Goal: Task Accomplishment & Management: Manage account settings

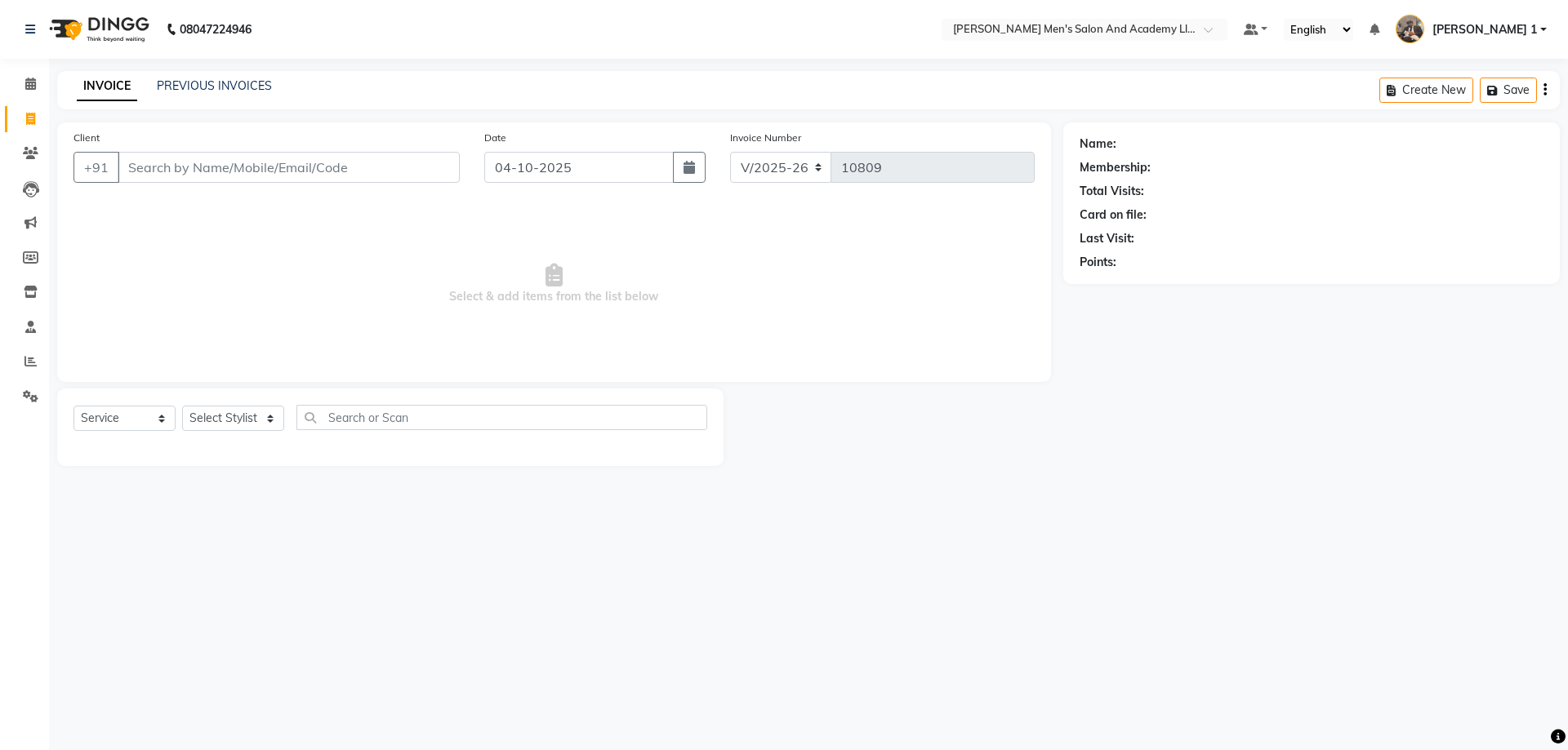
select select "6752"
select select "service"
click at [25, 393] on icon at bounding box center [31, 396] width 15 height 12
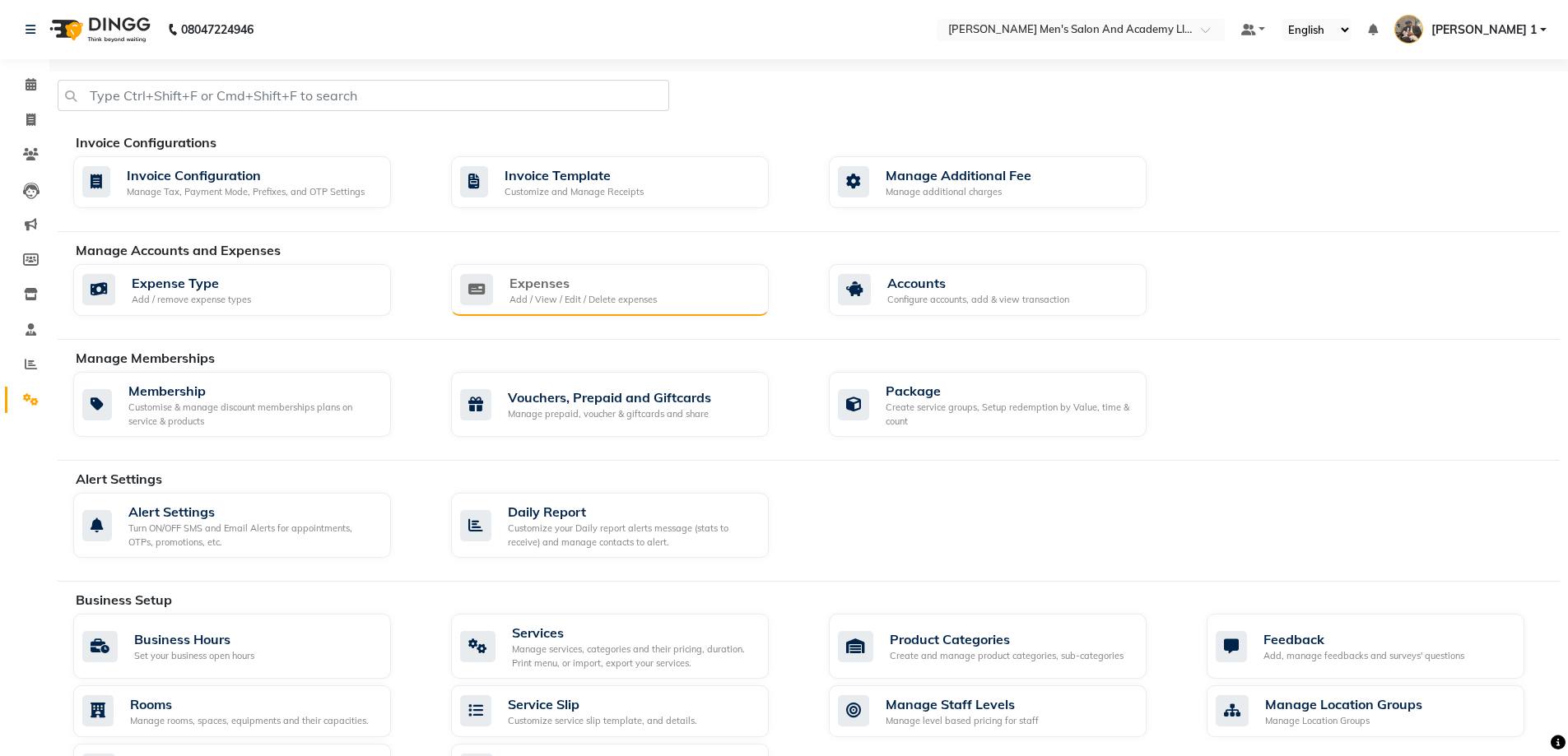
click at [736, 304] on div "Expenses Add / View / Edit / Delete expenses" at bounding box center [608, 290] width 296 height 34
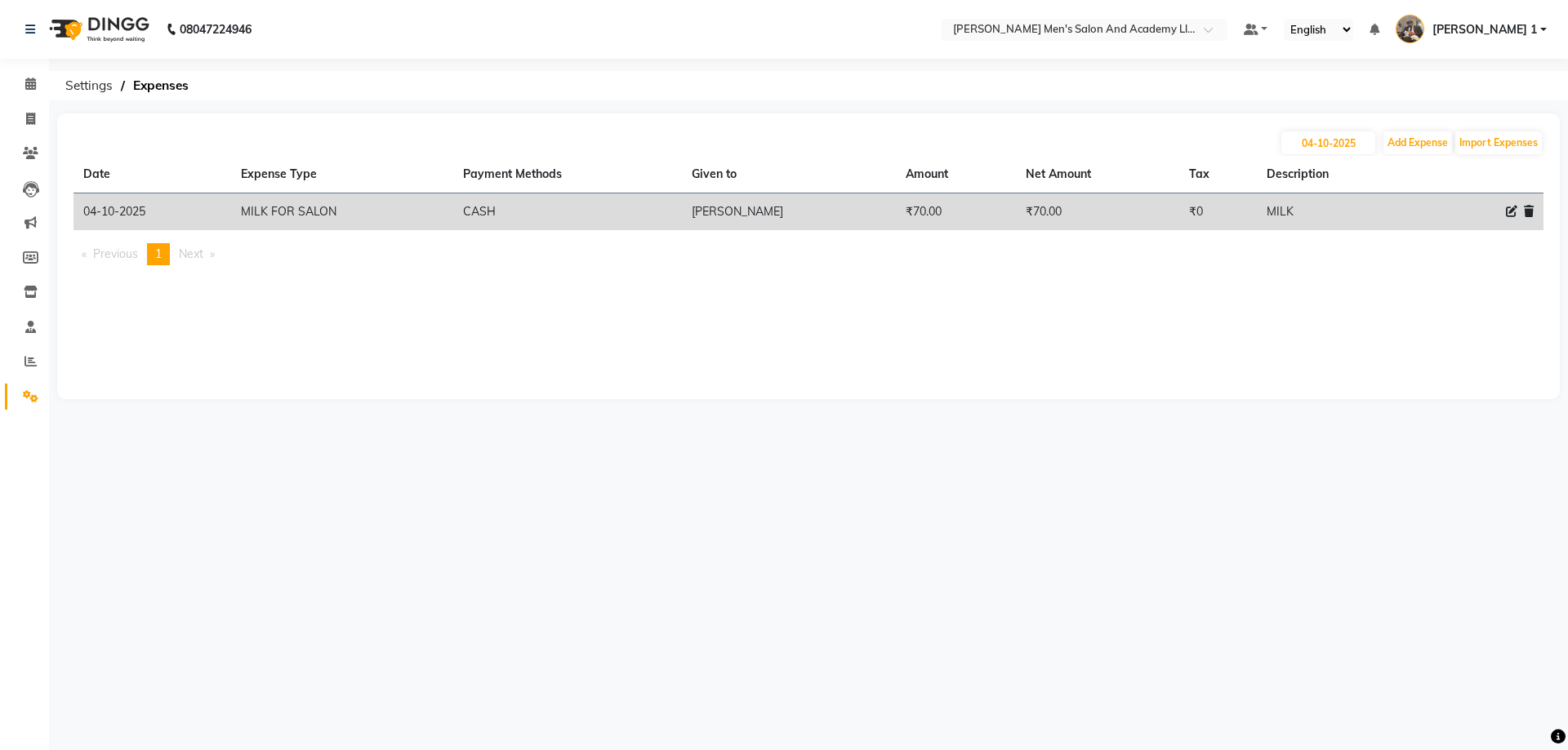
click at [1510, 210] on icon at bounding box center [1511, 211] width 11 height 11
select select "16154"
select select "1"
select select "5802"
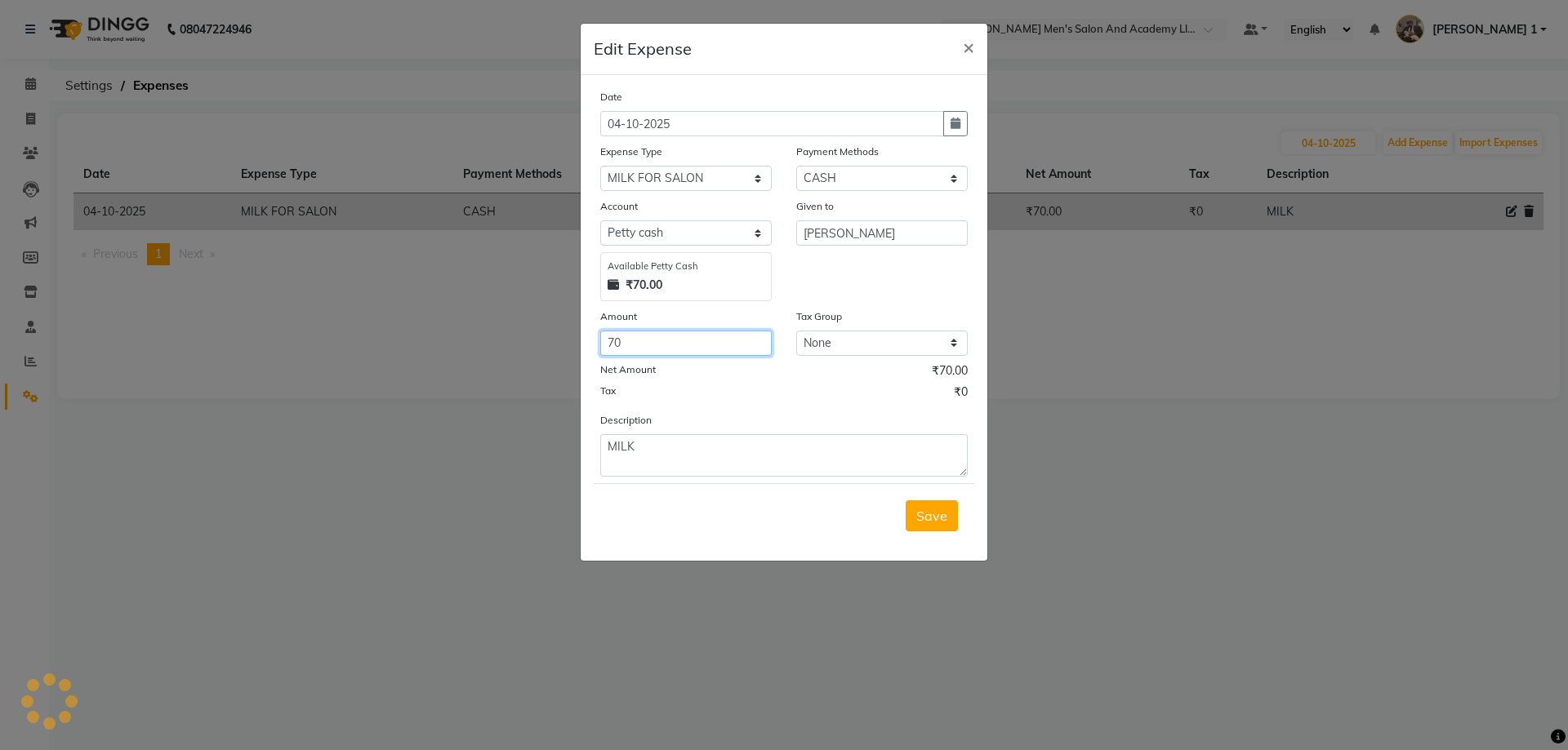
drag, startPoint x: 710, startPoint y: 349, endPoint x: 689, endPoint y: 349, distance: 21.0
click at [709, 349] on input "70" at bounding box center [686, 342] width 172 height 25
drag, startPoint x: 689, startPoint y: 349, endPoint x: 504, endPoint y: 359, distance: 185.3
click at [509, 353] on ngb-modal-window "Edit Expense × Date [DATE] Expense Type Select ADVANCE RUPEES FOR STAFF CLEANIN…" at bounding box center [784, 375] width 1568 height 750
type input "120"
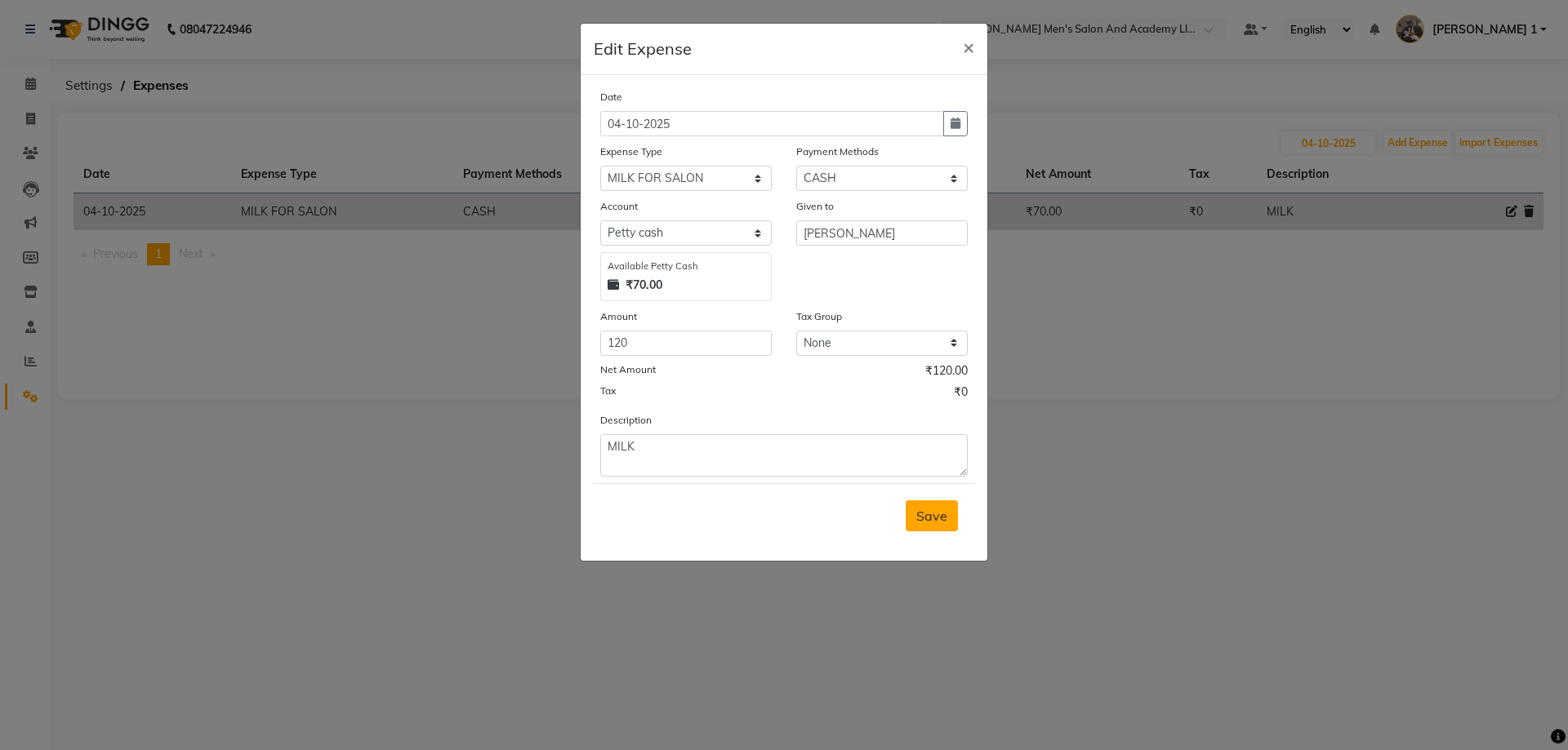
click at [932, 511] on span "Save" at bounding box center [932, 516] width 31 height 16
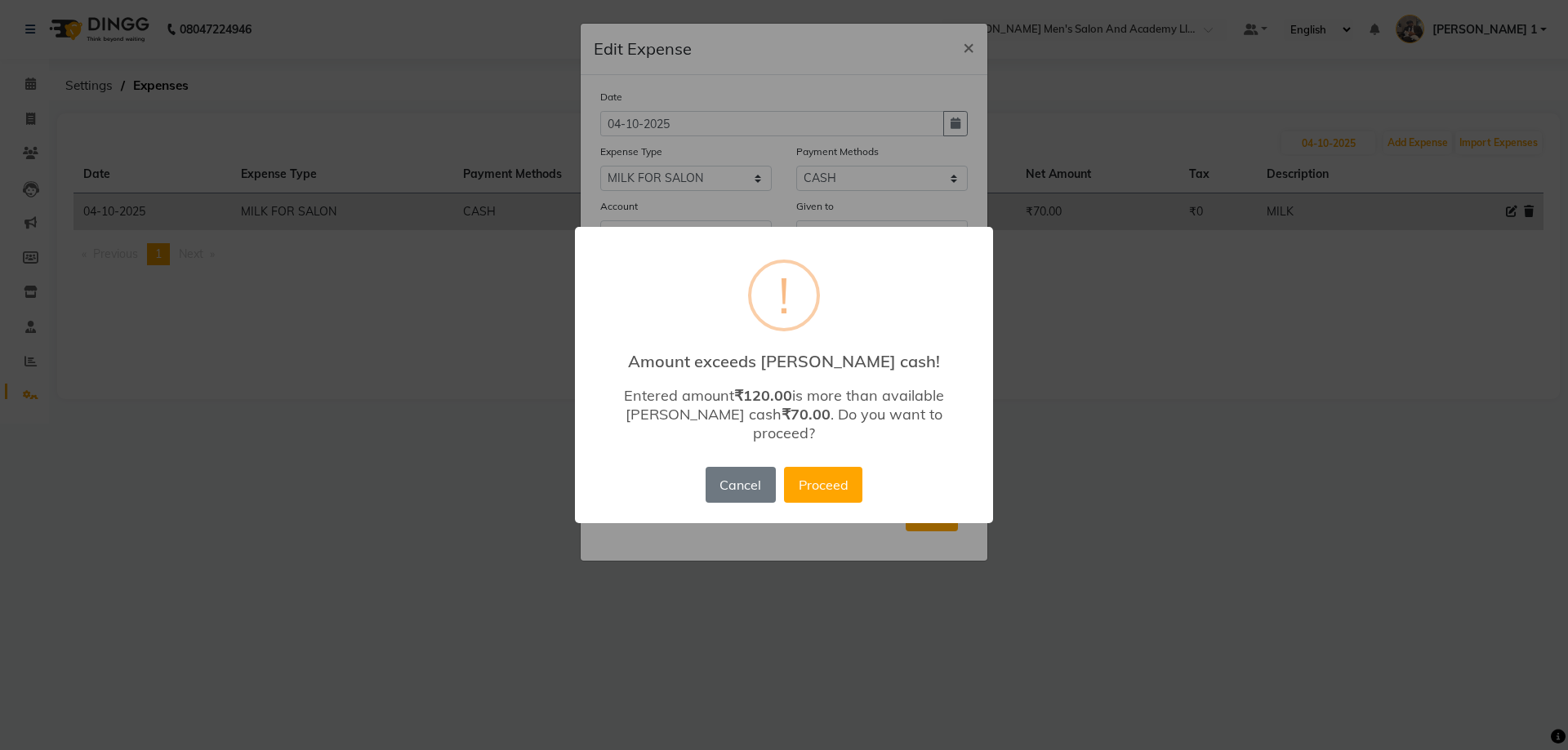
click at [730, 497] on div "Cancel No Proceed" at bounding box center [784, 485] width 165 height 44
click at [729, 469] on button "Cancel" at bounding box center [741, 485] width 70 height 36
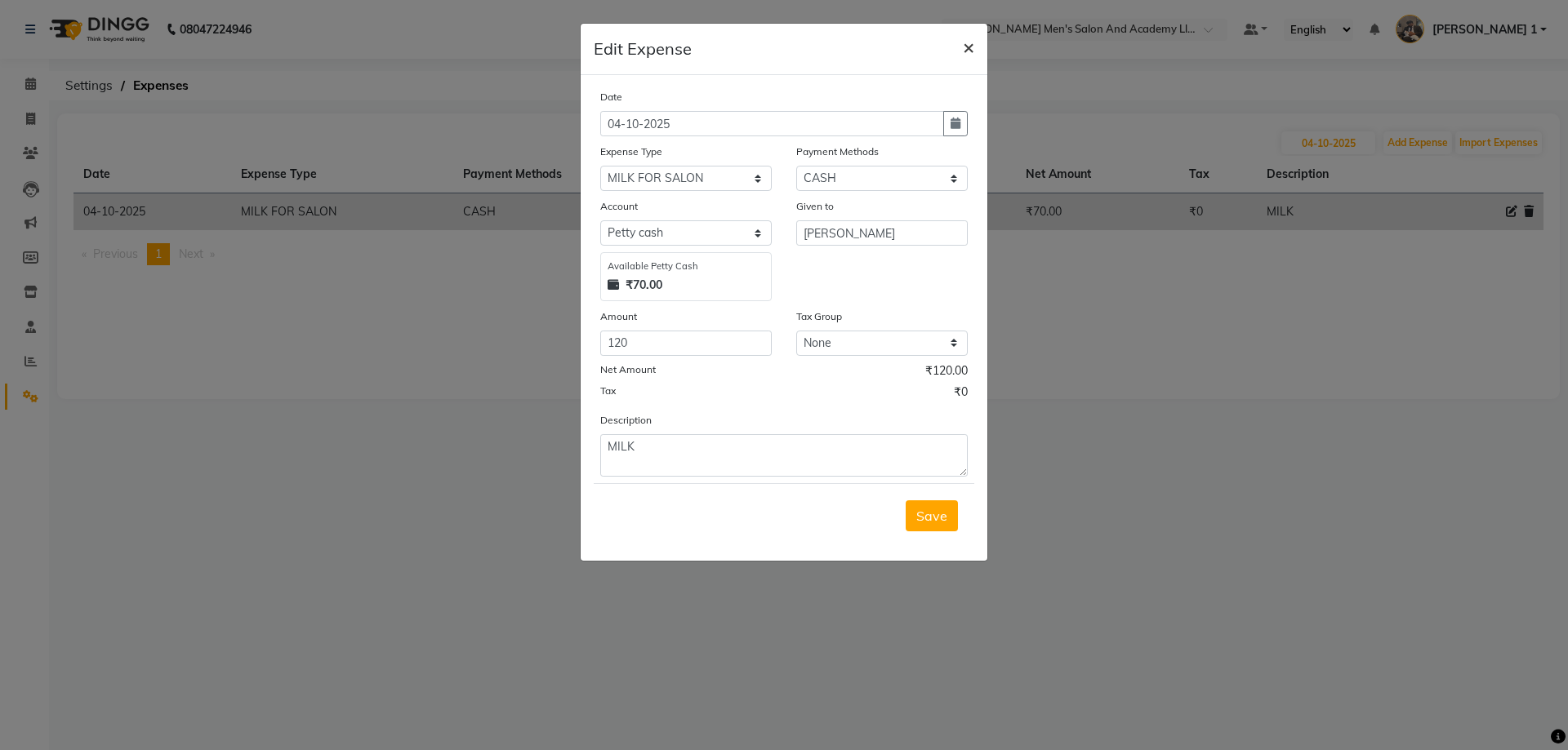
click at [964, 43] on span "×" at bounding box center [968, 46] width 11 height 25
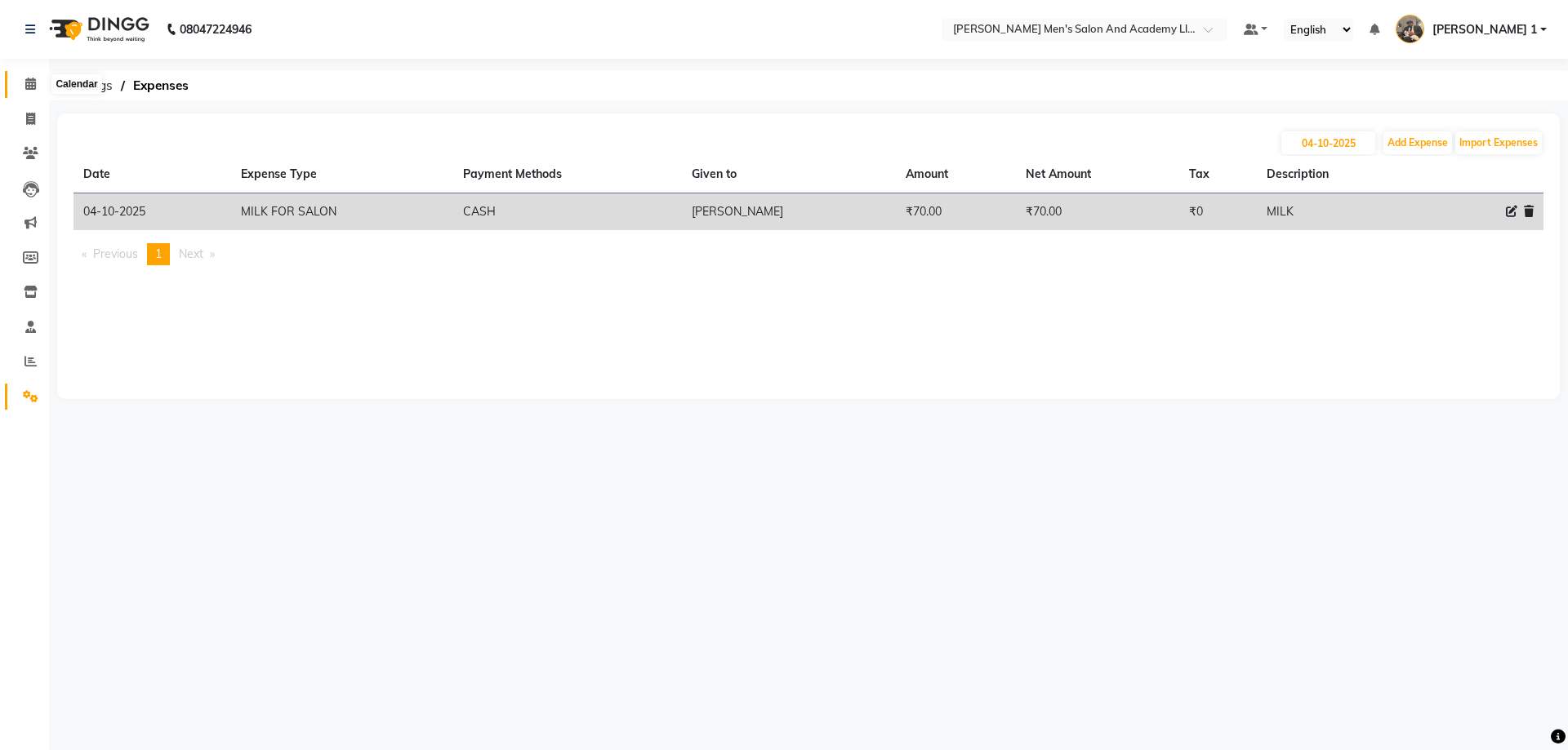
click at [25, 89] on icon at bounding box center [30, 83] width 10 height 12
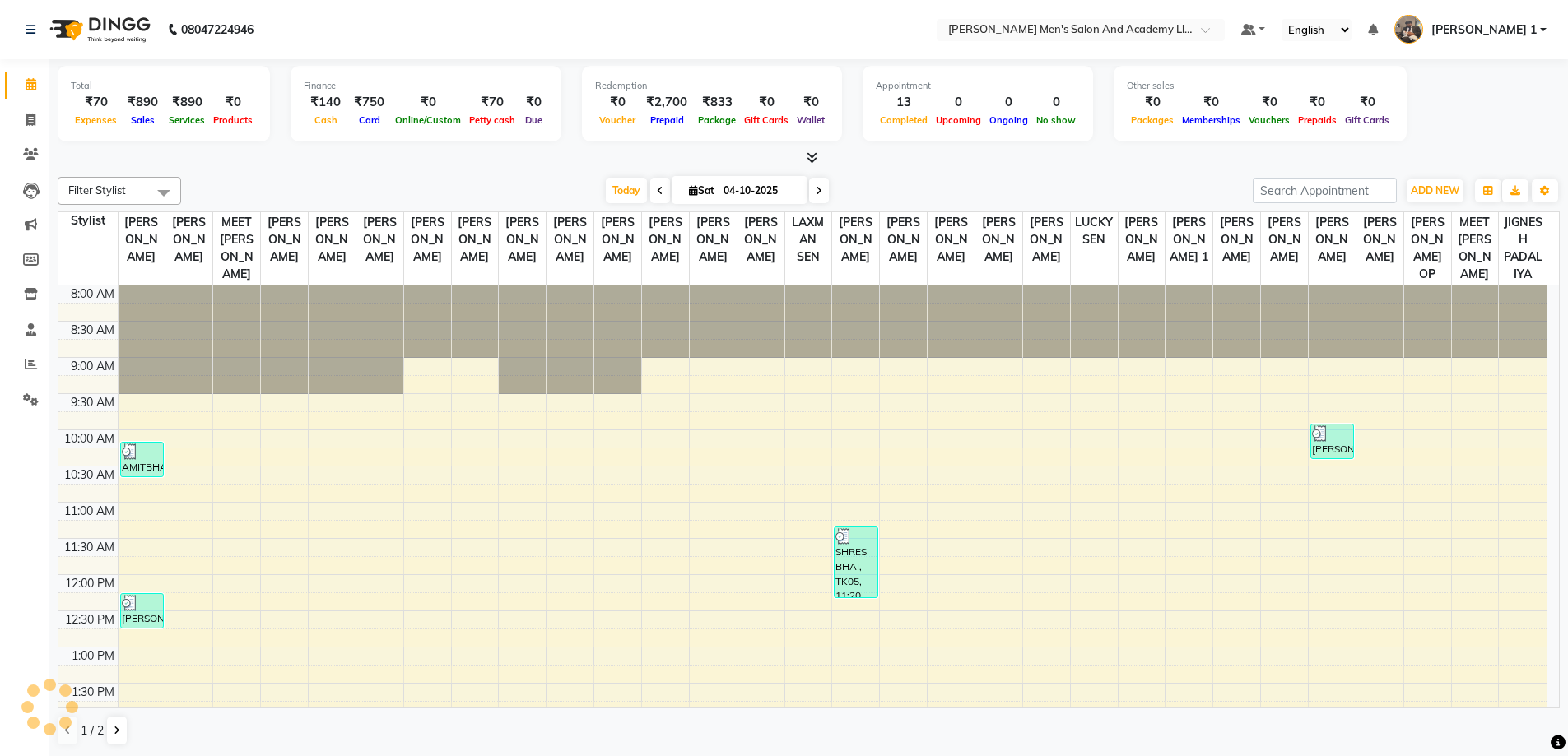
scroll to position [508, 0]
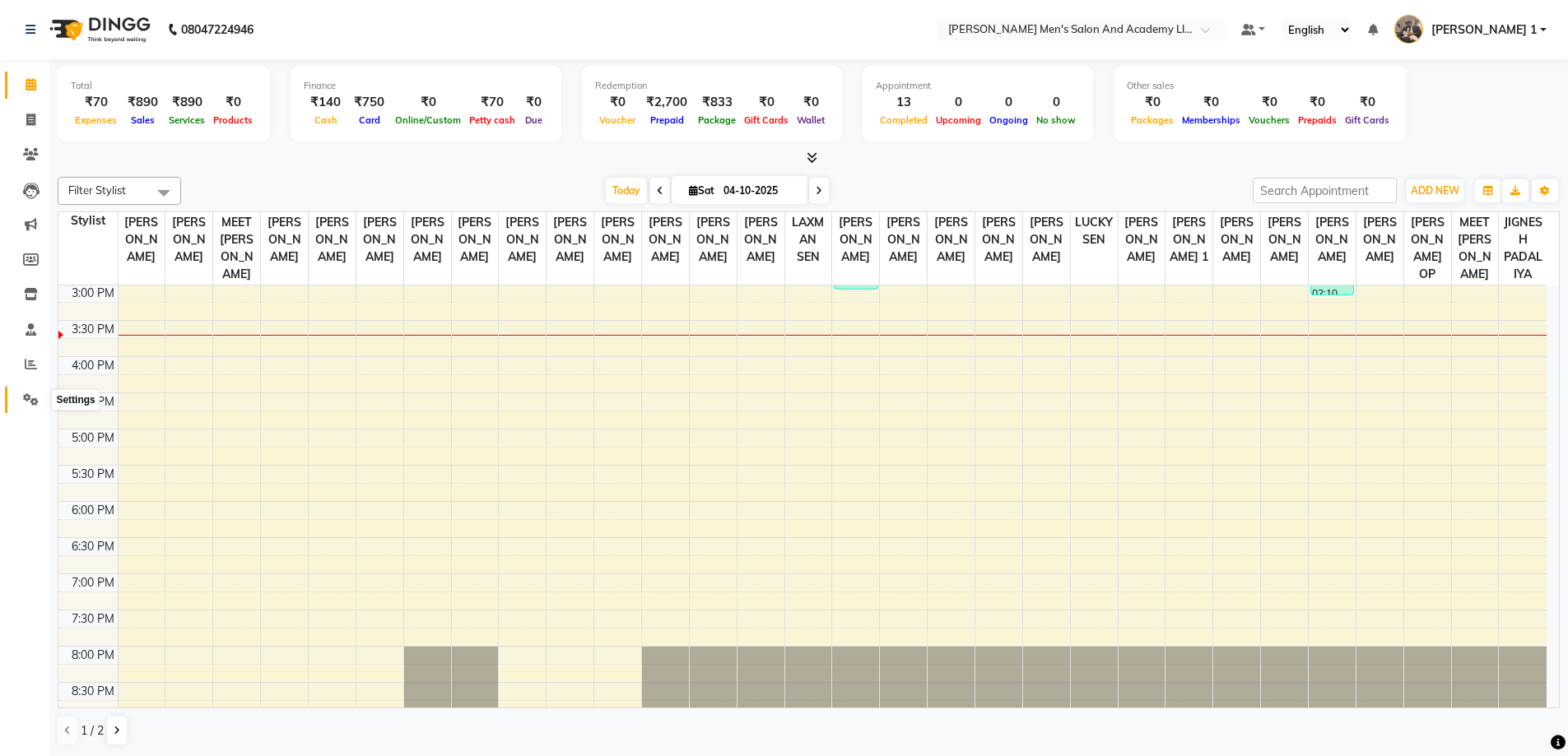
click at [35, 391] on span at bounding box center [30, 400] width 29 height 19
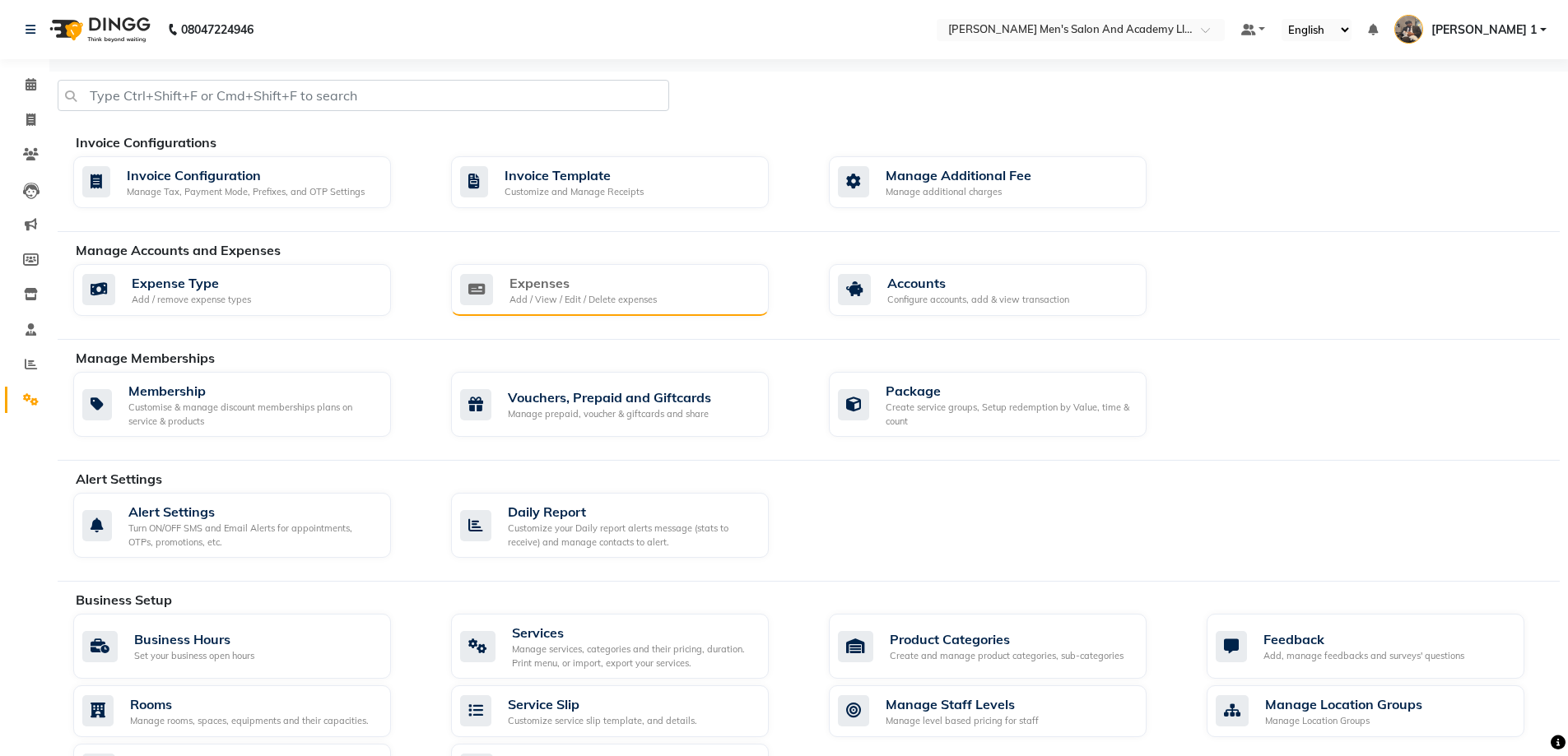
click at [510, 301] on div "Add / View / Edit / Delete expenses" at bounding box center [583, 300] width 147 height 14
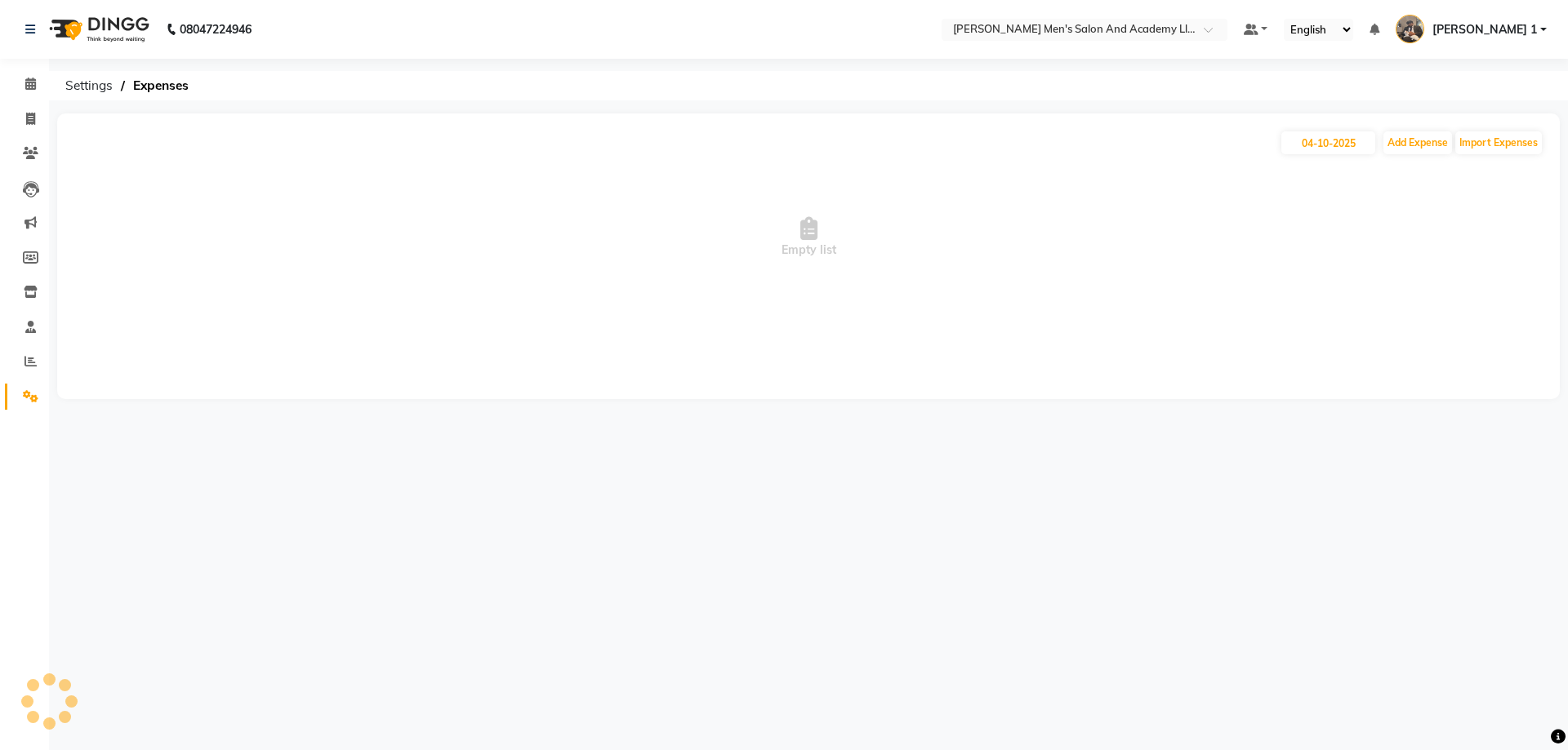
click at [1289, 232] on span "Empty list" at bounding box center [808, 238] width 1470 height 163
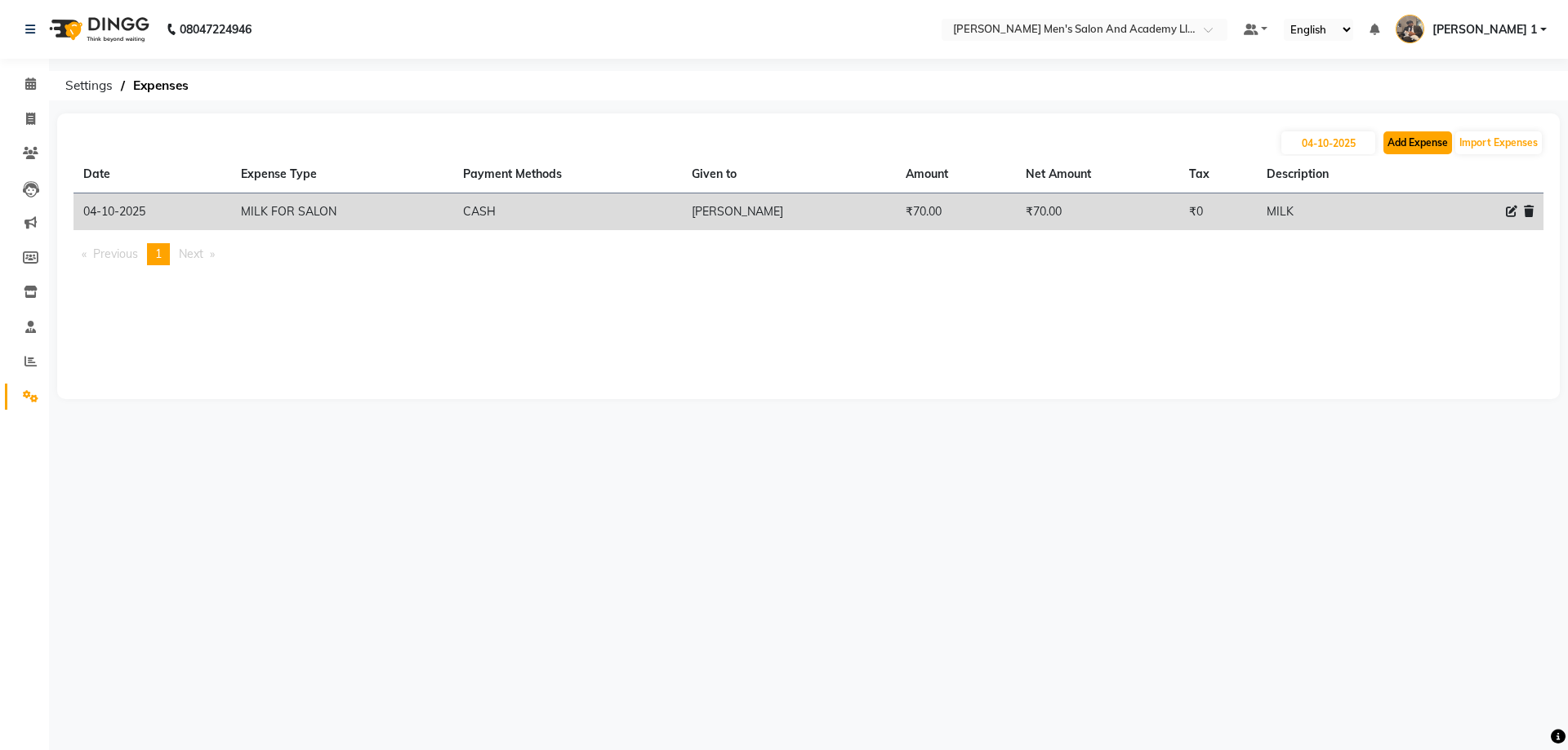
click at [1395, 143] on button "Add Expense" at bounding box center [1418, 142] width 69 height 23
select select "1"
select select "5802"
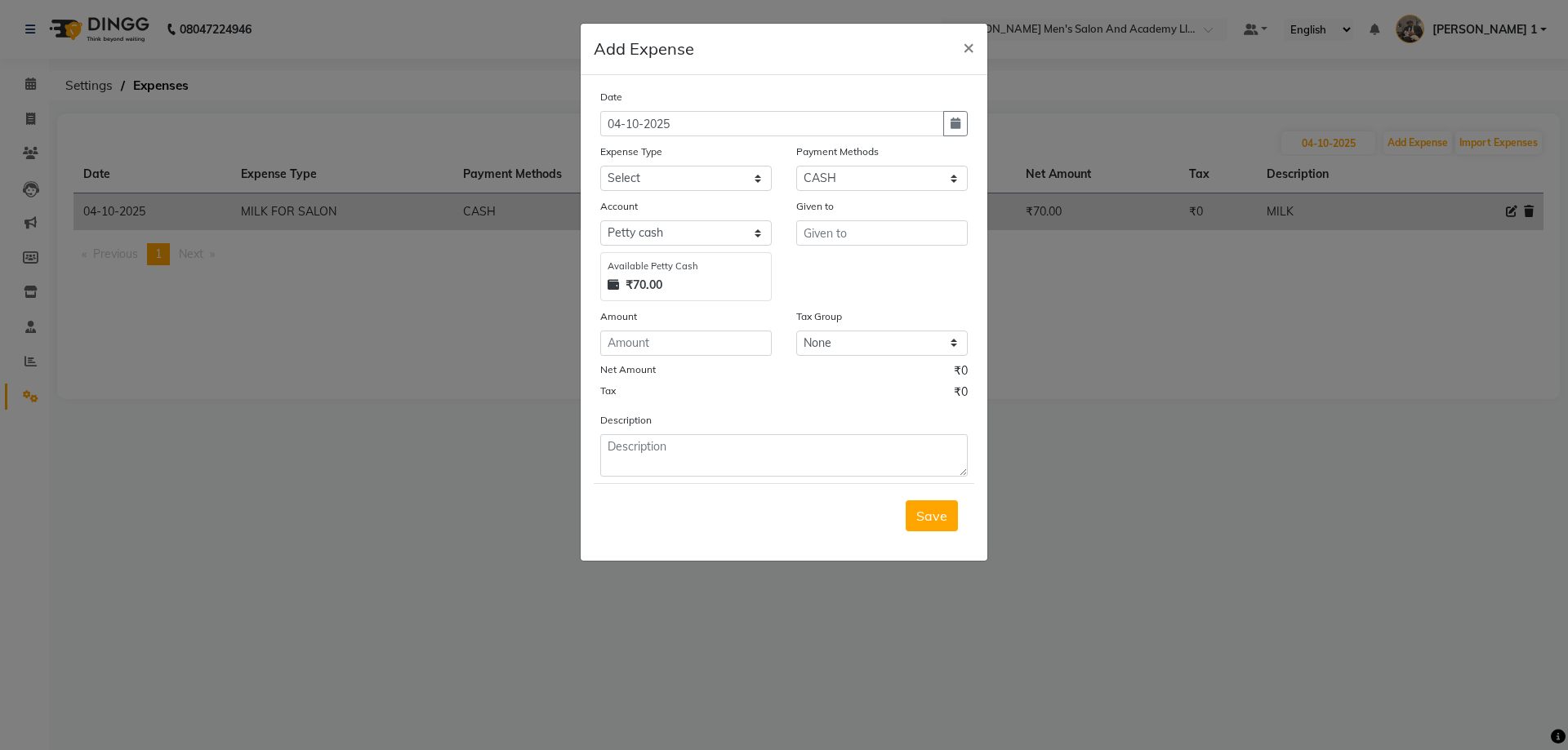
click at [1196, 299] on ngb-modal-window "Add Expense × Date [DATE] Expense Type Select ADVANCE RUPEES FOR STAFF CLEANING…" at bounding box center [784, 375] width 1568 height 750
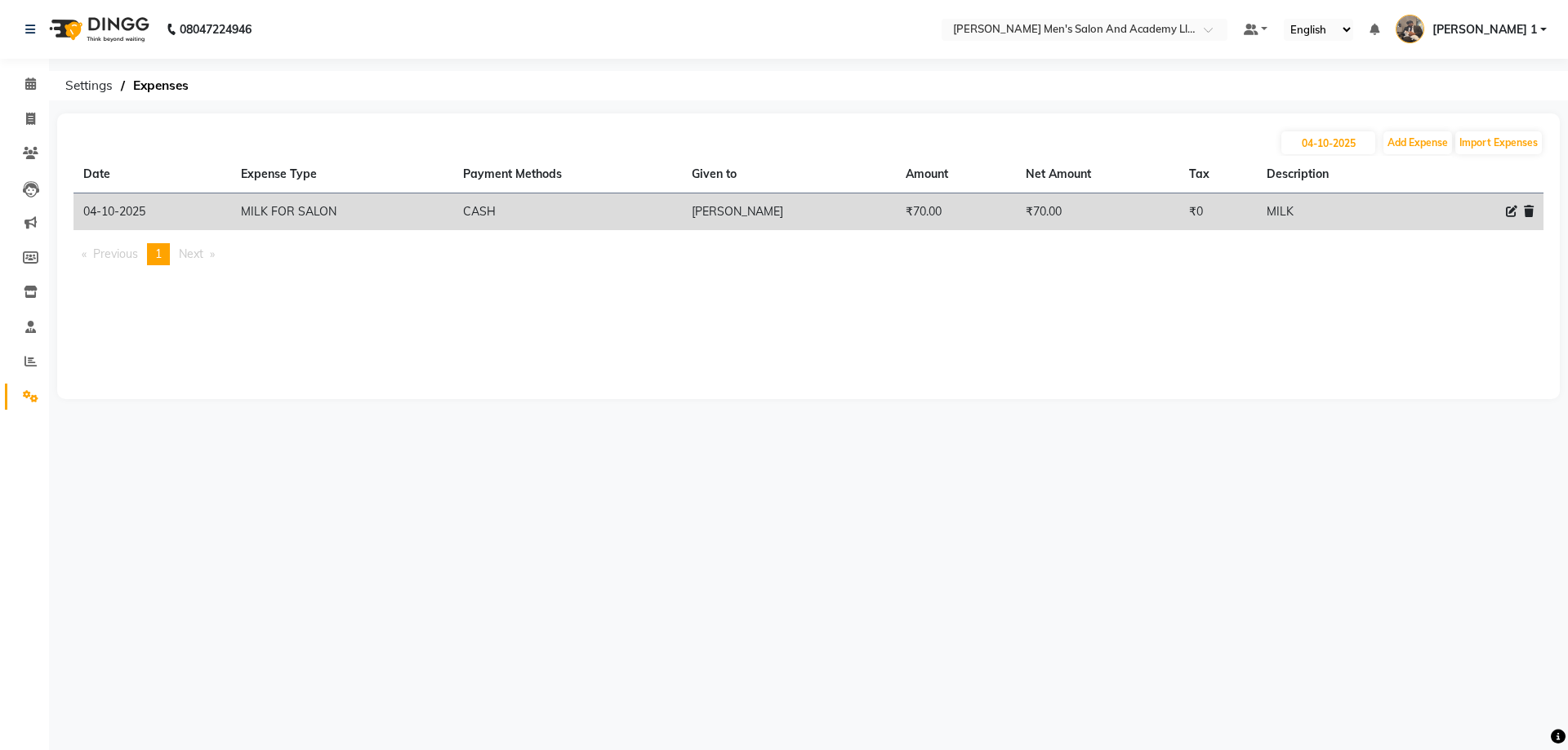
click at [1507, 210] on icon at bounding box center [1511, 211] width 11 height 11
select select "16154"
select select "1"
select select "5802"
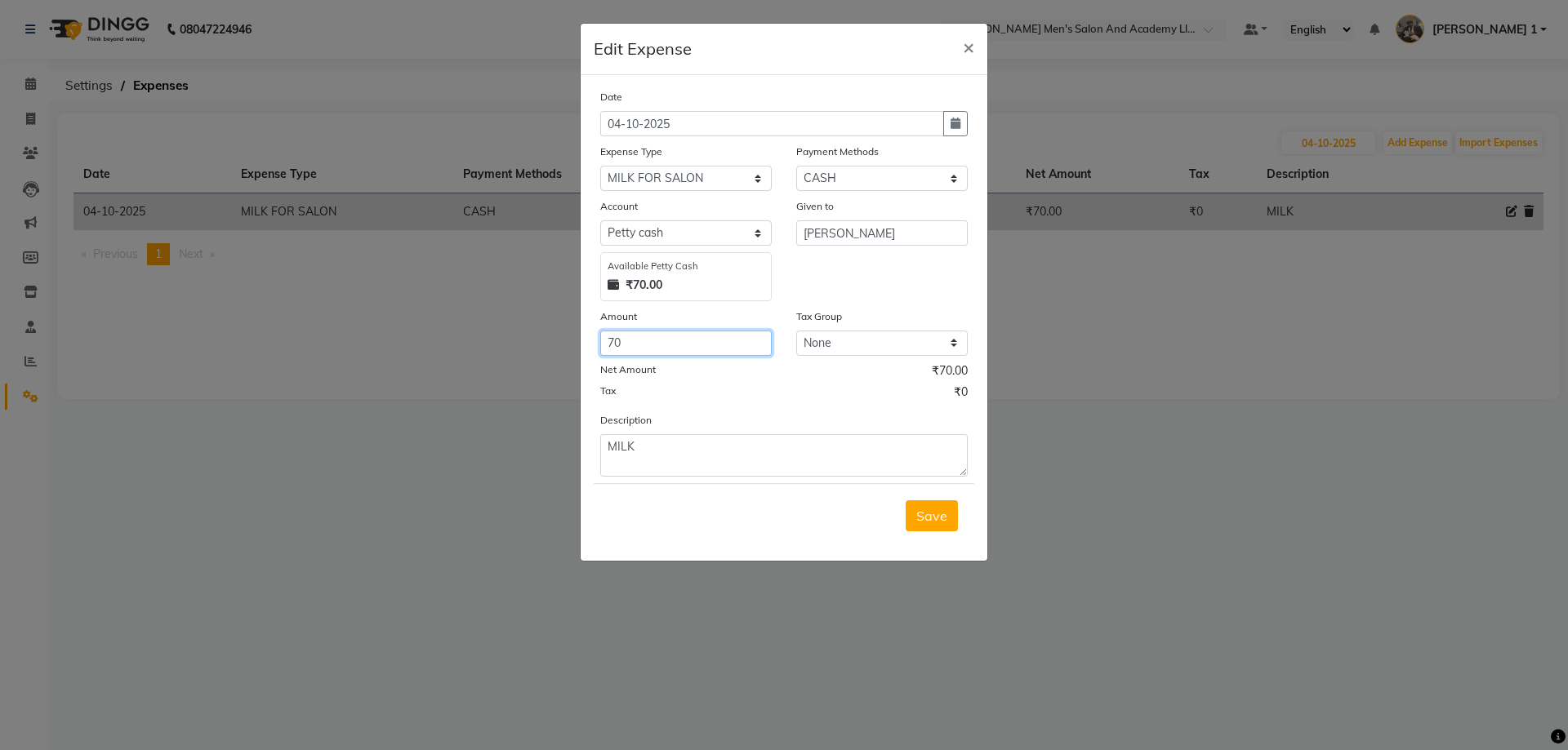
click at [707, 337] on input "70" at bounding box center [686, 342] width 172 height 25
drag, startPoint x: 707, startPoint y: 337, endPoint x: 580, endPoint y: 346, distance: 127.3
click at [580, 346] on div "Edit Expense × Date [DATE] Expense Type Select ADVANCE RUPEES FOR STAFF CLEANIN…" at bounding box center [784, 293] width 409 height 539
type input "120"
click at [933, 523] on button "Save" at bounding box center [931, 516] width 52 height 31
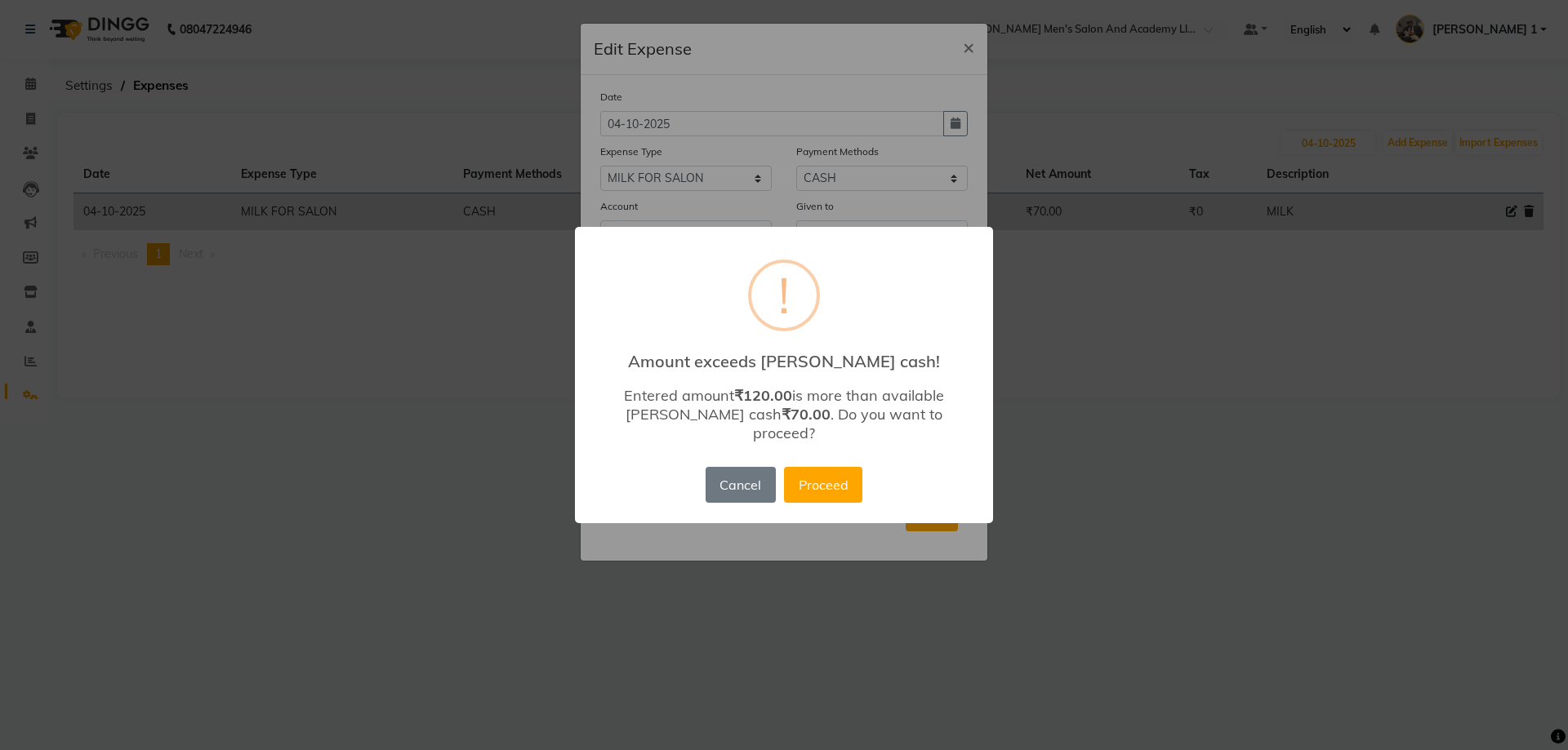
drag, startPoint x: 744, startPoint y: 463, endPoint x: 781, endPoint y: 425, distance: 53.0
click at [744, 467] on button "Cancel" at bounding box center [741, 485] width 70 height 36
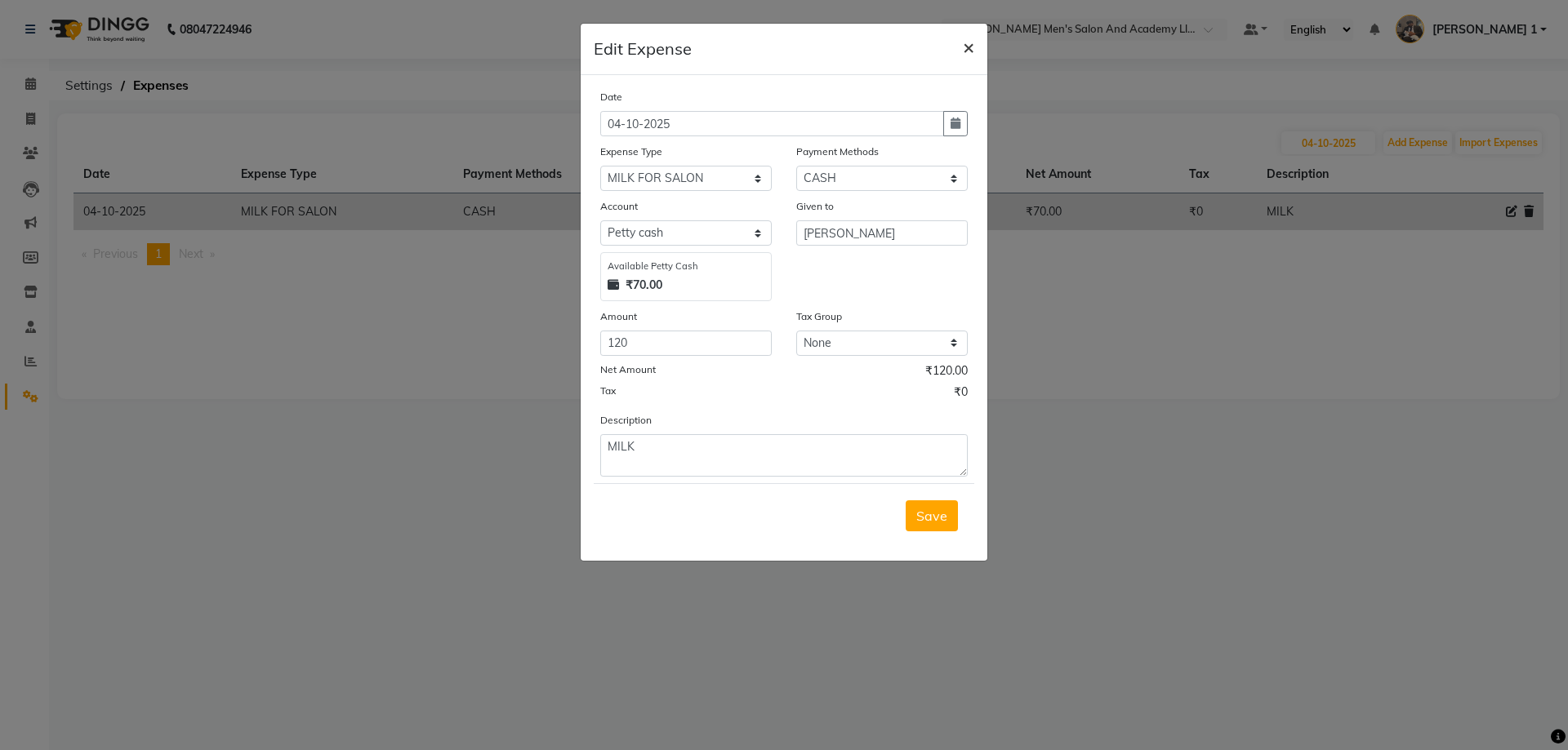
click at [972, 41] on span "×" at bounding box center [968, 46] width 11 height 25
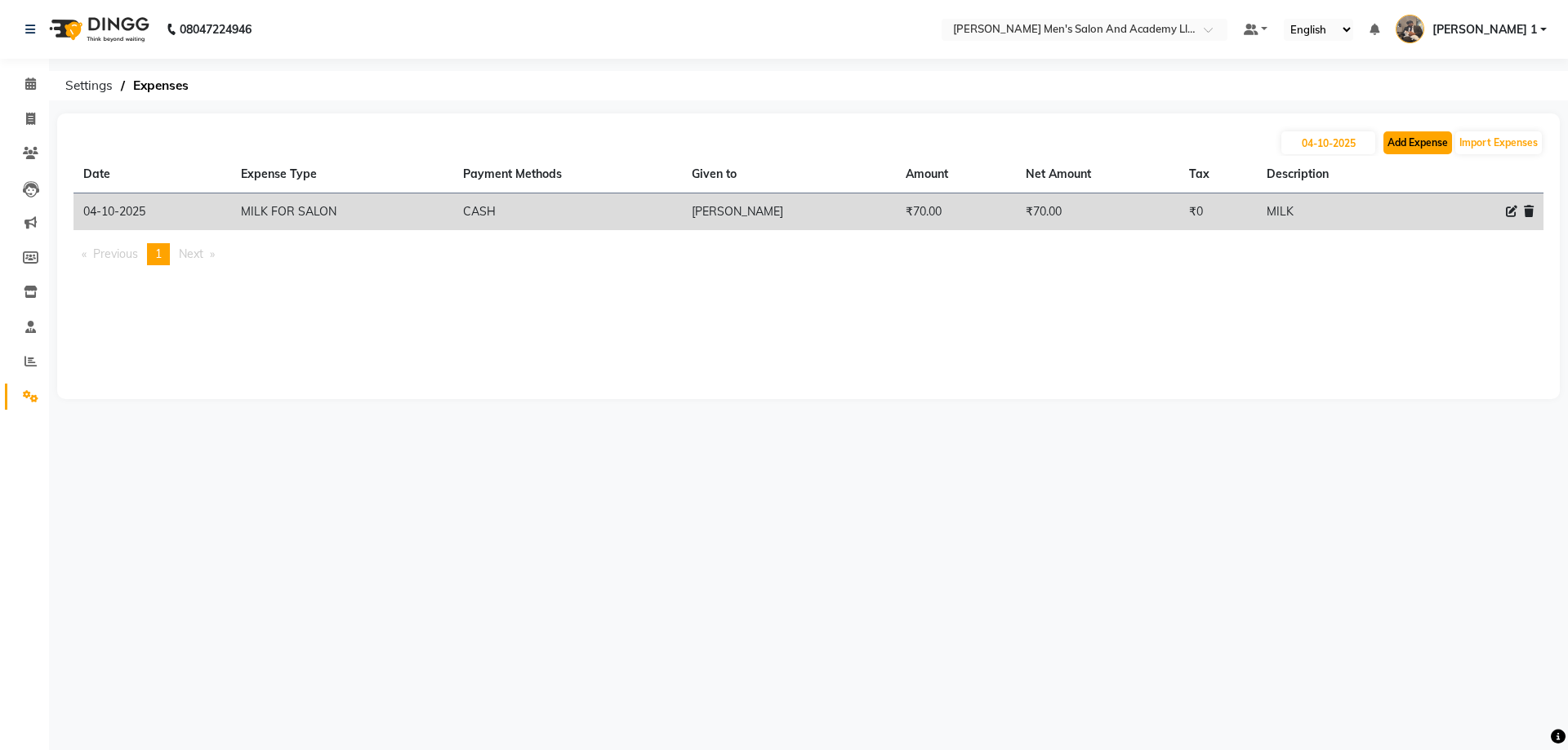
click at [1402, 147] on button "Add Expense" at bounding box center [1418, 142] width 69 height 23
select select "1"
select select "5802"
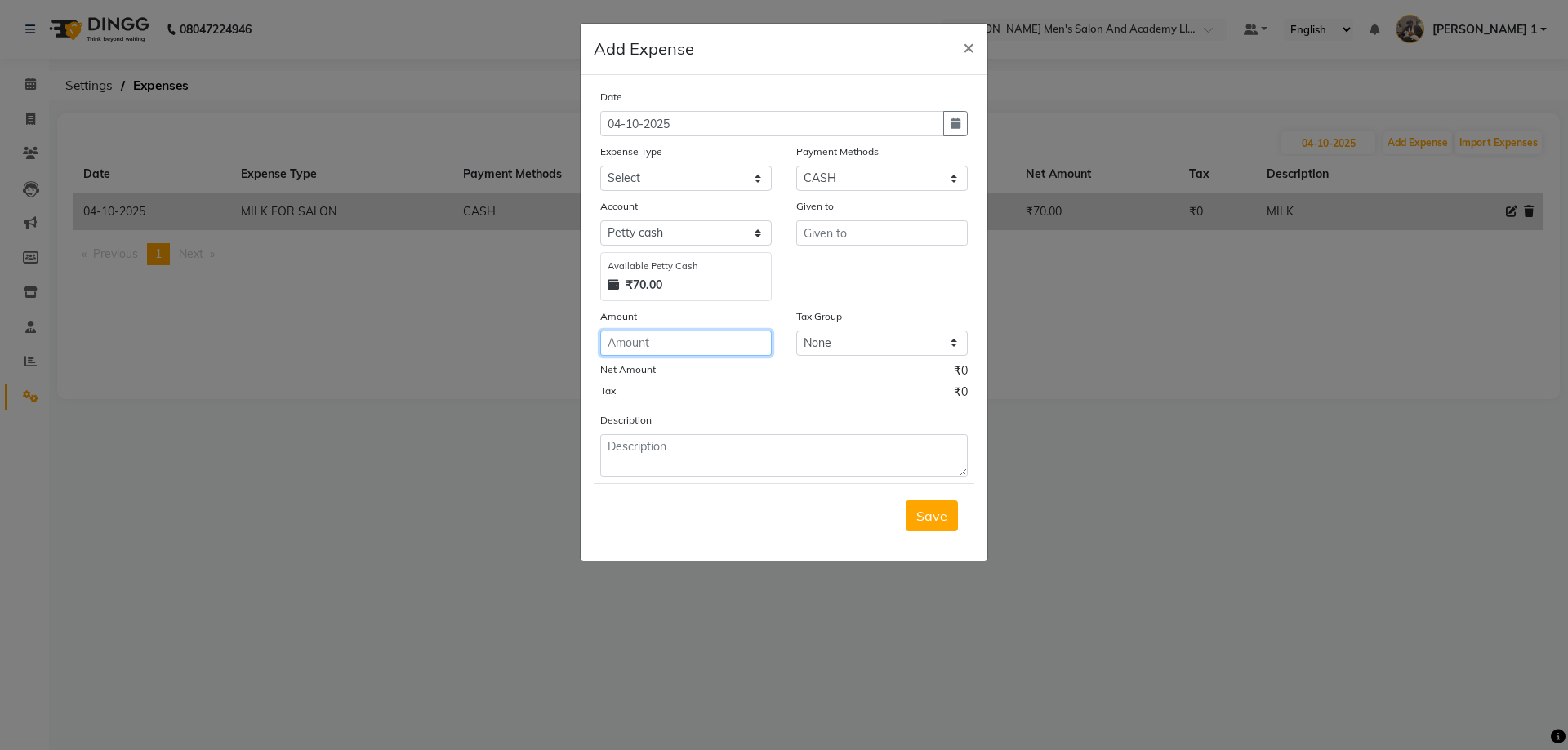
click at [699, 346] on input "number" at bounding box center [686, 342] width 172 height 25
type input "50"
drag, startPoint x: 663, startPoint y: 239, endPoint x: 658, endPoint y: 215, distance: 24.5
click at [663, 239] on select "Select [PERSON_NAME] cash Default account" at bounding box center [686, 233] width 172 height 25
click at [649, 179] on select "Select ADVANCE RUPEES FOR STAFF CLEANING GROSSERY CLENING ITEM HOUSEKEEPIN clie…" at bounding box center [686, 178] width 172 height 25
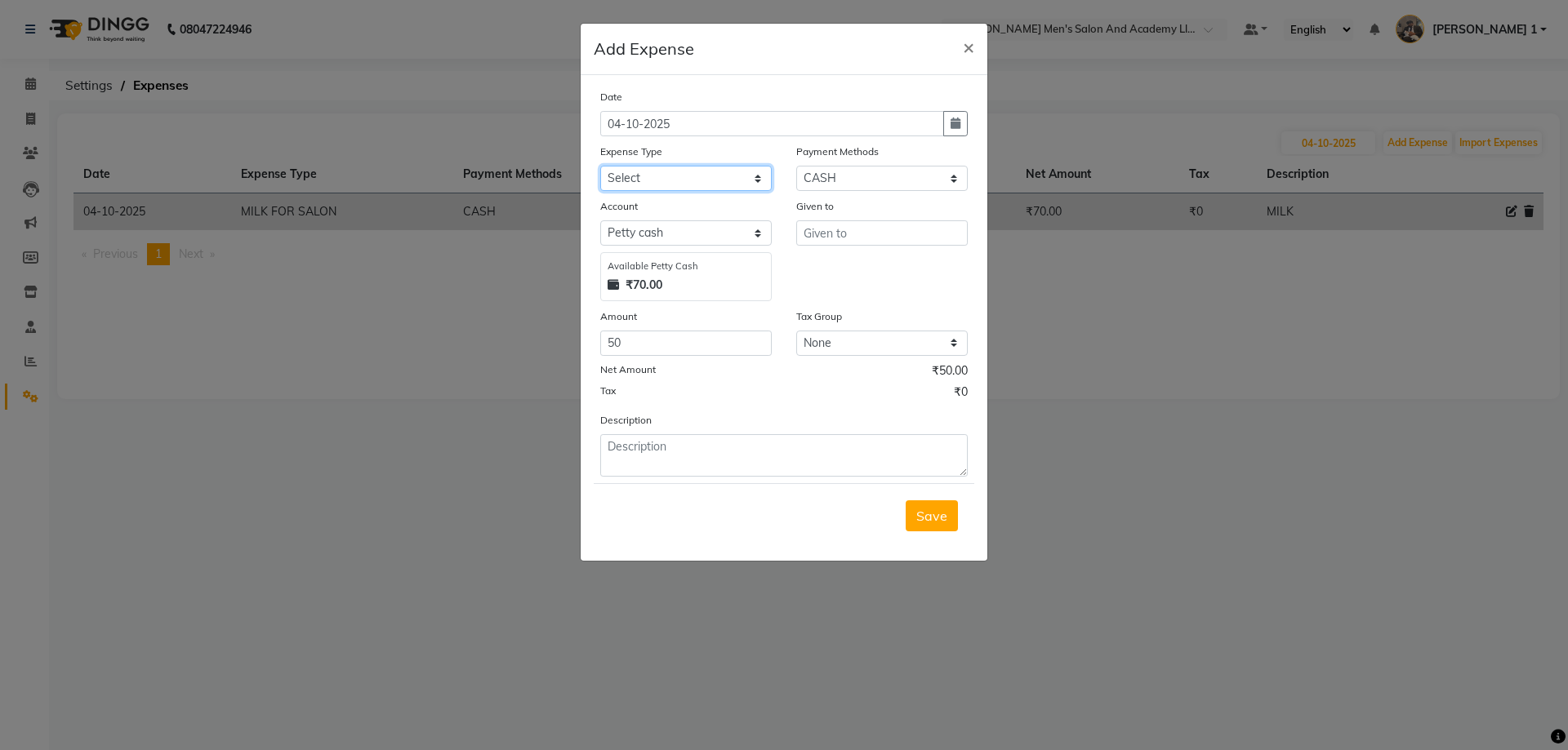
select select "16154"
click at [600, 166] on select "Select ADVANCE RUPEES FOR STAFF CLEANING GROSSERY CLENING ITEM HOUSEKEEPIN clie…" at bounding box center [686, 178] width 172 height 25
click at [669, 353] on input "50" at bounding box center [686, 342] width 172 height 25
click at [808, 233] on input "text" at bounding box center [882, 233] width 172 height 25
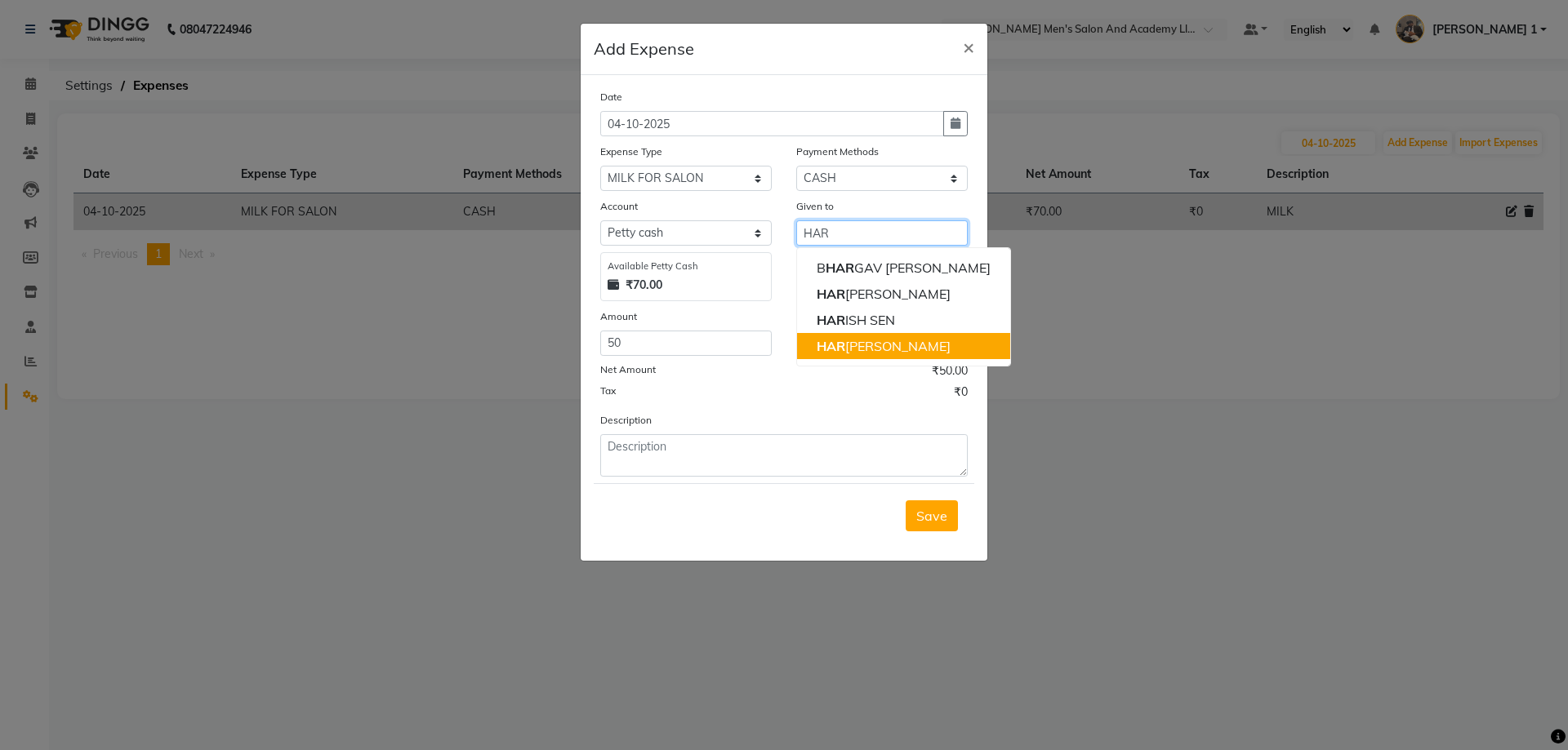
click at [881, 342] on ngb-highlight "HAR [PERSON_NAME]" at bounding box center [884, 346] width 134 height 16
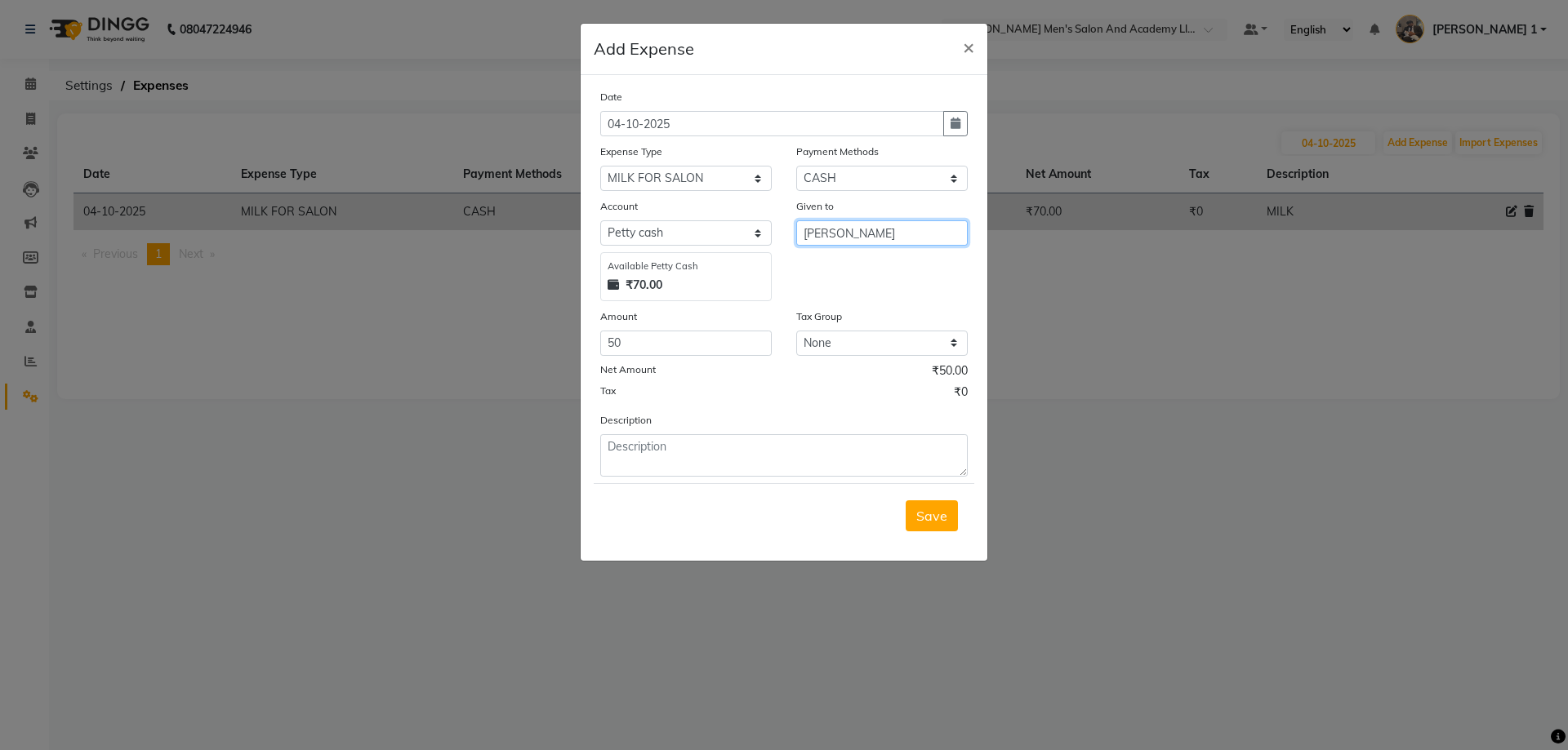
type input "[PERSON_NAME]"
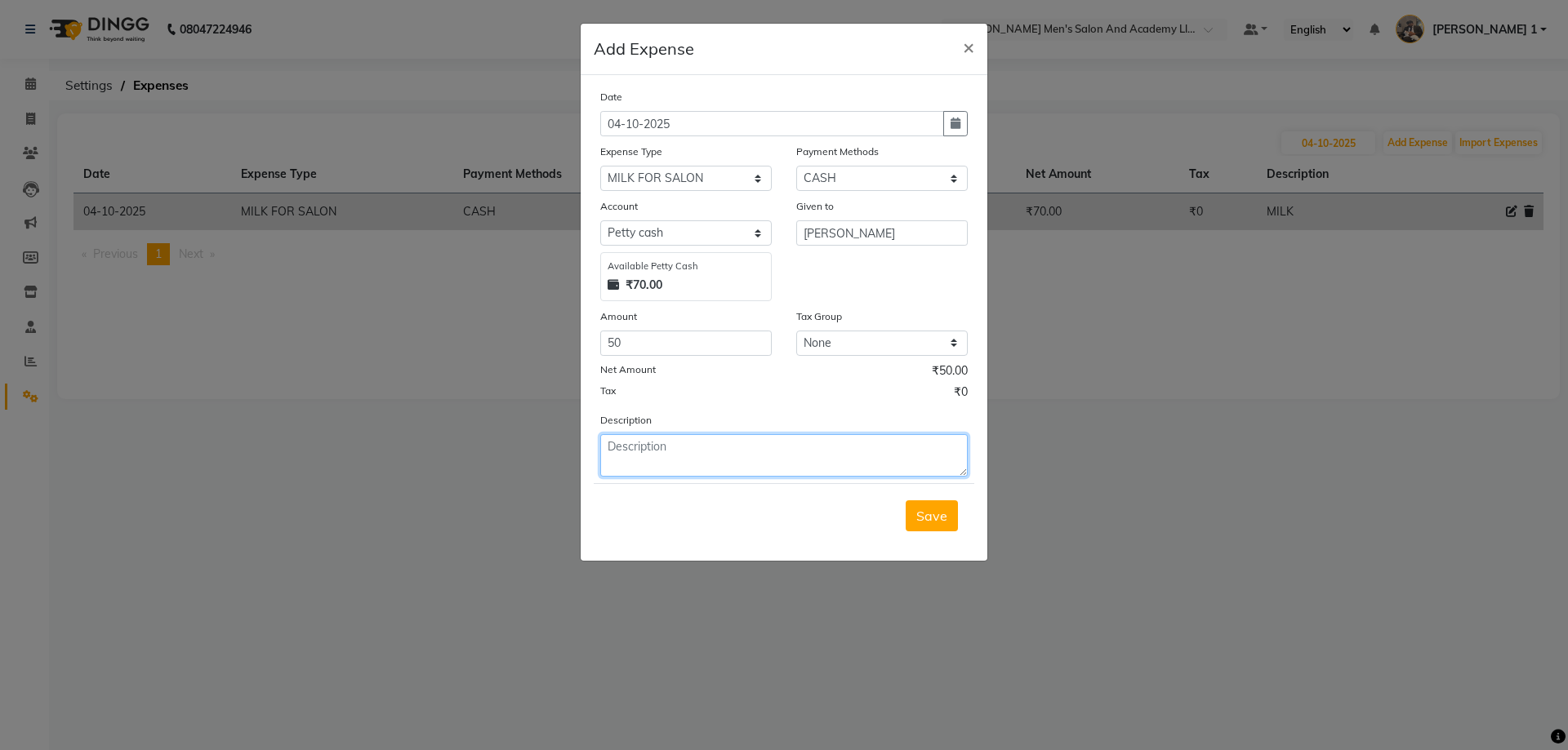
drag, startPoint x: 851, startPoint y: 457, endPoint x: 838, endPoint y: 440, distance: 21.4
click at [851, 457] on textarea at bounding box center [784, 455] width 367 height 42
type textarea "MILK"
click at [944, 510] on span "Save" at bounding box center [932, 516] width 31 height 16
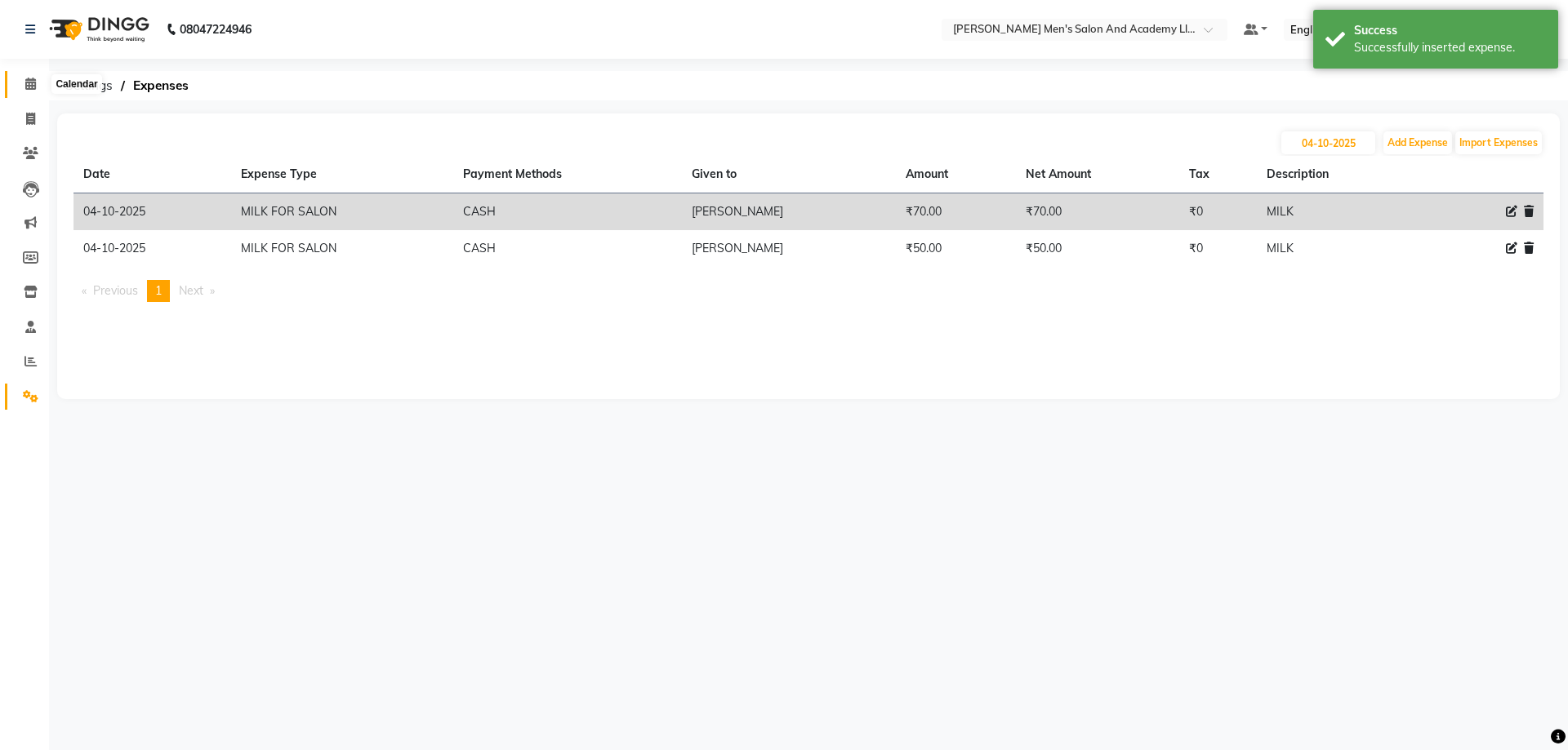
click at [38, 82] on span at bounding box center [30, 85] width 28 height 19
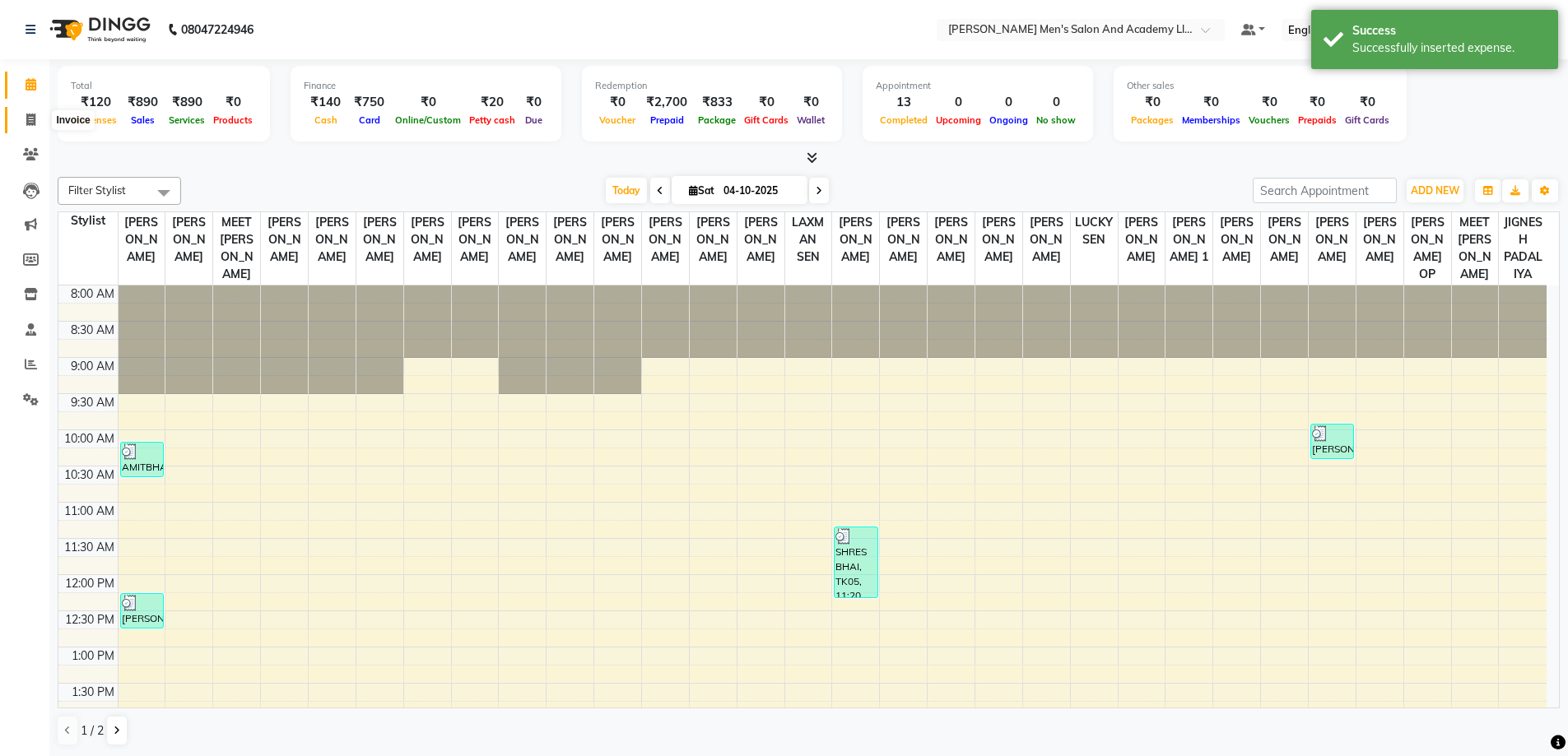
click at [29, 118] on icon at bounding box center [30, 119] width 9 height 12
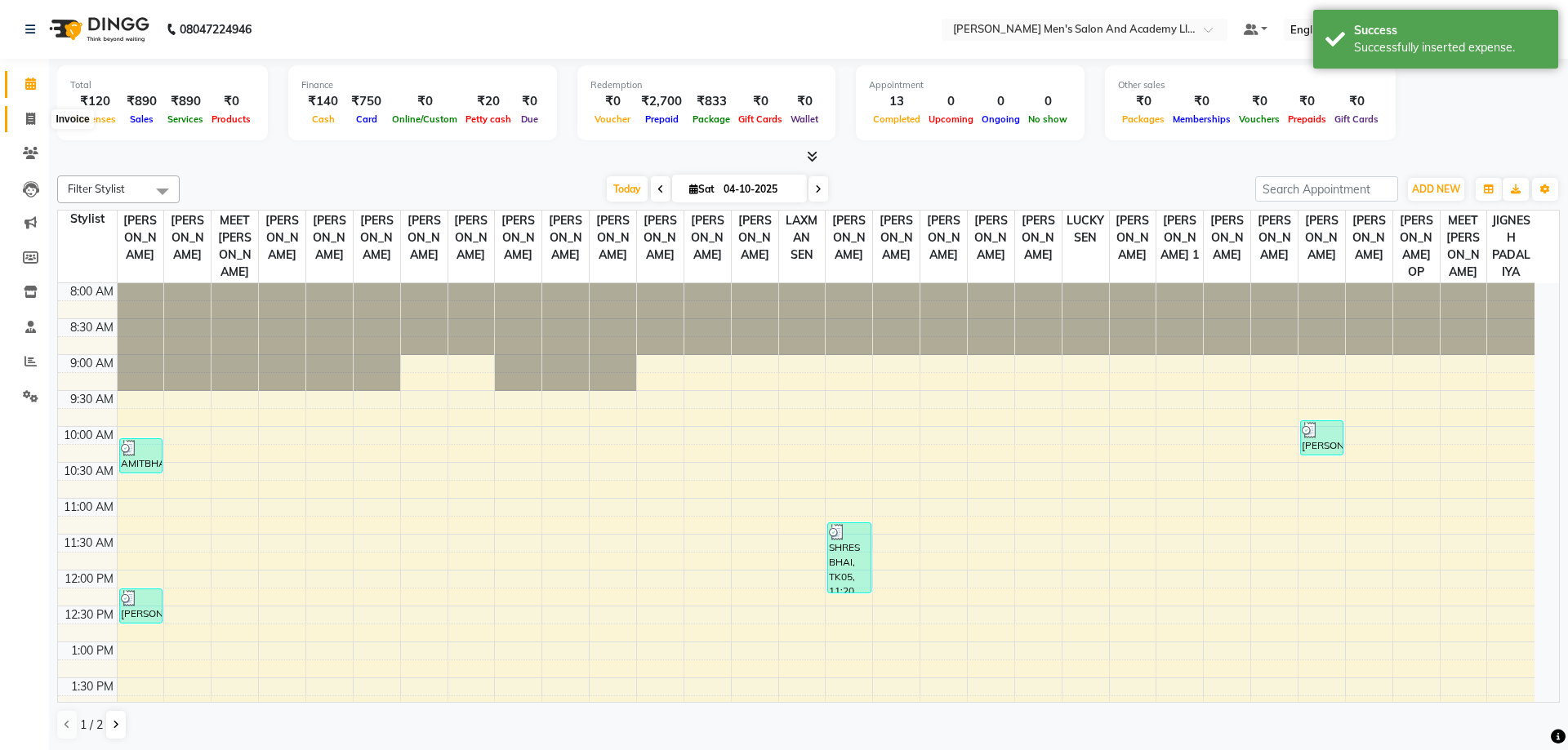
select select "service"
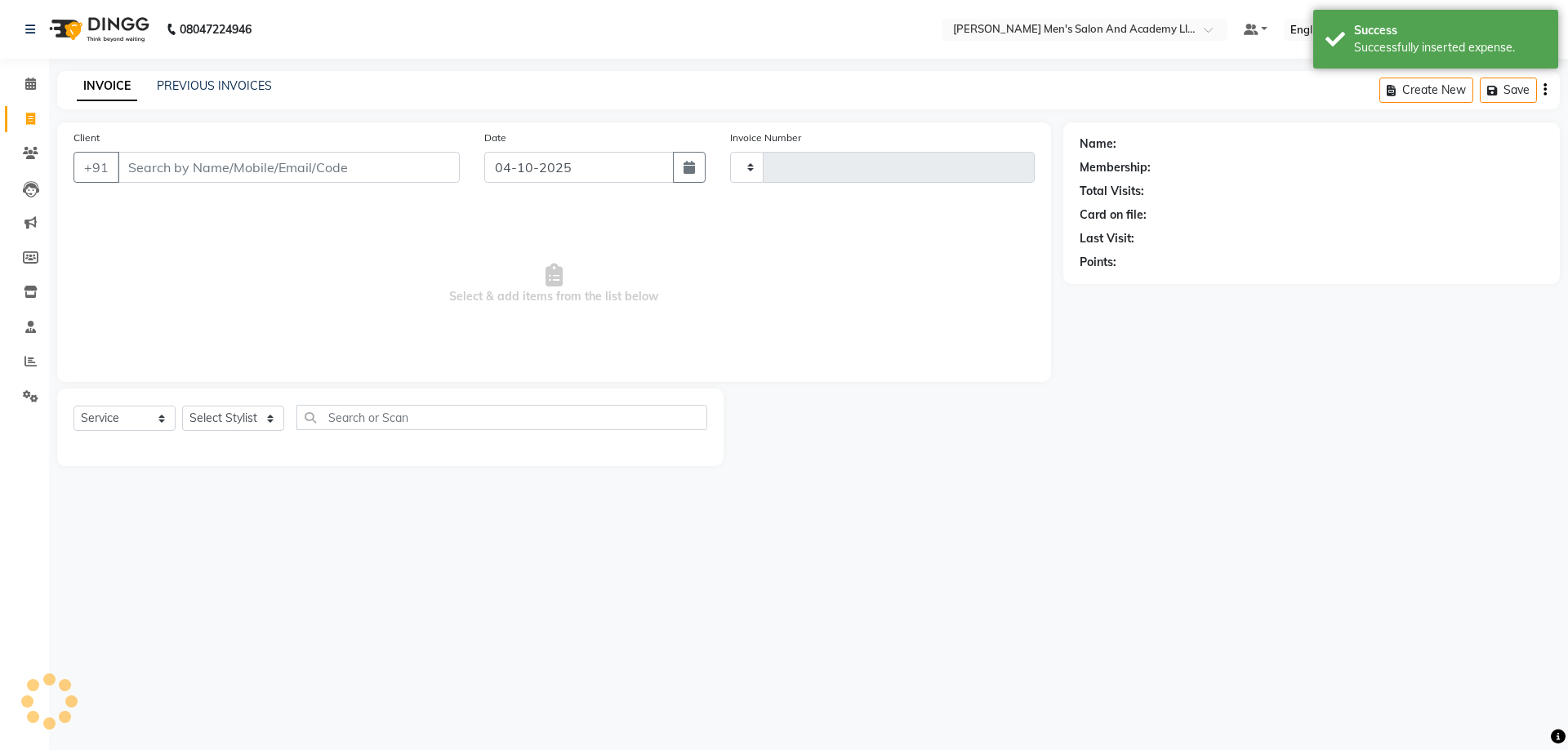
type input "10809"
select select "6752"
click at [195, 79] on div "PREVIOUS INVOICES" at bounding box center [215, 86] width 115 height 17
click at [141, 81] on div "INVOICE PREVIOUS INVOICES" at bounding box center [165, 86] width 215 height 17
click at [227, 80] on div "INVOICE PREVIOUS INVOICES Create New Save" at bounding box center [808, 90] width 1503 height 39
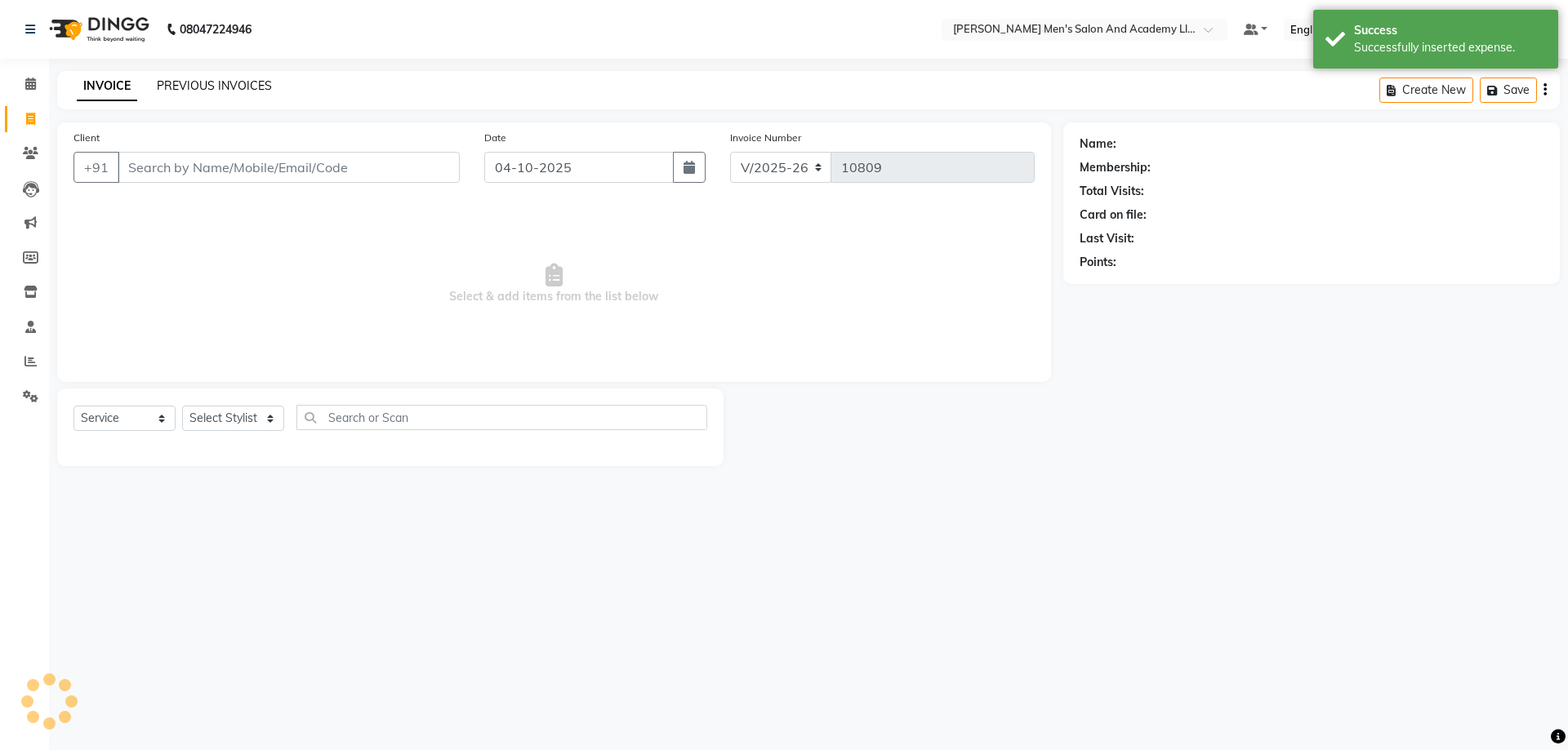
click at [227, 80] on link "PREVIOUS INVOICES" at bounding box center [215, 85] width 115 height 15
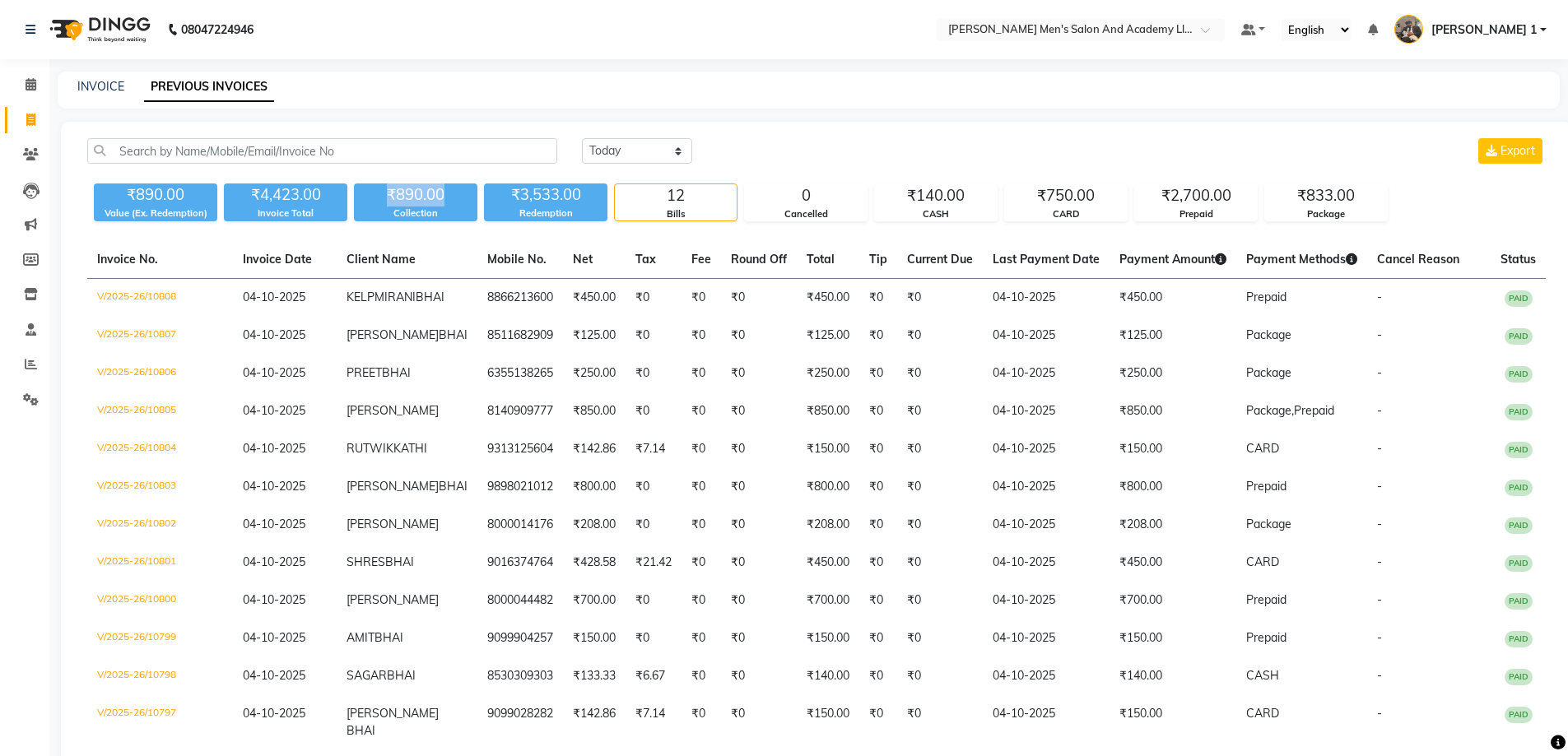
drag, startPoint x: 449, startPoint y: 190, endPoint x: 376, endPoint y: 196, distance: 73.2
click at [376, 196] on div "₹890.00" at bounding box center [415, 195] width 124 height 23
click at [388, 61] on div "08047224946 Select Location × [PERSON_NAME]'s Salon And Academy Llp, Speed Well…" at bounding box center [784, 420] width 1568 height 840
drag, startPoint x: 433, startPoint y: 189, endPoint x: 331, endPoint y: 214, distance: 105.0
click at [332, 213] on div "₹890.00 Value (Ex. Redemption) ₹4,423.00 Invoice Total ₹890.00 Collection ₹3,53…" at bounding box center [816, 199] width 1458 height 44
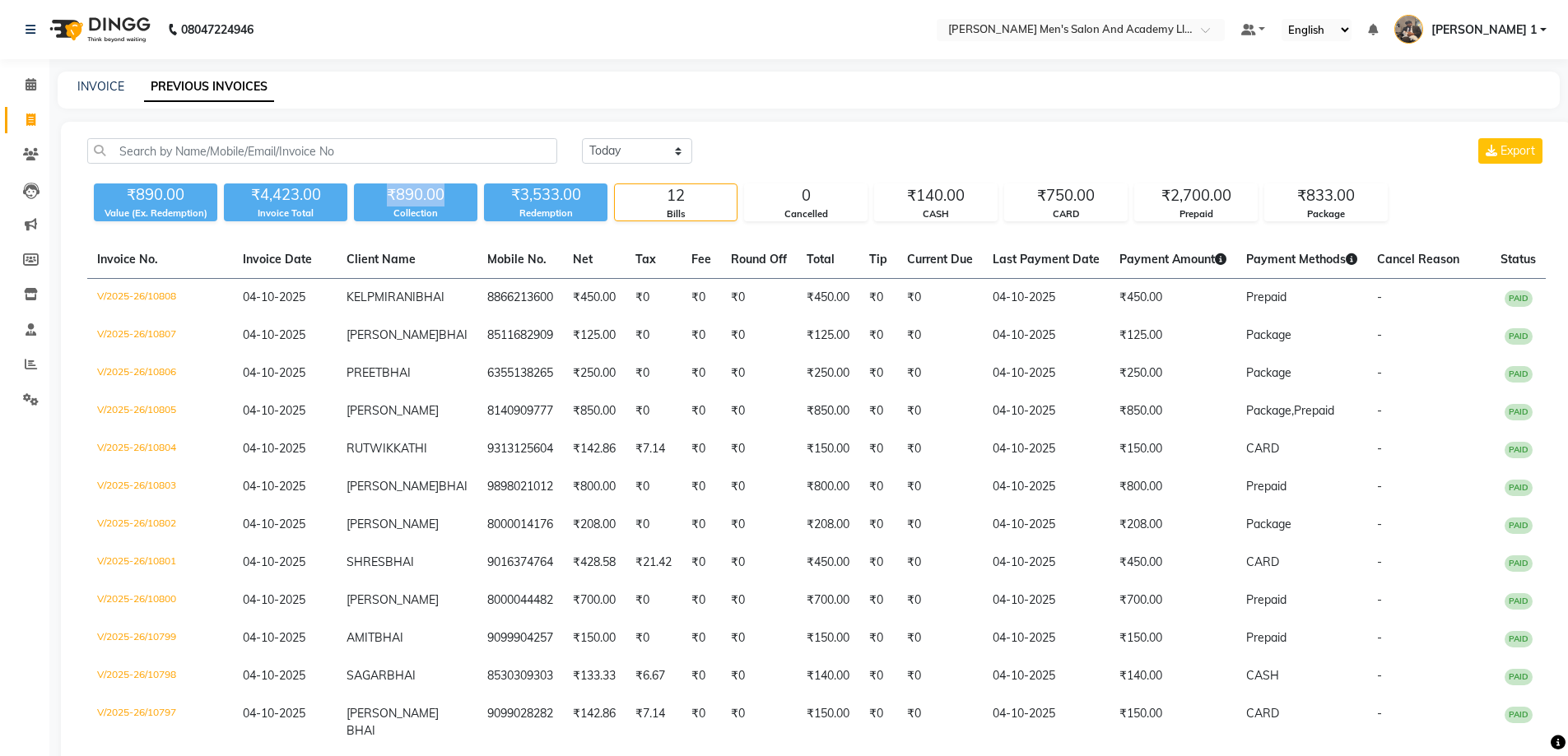
click at [452, 82] on div "INVOICE PREVIOUS INVOICES" at bounding box center [799, 86] width 1482 height 17
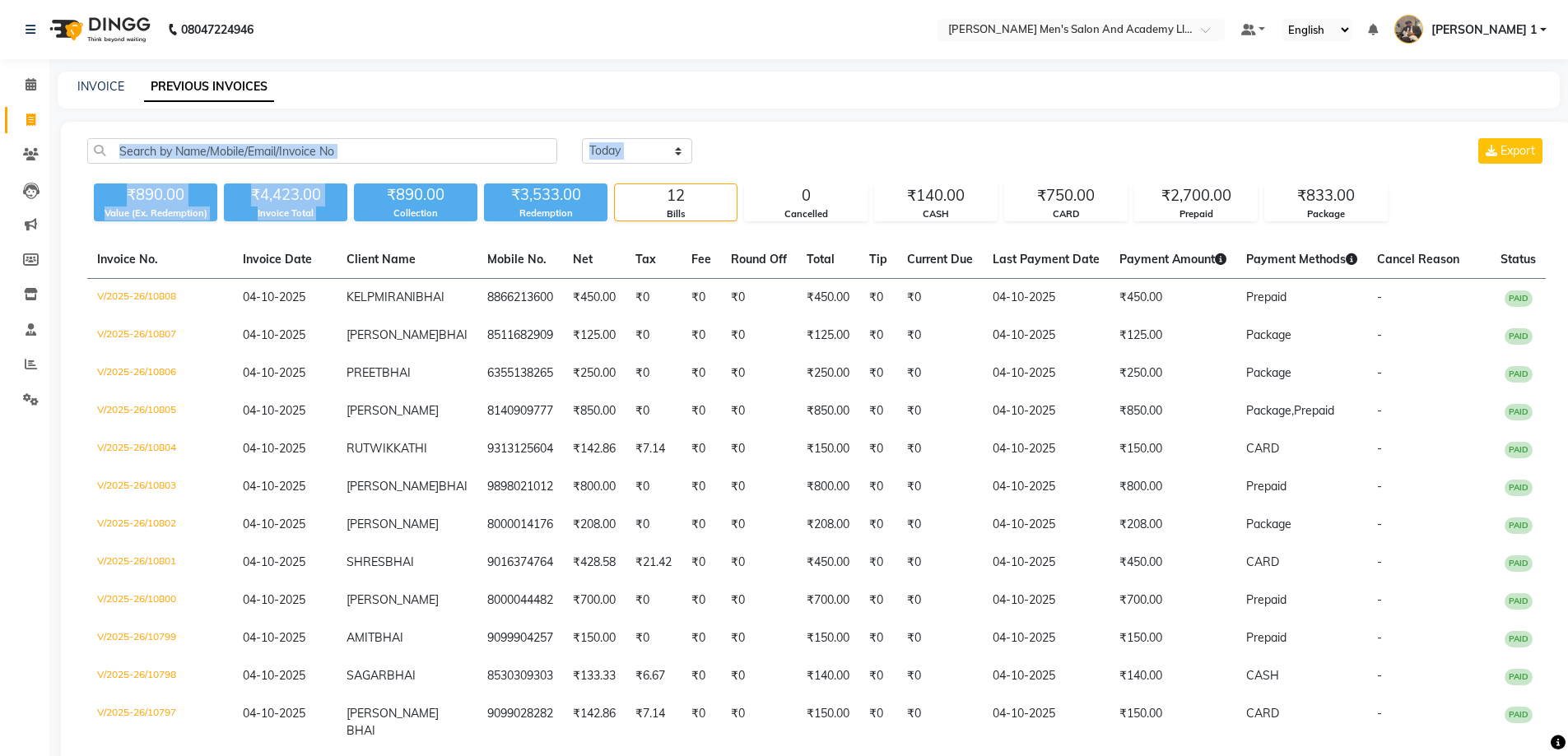
drag, startPoint x: 477, startPoint y: 168, endPoint x: 381, endPoint y: 193, distance: 99.2
click at [381, 193] on div "[DATE] [DATE] Custom Range Export ₹890.00 Value (Ex. Redemption) ₹4,423.00 Invo…" at bounding box center [816, 180] width 1478 height 83
click at [470, 182] on div "₹890.00 Value (Ex. Redemption) ₹4,423.00 Invoice Total ₹890.00 Collection ₹3,53…" at bounding box center [816, 199] width 1458 height 44
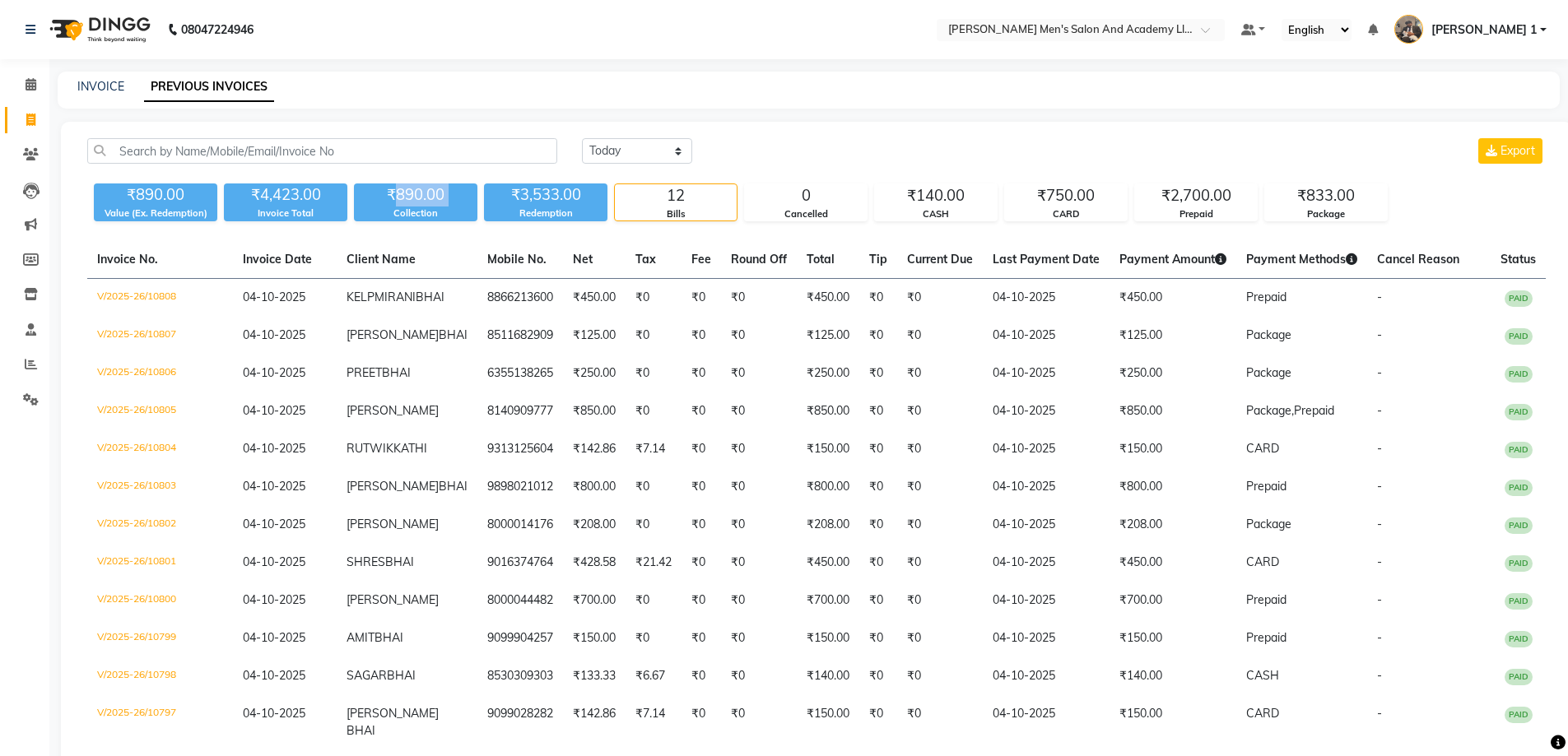
drag, startPoint x: 470, startPoint y: 182, endPoint x: 406, endPoint y: 191, distance: 64.6
click at [406, 191] on div "₹890.00 Value (Ex. Redemption) ₹4,423.00 Invoice Total ₹890.00 Collection ₹3,53…" at bounding box center [816, 199] width 1458 height 44
click at [456, 119] on main "INVOICE PREVIOUS INVOICES [DATE] [DATE] Custom Range Export ₹890.00 Value (Ex. …" at bounding box center [809, 456] width 1519 height 768
drag, startPoint x: 461, startPoint y: 184, endPoint x: 374, endPoint y: 212, distance: 91.4
click at [374, 212] on div "₹890.00 Collection" at bounding box center [415, 202] width 124 height 38
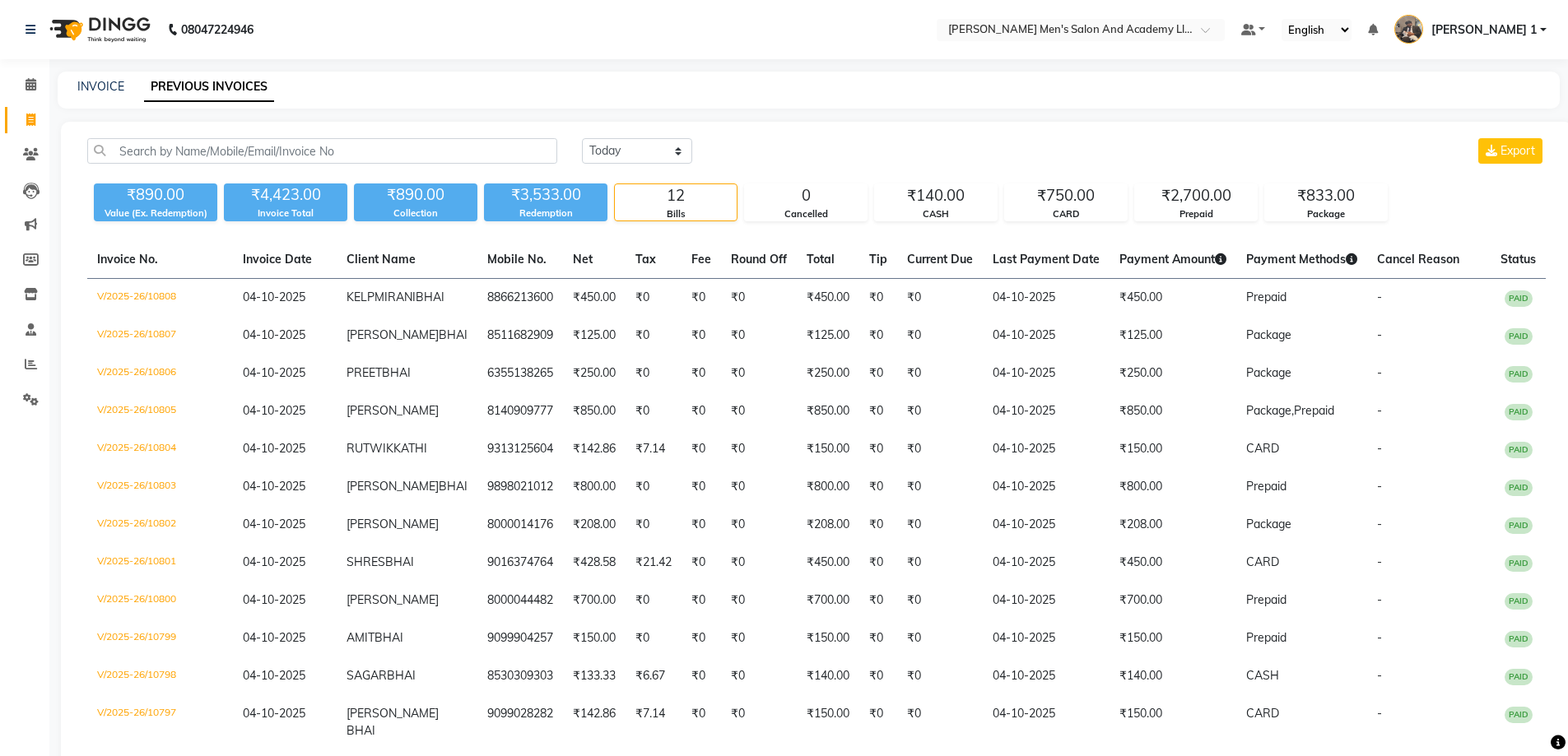
click at [93, 78] on div "INVOICE" at bounding box center [100, 86] width 47 height 17
click at [112, 82] on link "INVOICE" at bounding box center [100, 86] width 47 height 15
select select "service"
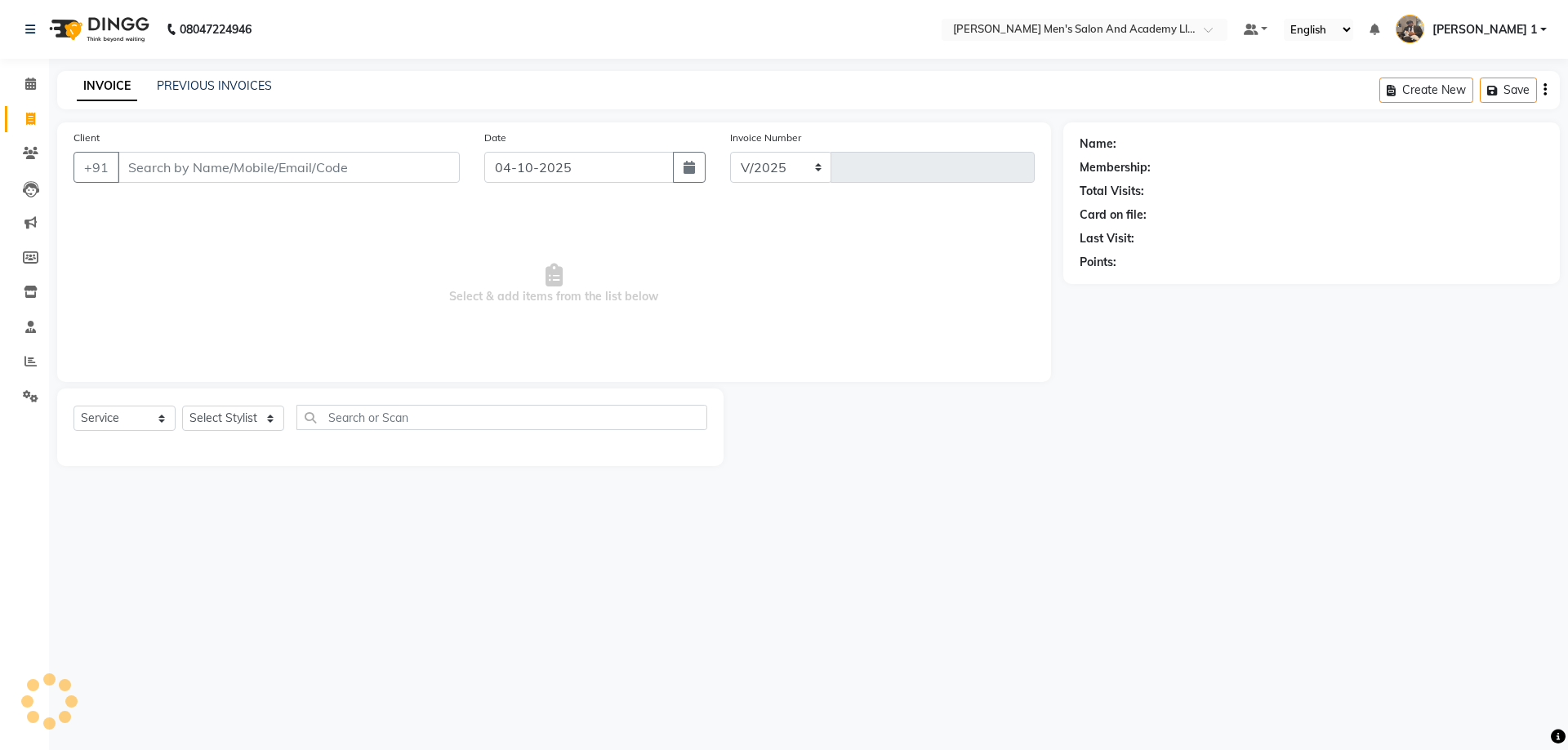
select select "6752"
type input "10809"
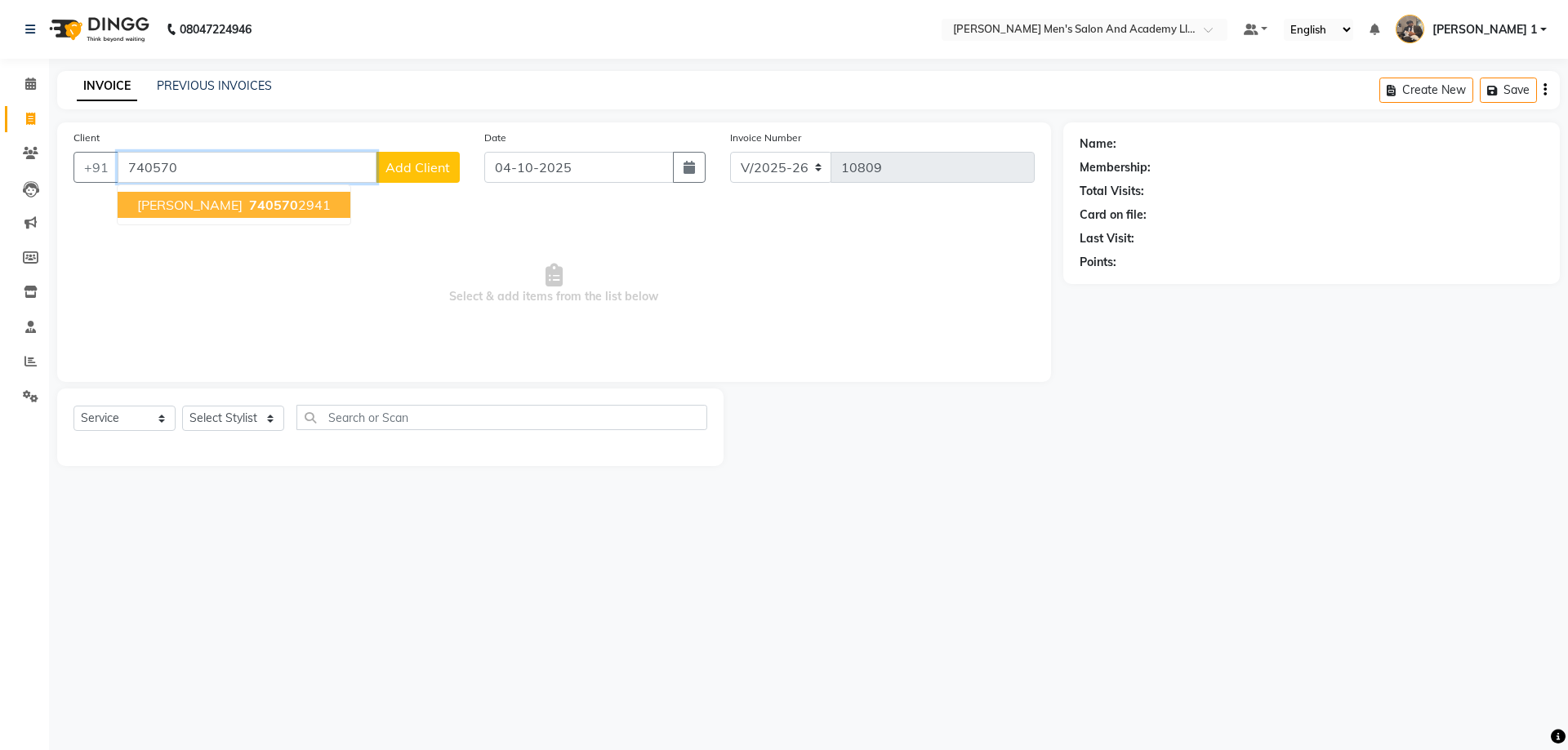
click at [179, 221] on ngb-typeahead-window "DARSHAN BHAI 740570 2941" at bounding box center [233, 205] width 234 height 41
click at [191, 197] on span "[PERSON_NAME]" at bounding box center [190, 204] width 106 height 16
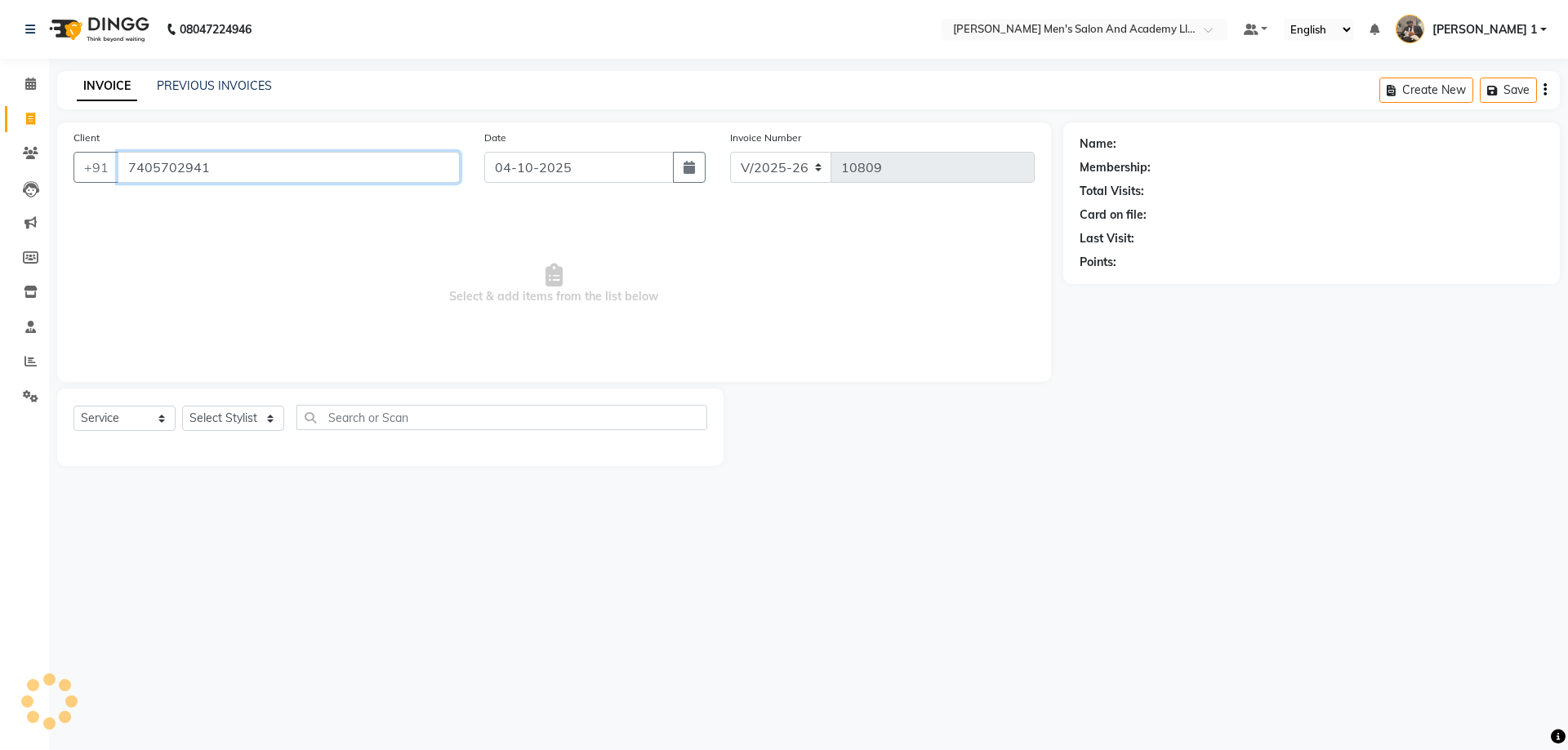
type input "7405702941"
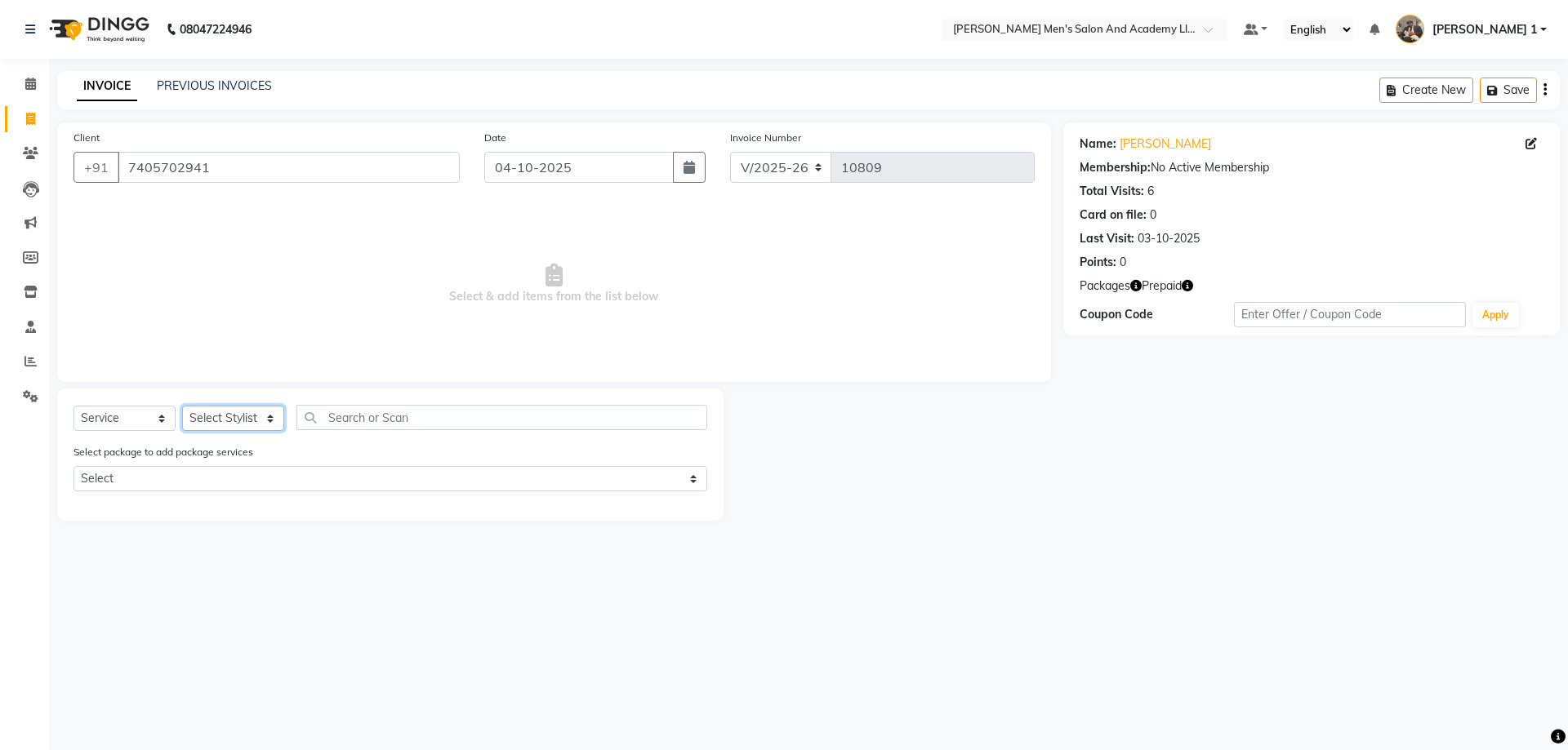
click at [260, 429] on select "Select Stylist [PERSON_NAME] [PERSON_NAME] [PERSON_NAME] [PERSON_NAME] [PERSON_…" at bounding box center [233, 418] width 102 height 25
select select "52737"
click at [182, 406] on select "Select Stylist [PERSON_NAME] [PERSON_NAME] [PERSON_NAME] [PERSON_NAME] [PERSON_…" at bounding box center [233, 418] width 102 height 25
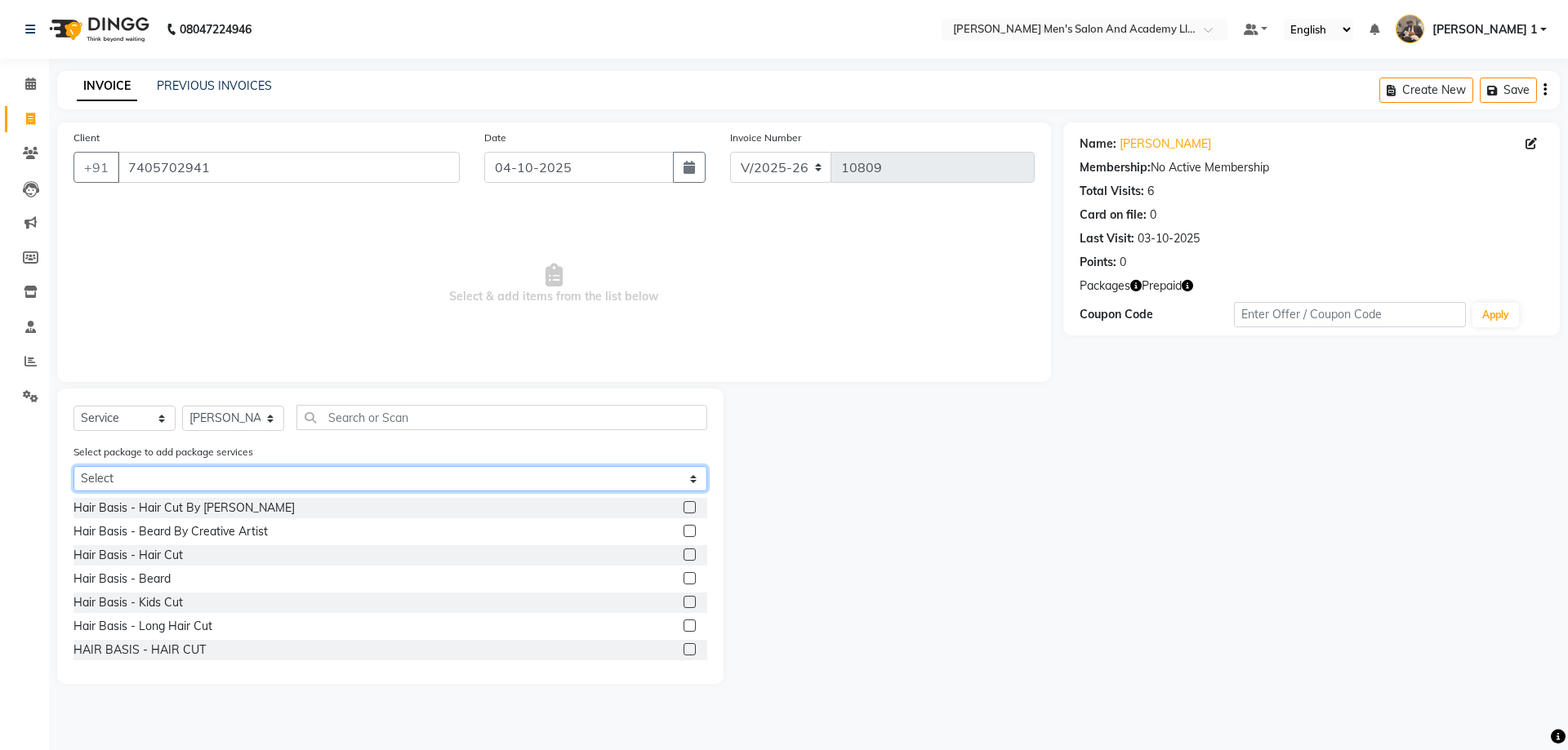
click at [216, 473] on select "Select MAGIC PACKAGE" at bounding box center [390, 478] width 633 height 25
select select "1: Object"
click at [74, 466] on select "Select MAGIC PACKAGE" at bounding box center [390, 478] width 633 height 25
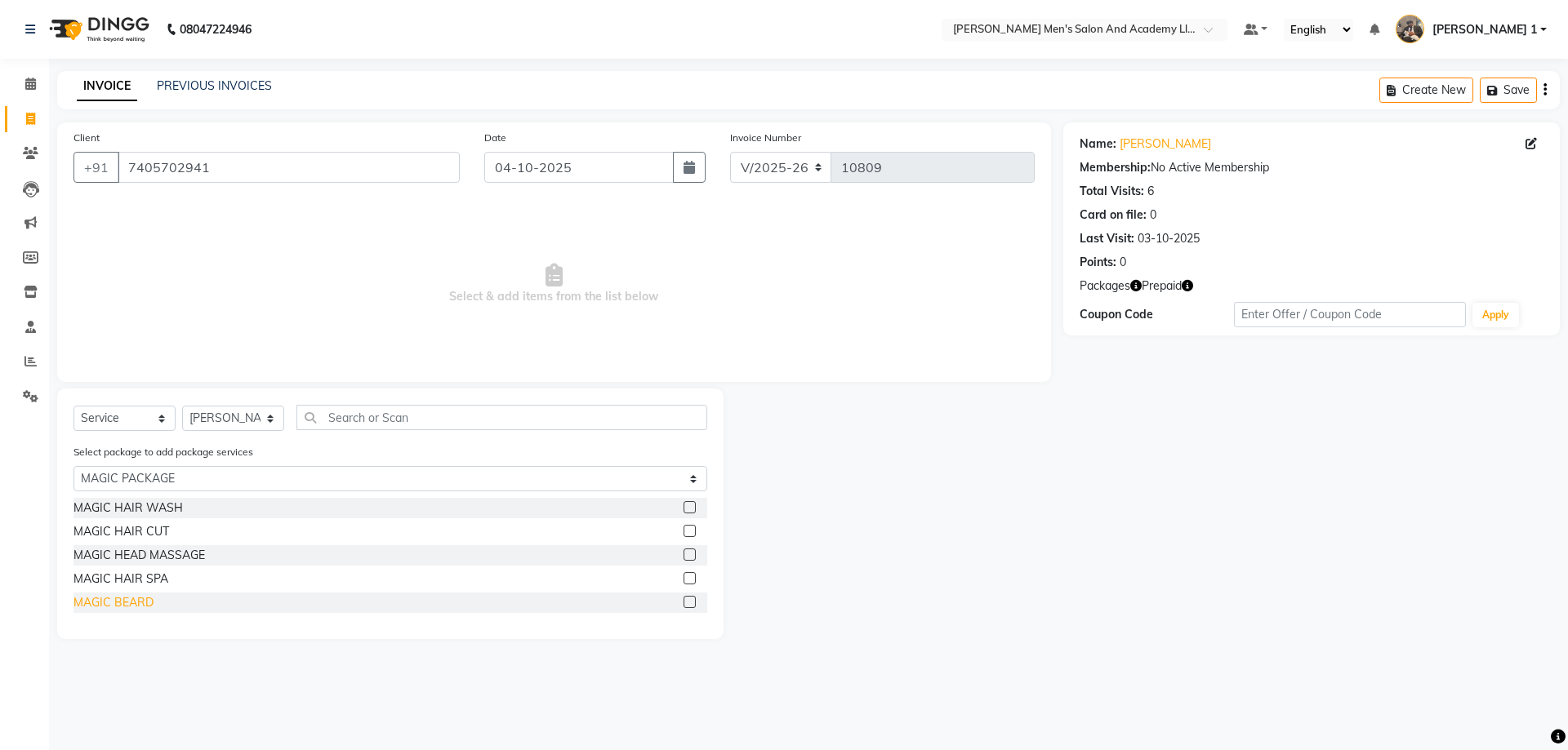
click at [144, 601] on div "MAGIC BEARD" at bounding box center [113, 603] width 80 height 17
checkbox input "false"
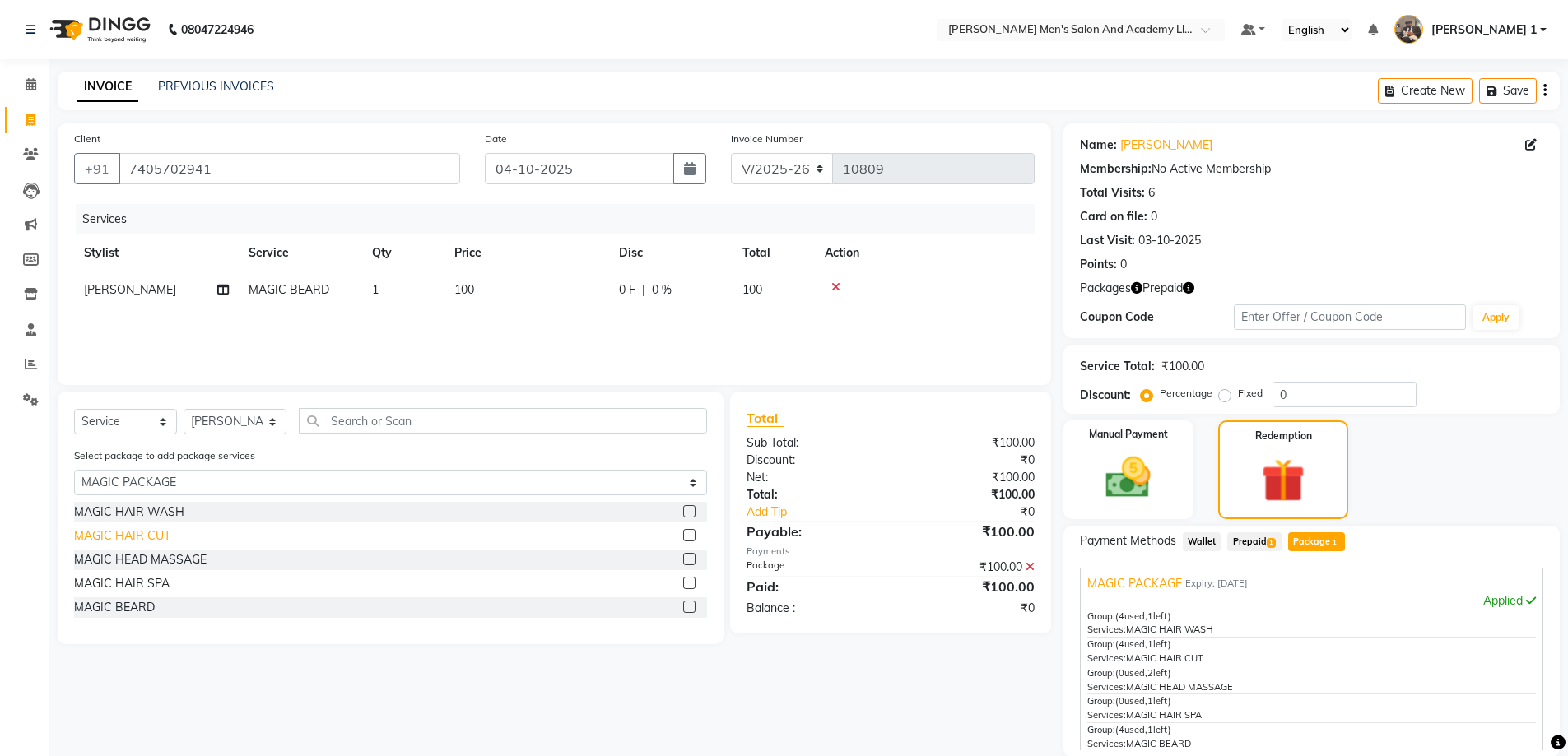
click at [151, 542] on div "MAGIC HAIR CUT" at bounding box center [122, 536] width 96 height 17
checkbox input "false"
click at [230, 428] on select "Select Stylist [PERSON_NAME] [PERSON_NAME] [PERSON_NAME] [PERSON_NAME] [PERSON_…" at bounding box center [234, 421] width 103 height 25
select select "90387"
click at [183, 412] on select "Select Stylist [PERSON_NAME] [PERSON_NAME] [PERSON_NAME] [PERSON_NAME] [PERSON_…" at bounding box center [234, 421] width 103 height 25
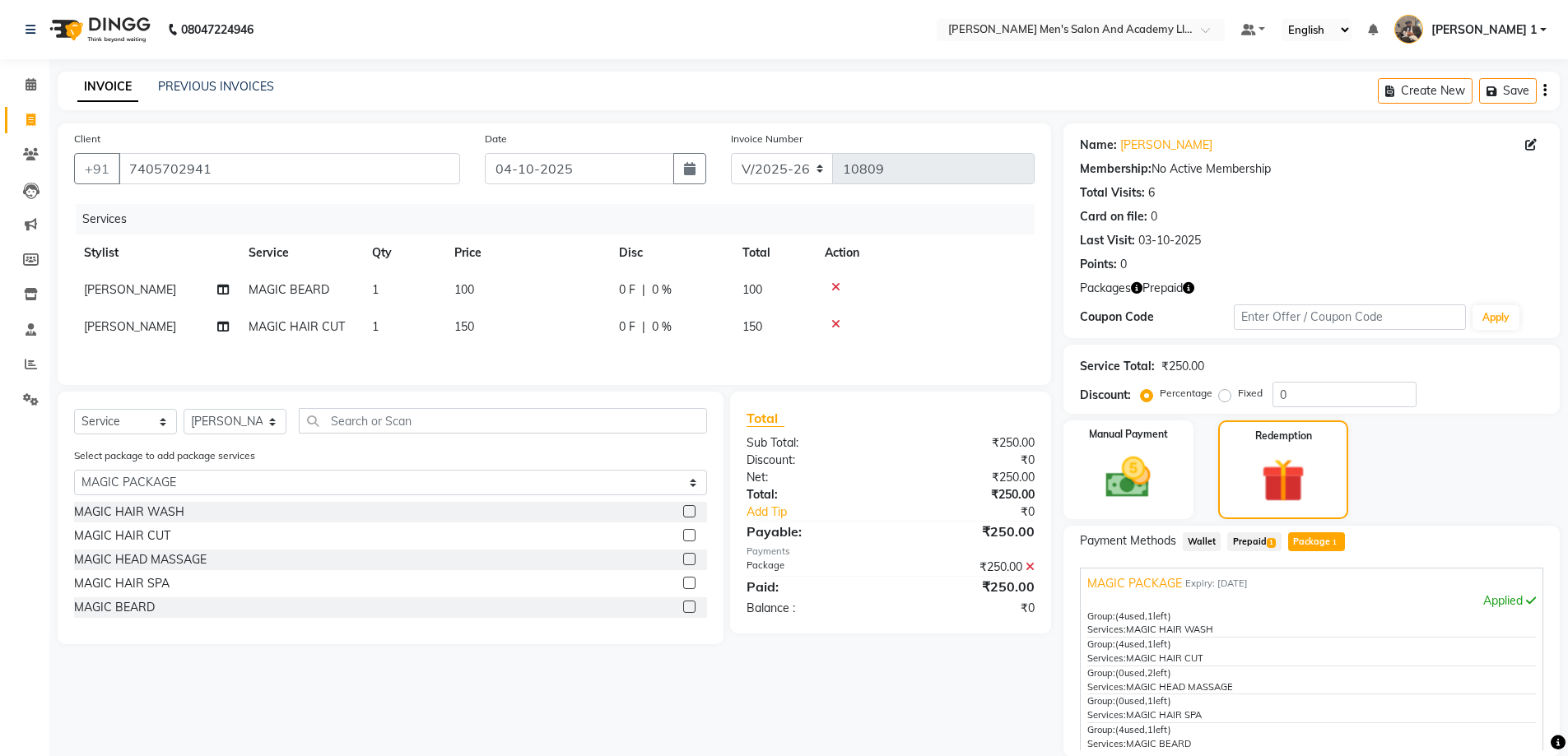
click at [1189, 292] on icon "button" at bounding box center [1187, 287] width 11 height 11
click at [909, 298] on td at bounding box center [925, 290] width 220 height 37
click at [322, 418] on input "text" at bounding box center [502, 420] width 408 height 25
type input "B"
select select "0: undefined"
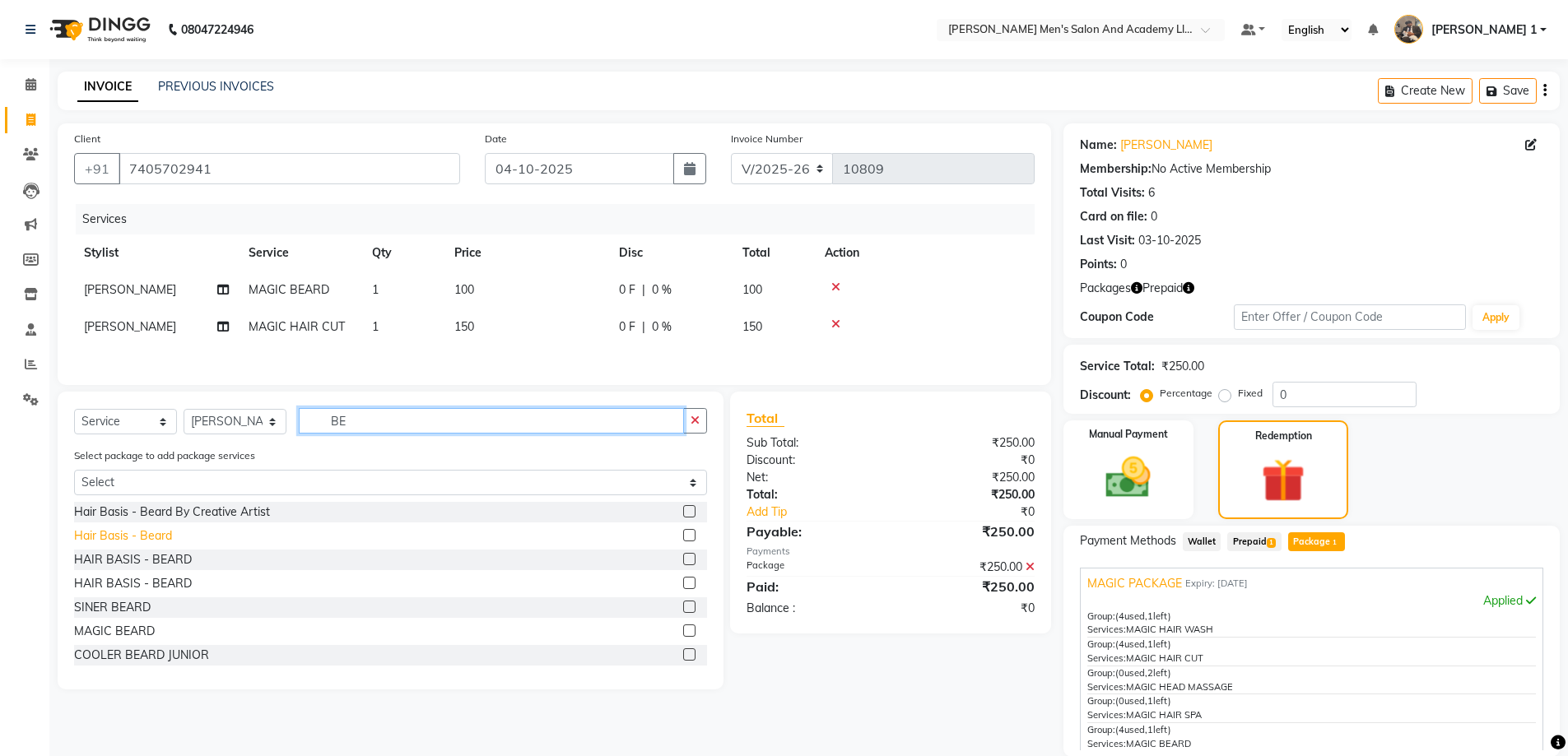
type input "BE"
click at [165, 535] on div "Hair Basis - Beard" at bounding box center [123, 536] width 98 height 17
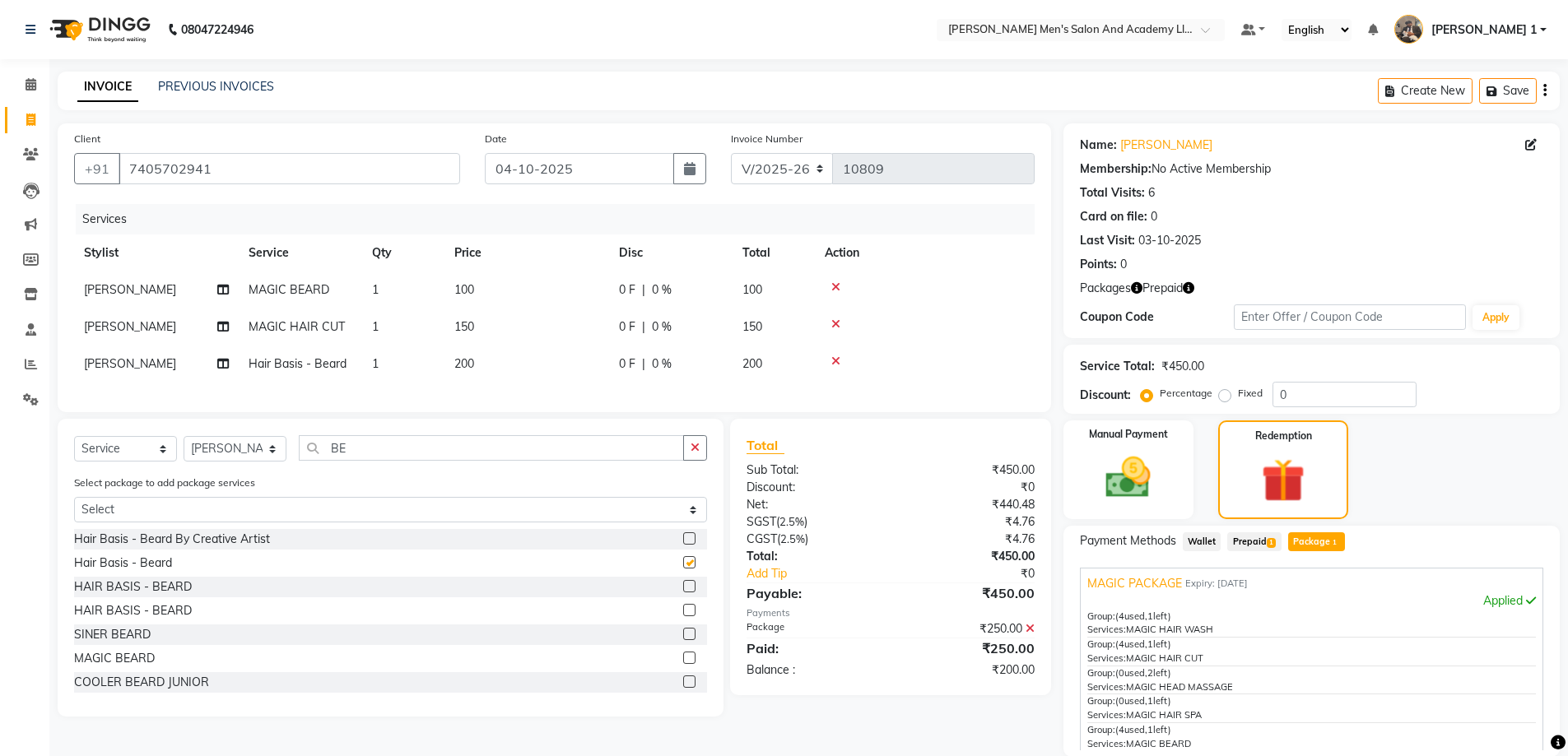
checkbox input "false"
click at [538, 360] on td "200" at bounding box center [527, 364] width 164 height 37
select select "90387"
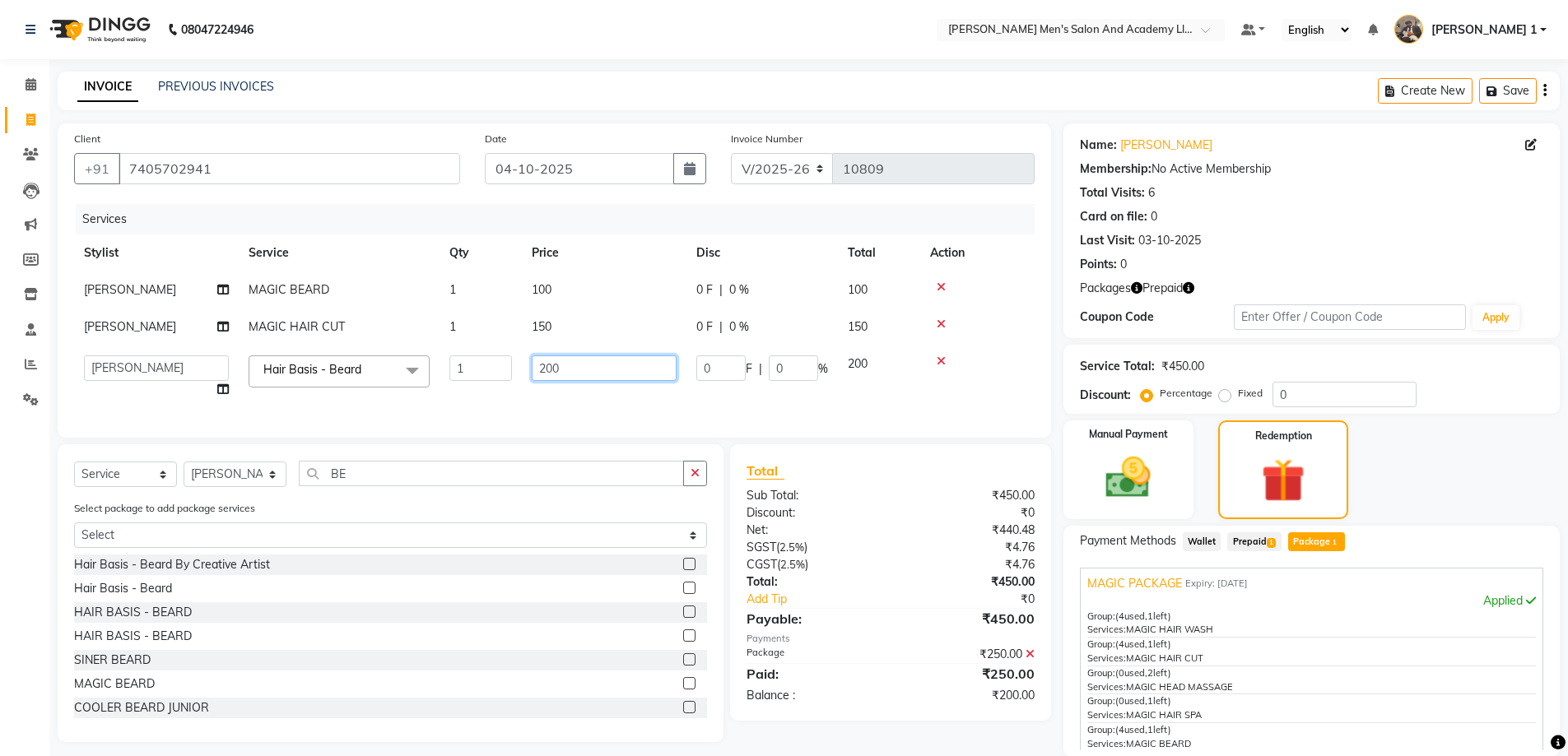
click at [466, 388] on tr "[PERSON_NAME] [PERSON_NAME] [PERSON_NAME] [PERSON_NAME] [PERSON_NAME] AVINASH […" at bounding box center [554, 377] width 960 height 62
type input "150"
click at [1150, 489] on img at bounding box center [1129, 477] width 76 height 54
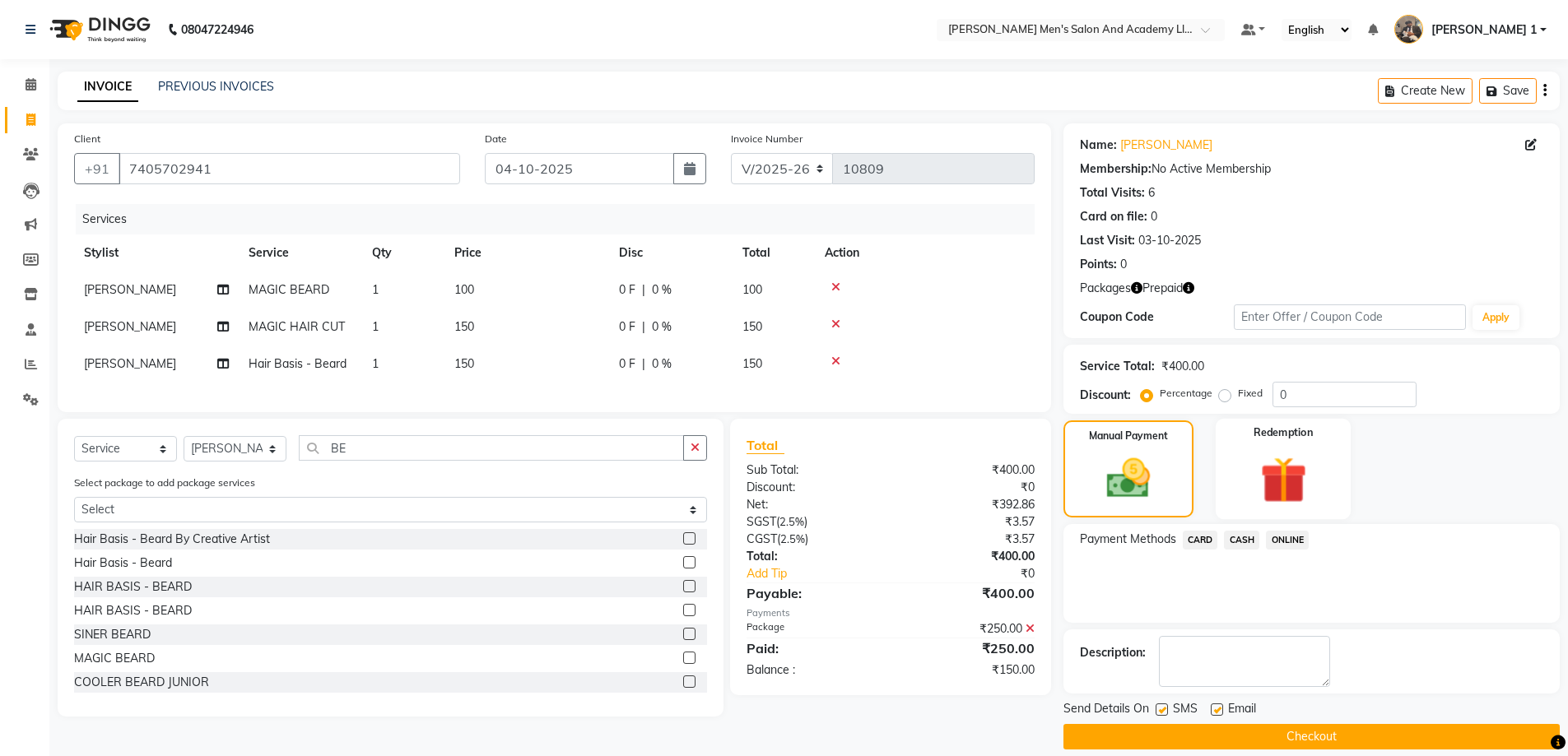
drag, startPoint x: 1265, startPoint y: 502, endPoint x: 1254, endPoint y: 521, distance: 22.0
click at [1264, 502] on img at bounding box center [1283, 480] width 76 height 59
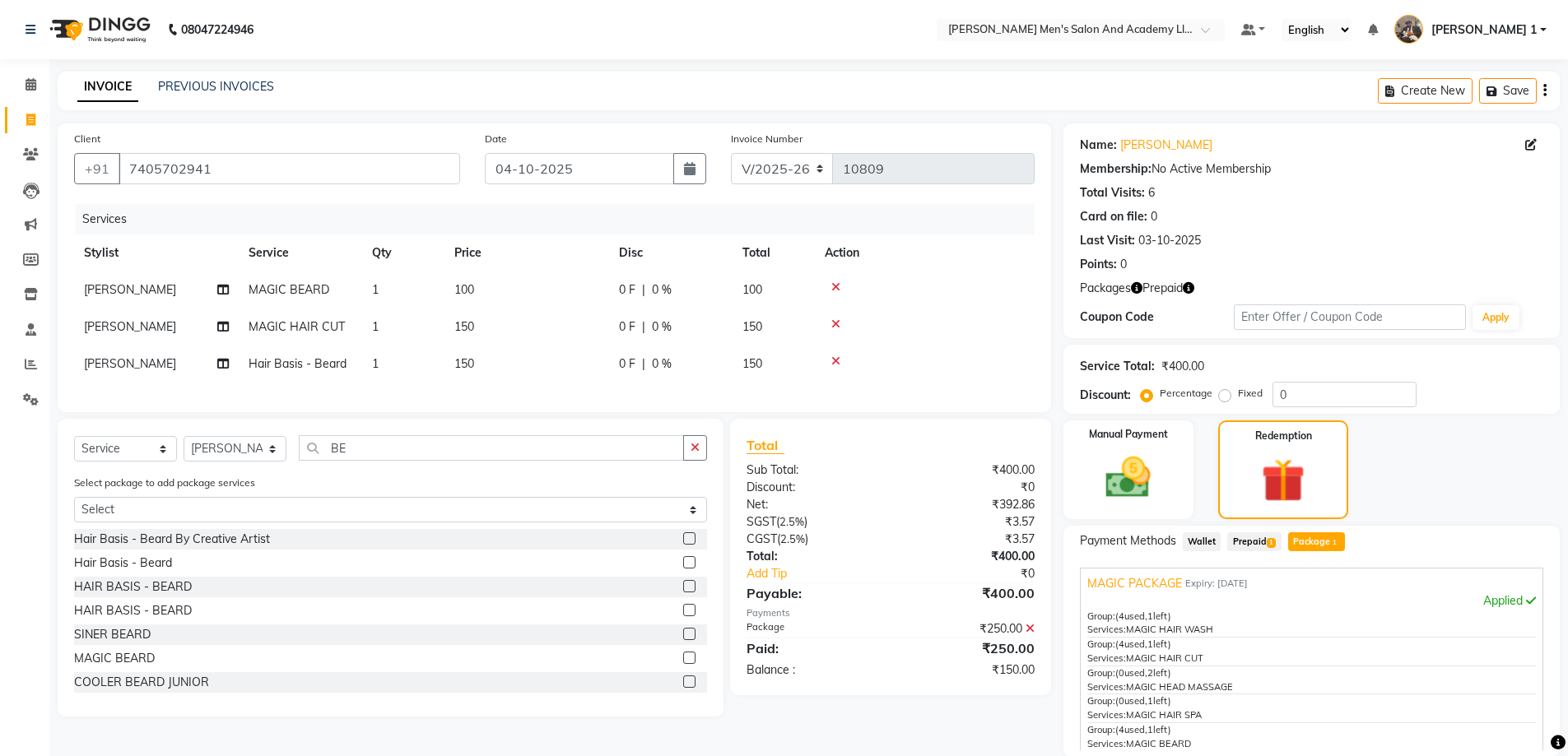
click at [1243, 547] on span "Prepaid 1" at bounding box center [1254, 542] width 54 height 19
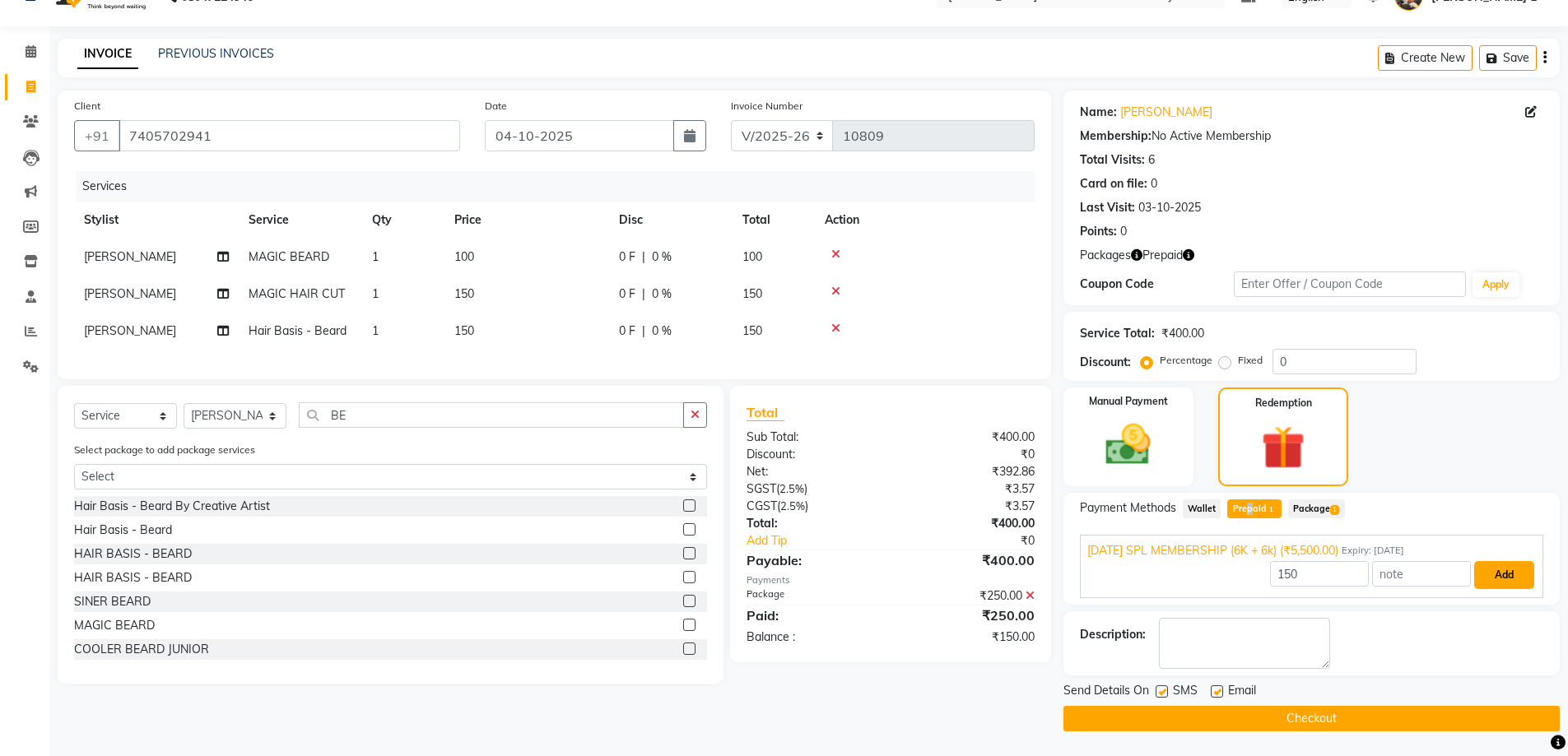
click at [1501, 571] on button "Add" at bounding box center [1503, 575] width 60 height 28
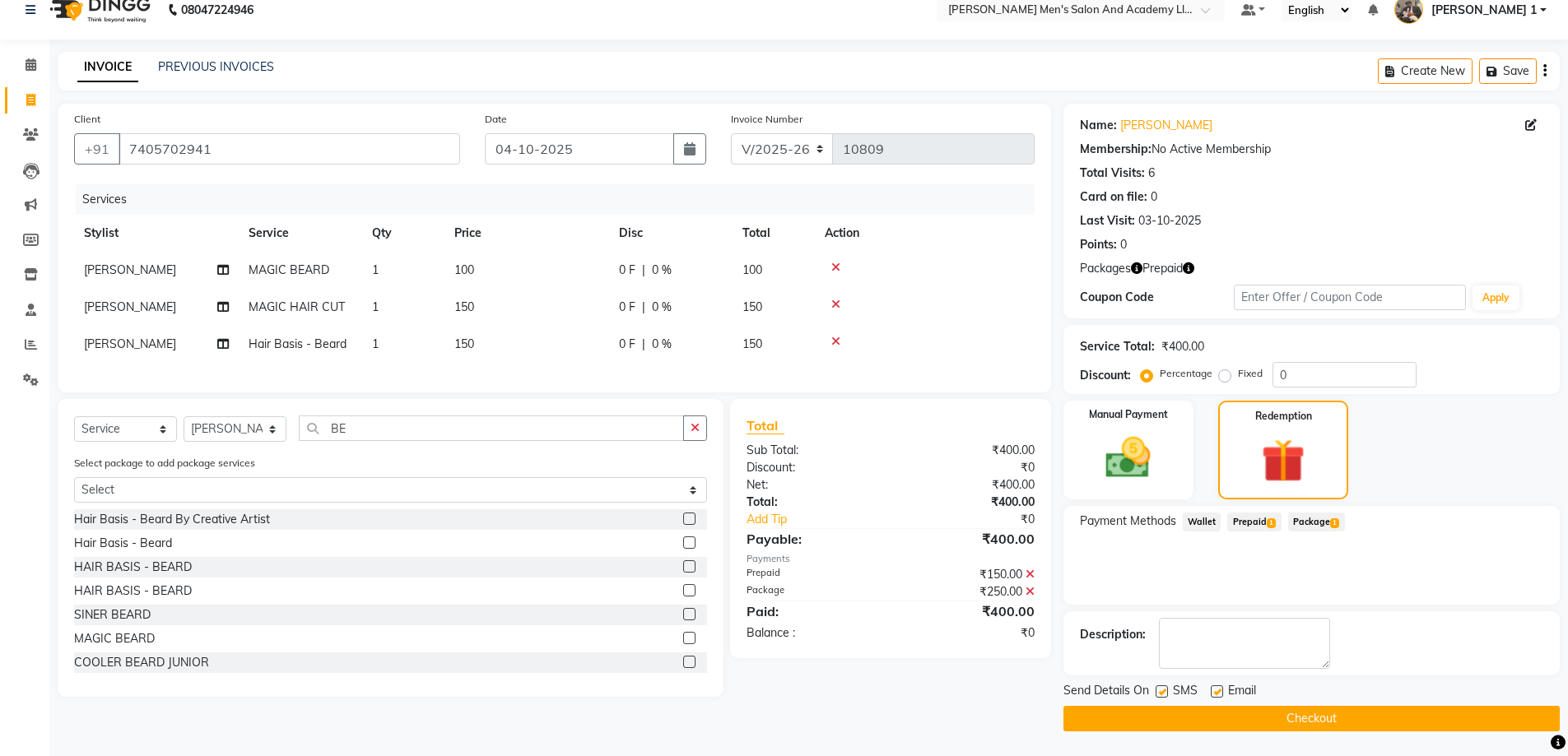
drag, startPoint x: 1212, startPoint y: 694, endPoint x: 1206, endPoint y: 713, distance: 19.9
click at [1212, 695] on label at bounding box center [1217, 692] width 12 height 12
click at [1212, 695] on input "checkbox" at bounding box center [1216, 693] width 10 height 10
checkbox input "false"
click at [1205, 715] on button "Checkout" at bounding box center [1311, 718] width 496 height 25
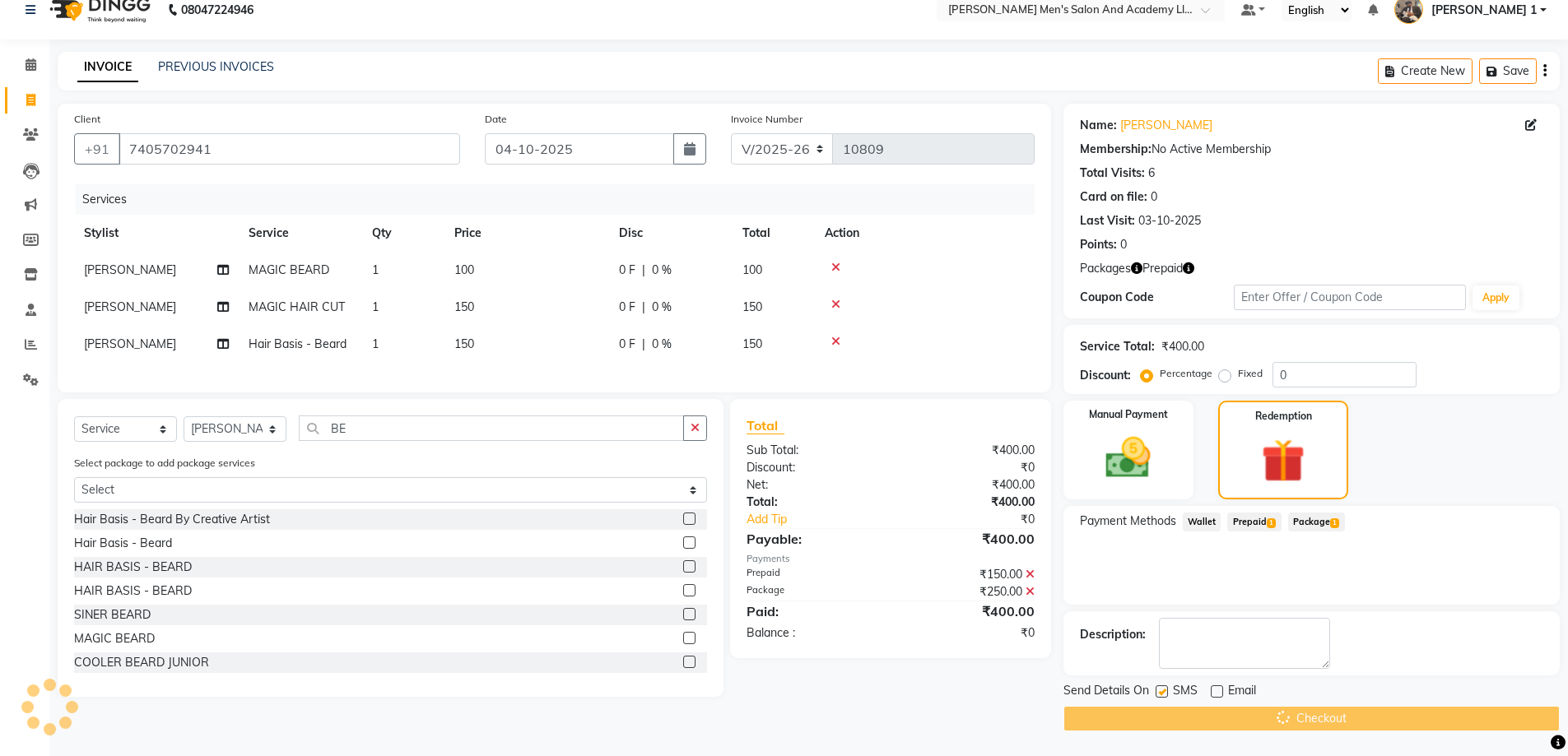
click at [1163, 692] on label at bounding box center [1162, 692] width 12 height 12
click at [1163, 692] on input "checkbox" at bounding box center [1161, 693] width 10 height 10
checkbox input "false"
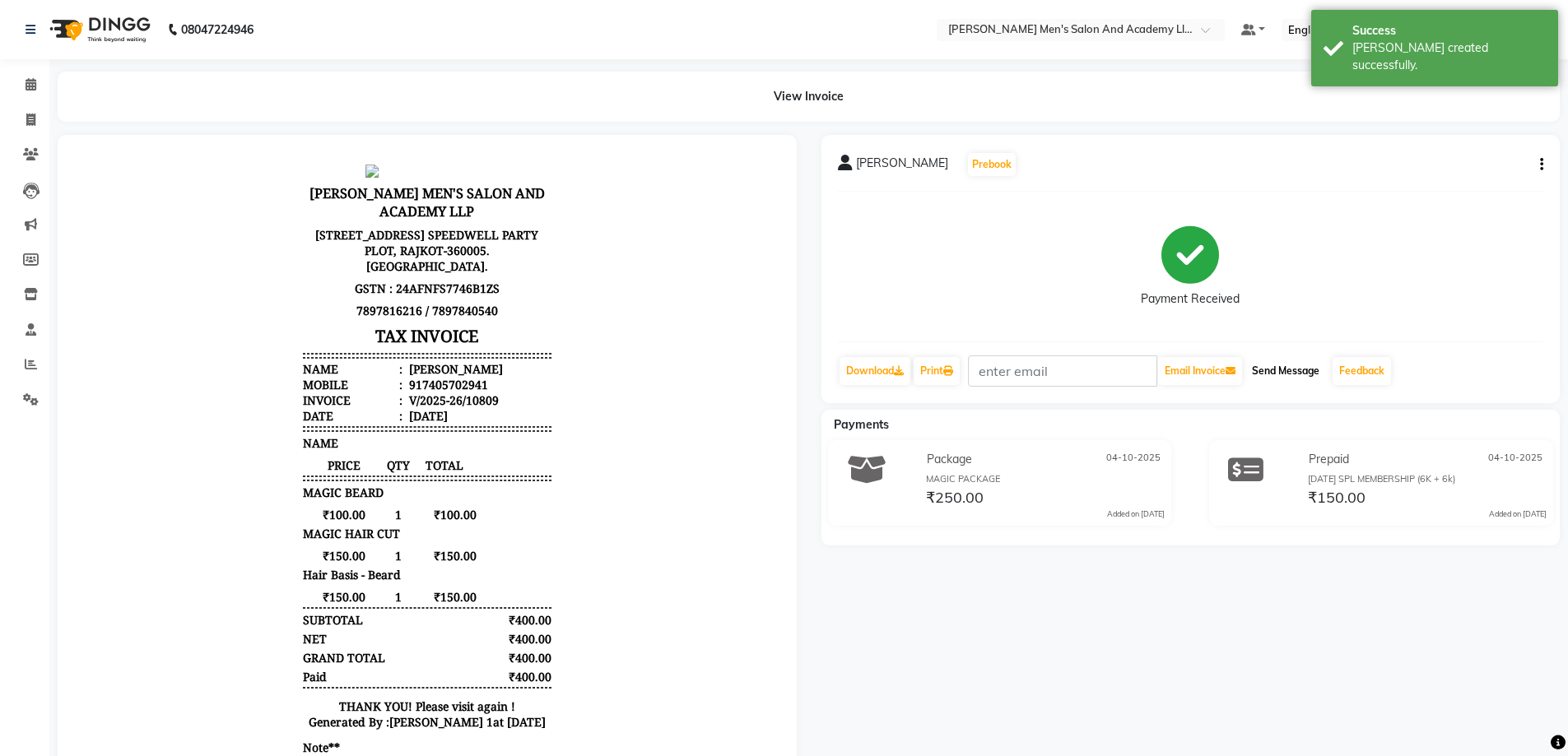
click at [1265, 367] on button "Send Message" at bounding box center [1285, 371] width 80 height 28
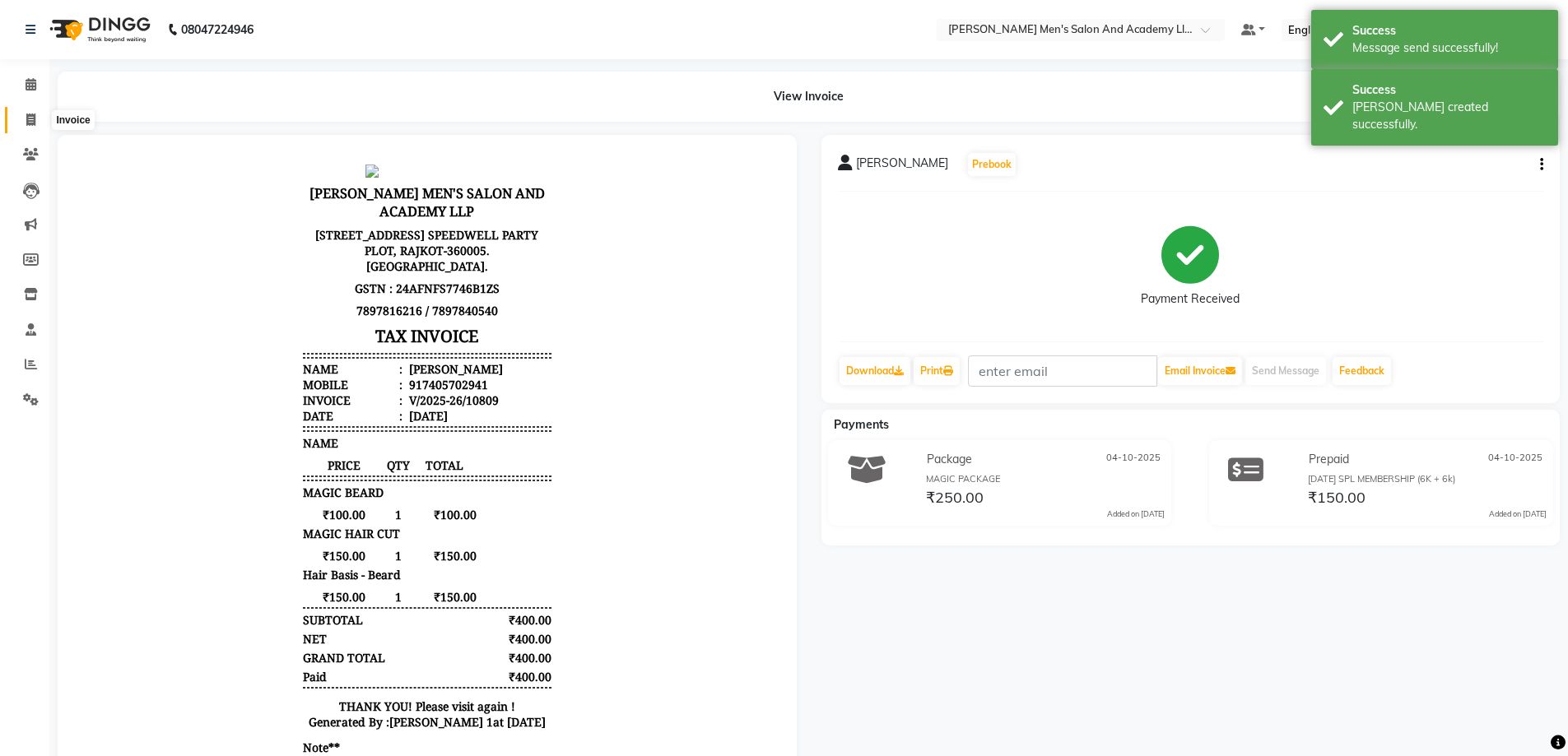
click at [26, 120] on icon at bounding box center [30, 119] width 9 height 12
select select "service"
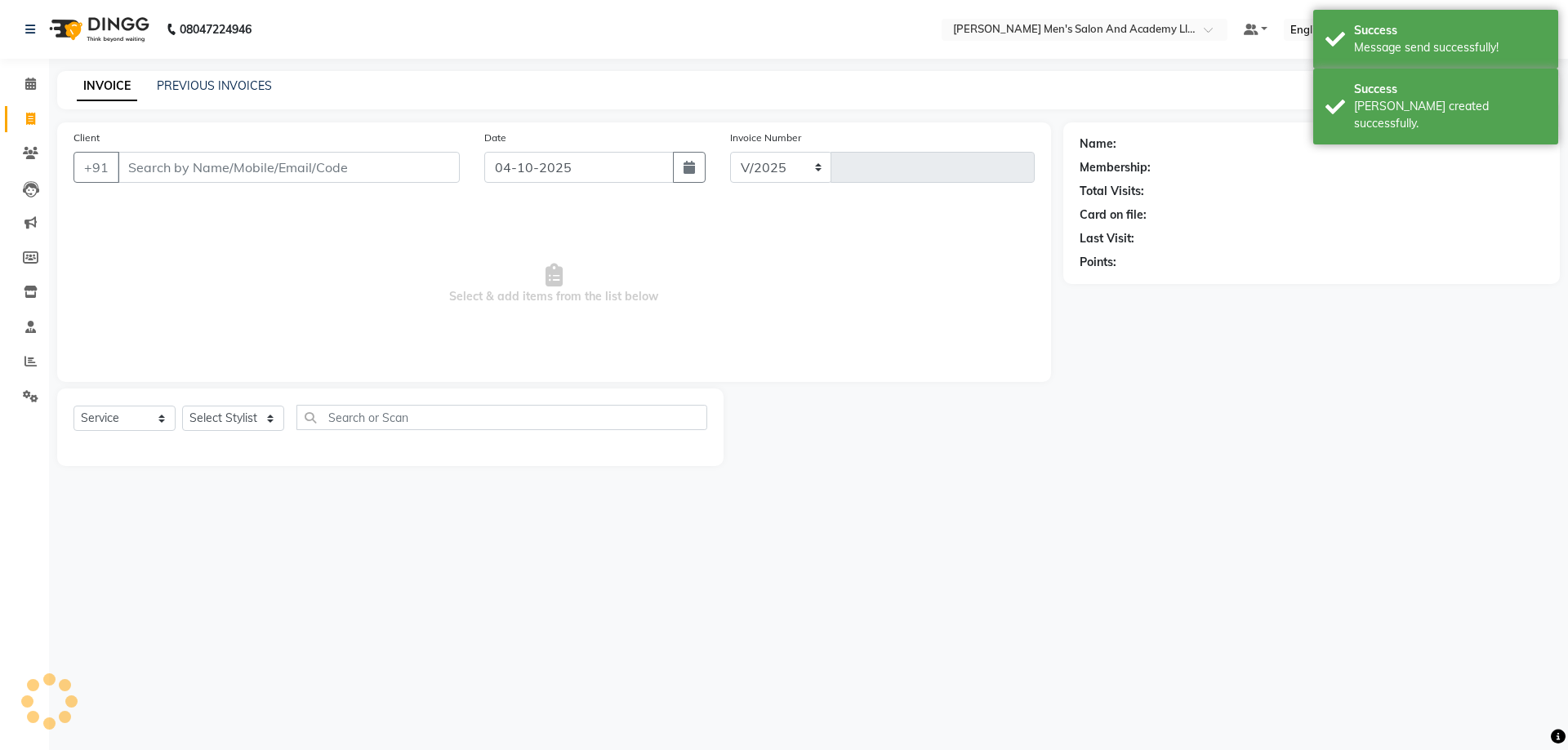
select select "6752"
type input "10810"
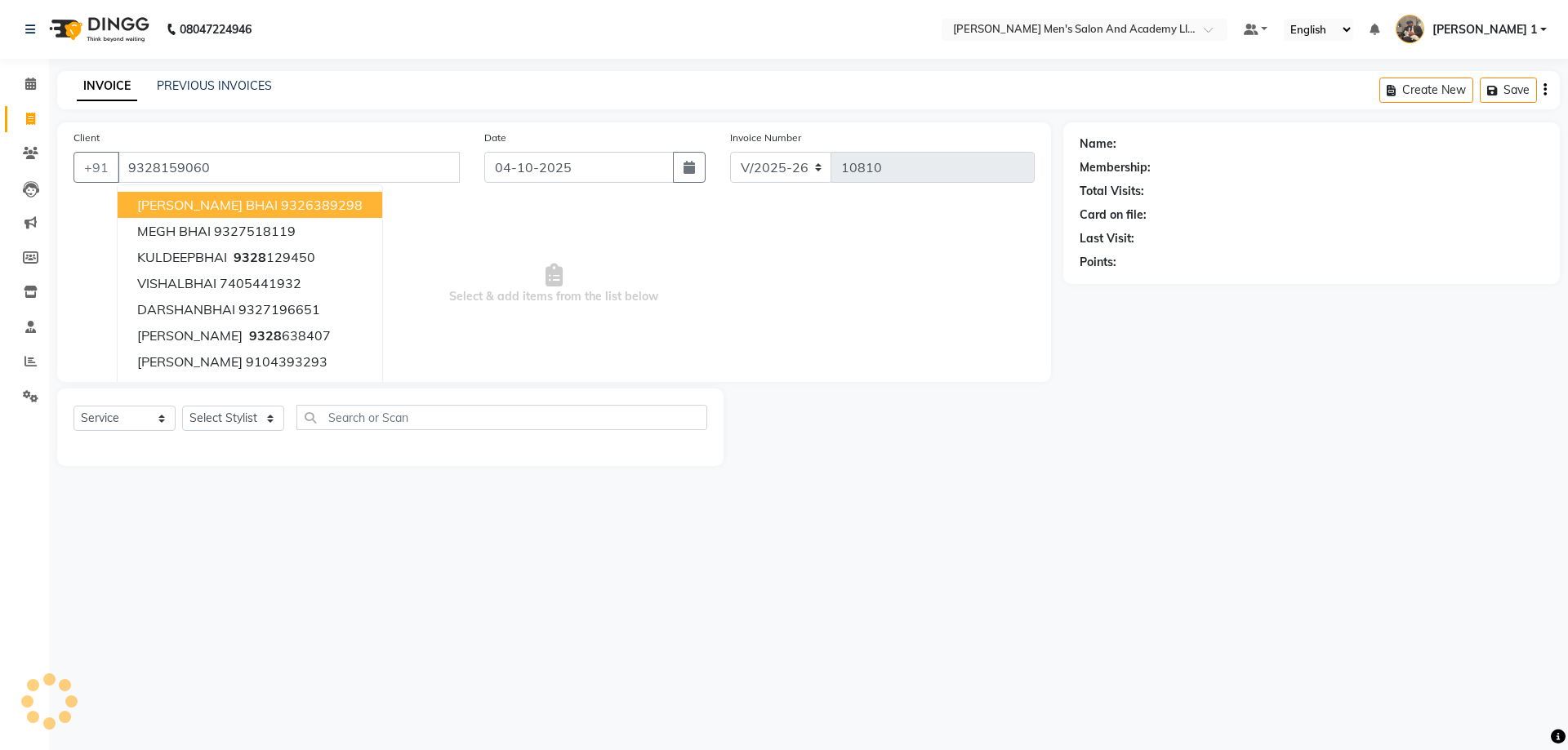
type input "9328159060"
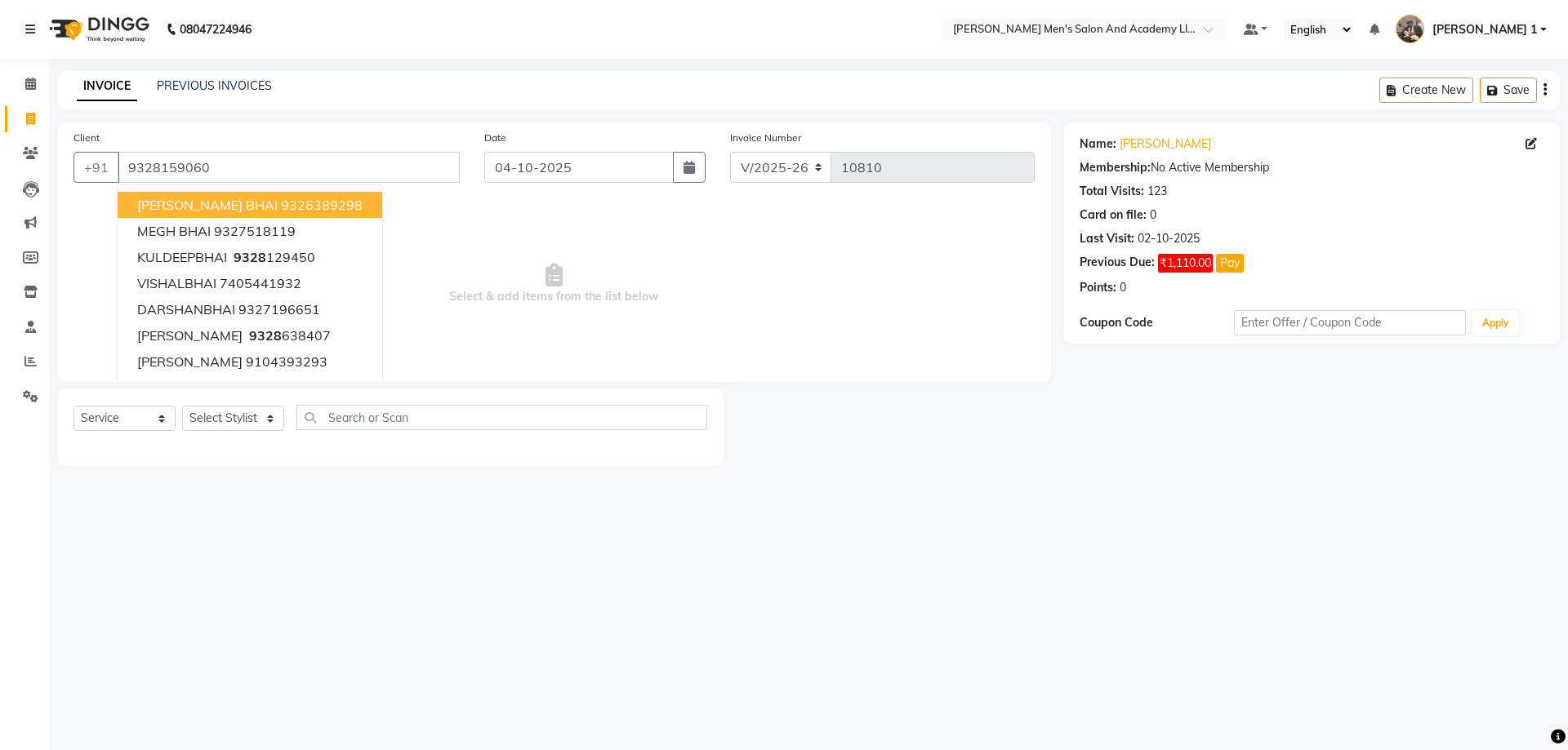
click at [386, 356] on span "Select & add items from the list below" at bounding box center [554, 284] width 961 height 163
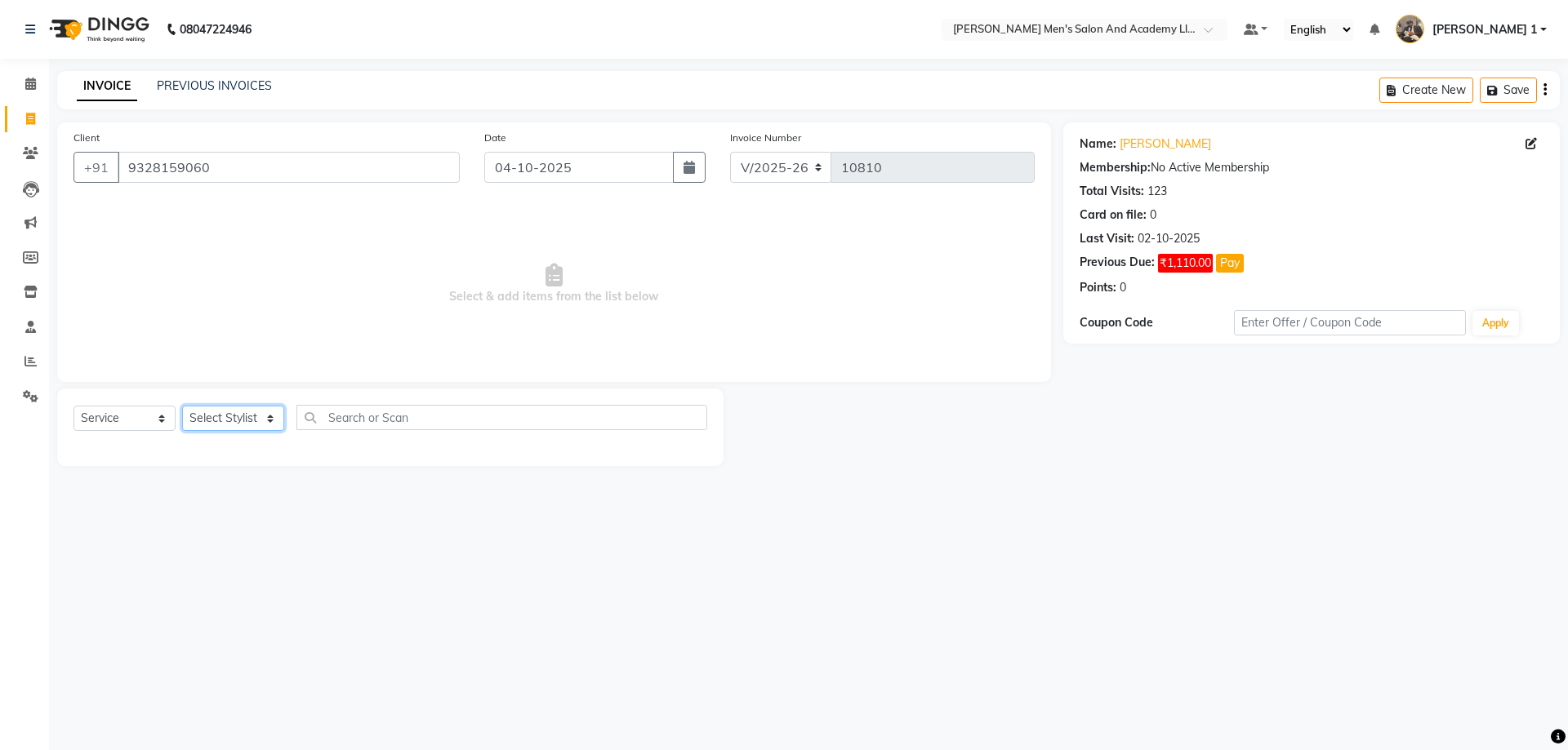
click at [241, 423] on select "Select Stylist [PERSON_NAME] [PERSON_NAME] [PERSON_NAME] [PERSON_NAME] [PERSON_…" at bounding box center [233, 418] width 102 height 25
select select "64100"
click at [182, 406] on select "Select Stylist [PERSON_NAME] [PERSON_NAME] [PERSON_NAME] [PERSON_NAME] [PERSON_…" at bounding box center [233, 418] width 102 height 25
click at [242, 53] on nav "08047224946 Select Location × [PERSON_NAME]'s Salon And Academy Llp, Speed Well…" at bounding box center [784, 29] width 1568 height 59
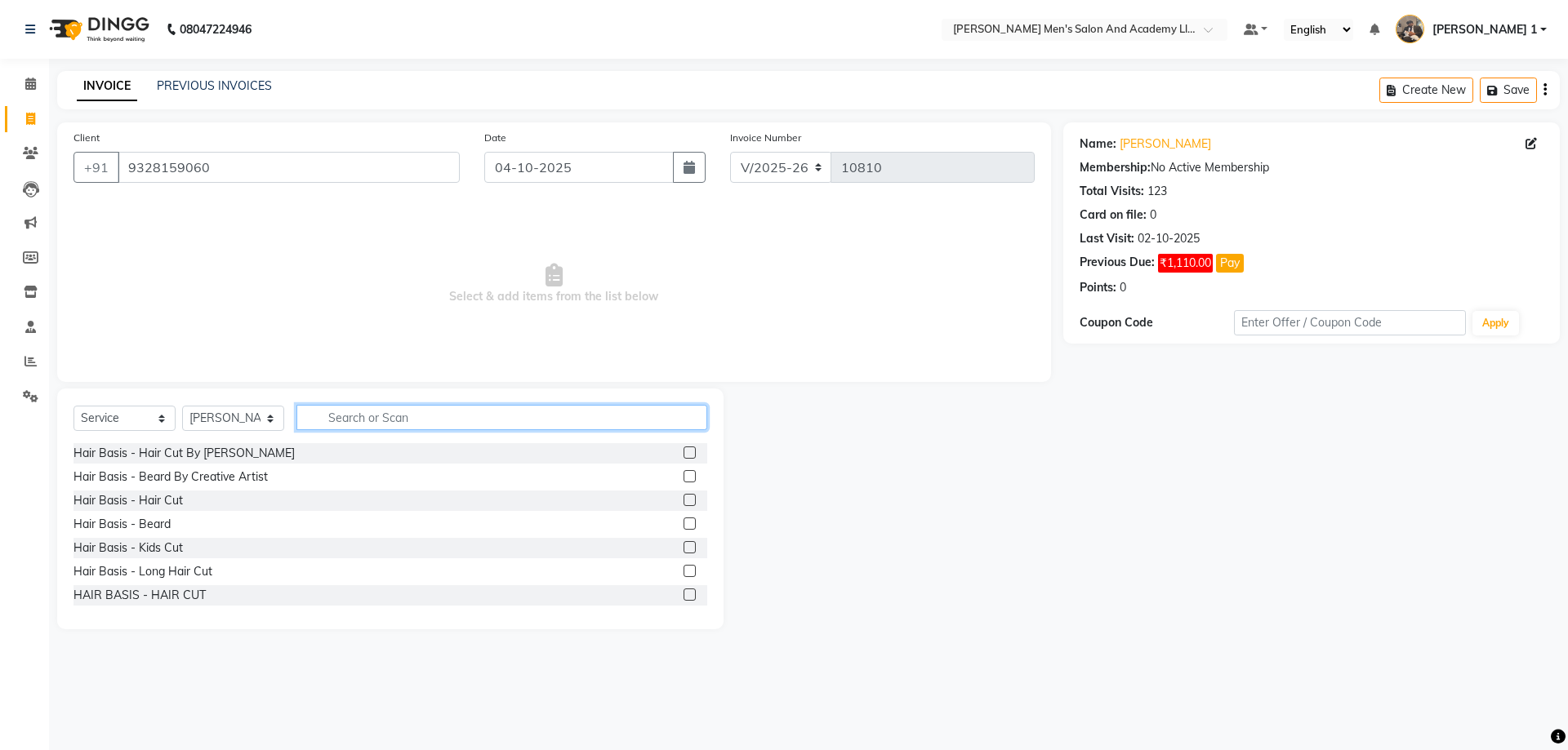
click at [400, 412] on input "text" at bounding box center [501, 417] width 411 height 25
type input "FACI"
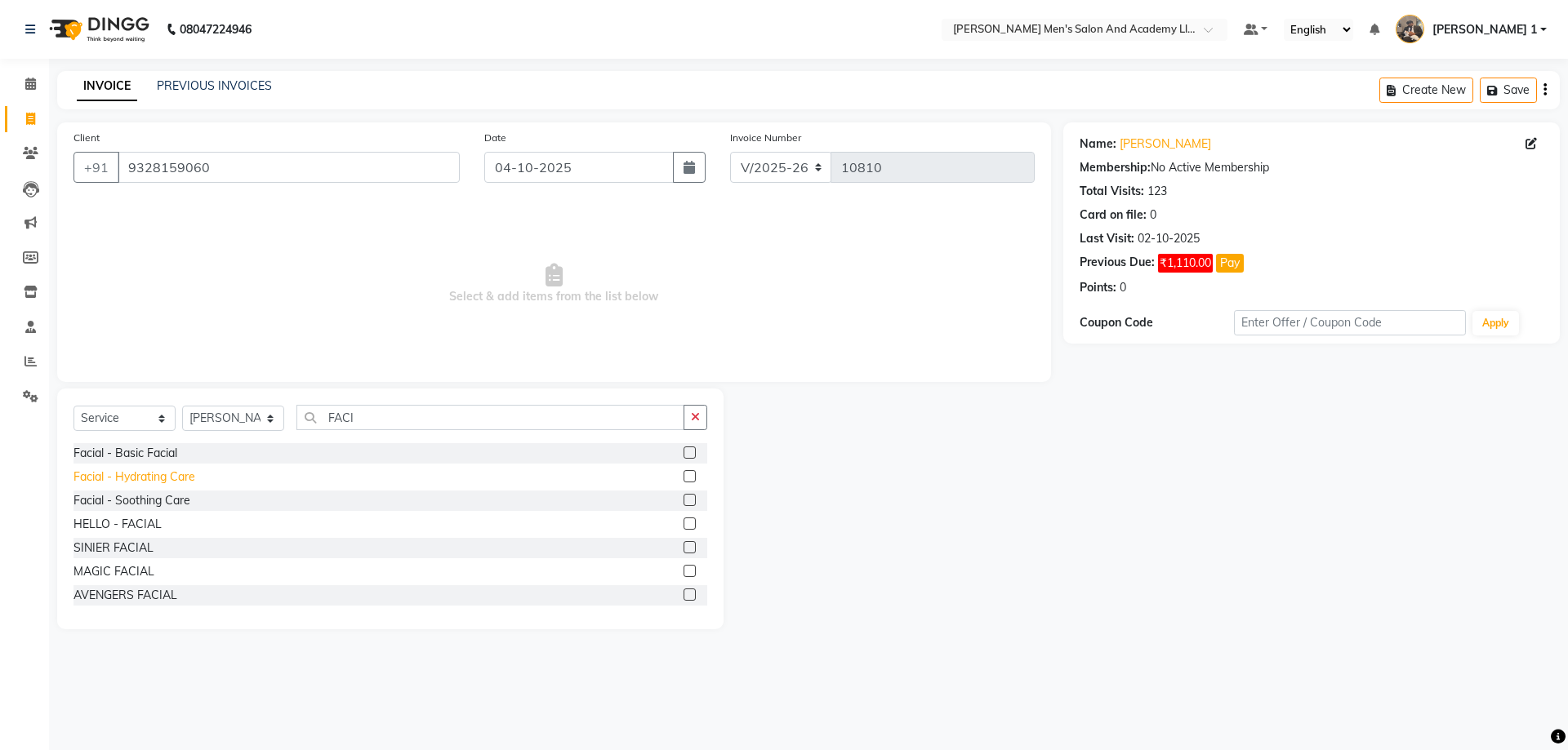
click at [166, 470] on div "Facial - Hydrating Care" at bounding box center [135, 477] width 122 height 17
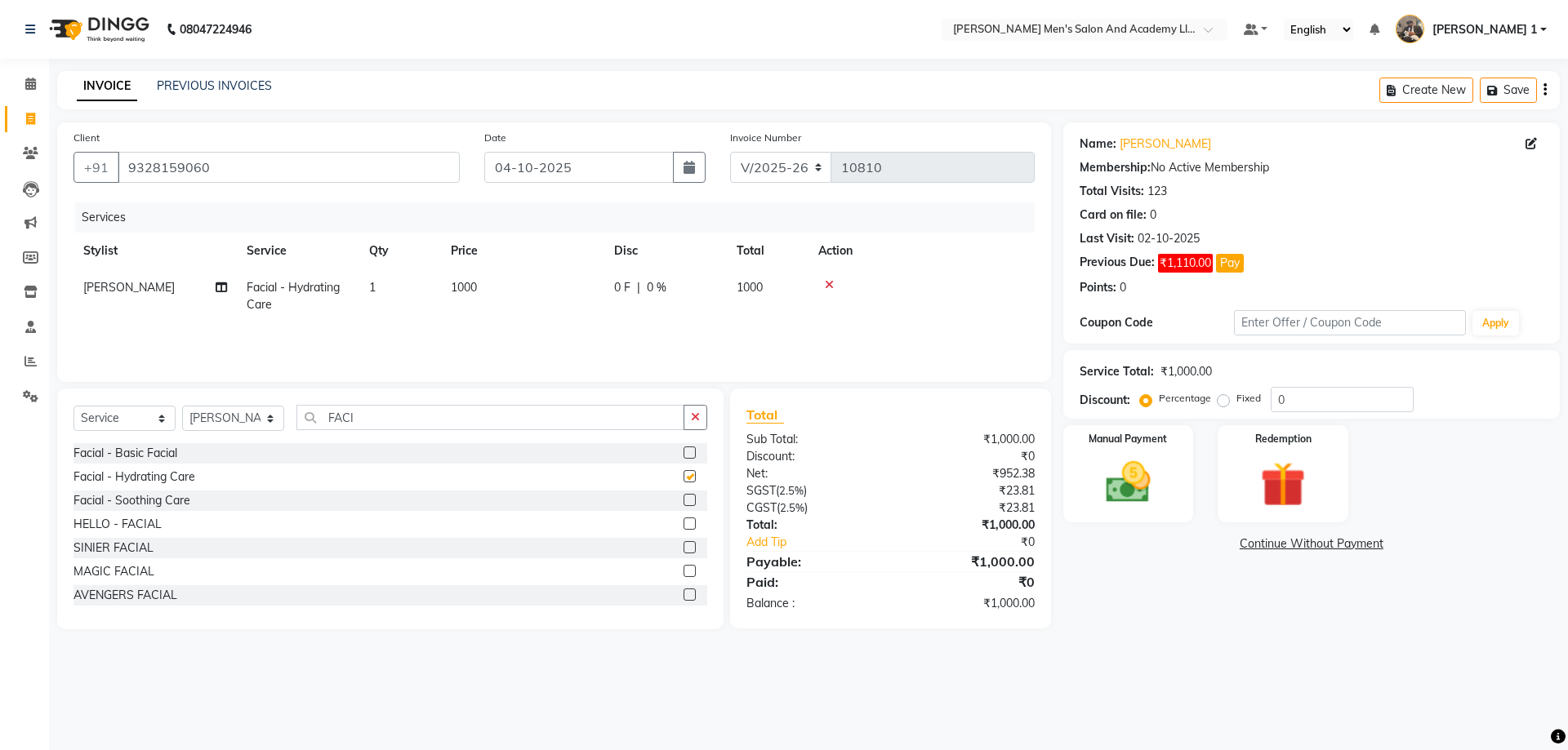
checkbox input "false"
click at [494, 320] on td "1000" at bounding box center [523, 296] width 163 height 54
select select "64100"
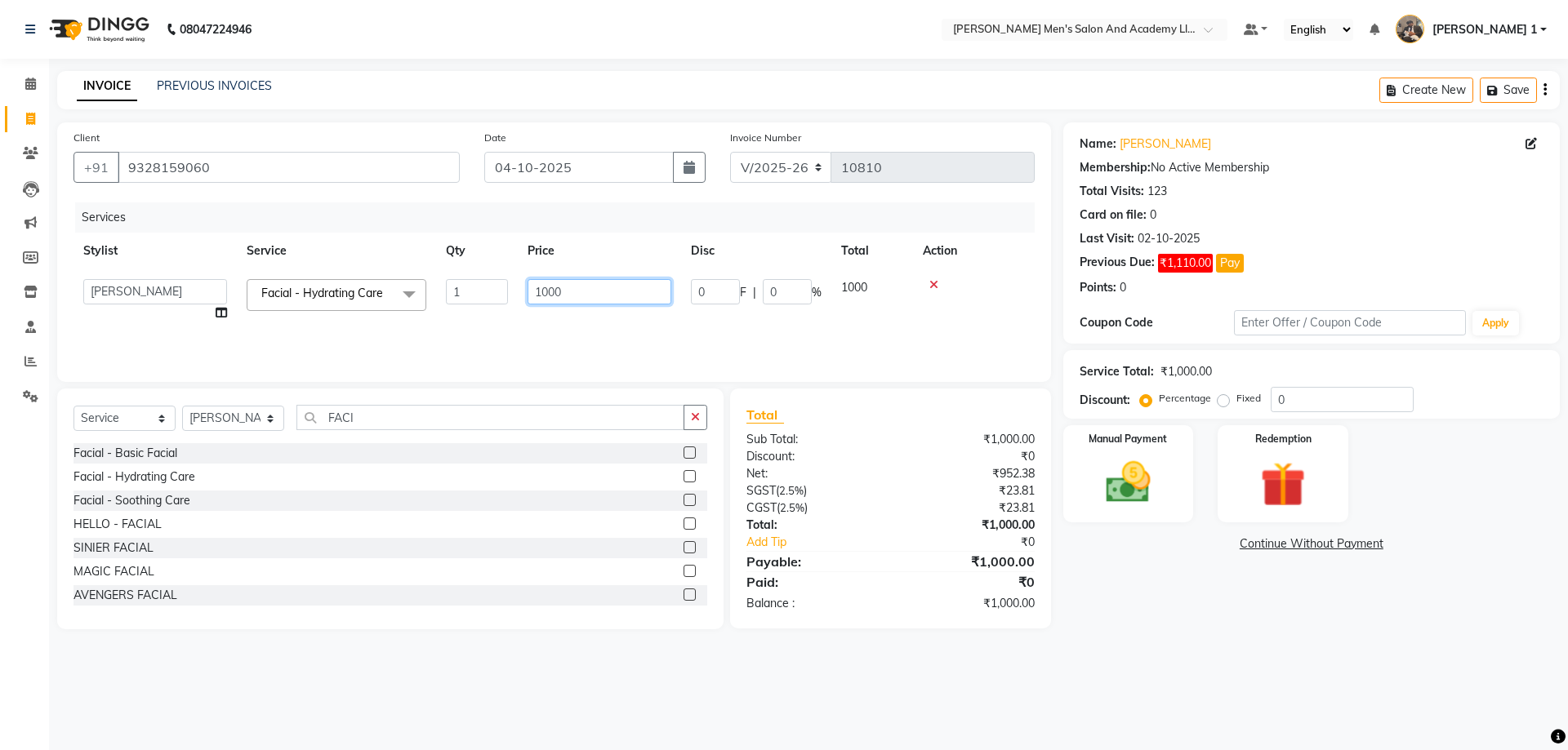
drag, startPoint x: 551, startPoint y: 288, endPoint x: 503, endPoint y: 311, distance: 53.2
click at [504, 305] on tr "[PERSON_NAME] [PERSON_NAME] [PERSON_NAME] [PERSON_NAME] [PERSON_NAME] AVINASH […" at bounding box center [554, 300] width 961 height 62
type input "2500"
click at [1125, 510] on img at bounding box center [1128, 482] width 76 height 54
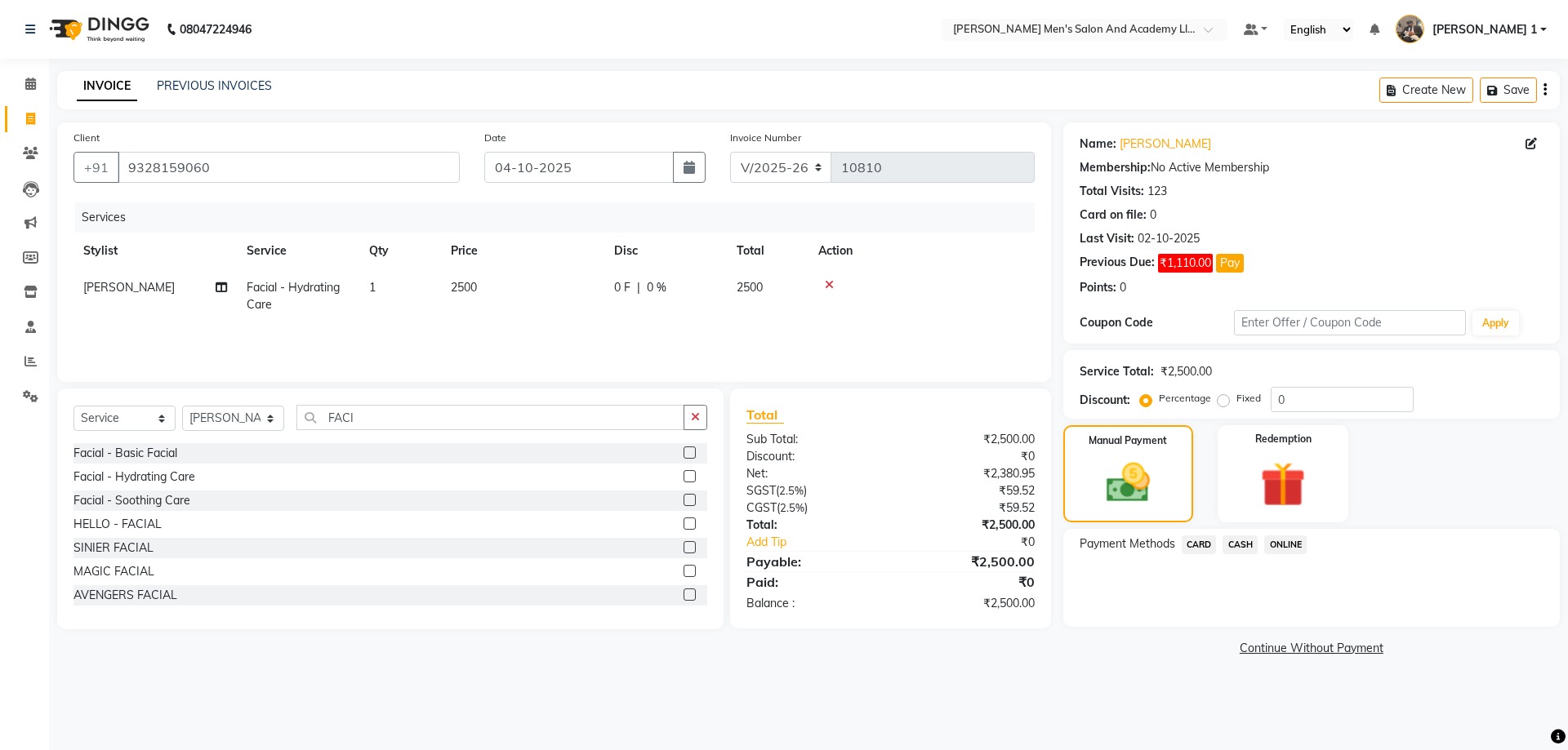
click at [1240, 545] on span "CASH" at bounding box center [1239, 545] width 35 height 19
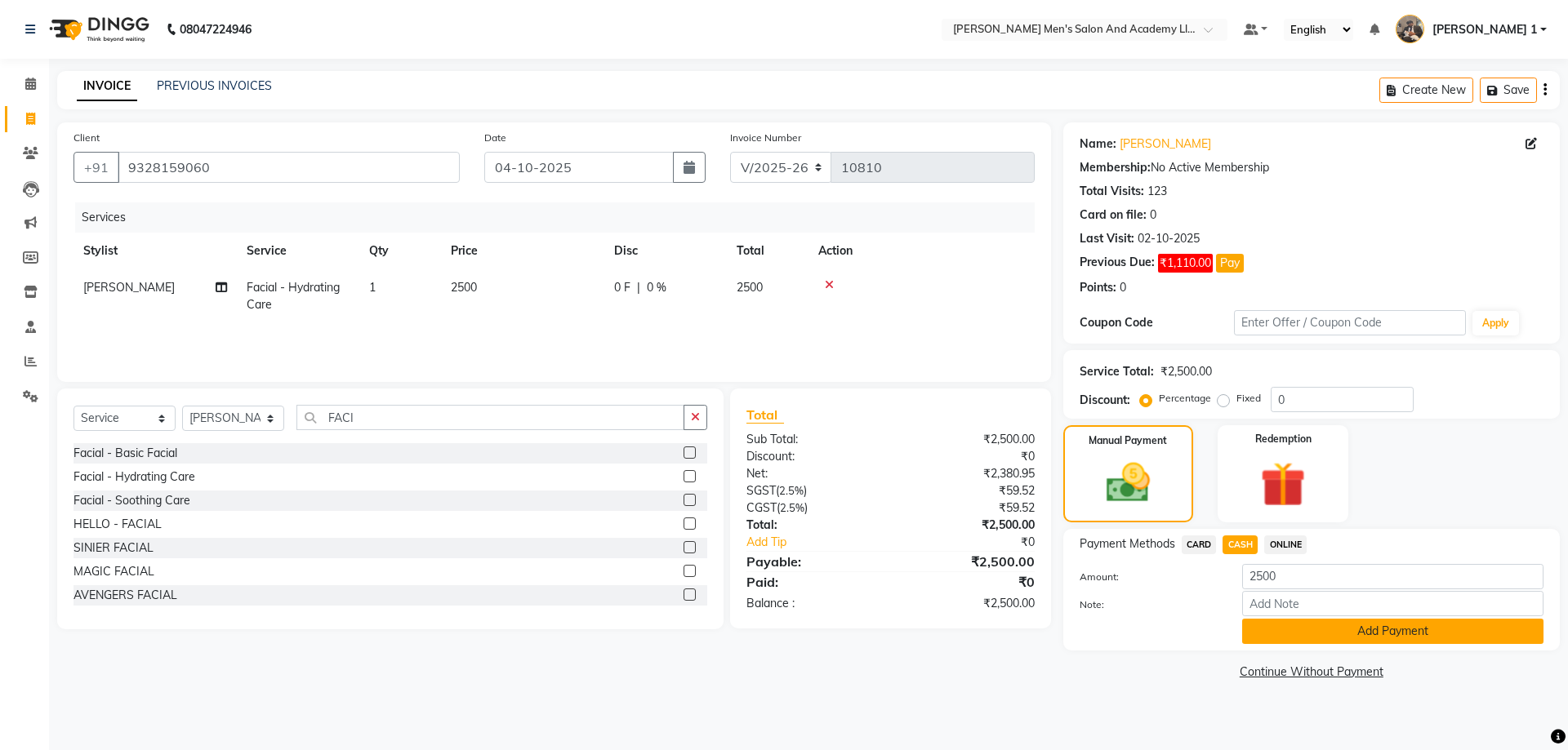
click at [1283, 636] on button "Add Payment" at bounding box center [1392, 631] width 301 height 25
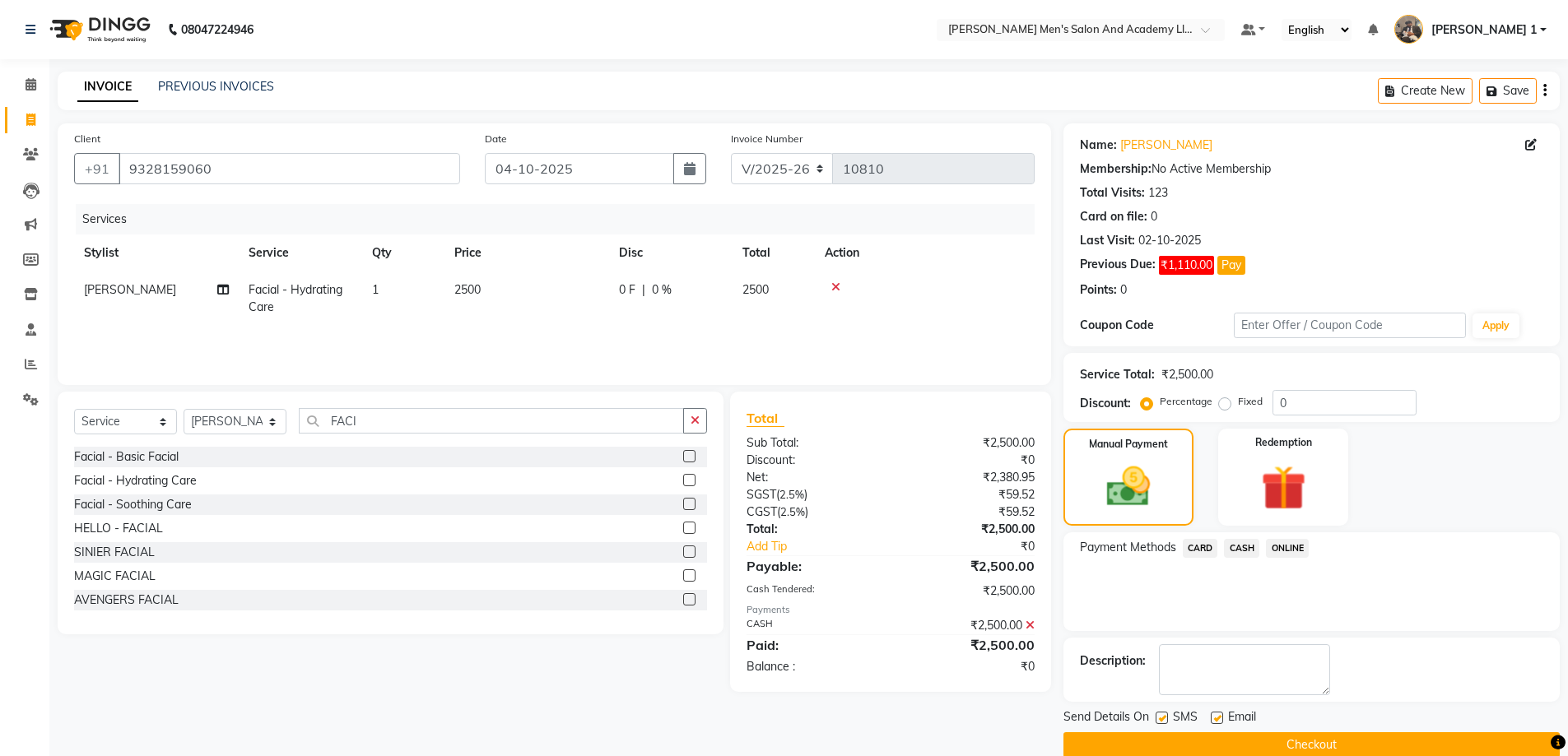
click at [1219, 716] on label at bounding box center [1217, 718] width 12 height 12
click at [1219, 716] on input "checkbox" at bounding box center [1216, 719] width 10 height 10
checkbox input "false"
drag, startPoint x: 1163, startPoint y: 721, endPoint x: 1167, endPoint y: 740, distance: 19.4
click at [1163, 726] on div at bounding box center [1161, 721] width 10 height 17
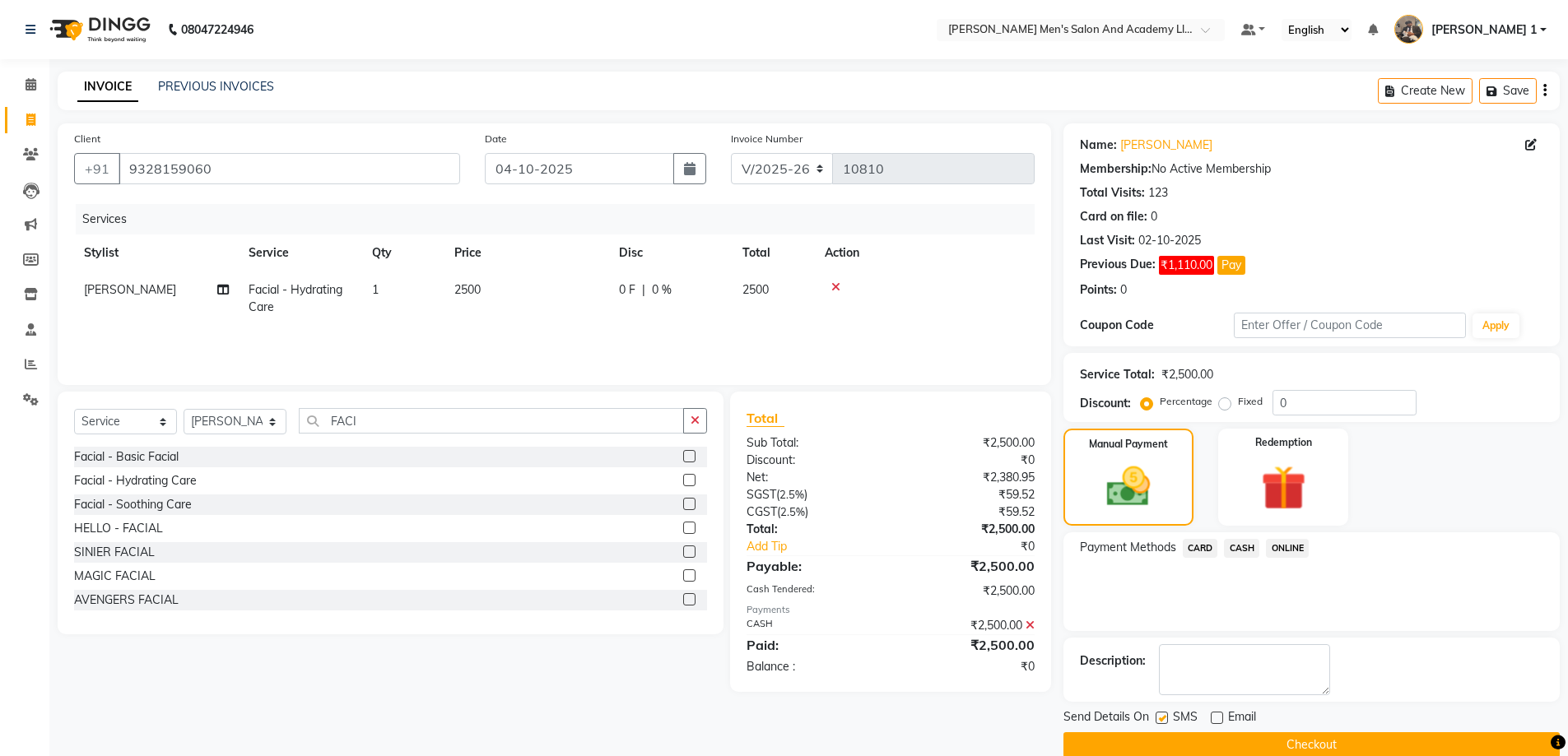
click at [1172, 744] on button "Checkout" at bounding box center [1311, 745] width 496 height 25
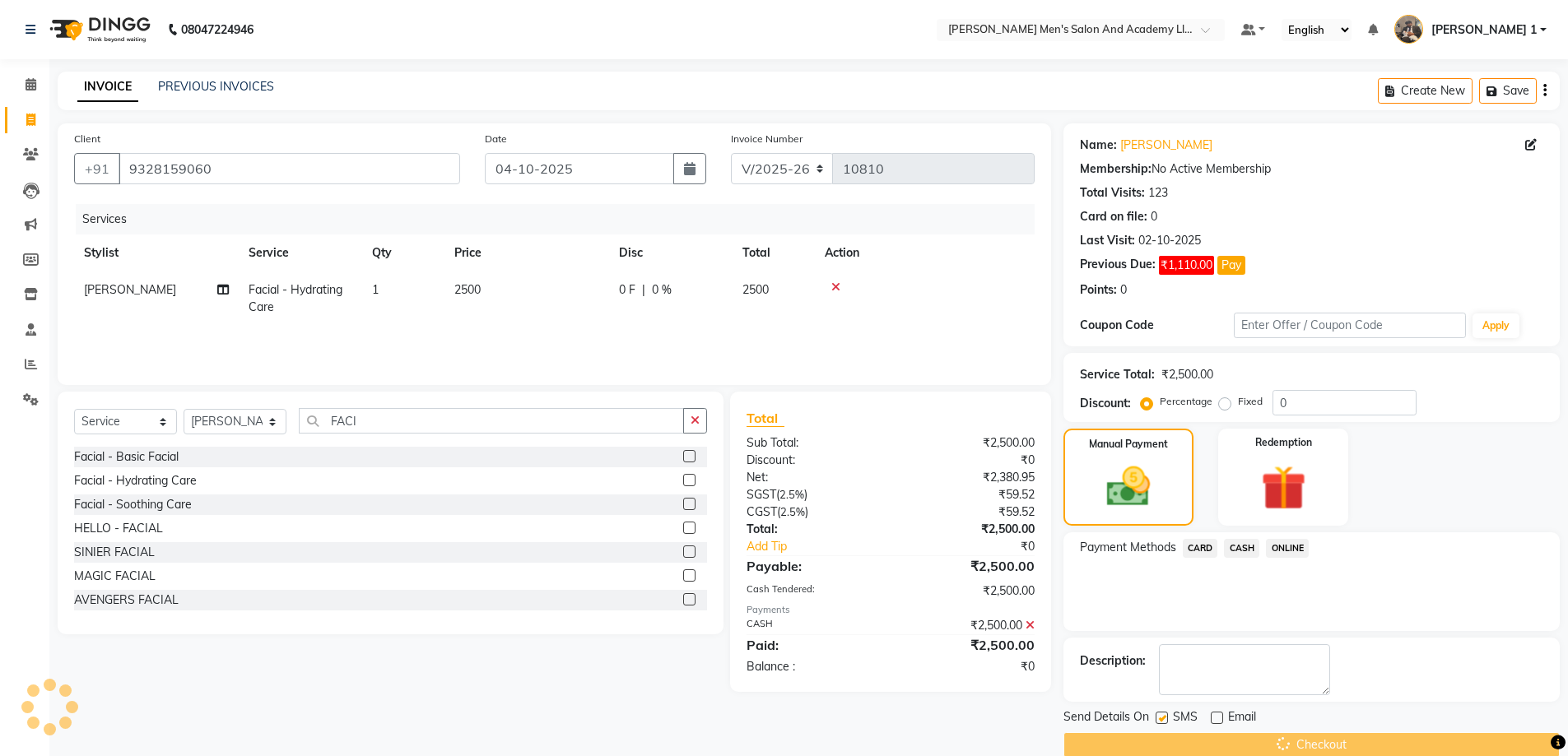
click at [1162, 717] on label at bounding box center [1162, 718] width 12 height 12
click at [1162, 717] on input "checkbox" at bounding box center [1161, 719] width 10 height 10
checkbox input "false"
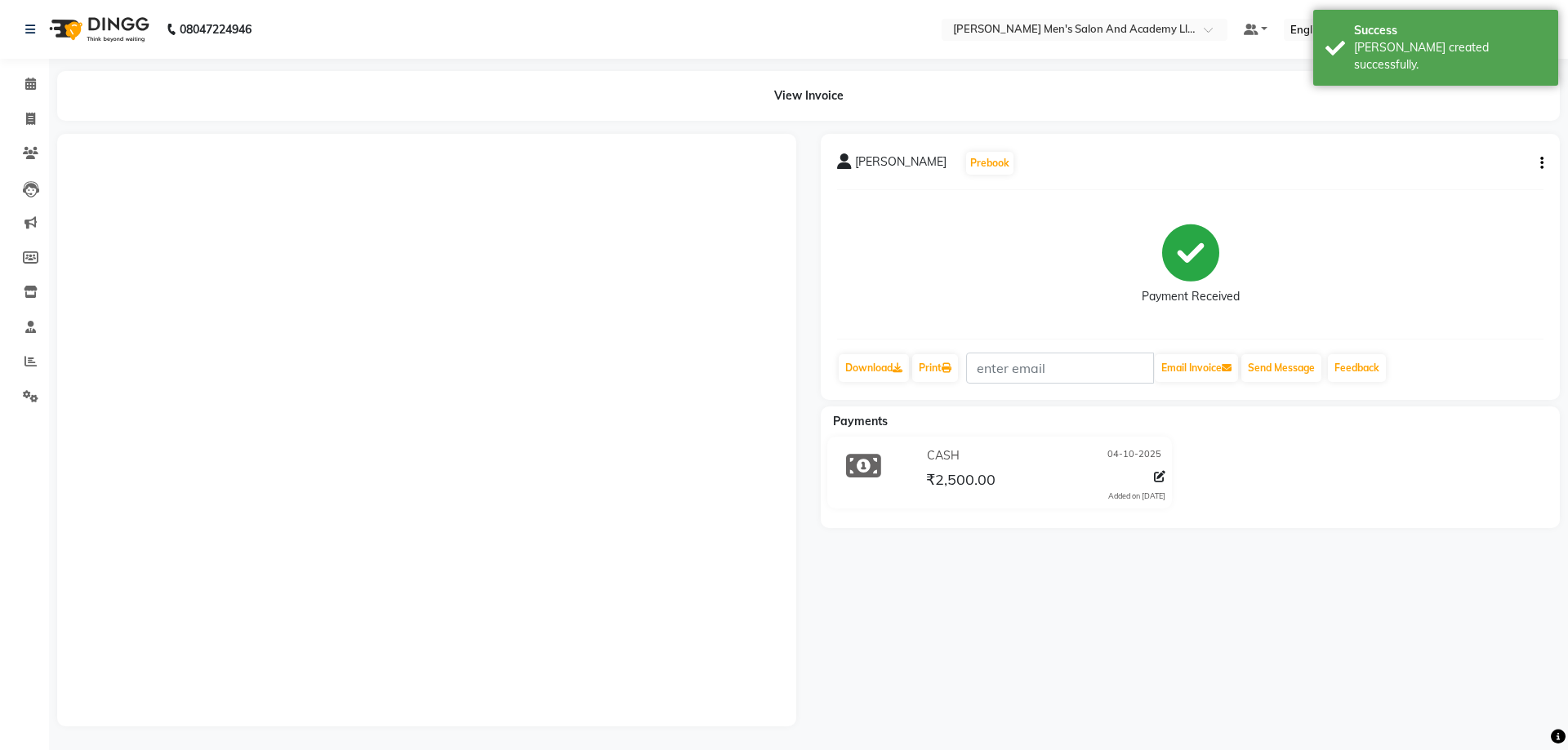
select select "service"
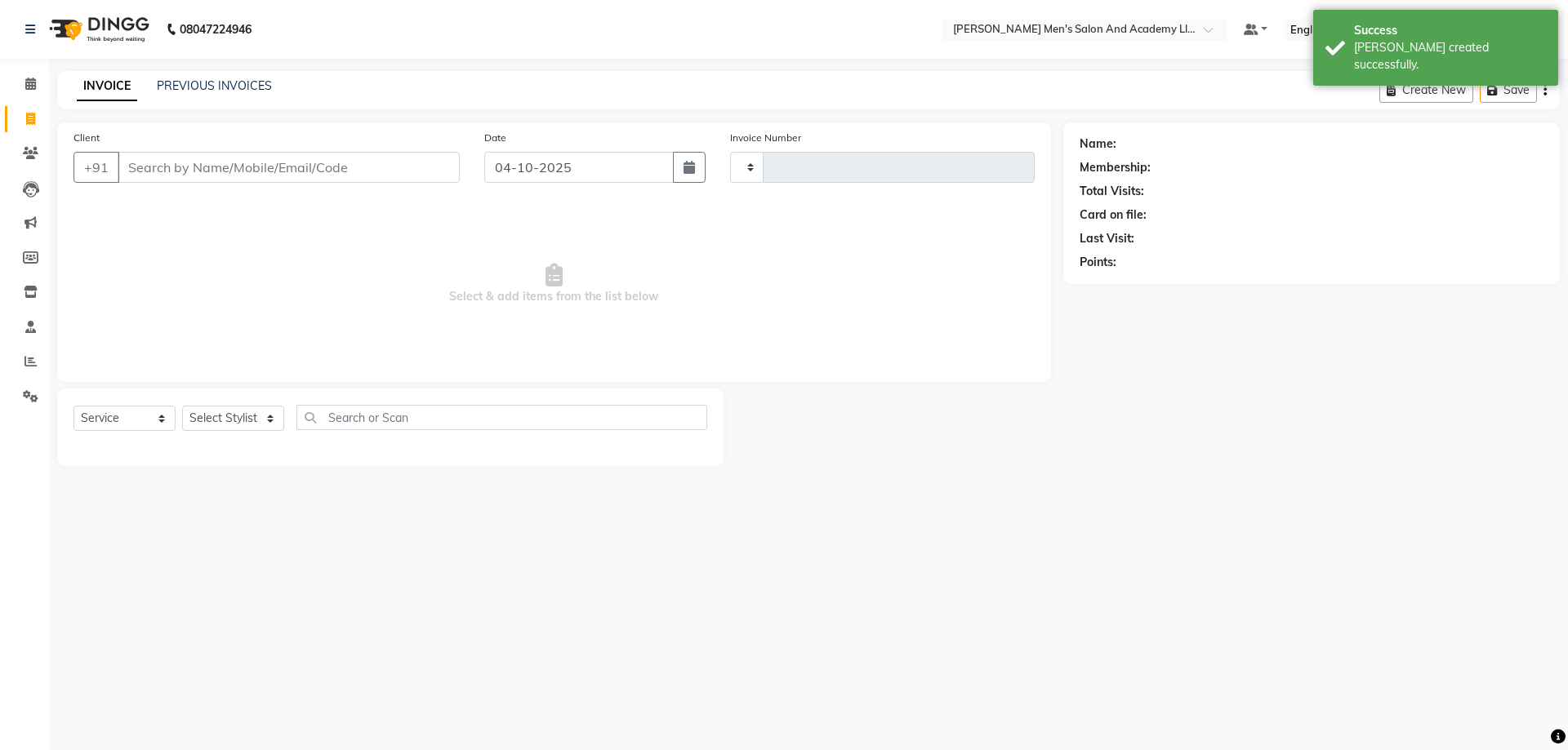
click at [35, 665] on div "Calendar Invoice Clients Leads Marketing Members Inventory Staff Reports Settin…" at bounding box center [110, 386] width 221 height 680
type input "10811"
select select "6752"
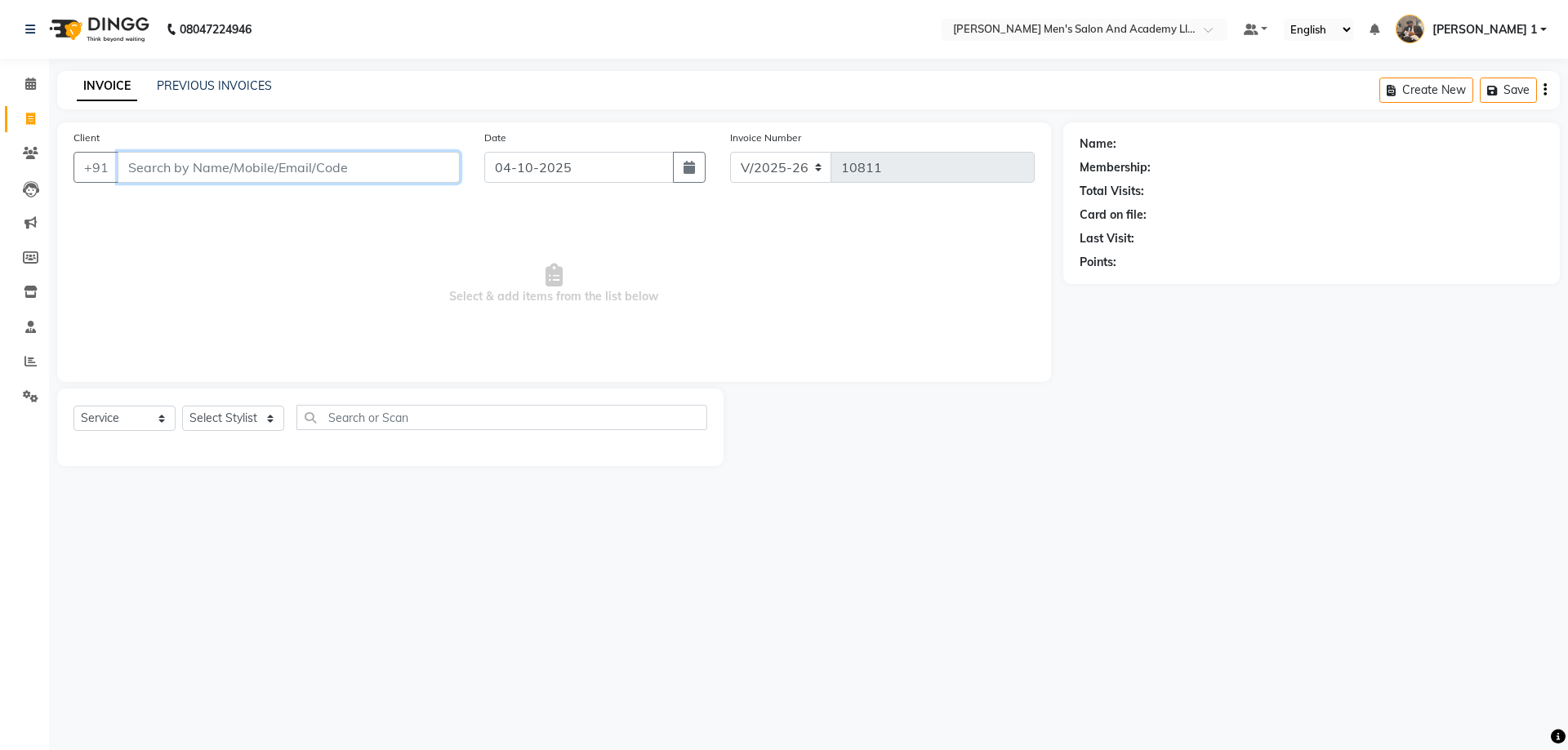
click at [351, 167] on input "Client" at bounding box center [288, 167] width 342 height 31
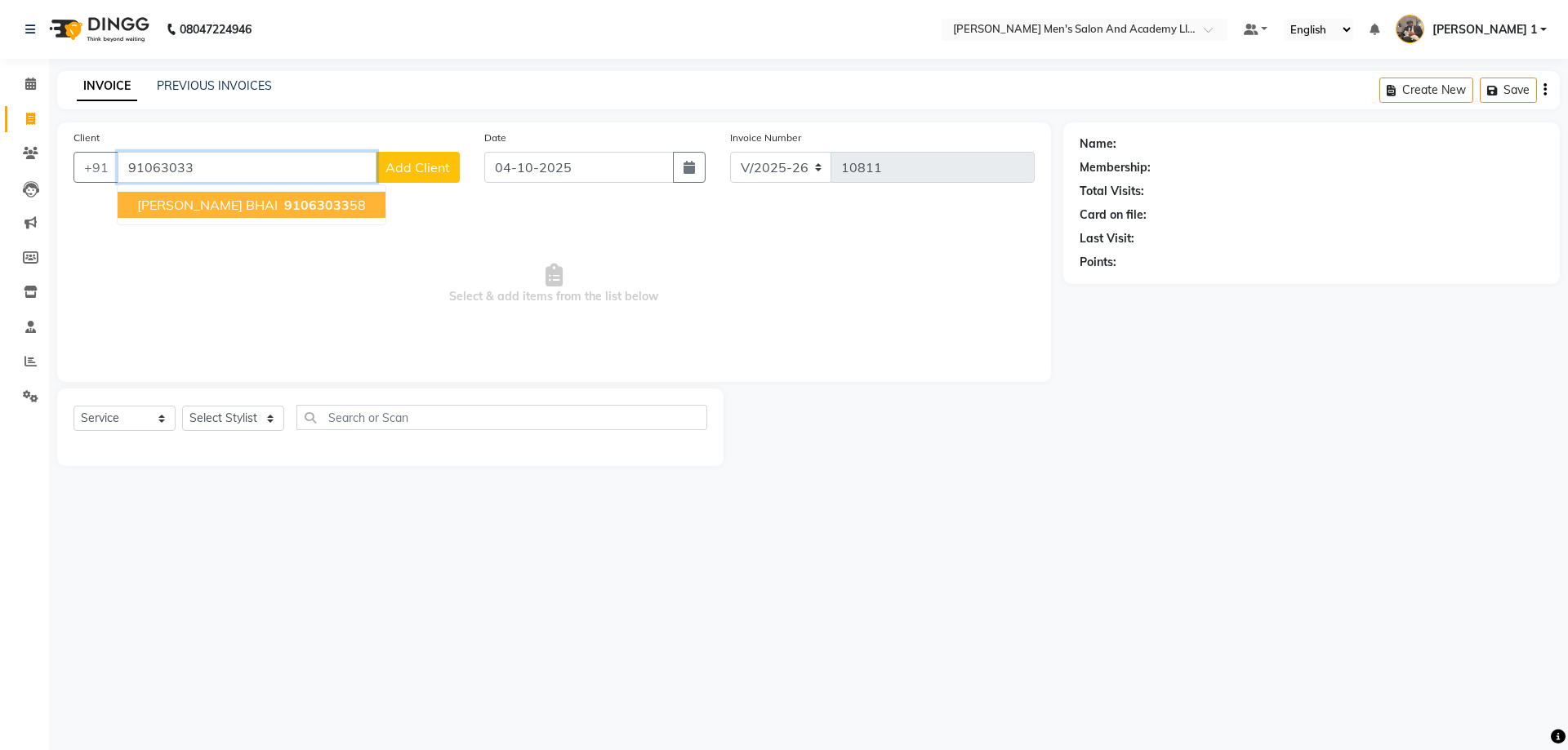
click at [281, 215] on button "[PERSON_NAME] BHAI 91063033 58" at bounding box center [251, 205] width 268 height 26
type input "9106303358"
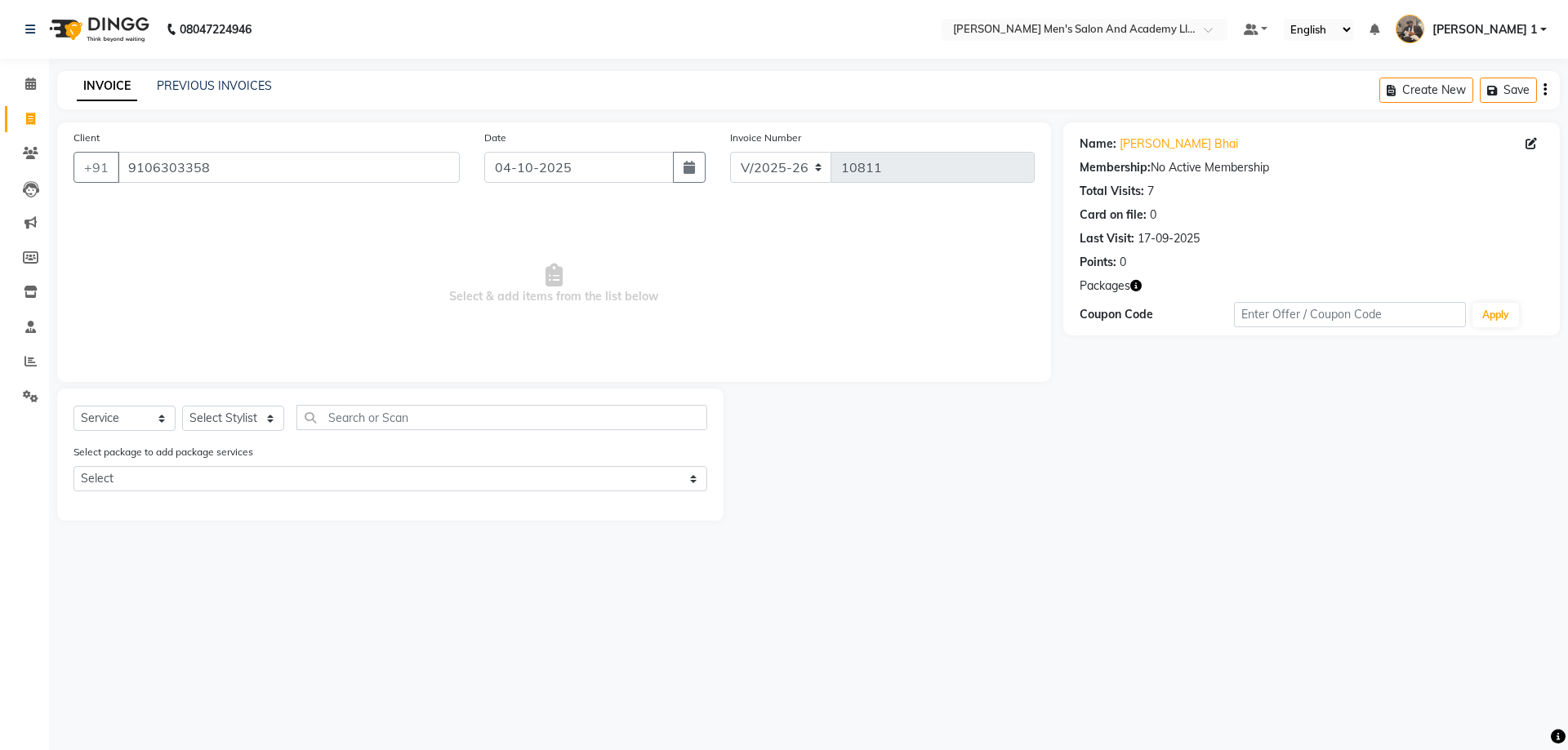
click at [1135, 283] on icon "button" at bounding box center [1135, 285] width 11 height 11
click at [754, 251] on span "Select & add items from the list below" at bounding box center [554, 284] width 961 height 163
click at [245, 427] on select "Select Stylist [PERSON_NAME] [PERSON_NAME] [PERSON_NAME] [PERSON_NAME] [PERSON_…" at bounding box center [233, 418] width 102 height 25
select select "92156"
click at [182, 406] on select "Select Stylist [PERSON_NAME] [PERSON_NAME] [PERSON_NAME] [PERSON_NAME] [PERSON_…" at bounding box center [233, 418] width 102 height 25
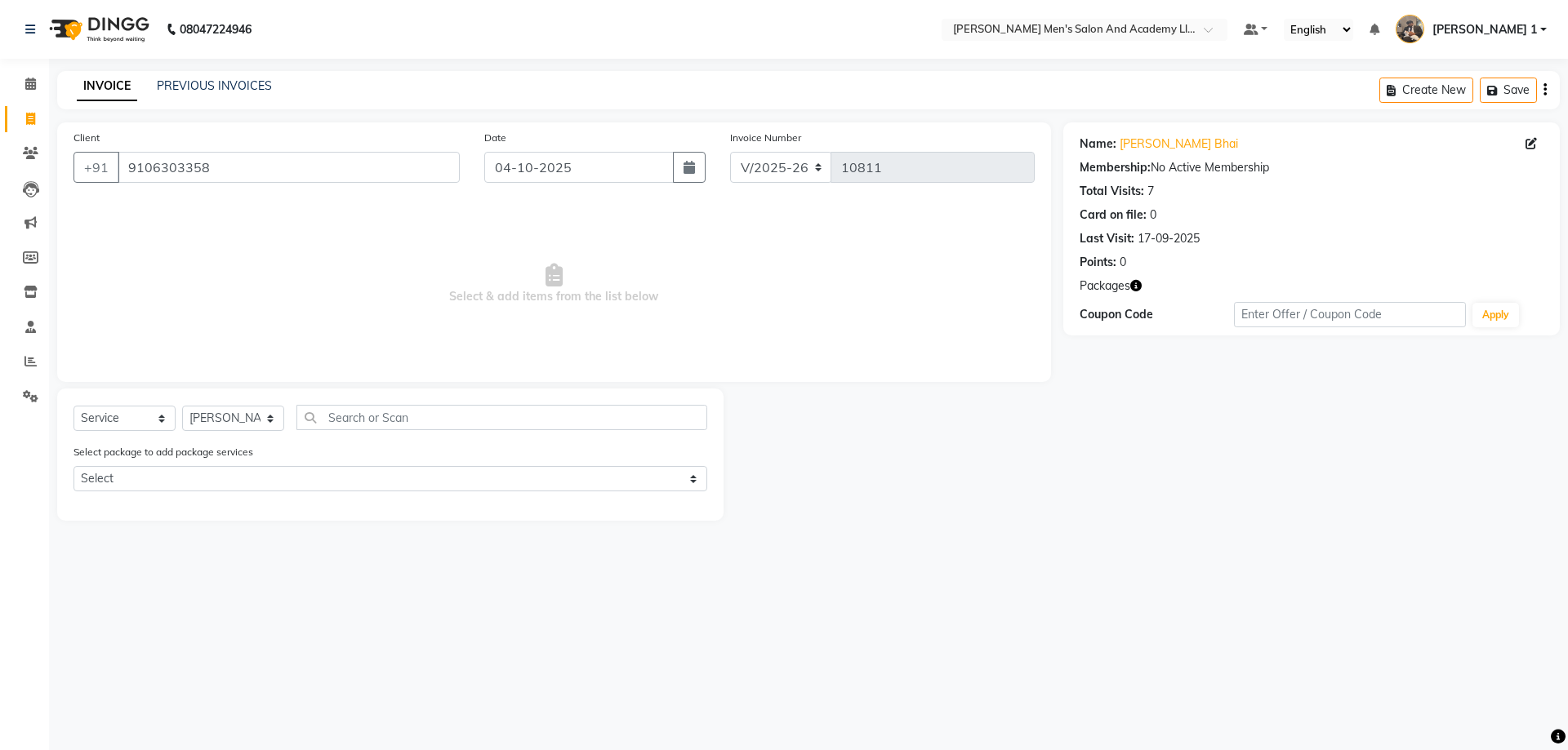
click at [263, 57] on nav "08047224946 Select Location × [PERSON_NAME]'s Salon And Academy Llp, Speed Well…" at bounding box center [784, 29] width 1568 height 59
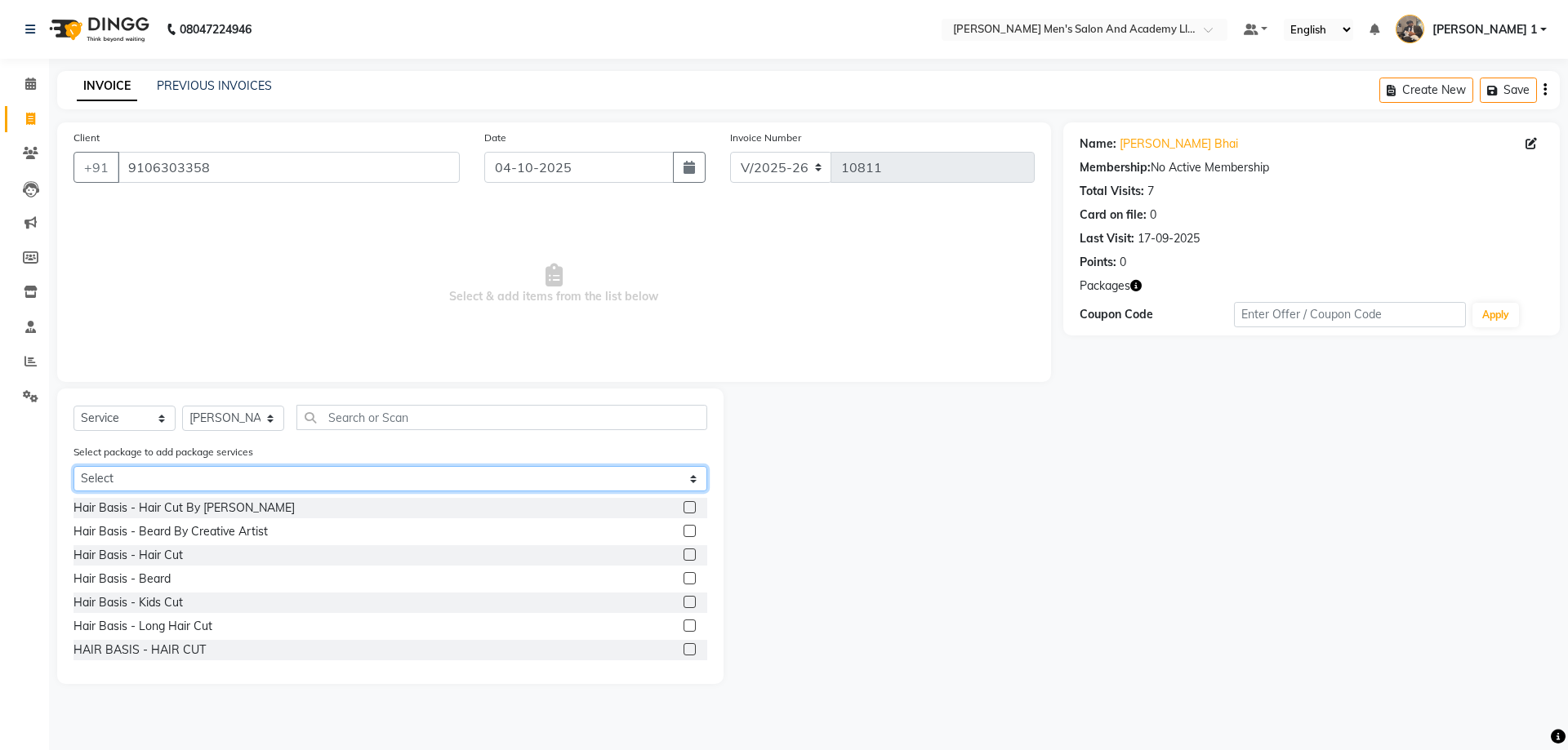
click at [222, 478] on select "Select MAVDI DEAR PACKAGE ( 6 HAIR CUT)" at bounding box center [390, 478] width 633 height 25
select select "1: Object"
click at [74, 466] on select "Select MAVDI DEAR PACKAGE ( 6 HAIR CUT)" at bounding box center [390, 478] width 633 height 25
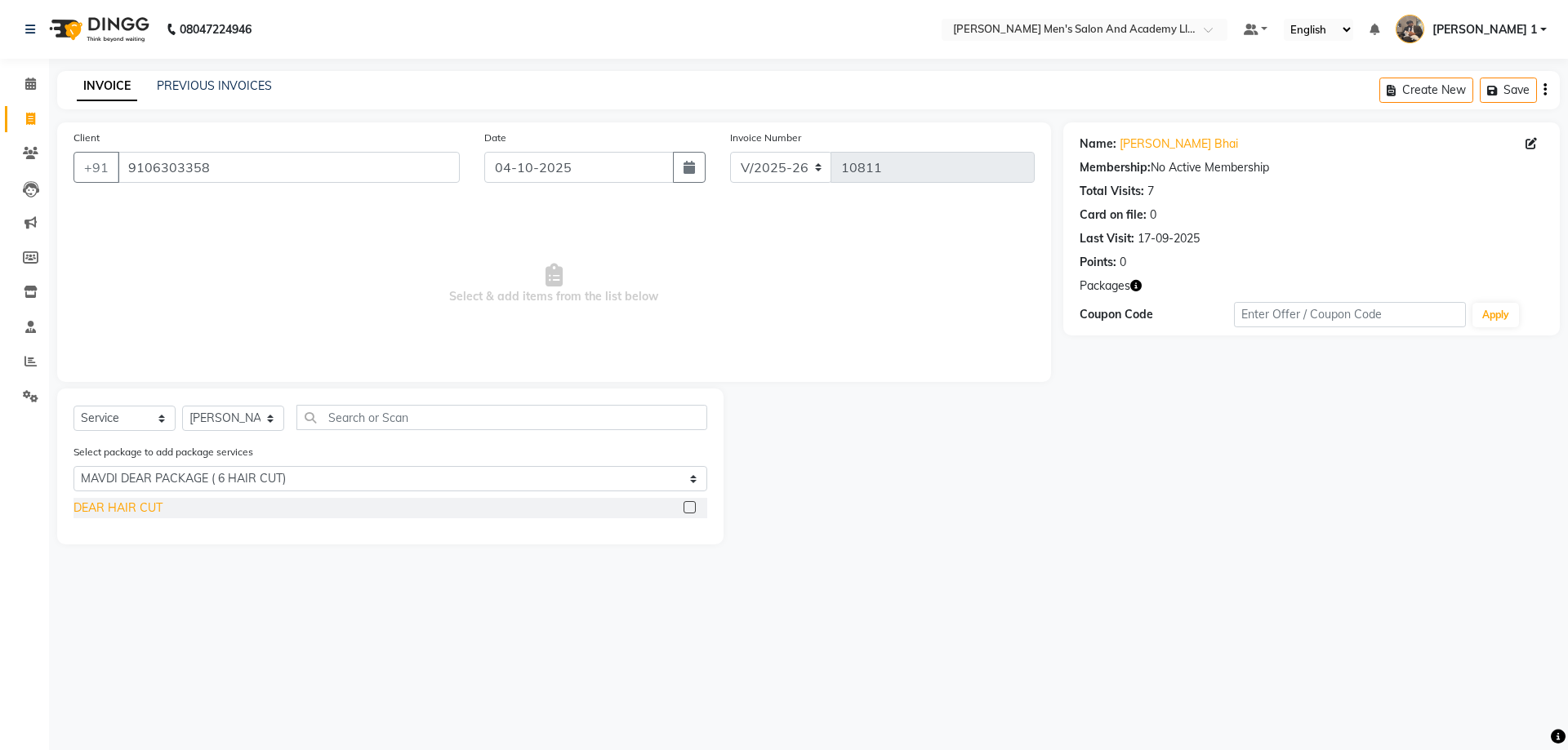
click at [134, 506] on div "DEAR HAIR CUT" at bounding box center [118, 508] width 89 height 17
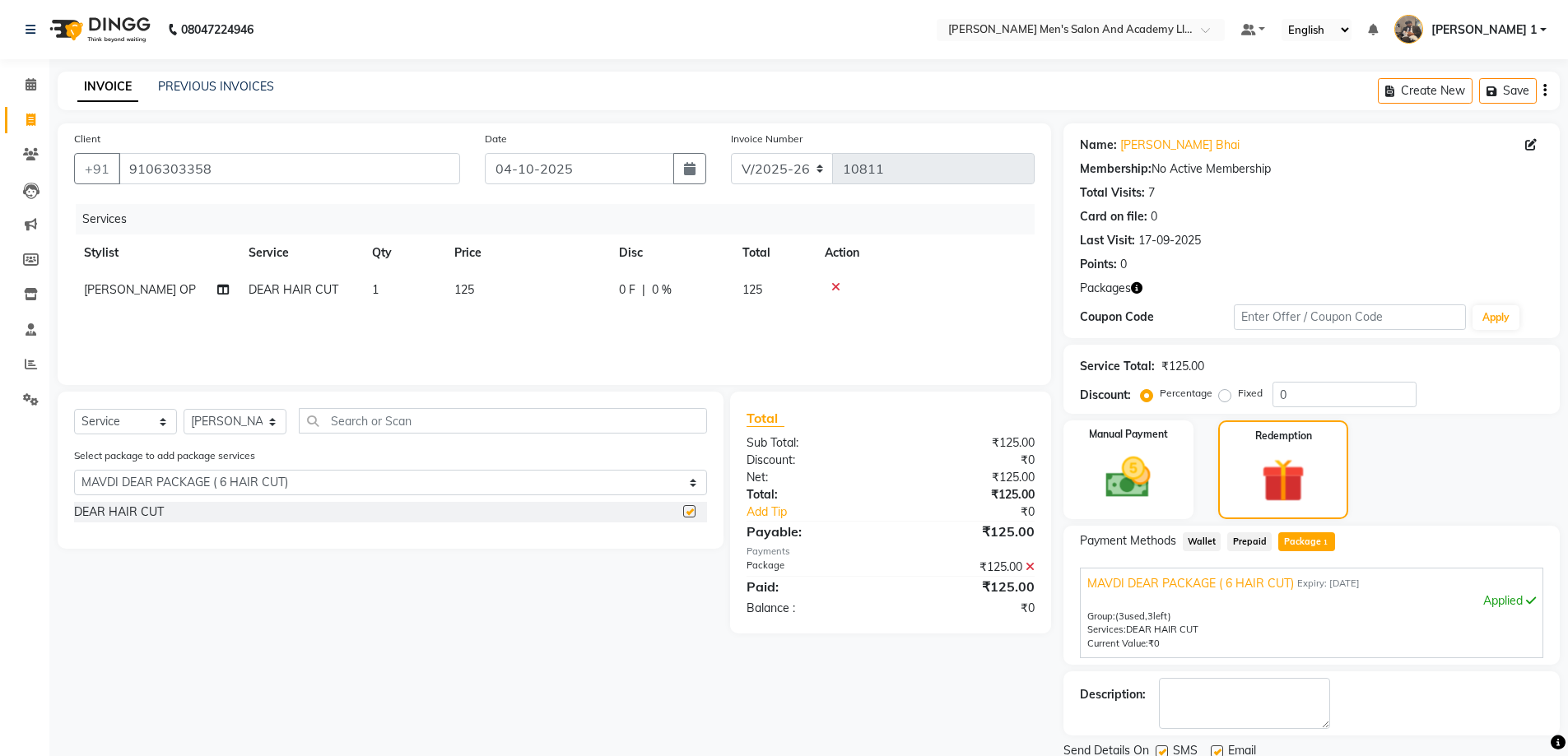
checkbox input "false"
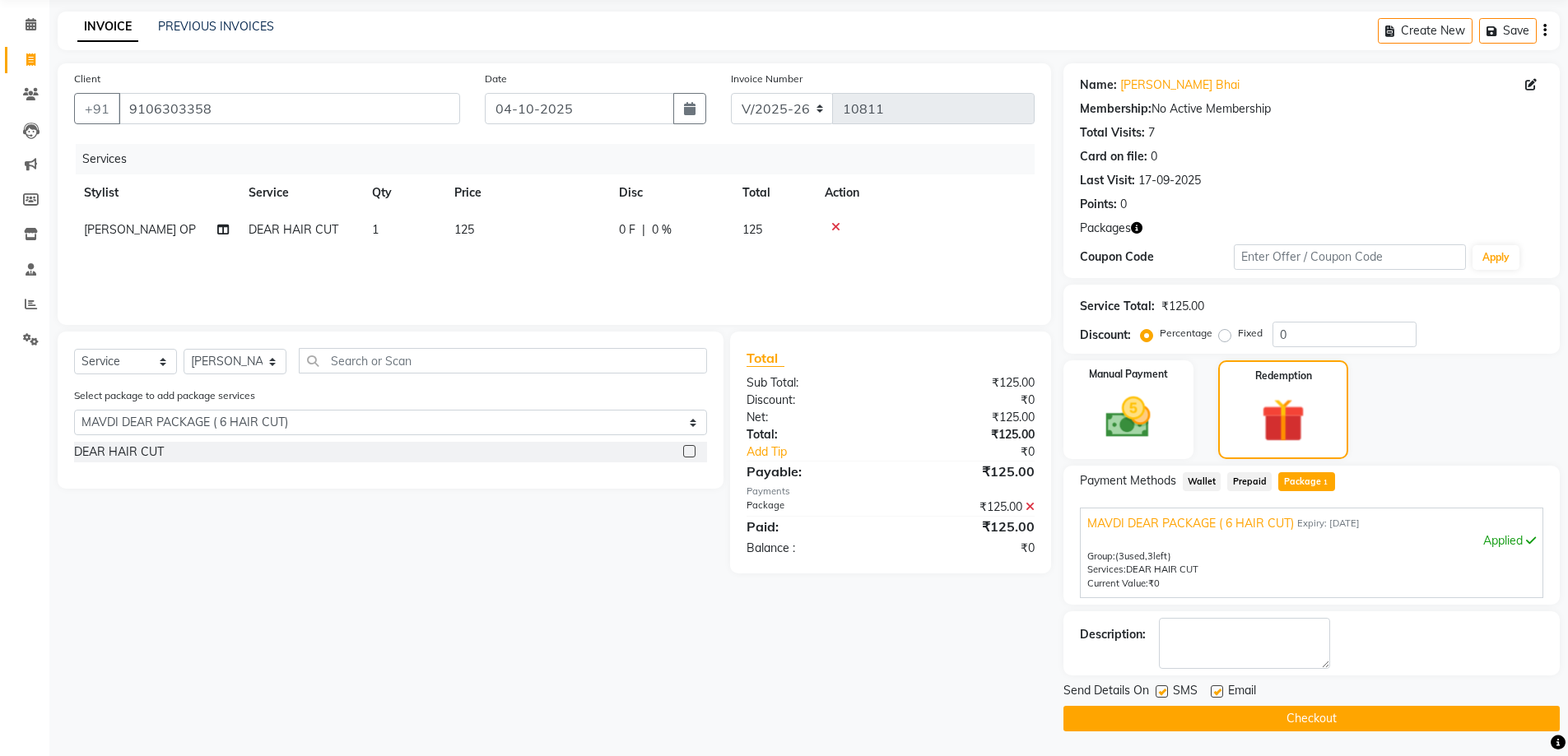
click at [1223, 722] on button "Checkout" at bounding box center [1311, 718] width 496 height 25
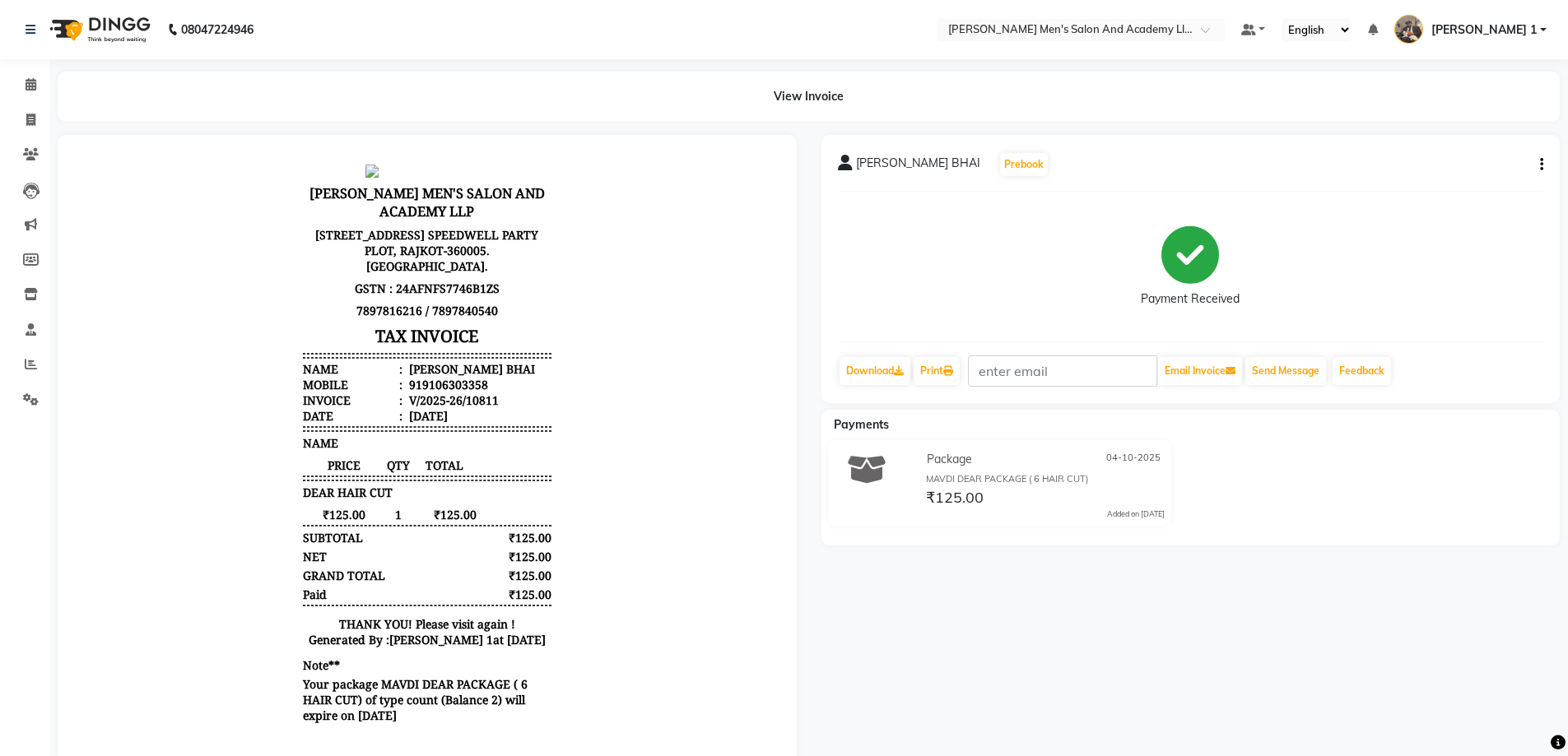
click at [1209, 727] on div "[PERSON_NAME] BHAI Prebook Payment Received Download Print Email Invoice Send M…" at bounding box center [1190, 449] width 764 height 629
click at [24, 118] on span at bounding box center [30, 120] width 29 height 19
select select "service"
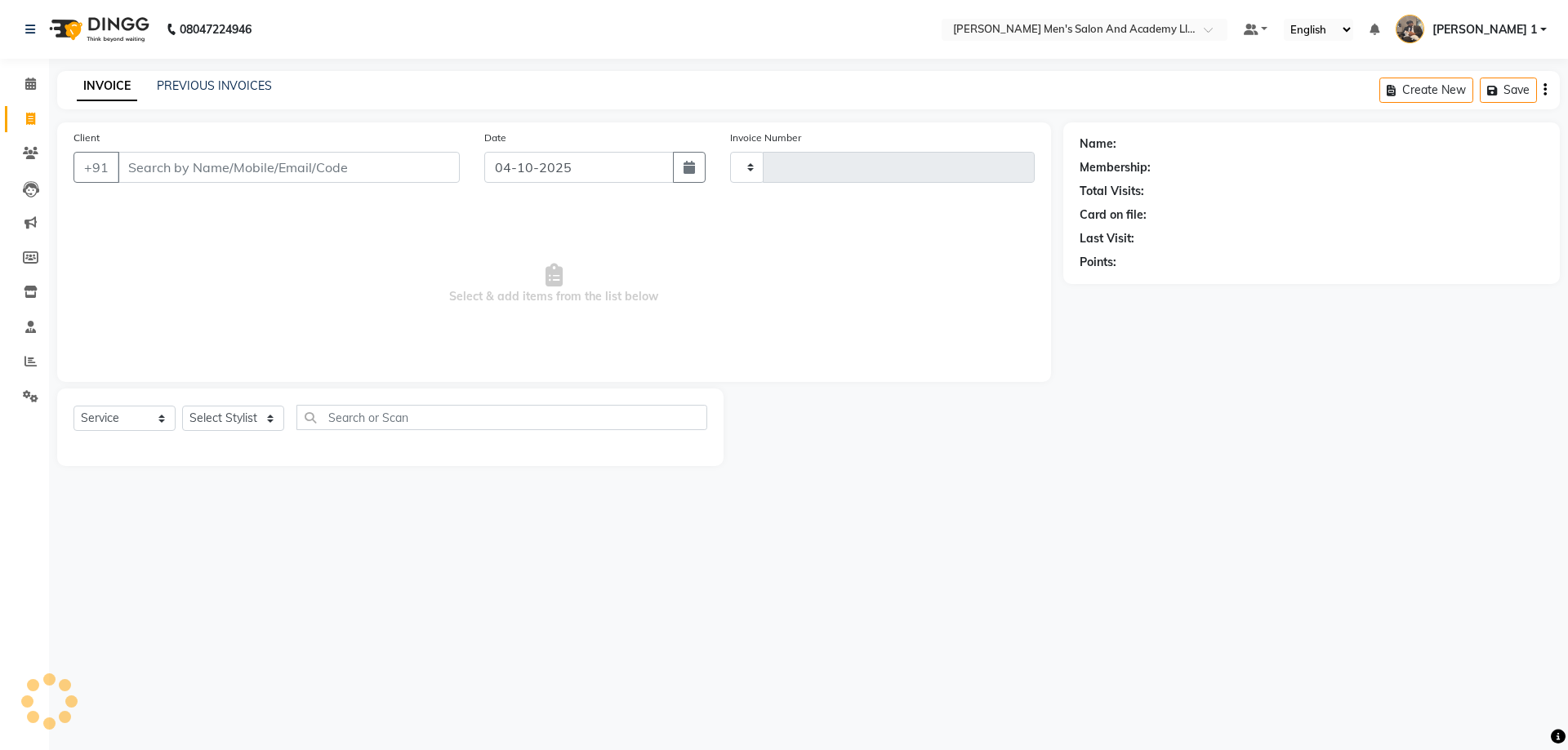
type input "10812"
select select "6752"
click at [373, 160] on input "Client" at bounding box center [288, 167] width 342 height 31
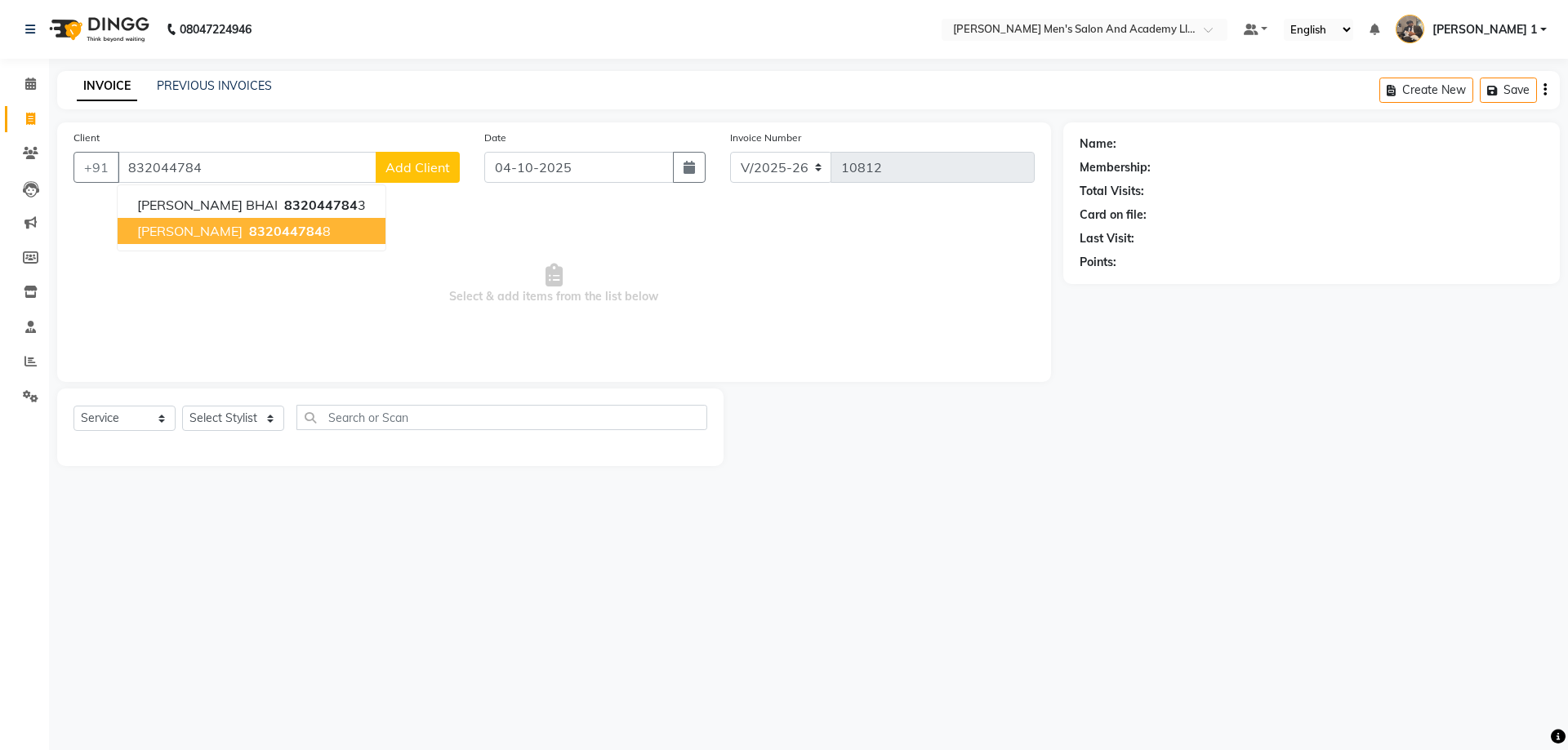
click at [265, 225] on span "832044784" at bounding box center [286, 231] width 74 height 16
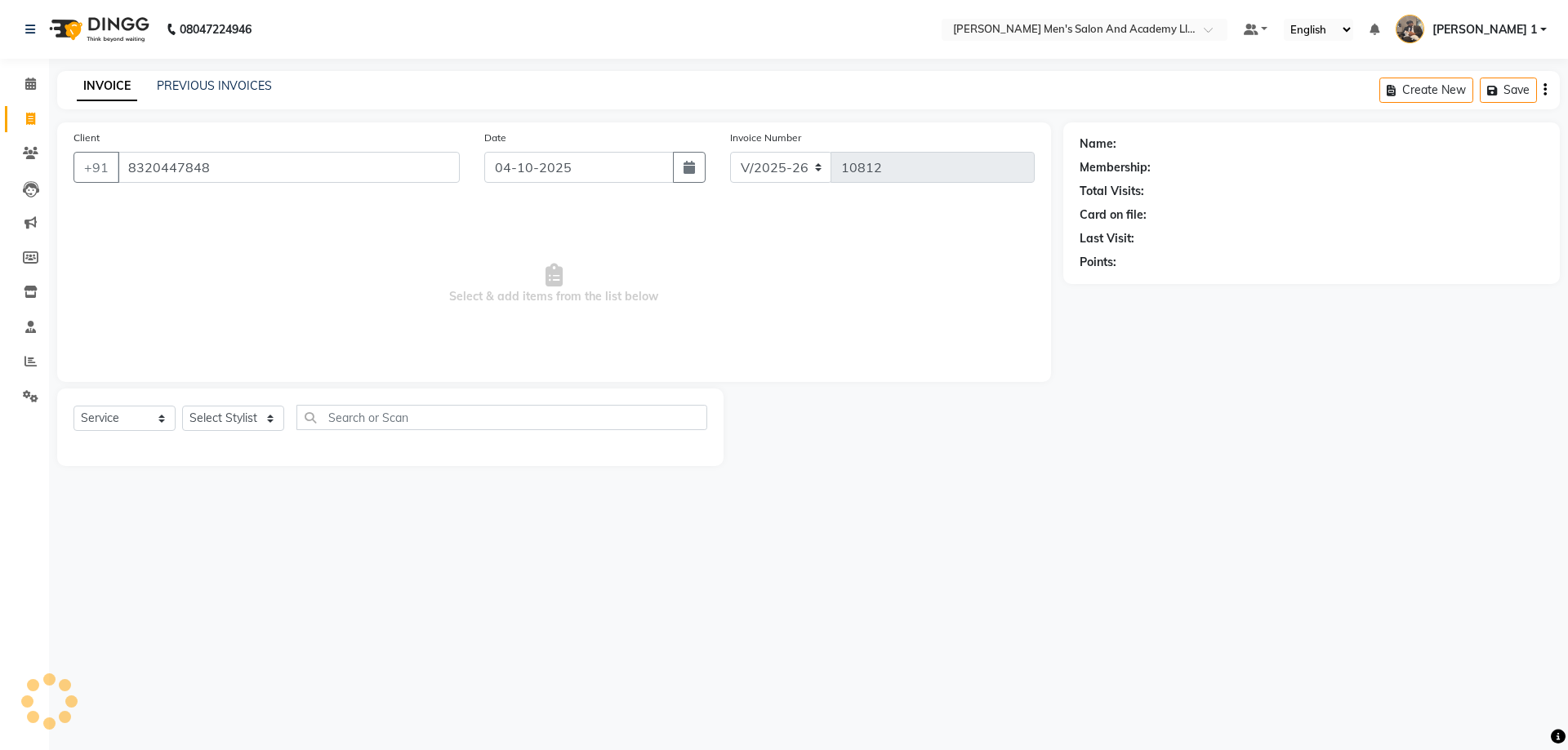
type input "8320447848"
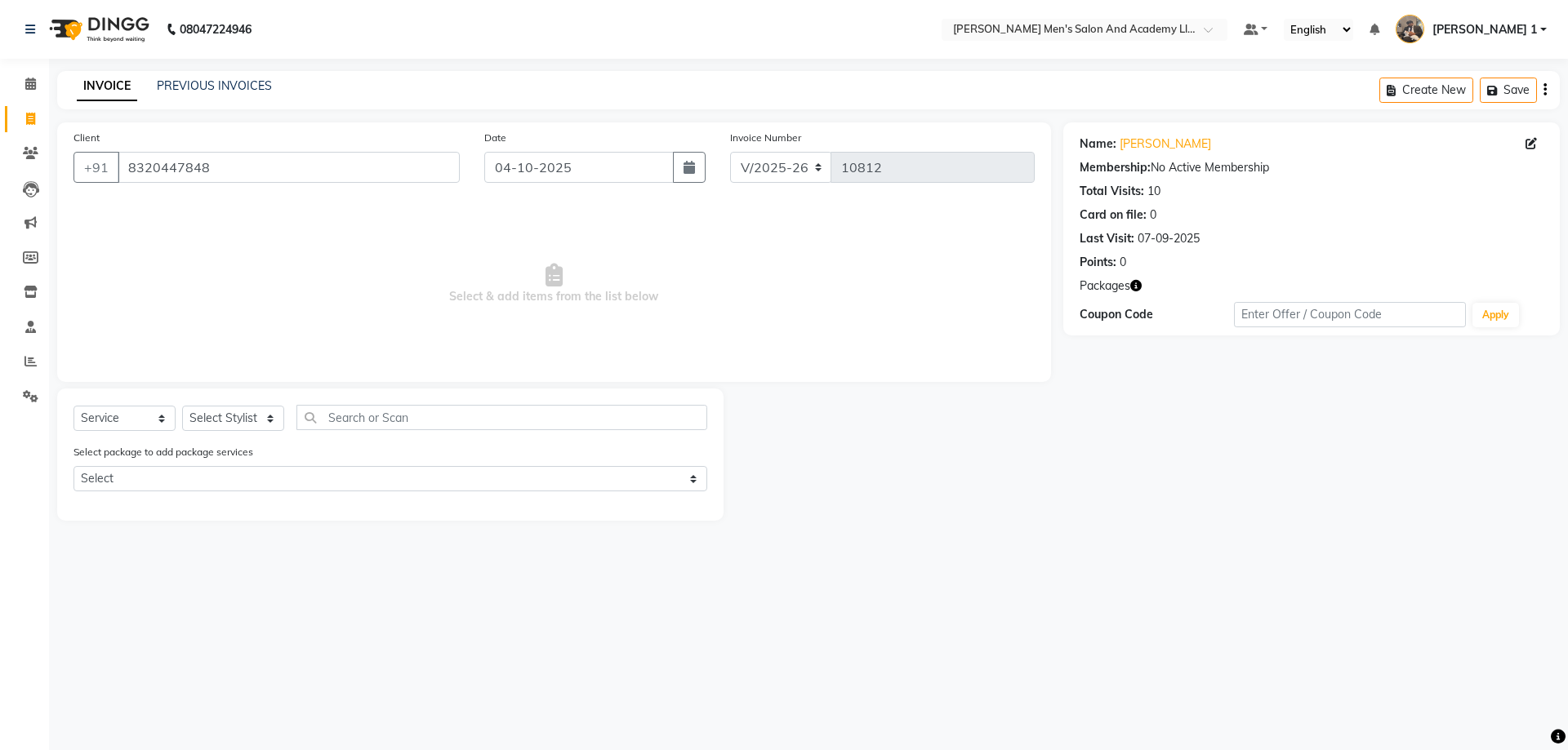
drag, startPoint x: 235, startPoint y: 404, endPoint x: 235, endPoint y: 422, distance: 18.0
click at [235, 407] on div "Select Service Product Membership Package Voucher Prepaid Gift Card Select Styl…" at bounding box center [390, 455] width 666 height 132
click at [235, 423] on select "Select Stylist [PERSON_NAME] [PERSON_NAME] [PERSON_NAME] [PERSON_NAME] [PERSON_…" at bounding box center [233, 418] width 102 height 25
select select "68653"
click at [182, 406] on select "Select Stylist [PERSON_NAME] [PERSON_NAME] [PERSON_NAME] [PERSON_NAME] [PERSON_…" at bounding box center [233, 418] width 102 height 25
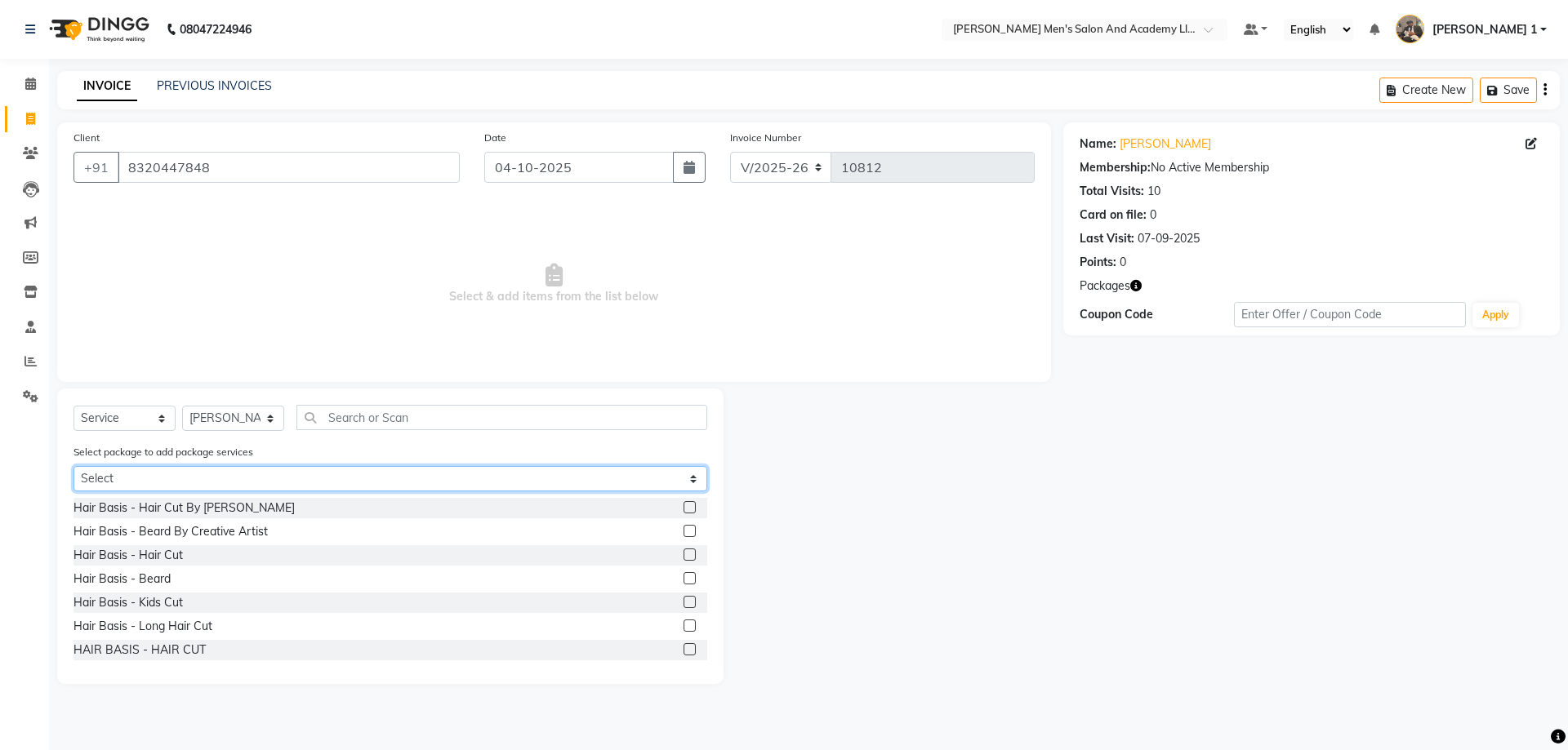
click at [262, 479] on select "Select MAVDI DEAR PACKAGE ( 6 HAIR CUT) AVENGERS COMBO PACKAGE" at bounding box center [390, 478] width 633 height 25
click at [74, 466] on select "Select MAVDI DEAR PACKAGE ( 6 HAIR CUT) AVENGERS COMBO PACKAGE" at bounding box center [390, 478] width 633 height 25
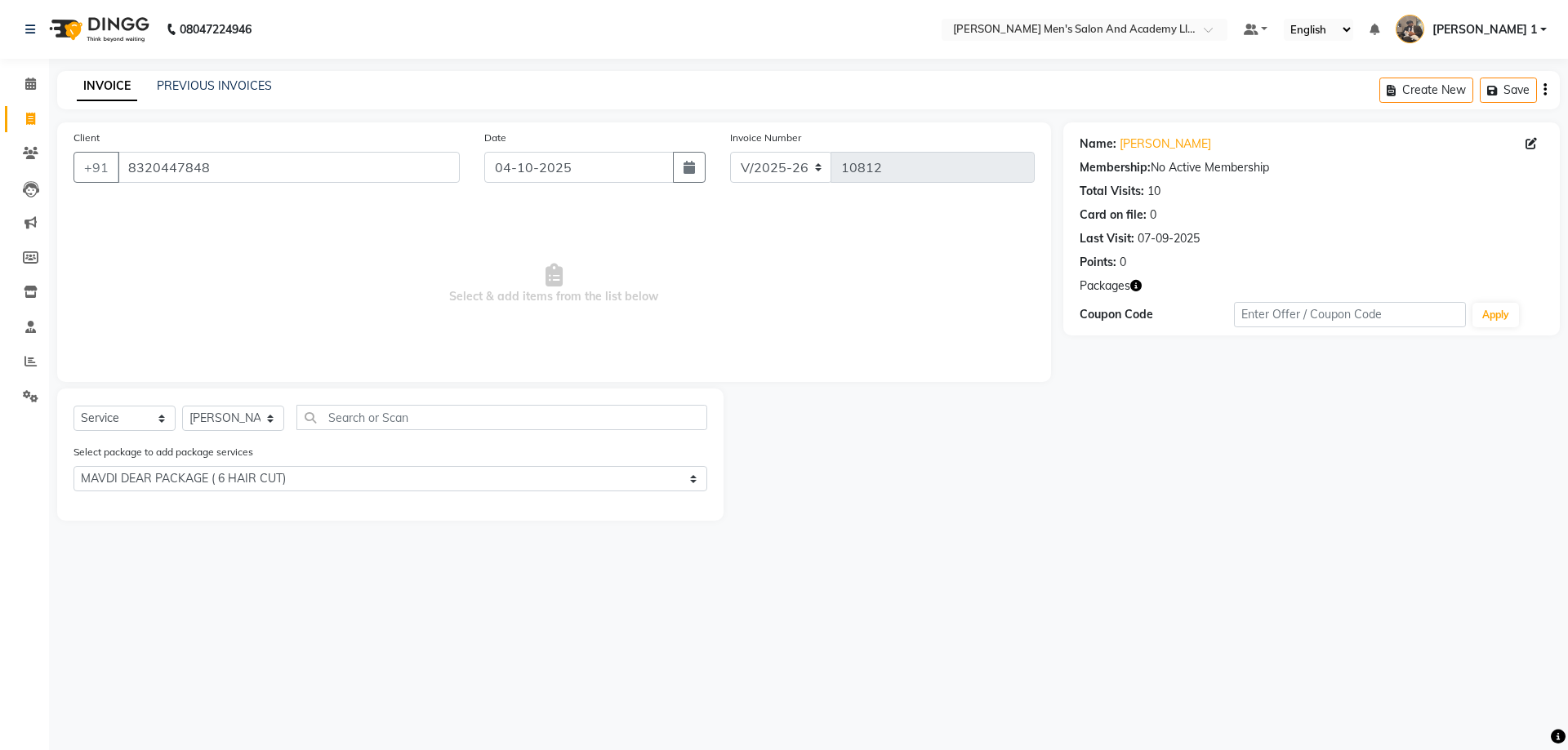
click at [251, 528] on main "INVOICE PREVIOUS INVOICES Create New Save Client [PHONE_NUMBER] Date [DATE] Inv…" at bounding box center [808, 308] width 1519 height 475
click at [222, 464] on div "Select package to add package services Select MAVDI DEAR PACKAGE ( 6 HAIR CUT) …" at bounding box center [390, 471] width 658 height 55
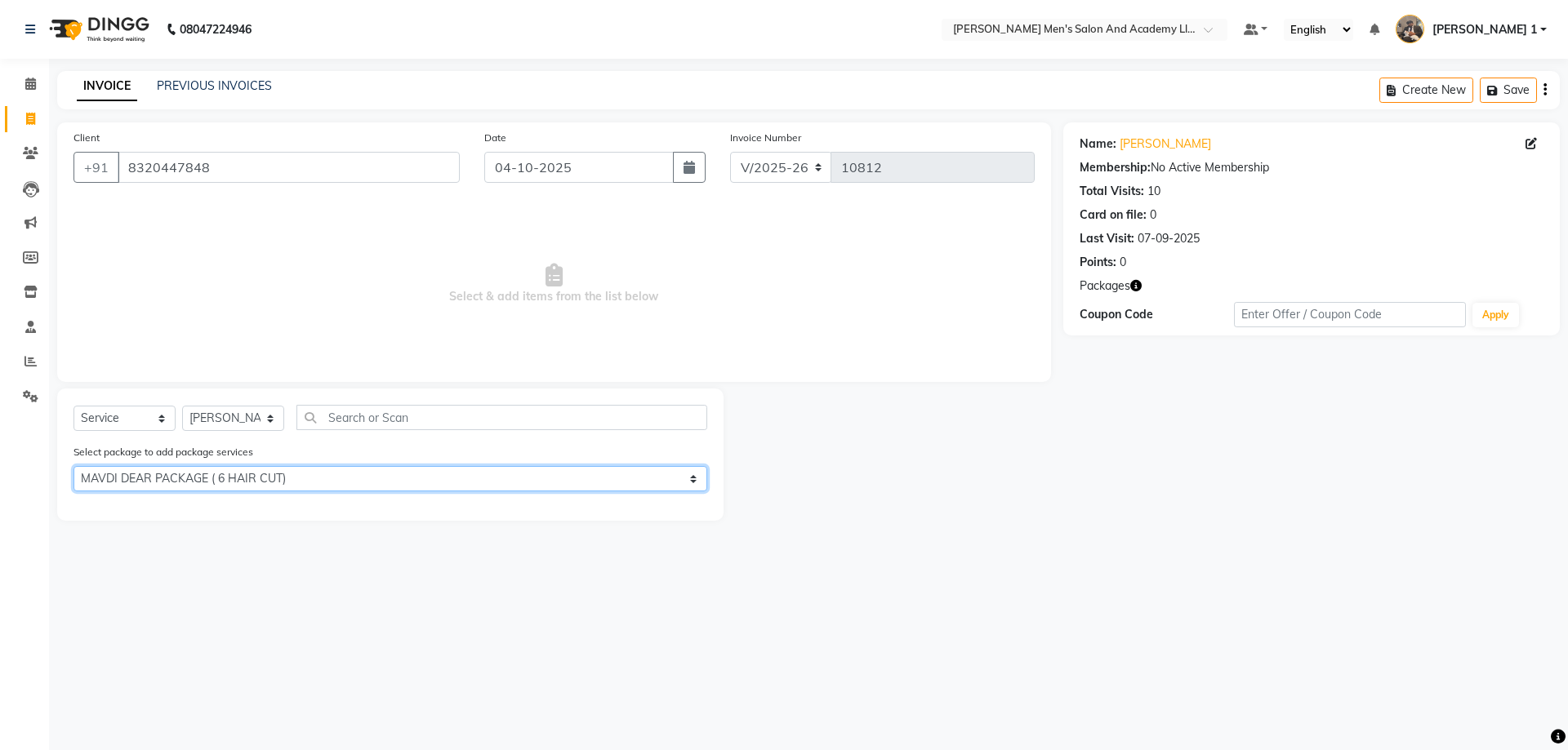
click at [235, 481] on select "Select MAVDI DEAR PACKAGE ( 6 HAIR CUT) AVENGERS COMBO PACKAGE" at bounding box center [390, 478] width 633 height 25
click at [74, 466] on select "Select MAVDI DEAR PACKAGE ( 6 HAIR CUT) AVENGERS COMBO PACKAGE" at bounding box center [390, 478] width 633 height 25
click at [238, 475] on select "Select MAVDI DEAR PACKAGE ( 6 HAIR CUT) AVENGERS COMBO PACKAGE" at bounding box center [390, 478] width 633 height 25
select select "0: undefined"
click at [74, 466] on select "Select MAVDI DEAR PACKAGE ( 6 HAIR CUT) AVENGERS COMBO PACKAGE" at bounding box center [390, 478] width 633 height 25
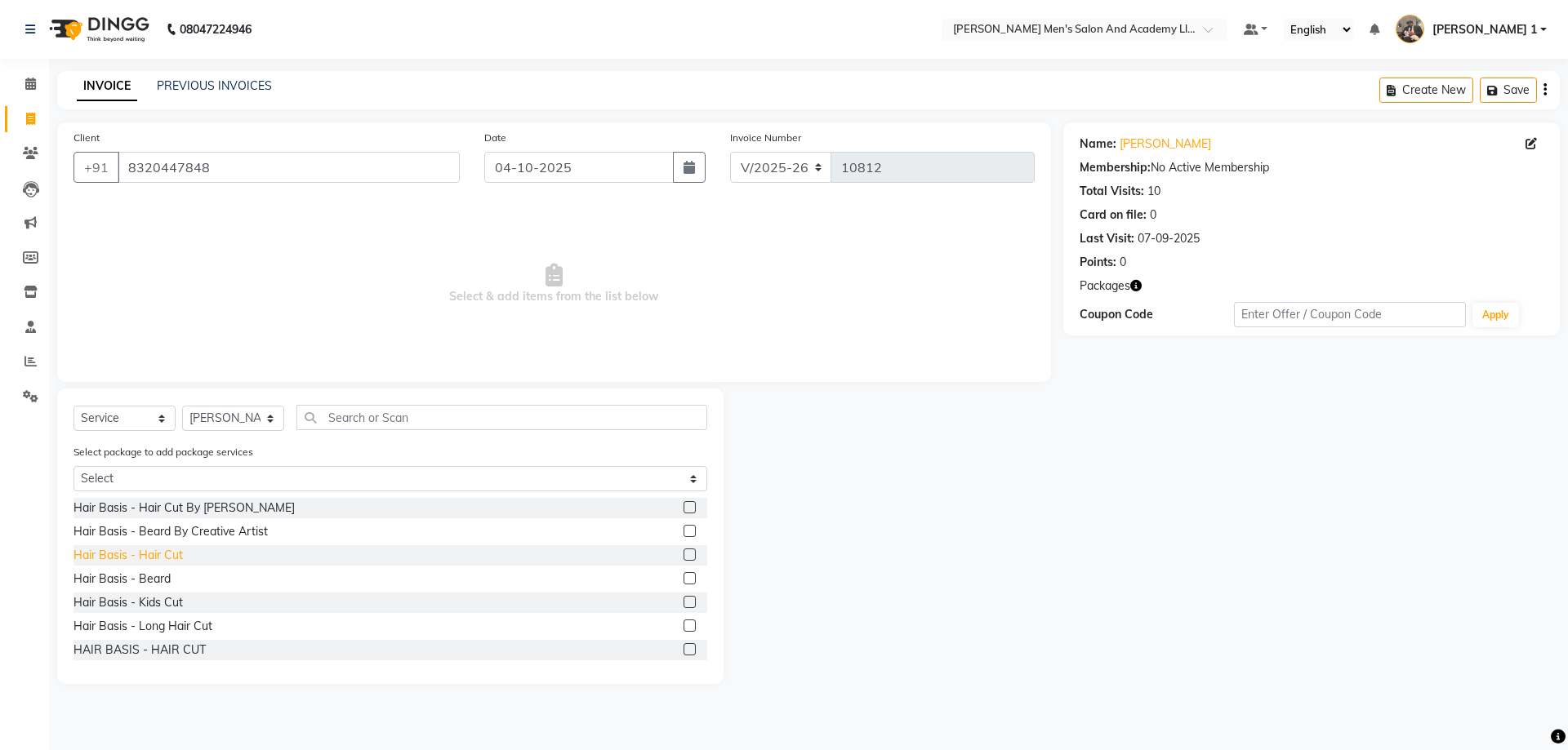
click at [153, 559] on div "Hair Basis - Hair Cut" at bounding box center [129, 556] width 110 height 17
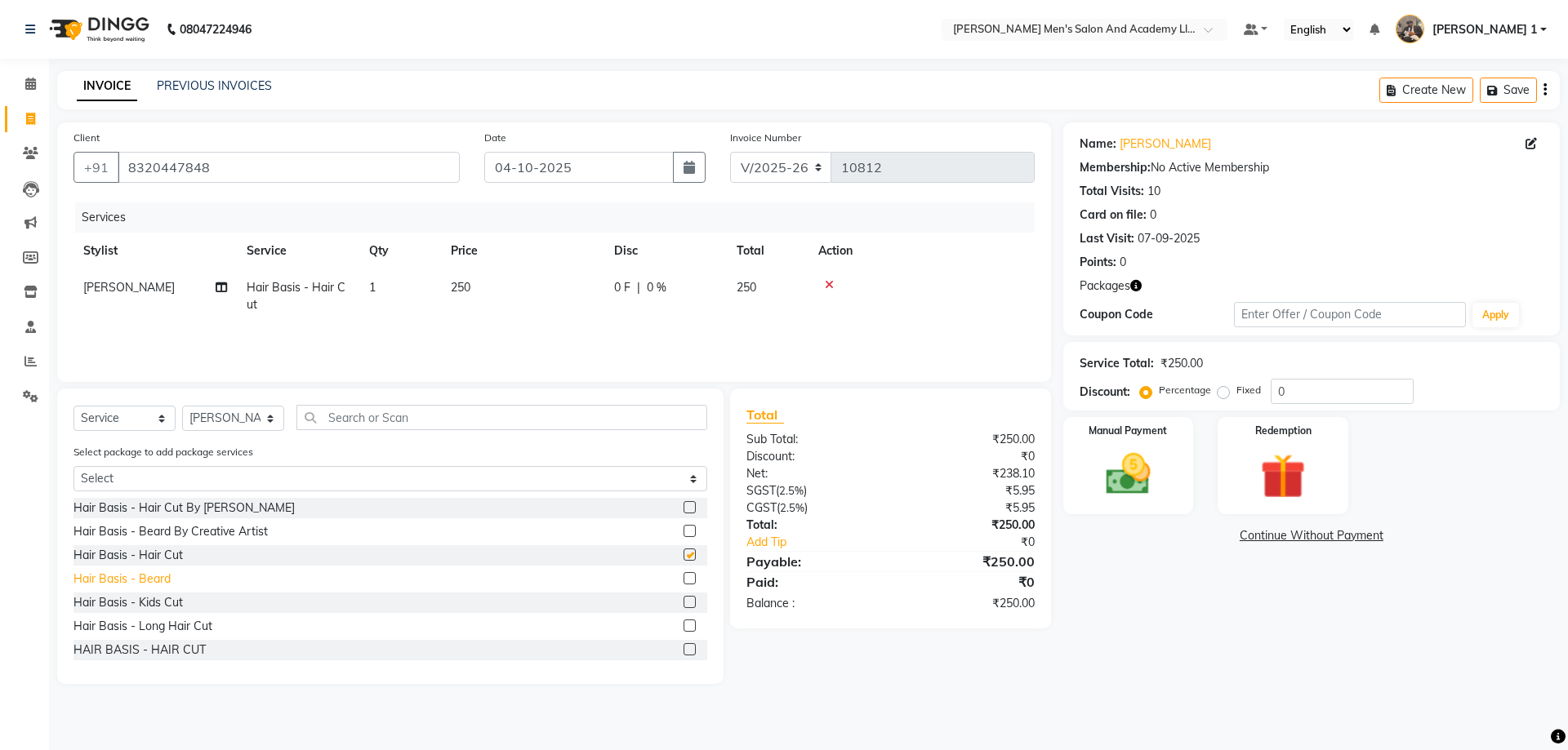
checkbox input "false"
drag, startPoint x: 519, startPoint y: 285, endPoint x: 515, endPoint y: 295, distance: 10.8
click at [520, 287] on td "250" at bounding box center [523, 296] width 163 height 54
select select "68653"
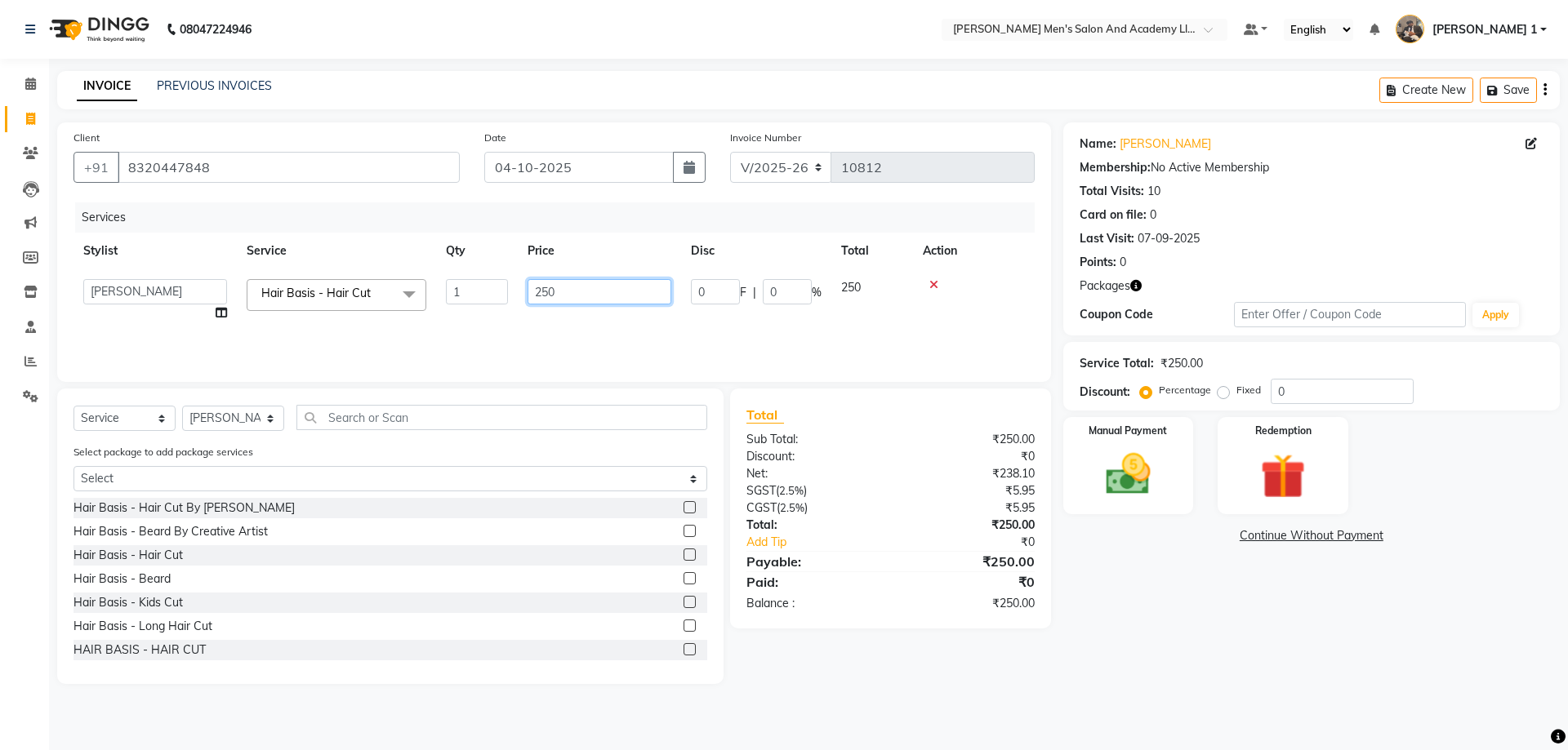
click at [555, 293] on input "250" at bounding box center [599, 291] width 143 height 25
type input "2"
type input "150"
click at [1170, 453] on div "Manual Payment" at bounding box center [1128, 465] width 136 height 100
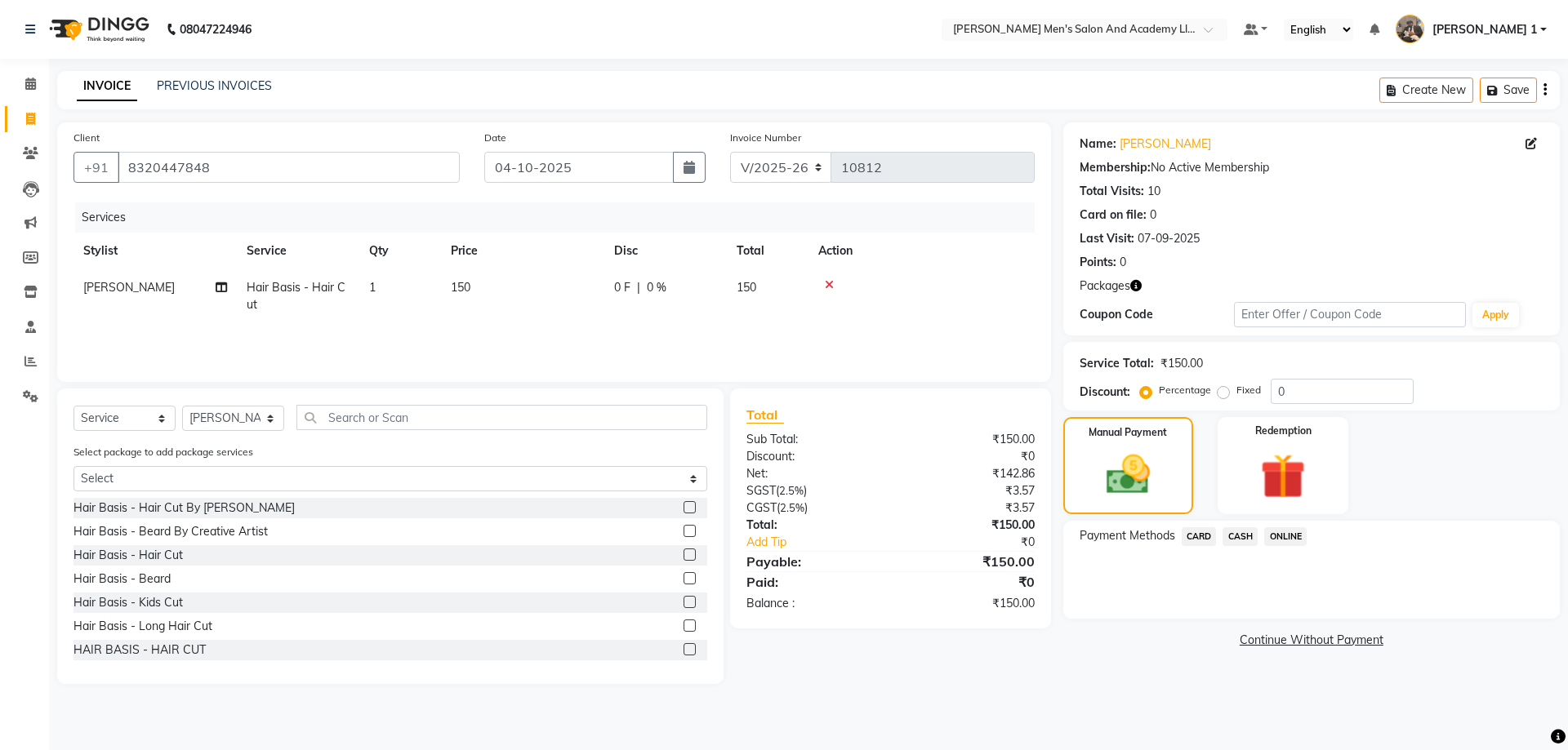
click at [1249, 542] on span "CASH" at bounding box center [1239, 537] width 35 height 19
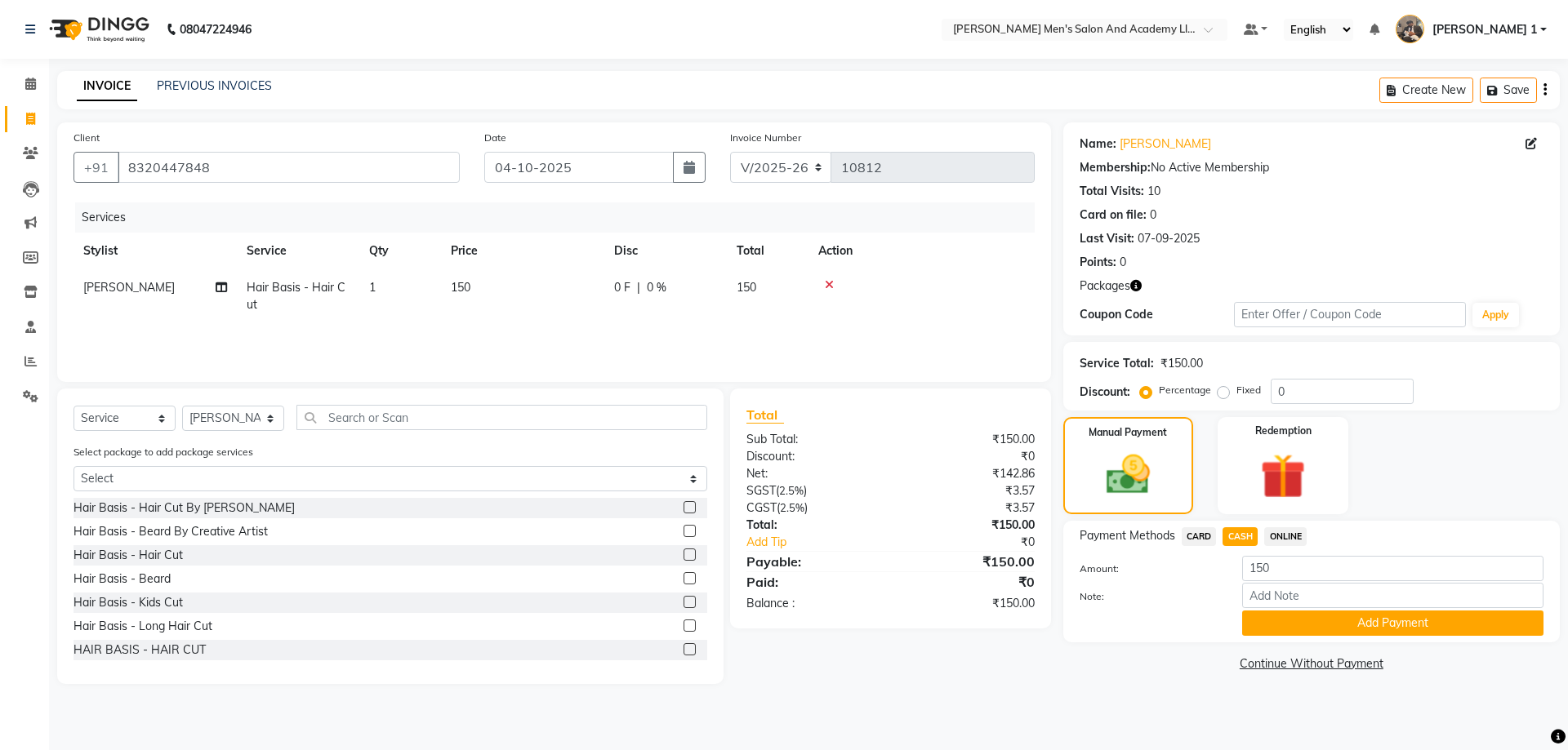
click at [1258, 625] on button "Add Payment" at bounding box center [1392, 623] width 301 height 25
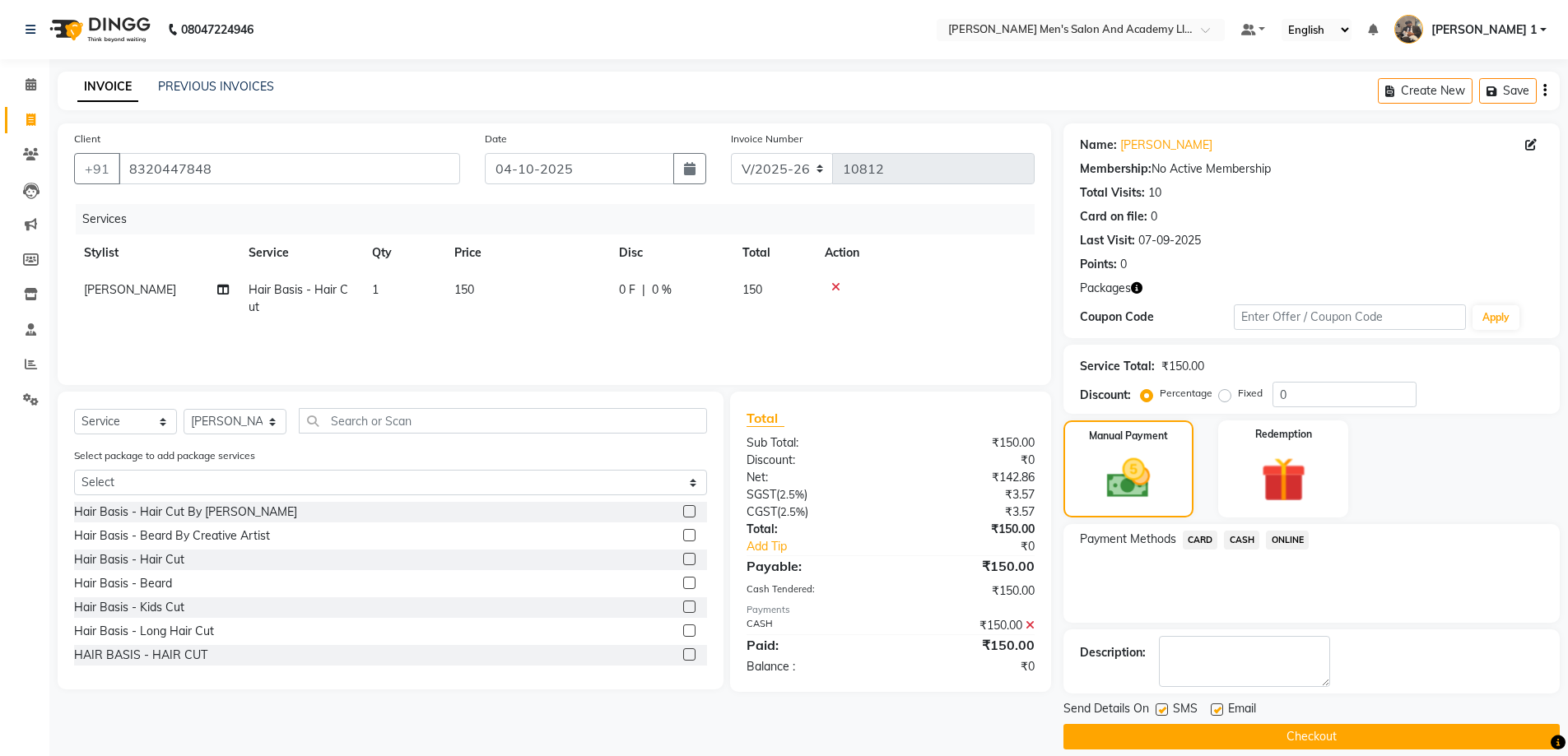
click at [1217, 713] on label at bounding box center [1217, 710] width 12 height 12
click at [1217, 713] on input "checkbox" at bounding box center [1216, 710] width 10 height 10
click at [1214, 710] on label at bounding box center [1217, 710] width 12 height 12
click at [1214, 710] on input "checkbox" at bounding box center [1216, 710] width 10 height 10
checkbox input "true"
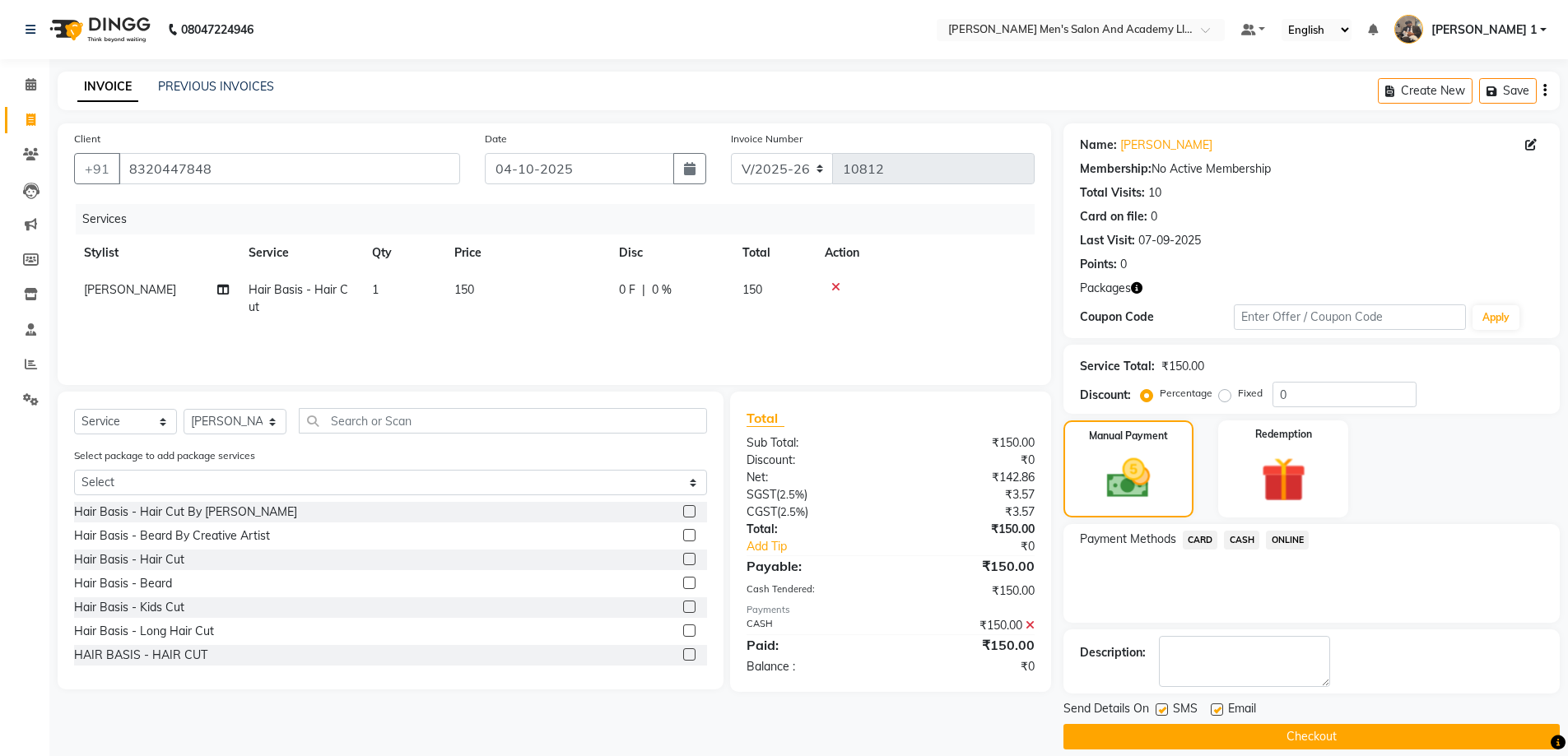
click at [1162, 708] on label at bounding box center [1162, 710] width 12 height 12
click at [1162, 708] on input "checkbox" at bounding box center [1161, 710] width 10 height 10
checkbox input "false"
click at [1149, 728] on button "Checkout" at bounding box center [1311, 736] width 496 height 25
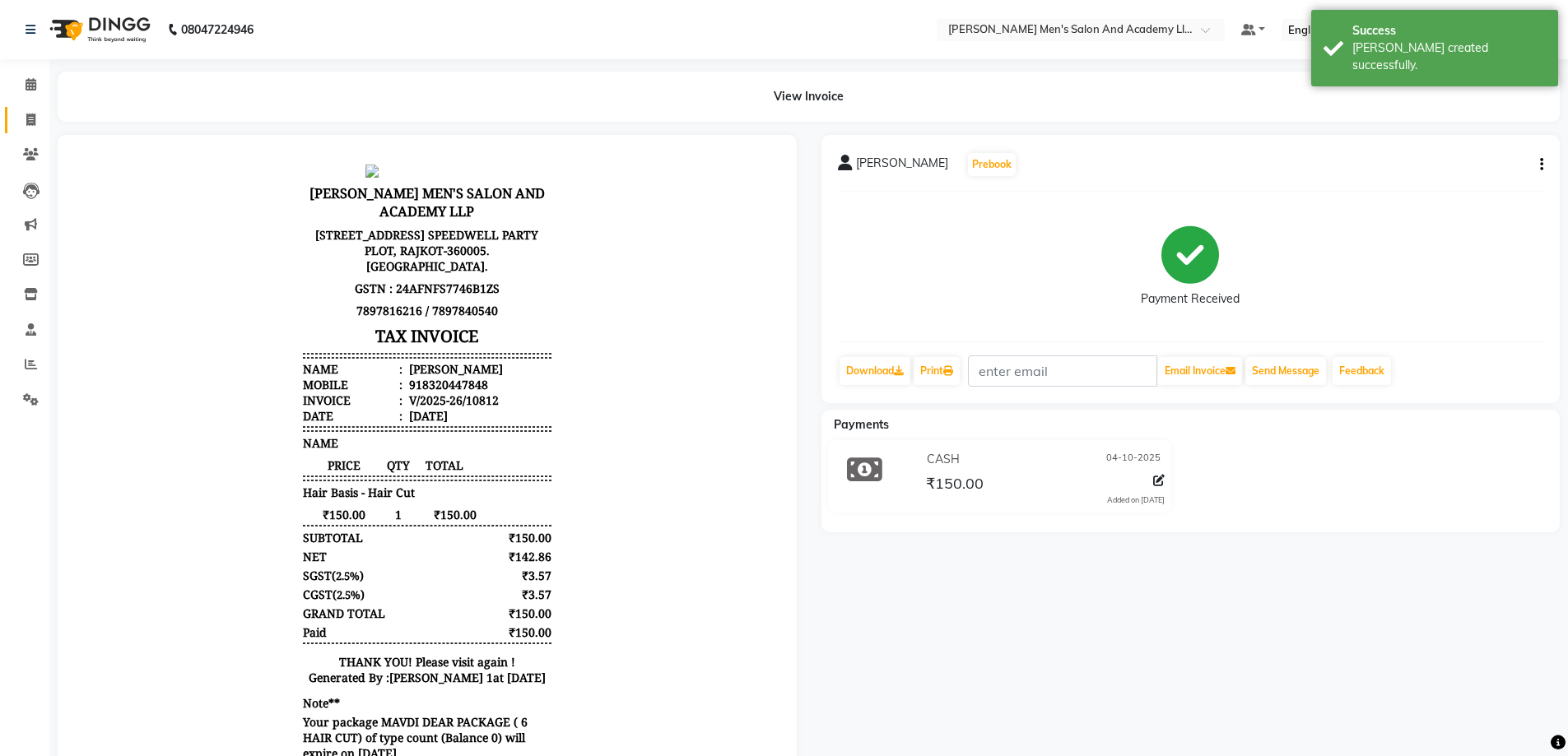
click at [22, 129] on link "Invoice" at bounding box center [25, 120] width 40 height 27
select select "service"
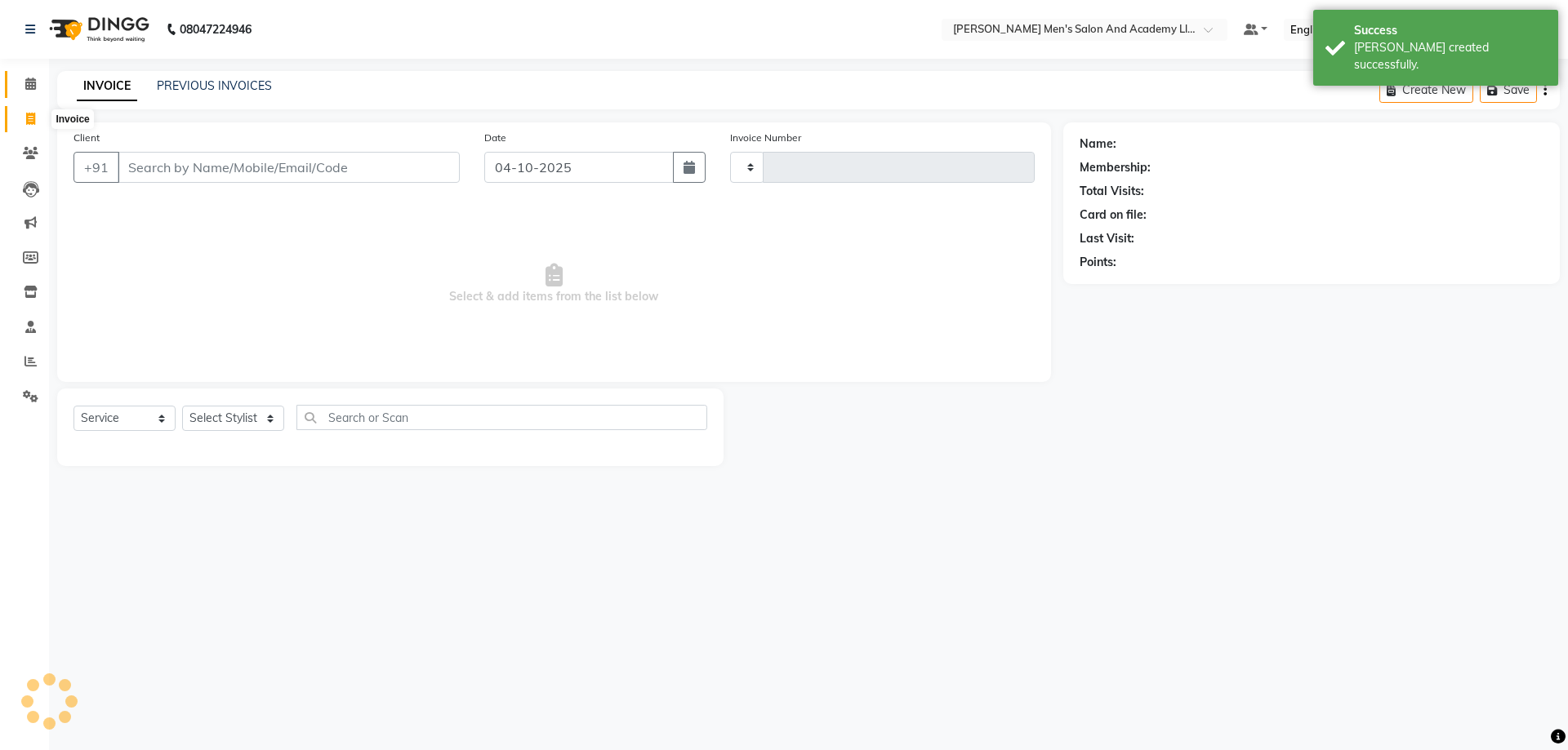
type input "10813"
select select "6752"
click at [39, 82] on span at bounding box center [30, 85] width 28 height 19
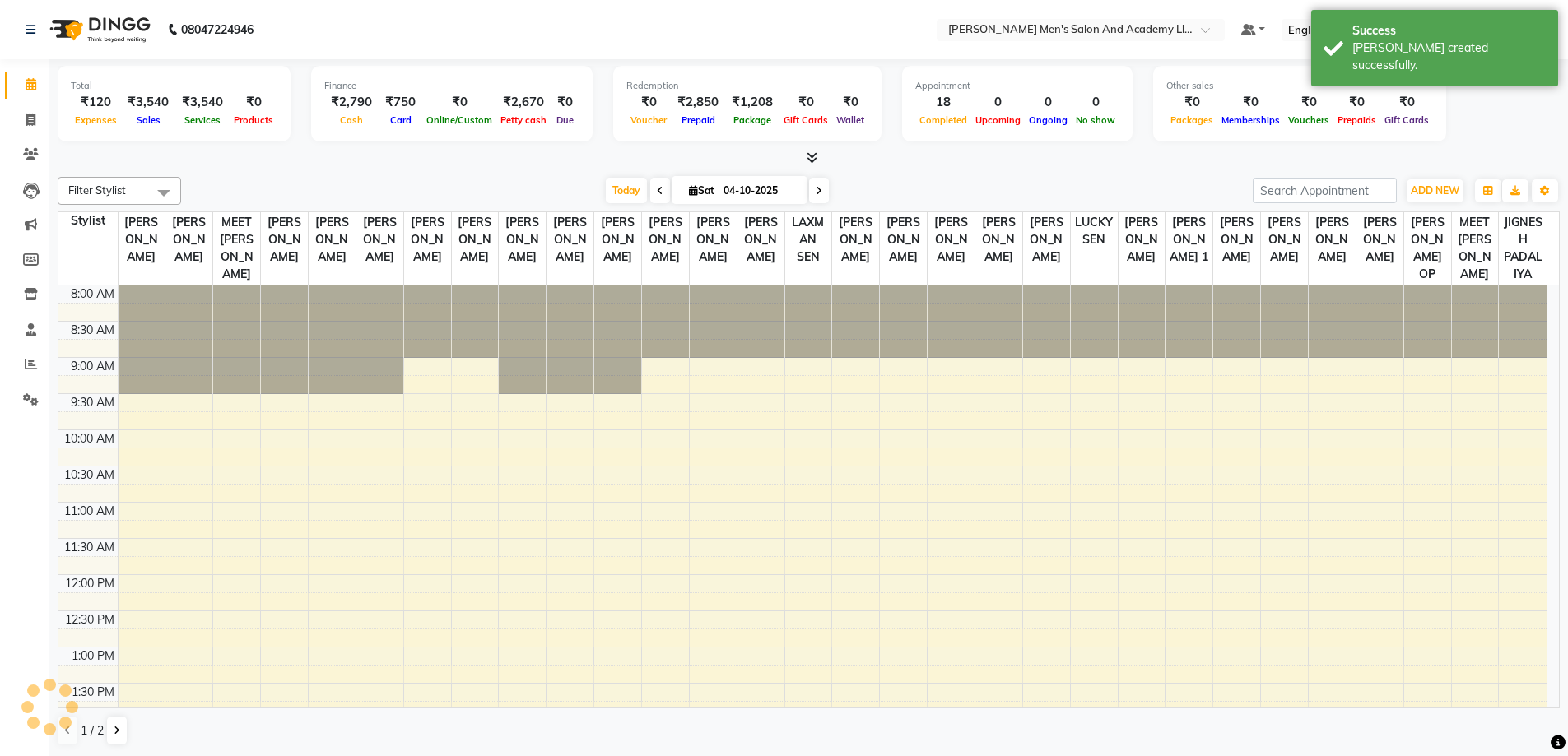
click at [35, 73] on link "Calendar" at bounding box center [25, 85] width 40 height 27
click at [23, 85] on span at bounding box center [30, 86] width 29 height 19
click at [25, 86] on span at bounding box center [30, 86] width 29 height 19
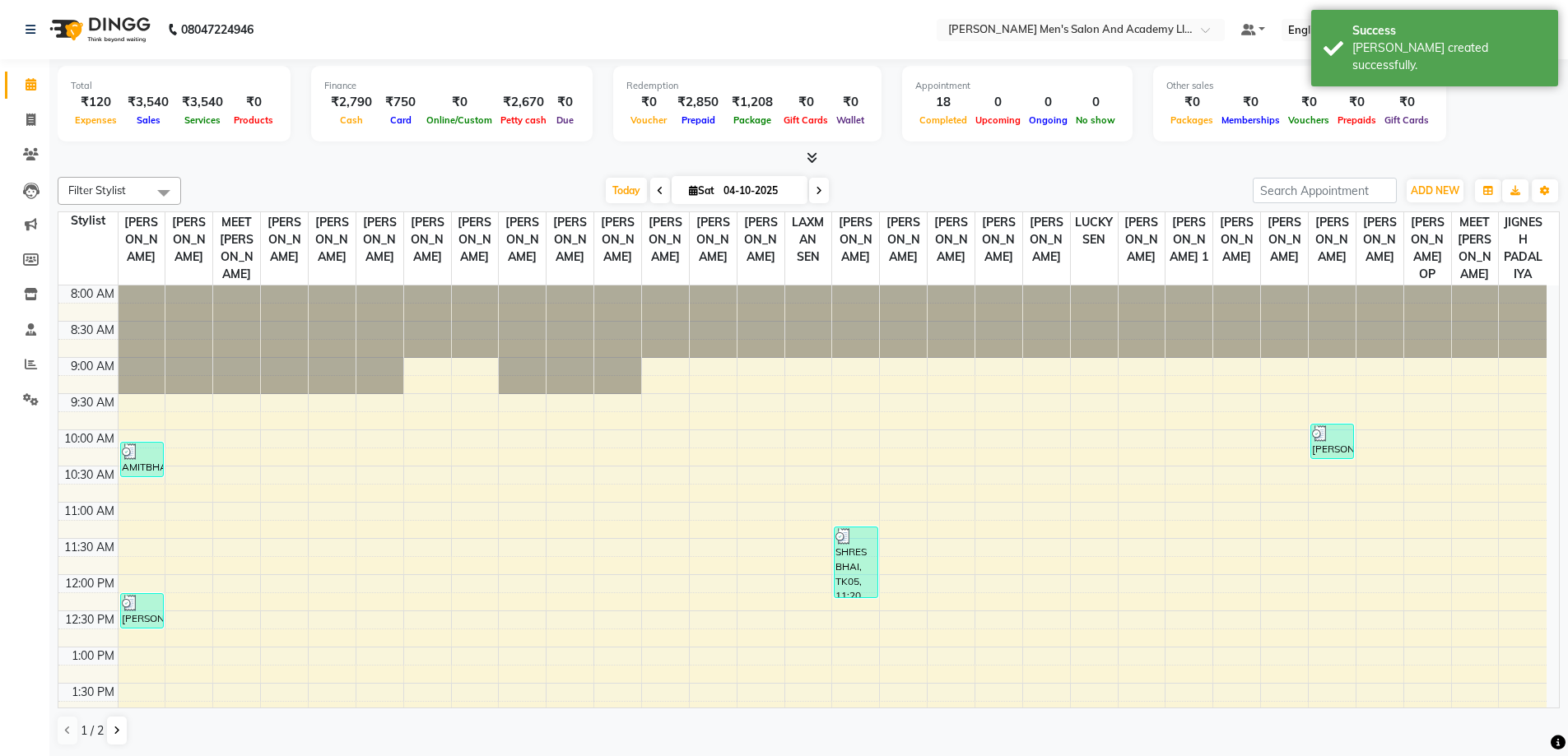
click at [25, 86] on icon at bounding box center [30, 84] width 10 height 12
click at [25, 88] on icon at bounding box center [30, 84] width 10 height 12
click at [20, 116] on span at bounding box center [30, 120] width 29 height 19
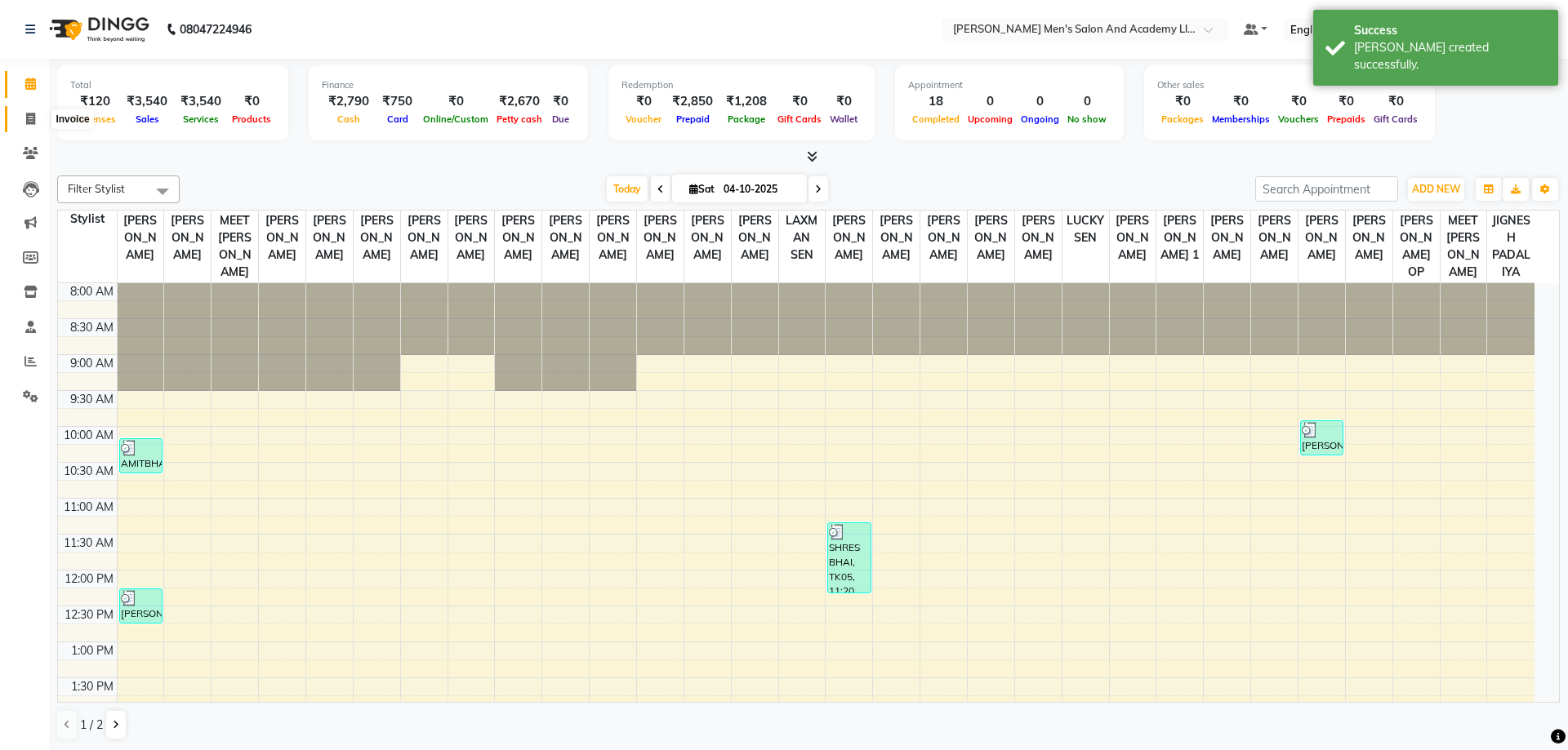
select select "6752"
select select "service"
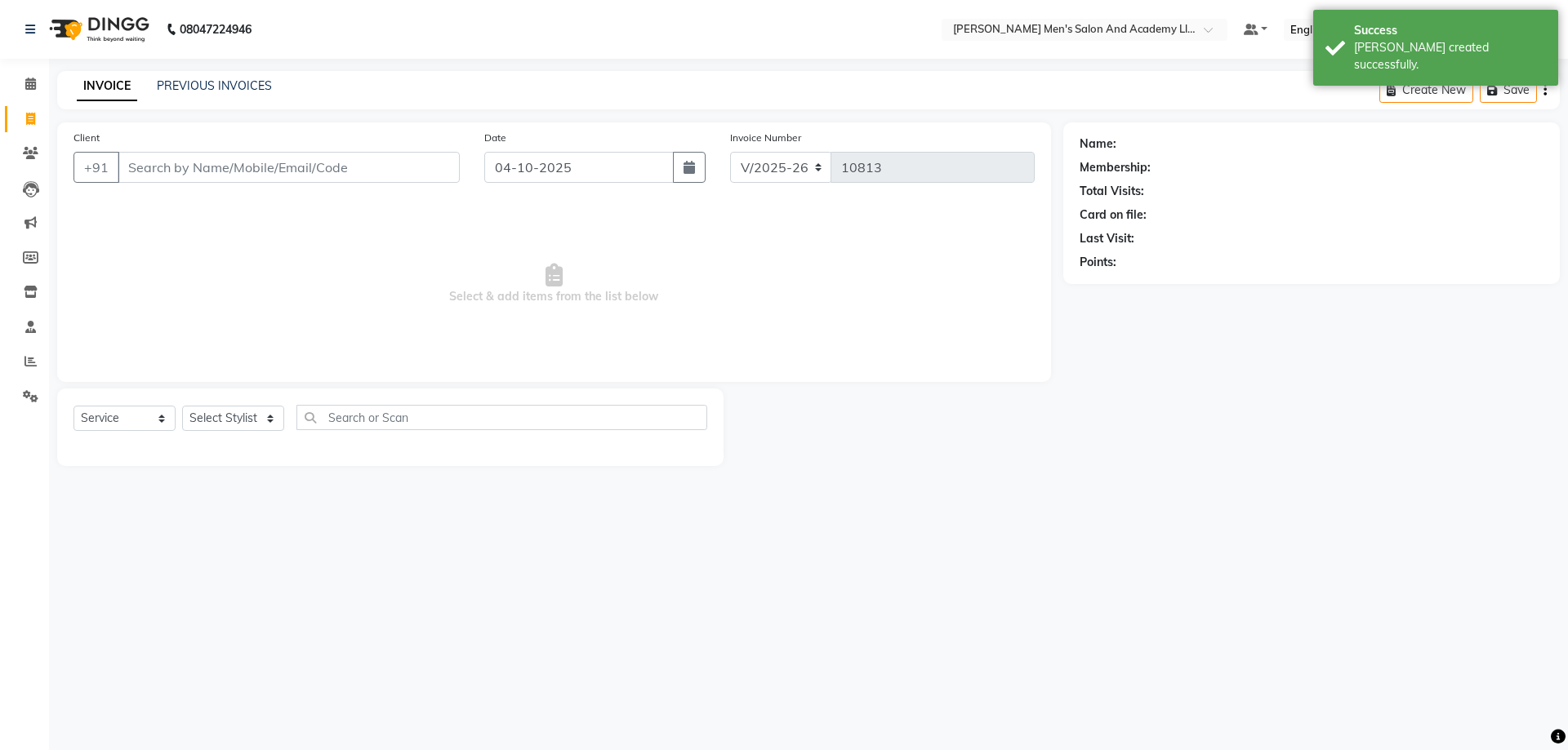
click at [179, 94] on div "INVOICE PREVIOUS INVOICES" at bounding box center [174, 87] width 234 height 19
click at [221, 88] on link "PREVIOUS INVOICES" at bounding box center [215, 85] width 115 height 15
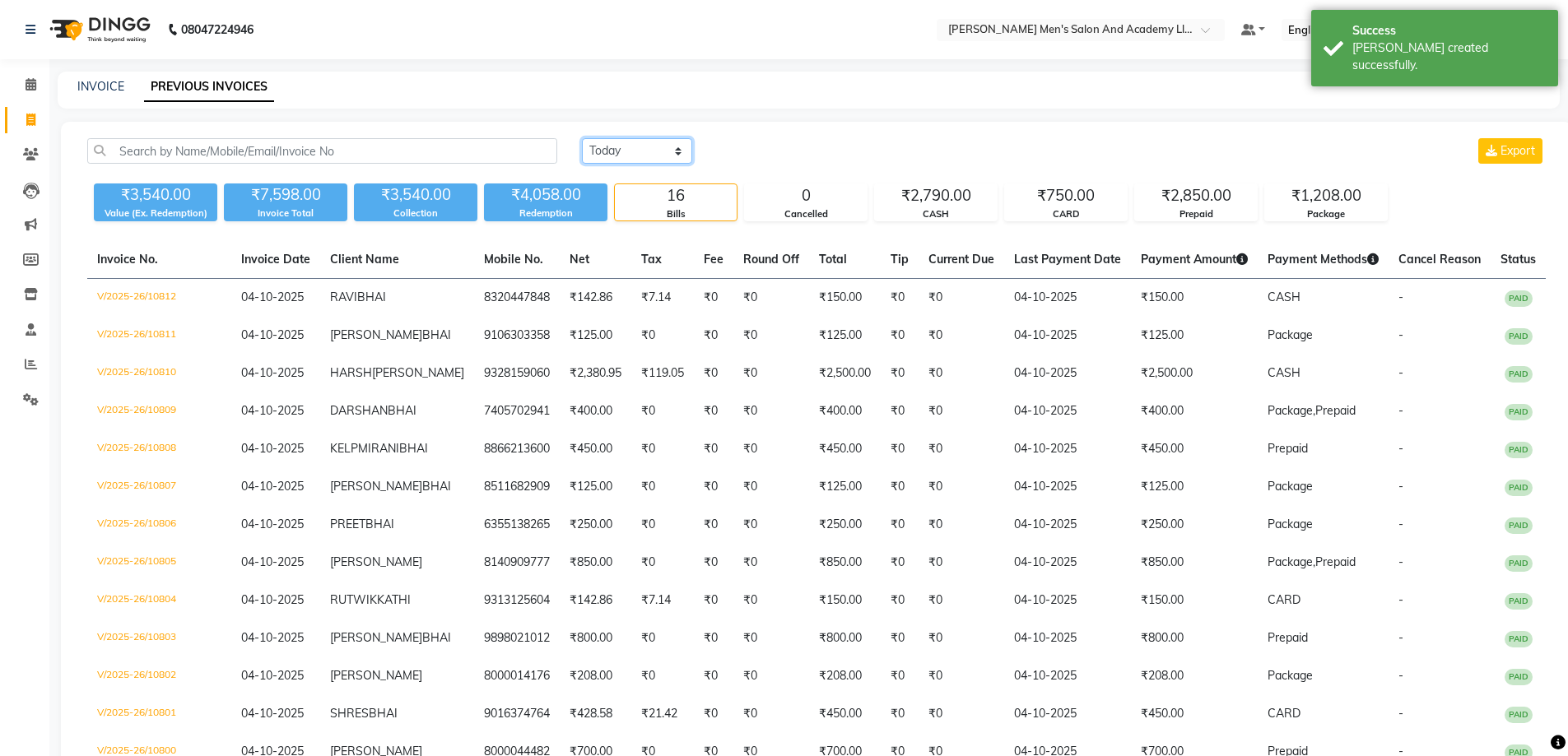
click at [658, 151] on select "[DATE] [DATE] Custom Range" at bounding box center [637, 151] width 111 height 25
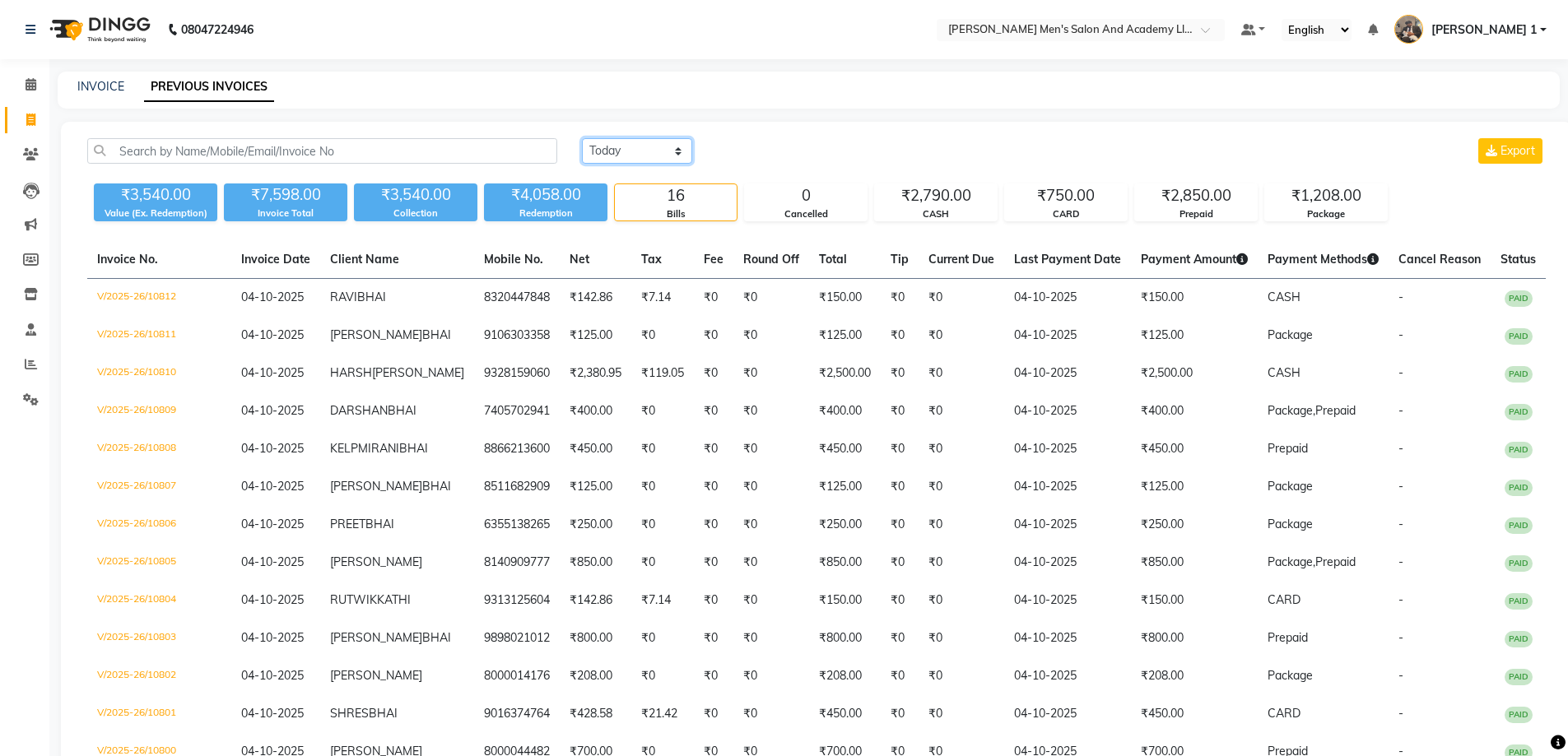
click at [582, 138] on select "[DATE] [DATE] Custom Range" at bounding box center [637, 151] width 111 height 25
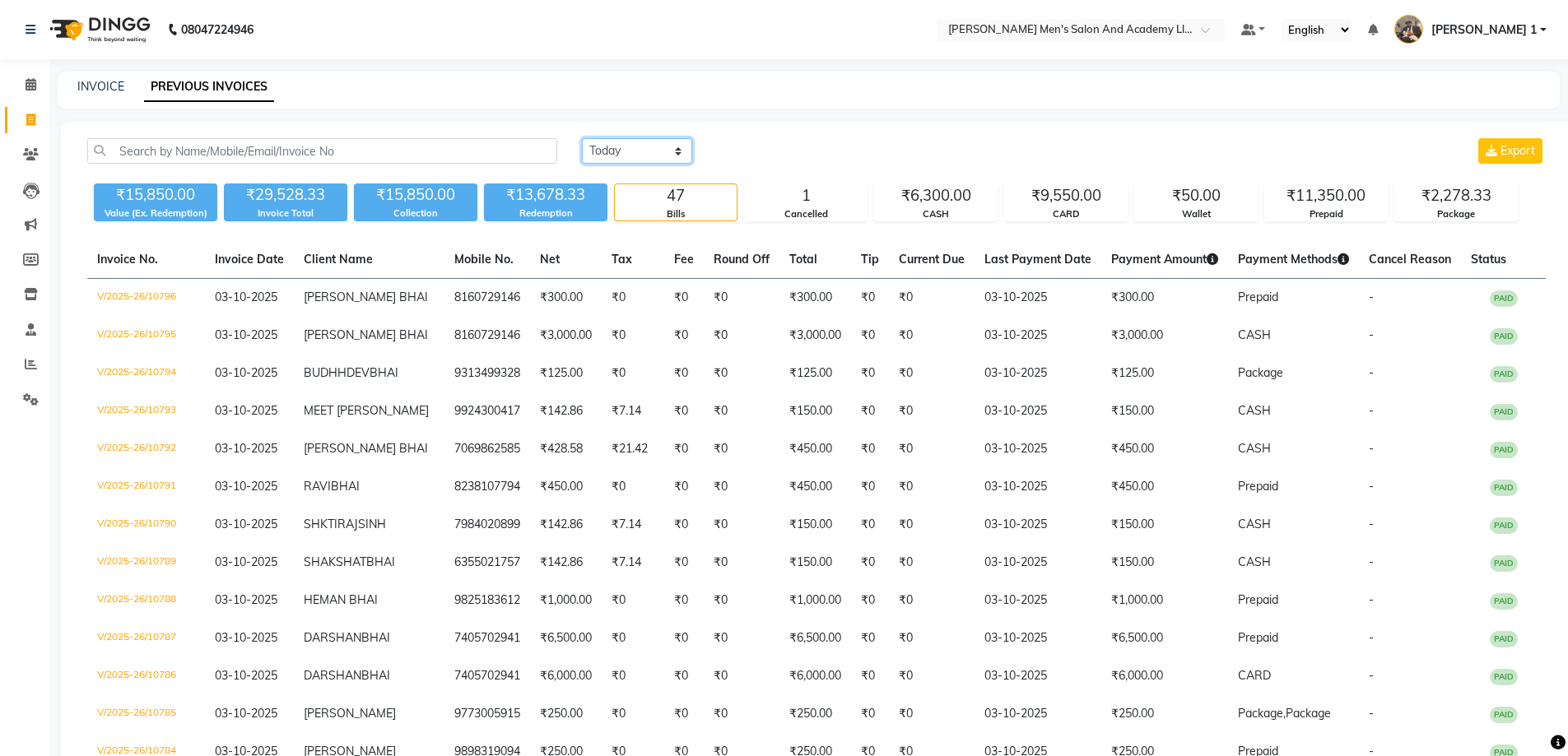
click at [654, 159] on select "[DATE] [DATE] Custom Range" at bounding box center [637, 151] width 111 height 25
select select "range"
click at [582, 138] on select "[DATE] [DATE] Custom Range" at bounding box center [637, 151] width 111 height 25
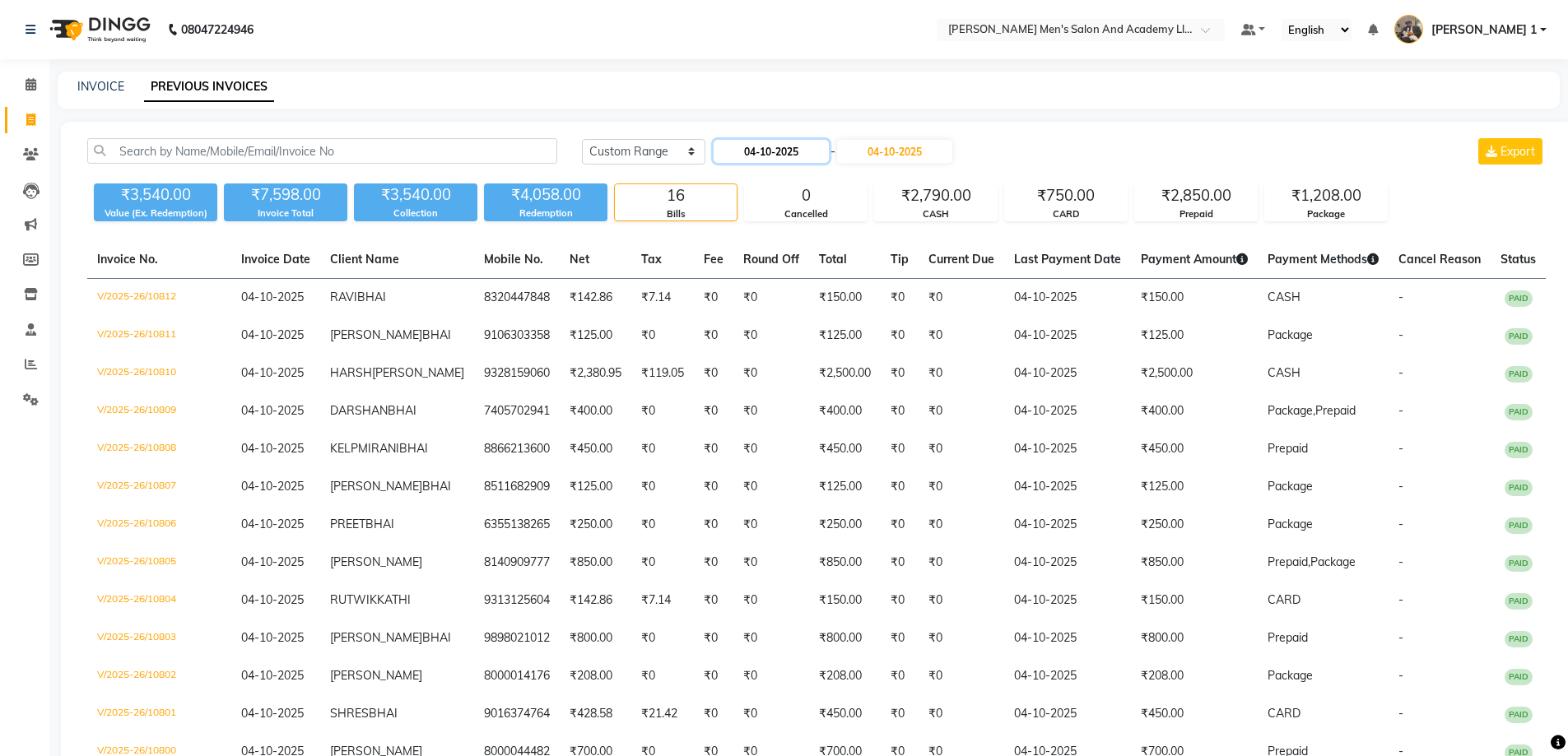
click at [770, 150] on input "04-10-2025" at bounding box center [771, 151] width 115 height 23
select select "10"
select select "2025"
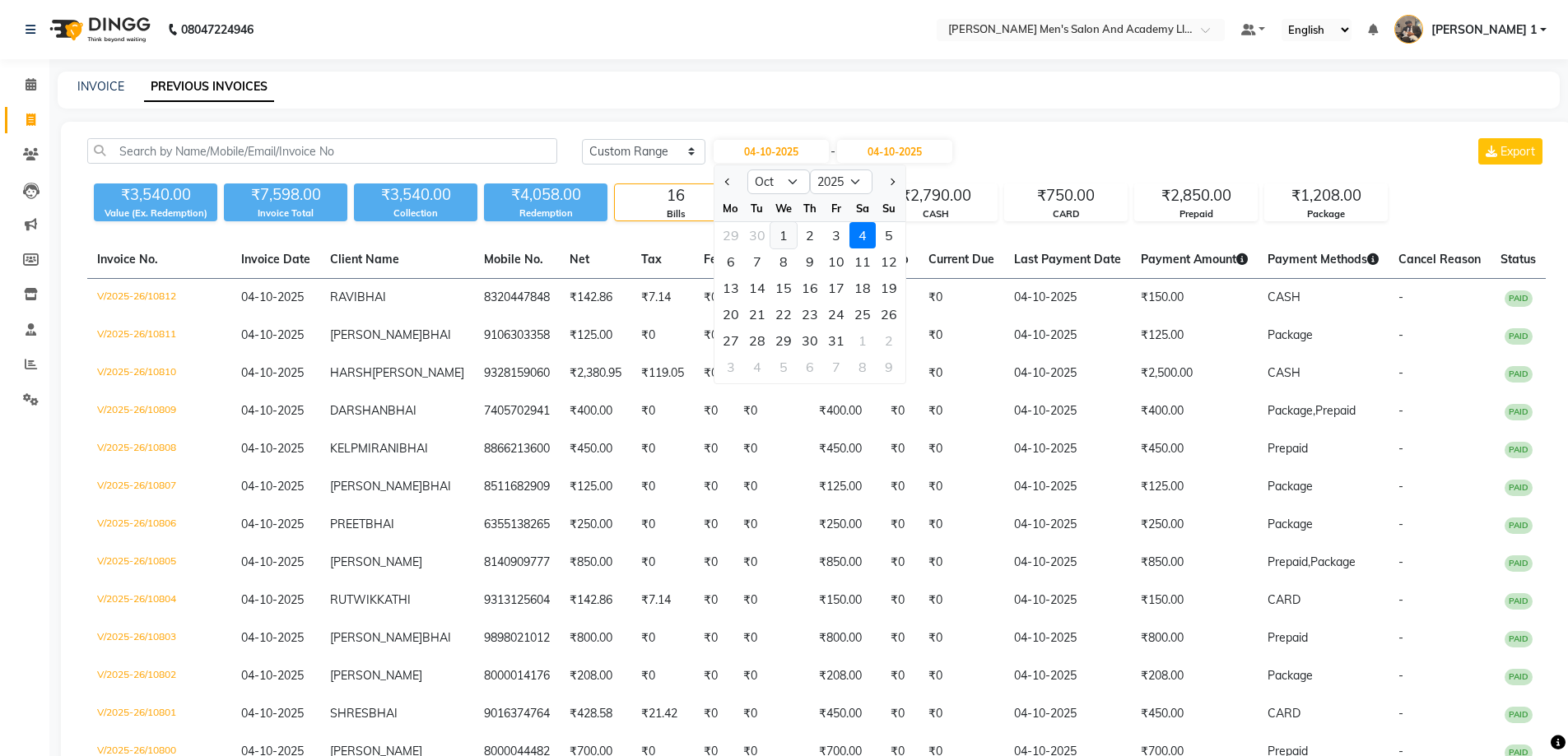
click at [778, 240] on div "1" at bounding box center [784, 235] width 26 height 26
type input "01-10-2025"
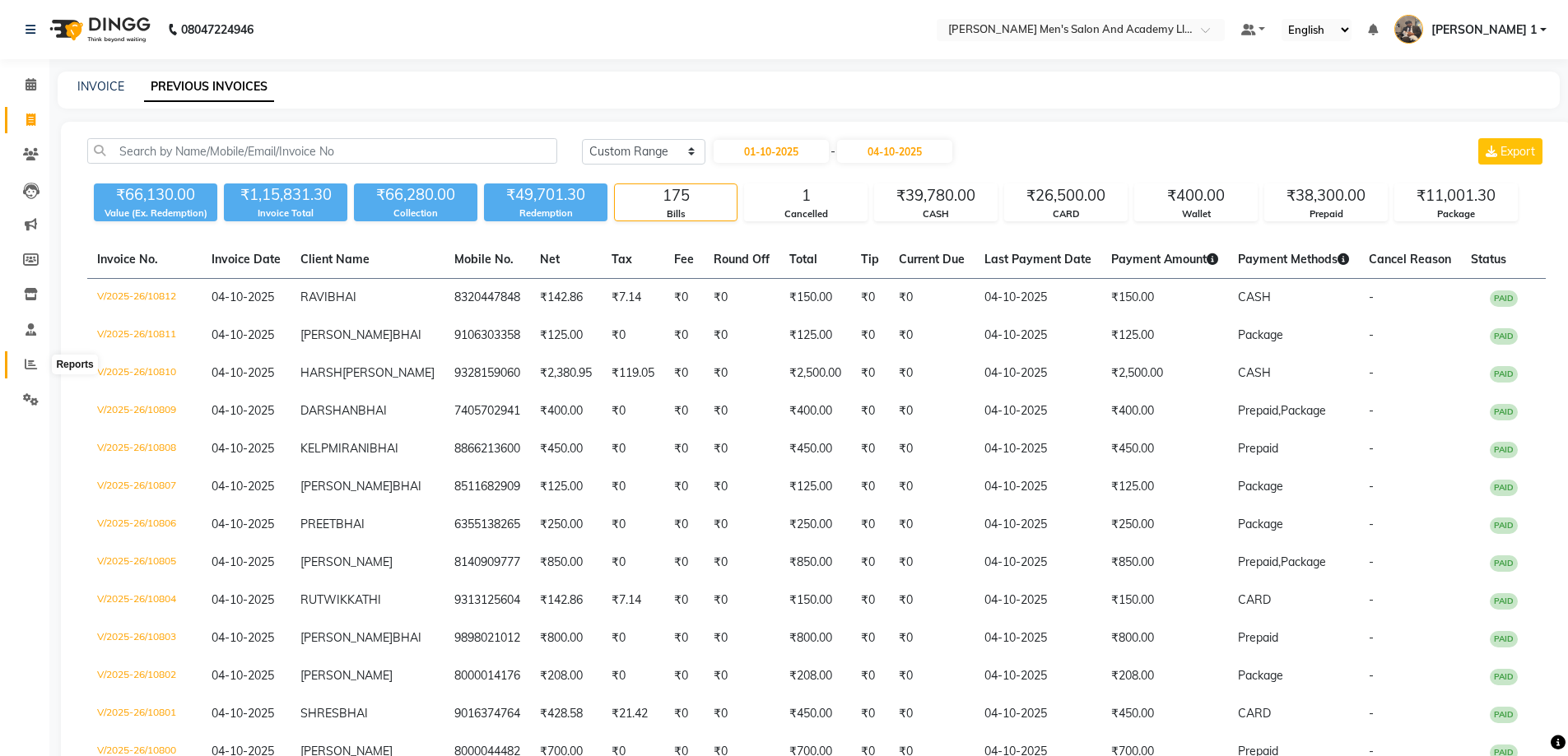
click at [29, 373] on span at bounding box center [30, 365] width 29 height 19
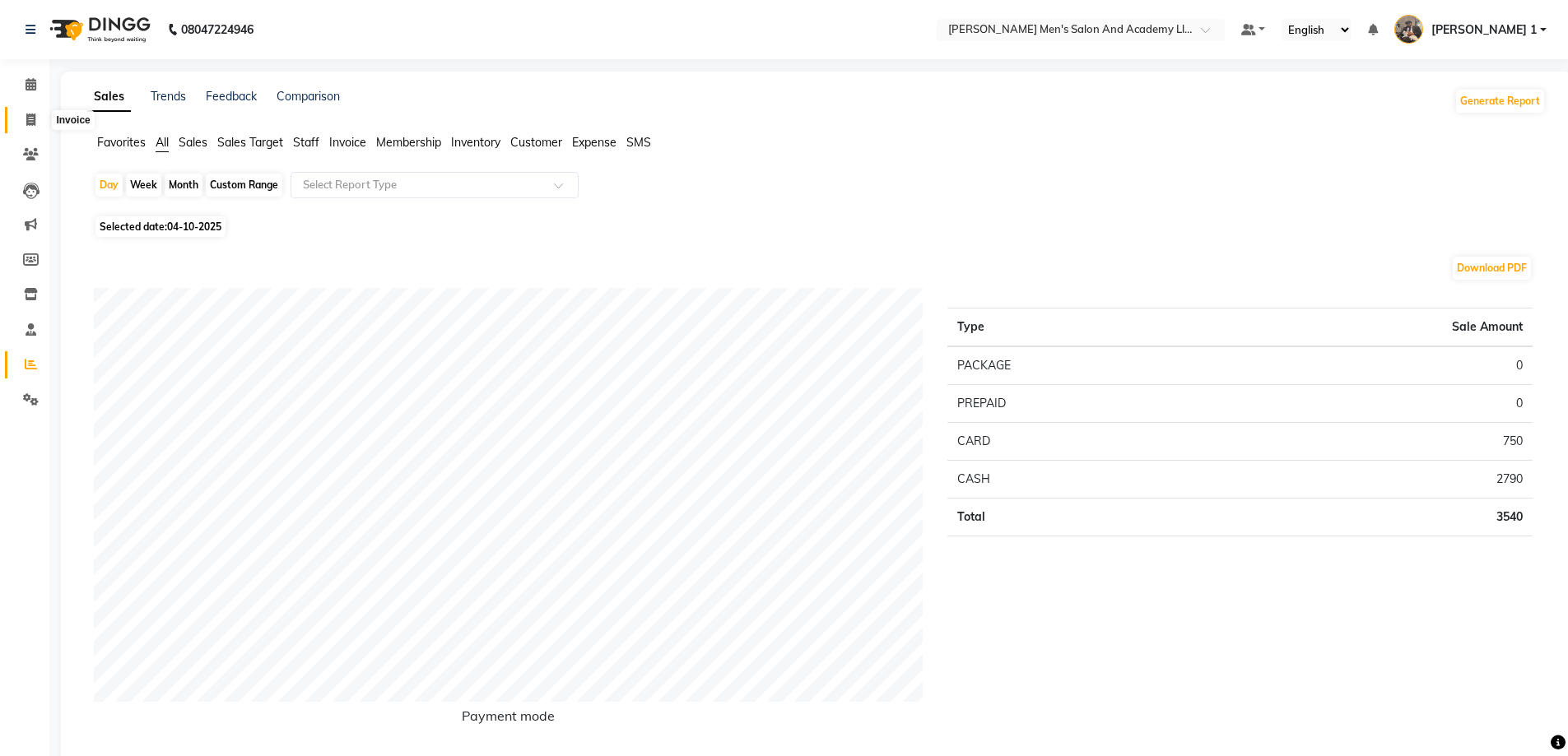
click at [29, 114] on icon at bounding box center [30, 119] width 9 height 12
select select "service"
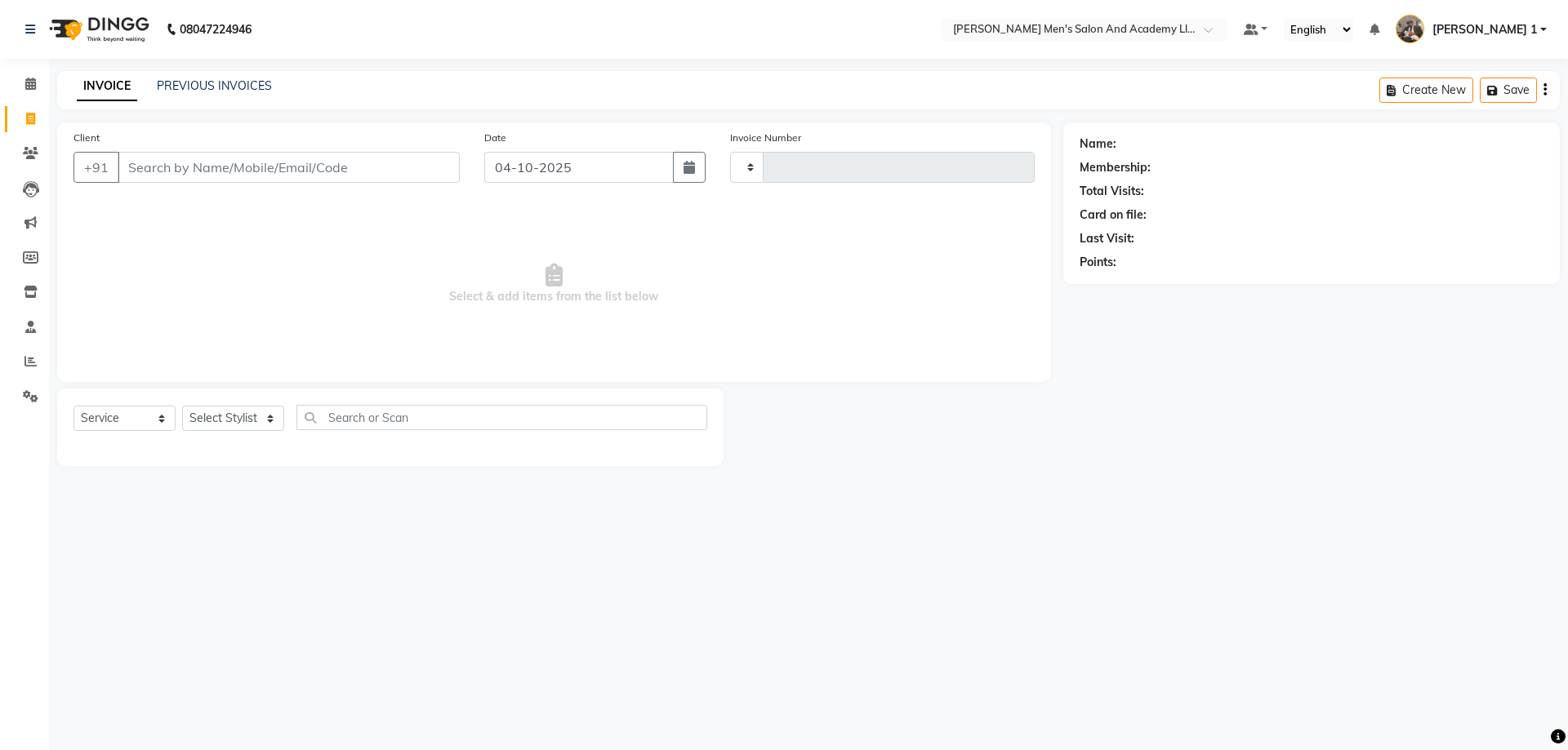
type input "10813"
select select "6752"
click at [278, 168] on input "Client" at bounding box center [288, 167] width 342 height 31
type input "A"
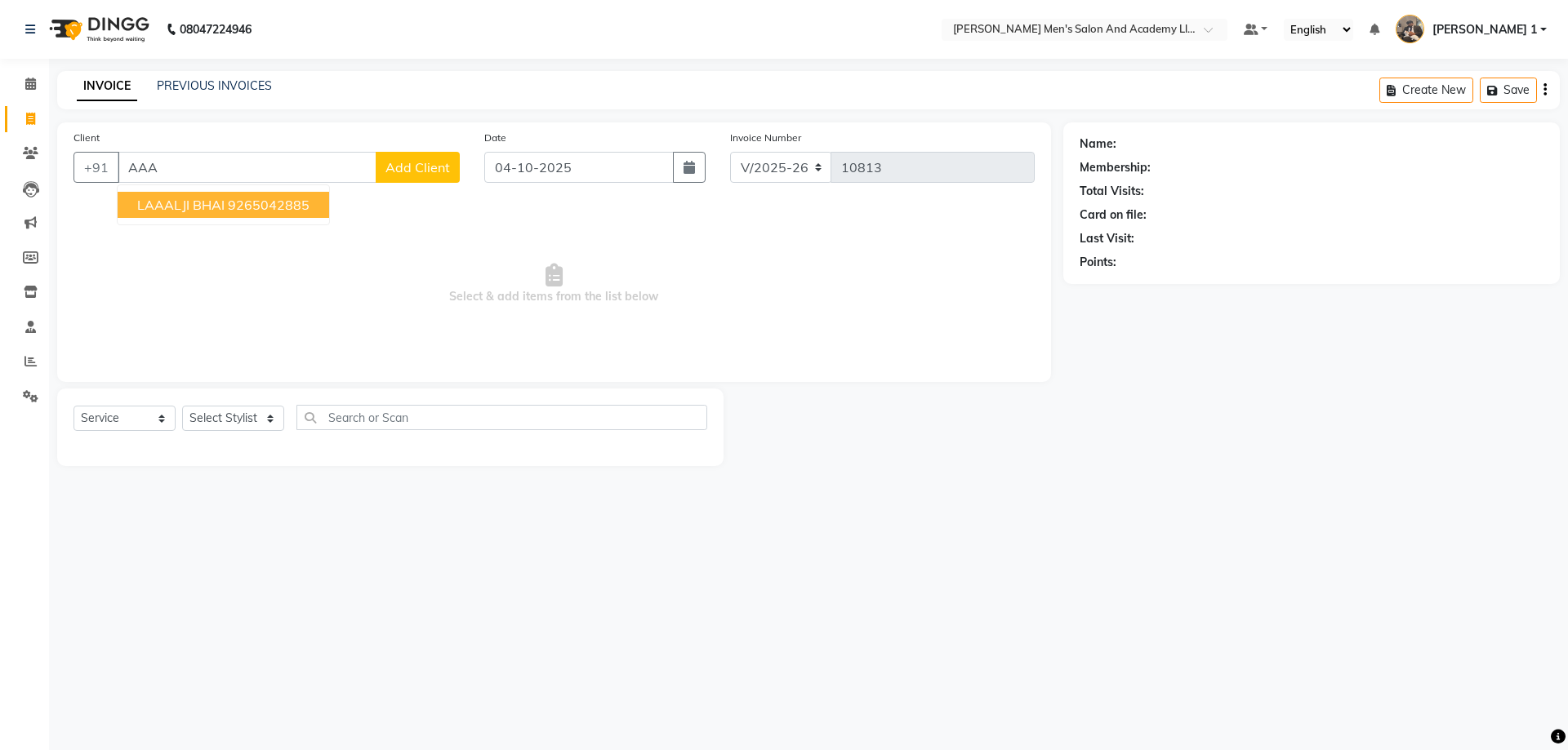
click at [303, 214] on button "LAAALJI BHAI 9265042885" at bounding box center [223, 205] width 211 height 26
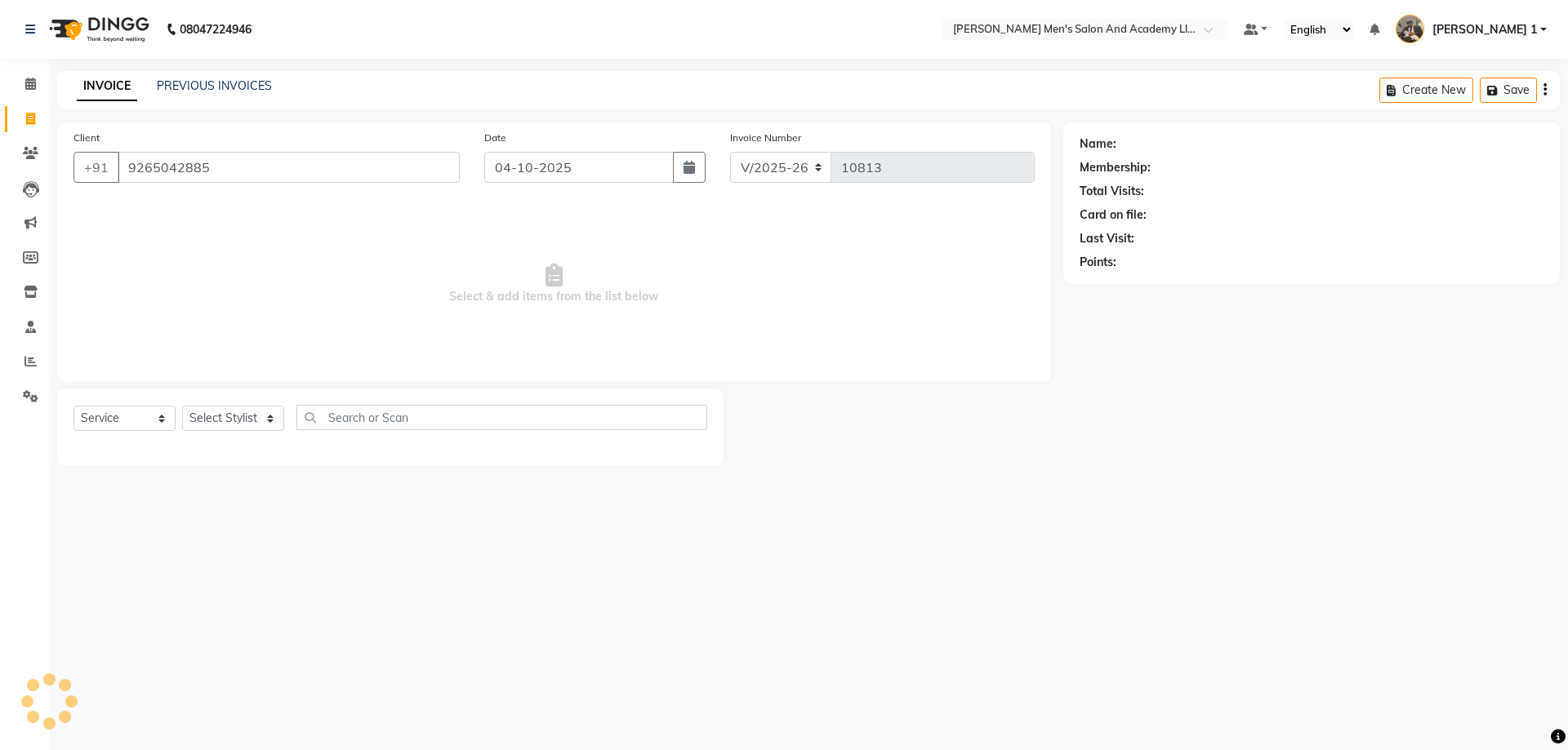
type input "9265042885"
click at [250, 420] on select "Select Stylist [PERSON_NAME] [PERSON_NAME] [PERSON_NAME] [PERSON_NAME] [PERSON_…" at bounding box center [233, 418] width 102 height 25
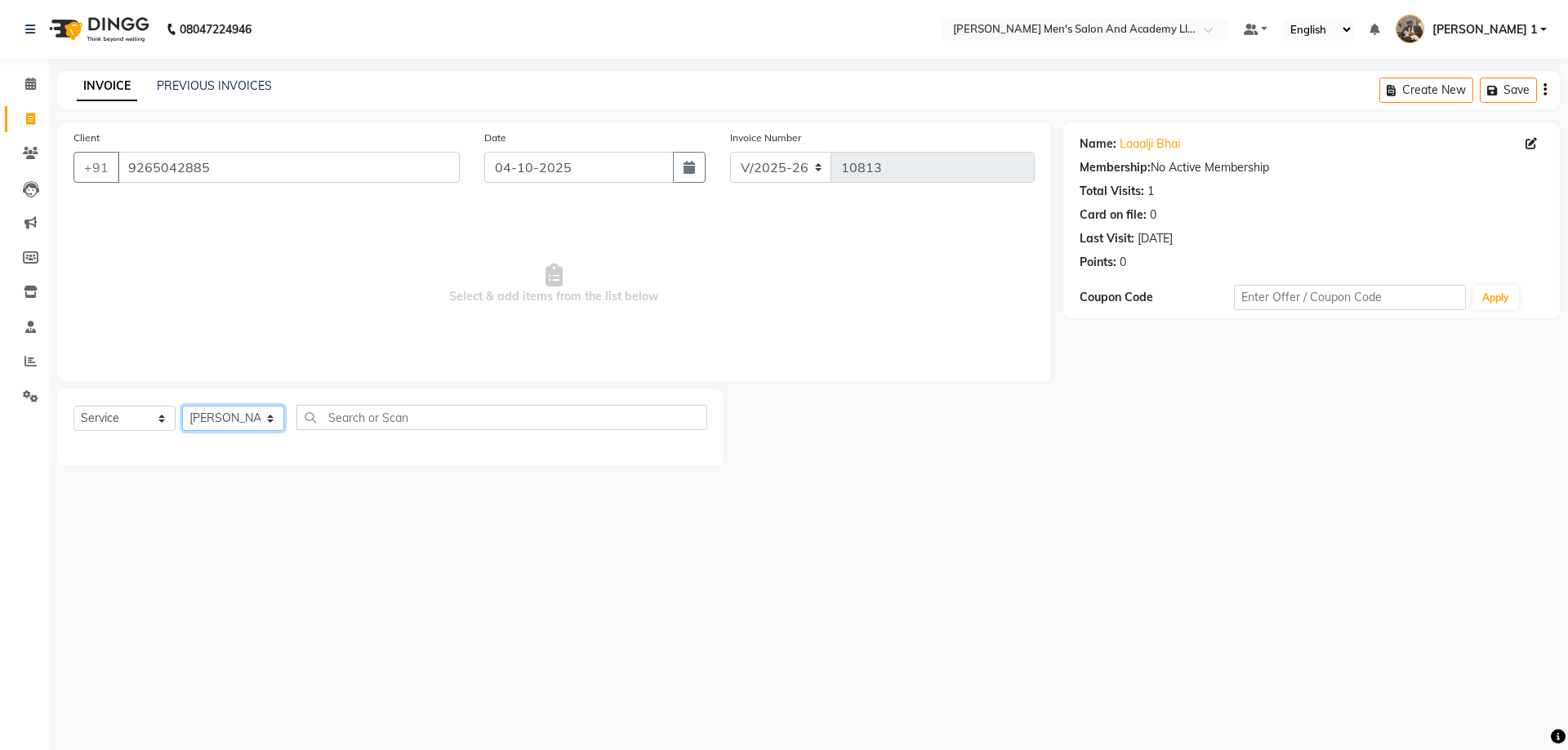
click at [182, 406] on select "Select Stylist [PERSON_NAME] [PERSON_NAME] [PERSON_NAME] [PERSON_NAME] [PERSON_…" at bounding box center [233, 418] width 102 height 25
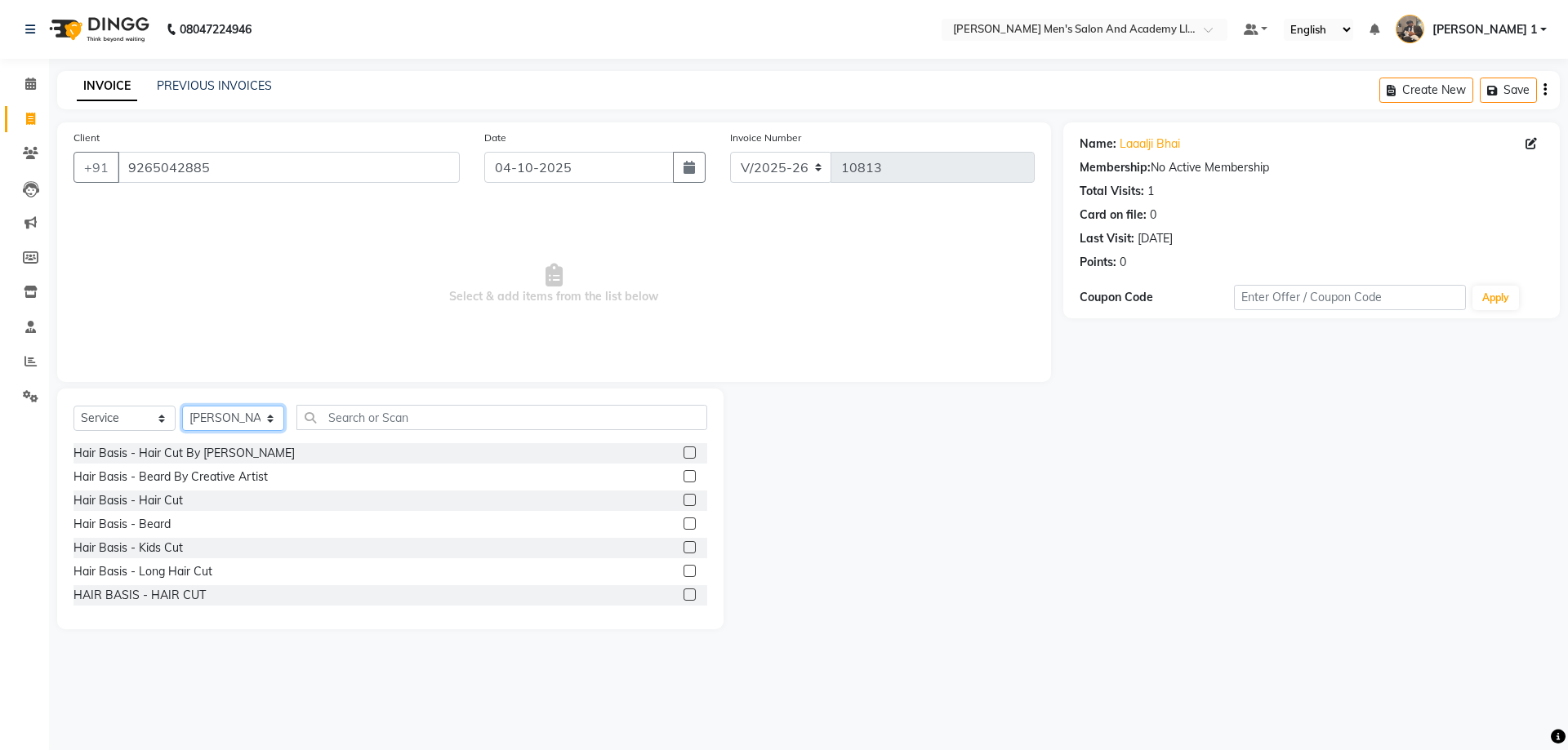
click at [235, 417] on select "Select Stylist [PERSON_NAME] [PERSON_NAME] [PERSON_NAME] [PERSON_NAME] [PERSON_…" at bounding box center [233, 418] width 102 height 25
click at [182, 406] on select "Select Stylist [PERSON_NAME] [PERSON_NAME] [PERSON_NAME] [PERSON_NAME] [PERSON_…" at bounding box center [233, 418] width 102 height 25
click at [256, 418] on select "Select Stylist [PERSON_NAME] [PERSON_NAME] [PERSON_NAME] [PERSON_NAME] [PERSON_…" at bounding box center [233, 418] width 102 height 25
click at [182, 406] on select "Select Stylist [PERSON_NAME] [PERSON_NAME] [PERSON_NAME] [PERSON_NAME] [PERSON_…" at bounding box center [233, 418] width 102 height 25
click at [226, 421] on select "Select Stylist [PERSON_NAME] [PERSON_NAME] [PERSON_NAME] [PERSON_NAME] [PERSON_…" at bounding box center [233, 418] width 102 height 25
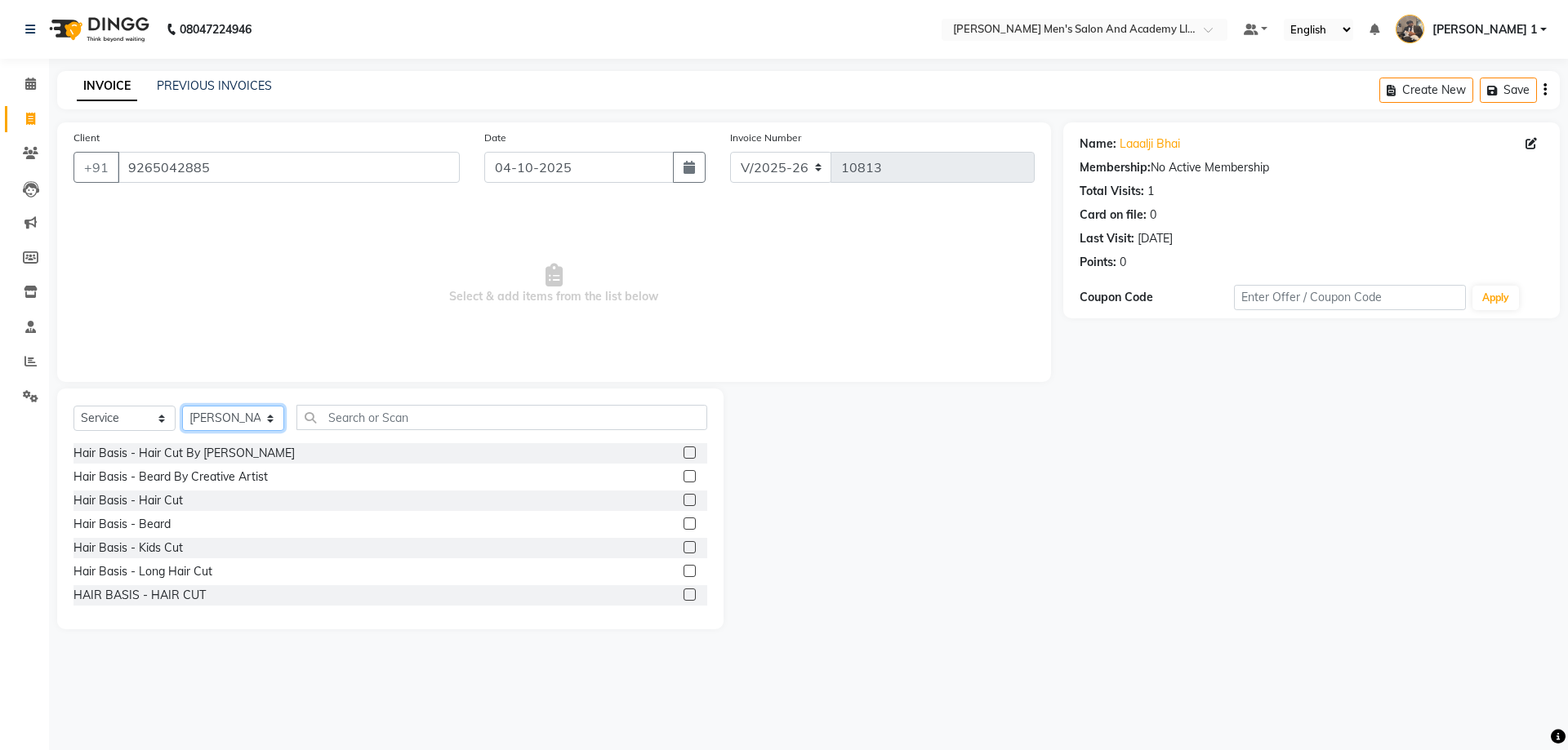
select select "91066"
click at [182, 406] on select "Select Stylist [PERSON_NAME] [PERSON_NAME] [PERSON_NAME] [PERSON_NAME] [PERSON_…" at bounding box center [233, 418] width 102 height 25
click at [200, 408] on select "Select Stylist [PERSON_NAME] [PERSON_NAME] [PERSON_NAME] [PERSON_NAME] [PERSON_…" at bounding box center [233, 418] width 102 height 25
drag, startPoint x: 527, startPoint y: 470, endPoint x: 457, endPoint y: 430, distance: 80.6
drag, startPoint x: 261, startPoint y: 417, endPoint x: 255, endPoint y: 406, distance: 12.5
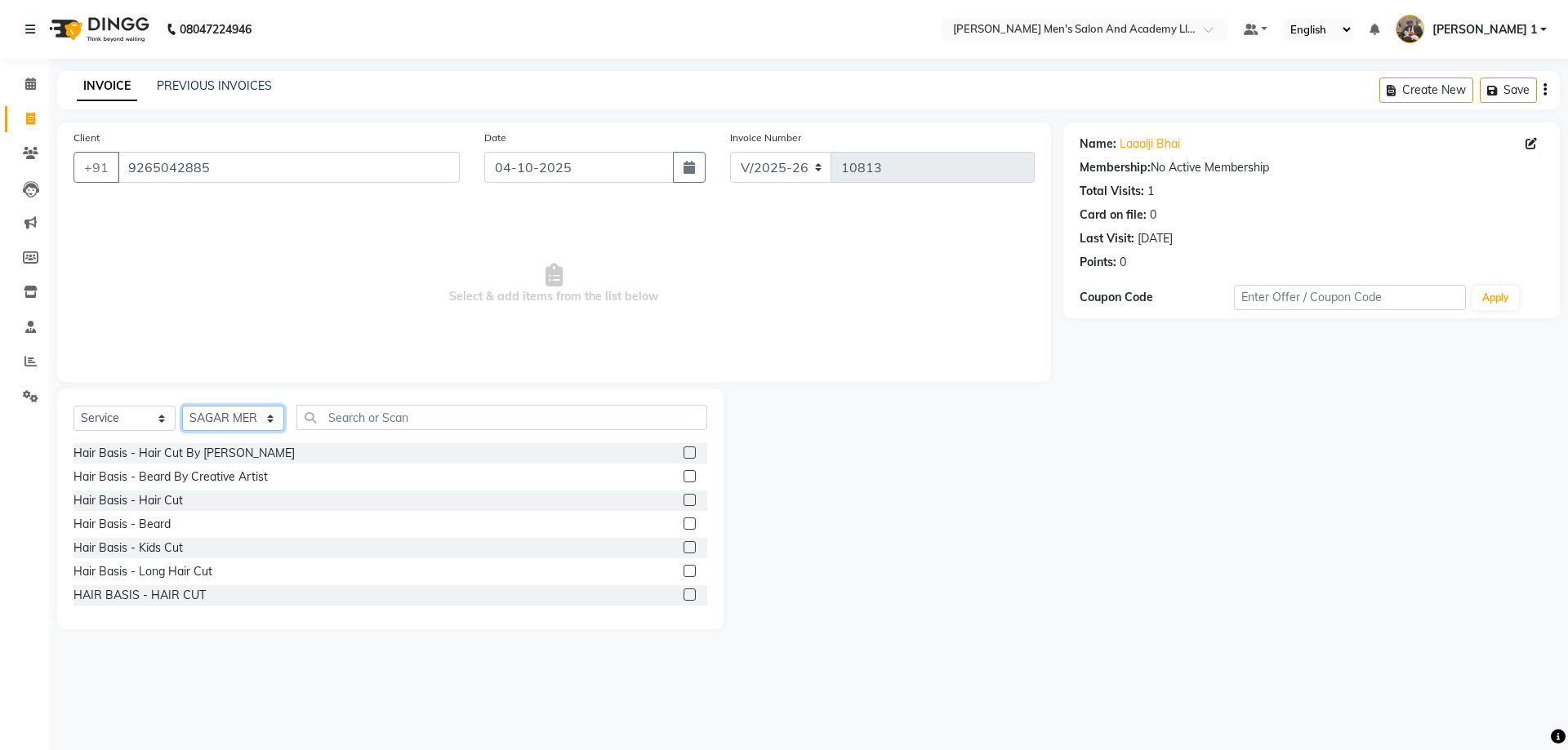
click at [260, 412] on select "Select Stylist [PERSON_NAME] [PERSON_NAME] [PERSON_NAME] [PERSON_NAME] [PERSON_…" at bounding box center [233, 418] width 102 height 25
click at [182, 406] on select "Select Stylist [PERSON_NAME] [PERSON_NAME] [PERSON_NAME] [PERSON_NAME] [PERSON_…" at bounding box center [233, 418] width 102 height 25
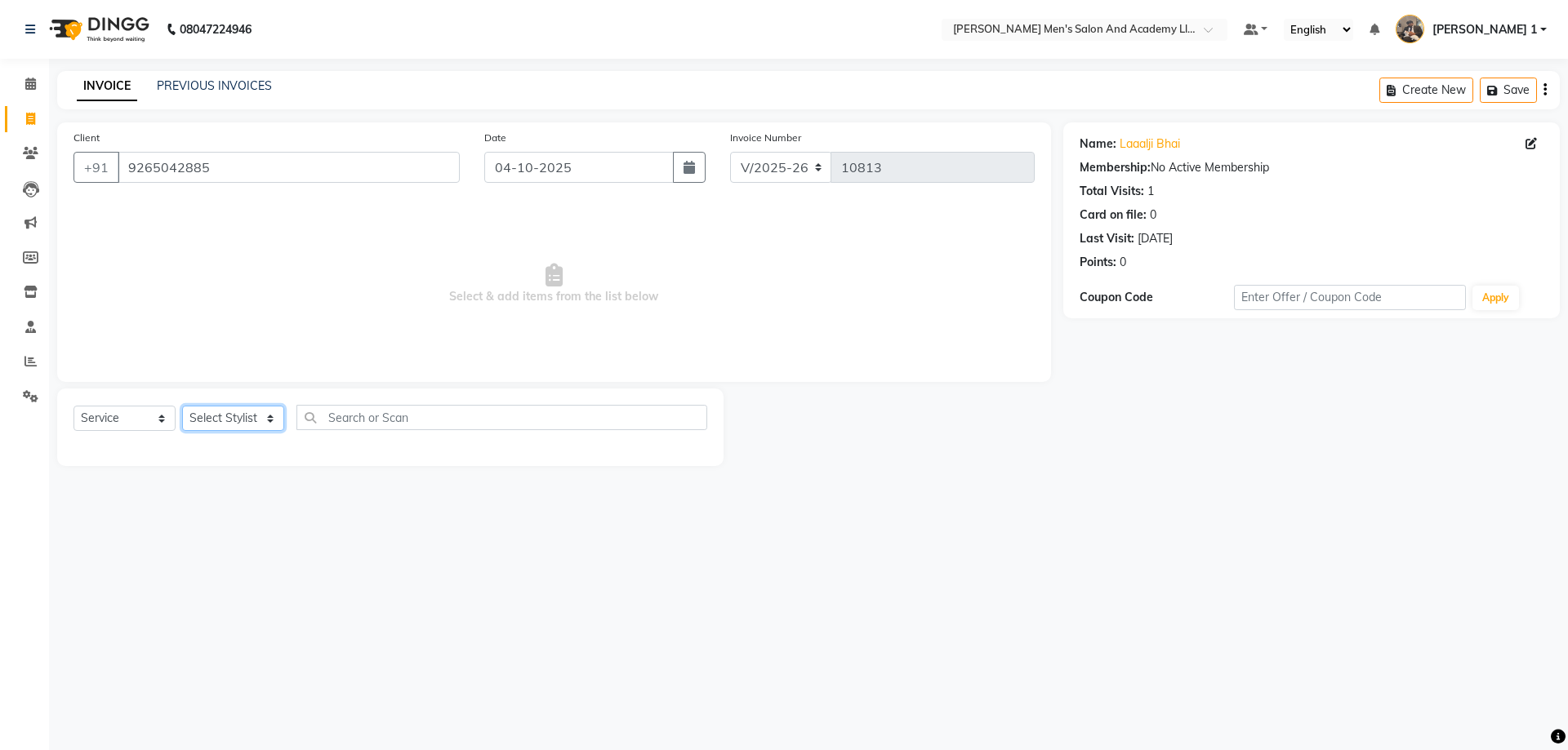
click at [237, 408] on select "Select Stylist [PERSON_NAME] [PERSON_NAME] [PERSON_NAME] [PERSON_NAME] [PERSON_…" at bounding box center [233, 418] width 102 height 25
click at [182, 406] on select "Select Stylist [PERSON_NAME] [PERSON_NAME] [PERSON_NAME] [PERSON_NAME] [PERSON_…" at bounding box center [233, 418] width 102 height 25
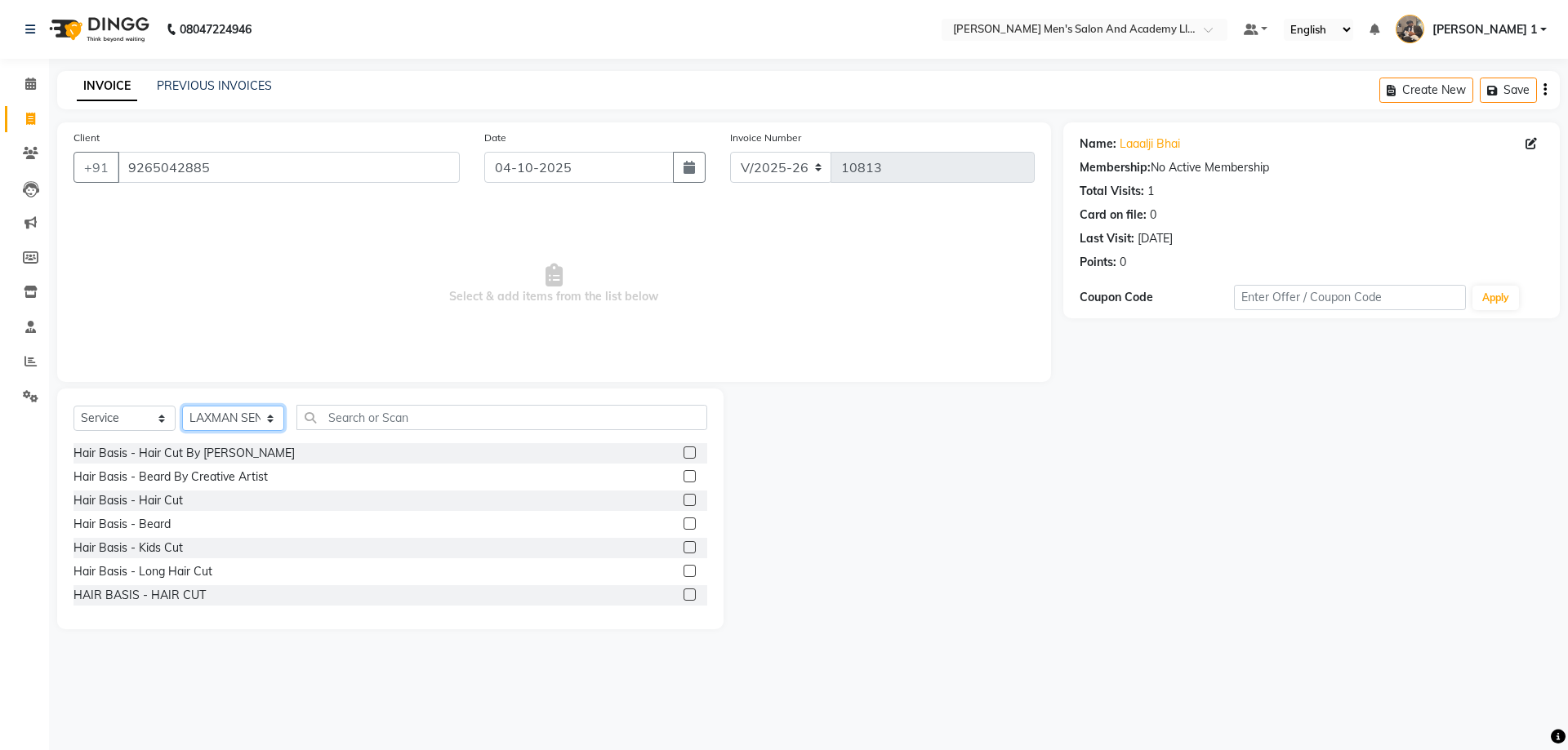
drag, startPoint x: 261, startPoint y: 419, endPoint x: 245, endPoint y: 408, distance: 19.4
click at [260, 419] on select "Select Stylist [PERSON_NAME] [PERSON_NAME] [PERSON_NAME] [PERSON_NAME] [PERSON_…" at bounding box center [233, 418] width 102 height 25
click at [182, 406] on select "Select Stylist [PERSON_NAME] [PERSON_NAME] [PERSON_NAME] [PERSON_NAME] [PERSON_…" at bounding box center [233, 418] width 102 height 25
click at [214, 414] on select "Select Stylist [PERSON_NAME] [PERSON_NAME] [PERSON_NAME] [PERSON_NAME] [PERSON_…" at bounding box center [233, 418] width 102 height 25
click at [182, 406] on select "Select Stylist [PERSON_NAME] [PERSON_NAME] [PERSON_NAME] [PERSON_NAME] [PERSON_…" at bounding box center [233, 418] width 102 height 25
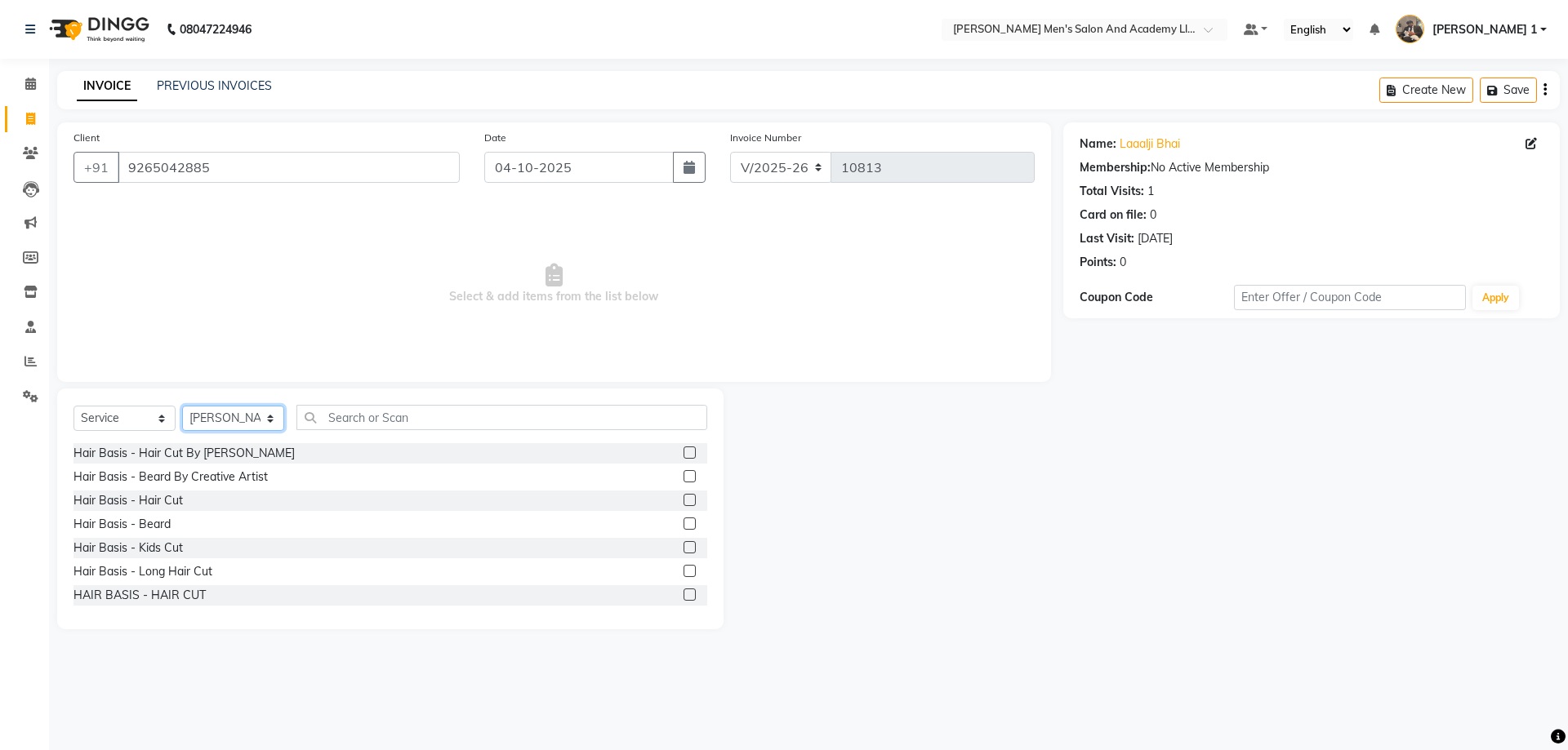
drag, startPoint x: 211, startPoint y: 418, endPoint x: 216, endPoint y: 408, distance: 11.2
click at [215, 411] on select "Select Stylist [PERSON_NAME] [PERSON_NAME] [PERSON_NAME] [PERSON_NAME] [PERSON_…" at bounding box center [233, 418] width 102 height 25
click at [182, 406] on select "Select Stylist [PERSON_NAME] [PERSON_NAME] [PERSON_NAME] [PERSON_NAME] [PERSON_…" at bounding box center [233, 418] width 102 height 25
click at [226, 415] on select "Select Stylist [PERSON_NAME] [PERSON_NAME] [PERSON_NAME] [PERSON_NAME] [PERSON_…" at bounding box center [233, 418] width 102 height 25
select select "89793"
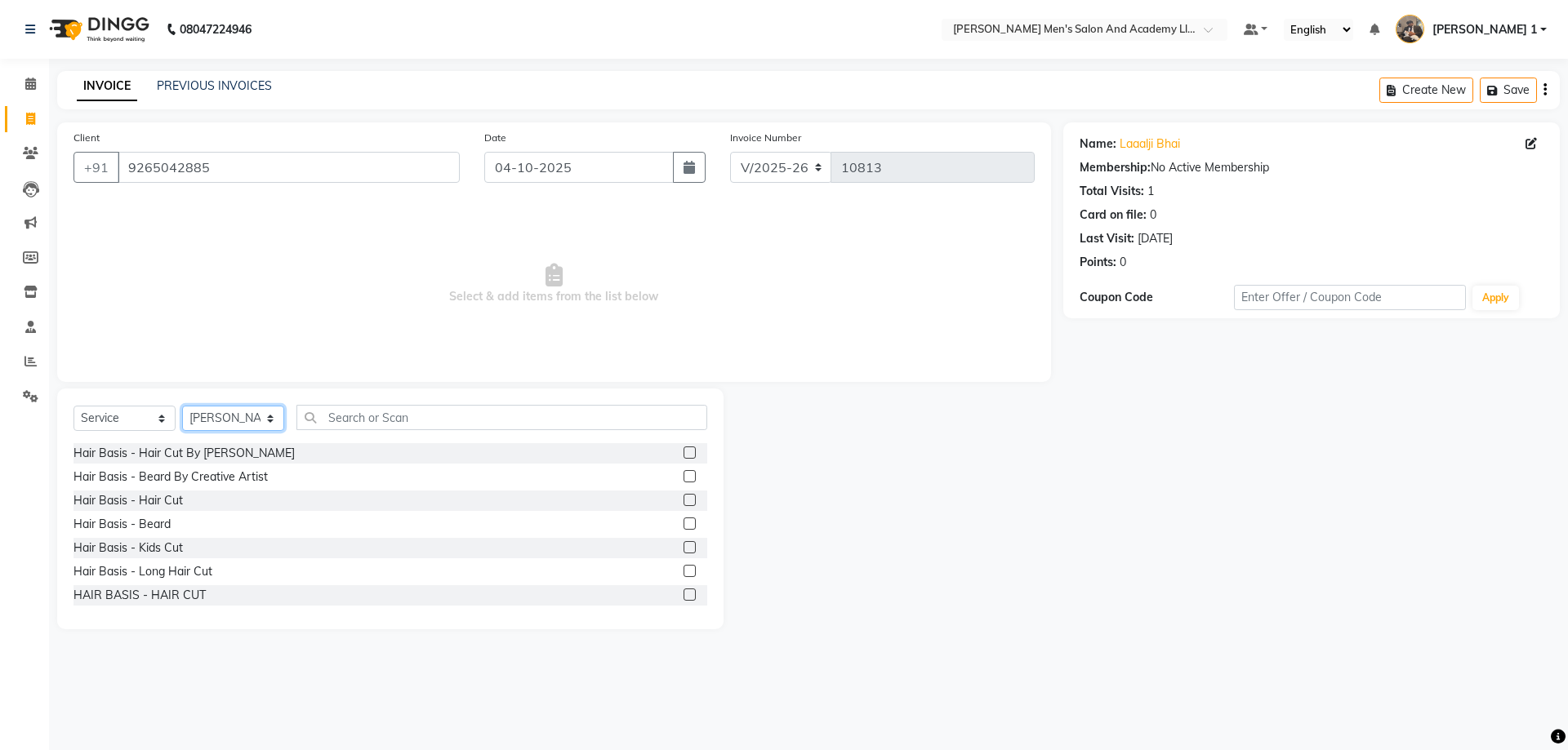
click at [182, 406] on select "Select Stylist [PERSON_NAME] [PERSON_NAME] [PERSON_NAME] [PERSON_NAME] [PERSON_…" at bounding box center [233, 418] width 102 height 25
type input "926504288"
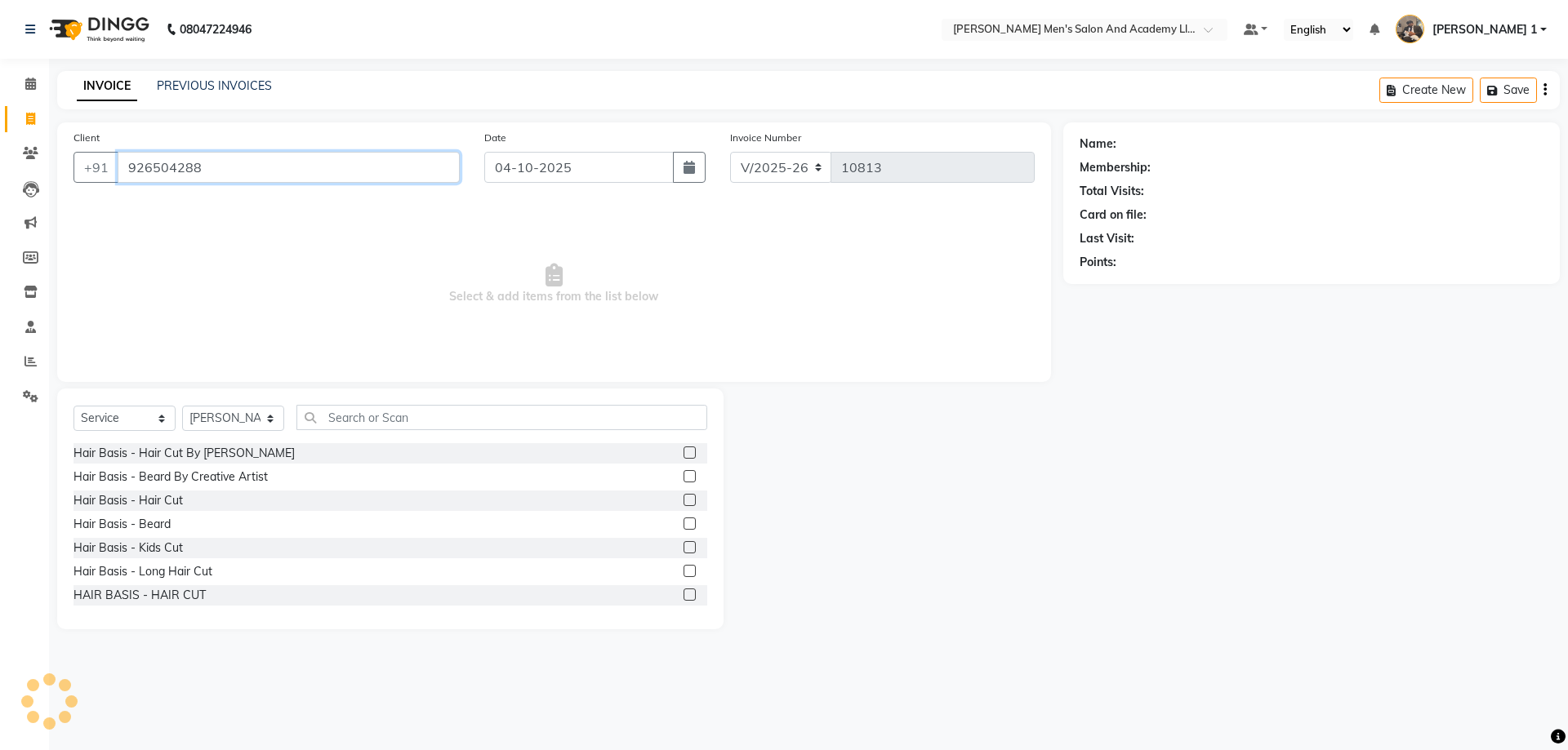
drag, startPoint x: 238, startPoint y: 173, endPoint x: 111, endPoint y: 184, distance: 127.5
click at [111, 184] on div "Client [PHONE_NUMBER]" at bounding box center [266, 162] width 411 height 67
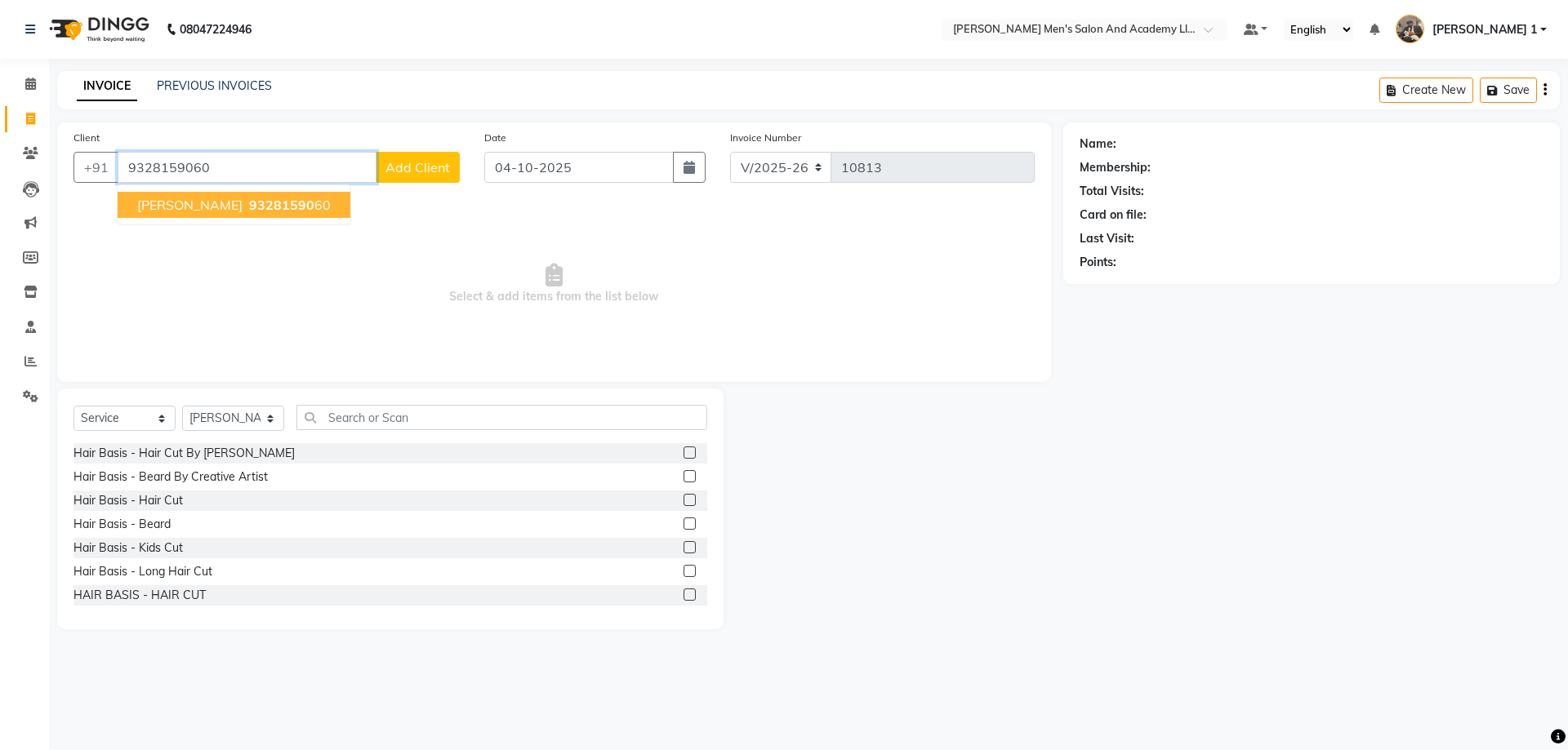
type input "9328159060"
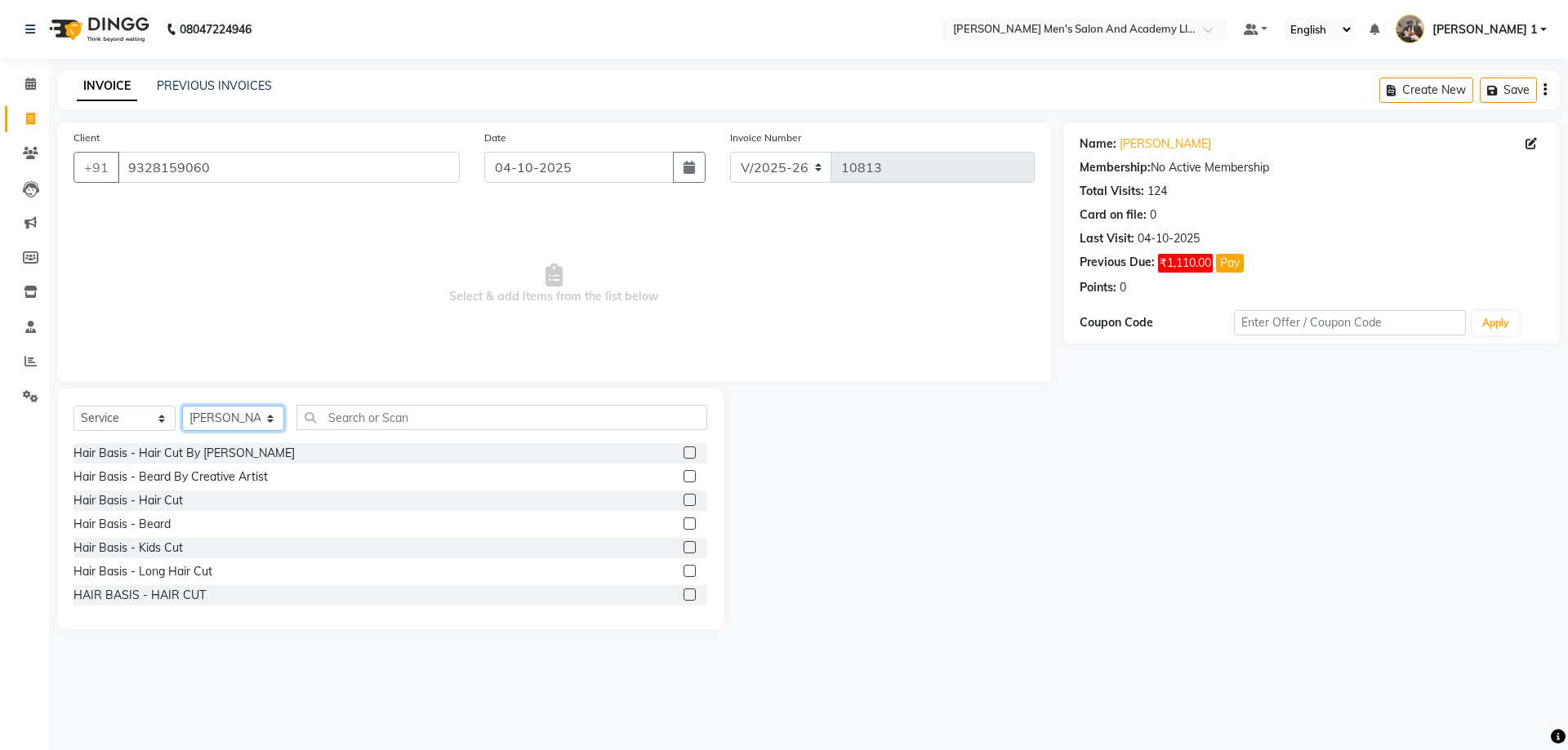
click at [217, 417] on select "Select Stylist [PERSON_NAME] [PERSON_NAME] [PERSON_NAME] [PERSON_NAME] [PERSON_…" at bounding box center [233, 418] width 102 height 25
click at [182, 406] on select "Select Stylist [PERSON_NAME] [PERSON_NAME] [PERSON_NAME] [PERSON_NAME] [PERSON_…" at bounding box center [233, 418] width 102 height 25
drag, startPoint x: 136, startPoint y: 414, endPoint x: 133, endPoint y: 423, distance: 9.5
click at [136, 414] on select "Select Service Product Membership Package Voucher Prepaid Gift Card" at bounding box center [124, 418] width 102 height 25
click at [221, 425] on select "Select Stylist [PERSON_NAME] [PERSON_NAME] [PERSON_NAME] [PERSON_NAME] [PERSON_…" at bounding box center [233, 418] width 102 height 25
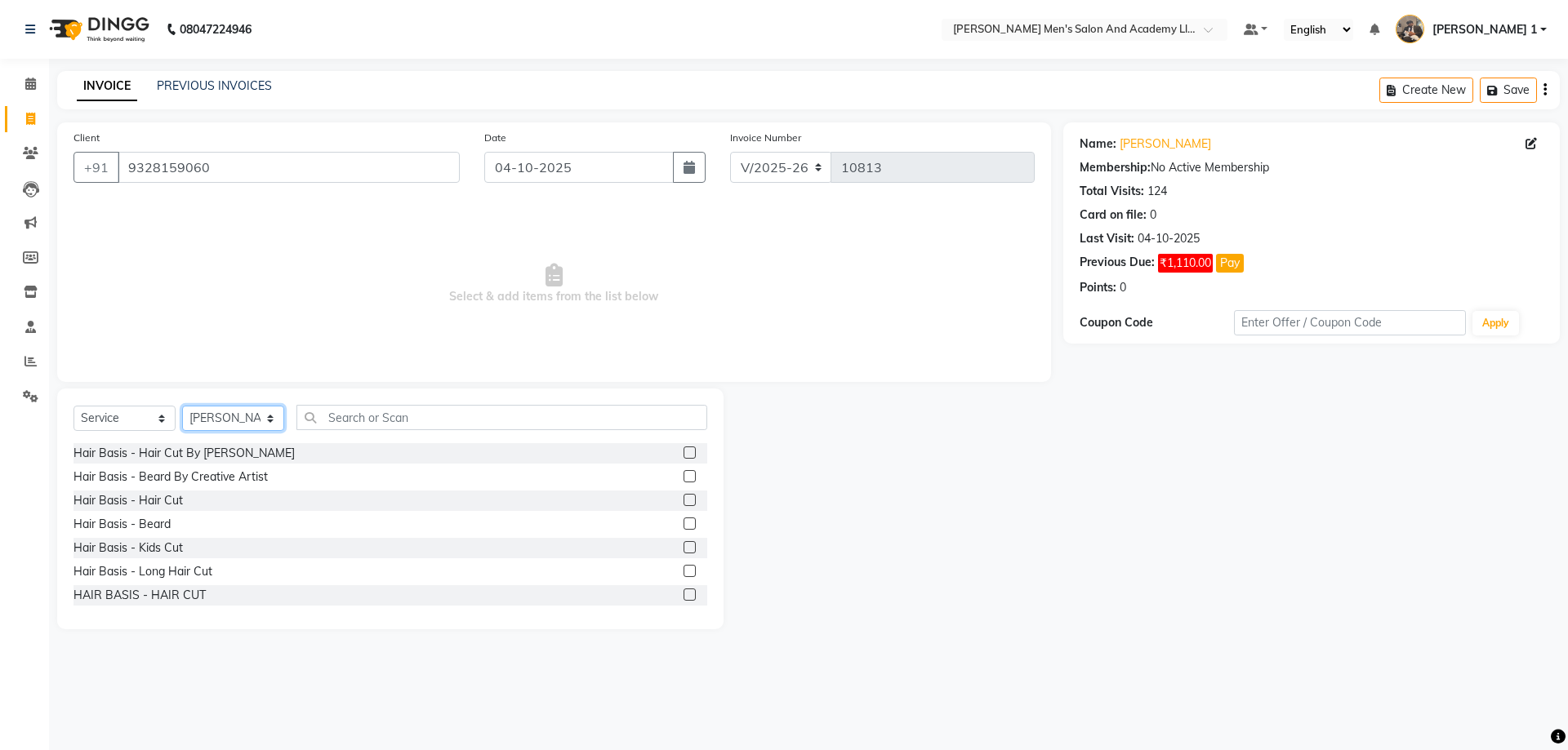
select select "52737"
click at [182, 406] on select "Select Stylist [PERSON_NAME] [PERSON_NAME] [PERSON_NAME] [PERSON_NAME] [PERSON_…" at bounding box center [233, 418] width 102 height 25
click at [167, 524] on div "Hair Basis - Beard" at bounding box center [122, 524] width 97 height 17
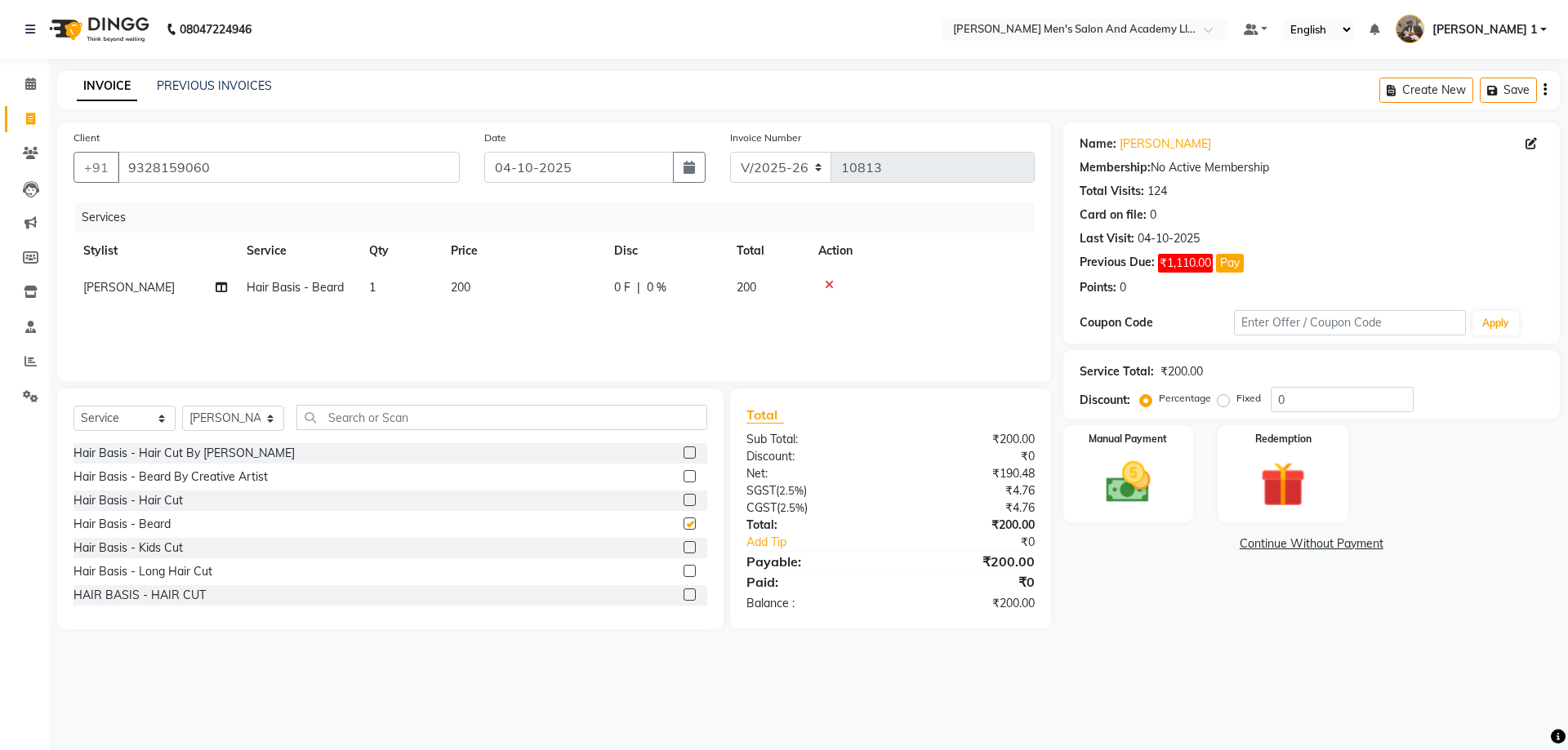
checkbox input "false"
click at [627, 306] on div "Services Stylist Service Qty Price Disc Total Action [PERSON_NAME] Hair Basis -…" at bounding box center [554, 284] width 961 height 163
click at [596, 291] on td "200" at bounding box center [523, 287] width 163 height 37
select select "52737"
drag, startPoint x: 596, startPoint y: 293, endPoint x: 411, endPoint y: 306, distance: 185.5
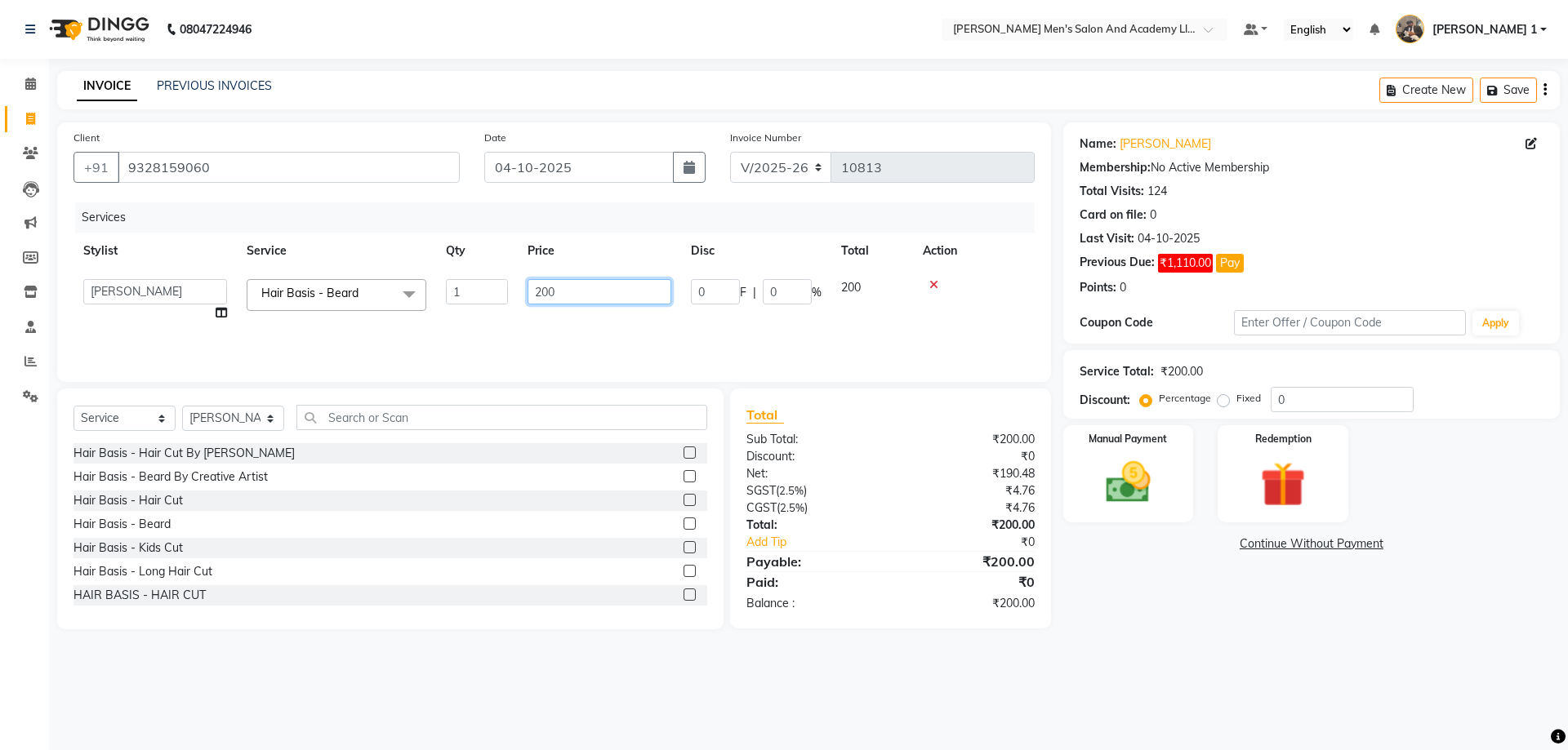
click at [415, 308] on tr "[PERSON_NAME] [PERSON_NAME] [PERSON_NAME] [PERSON_NAME] [PERSON_NAME] AVINASH […" at bounding box center [554, 300] width 961 height 62
click at [560, 291] on input "200" at bounding box center [599, 291] width 143 height 25
drag, startPoint x: 560, startPoint y: 291, endPoint x: 507, endPoint y: 265, distance: 59.0
click at [526, 297] on td "200" at bounding box center [599, 300] width 163 height 62
type input "150"
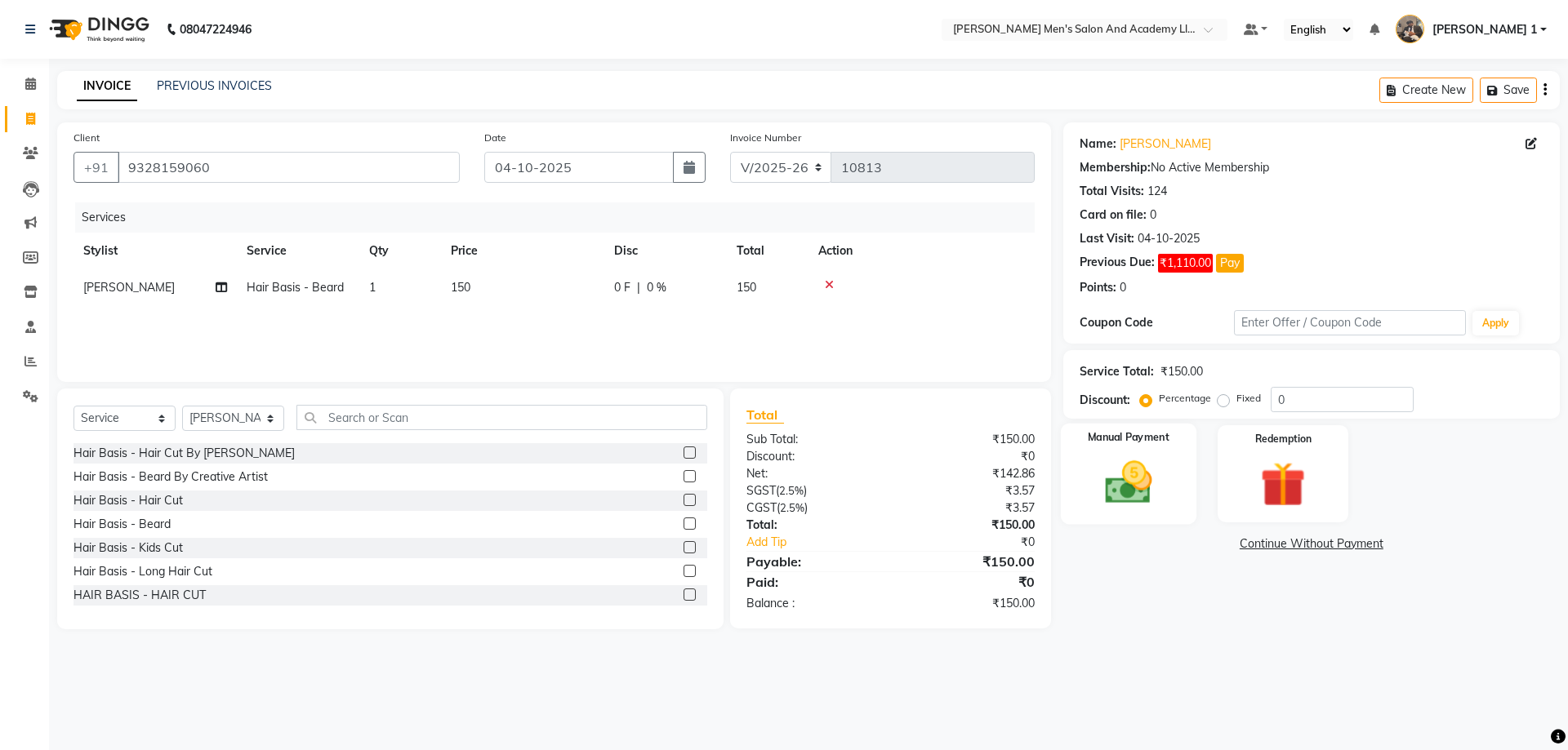
click at [1176, 473] on div "Manual Payment" at bounding box center [1128, 474] width 136 height 100
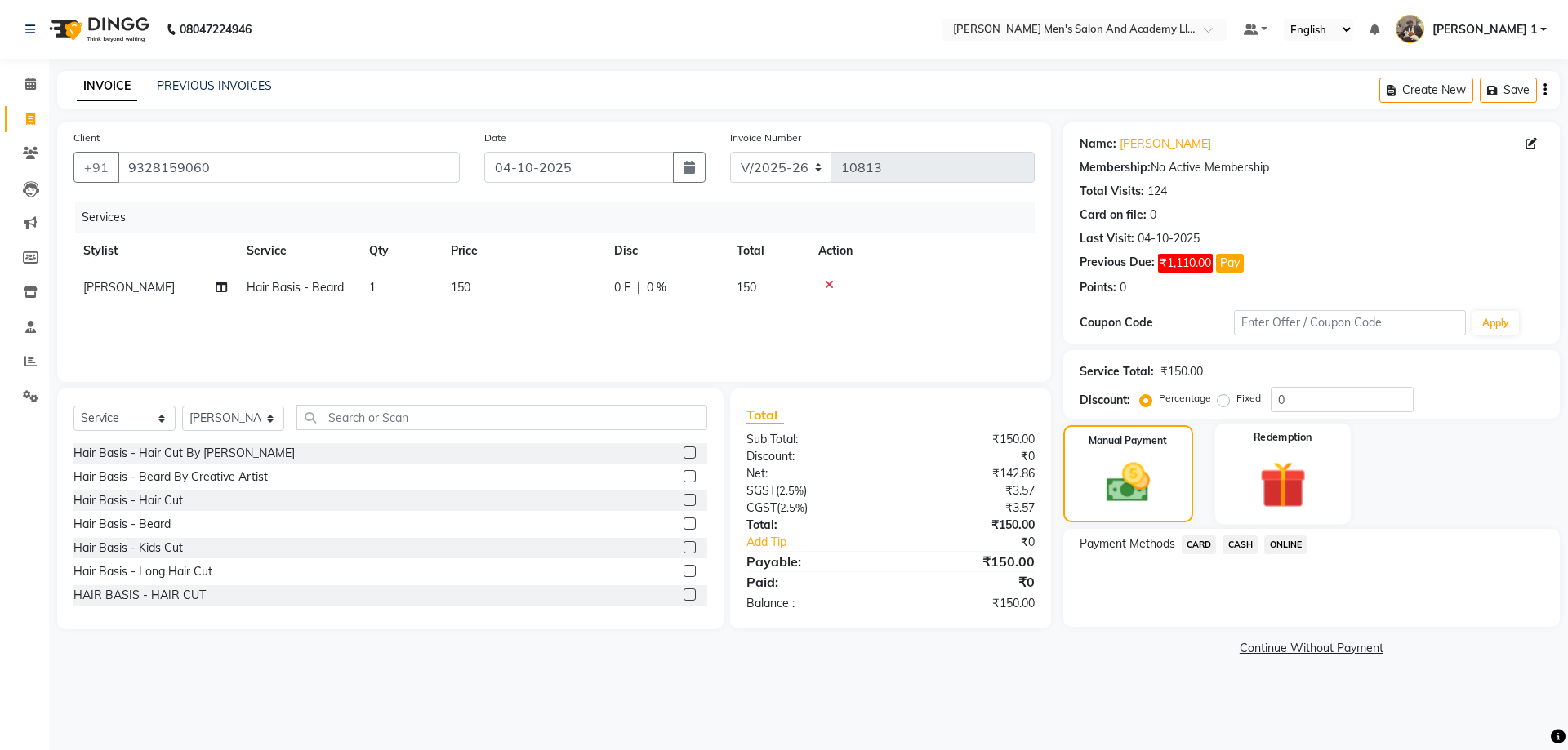
click at [1254, 493] on img at bounding box center [1282, 485] width 76 height 58
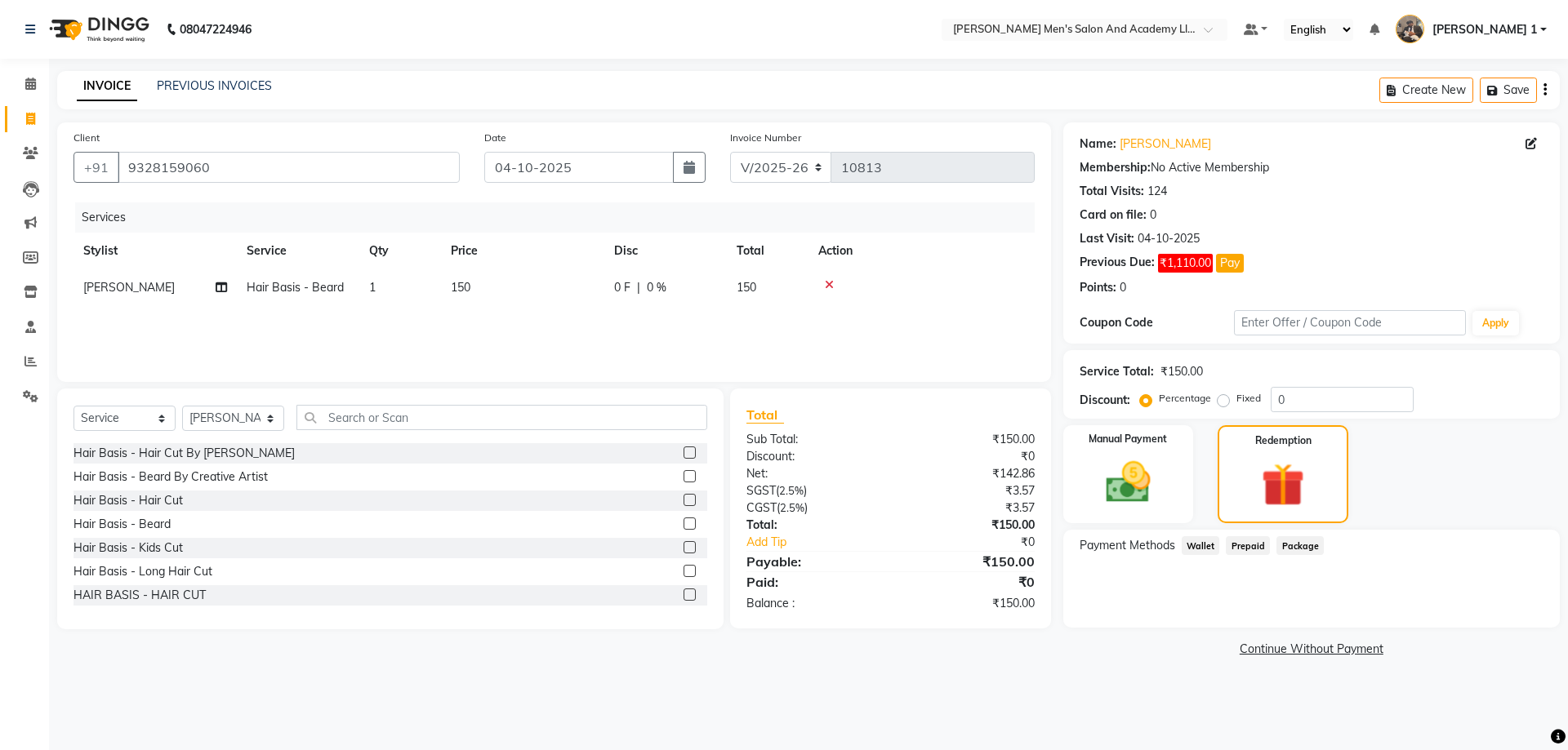
click at [1208, 504] on div "Manual Payment Redemption" at bounding box center [1311, 475] width 521 height 98
click at [1202, 505] on div "Manual Payment Redemption" at bounding box center [1311, 475] width 521 height 98
click at [1201, 510] on div "Manual Payment Redemption" at bounding box center [1311, 475] width 521 height 98
click at [1200, 510] on div "Manual Payment Redemption" at bounding box center [1311, 475] width 521 height 98
click at [1197, 508] on div "Manual Payment Redemption" at bounding box center [1311, 475] width 521 height 98
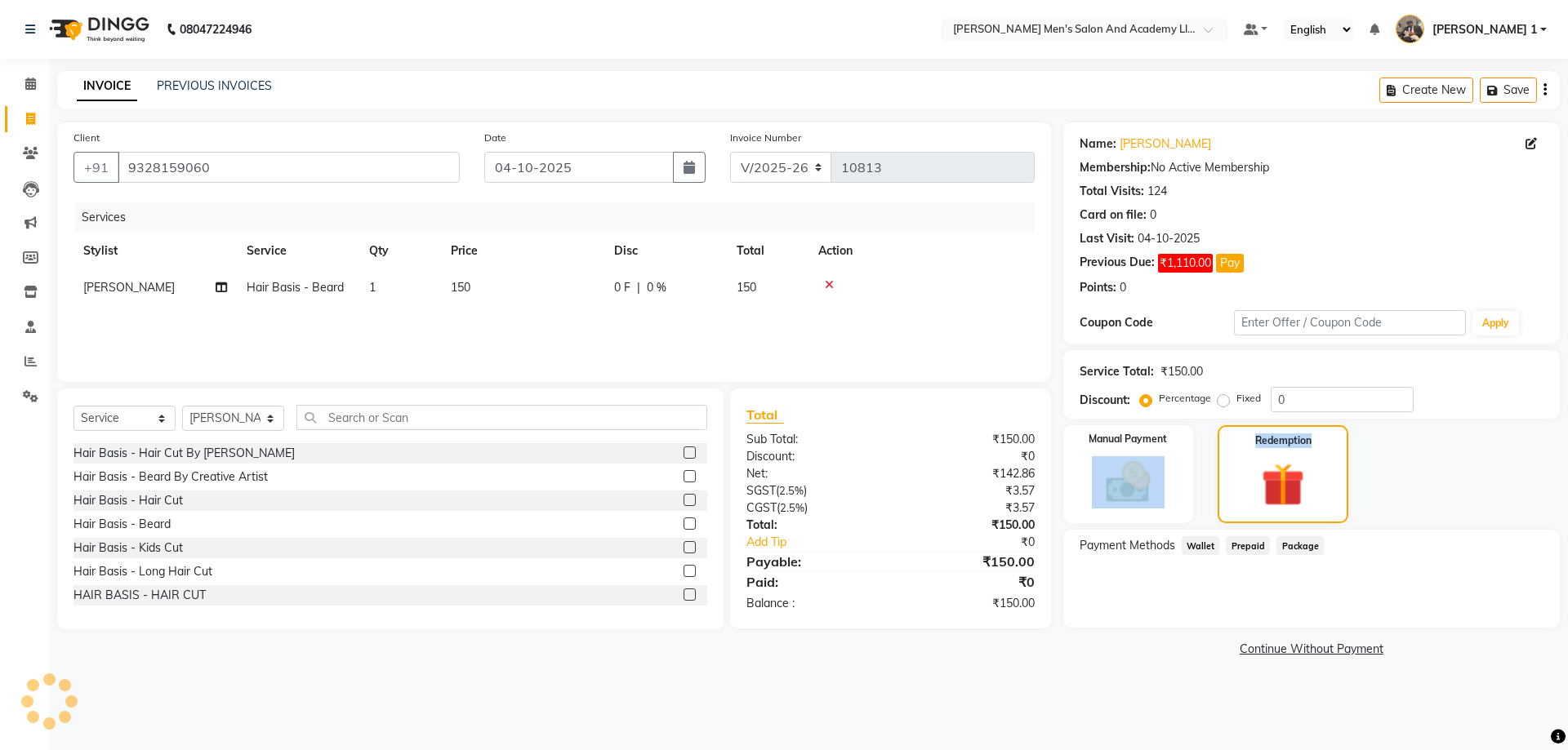
click at [1201, 509] on div "Manual Payment Redemption" at bounding box center [1311, 475] width 521 height 98
click at [1157, 475] on img at bounding box center [1128, 482] width 76 height 54
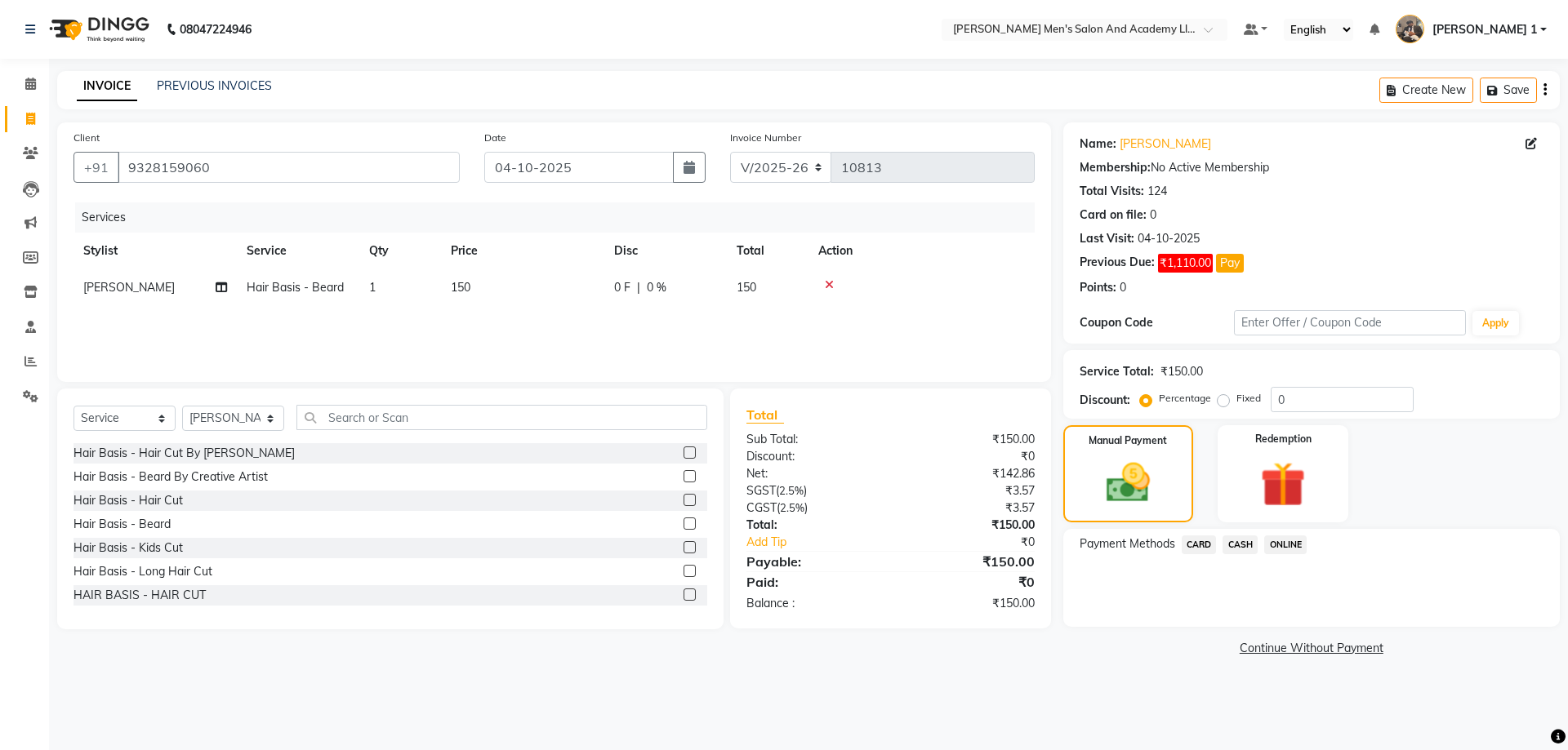
drag, startPoint x: 1238, startPoint y: 546, endPoint x: 1238, endPoint y: 555, distance: 9.0
click at [1238, 548] on span "CASH" at bounding box center [1239, 545] width 35 height 19
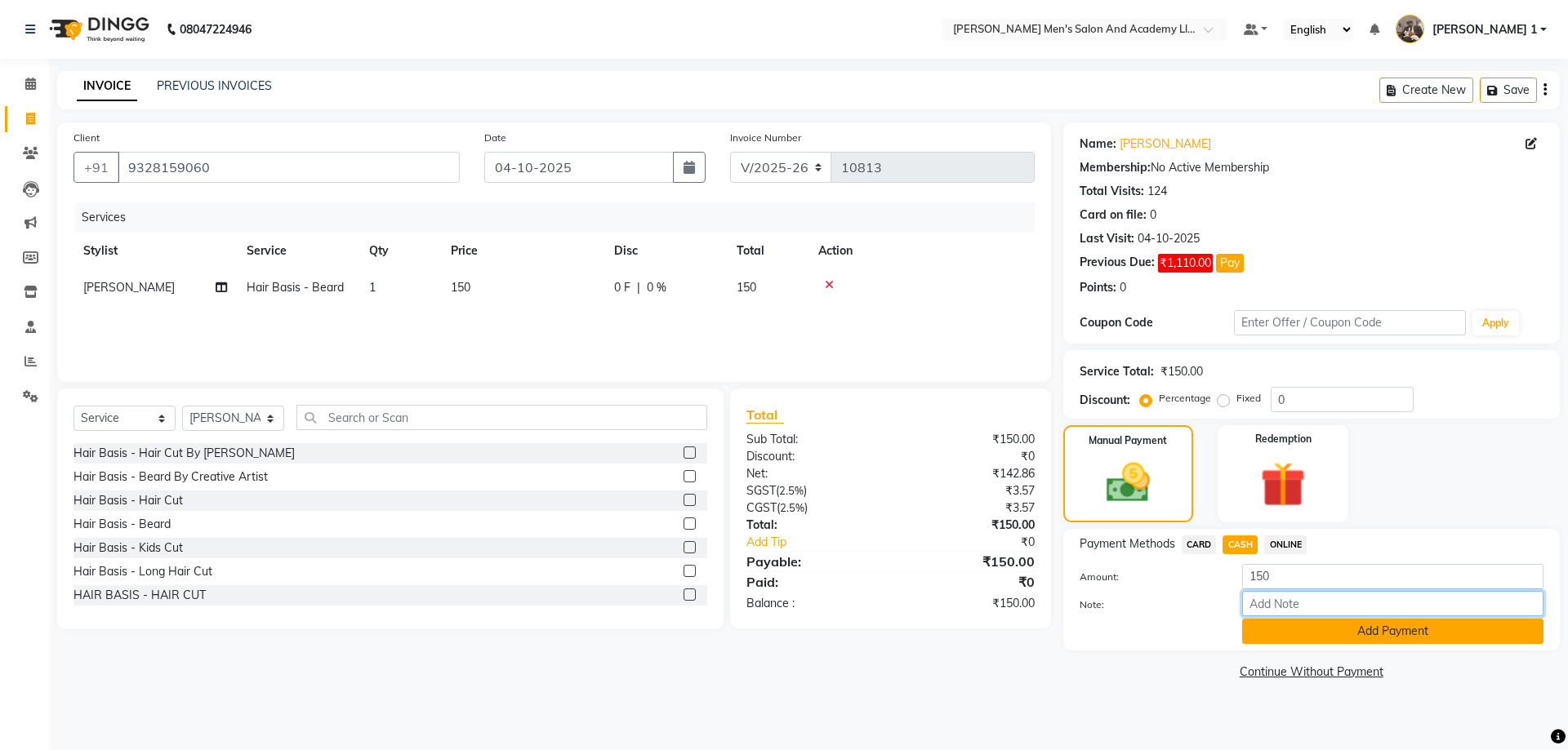
click at [1263, 616] on input "Note:" at bounding box center [1392, 603] width 301 height 25
click at [1262, 626] on button "Add Payment" at bounding box center [1392, 631] width 301 height 25
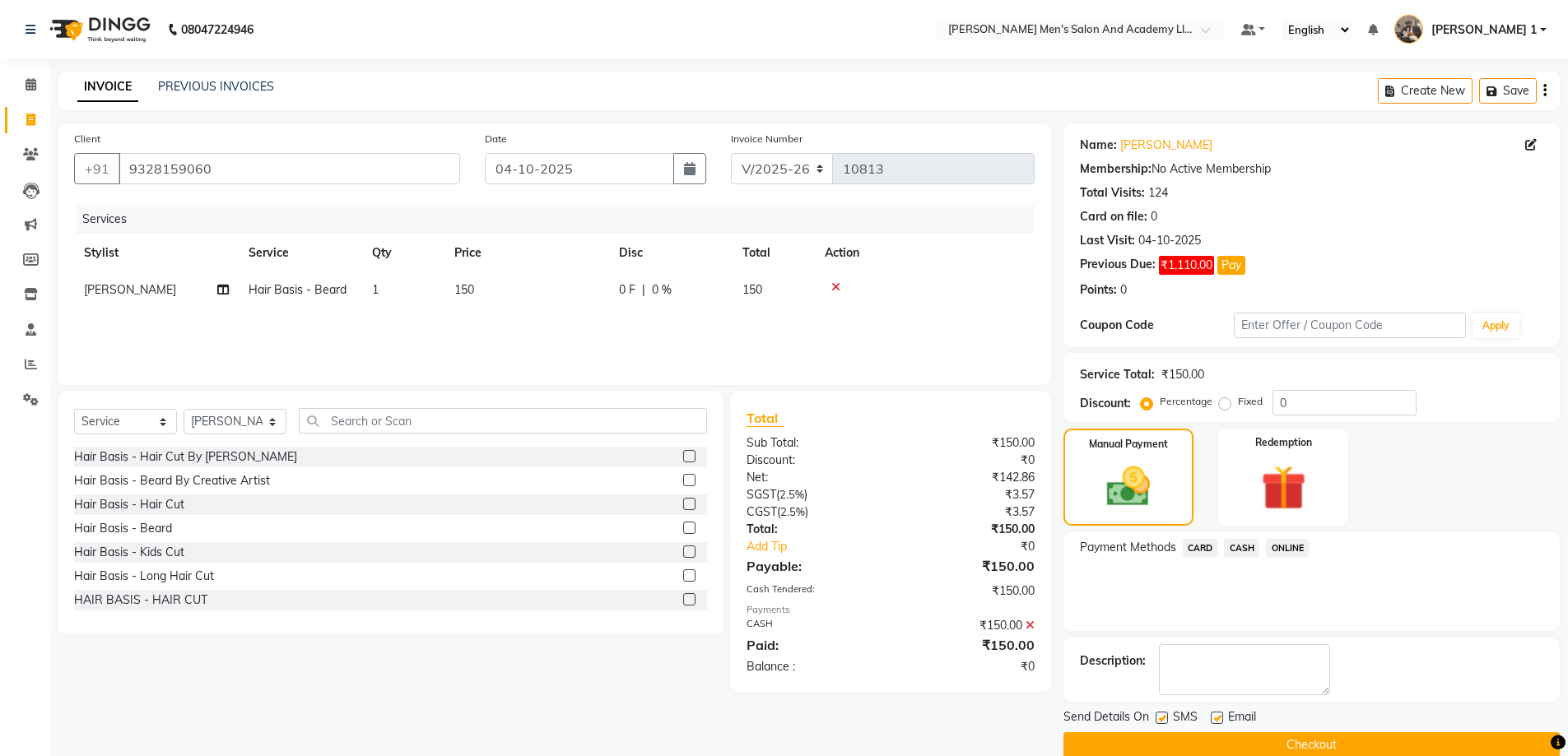
click at [1219, 717] on label at bounding box center [1217, 718] width 12 height 12
click at [1219, 717] on input "checkbox" at bounding box center [1216, 719] width 10 height 10
checkbox input "false"
click at [1162, 721] on label at bounding box center [1162, 718] width 12 height 12
click at [1162, 721] on input "checkbox" at bounding box center [1161, 719] width 10 height 10
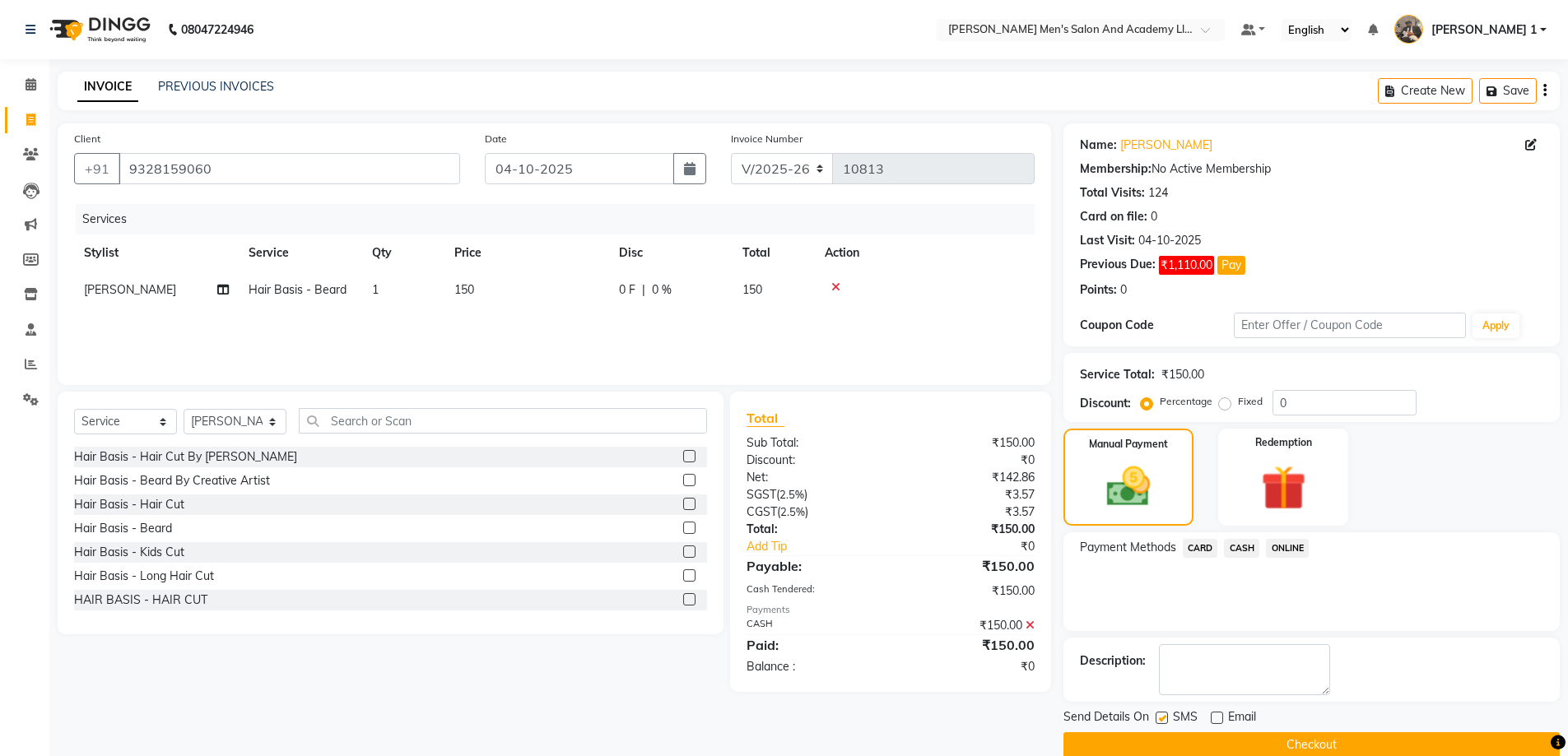
checkbox input "false"
click at [1162, 746] on button "Checkout" at bounding box center [1311, 745] width 496 height 25
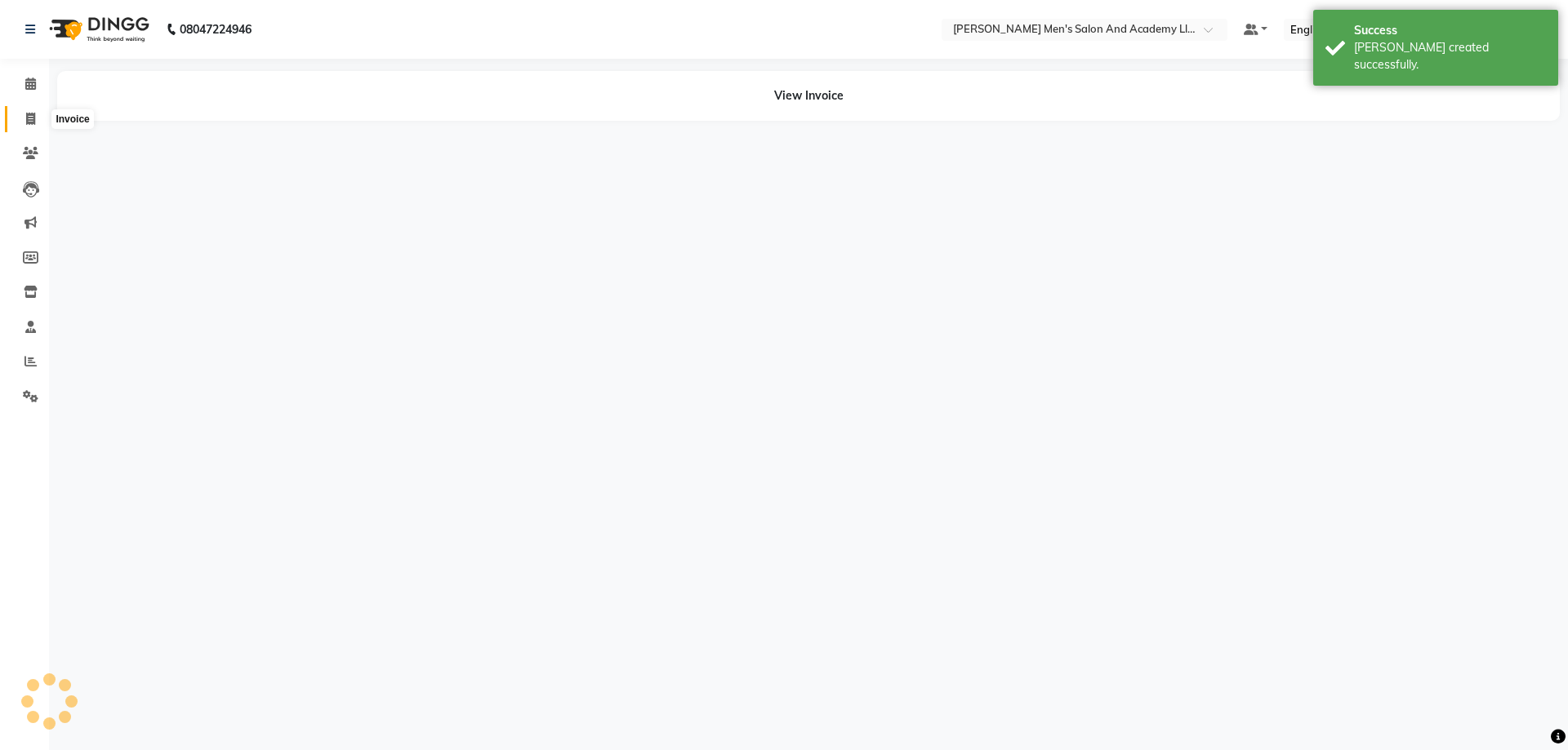
click at [35, 120] on icon at bounding box center [30, 118] width 9 height 12
select select "service"
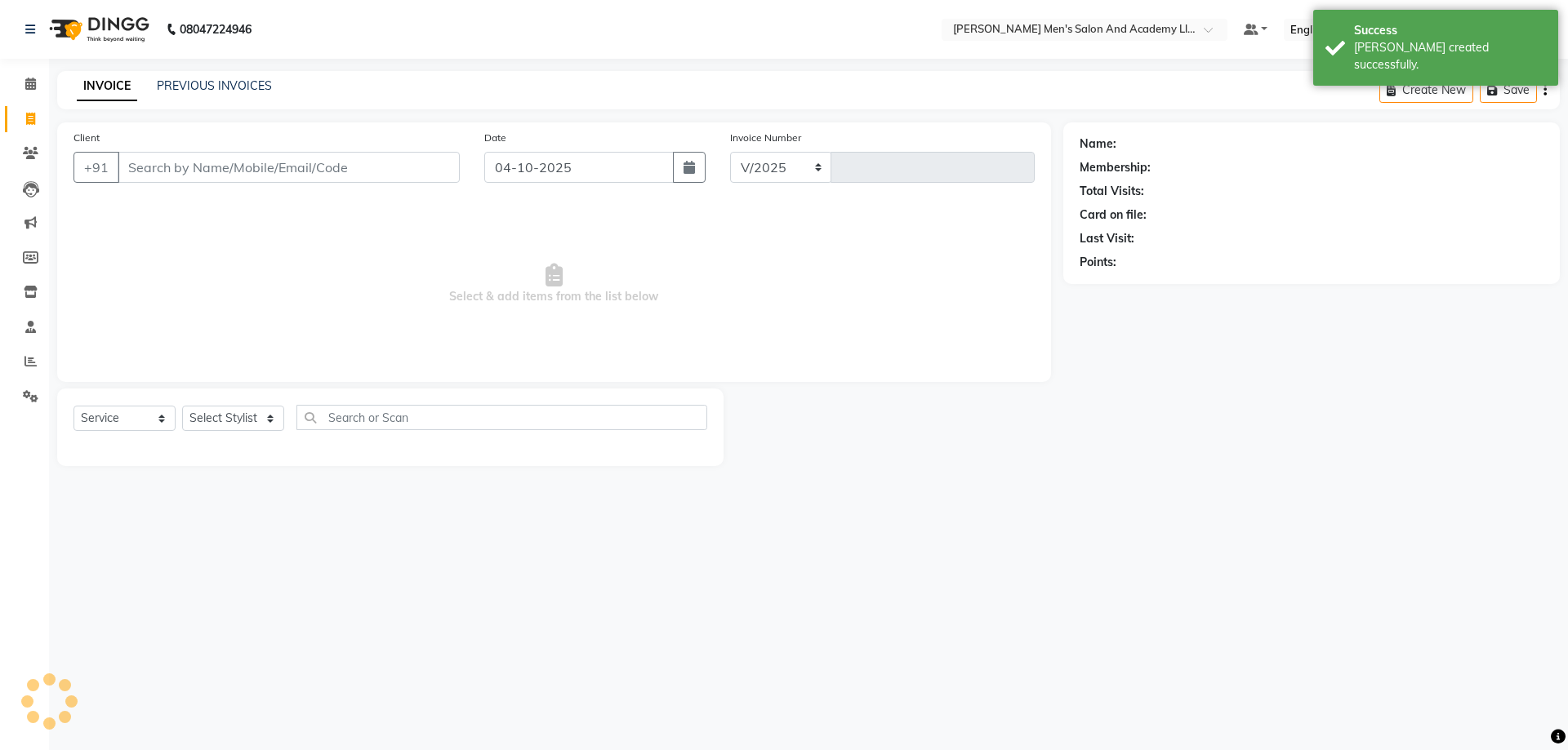
select select "6752"
type input "10814"
click at [185, 87] on link "PREVIOUS INVOICES" at bounding box center [215, 85] width 115 height 15
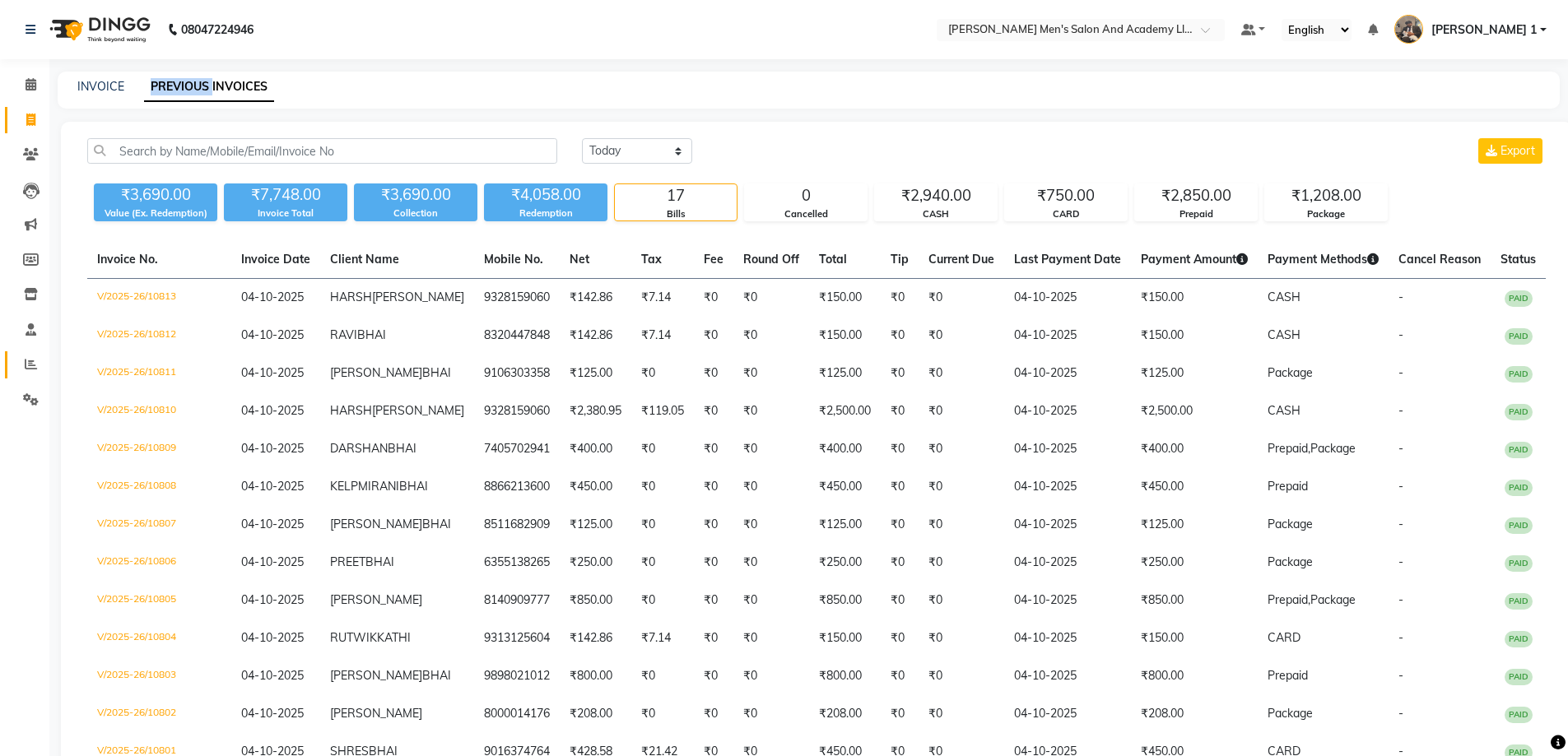
click at [16, 358] on link "Reports" at bounding box center [25, 364] width 40 height 27
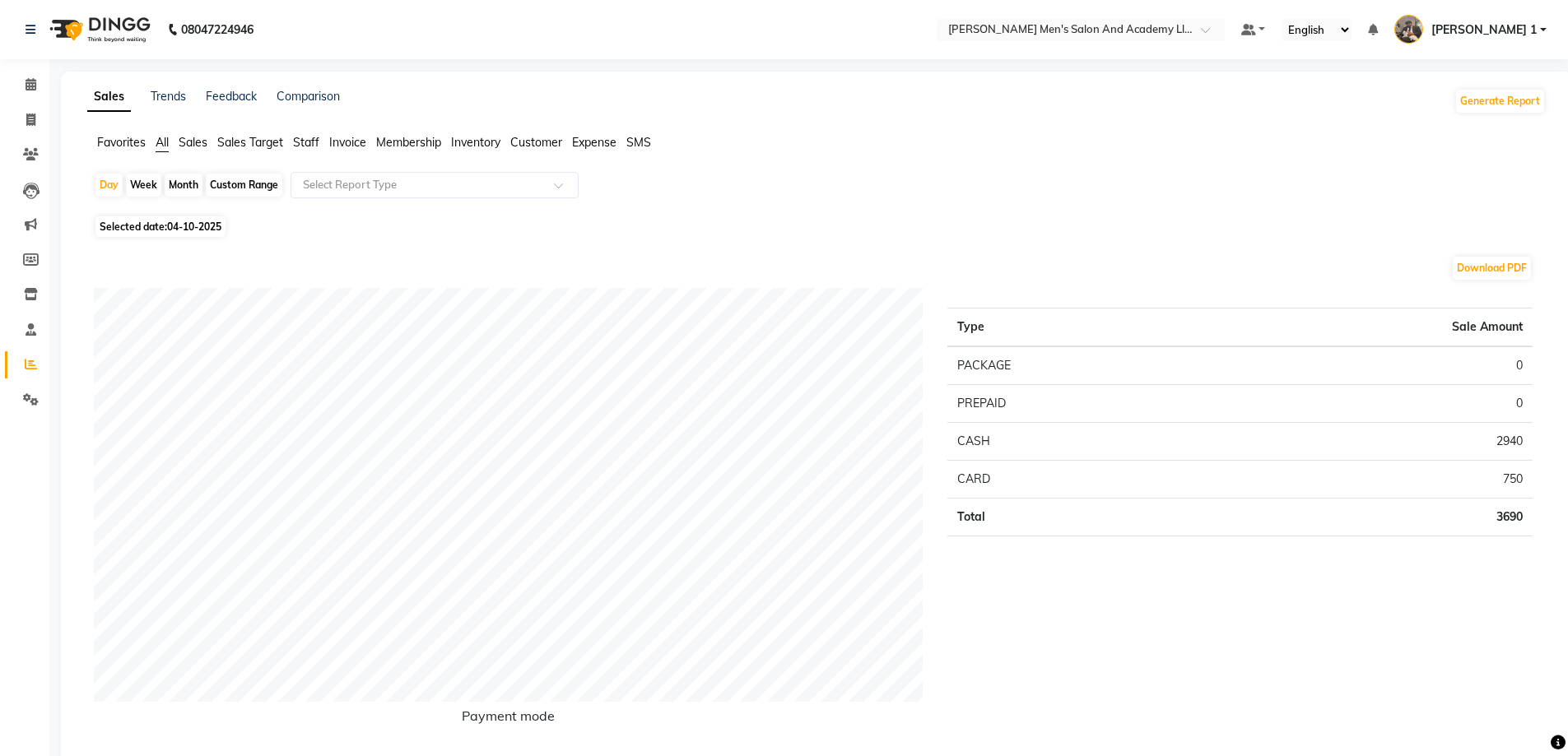
click at [312, 142] on span "Staff" at bounding box center [306, 142] width 26 height 15
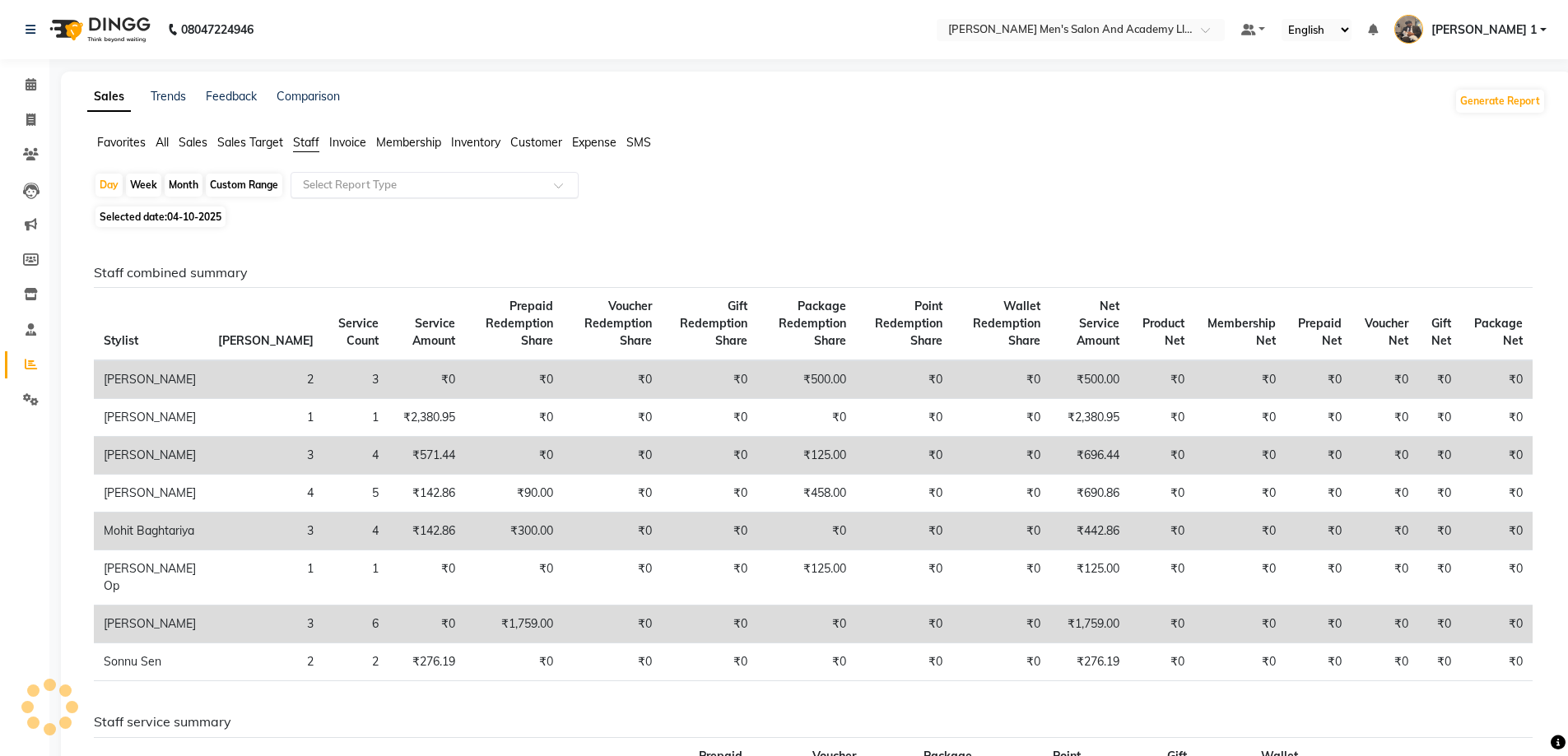
click at [319, 177] on input "text" at bounding box center [418, 185] width 237 height 16
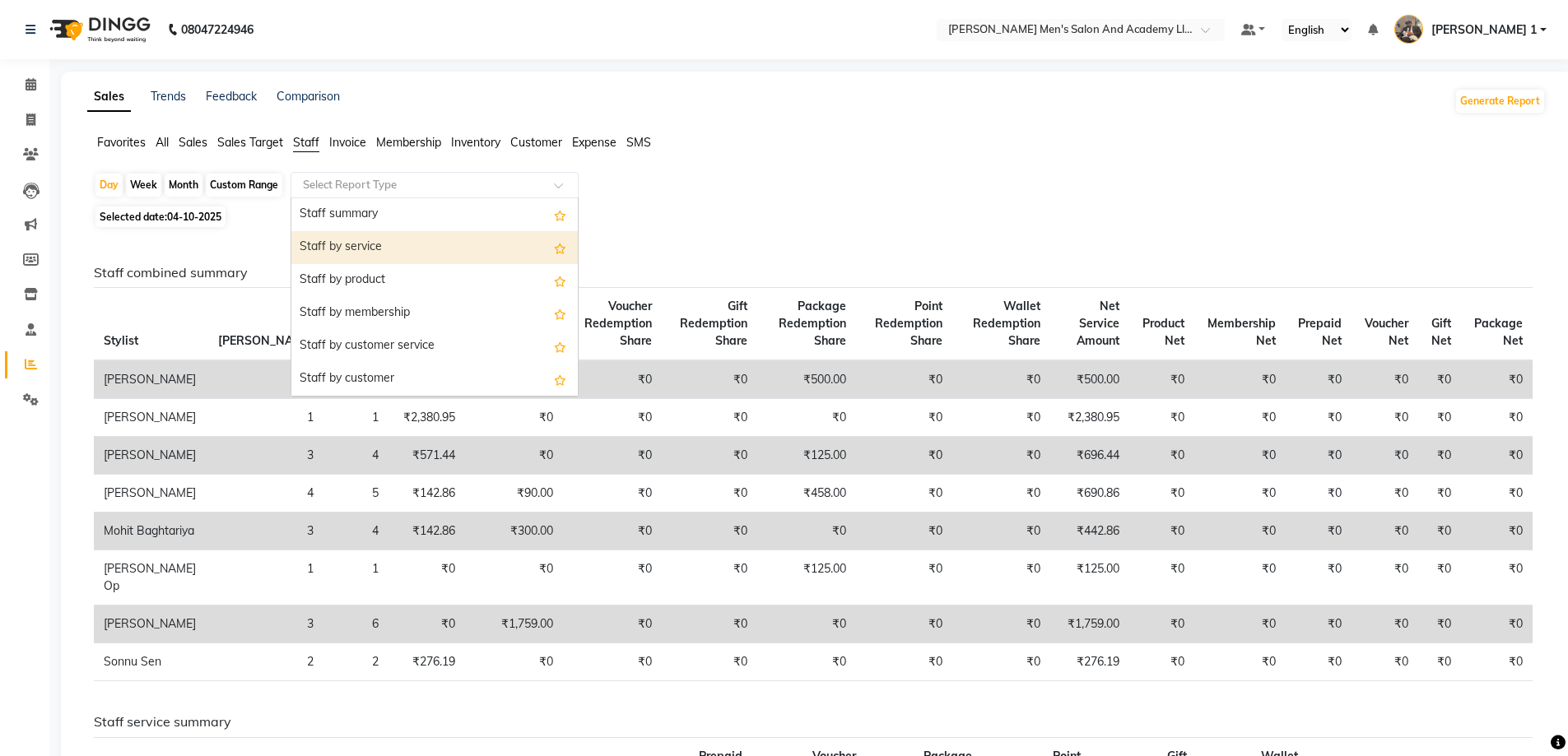
click at [330, 246] on div "Staff by service" at bounding box center [434, 247] width 286 height 33
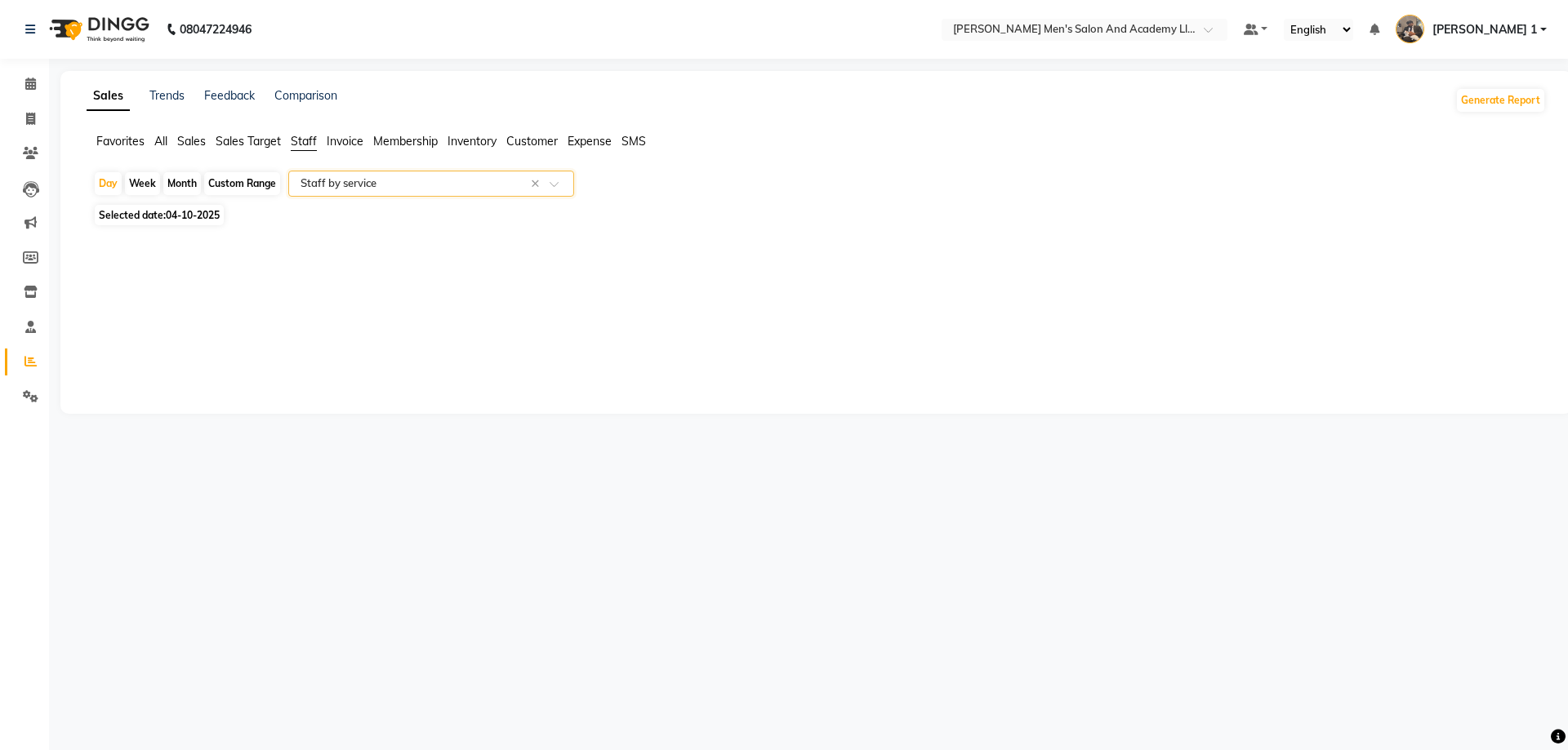
select select "full_report"
select select "csv"
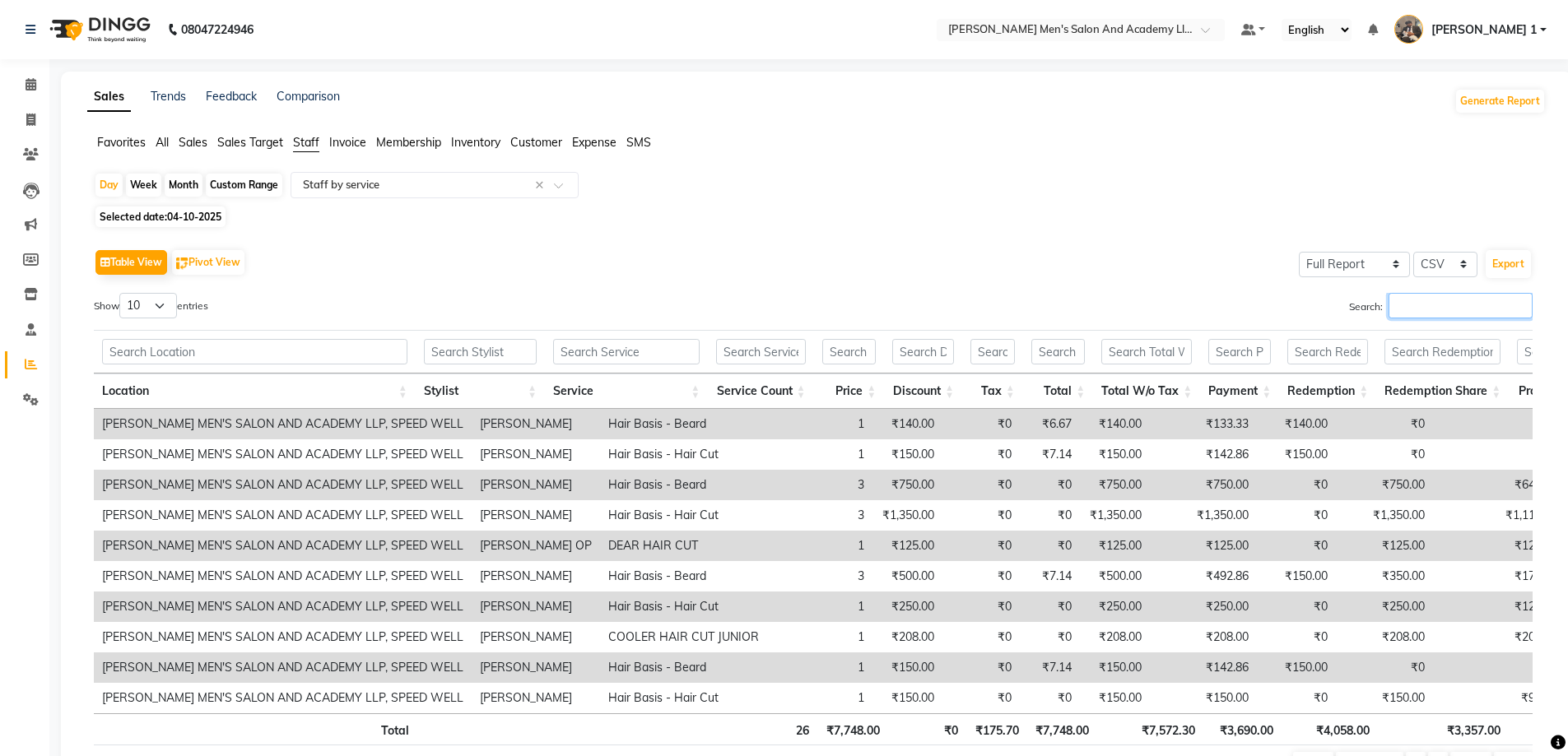
drag, startPoint x: 1481, startPoint y: 314, endPoint x: 1475, endPoint y: 307, distance: 9.2
click at [1480, 314] on input "Search:" at bounding box center [1460, 305] width 144 height 25
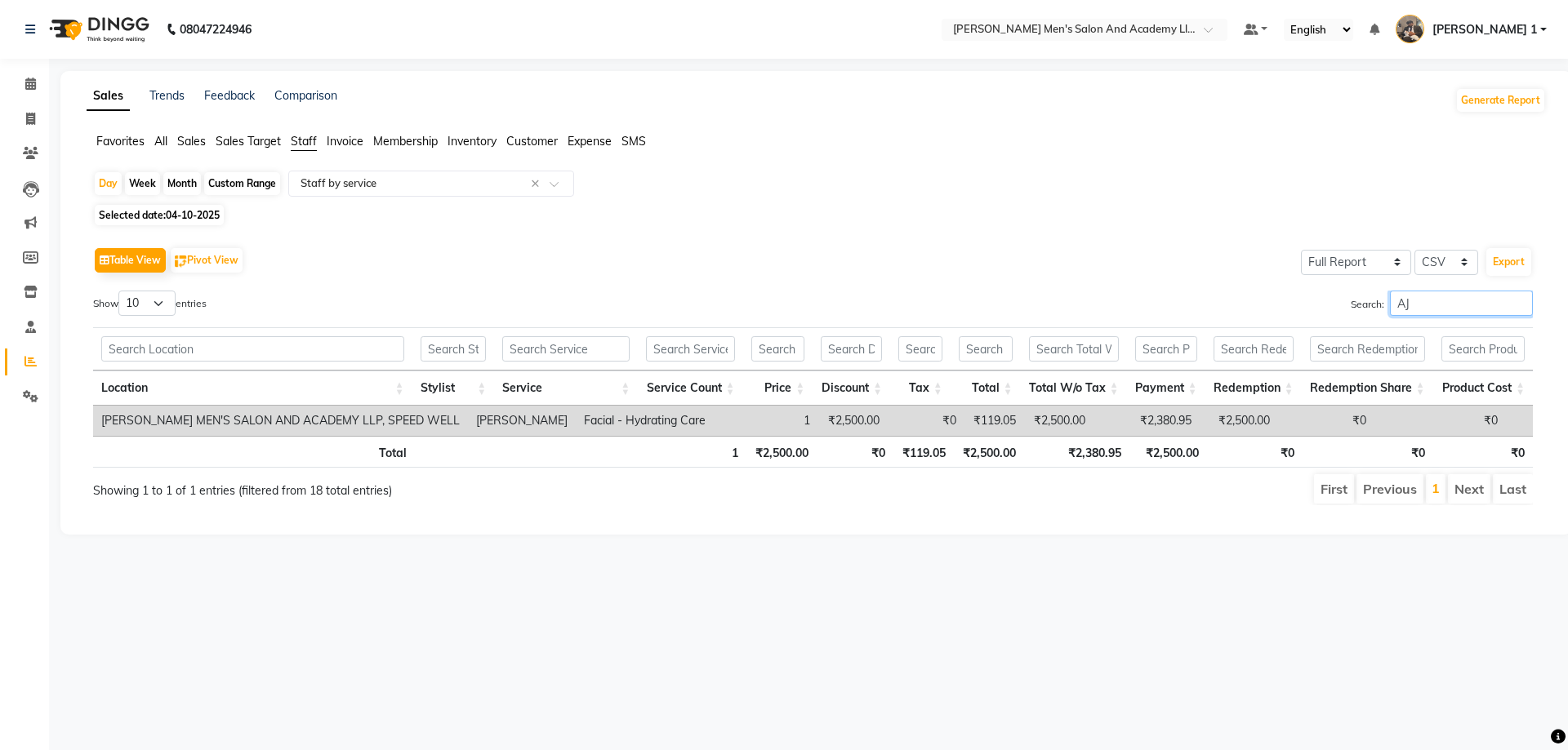
type input "A"
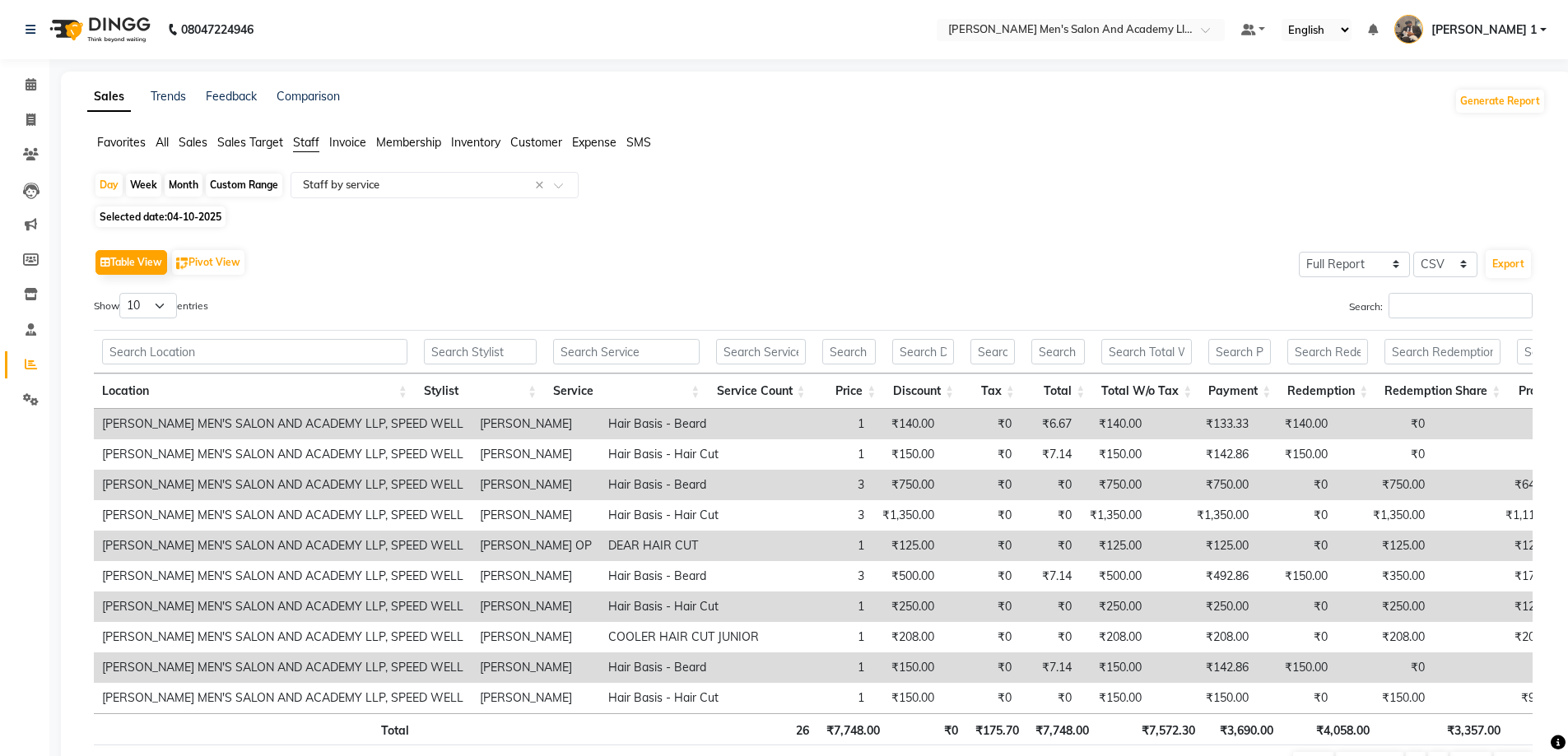
click at [29, 353] on link "Reports" at bounding box center [25, 364] width 40 height 27
click at [29, 352] on link "Reports" at bounding box center [25, 364] width 40 height 27
click at [38, 118] on span at bounding box center [30, 120] width 29 height 19
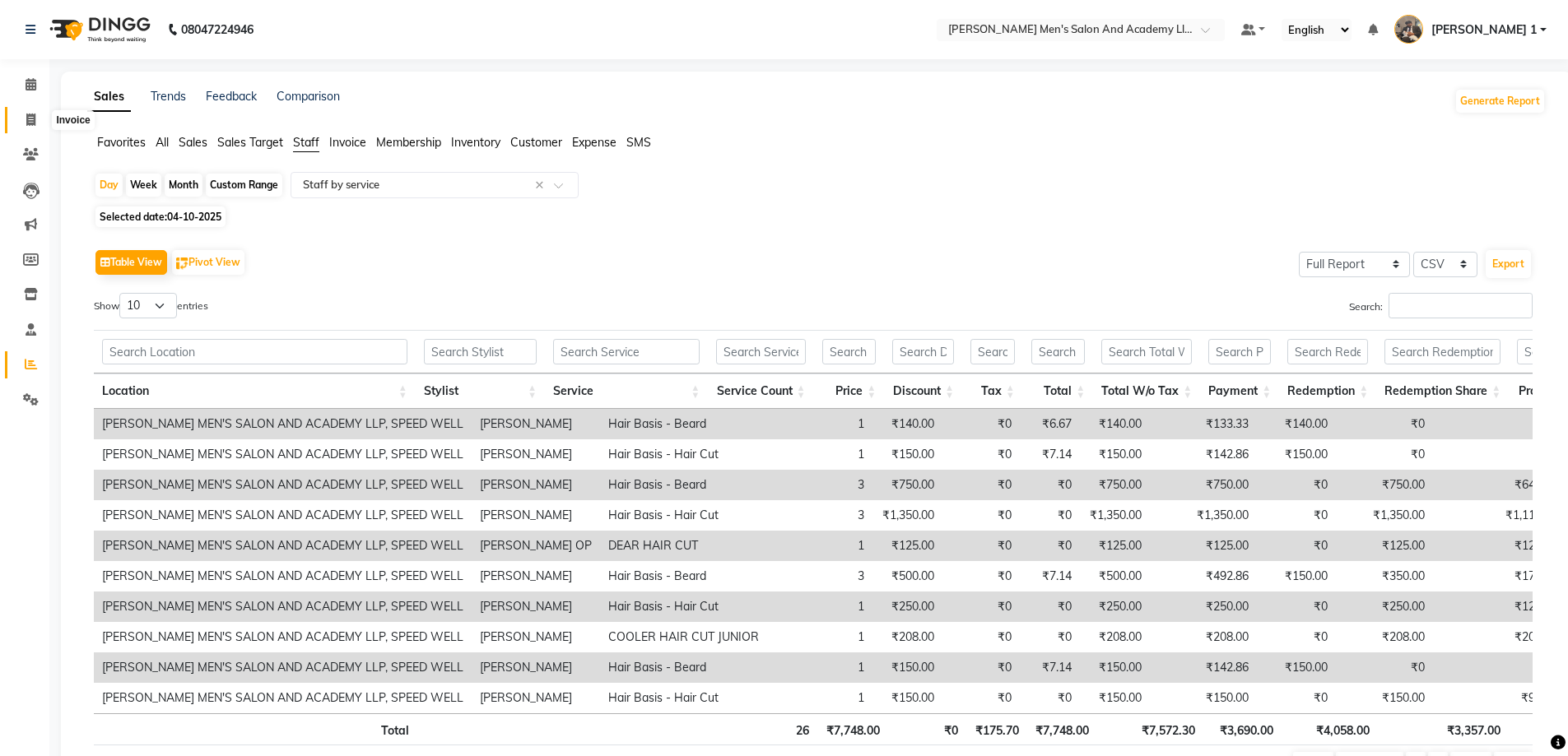
select select "service"
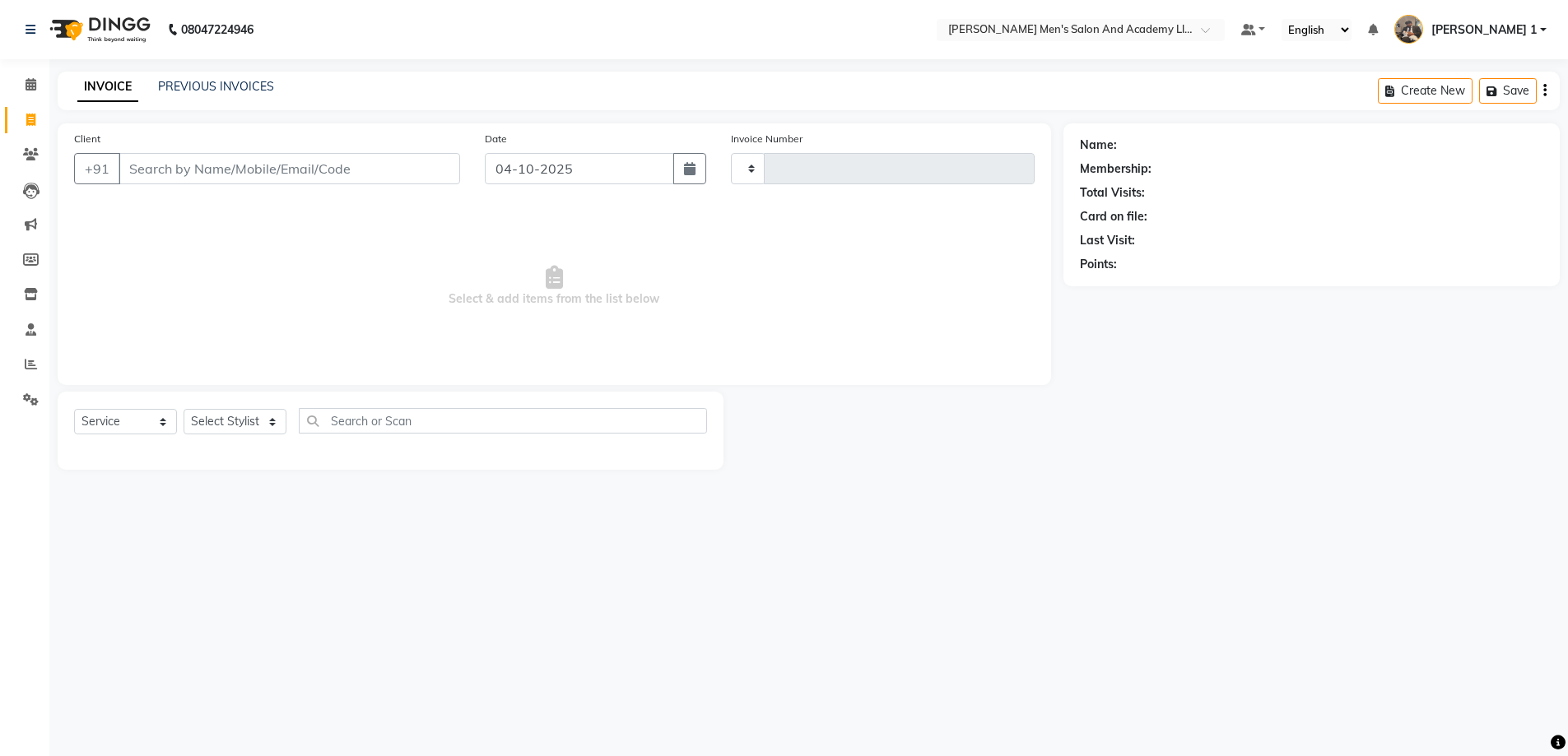
type input "10814"
select select "6752"
click at [25, 371] on span at bounding box center [30, 365] width 29 height 19
click at [25, 370] on span at bounding box center [30, 365] width 29 height 19
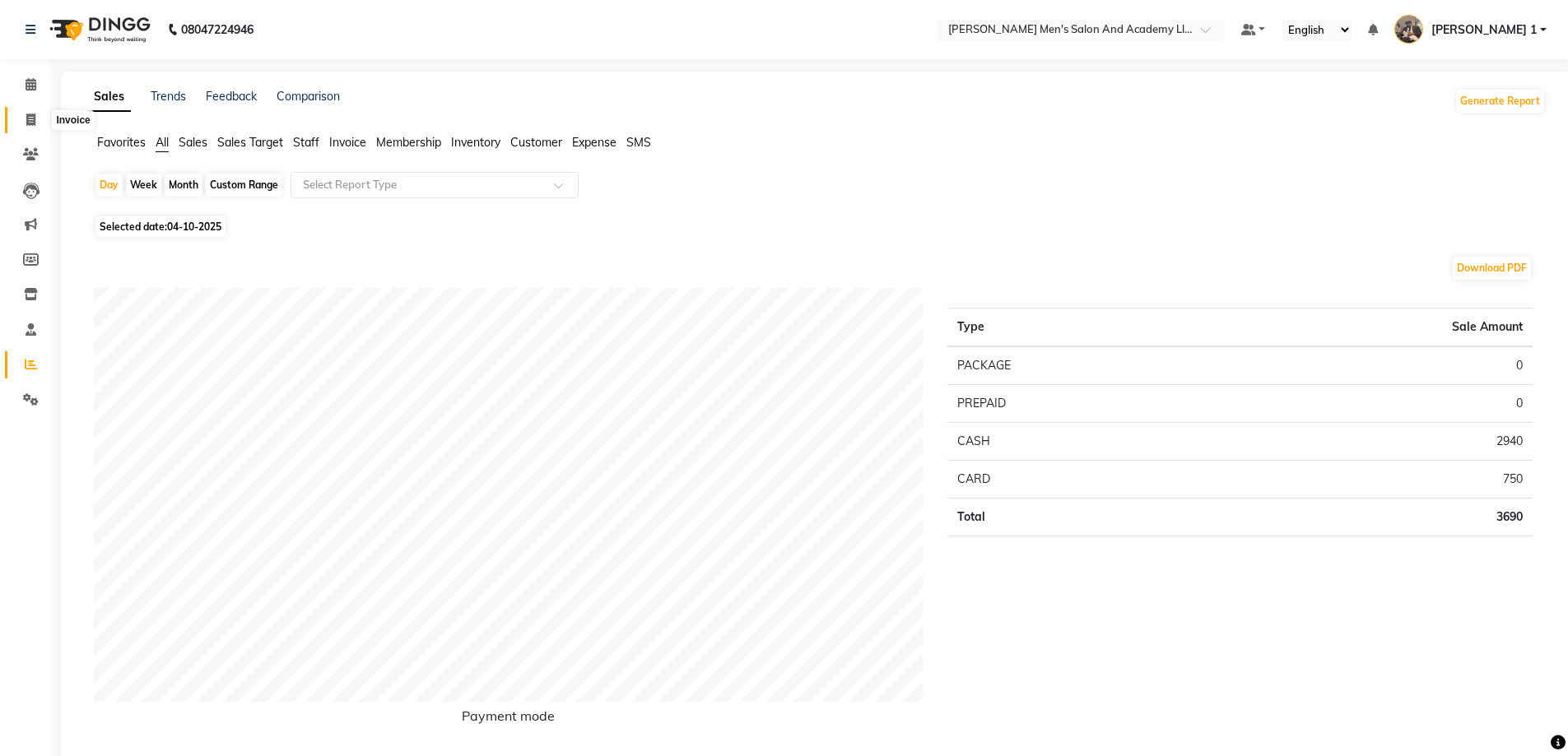
click at [25, 117] on span at bounding box center [30, 120] width 29 height 19
select select "service"
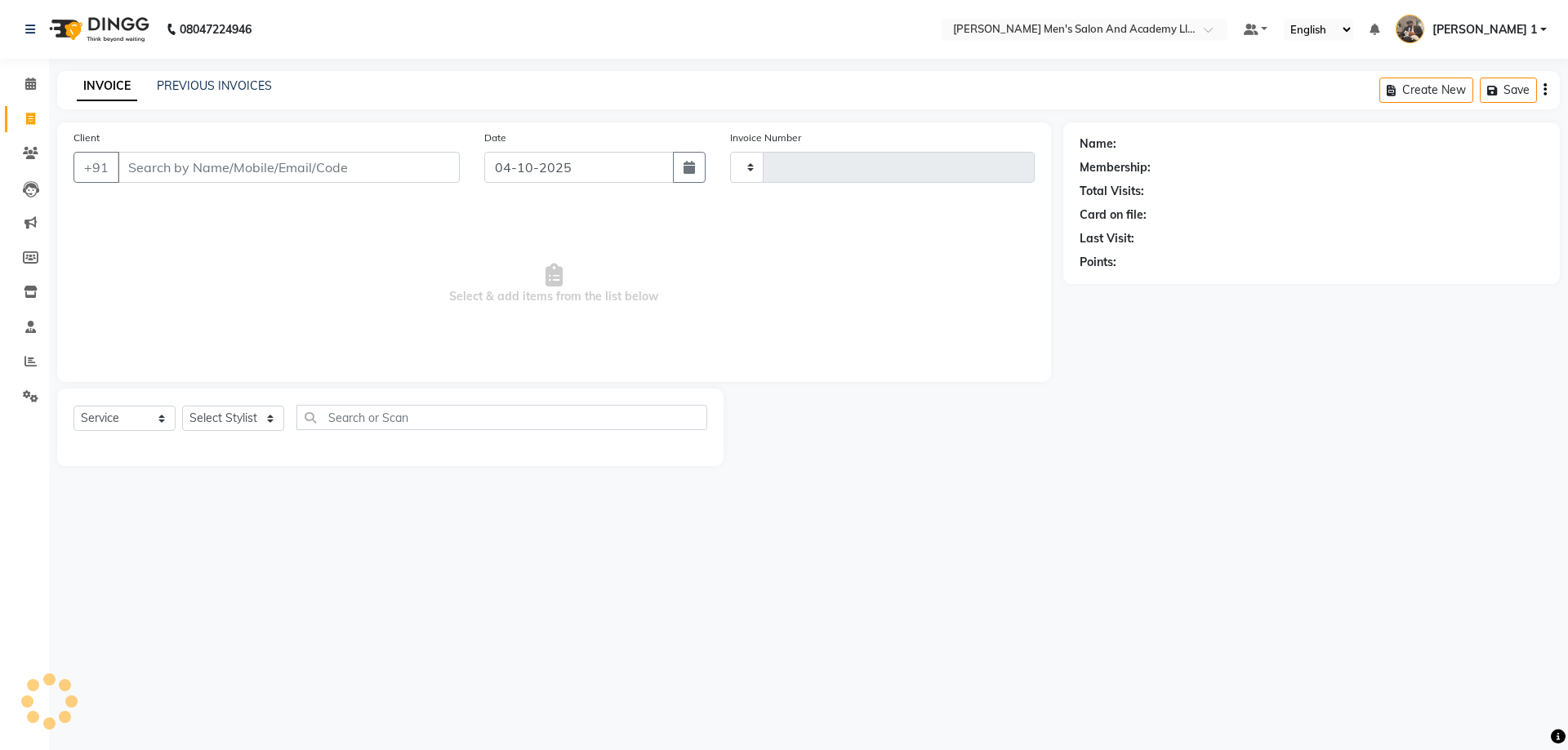
type input "10814"
select select "6752"
click at [36, 365] on icon at bounding box center [31, 361] width 12 height 12
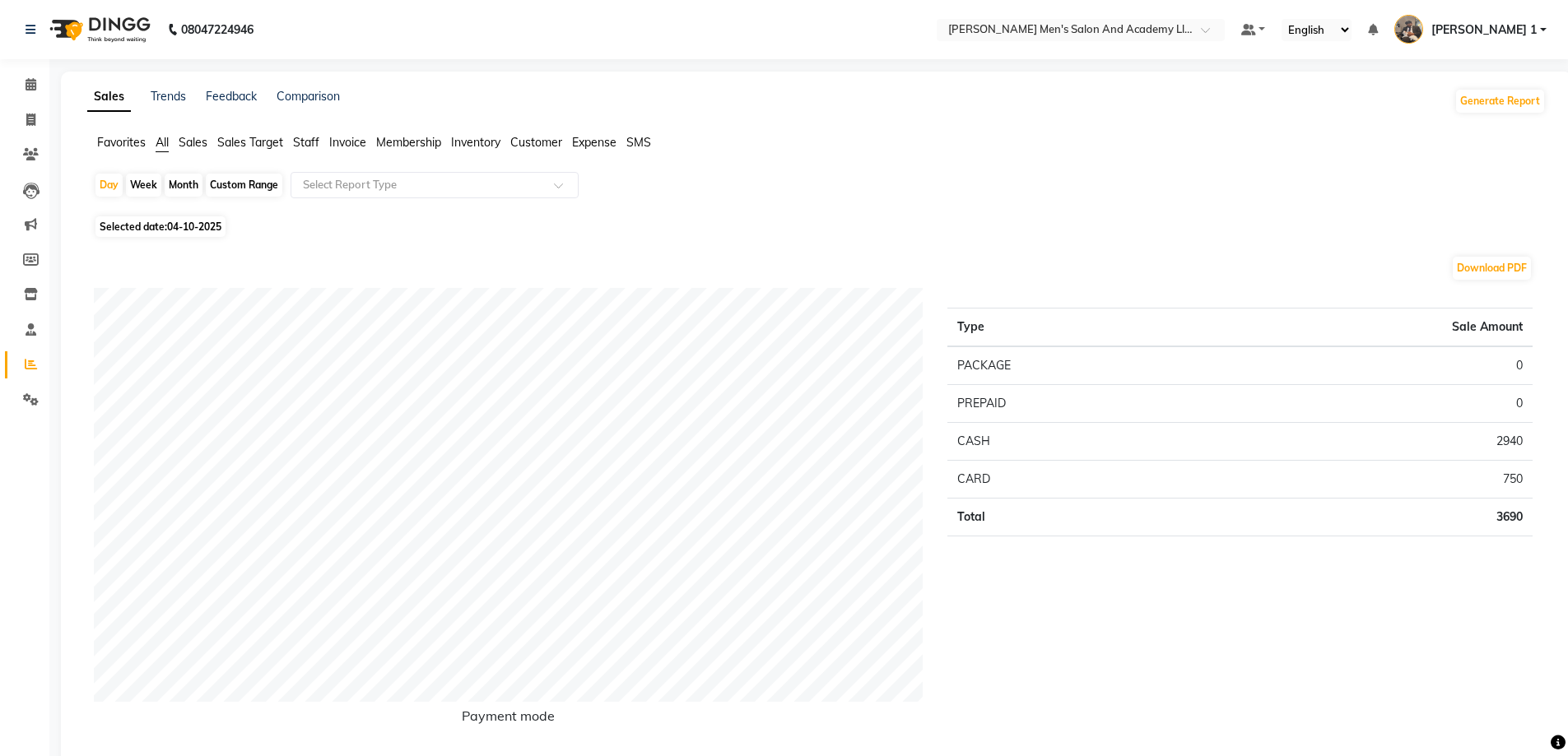
click at [312, 143] on span "Staff" at bounding box center [306, 142] width 26 height 15
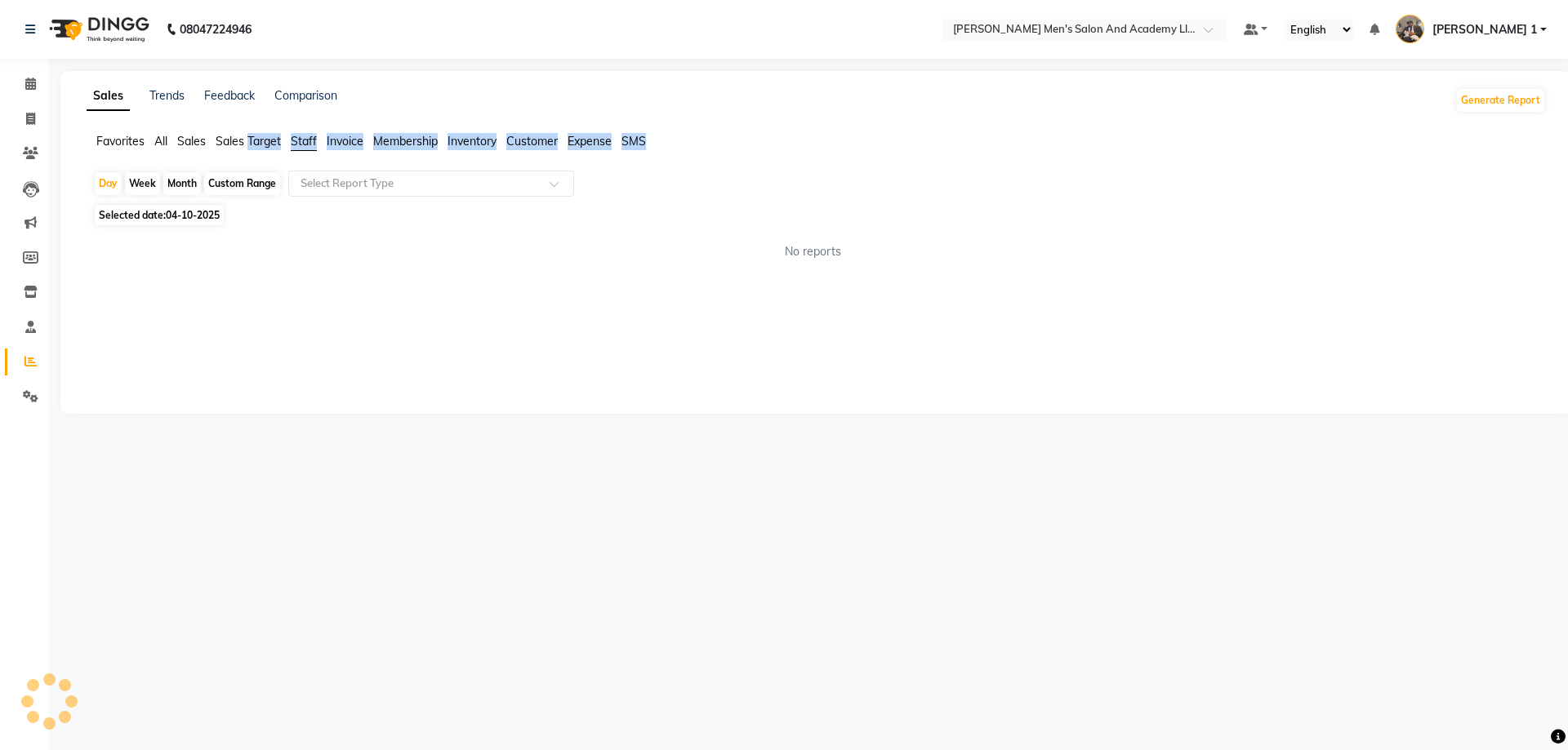
click at [310, 142] on span "Staff" at bounding box center [304, 141] width 26 height 15
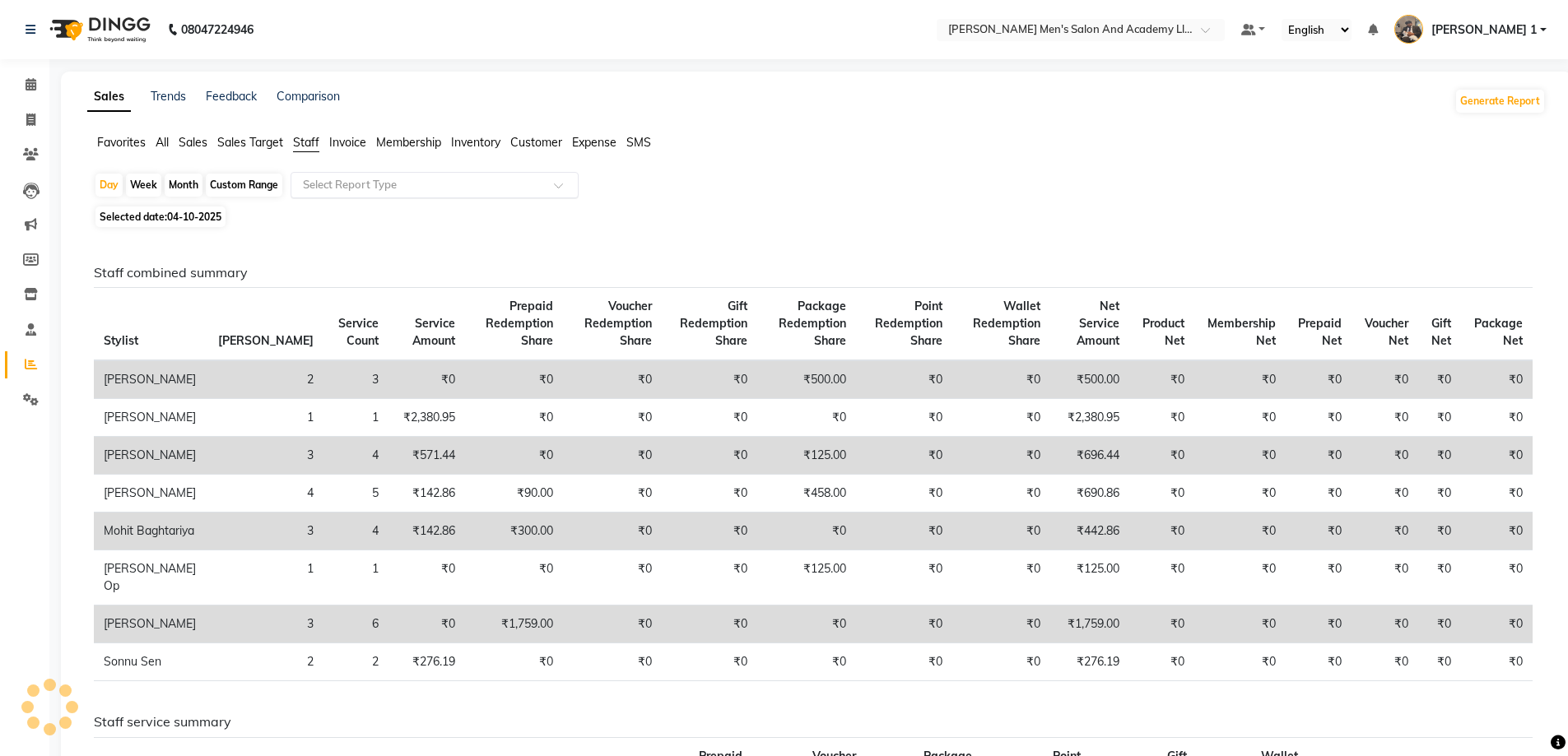
click at [332, 178] on input "text" at bounding box center [418, 185] width 237 height 16
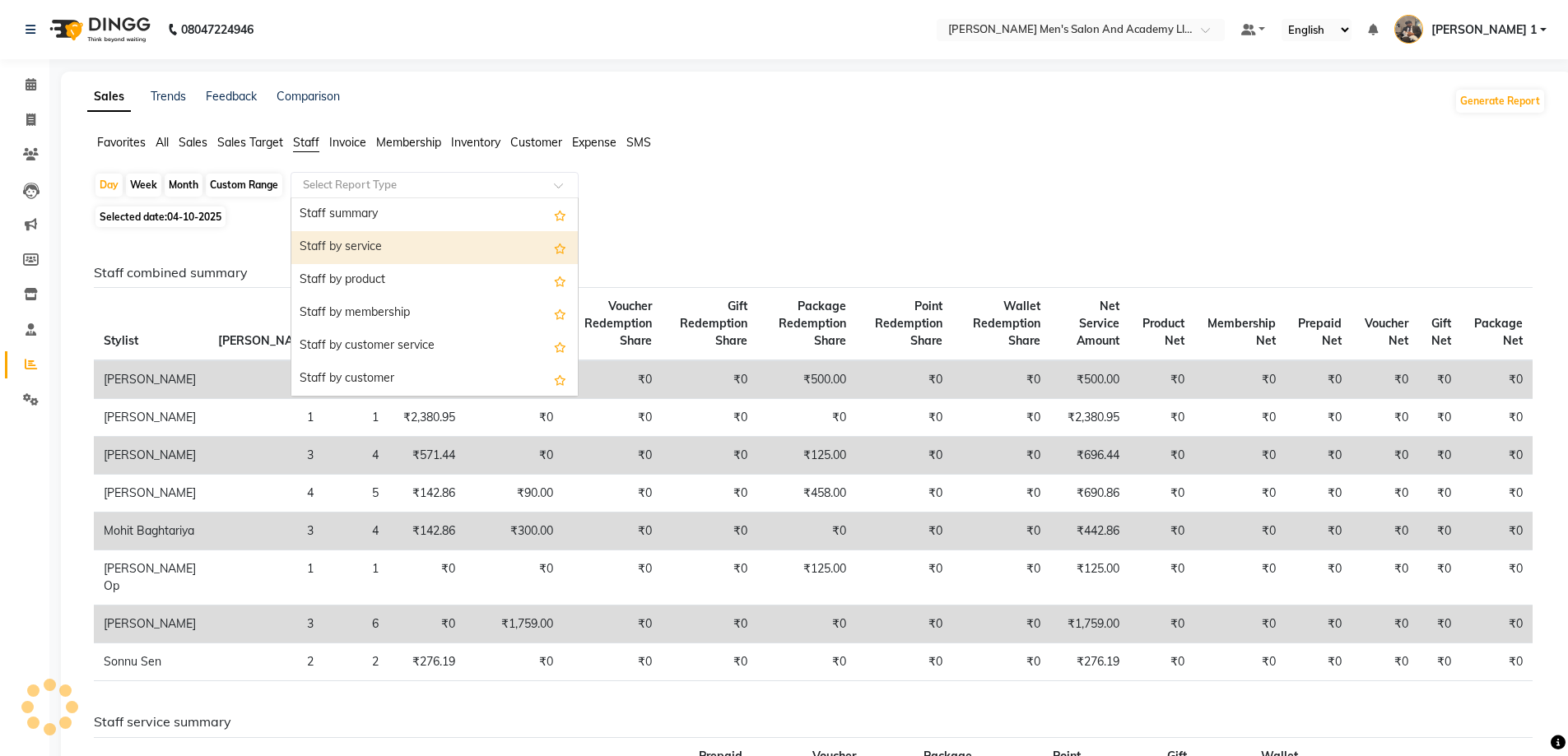
click at [340, 240] on div "Staff by service" at bounding box center [434, 247] width 286 height 33
select select "full_report"
select select "csv"
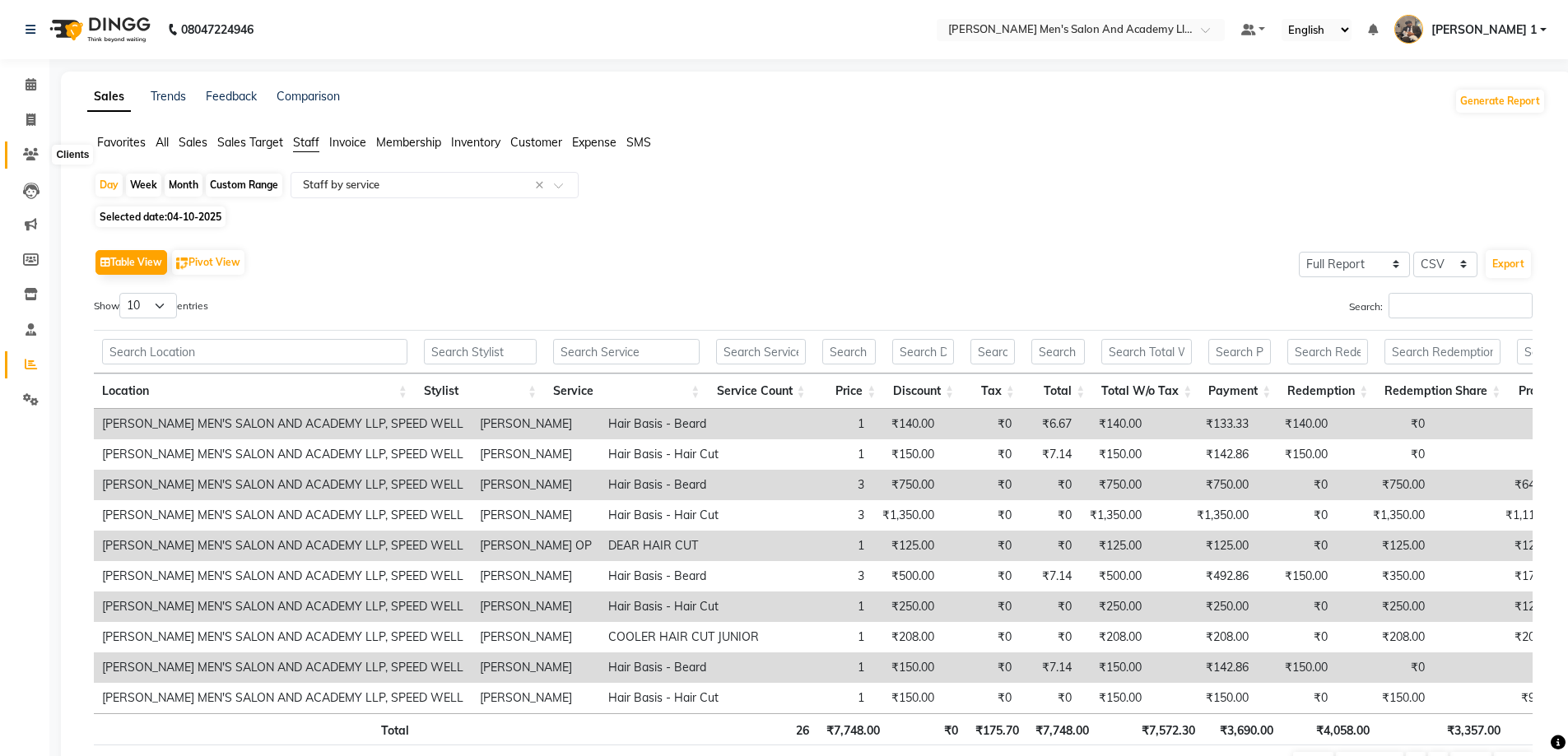
click at [25, 150] on icon at bounding box center [31, 154] width 16 height 12
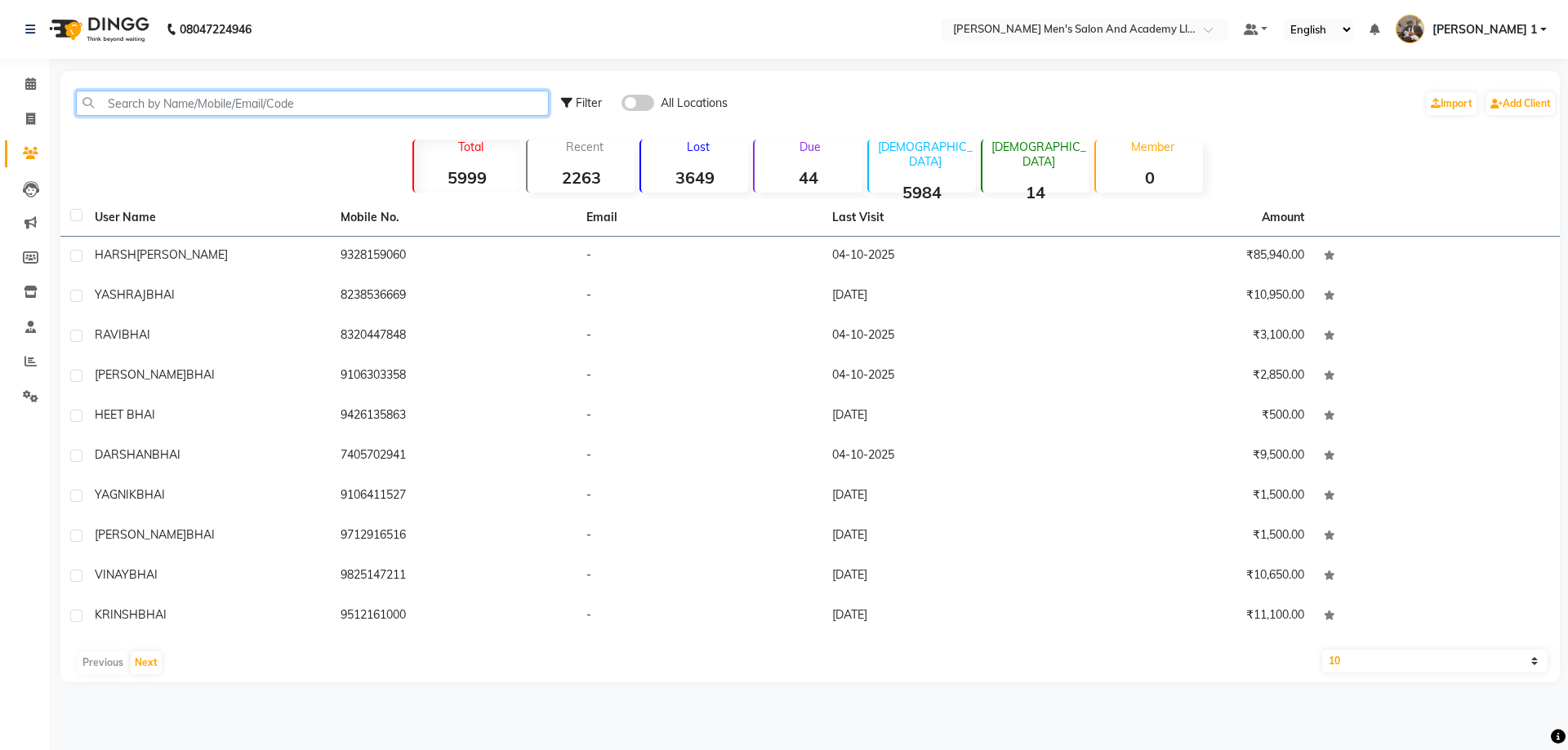
click at [178, 104] on input "text" at bounding box center [312, 103] width 473 height 25
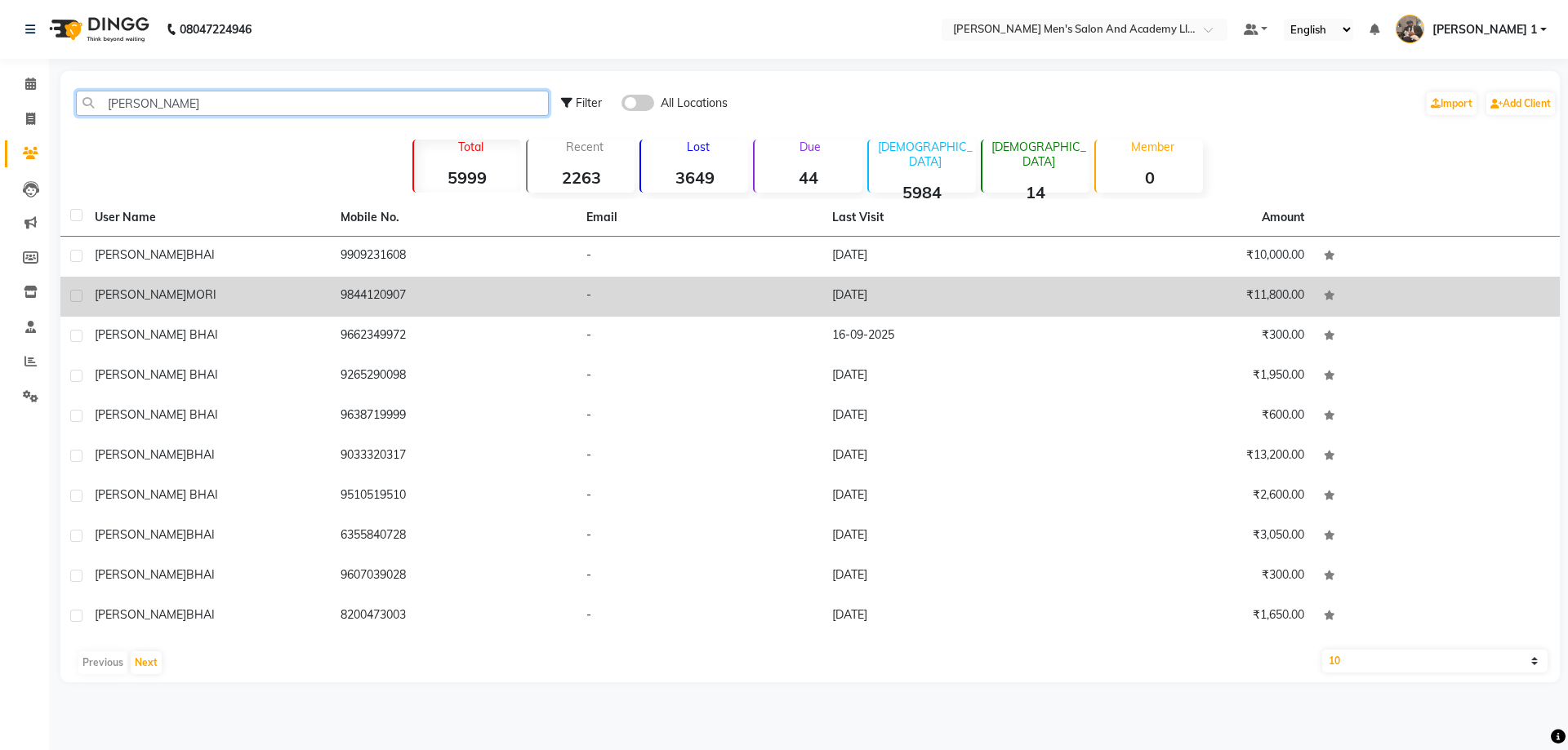
type input "[PERSON_NAME]"
click at [229, 309] on td "[PERSON_NAME]" at bounding box center [208, 297] width 245 height 40
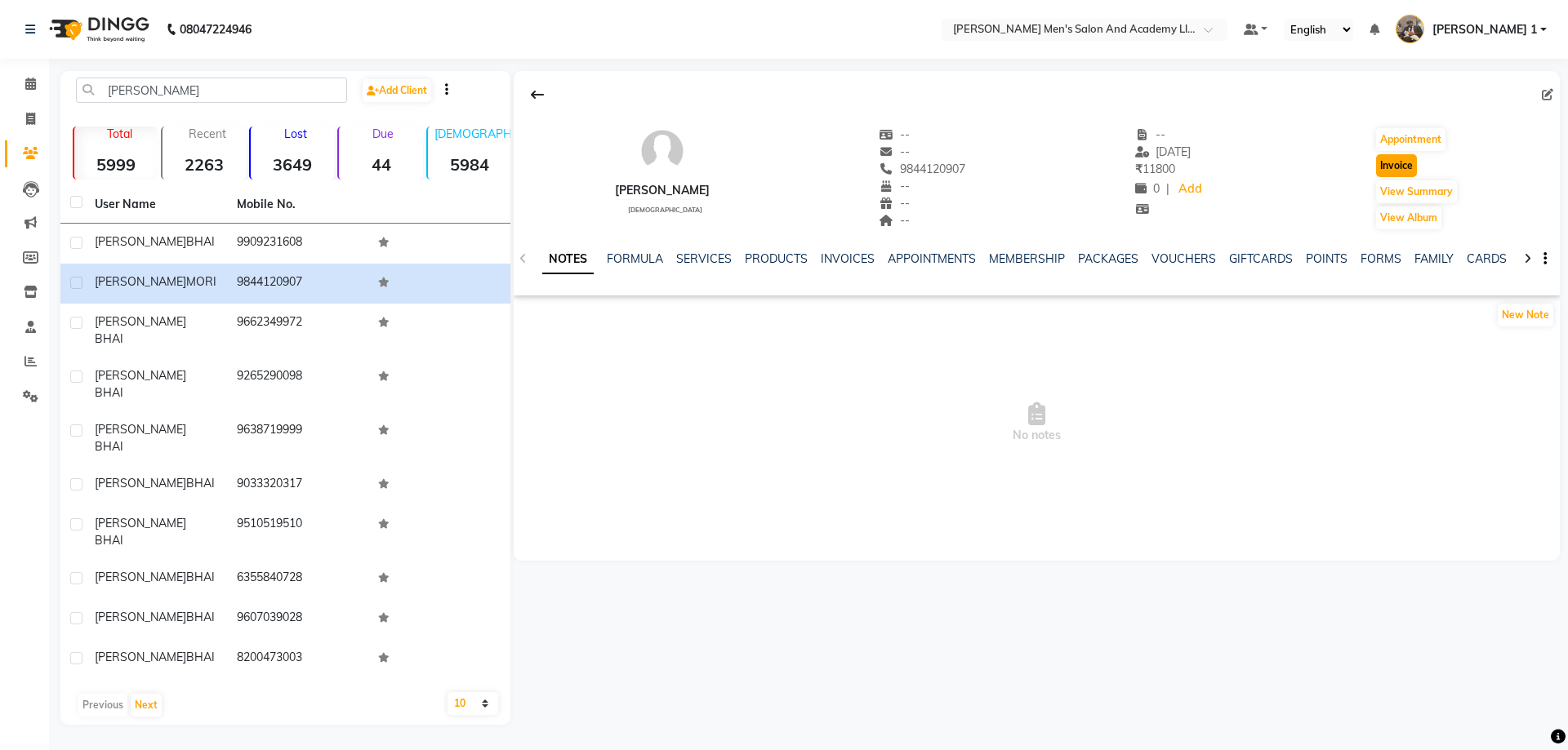
click at [1396, 164] on button "Invoice" at bounding box center [1396, 166] width 41 height 23
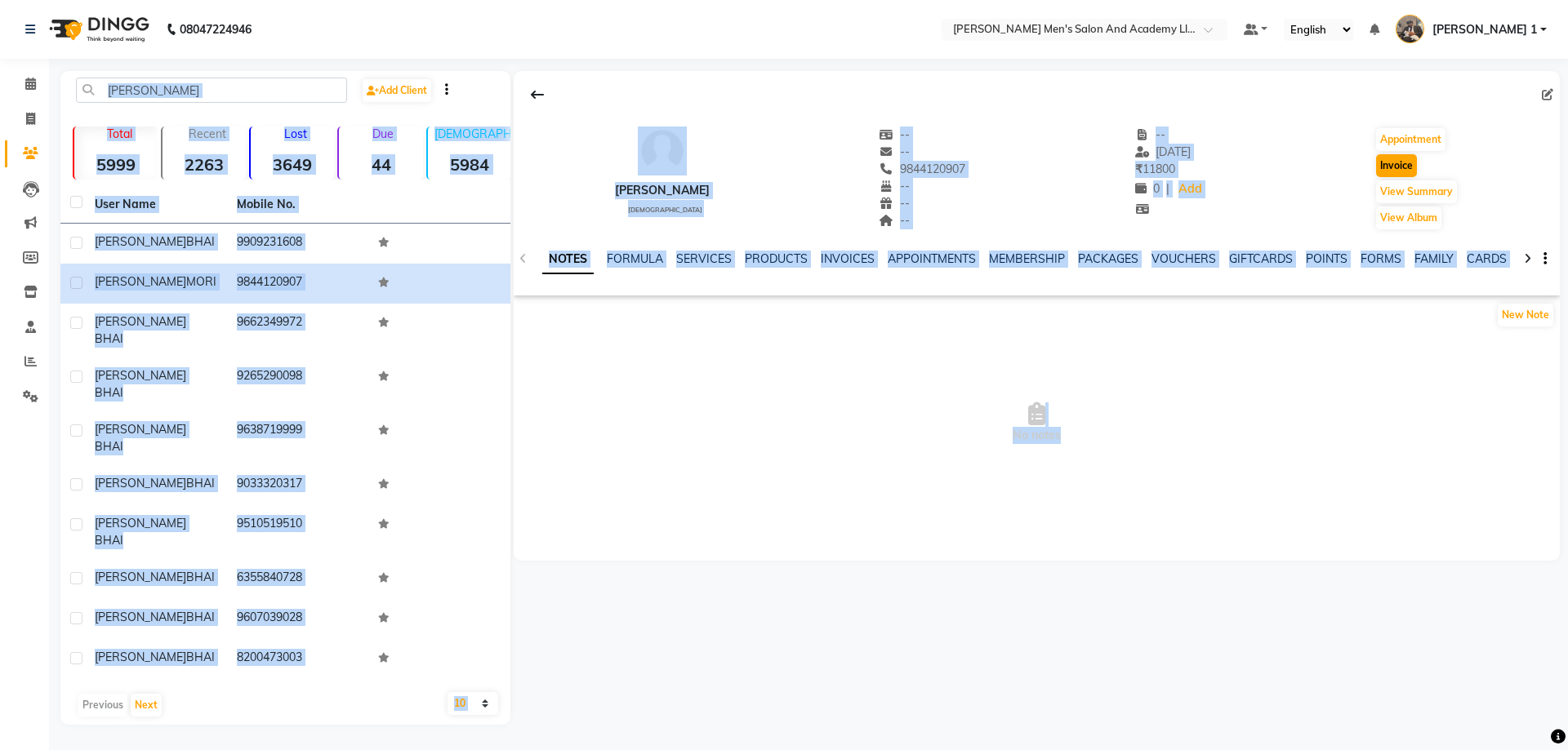
select select "6752"
select select "service"
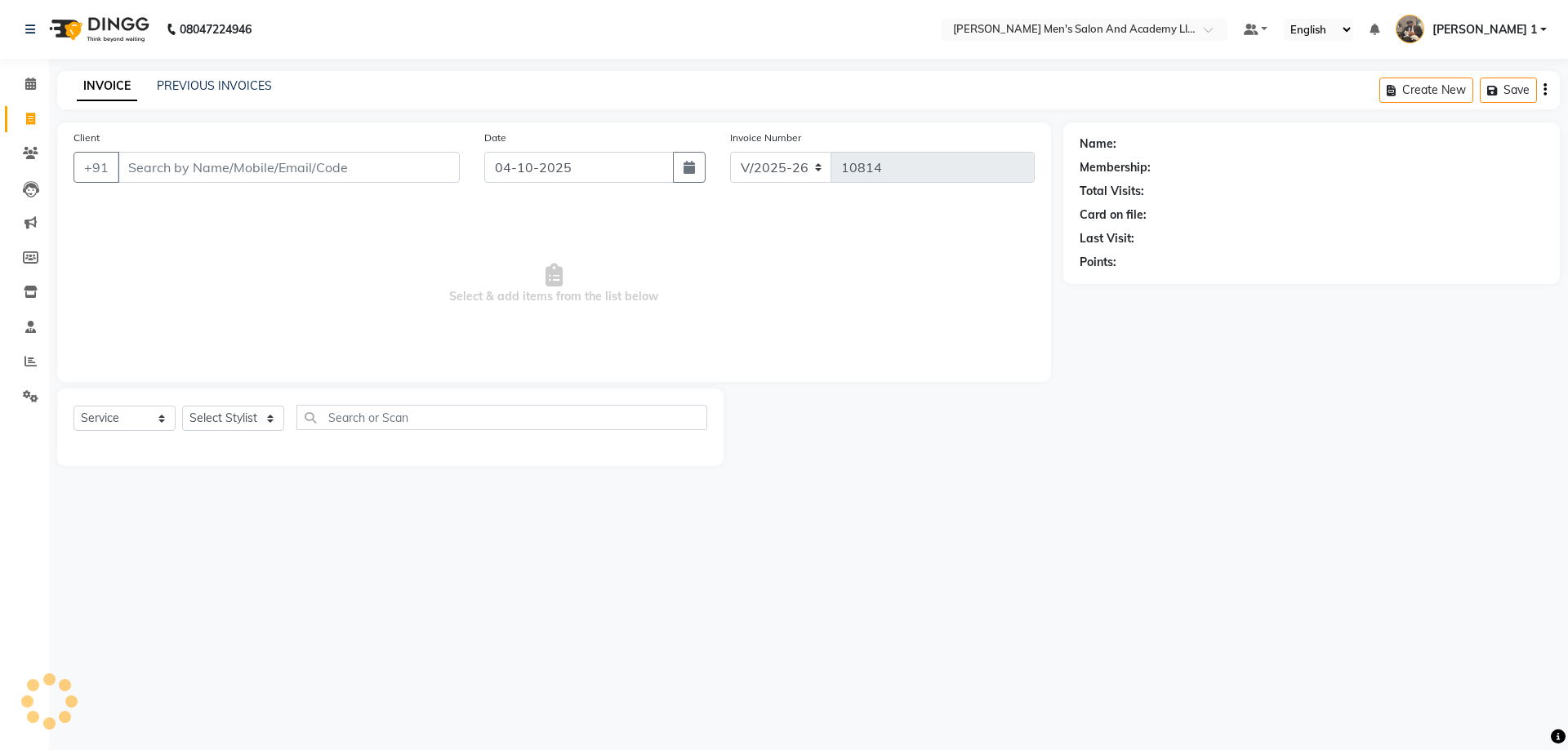
type input "9844120907"
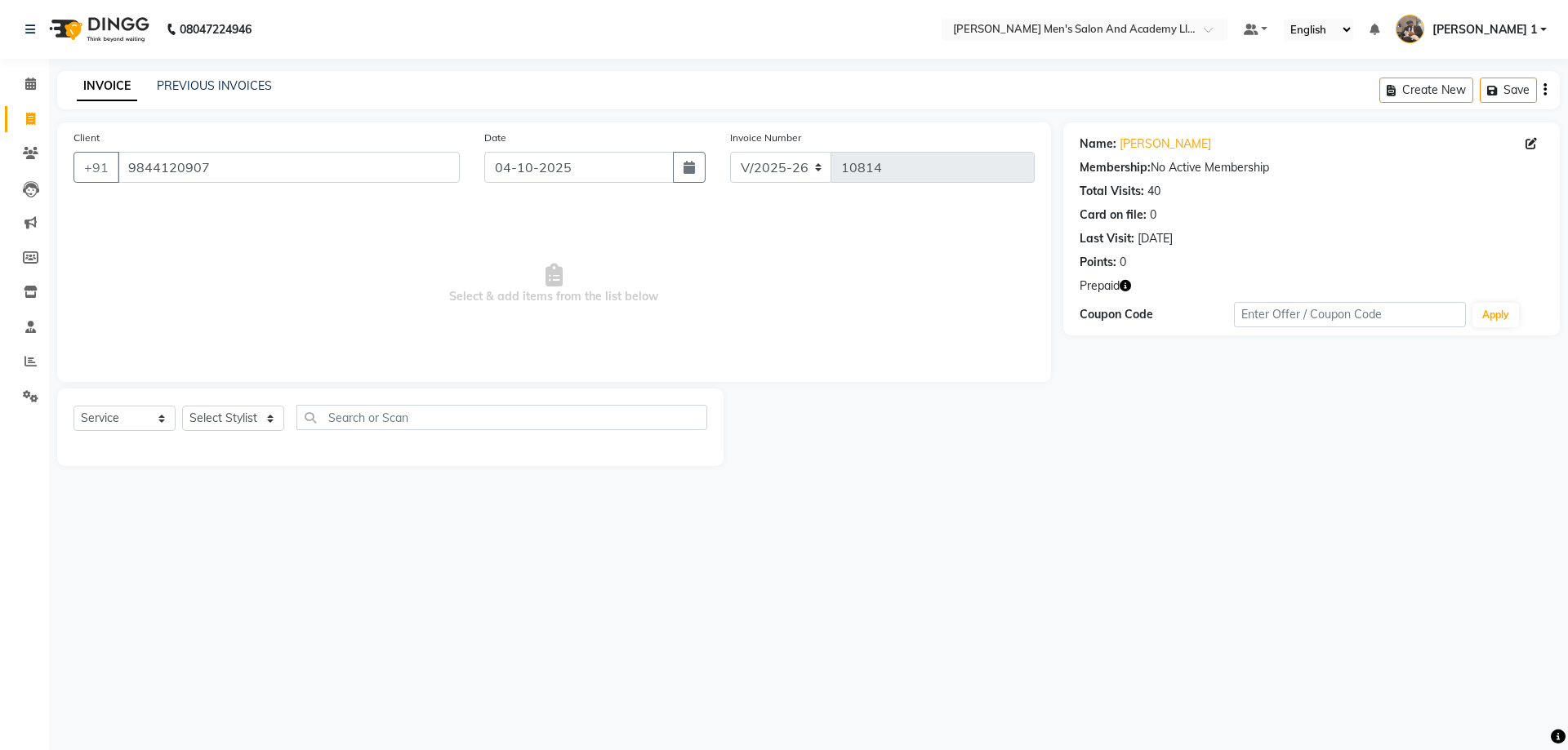
click at [1120, 277] on div "Name: [PERSON_NAME] Membership: No Active Membership Total Visits: 40 Card on f…" at bounding box center [1311, 229] width 497 height 213
click at [1127, 282] on icon "button" at bounding box center [1125, 285] width 11 height 11
click at [1126, 282] on icon "button" at bounding box center [1125, 285] width 11 height 11
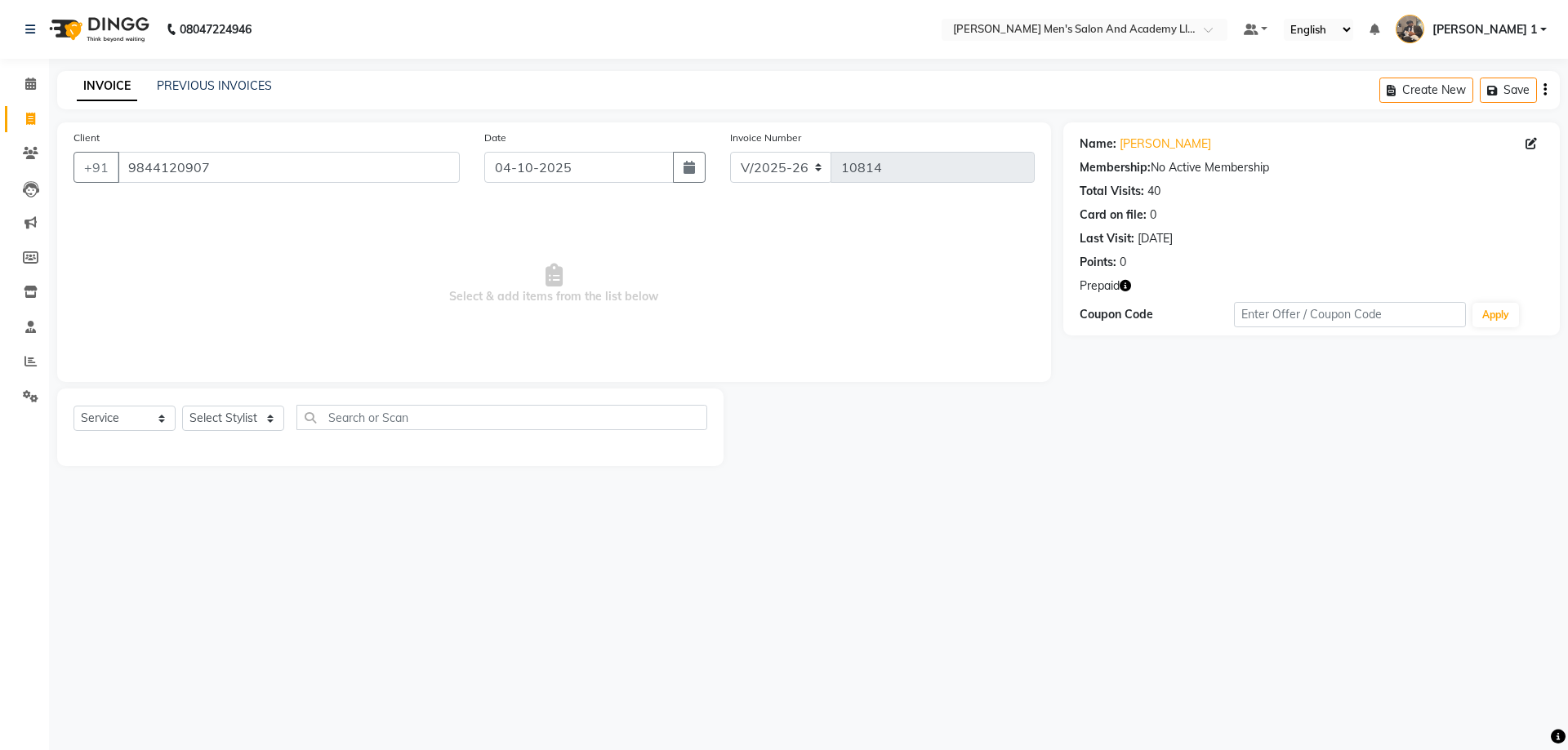
click at [1125, 282] on icon "button" at bounding box center [1125, 285] width 11 height 11
click at [26, 151] on icon at bounding box center [31, 153] width 15 height 12
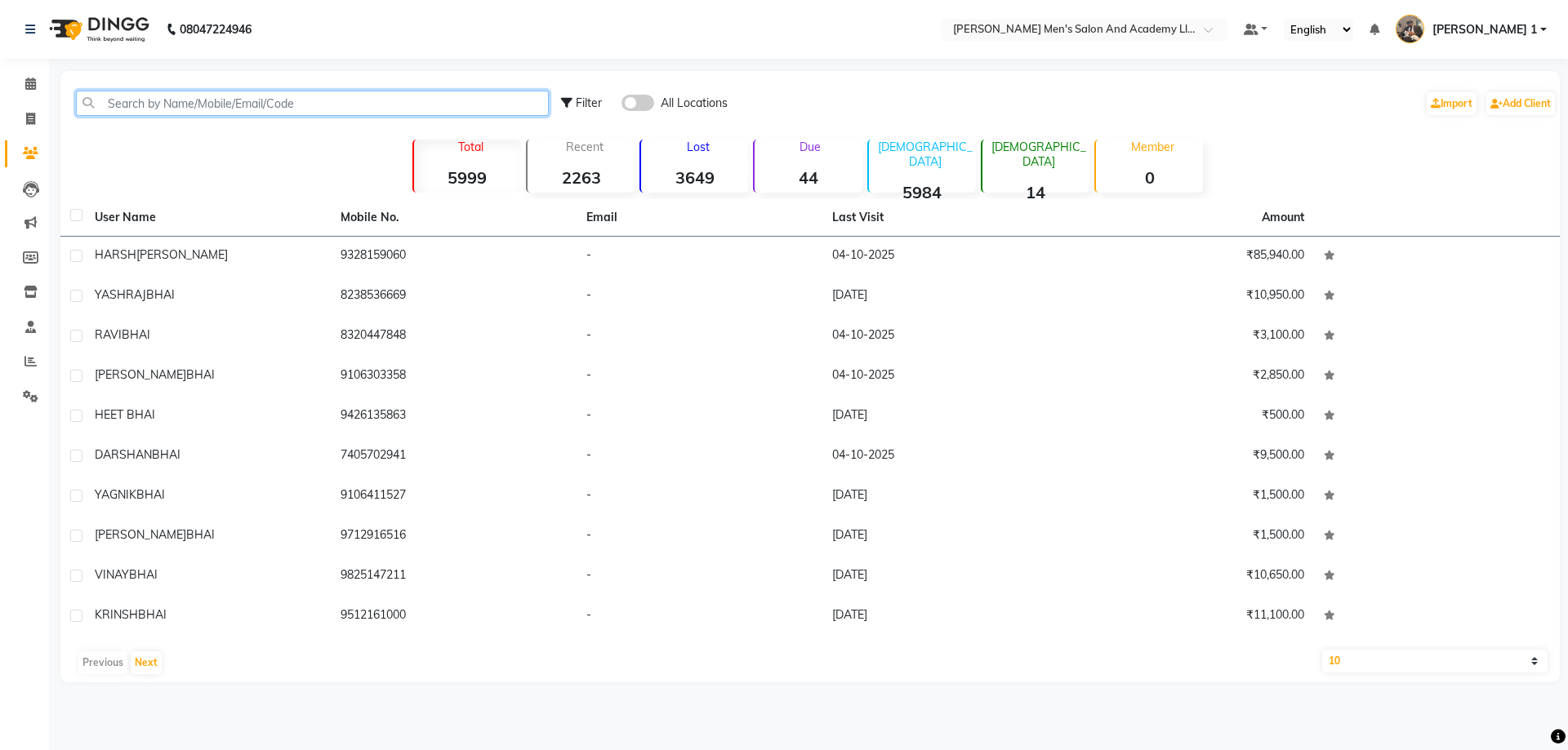
click at [251, 109] on input "text" at bounding box center [312, 103] width 473 height 25
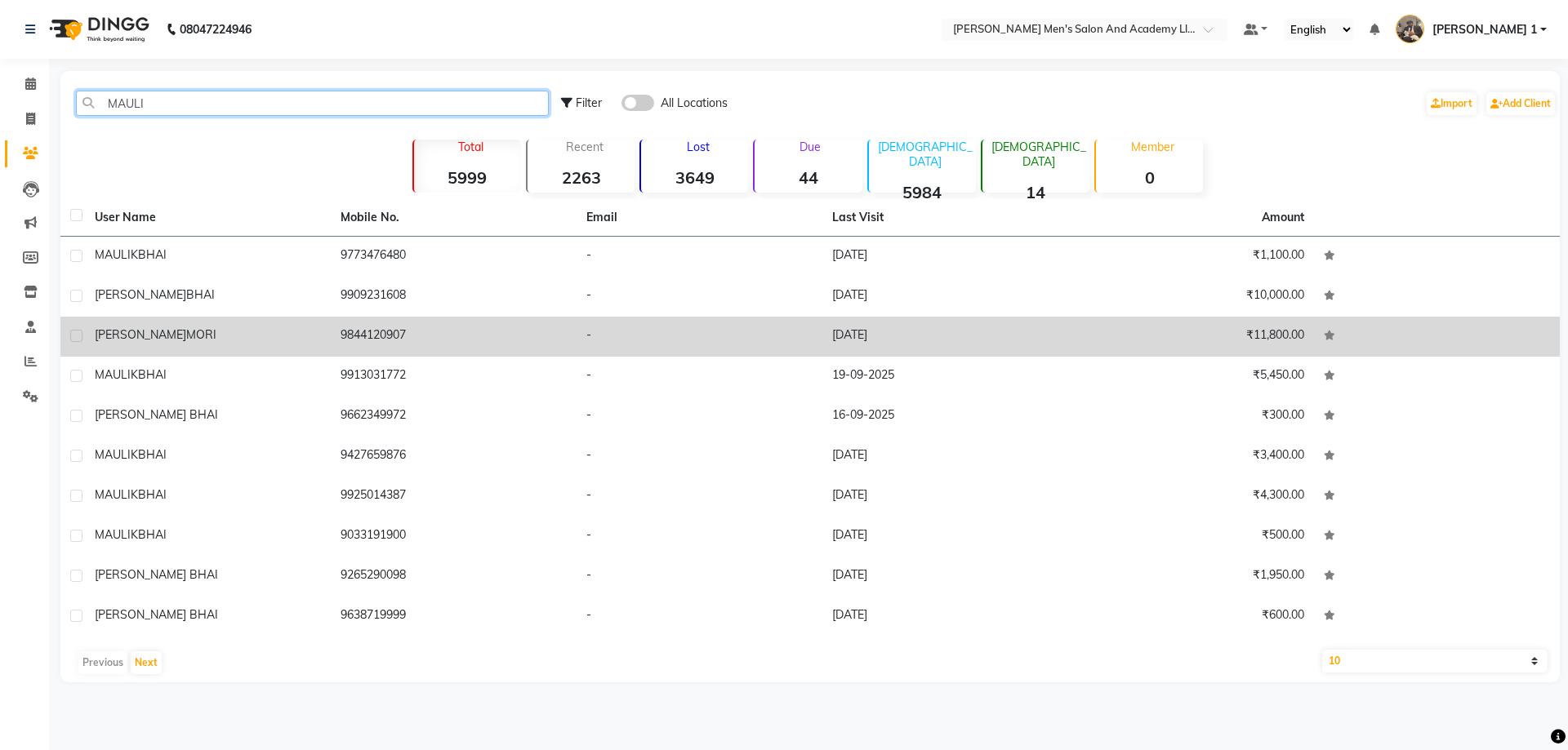
type input "MAULI"
click at [186, 330] on span "MORI" at bounding box center [201, 335] width 30 height 15
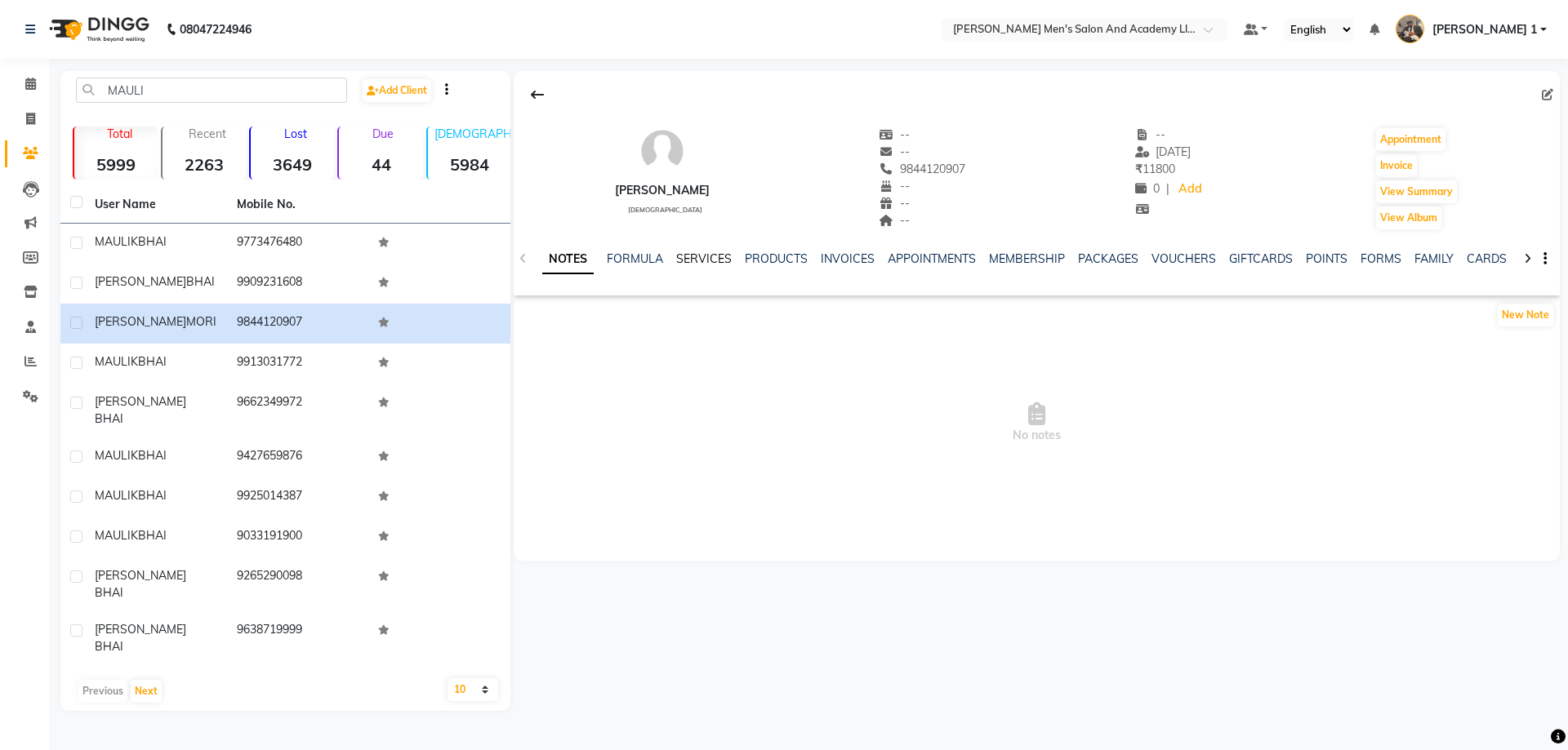
click at [713, 263] on link "SERVICES" at bounding box center [704, 258] width 56 height 15
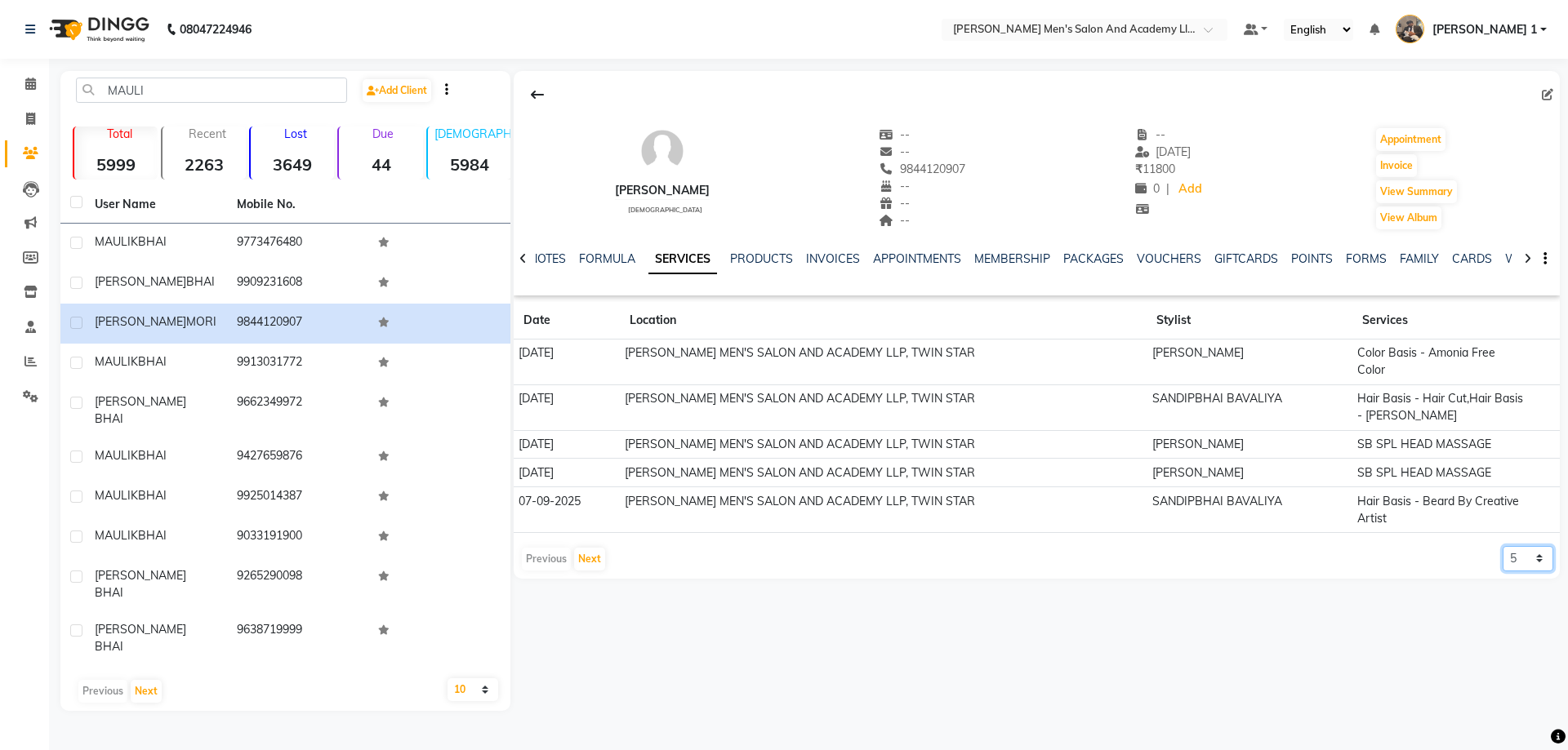
click at [1537, 550] on select "5 10 50 100 500" at bounding box center [1528, 559] width 51 height 25
select select "100"
click at [1503, 547] on select "5 10 50 100 500" at bounding box center [1528, 559] width 51 height 25
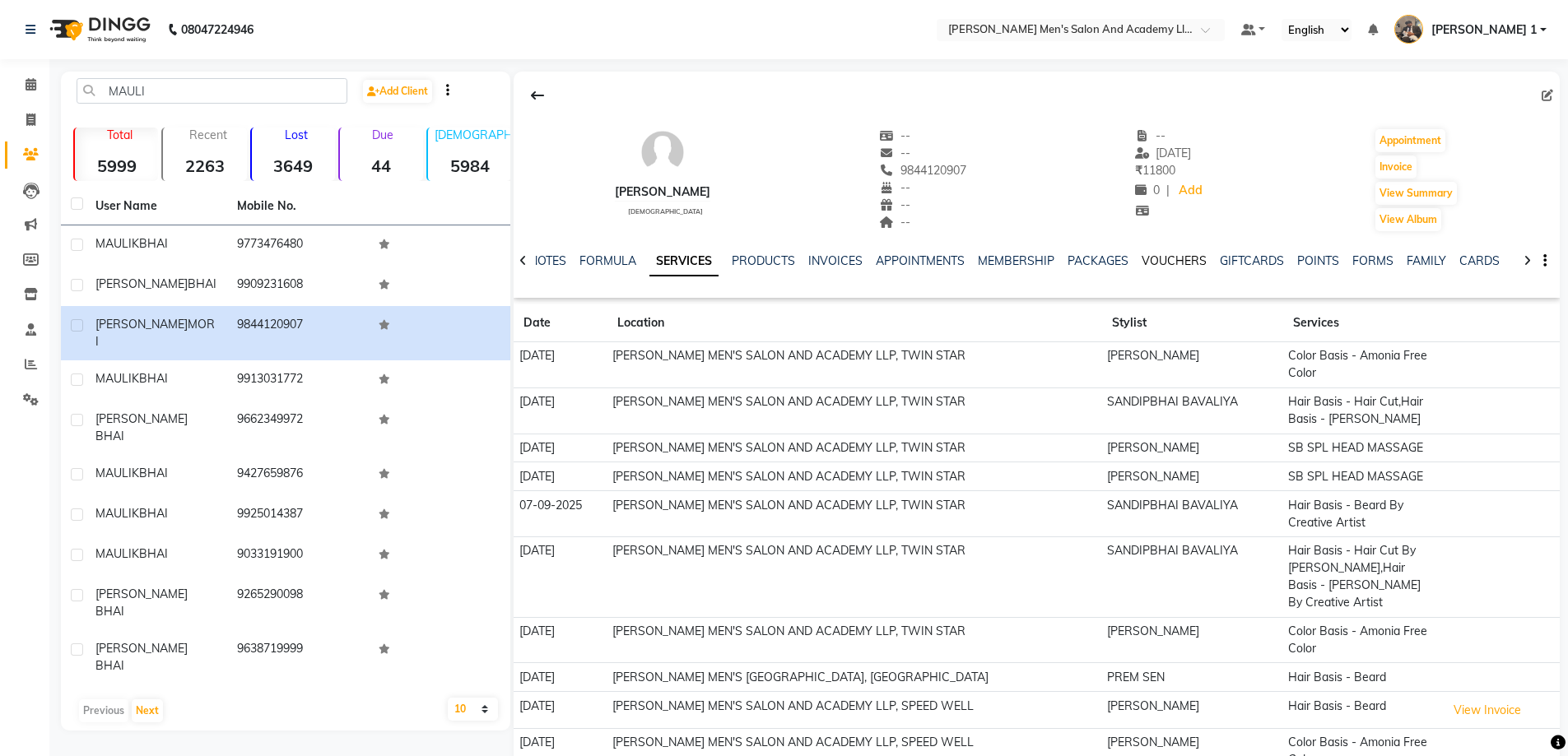
click at [1176, 262] on link "VOUCHERS" at bounding box center [1174, 260] width 65 height 15
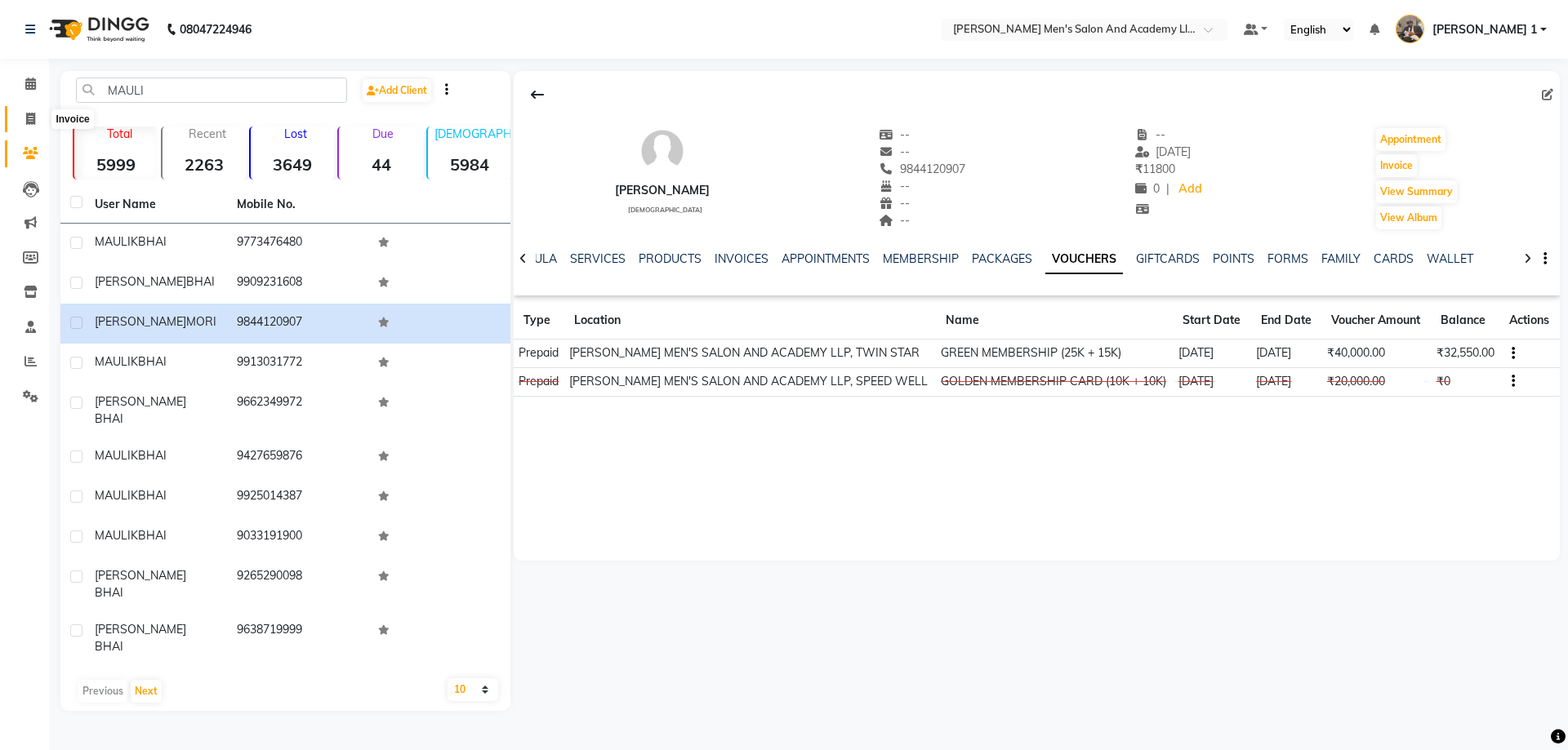
click at [26, 116] on icon at bounding box center [30, 118] width 9 height 12
select select "service"
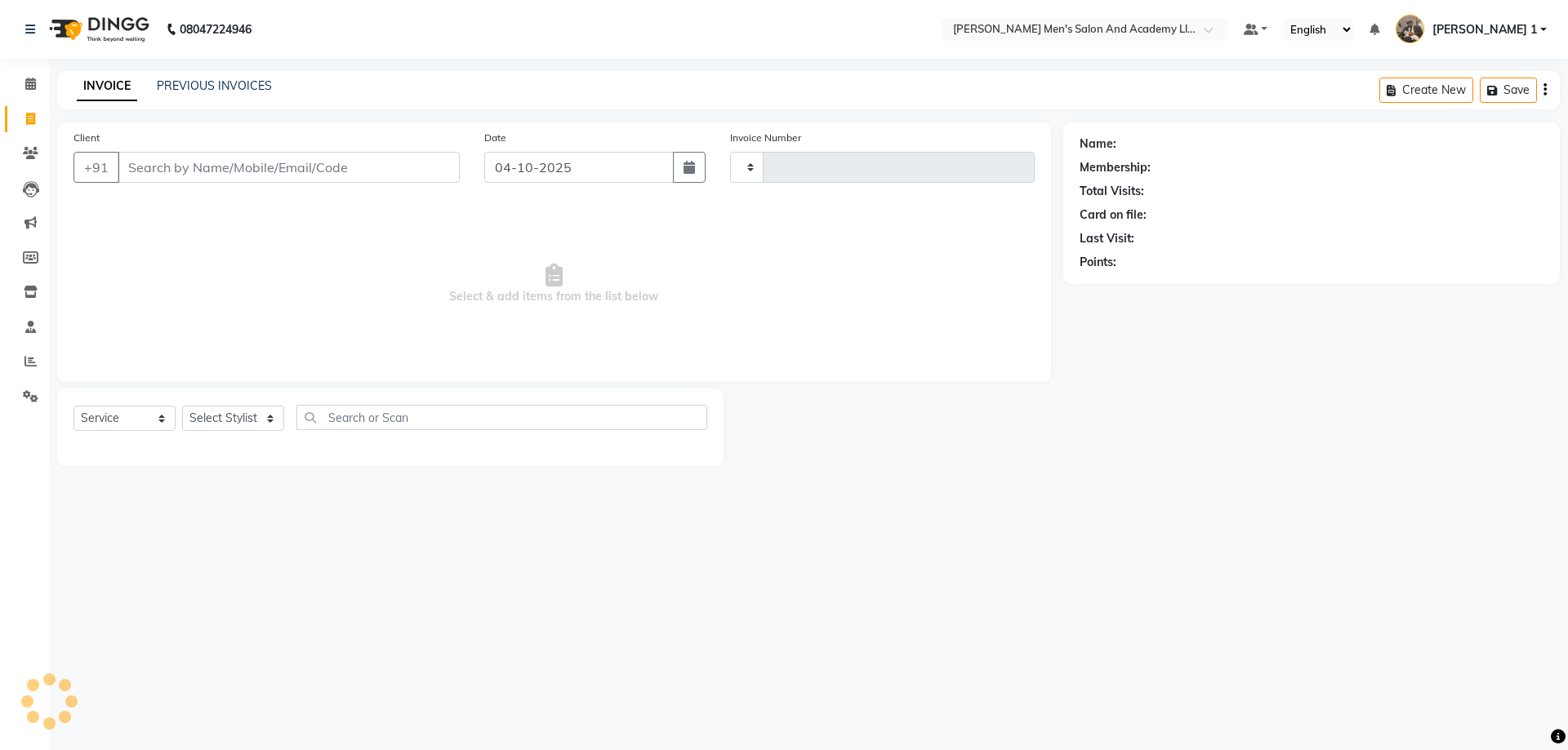
type input "10814"
select select "6752"
click at [166, 170] on input "Client" at bounding box center [288, 167] width 342 height 31
click at [179, 90] on link "PREVIOUS INVOICES" at bounding box center [215, 85] width 115 height 15
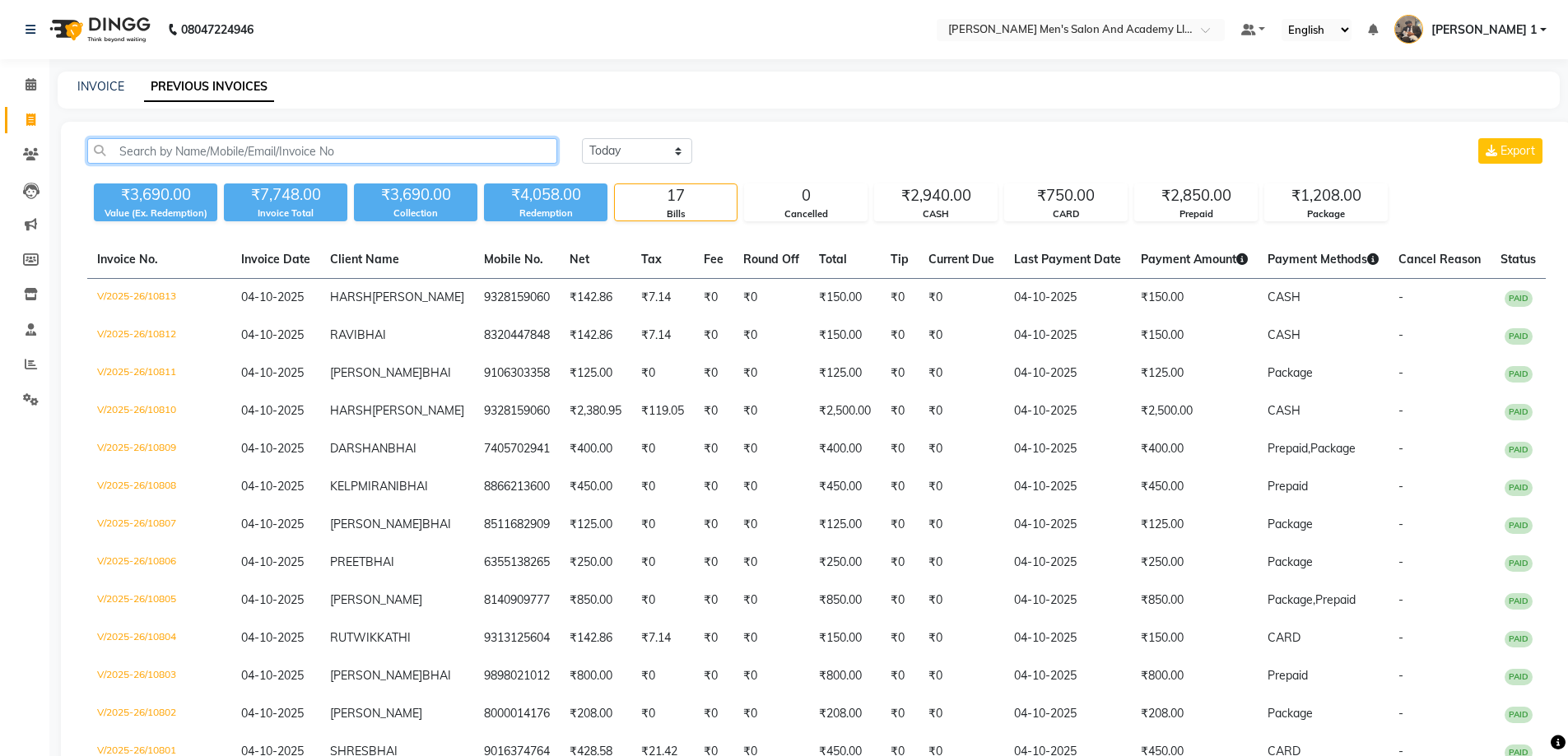
click at [188, 157] on input "text" at bounding box center [322, 151] width 470 height 25
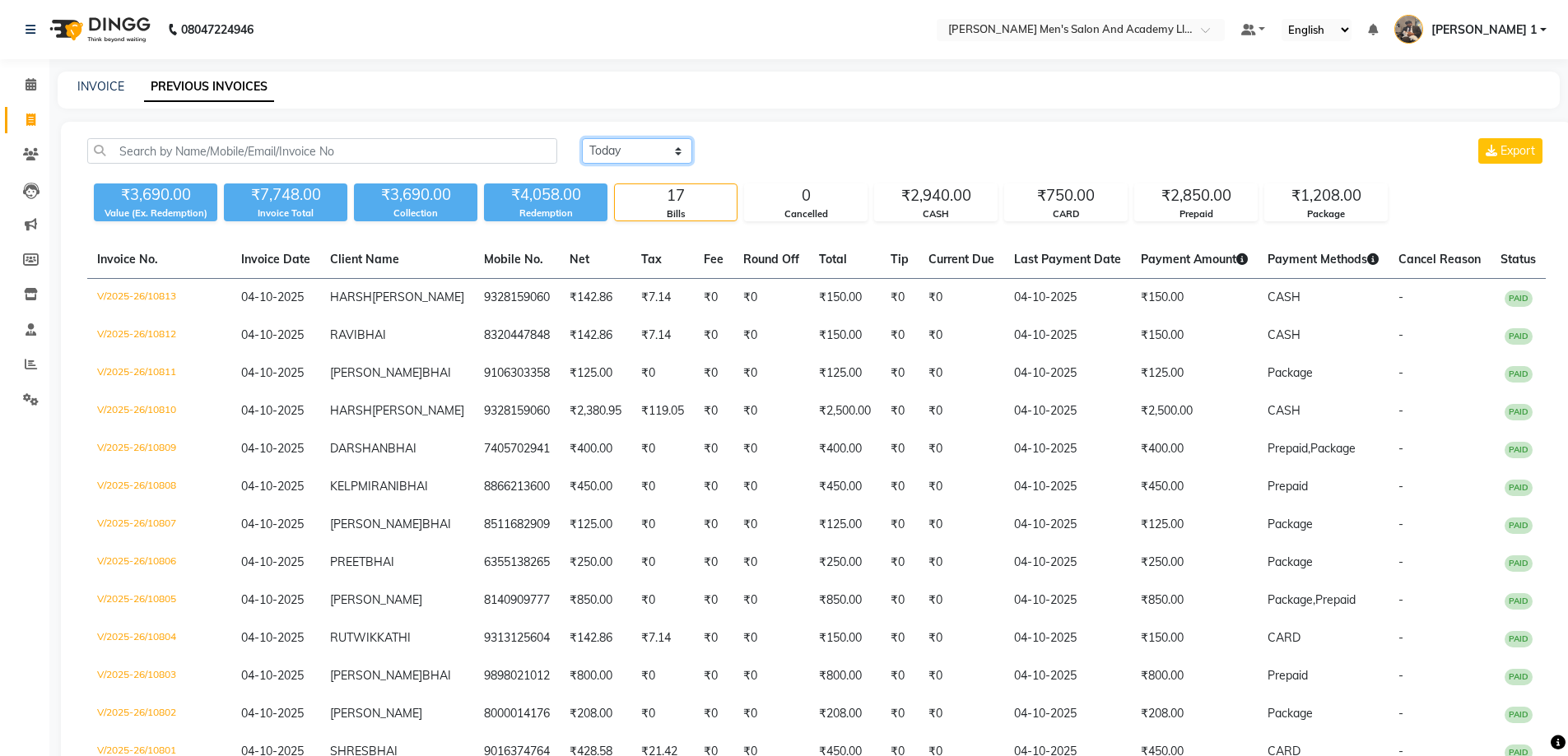
click at [612, 147] on select "[DATE] [DATE] Custom Range" at bounding box center [637, 151] width 111 height 25
select select "[DATE]"
click at [582, 138] on select "[DATE] [DATE] Custom Range" at bounding box center [637, 151] width 111 height 25
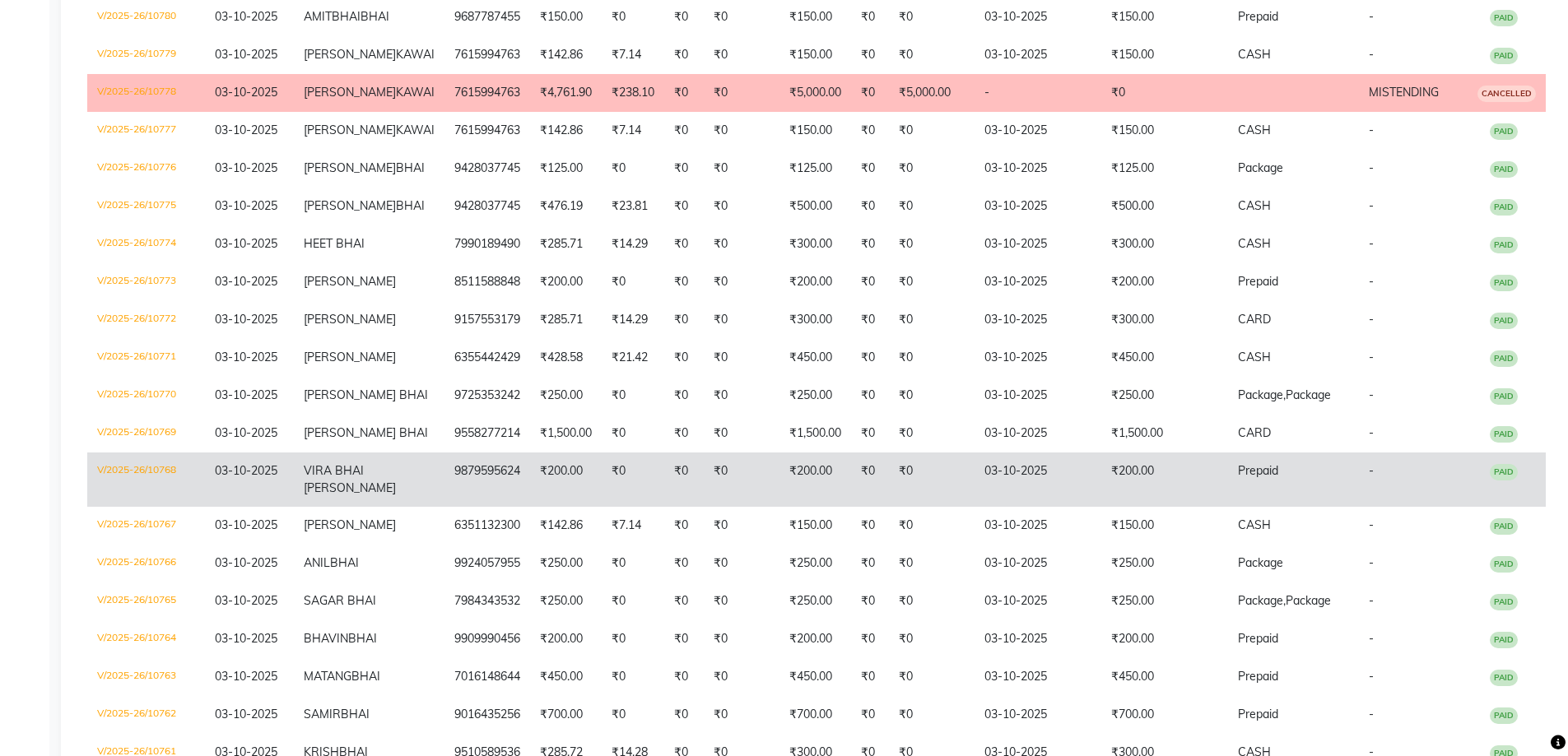
scroll to position [969, 0]
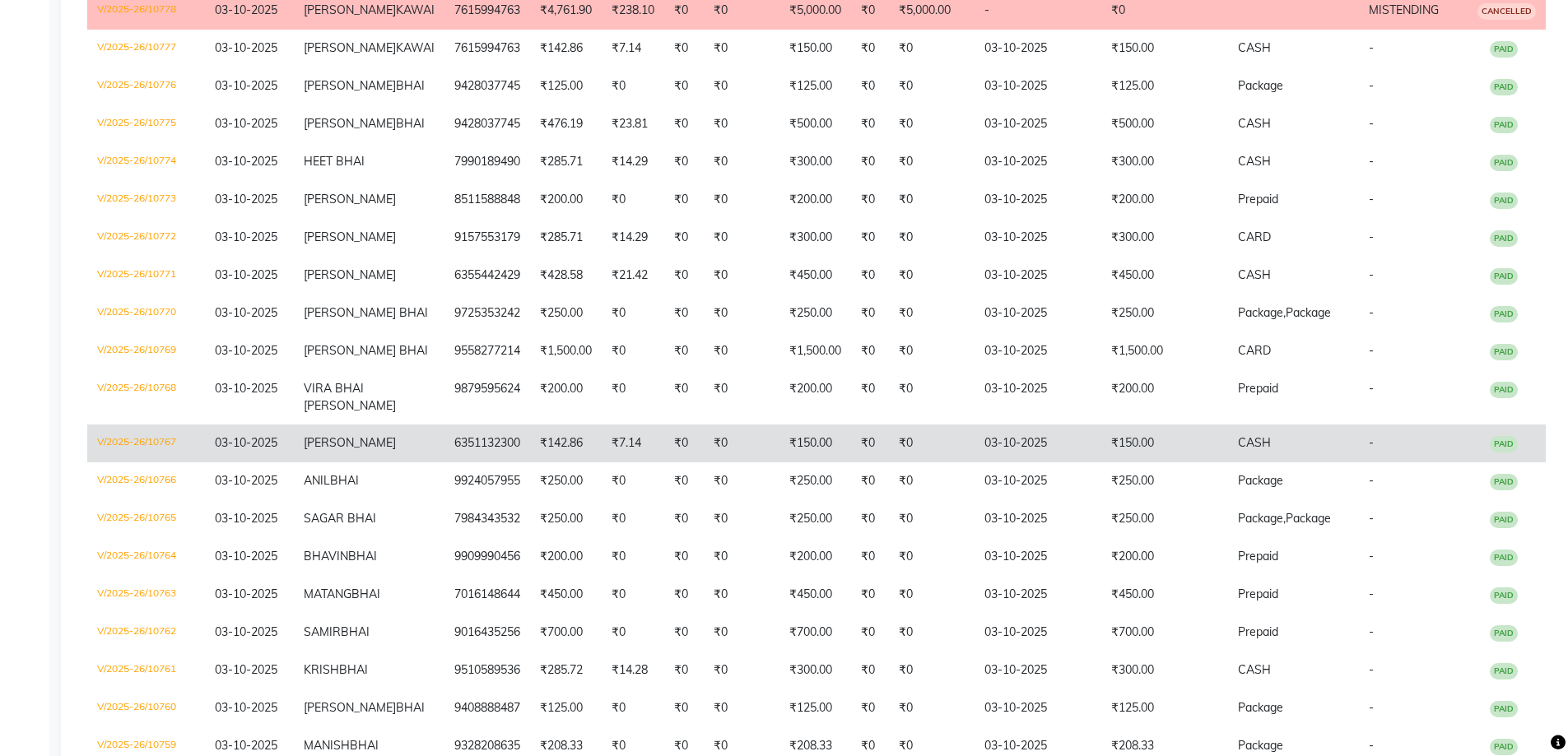
click at [381, 450] on span "[PERSON_NAME]" at bounding box center [349, 442] width 93 height 15
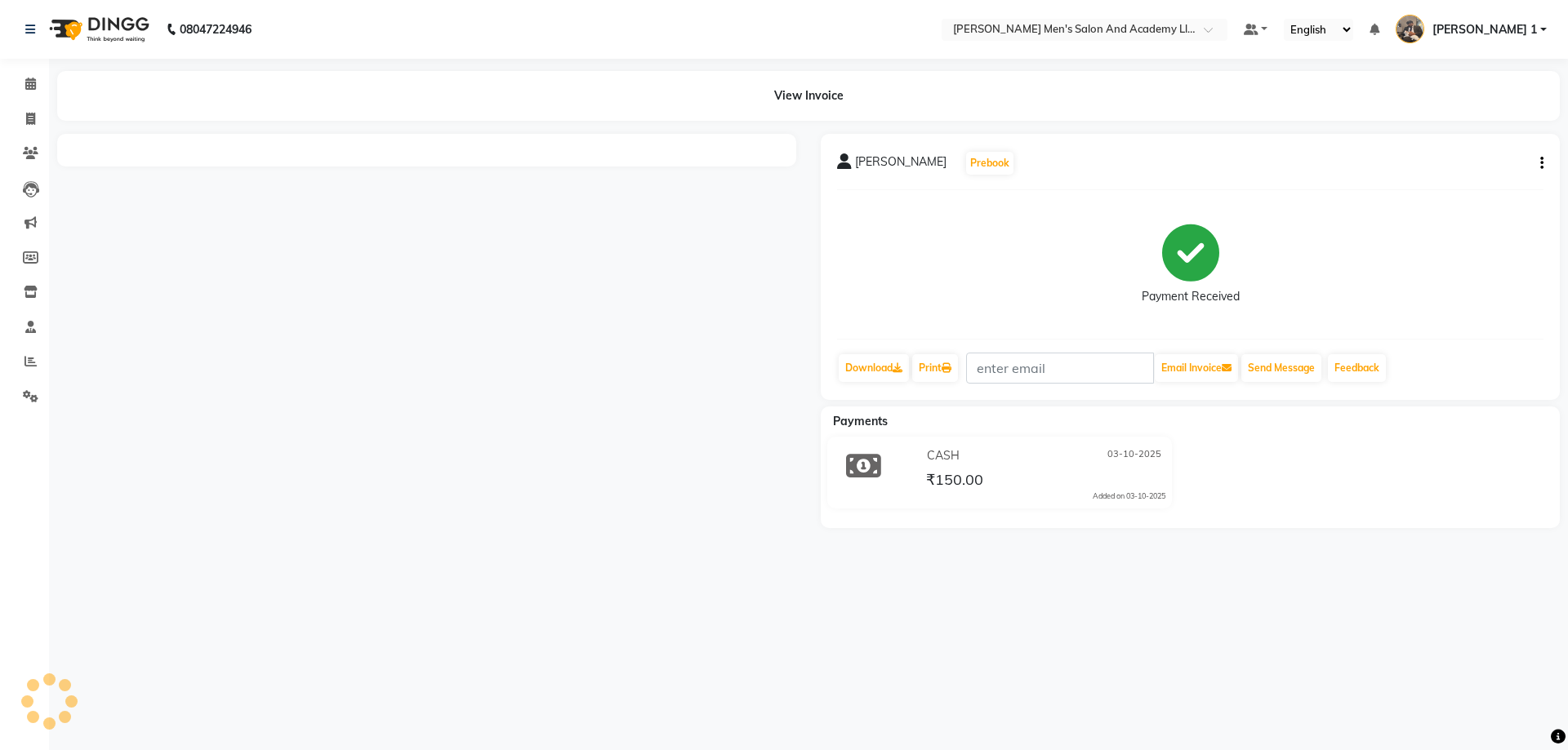
select select "en"
click at [927, 161] on span "[PERSON_NAME]" at bounding box center [900, 165] width 92 height 23
click at [39, 115] on span at bounding box center [30, 119] width 28 height 19
select select "service"
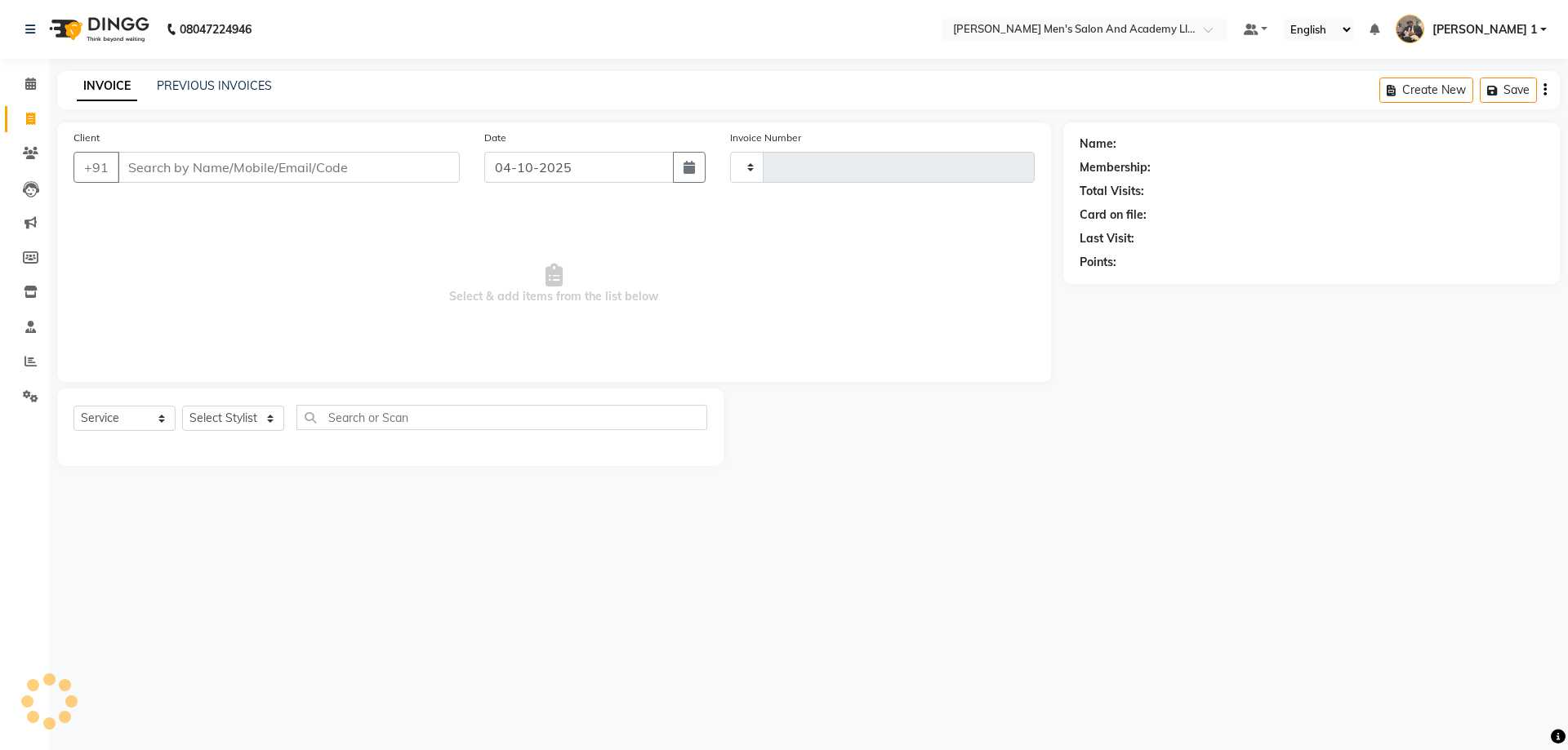
type input "10814"
select select "6752"
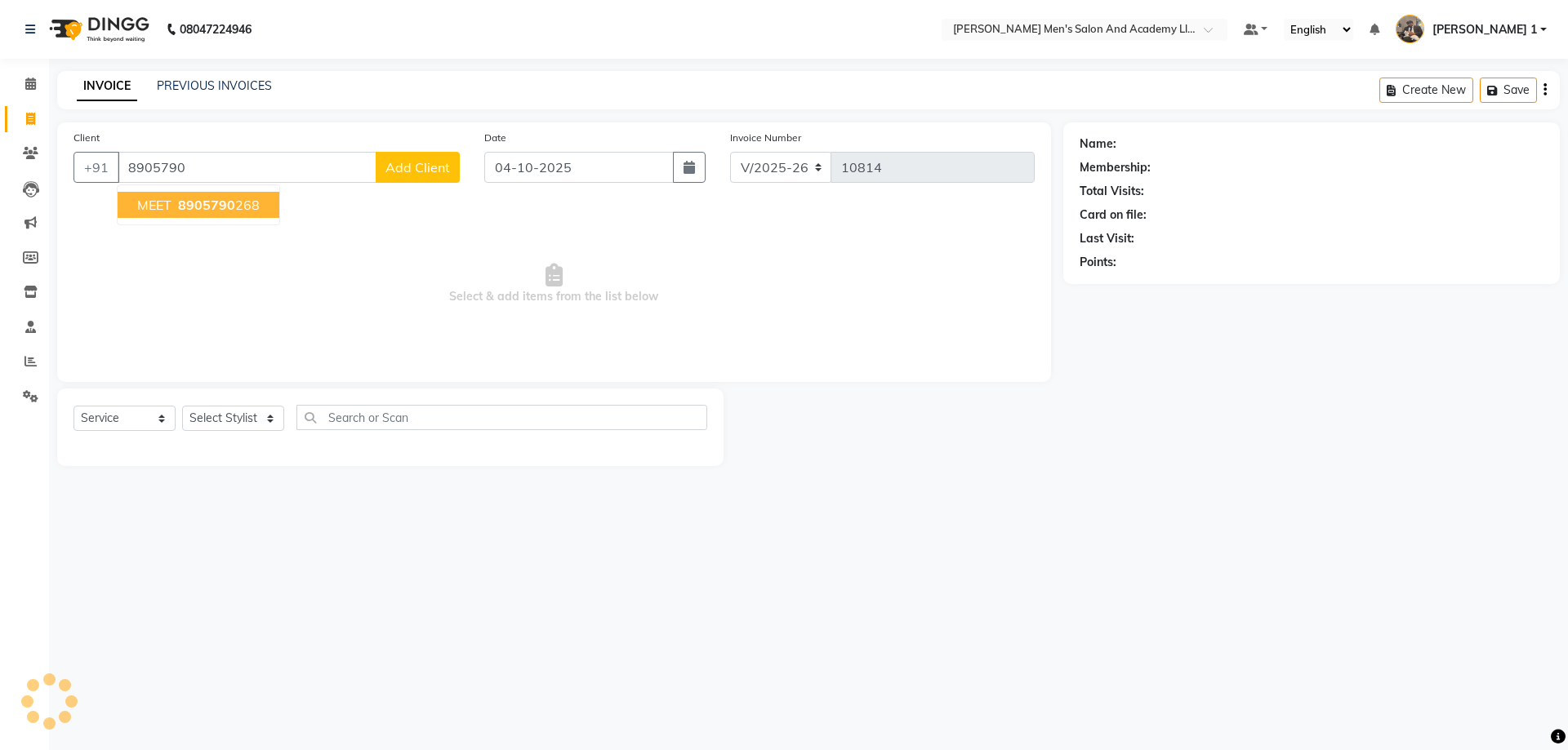
click at [242, 203] on ngb-highlight "8905790 268" at bounding box center [217, 204] width 85 height 16
type input "8905790268"
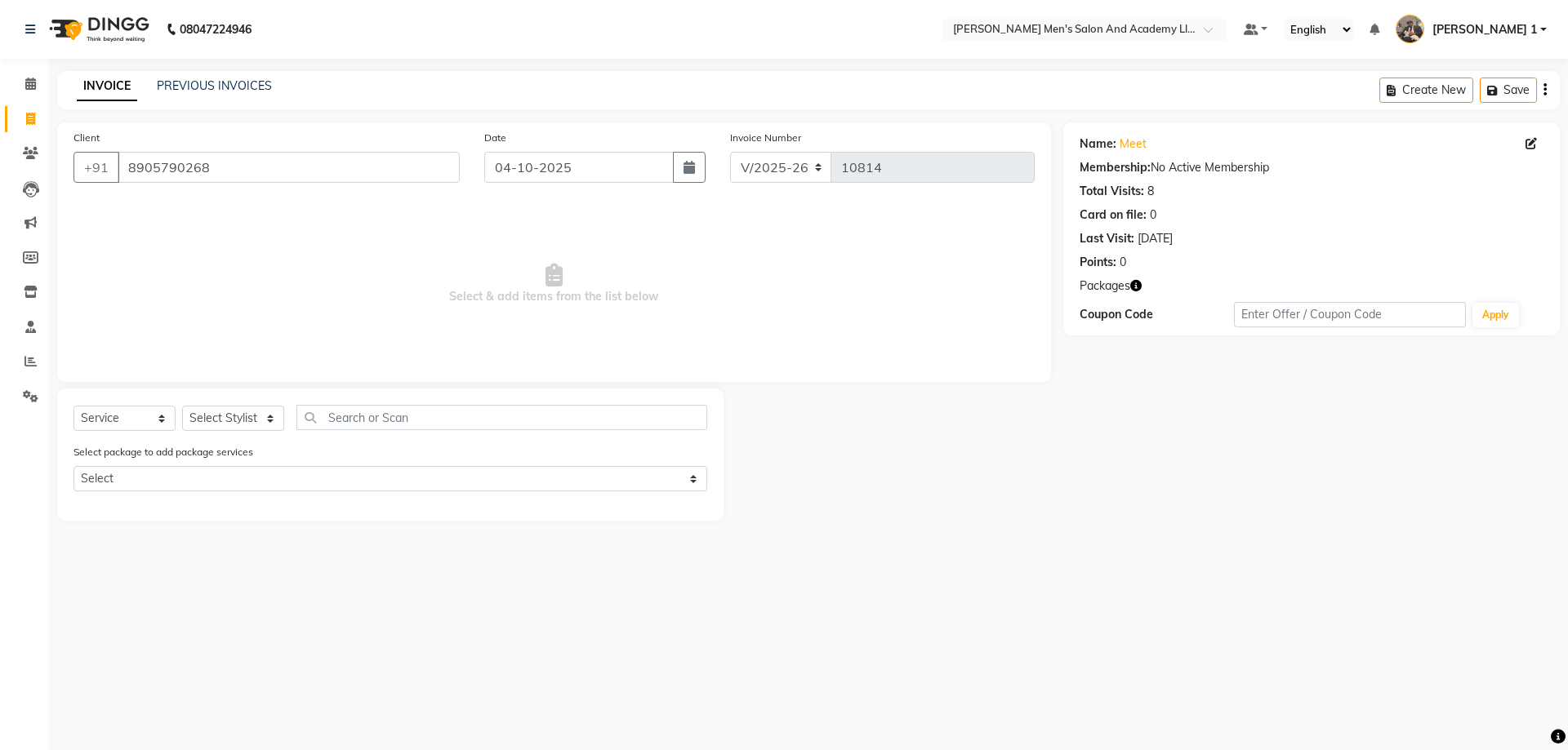
click at [1135, 288] on icon "button" at bounding box center [1135, 285] width 11 height 11
click at [287, 402] on div "Select Service Product Membership Package Voucher Prepaid Gift Card Select Styl…" at bounding box center [390, 455] width 666 height 132
click at [272, 416] on select "Select Stylist [PERSON_NAME] [PERSON_NAME] [PERSON_NAME] [PERSON_NAME] [PERSON_…" at bounding box center [233, 418] width 102 height 25
select select "90387"
click at [182, 406] on select "Select Stylist [PERSON_NAME] [PERSON_NAME] [PERSON_NAME] [PERSON_NAME] [PERSON_…" at bounding box center [233, 418] width 102 height 25
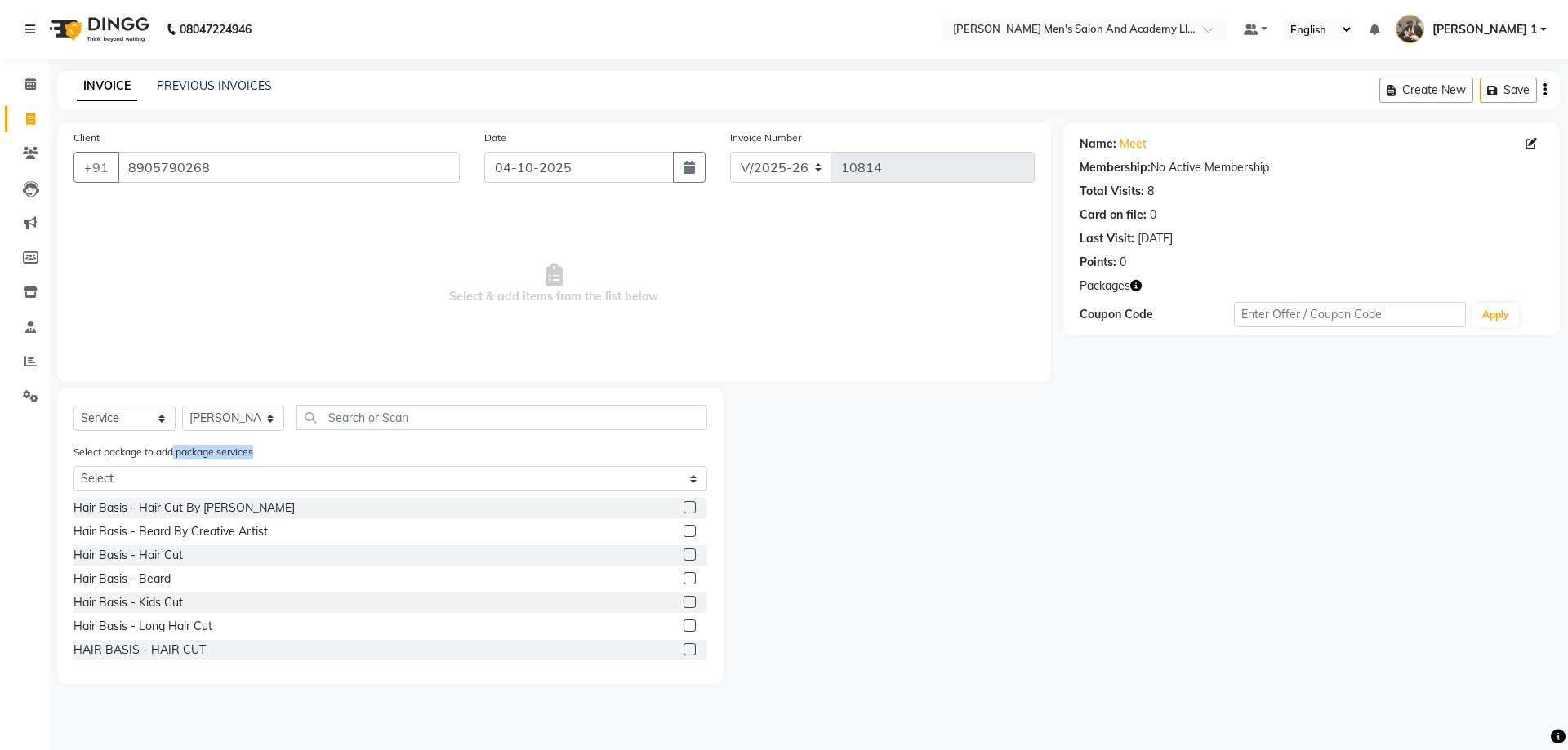
click at [174, 460] on div "Select package to add package services Select MAVDI DEAR PACKAGE ( 6 HAIR CUT /…" at bounding box center [390, 471] width 658 height 55
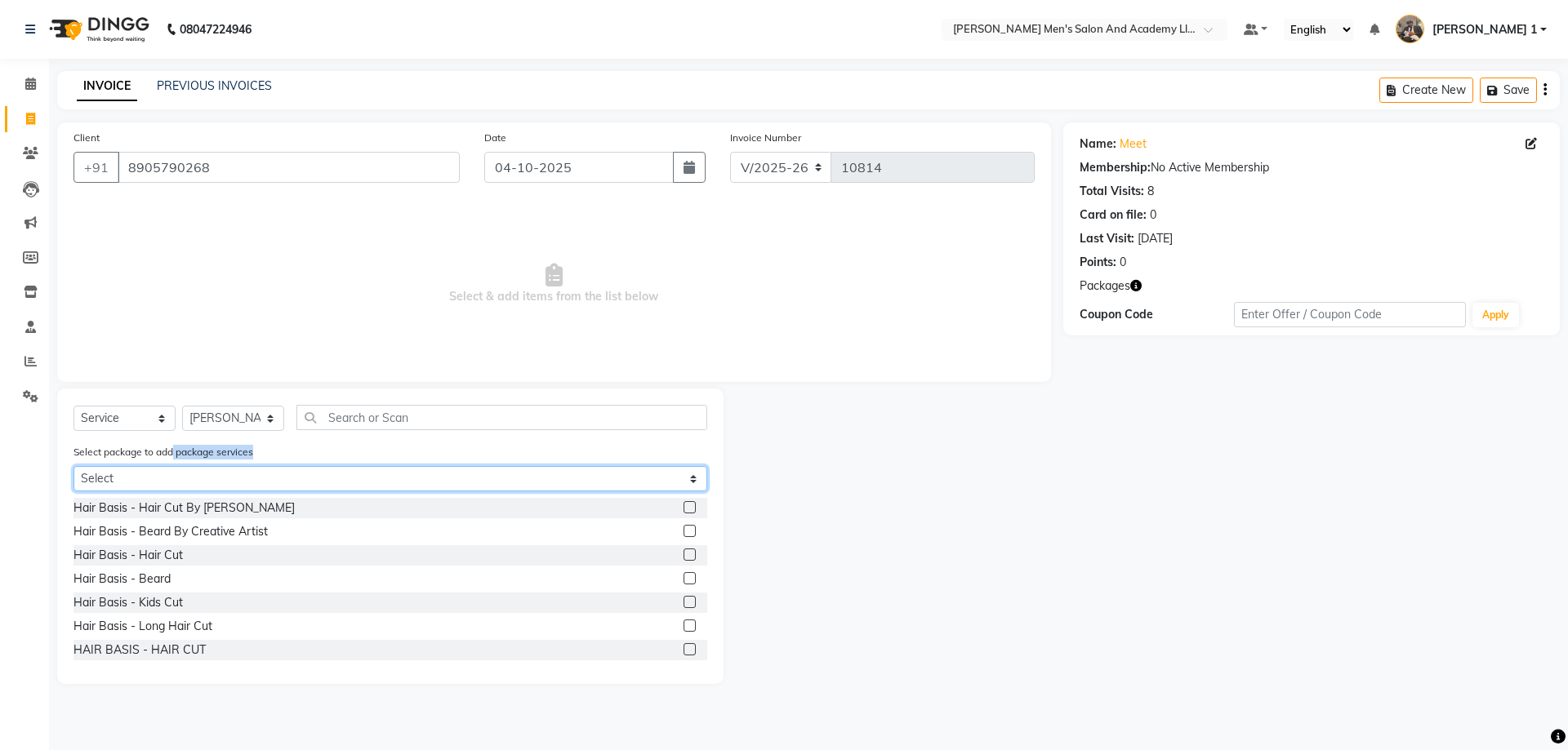
click at [180, 479] on select "Select MAVDI DEAR PACKAGE ( 6 HAIR CUT / 6 BEARD) GENTLEMEN GOLD PACKAGE" at bounding box center [390, 478] width 633 height 25
select select "1: Object"
click at [74, 466] on select "Select MAVDI DEAR PACKAGE ( 6 HAIR CUT / 6 BEARD) GENTLEMEN GOLD PACKAGE" at bounding box center [390, 478] width 633 height 25
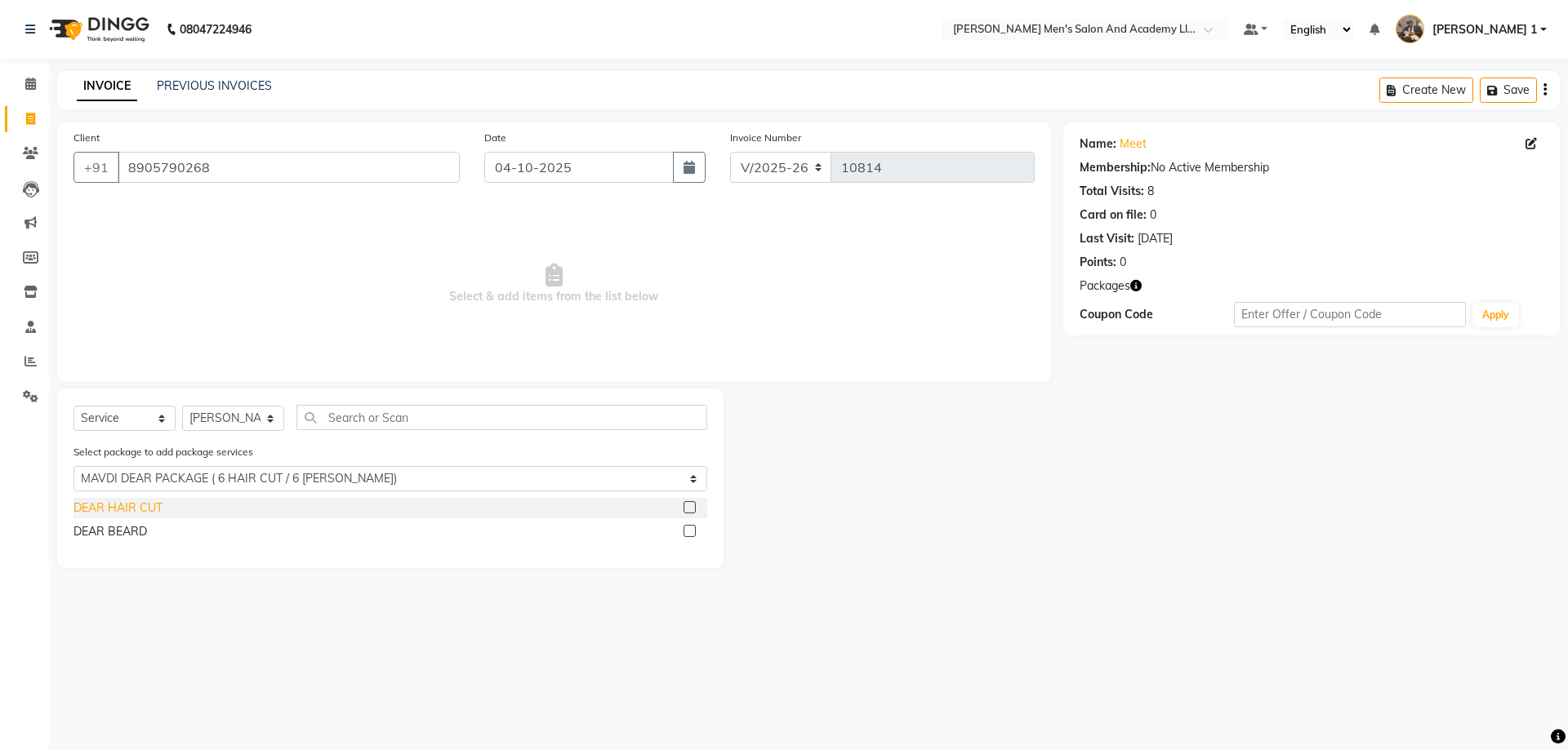
click at [142, 505] on div "DEAR HAIR CUT" at bounding box center [118, 508] width 89 height 17
checkbox input "false"
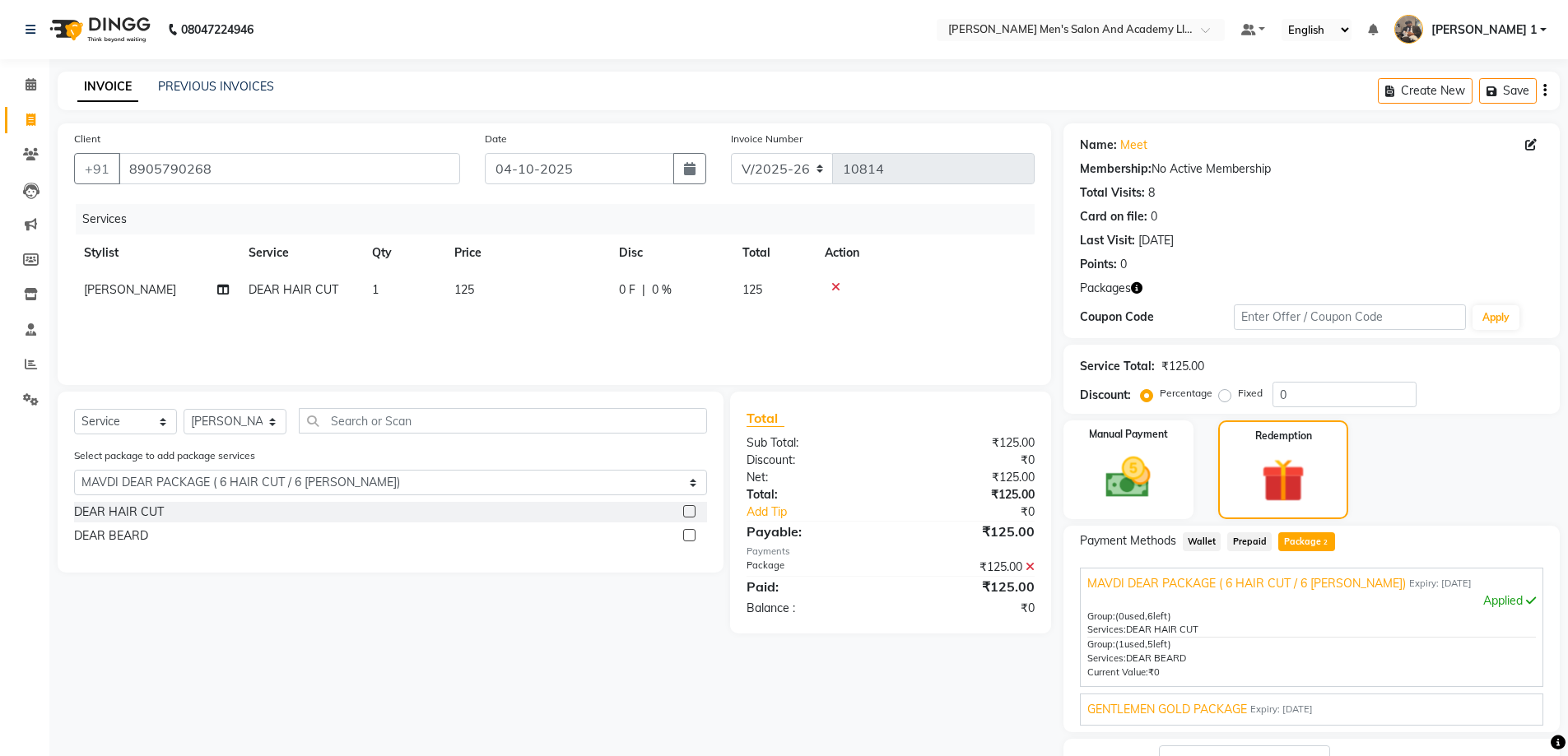
click at [147, 545] on div "DEAR BEARD" at bounding box center [391, 536] width 633 height 21
click at [145, 543] on div "DEAR BEARD" at bounding box center [112, 536] width 74 height 17
checkbox input "false"
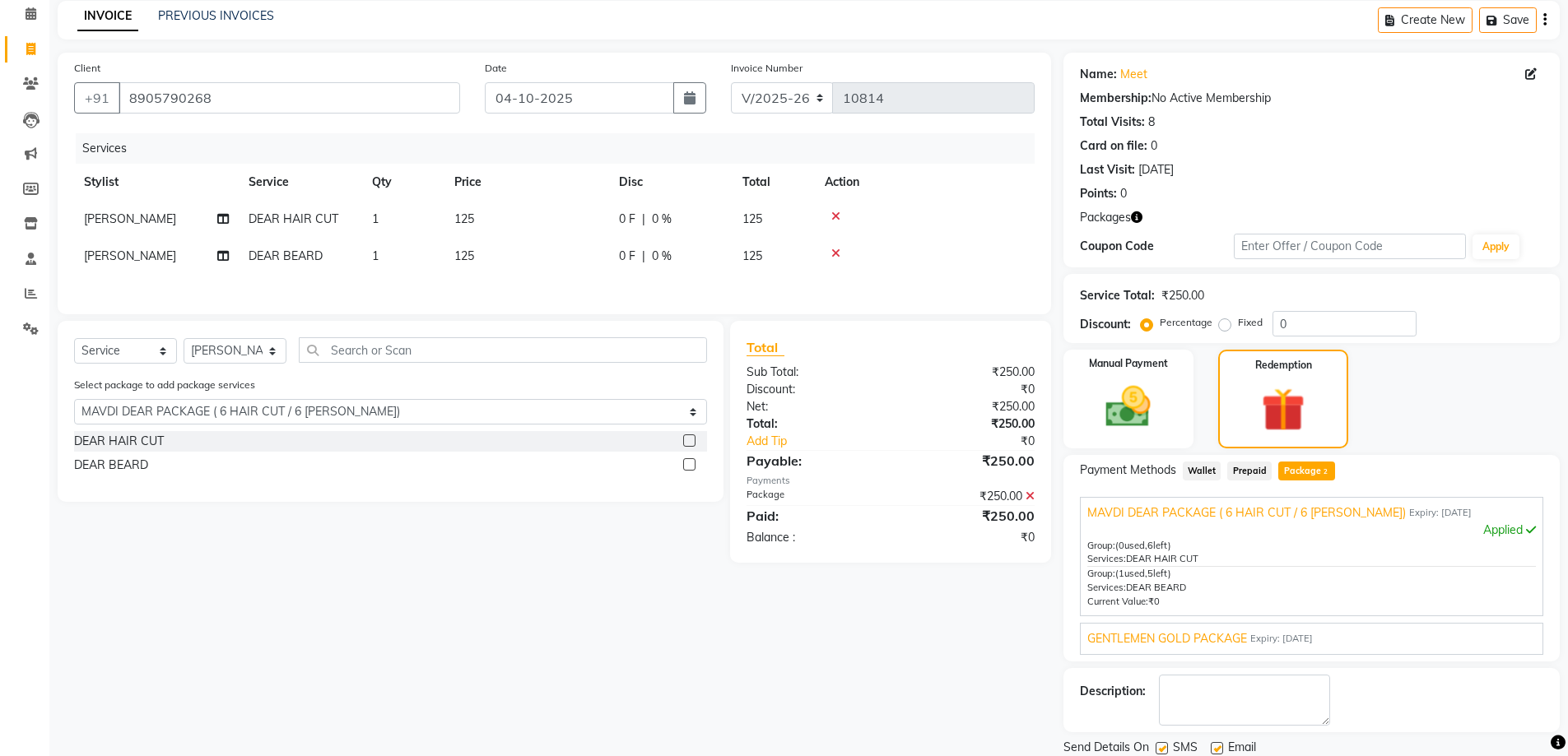
scroll to position [127, 0]
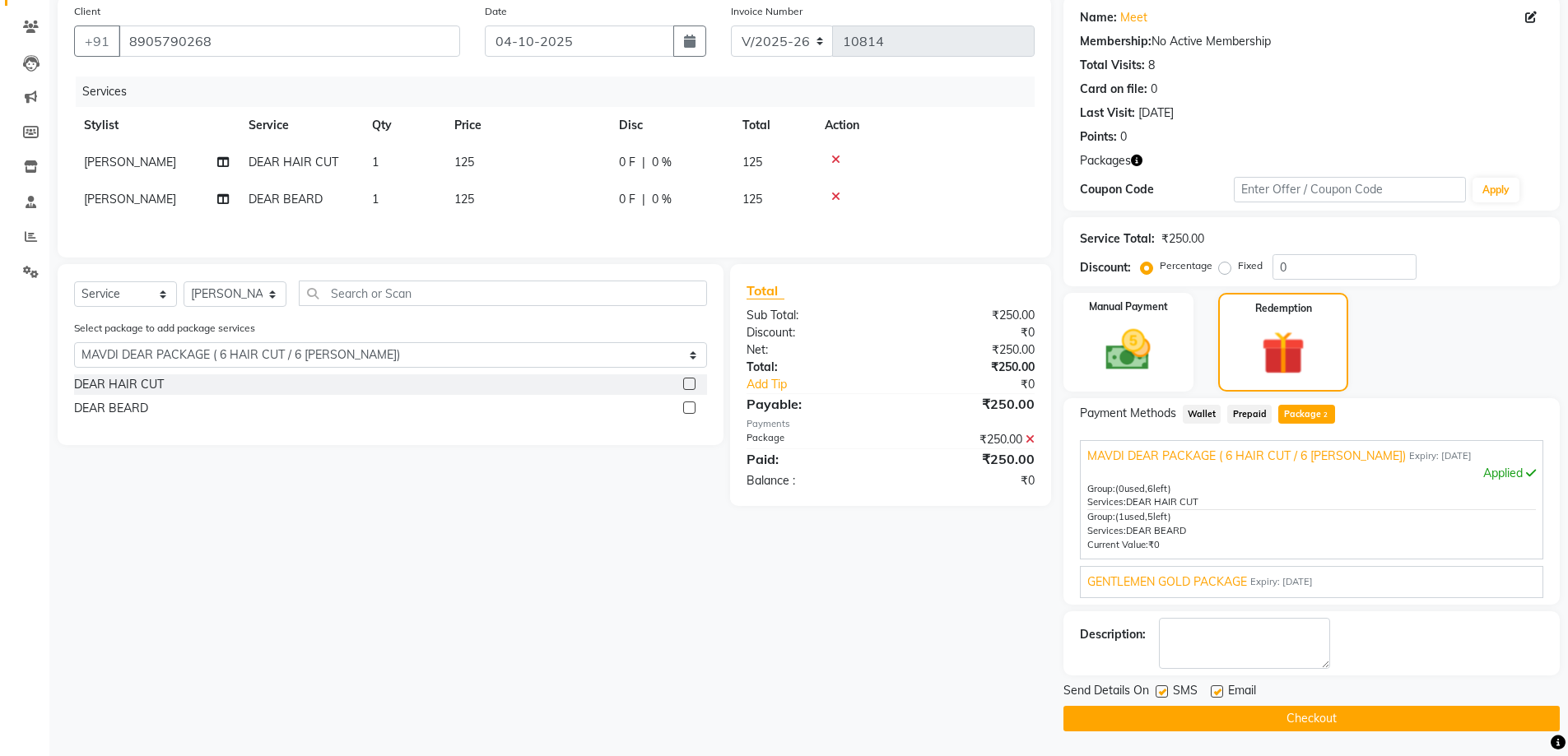
click at [1217, 690] on label at bounding box center [1217, 692] width 12 height 12
click at [1217, 690] on input "checkbox" at bounding box center [1216, 693] width 10 height 10
checkbox input "false"
drag, startPoint x: 1194, startPoint y: 729, endPoint x: 1181, endPoint y: 717, distance: 17.7
click at [1190, 729] on button "Checkout" at bounding box center [1311, 718] width 496 height 25
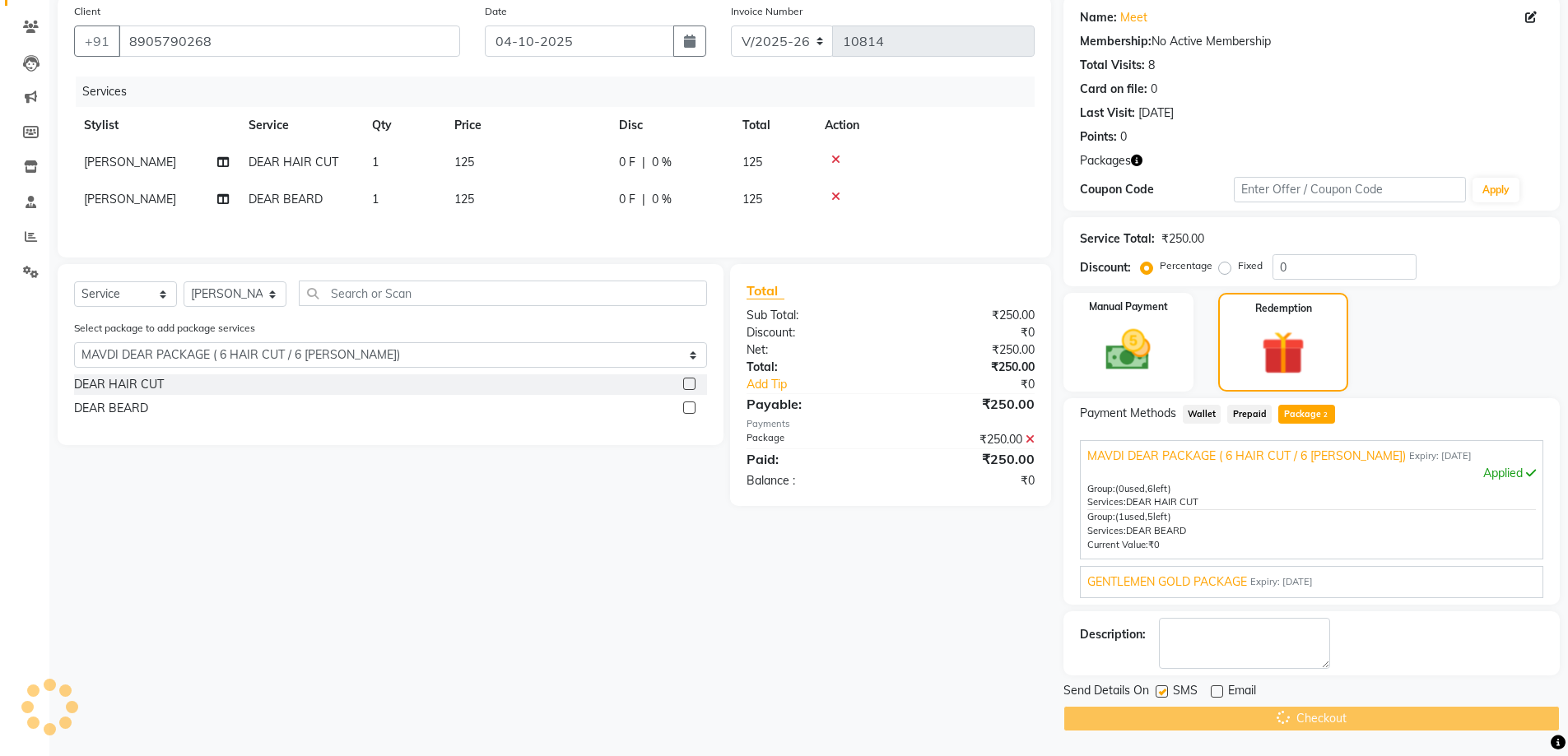
click at [1162, 691] on label at bounding box center [1162, 692] width 12 height 12
click at [1162, 691] on input "checkbox" at bounding box center [1161, 693] width 10 height 10
checkbox input "false"
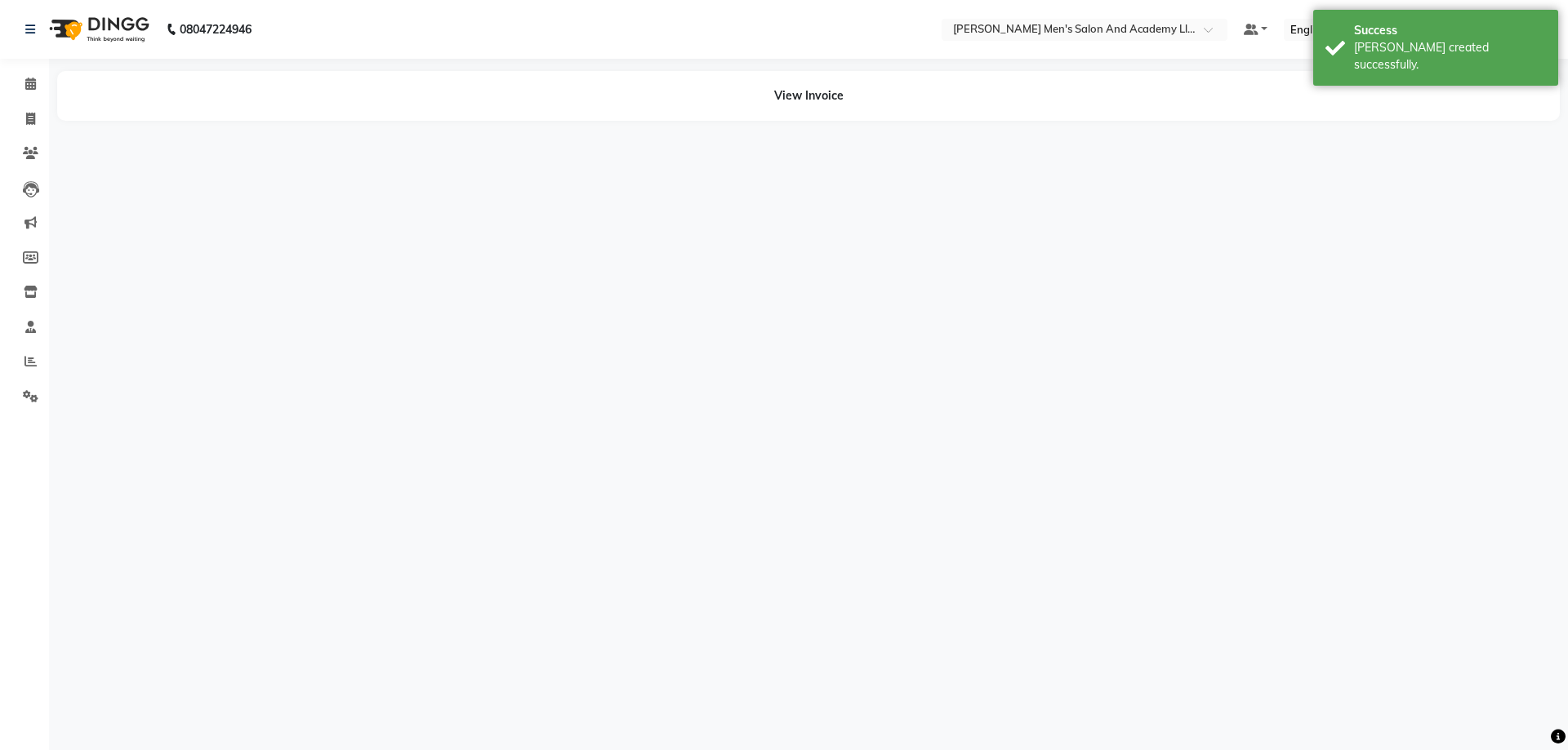
click at [1150, 686] on div "08047224946 Select Location × Sandy Men's Salon And Academy Llp, Speed Well Def…" at bounding box center [784, 375] width 1568 height 750
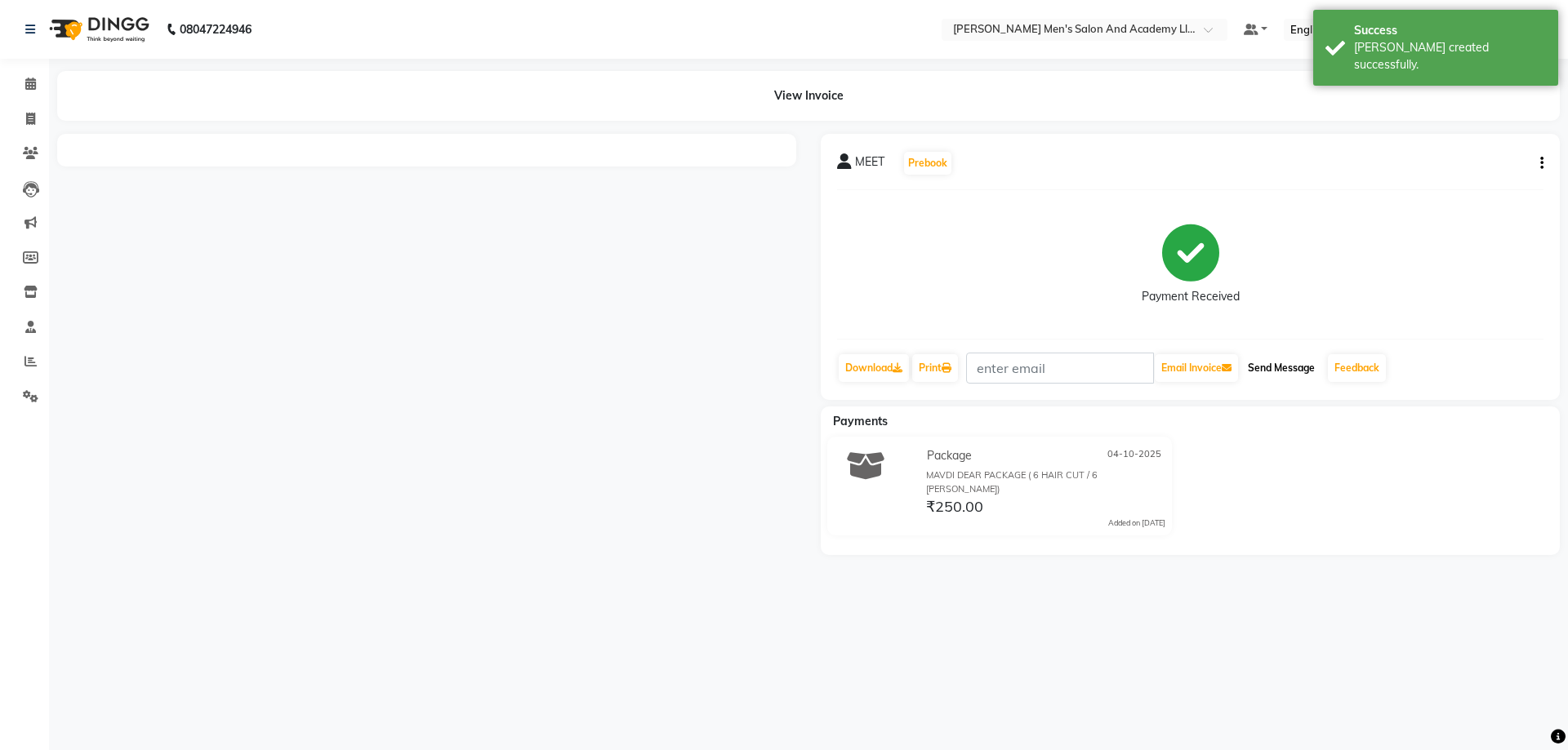
click at [1256, 370] on button "Send Message" at bounding box center [1280, 368] width 80 height 27
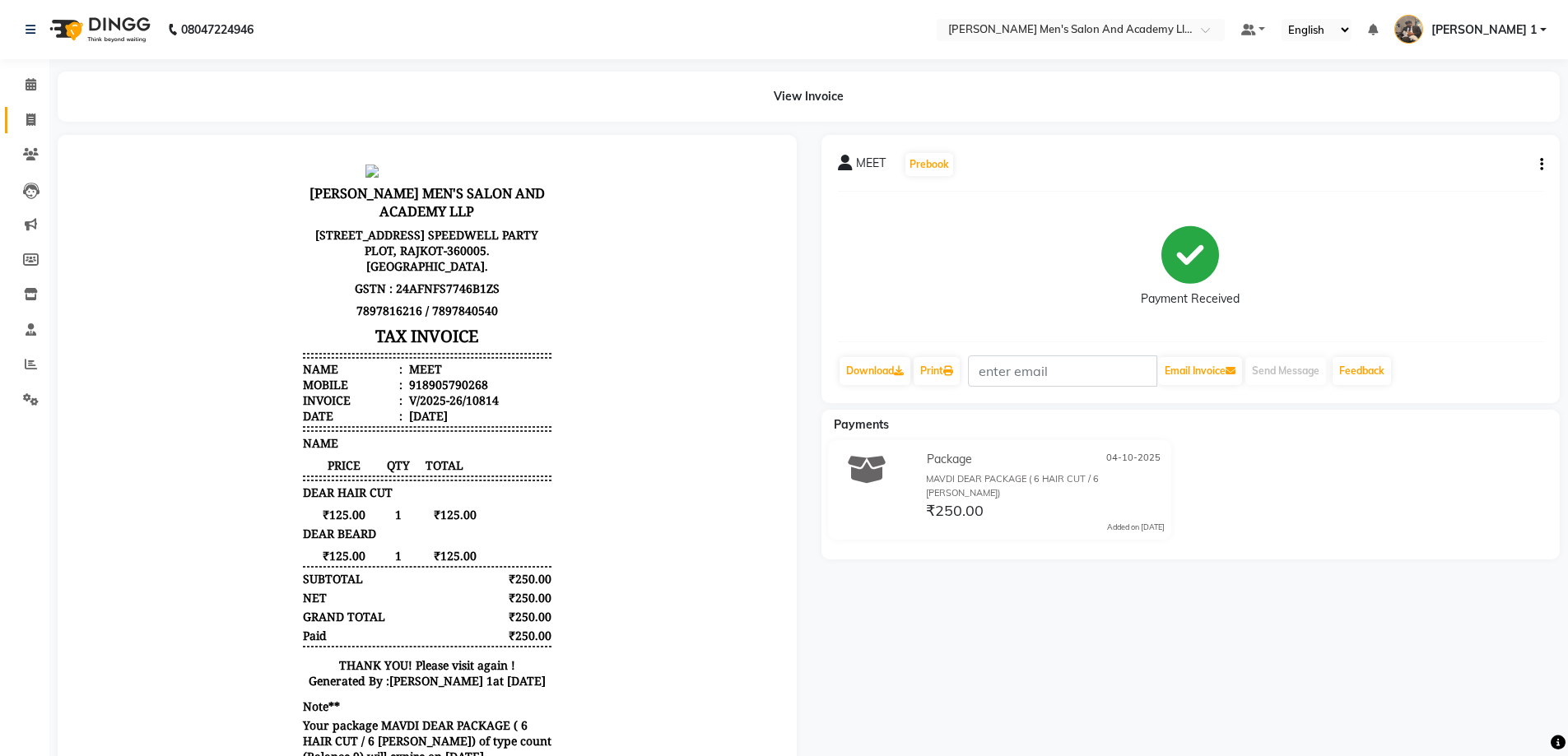
click at [31, 121] on icon at bounding box center [30, 119] width 9 height 12
select select "service"
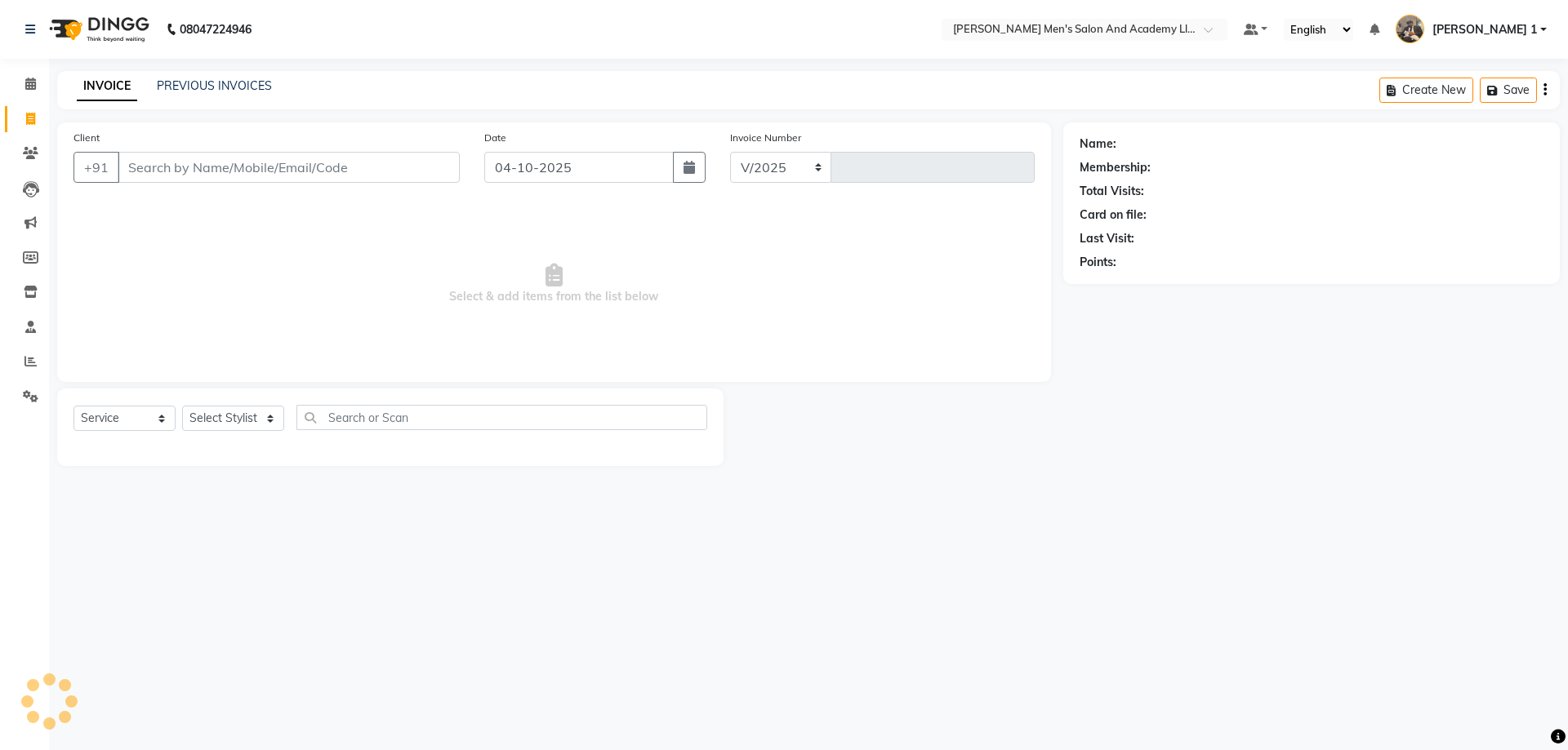
select select "6752"
type input "10815"
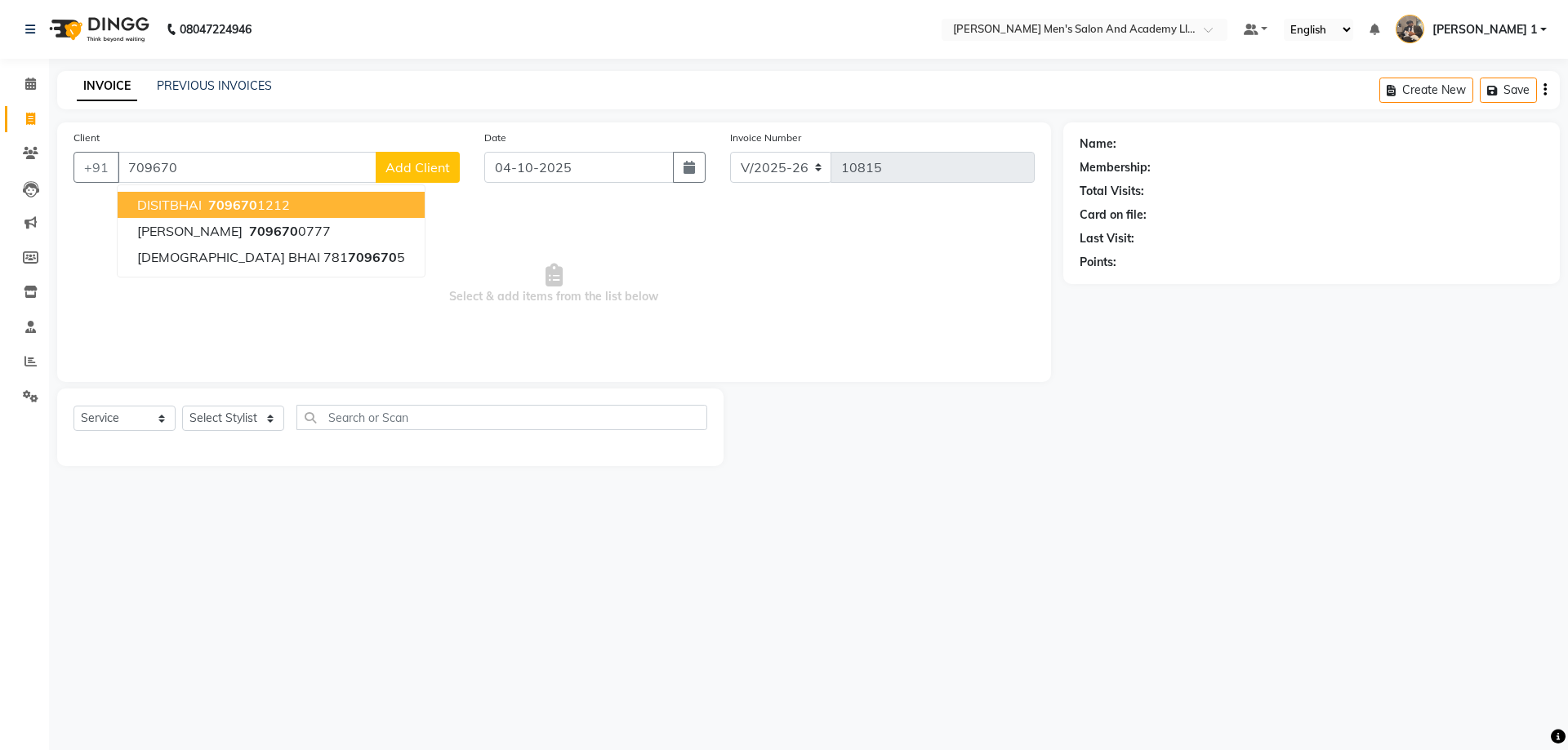
click at [280, 215] on button "DISITBHAI 709670 1212" at bounding box center [271, 205] width 307 height 26
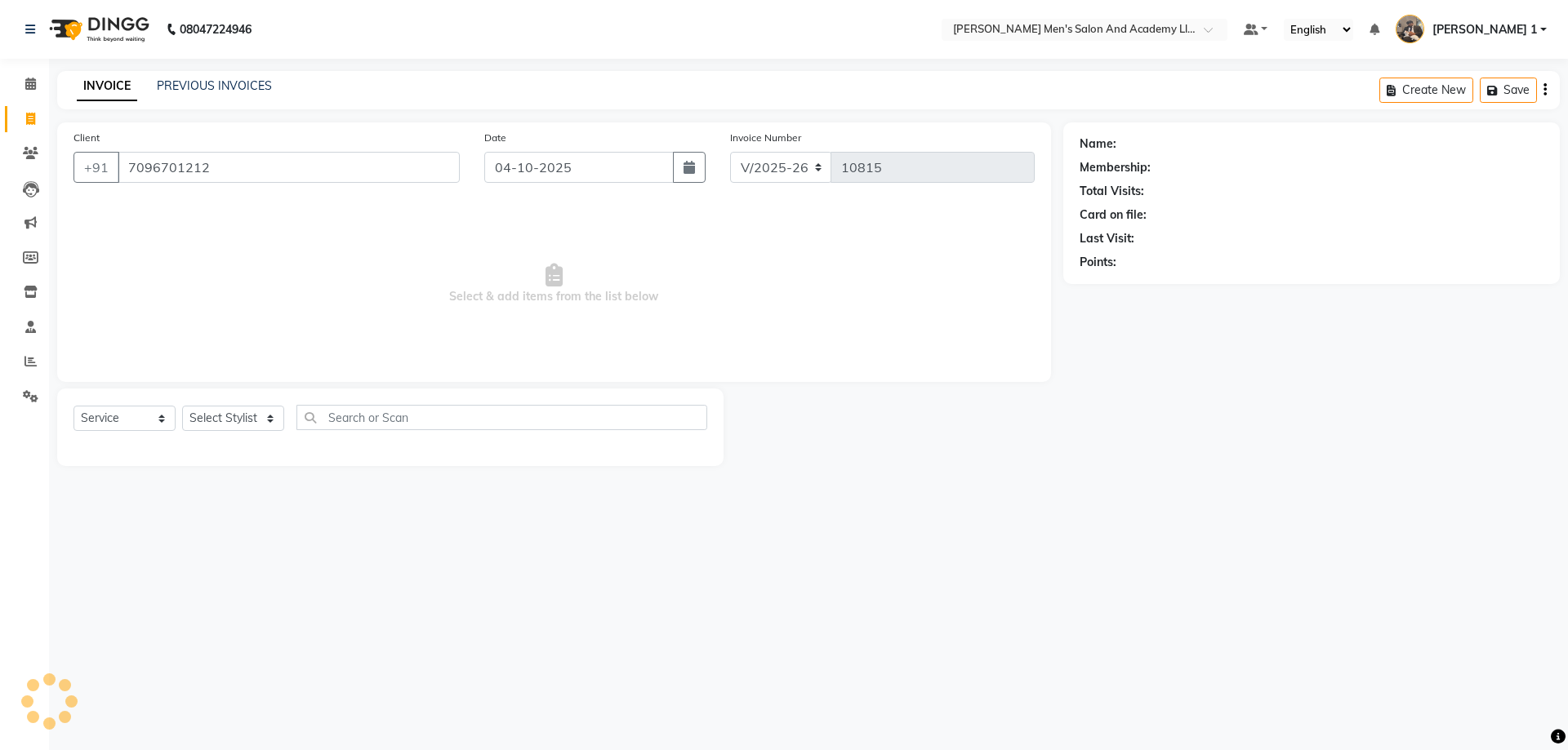
type input "7096701212"
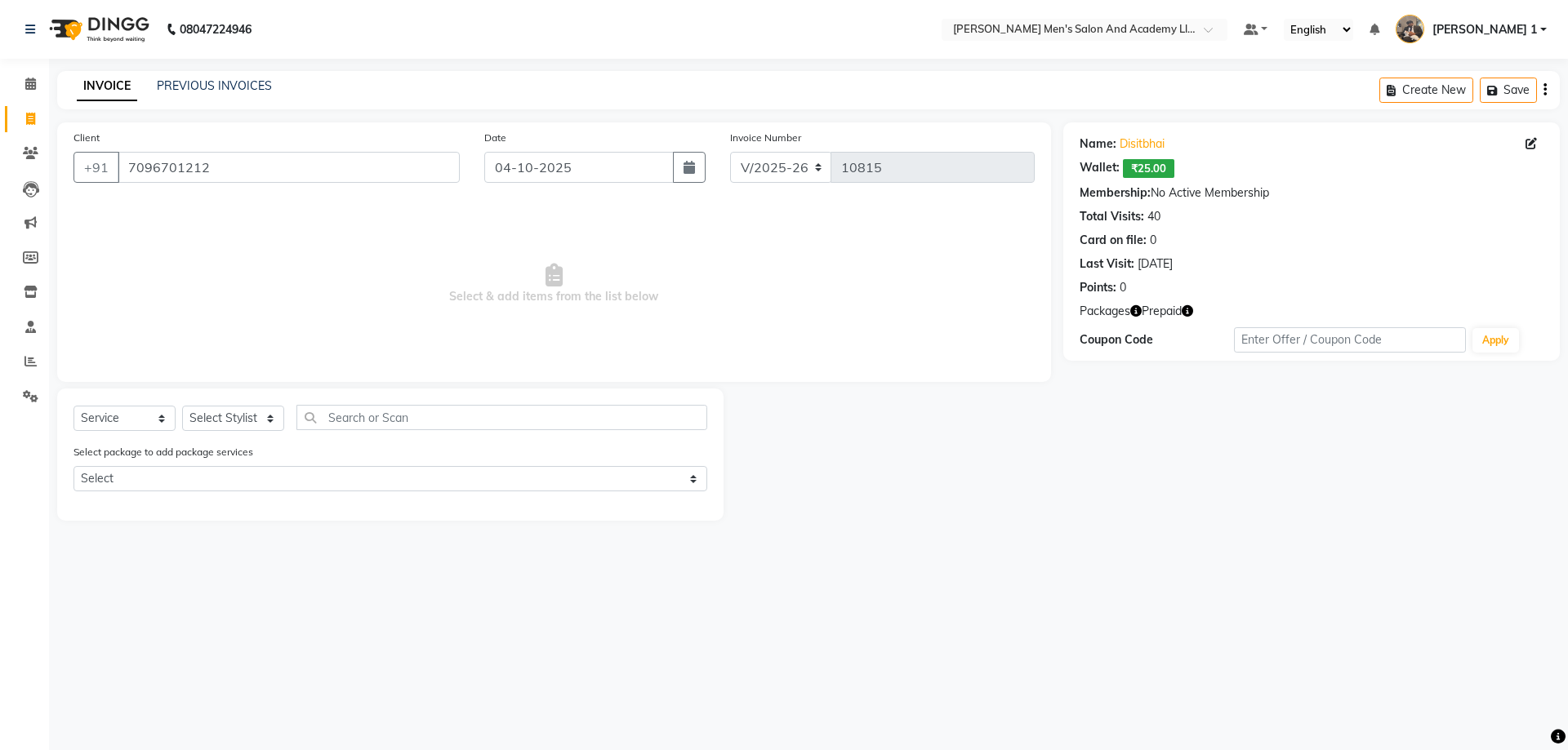
click at [1190, 318] on button "button" at bounding box center [1187, 311] width 11 height 17
click at [261, 416] on select "Select Stylist [PERSON_NAME] [PERSON_NAME] [PERSON_NAME] [PERSON_NAME] [PERSON_…" at bounding box center [233, 418] width 102 height 25
select select "52738"
click at [182, 406] on select "Select Stylist [PERSON_NAME] [PERSON_NAME] [PERSON_NAME] [PERSON_NAME] [PERSON_…" at bounding box center [233, 418] width 102 height 25
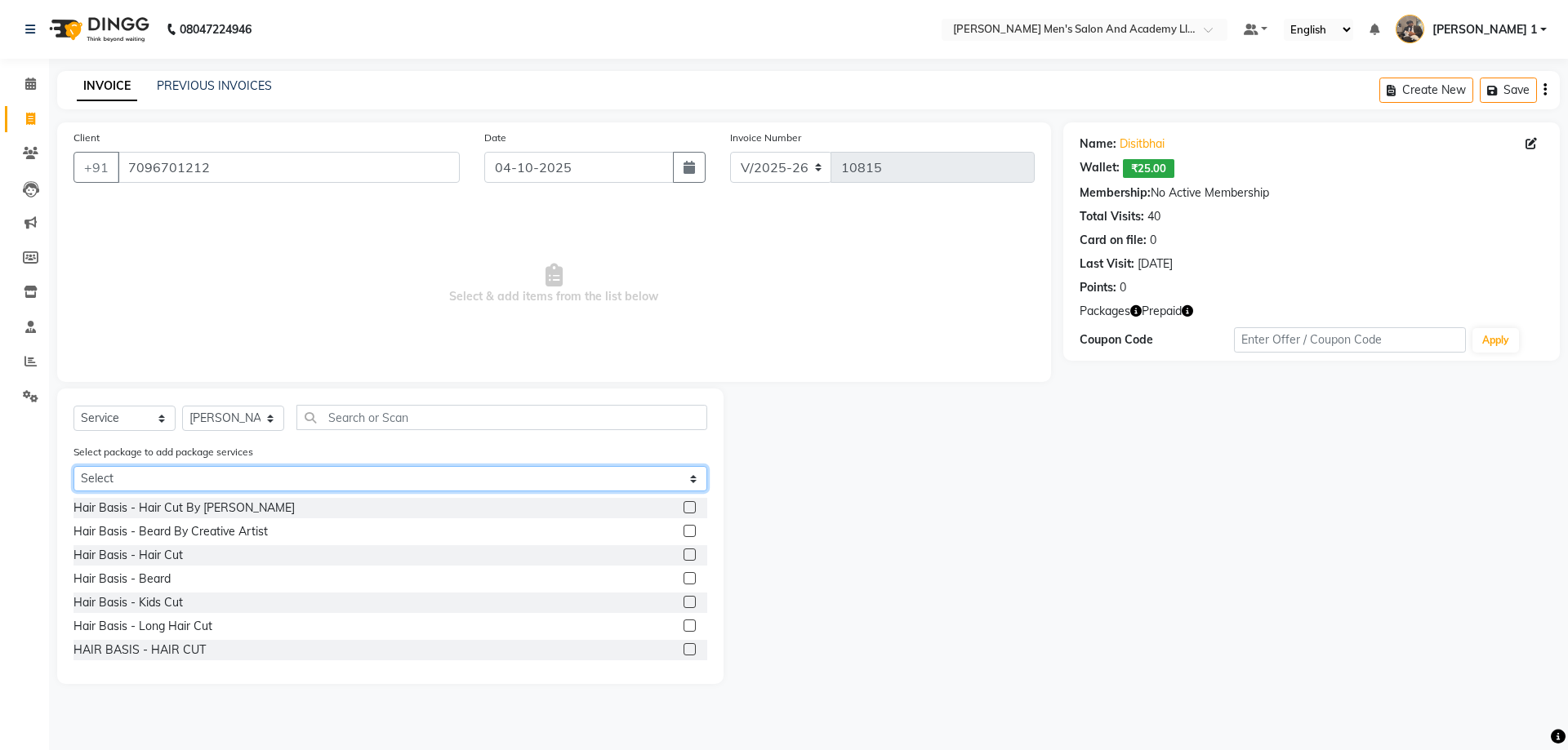
click at [234, 480] on select "Select SPEED WELL BEARD PAY 5 AND & 1 FREE COOLER SENIOR PACKAGE SINIER MAGIC P…" at bounding box center [390, 478] width 633 height 25
select select "2: Object"
click at [74, 466] on select "Select SPEED WELL BEARD PAY 5 AND & 1 FREE COOLER SENIOR PACKAGE SINIER MAGIC P…" at bounding box center [390, 478] width 633 height 25
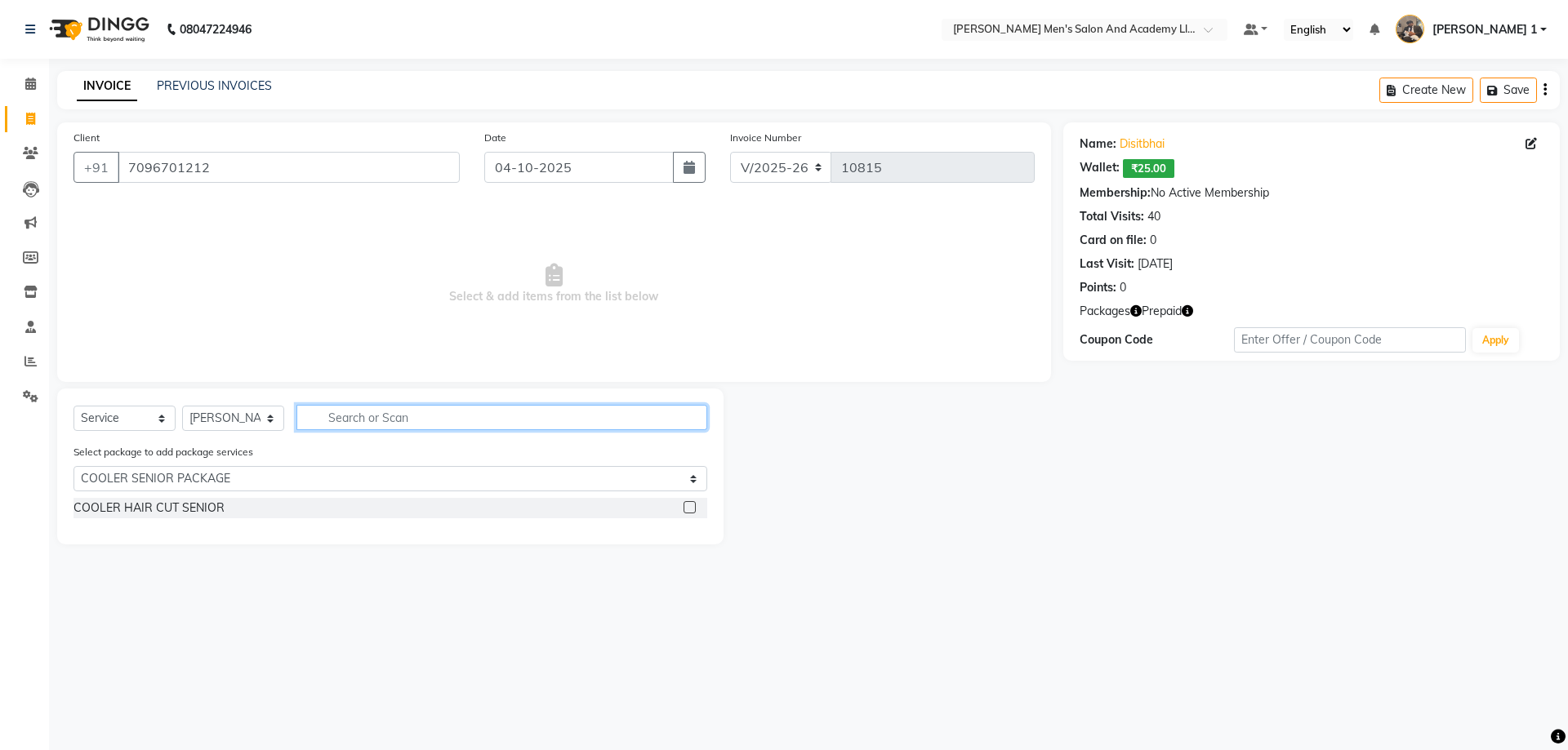
click at [346, 422] on input "text" at bounding box center [501, 417] width 411 height 25
type input "H"
select select "0: undefined"
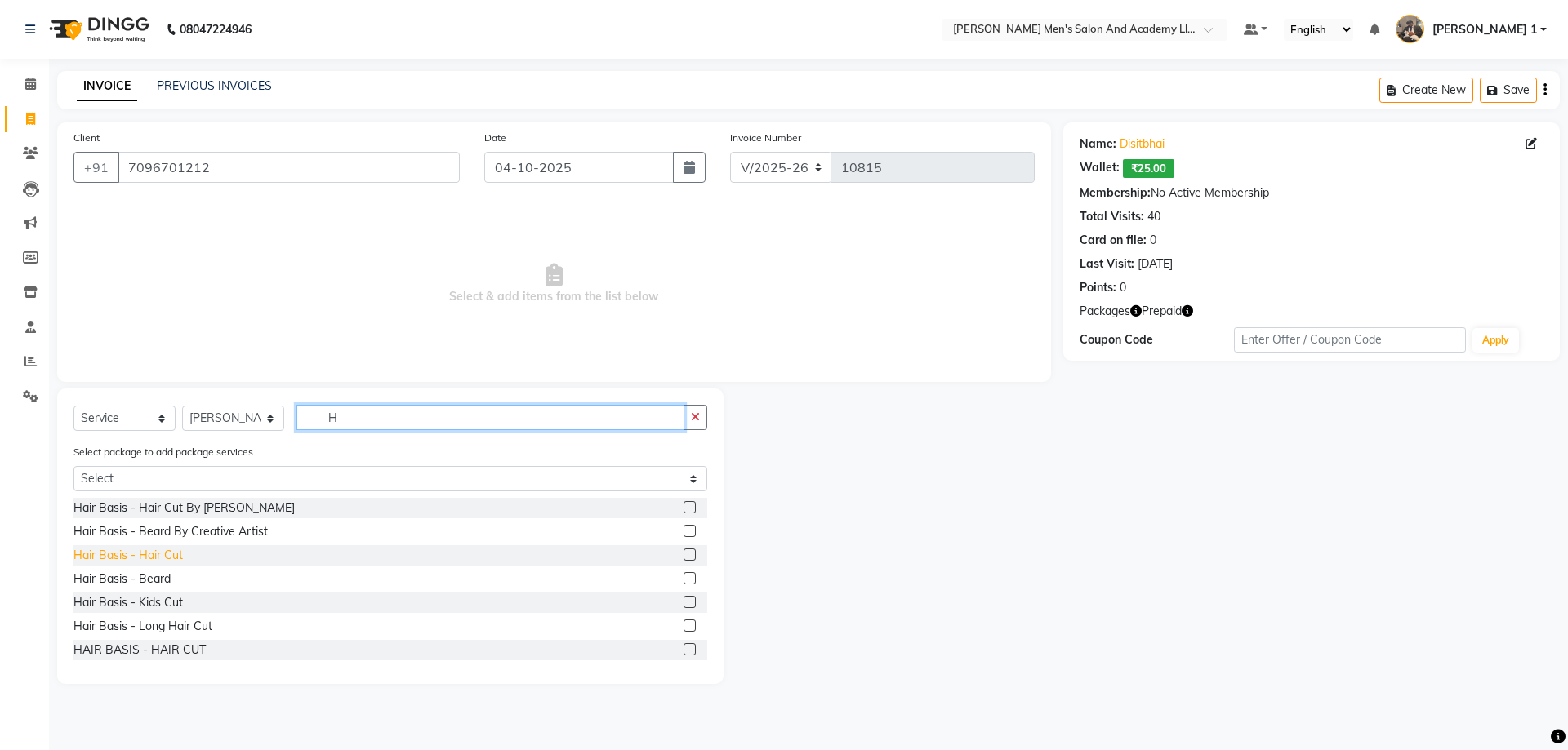
type input "H"
click at [146, 552] on div "Hair Basis - Hair Cut" at bounding box center [129, 556] width 110 height 17
checkbox input "false"
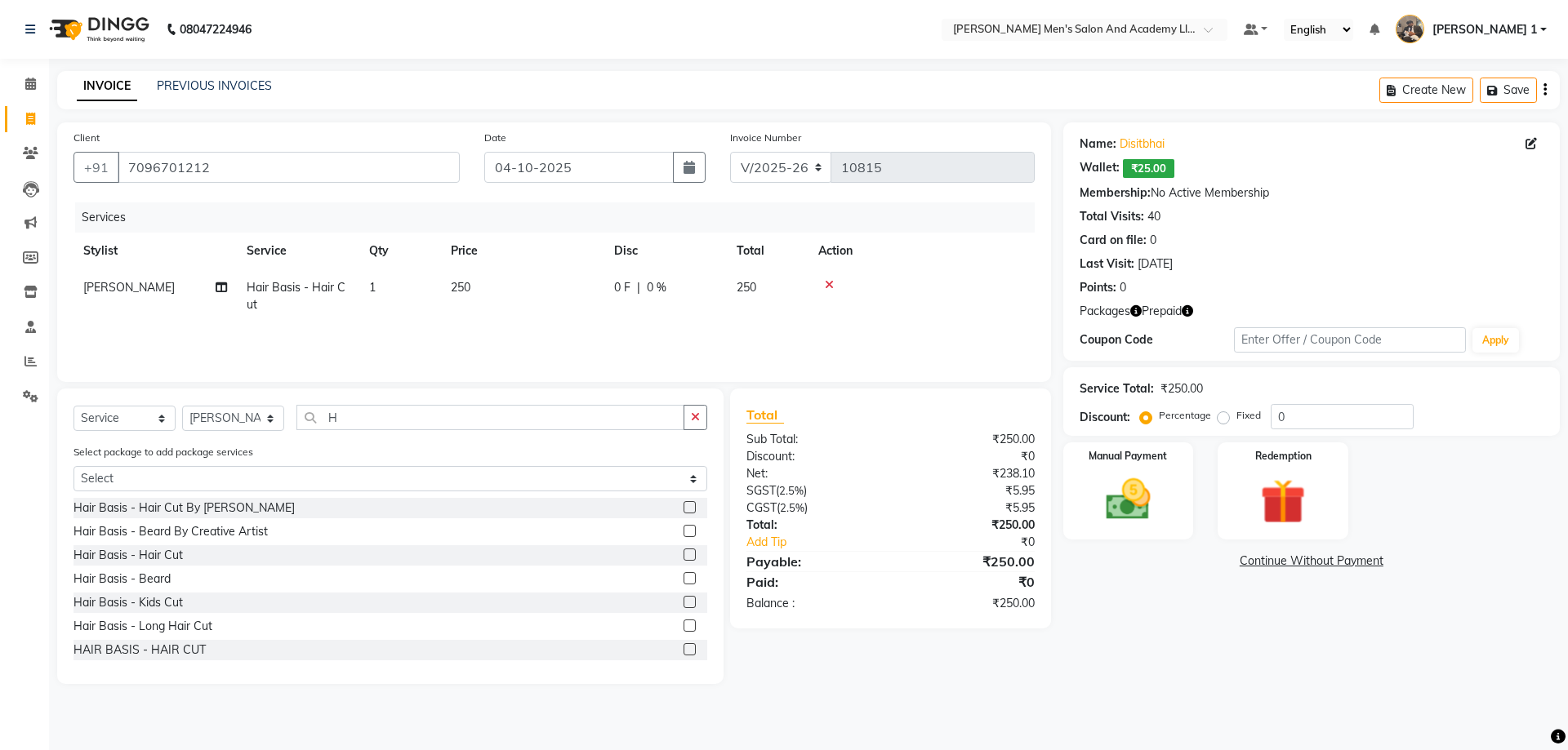
click at [560, 305] on td "250" at bounding box center [523, 296] width 163 height 54
select select "52738"
drag, startPoint x: 565, startPoint y: 304, endPoint x: 556, endPoint y: 305, distance: 9.1
click at [556, 305] on td "250" at bounding box center [599, 300] width 163 height 62
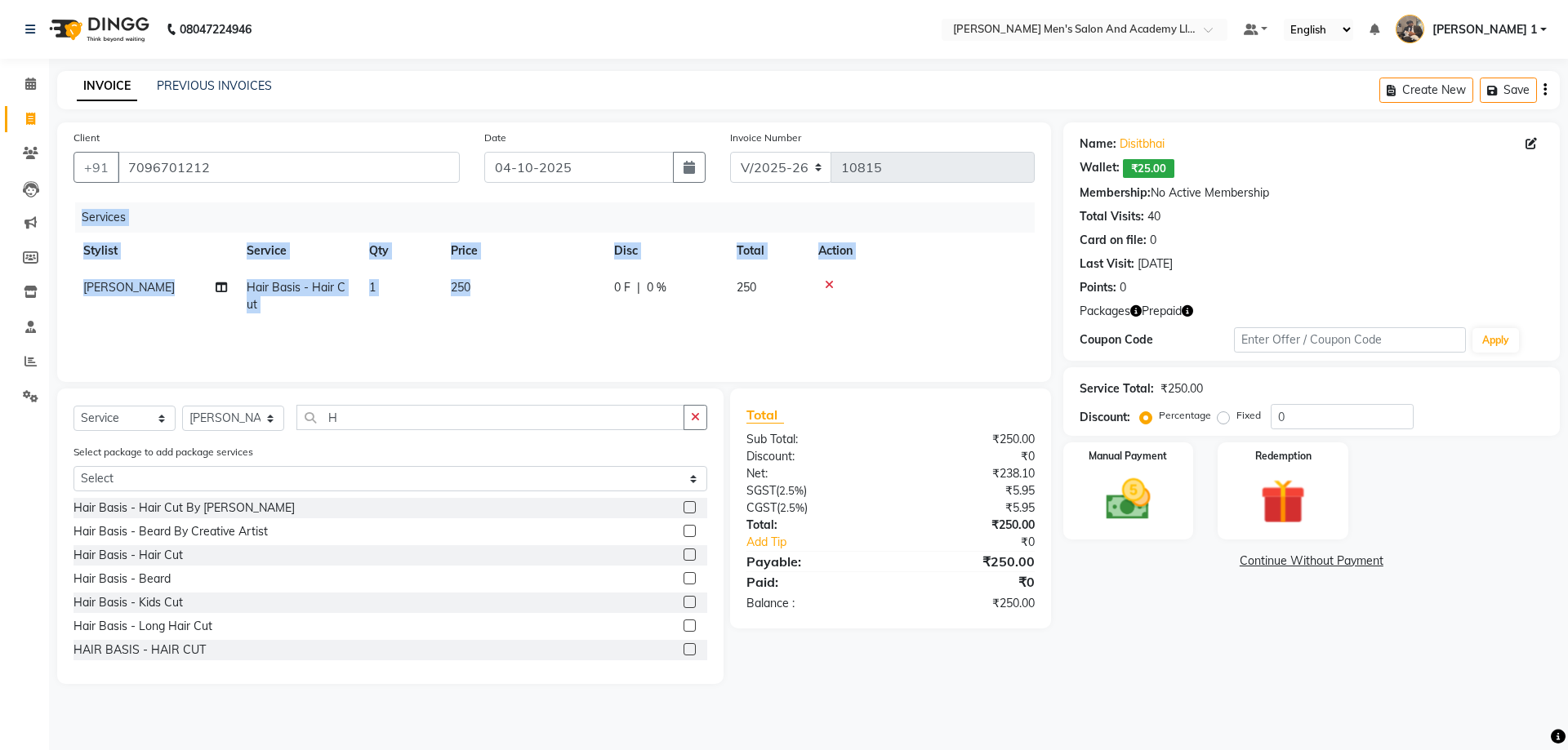
drag, startPoint x: 542, startPoint y: 308, endPoint x: 467, endPoint y: 333, distance: 79.1
click at [467, 333] on div "Services Stylist Service Qty Price Disc Total Action PRAVIN SEN Hair Basis - Ha…" at bounding box center [554, 284] width 961 height 163
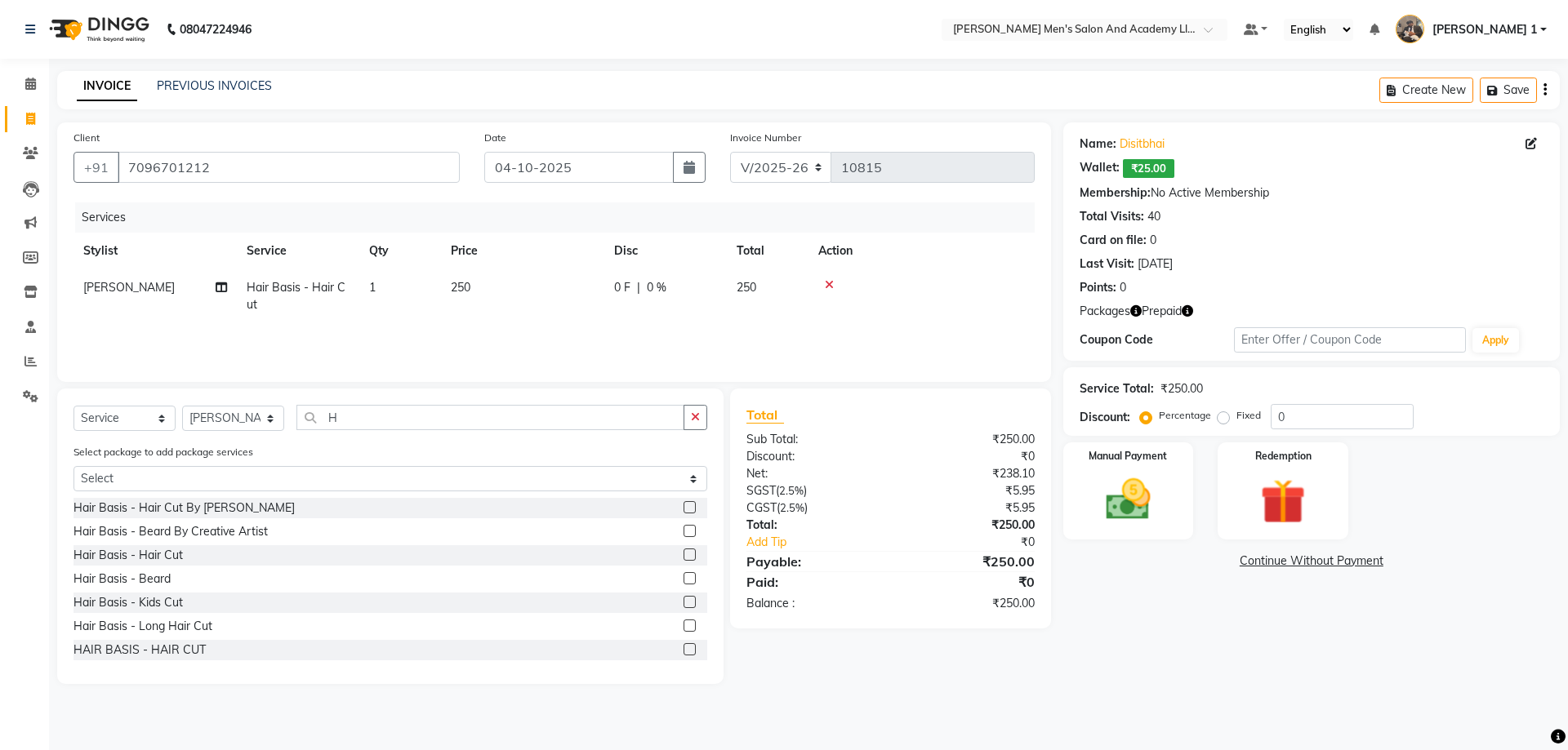
click at [611, 286] on td "0 F | 0 %" at bounding box center [665, 296] width 123 height 54
select select "52738"
drag, startPoint x: 611, startPoint y: 286, endPoint x: 397, endPoint y: 337, distance: 220.0
click at [398, 337] on div "Services Stylist Service Qty Price Disc Total Action AADITYA SOLANKI ABHAY PARM…" at bounding box center [554, 284] width 961 height 163
type input "300"
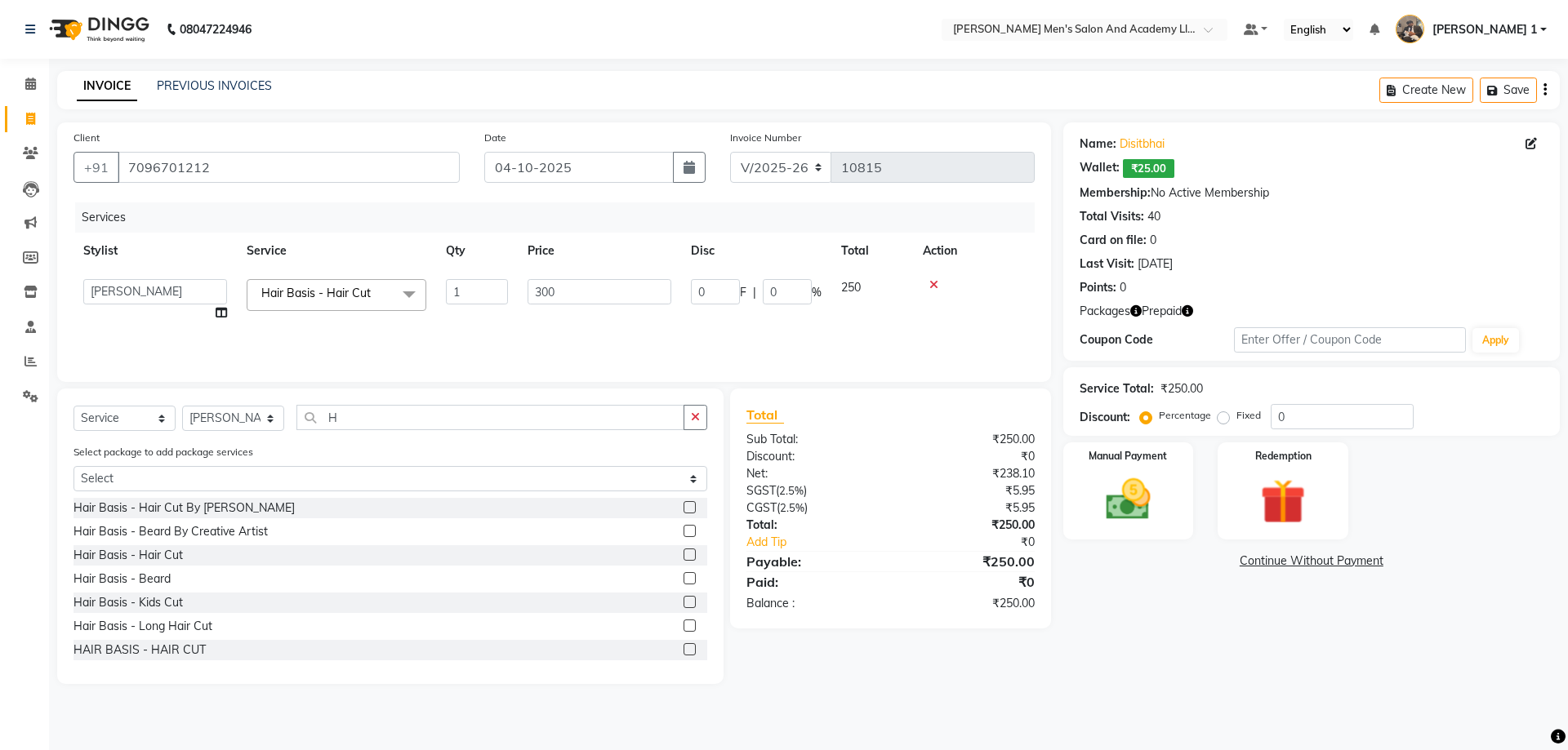
click at [935, 285] on div at bounding box center [973, 284] width 102 height 11
click at [829, 280] on icon at bounding box center [829, 284] width 9 height 11
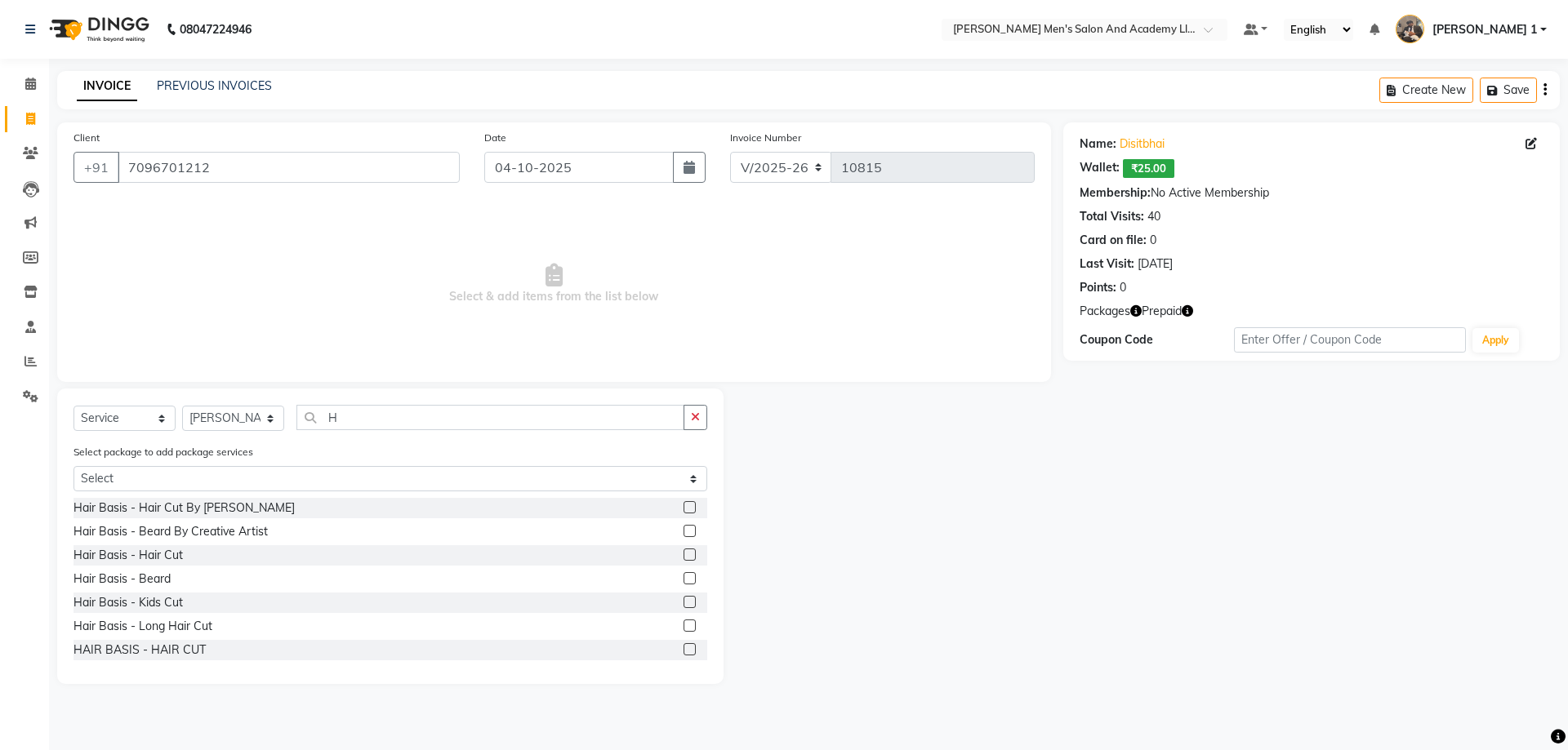
click at [1137, 311] on icon "button" at bounding box center [1135, 311] width 11 height 11
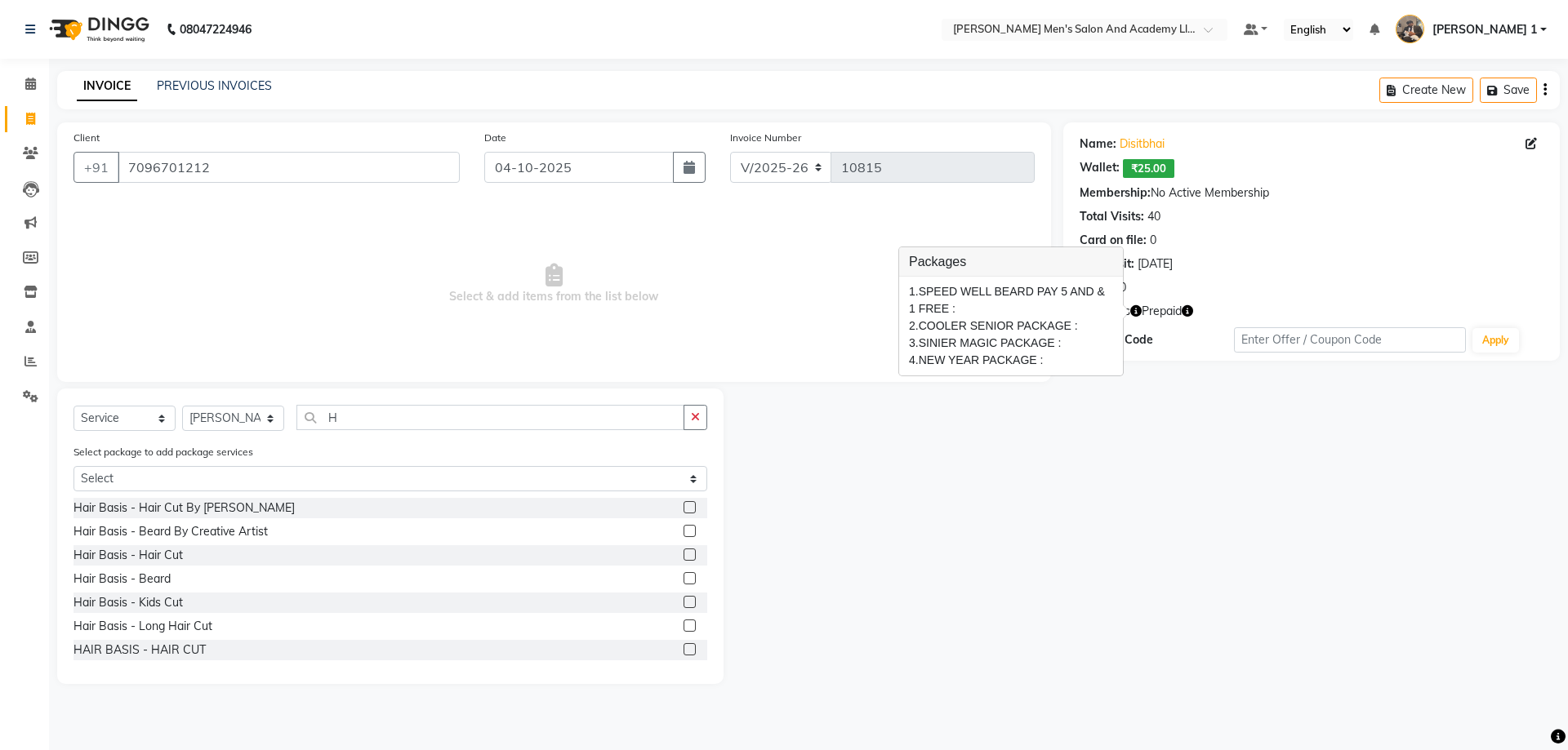
click at [1118, 414] on div "Name: Disitbhai Wallet: ₹25.00 Membership: No Active Membership Total Visits: 4…" at bounding box center [1317, 403] width 509 height 562
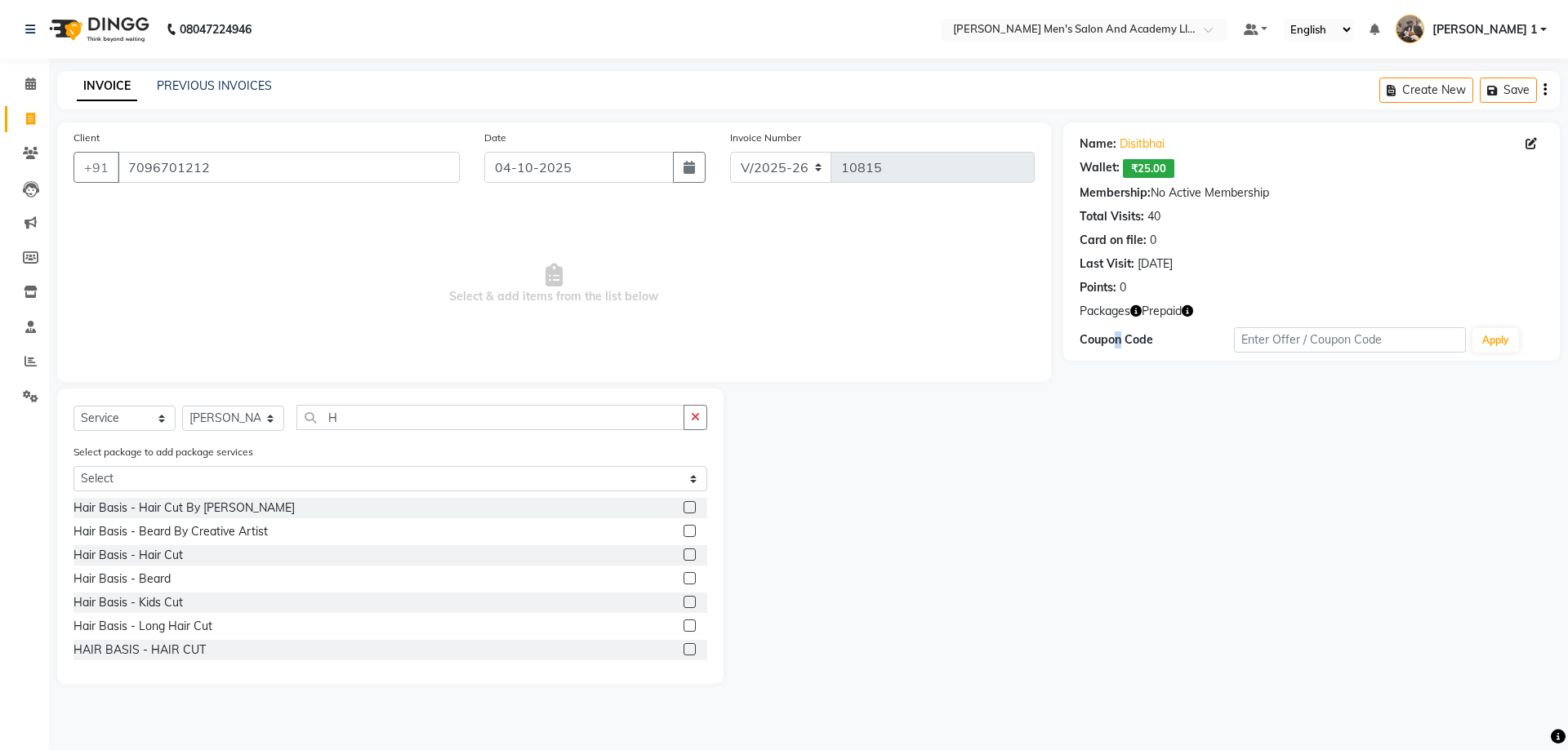
click at [1121, 413] on div "Name: Disitbhai Wallet: ₹25.00 Membership: No Active Membership Total Visits: 4…" at bounding box center [1317, 403] width 509 height 562
click at [1186, 310] on icon "button" at bounding box center [1187, 311] width 11 height 11
click at [974, 470] on div at bounding box center [893, 536] width 340 height 295
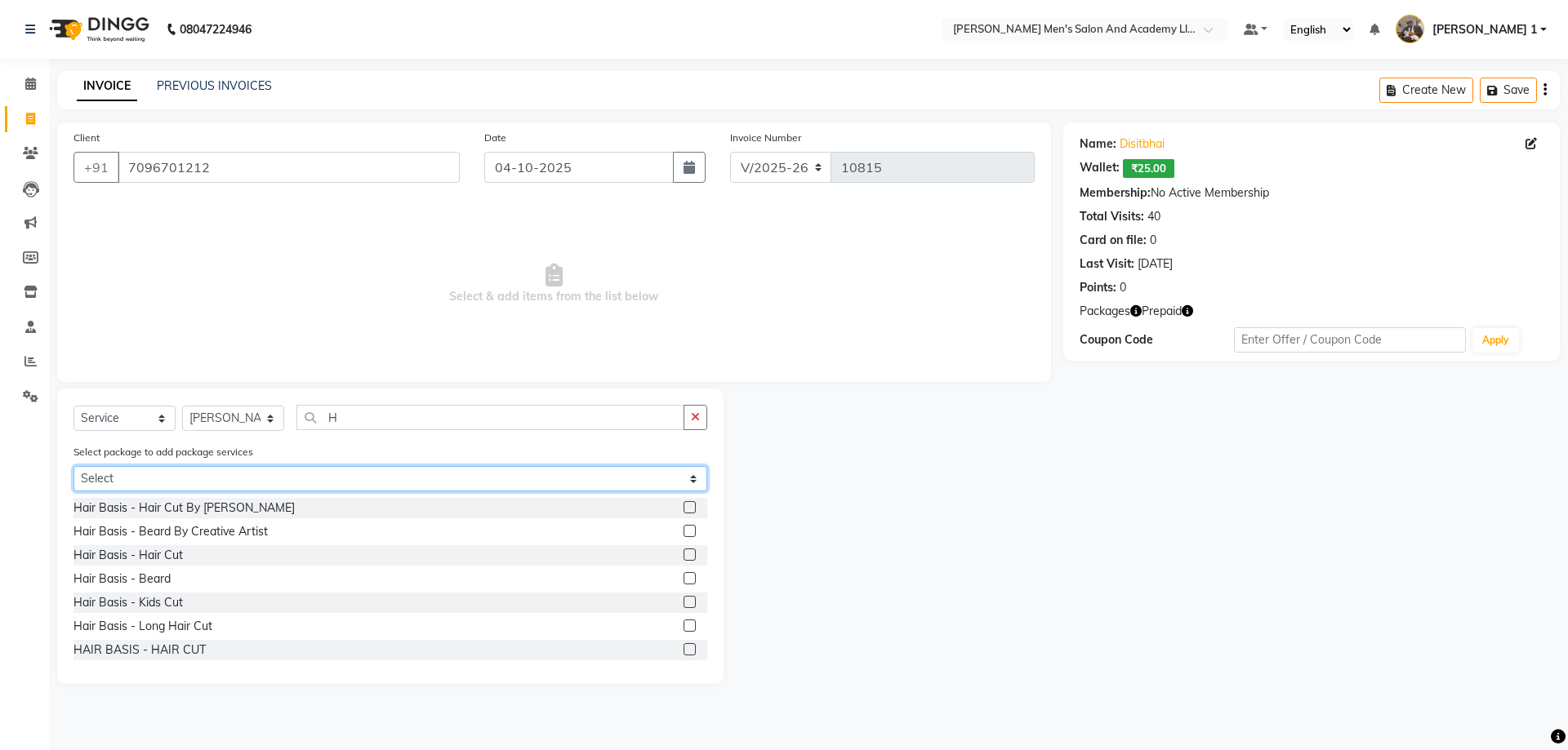
click at [176, 475] on select "Select SPEED WELL BEARD PAY 5 AND & 1 FREE COOLER SENIOR PACKAGE SINIER MAGIC P…" at bounding box center [390, 478] width 633 height 25
click at [74, 466] on select "Select SPEED WELL BEARD PAY 5 AND & 1 FREE COOLER SENIOR PACKAGE SINIER MAGIC P…" at bounding box center [390, 478] width 633 height 25
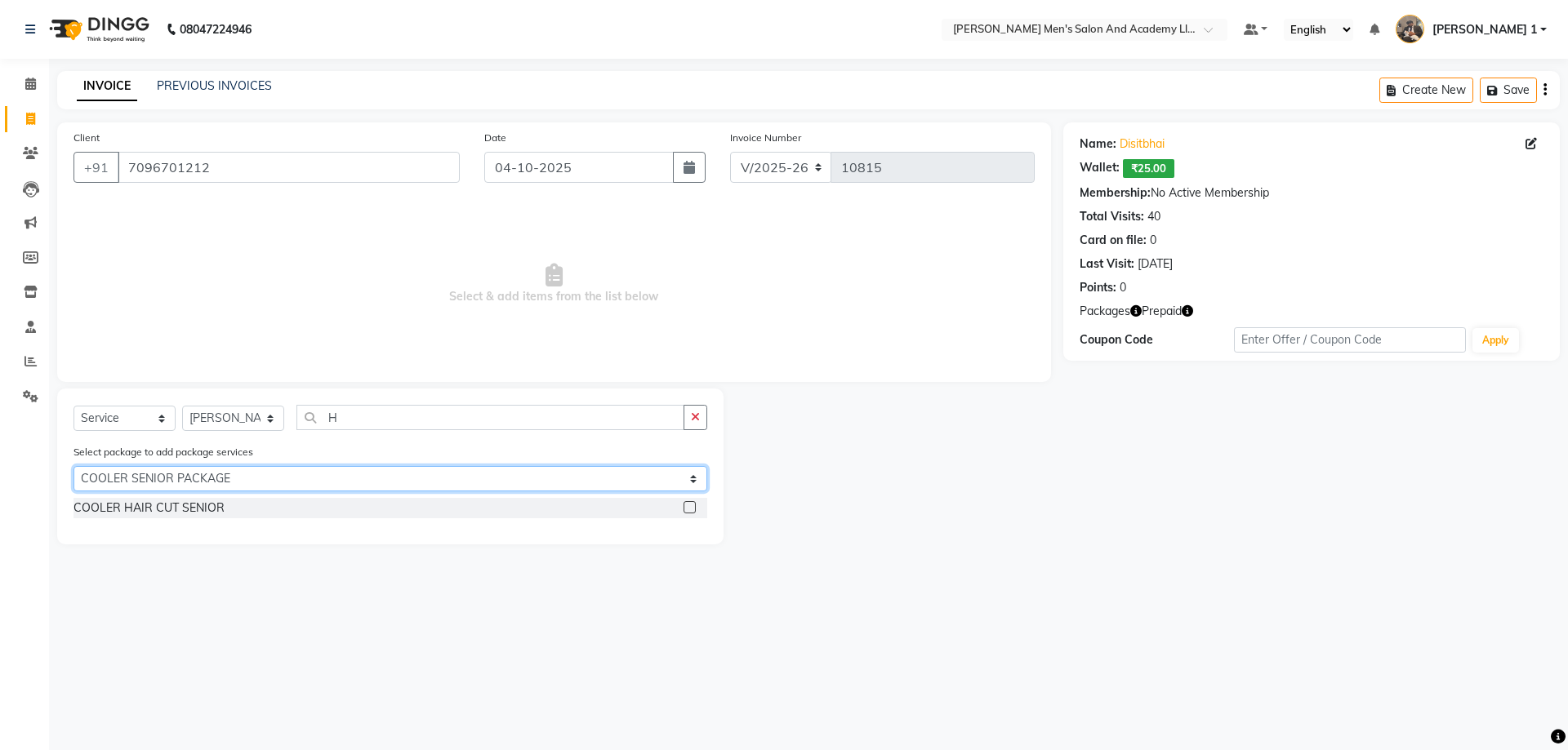
click at [174, 484] on select "Select SPEED WELL BEARD PAY 5 AND & 1 FREE COOLER SENIOR PACKAGE SINIER MAGIC P…" at bounding box center [390, 478] width 633 height 25
select select "3: Object"
click at [74, 466] on select "Select SPEED WELL BEARD PAY 5 AND & 1 FREE COOLER SENIOR PACKAGE SINIER MAGIC P…" at bounding box center [390, 478] width 633 height 25
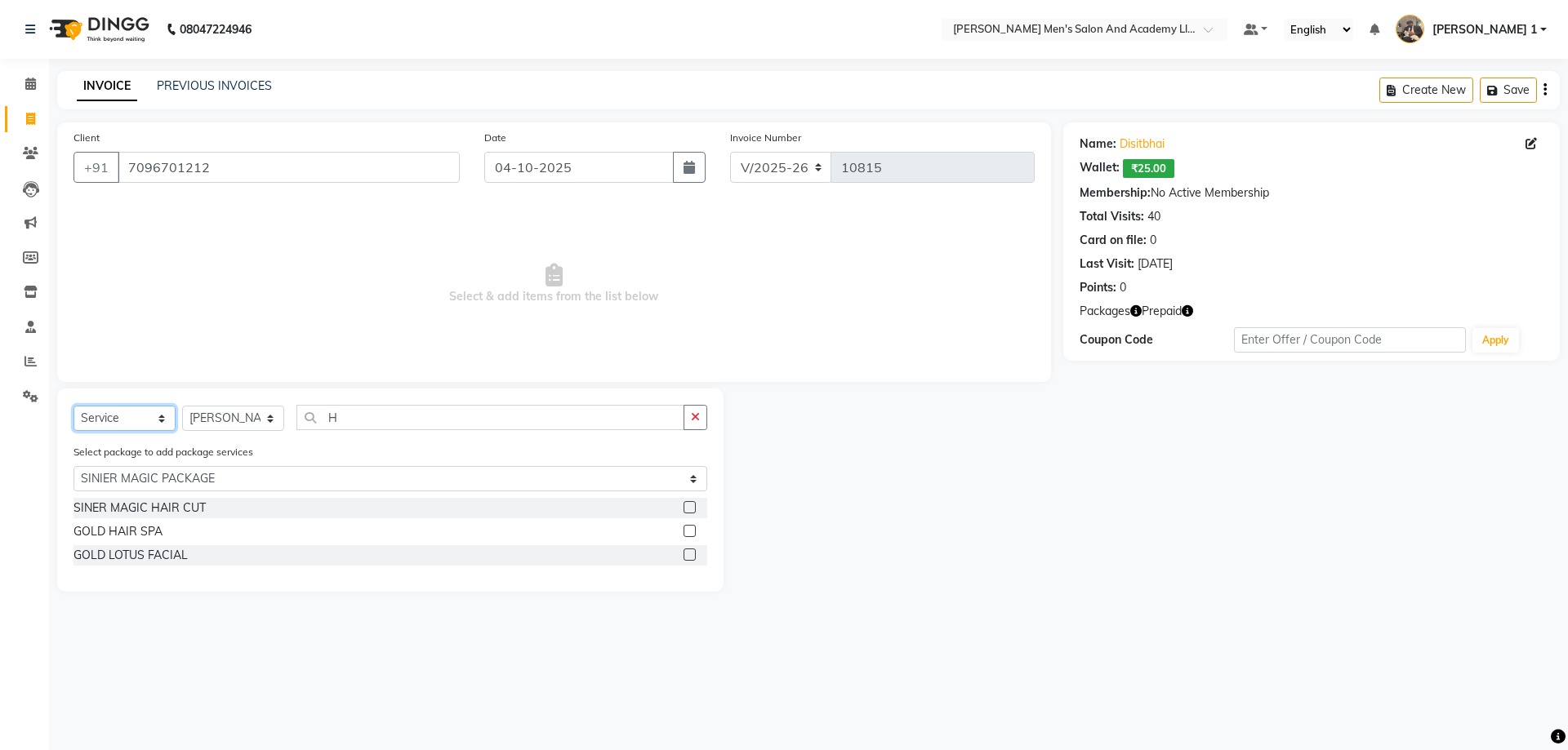
click at [134, 415] on select "Select Service Product Membership Package Voucher Prepaid Gift Card" at bounding box center [124, 418] width 102 height 25
select select "P"
click at [74, 406] on select "Select Service Product Membership Package Voucher Prepaid Gift Card" at bounding box center [124, 418] width 102 height 25
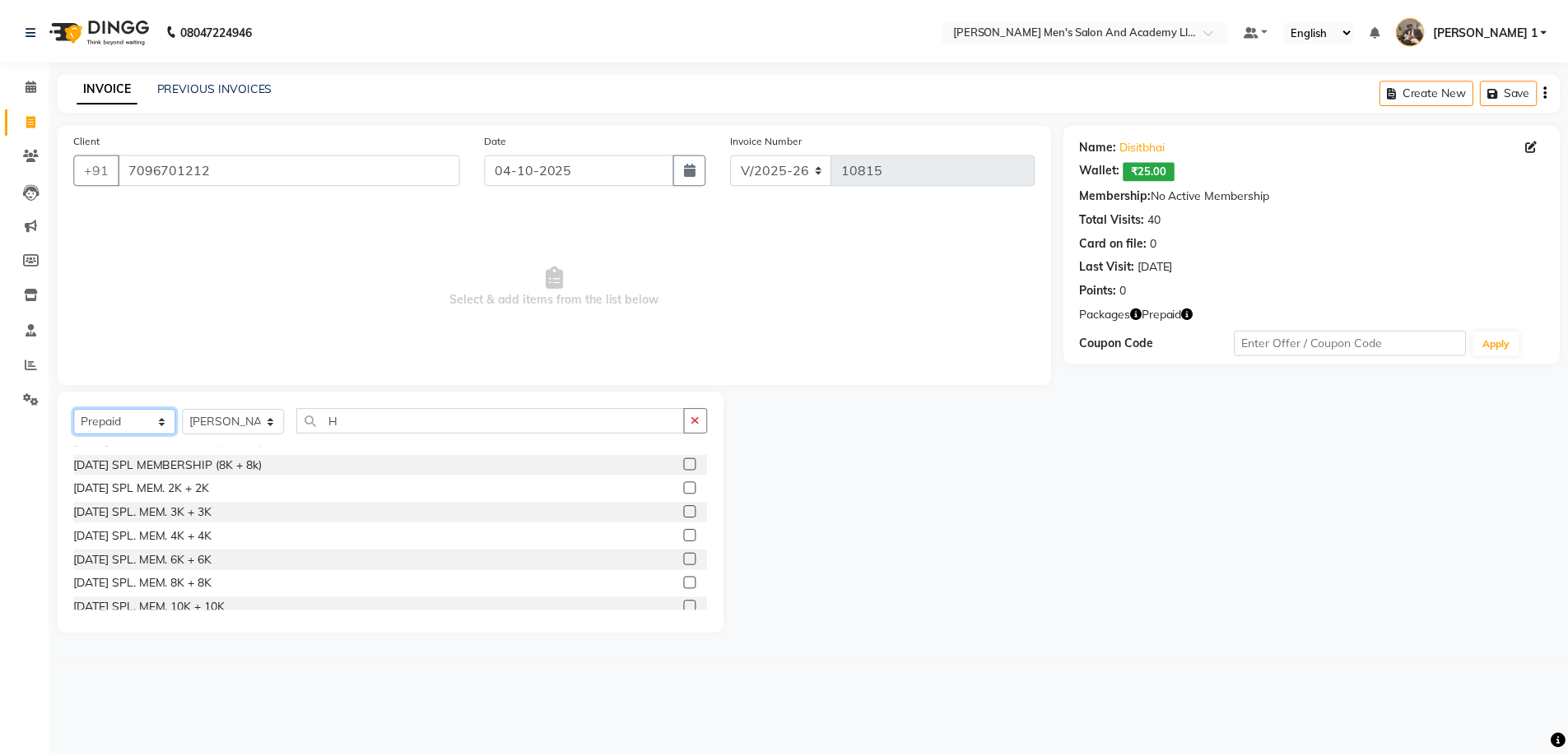
scroll to position [838, 0]
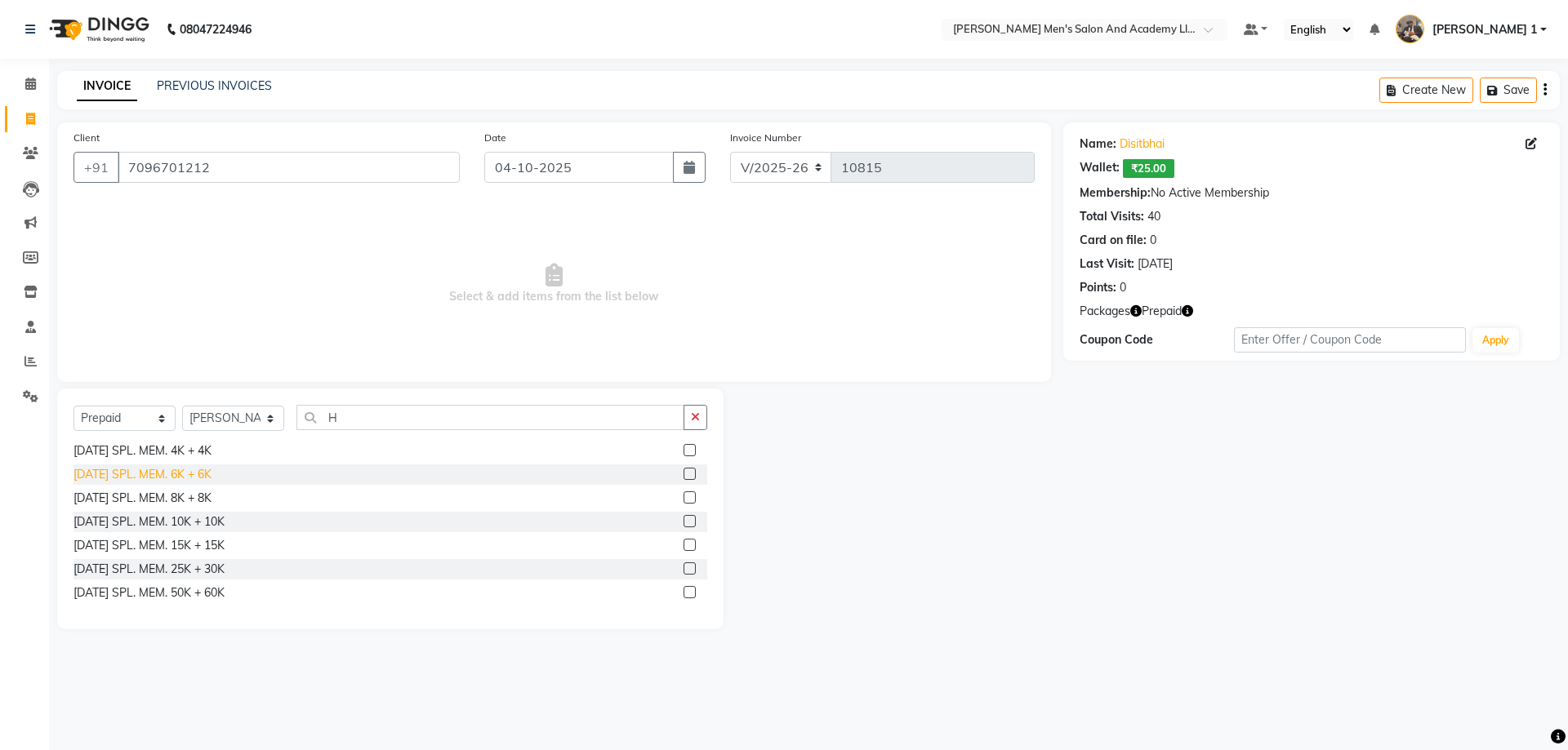
click at [199, 476] on div "DIWALI SPL. MEM. 6K + 6K" at bounding box center [142, 475] width 138 height 17
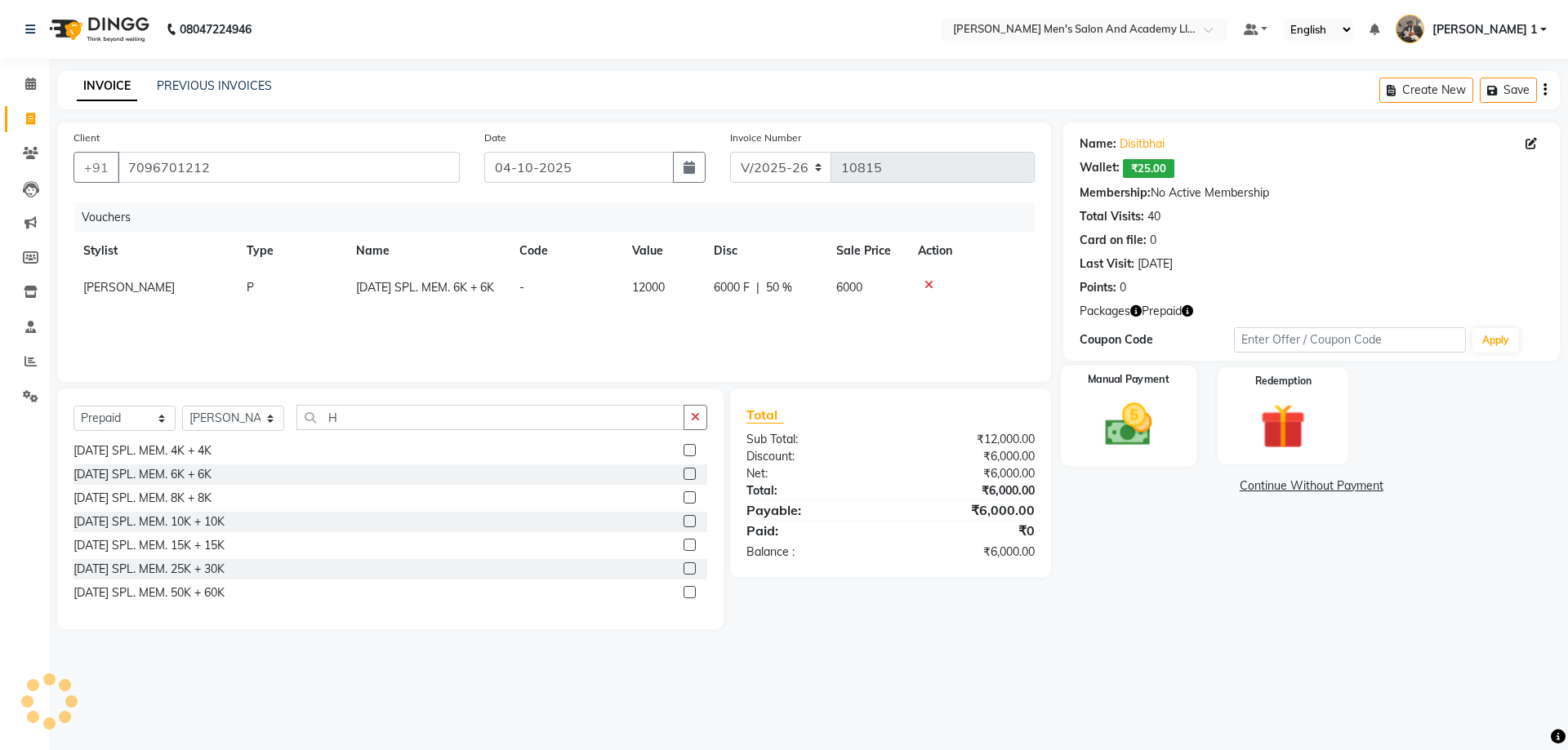
click at [1095, 426] on img at bounding box center [1128, 424] width 76 height 54
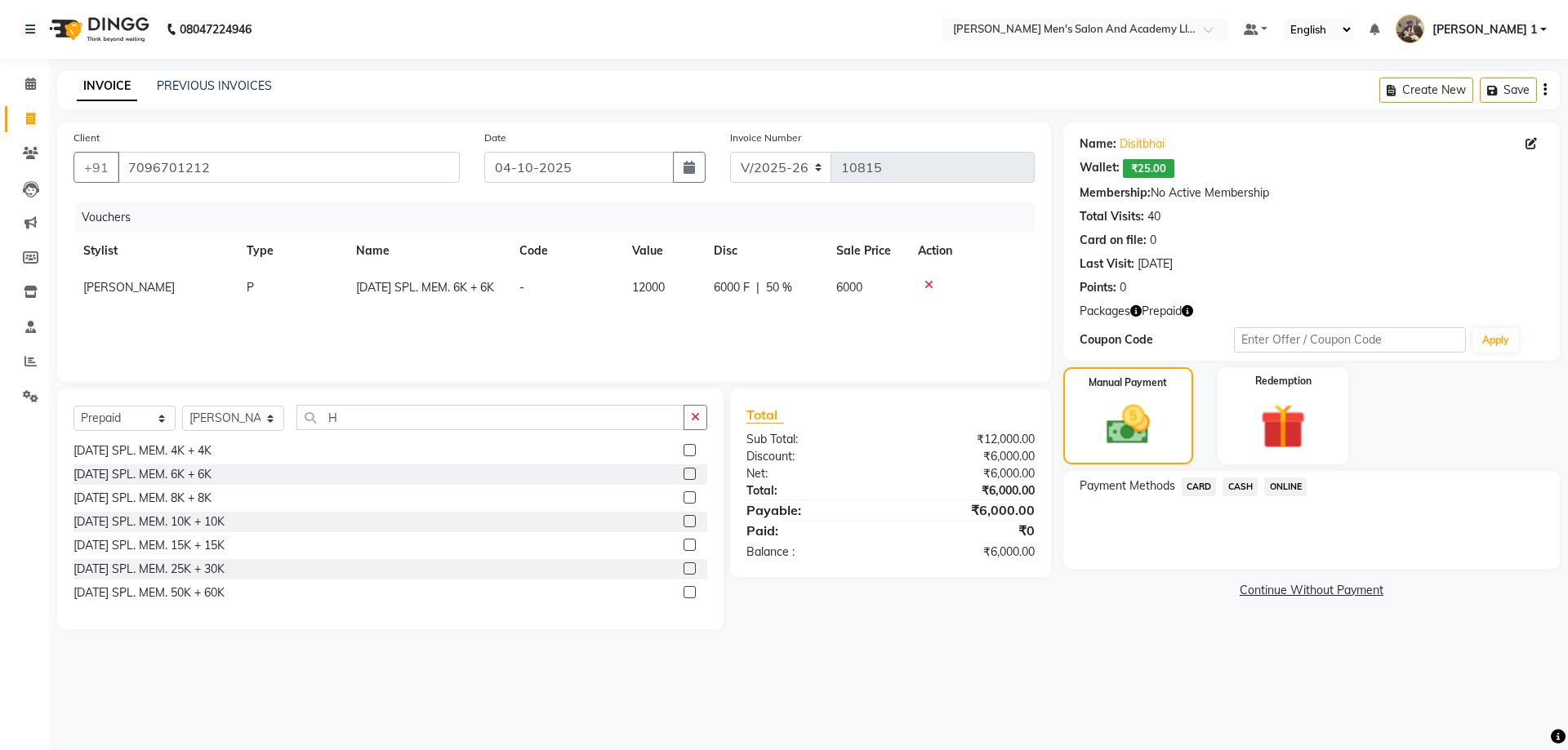
click at [929, 286] on icon at bounding box center [929, 284] width 9 height 11
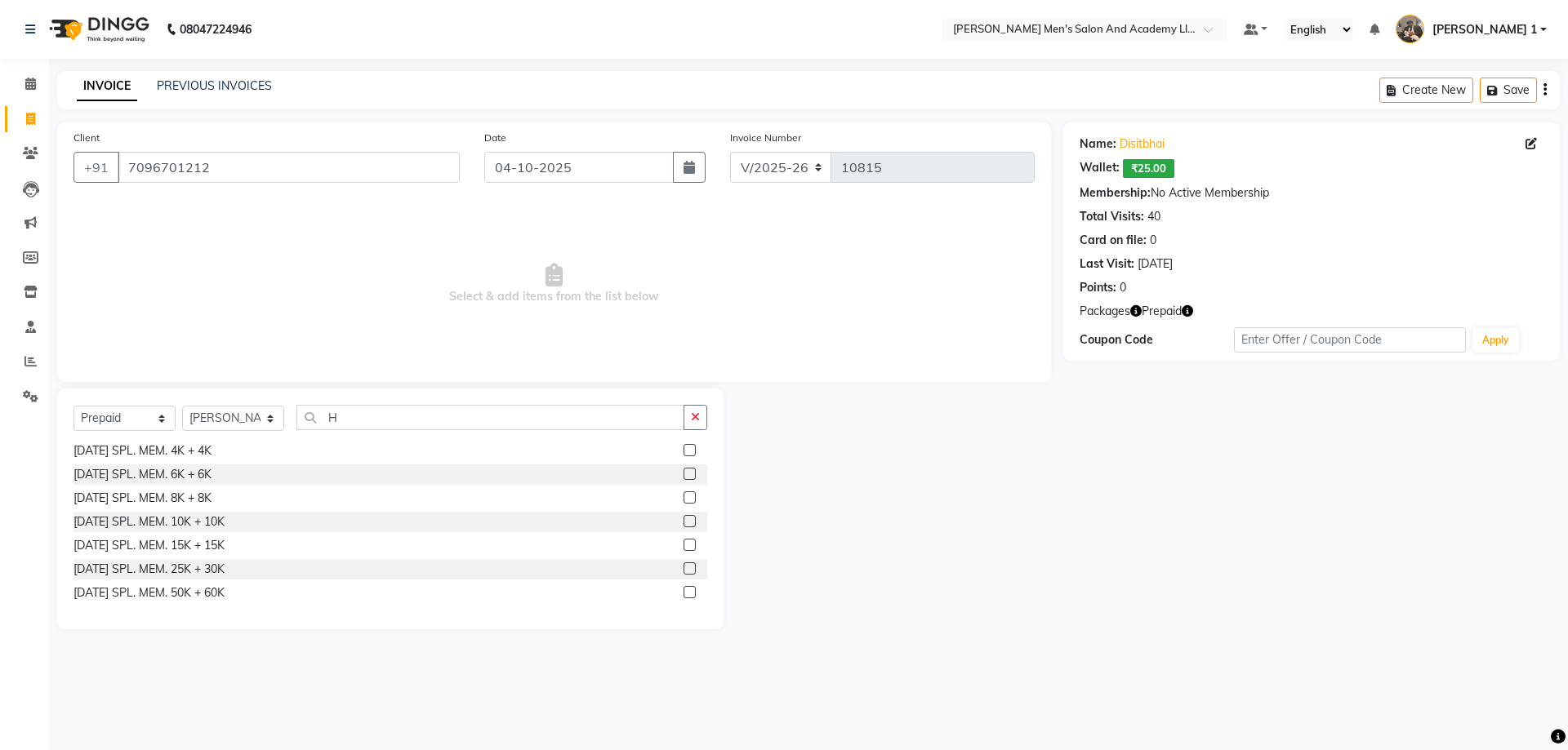
drag, startPoint x: 1193, startPoint y: 304, endPoint x: 1184, endPoint y: 307, distance: 9.5
click at [1192, 304] on button "button" at bounding box center [1187, 311] width 11 height 17
click at [166, 477] on div "DIWALI SPL. MEM. 6K + 6K" at bounding box center [142, 475] width 138 height 17
checkbox input "false"
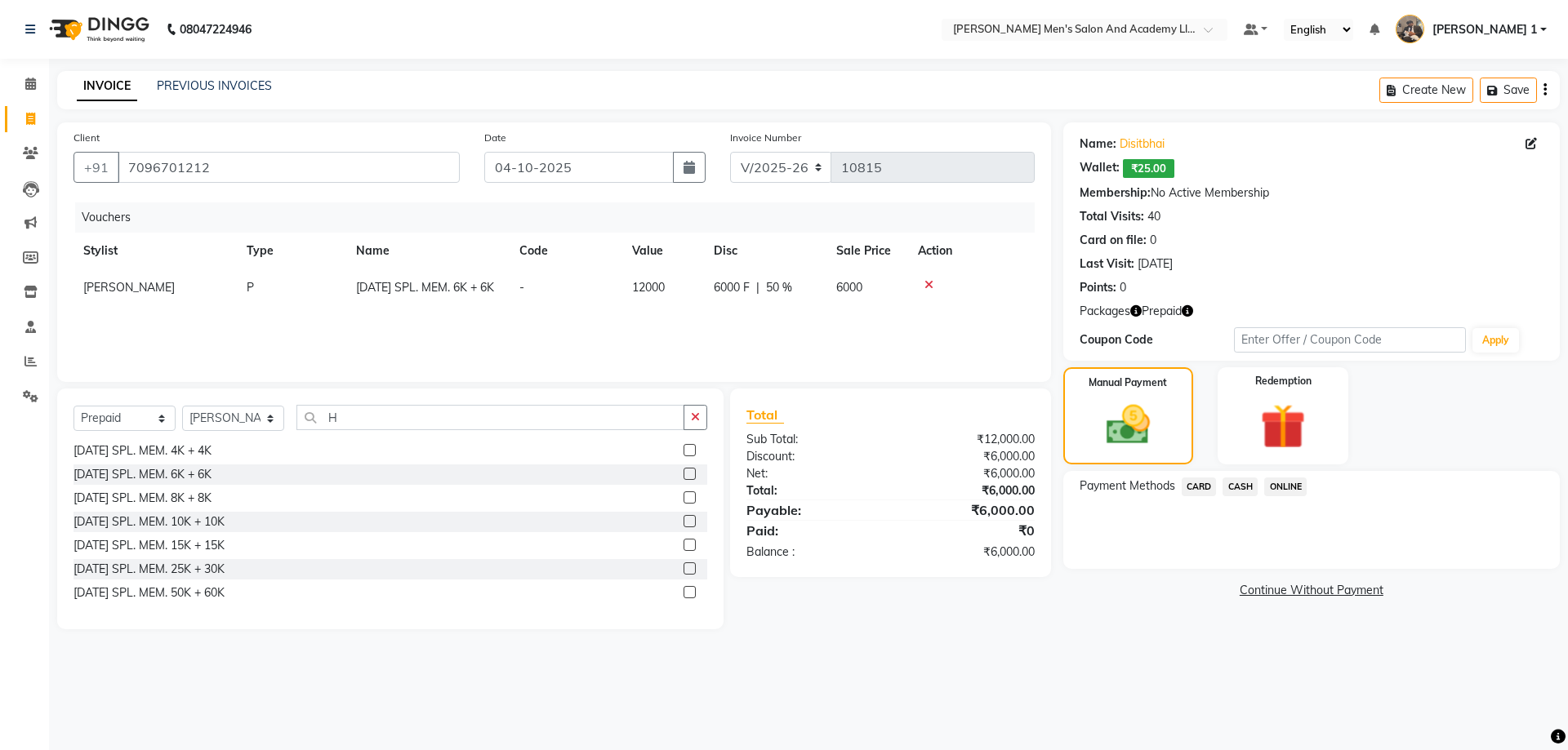
click at [1246, 486] on span "CASH" at bounding box center [1239, 487] width 35 height 19
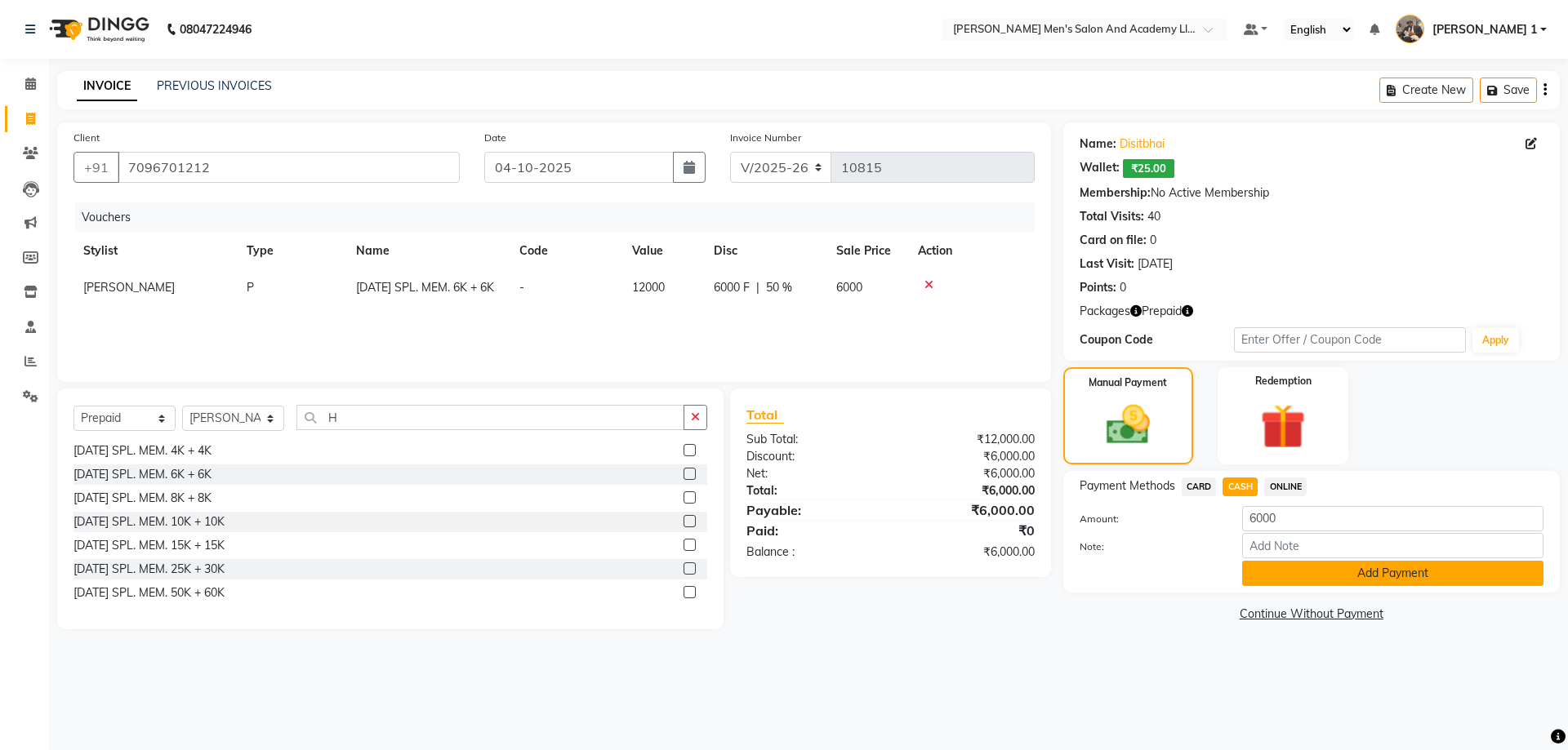
click at [1270, 575] on button "Add Payment" at bounding box center [1392, 573] width 301 height 25
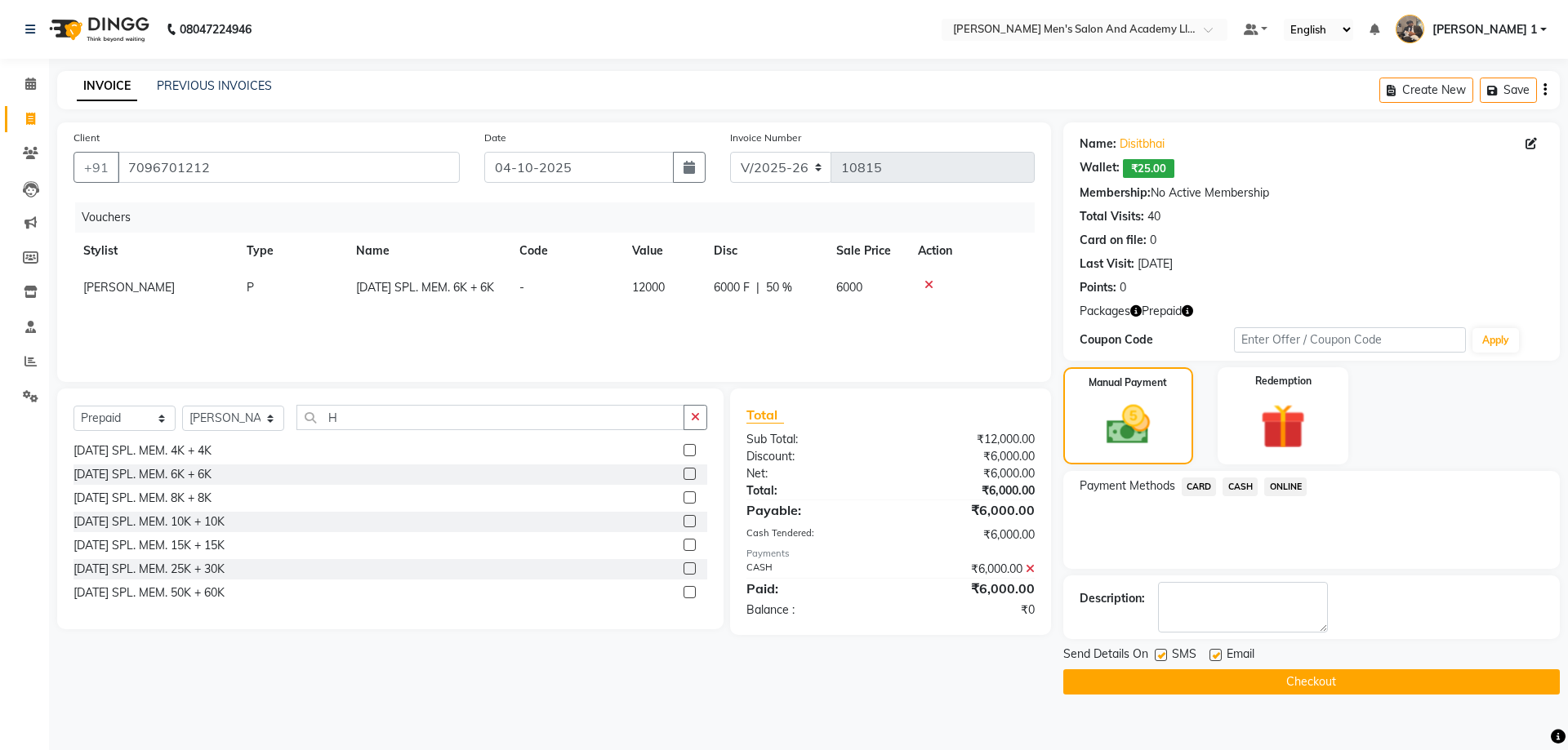
click at [1220, 651] on label at bounding box center [1215, 655] width 12 height 12
click at [1220, 651] on input "checkbox" at bounding box center [1214, 656] width 10 height 10
checkbox input "false"
click at [1214, 686] on button "Checkout" at bounding box center [1311, 681] width 497 height 25
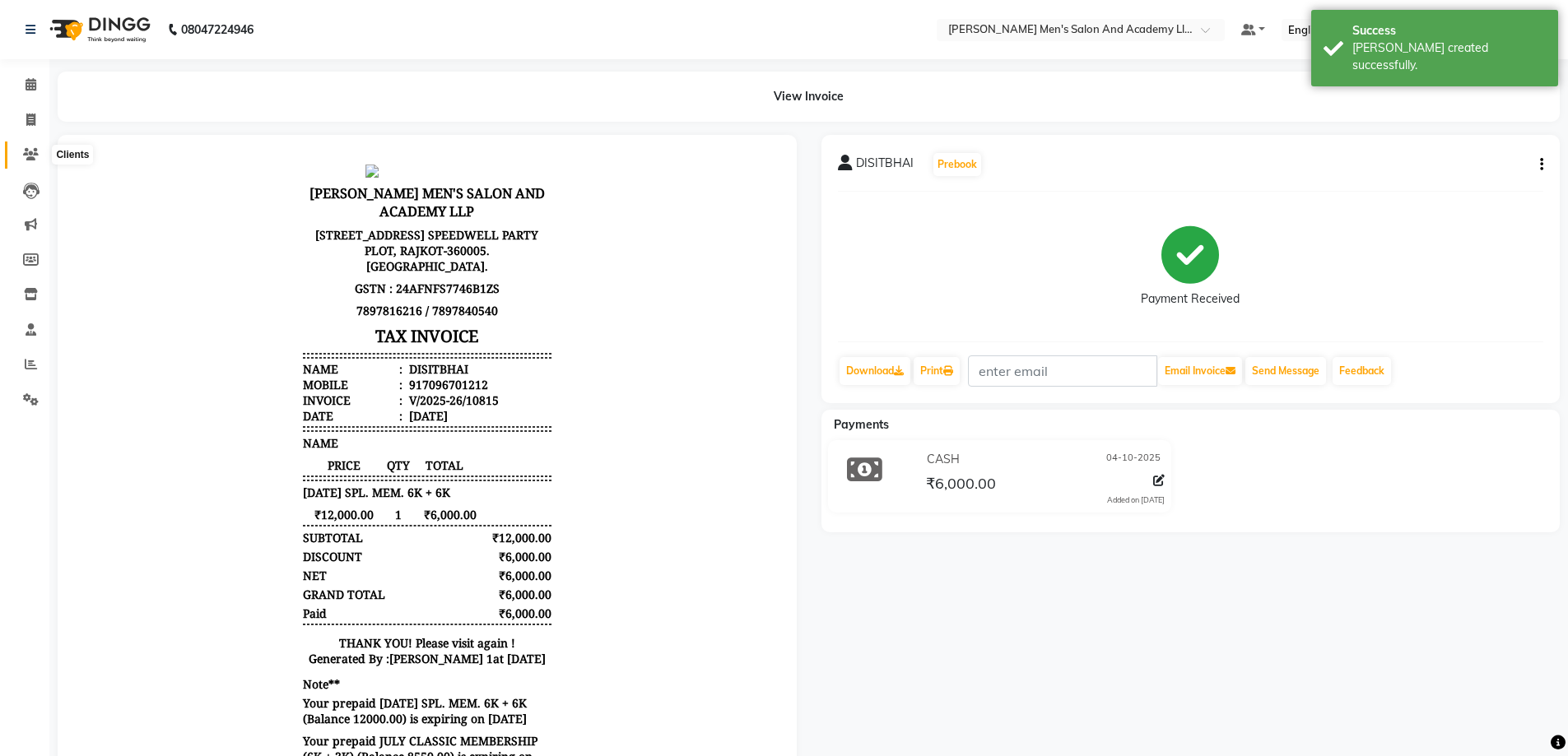
click at [36, 154] on icon at bounding box center [31, 154] width 16 height 12
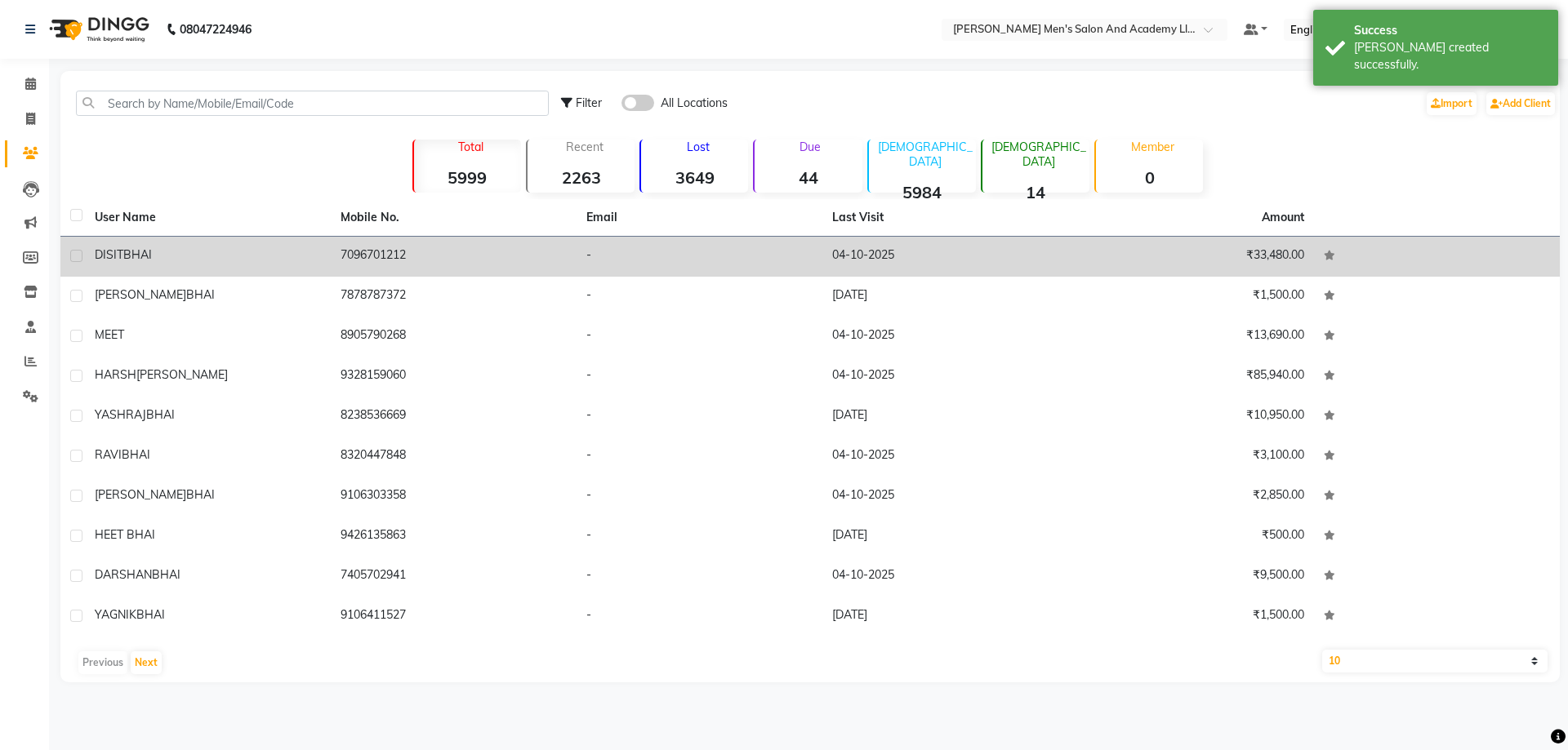
click at [175, 256] on div "DISITBHAI" at bounding box center [208, 255] width 227 height 17
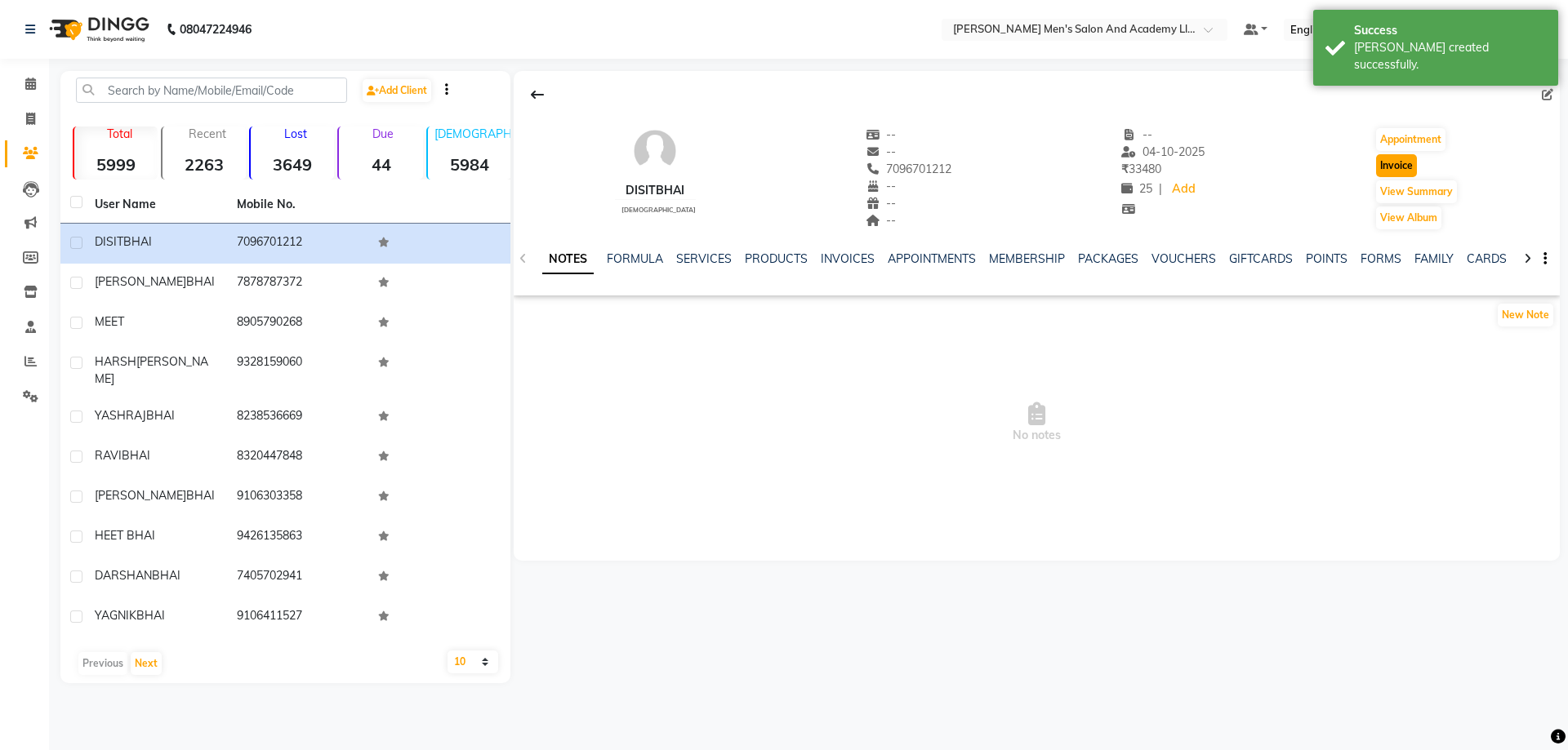
click at [1397, 166] on button "Invoice" at bounding box center [1396, 166] width 41 height 23
select select "service"
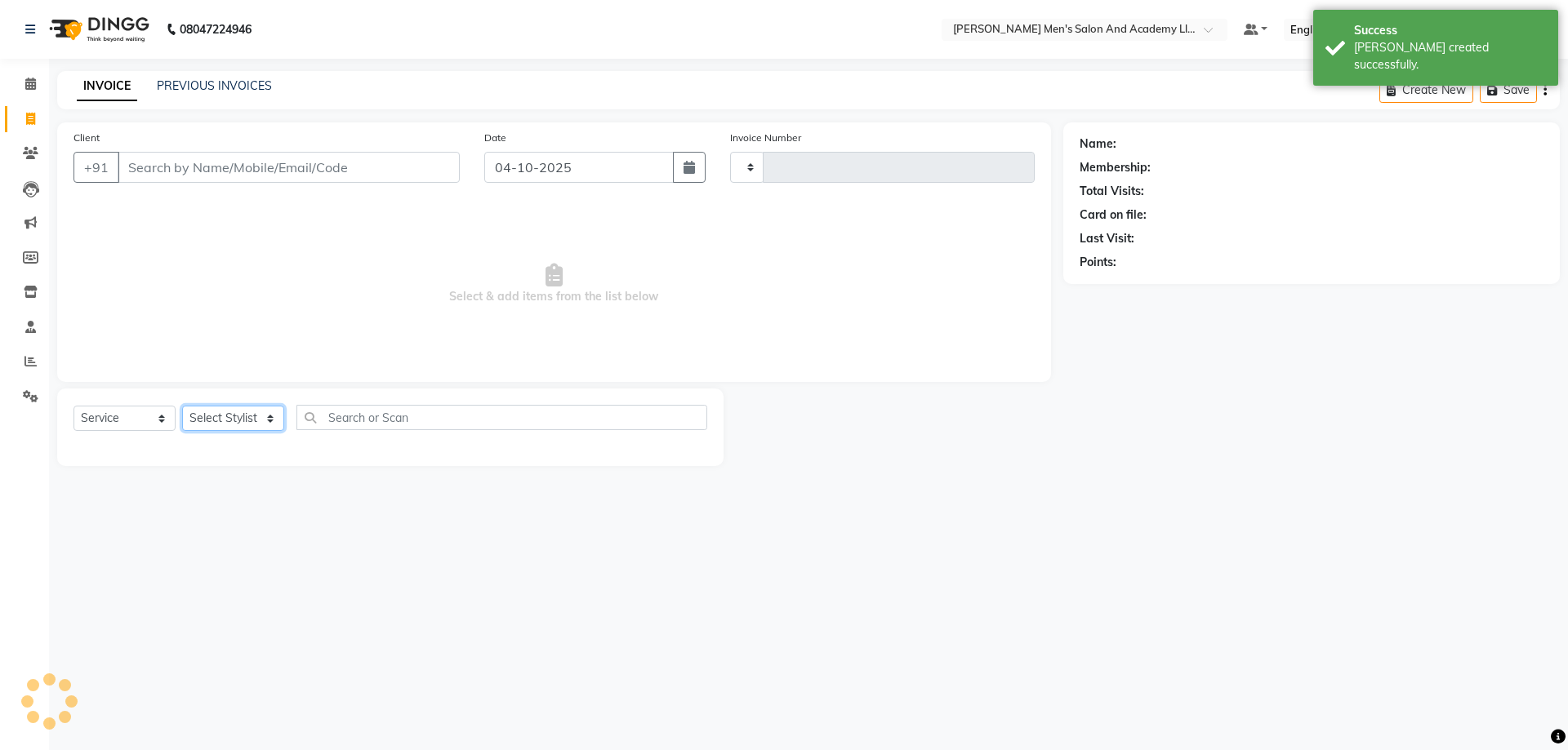
drag, startPoint x: 230, startPoint y: 428, endPoint x: 238, endPoint y: 423, distance: 9.4
click at [230, 428] on select "Select Stylist" at bounding box center [233, 418] width 102 height 25
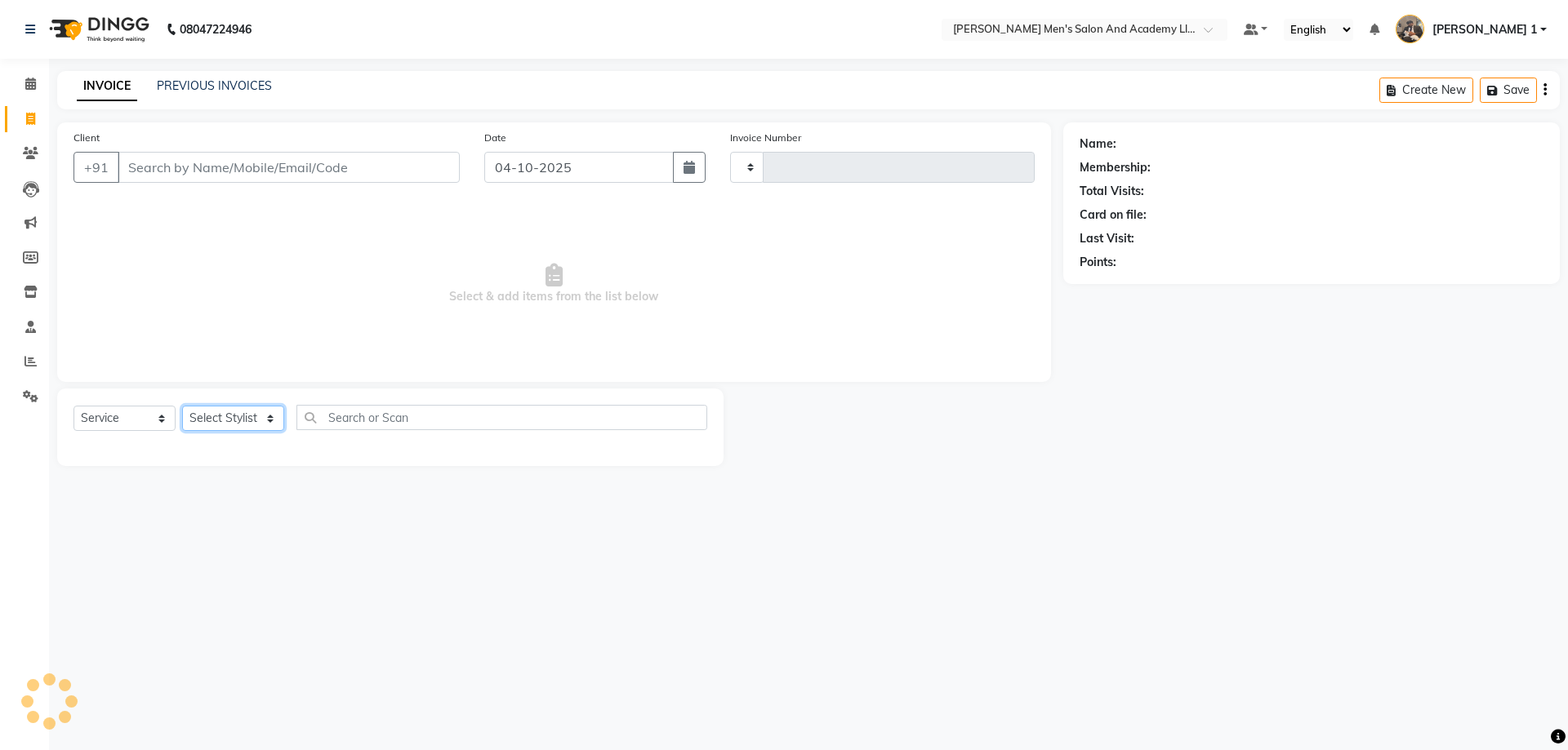
type input "7096701212"
click at [251, 417] on select "Select Stylist [PERSON_NAME] [PERSON_NAME] [PERSON_NAME] [PERSON_NAME] [PERSON_…" at bounding box center [233, 418] width 102 height 25
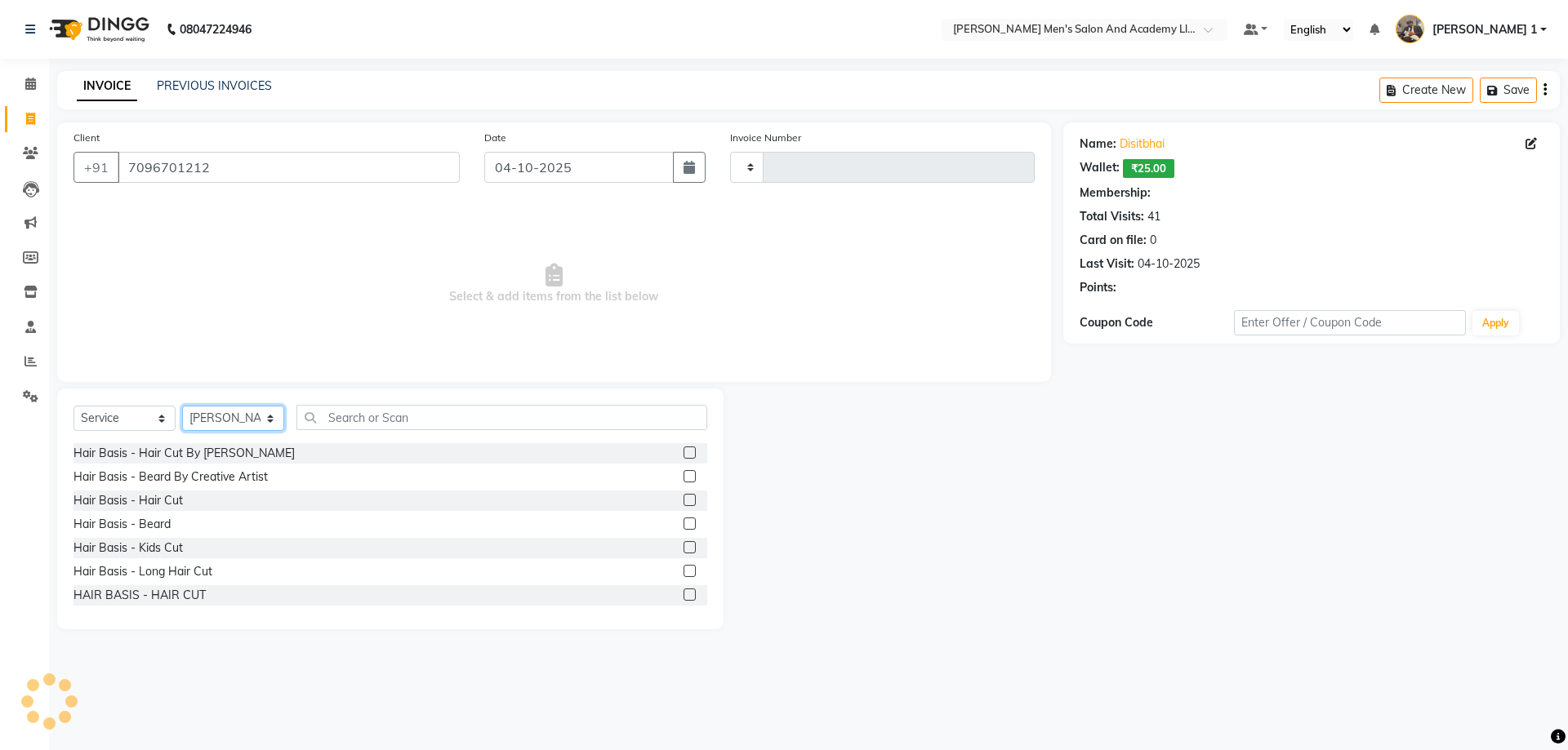
select select "52735"
type input "10816"
select select "72436"
select select "6752"
select select "52738"
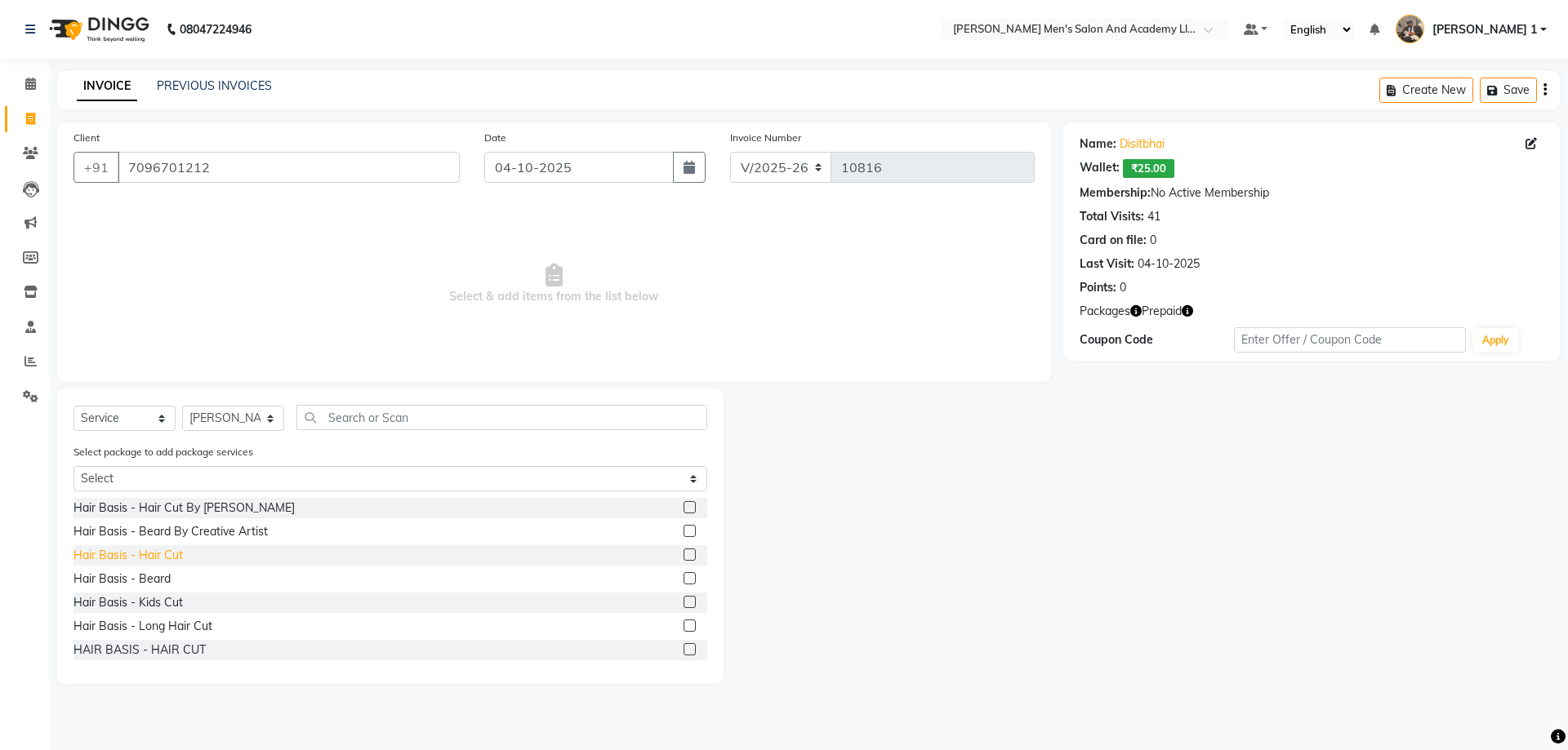
click at [161, 563] on div "Hair Basis - Hair Cut" at bounding box center [129, 556] width 110 height 17
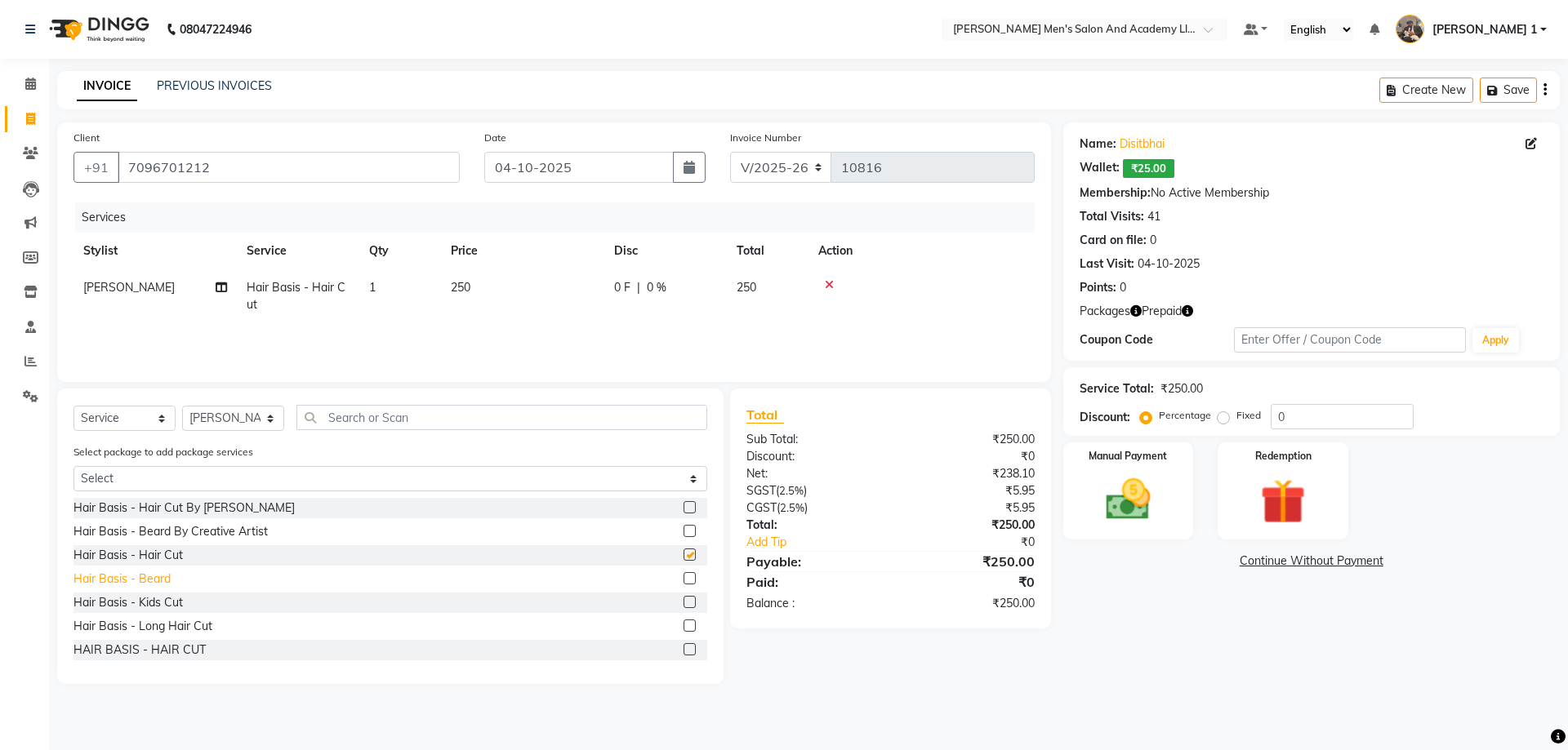
checkbox input "false"
click at [165, 577] on div "Hair Basis - Beard" at bounding box center [122, 579] width 97 height 17
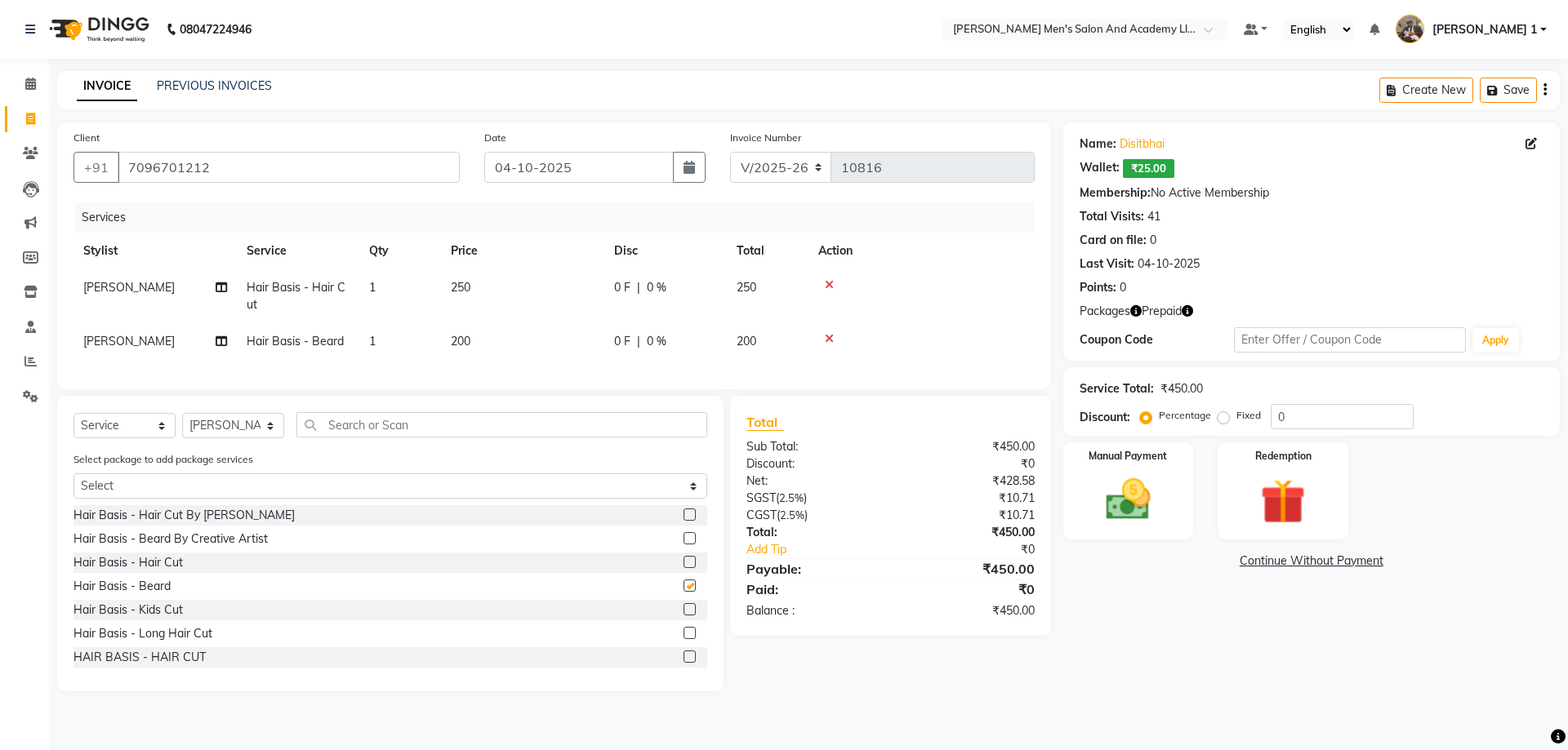
checkbox input "false"
click at [551, 311] on td "250" at bounding box center [523, 296] width 163 height 54
select select "52738"
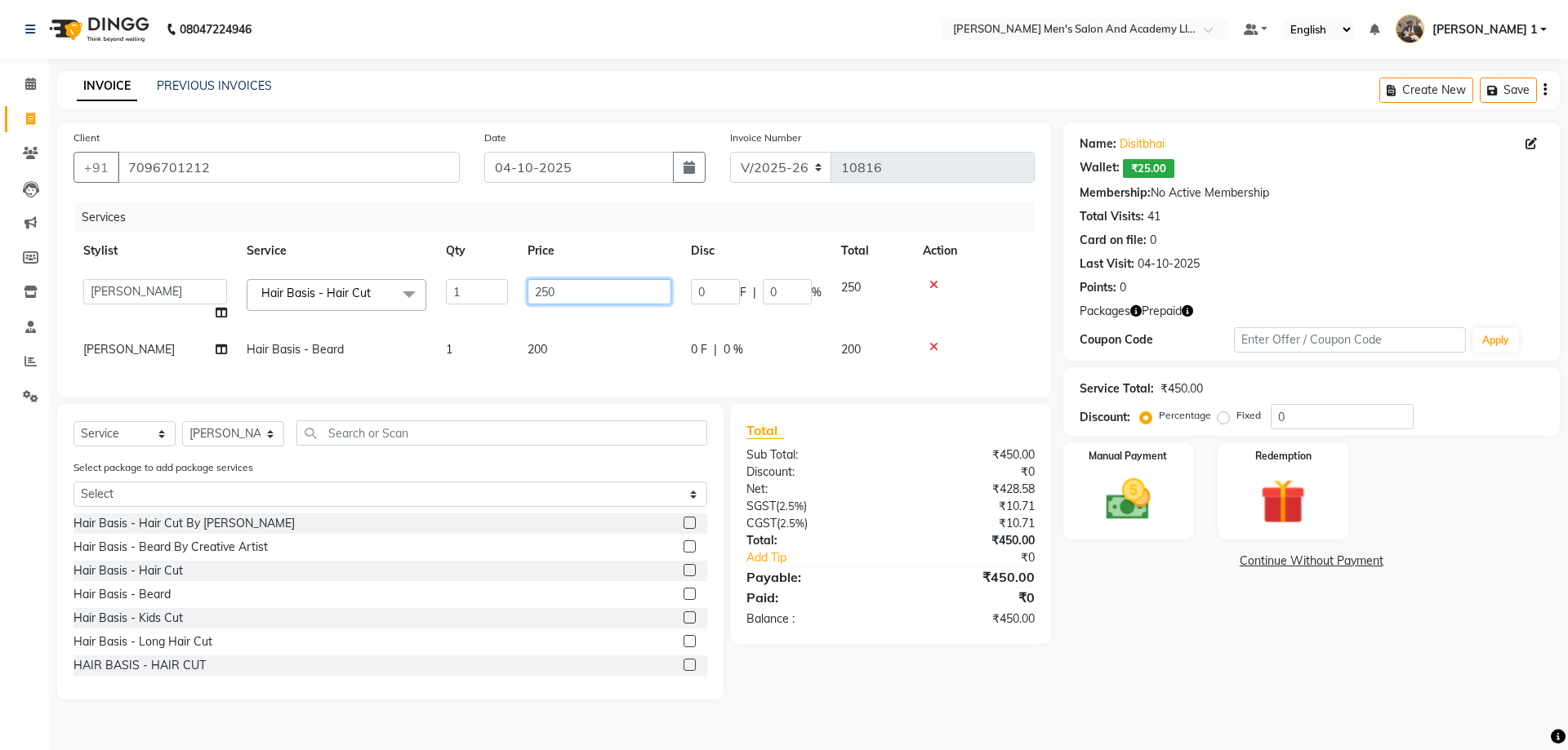
drag, startPoint x: 558, startPoint y: 294, endPoint x: 508, endPoint y: 306, distance: 51.4
click at [508, 306] on tr "AADITYA SOLANKI ABHAY PARMAR AJAY SEN ANKUSH SEN ASHISH VAGHELA AVINASH SEN BHA…" at bounding box center [554, 300] width 961 height 62
type input "400"
click at [1127, 480] on img at bounding box center [1128, 499] width 76 height 54
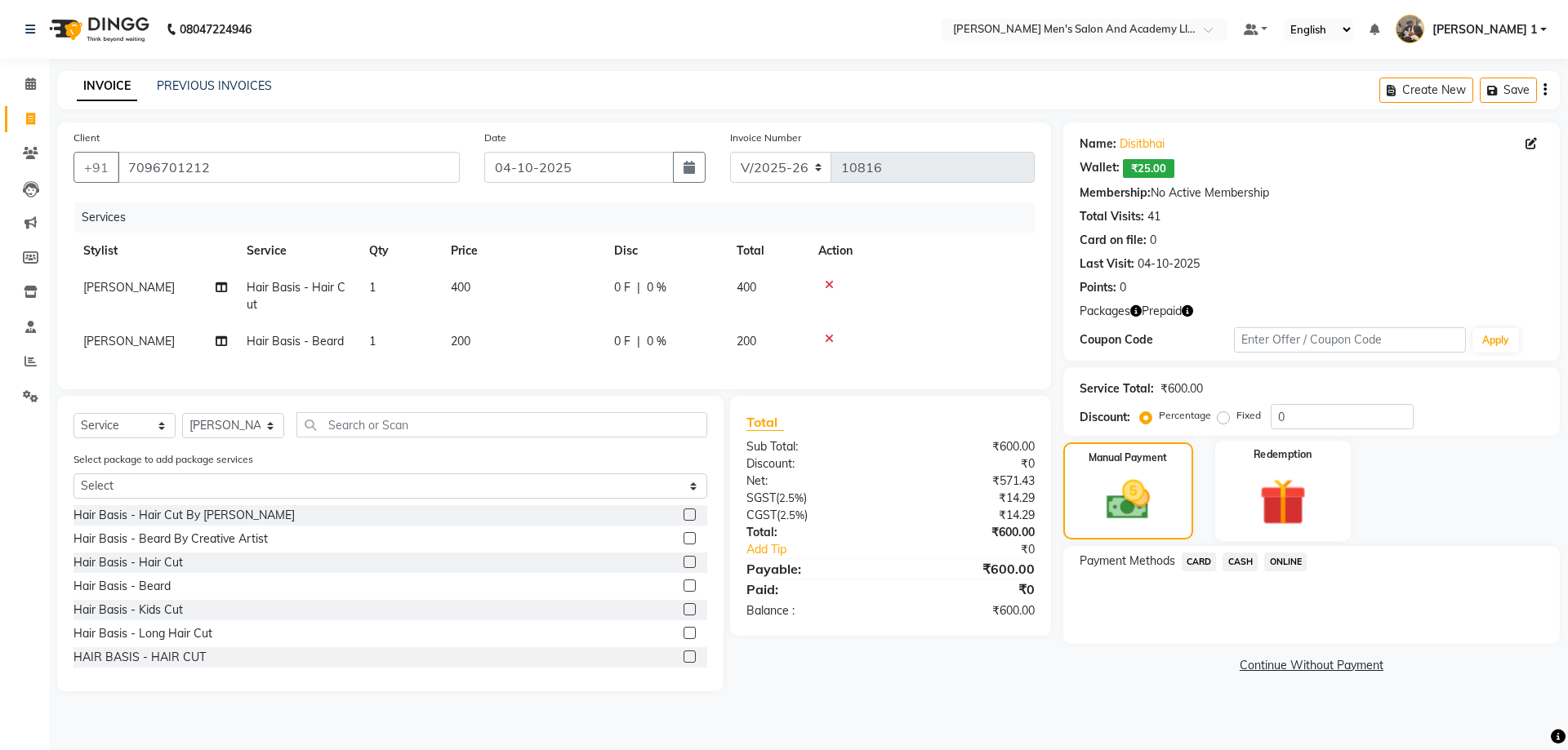
drag, startPoint x: 1225, startPoint y: 493, endPoint x: 1226, endPoint y: 514, distance: 21.0
click at [1225, 494] on div "Redemption" at bounding box center [1283, 491] width 136 height 100
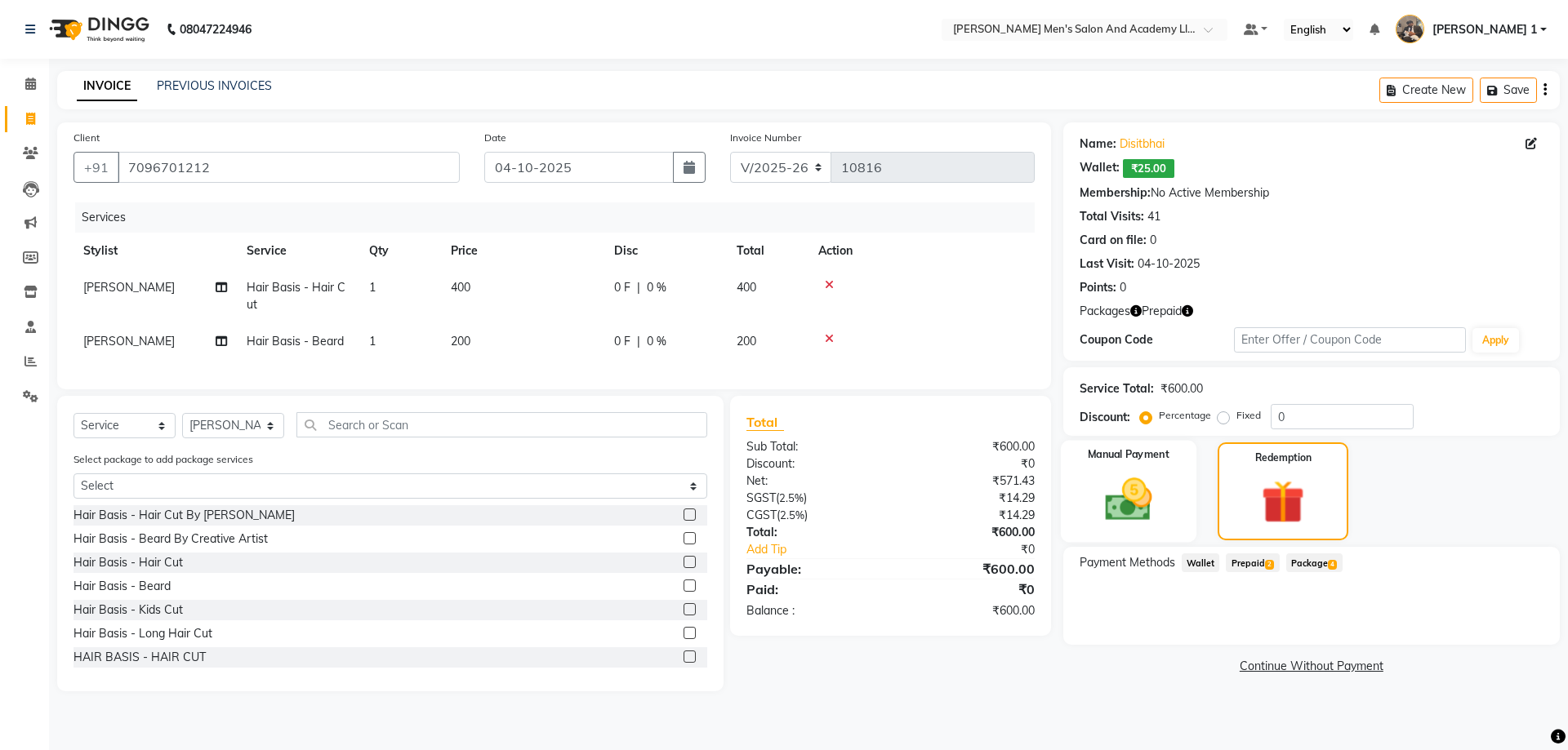
click at [1150, 501] on img at bounding box center [1128, 499] width 76 height 54
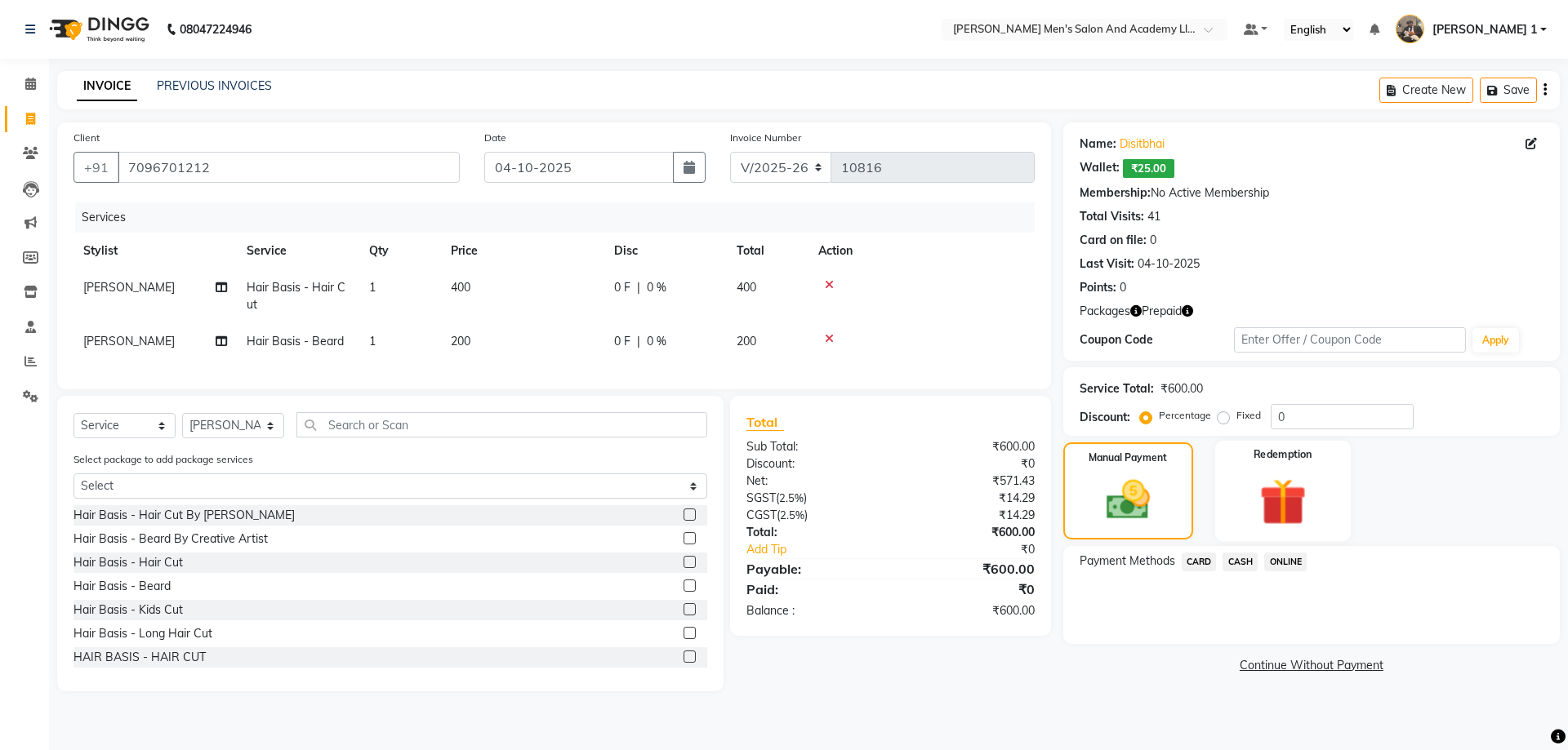
click at [1302, 511] on img at bounding box center [1282, 502] width 76 height 58
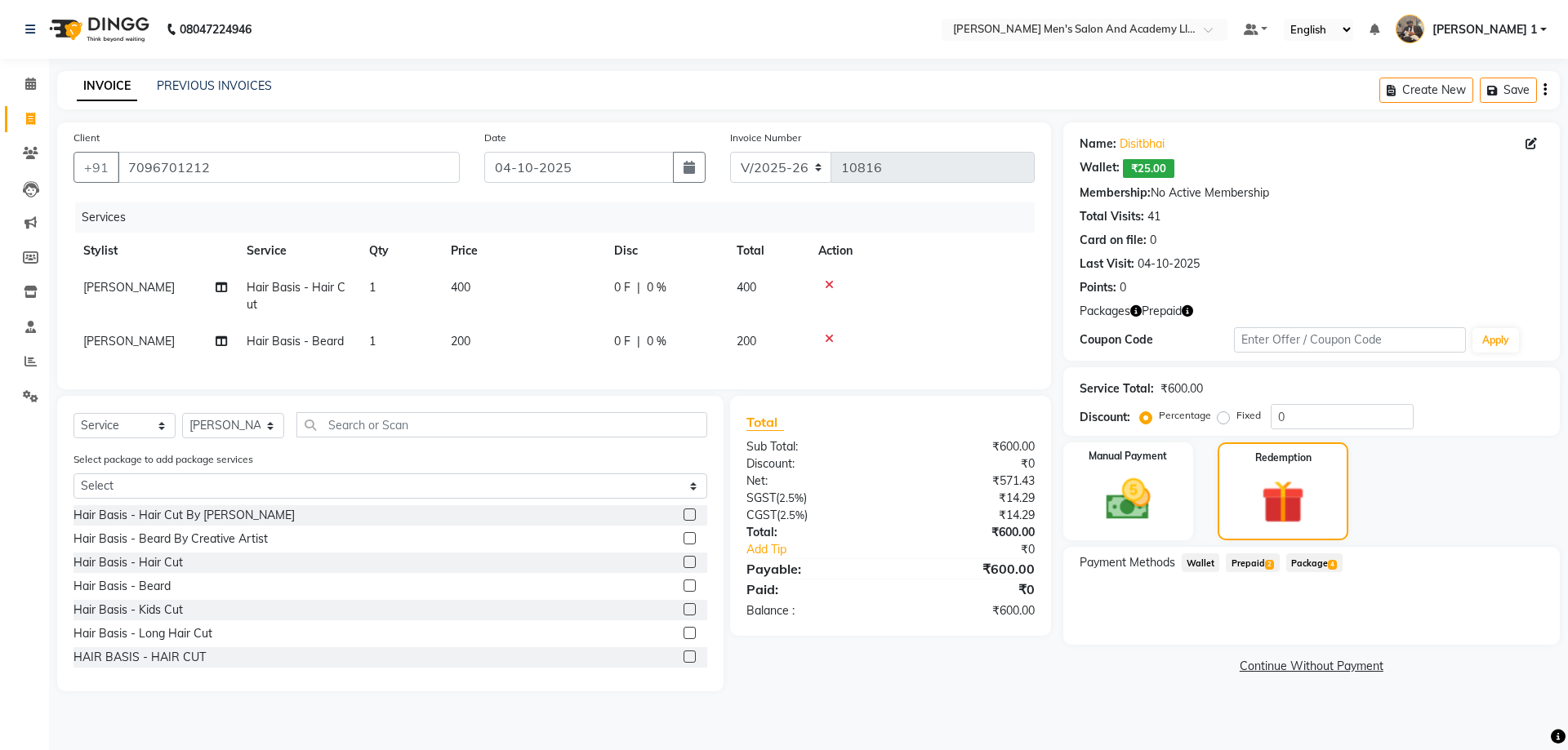
drag, startPoint x: 1269, startPoint y: 556, endPoint x: 1262, endPoint y: 572, distance: 17.5
click at [1268, 559] on div "Payment Methods Wallet Prepaid 2 Package 4" at bounding box center [1311, 596] width 497 height 98
click at [1262, 572] on span "Prepaid 2" at bounding box center [1252, 563] width 53 height 19
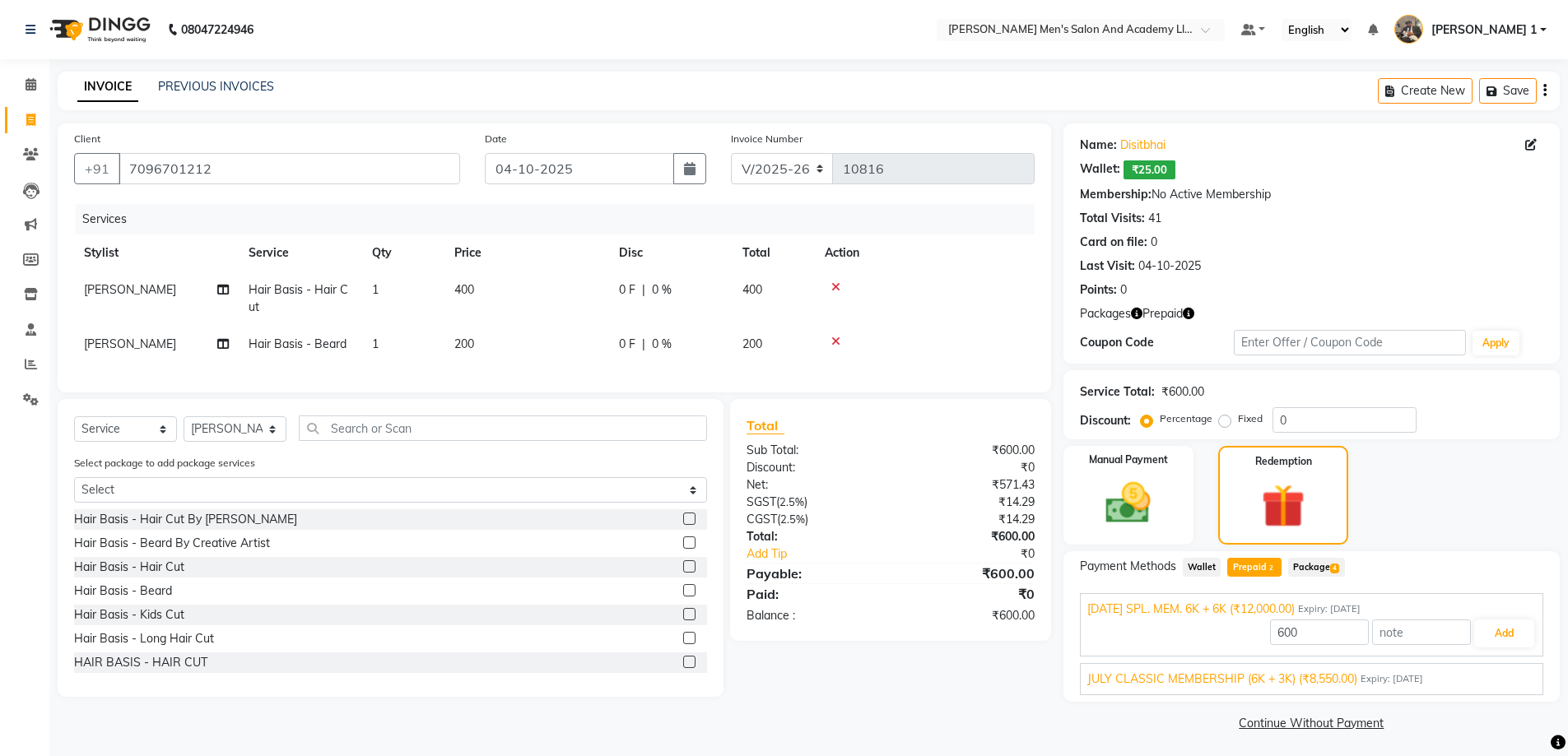
click at [1240, 685] on span "JULY CLASSIC MEMBERSHIP (6K + 3K) (₹8,550.00)" at bounding box center [1222, 680] width 270 height 17
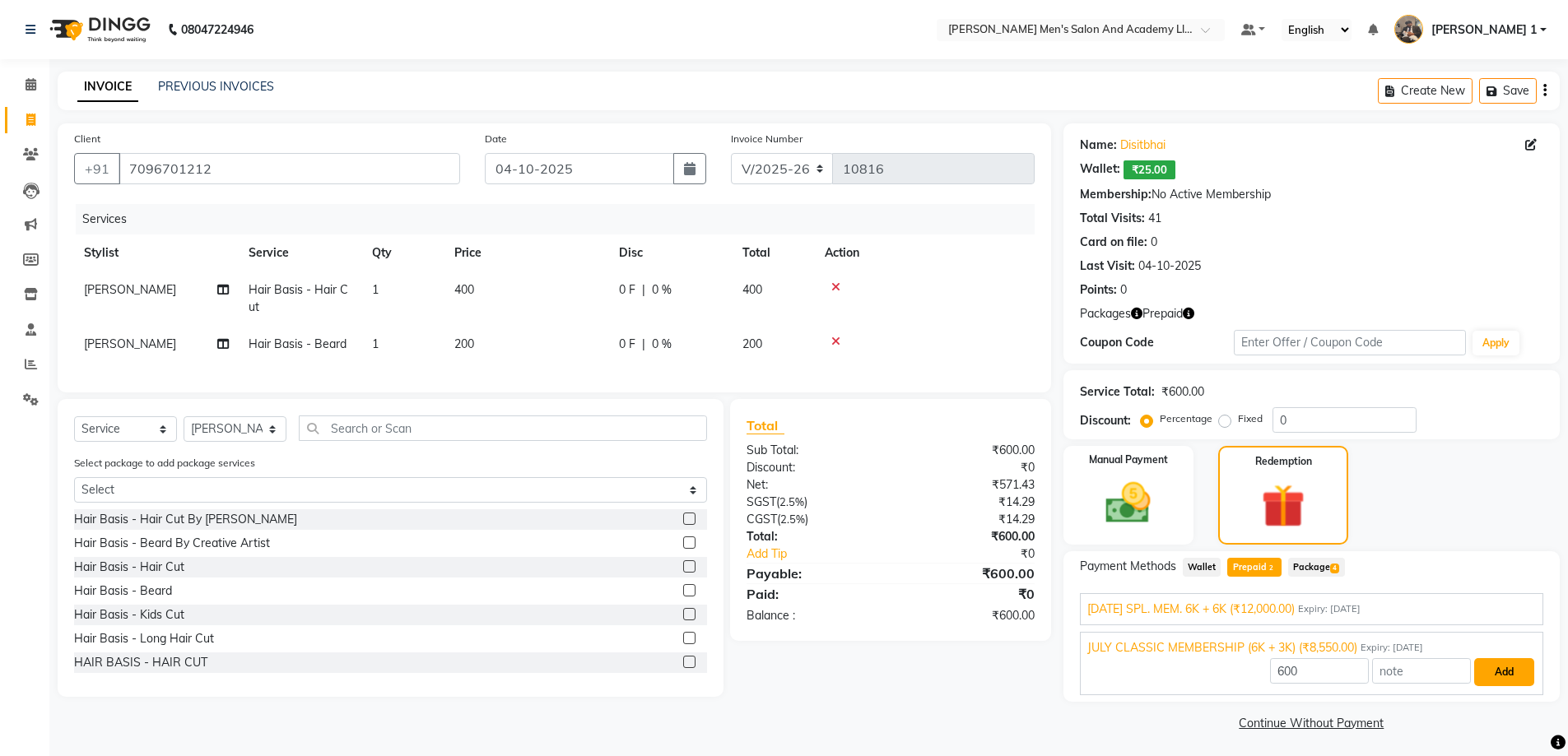
click at [1515, 682] on button "Add" at bounding box center [1503, 672] width 60 height 28
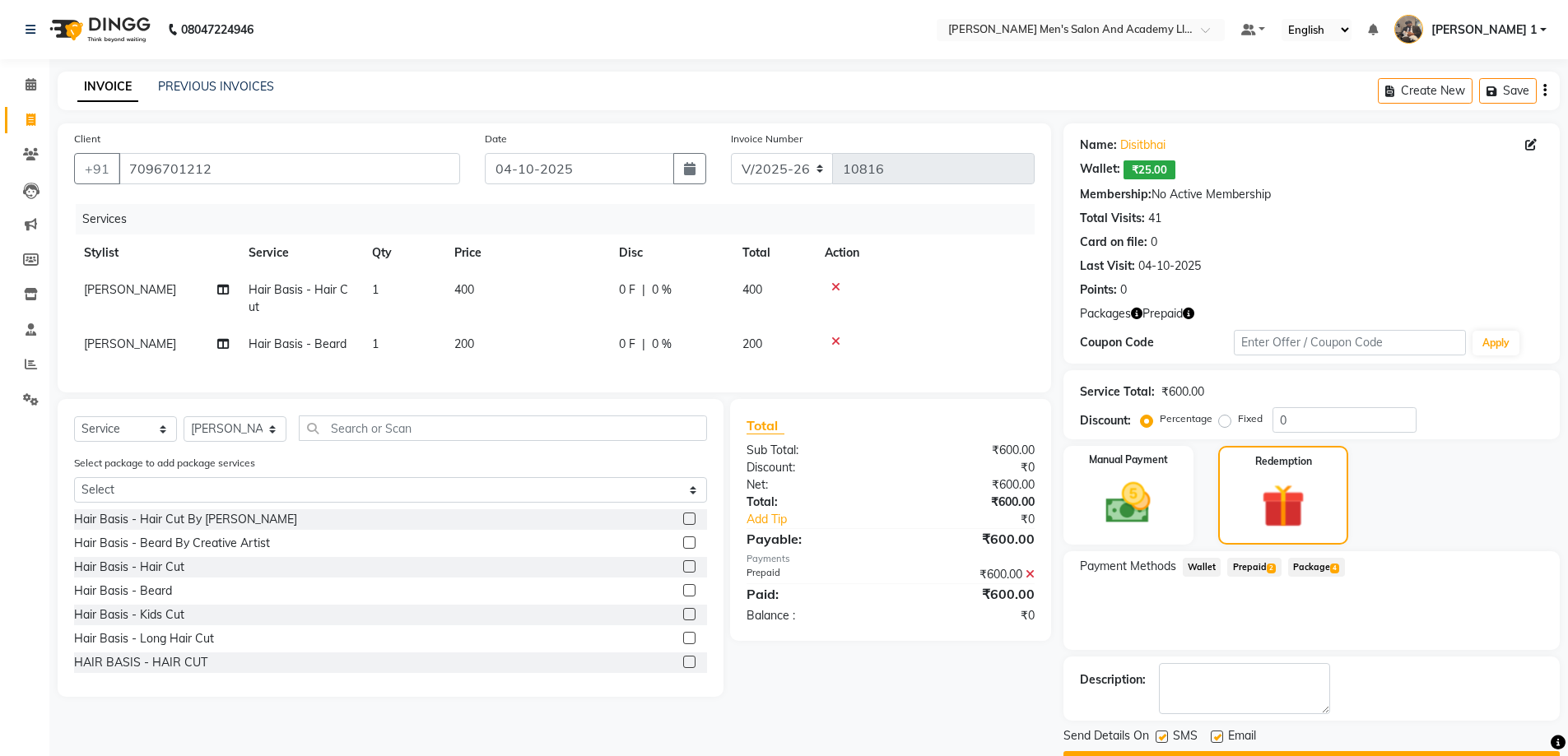
click at [1218, 738] on label at bounding box center [1217, 737] width 12 height 12
click at [1218, 738] on input "checkbox" at bounding box center [1216, 738] width 10 height 10
checkbox input "false"
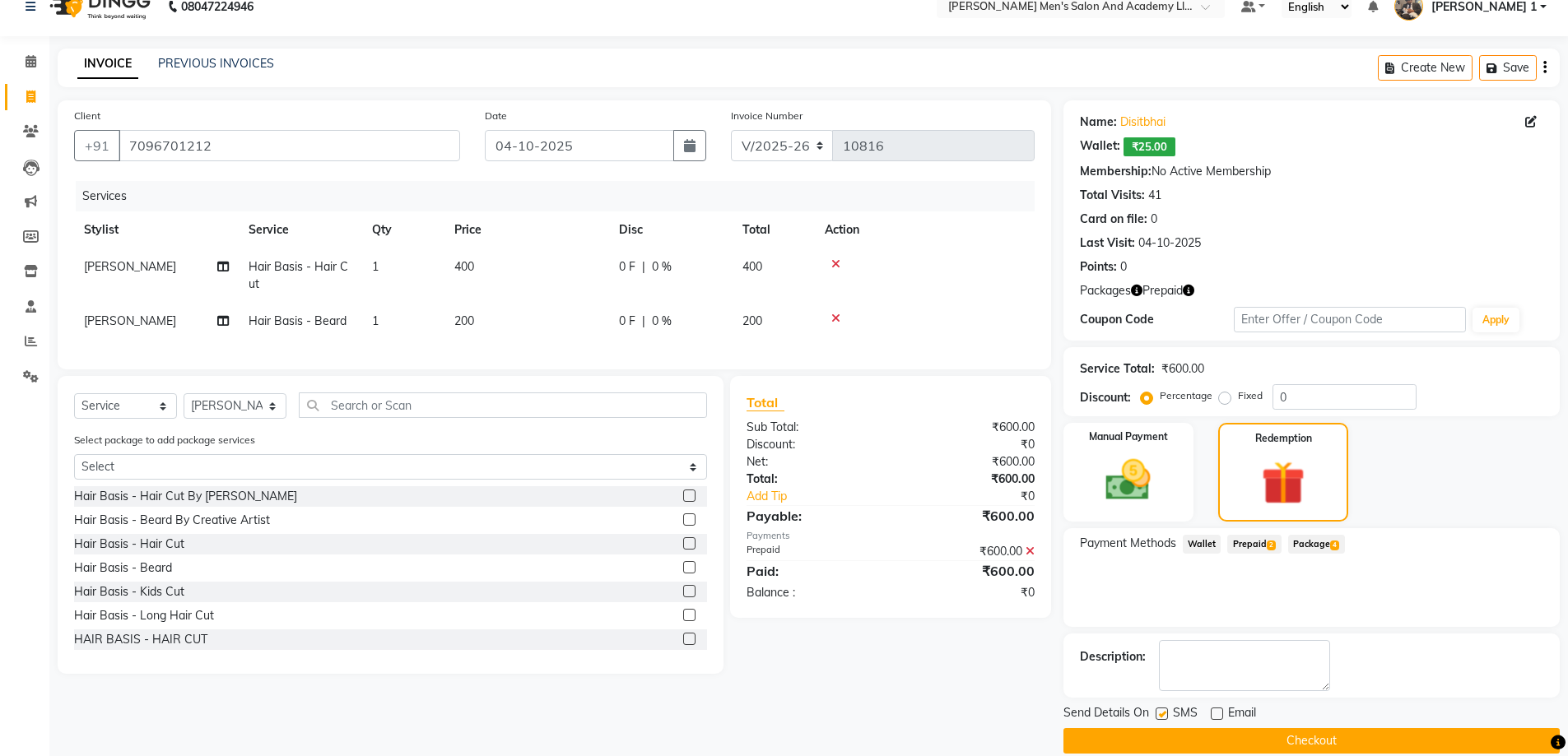
scroll to position [45, 0]
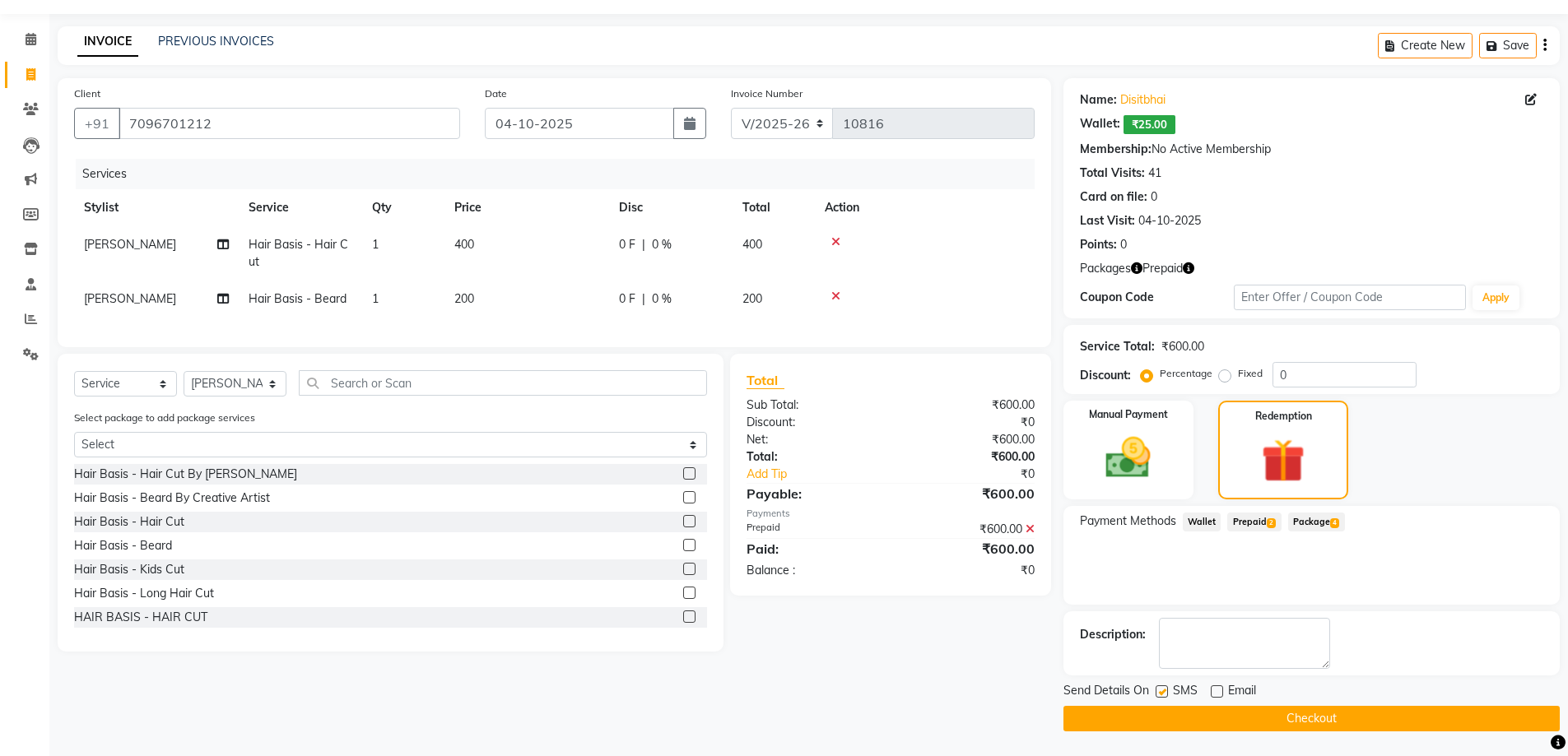
click at [1161, 732] on main "INVOICE PREVIOUS INVOICES Create New Save Client +91 7096701212 Date 04-10-2025…" at bounding box center [809, 391] width 1519 height 730
click at [1161, 723] on button "Checkout" at bounding box center [1311, 718] width 496 height 25
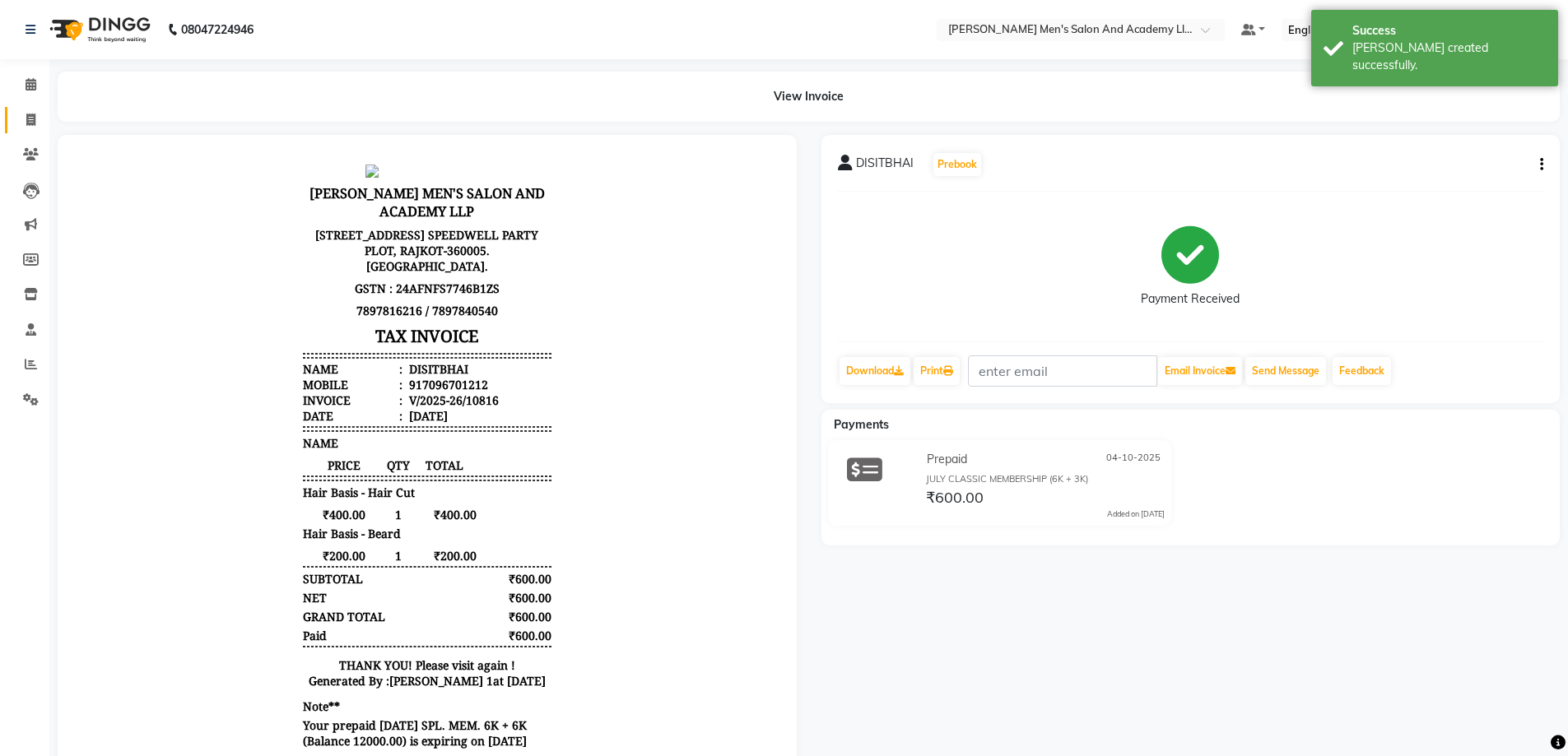
click at [33, 111] on link "Invoice" at bounding box center [25, 120] width 40 height 27
select select "service"
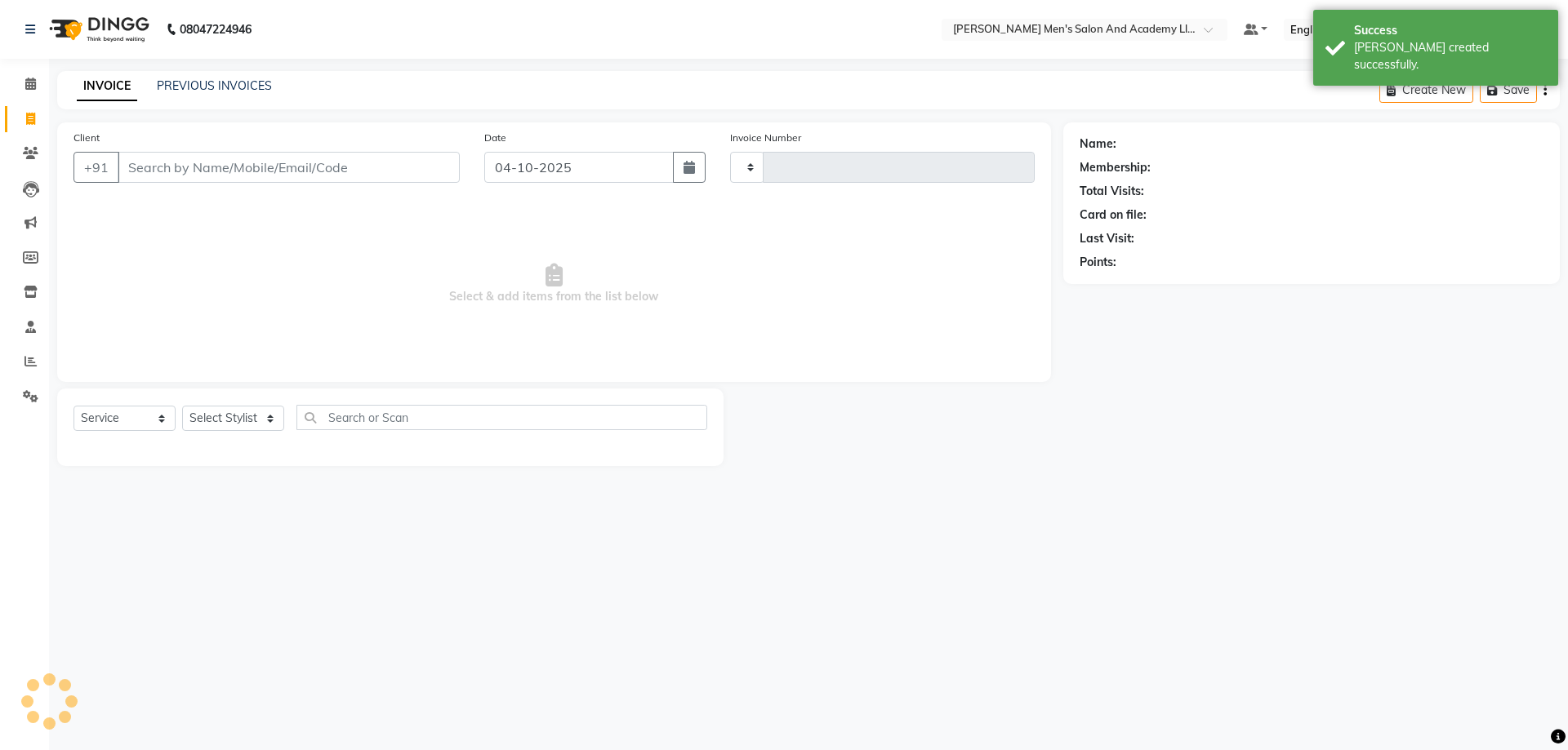
type input "10817"
select select "6752"
click at [154, 80] on div "INVOICE PREVIOUS INVOICES" at bounding box center [165, 86] width 215 height 17
click at [174, 84] on link "PREVIOUS INVOICES" at bounding box center [215, 85] width 115 height 15
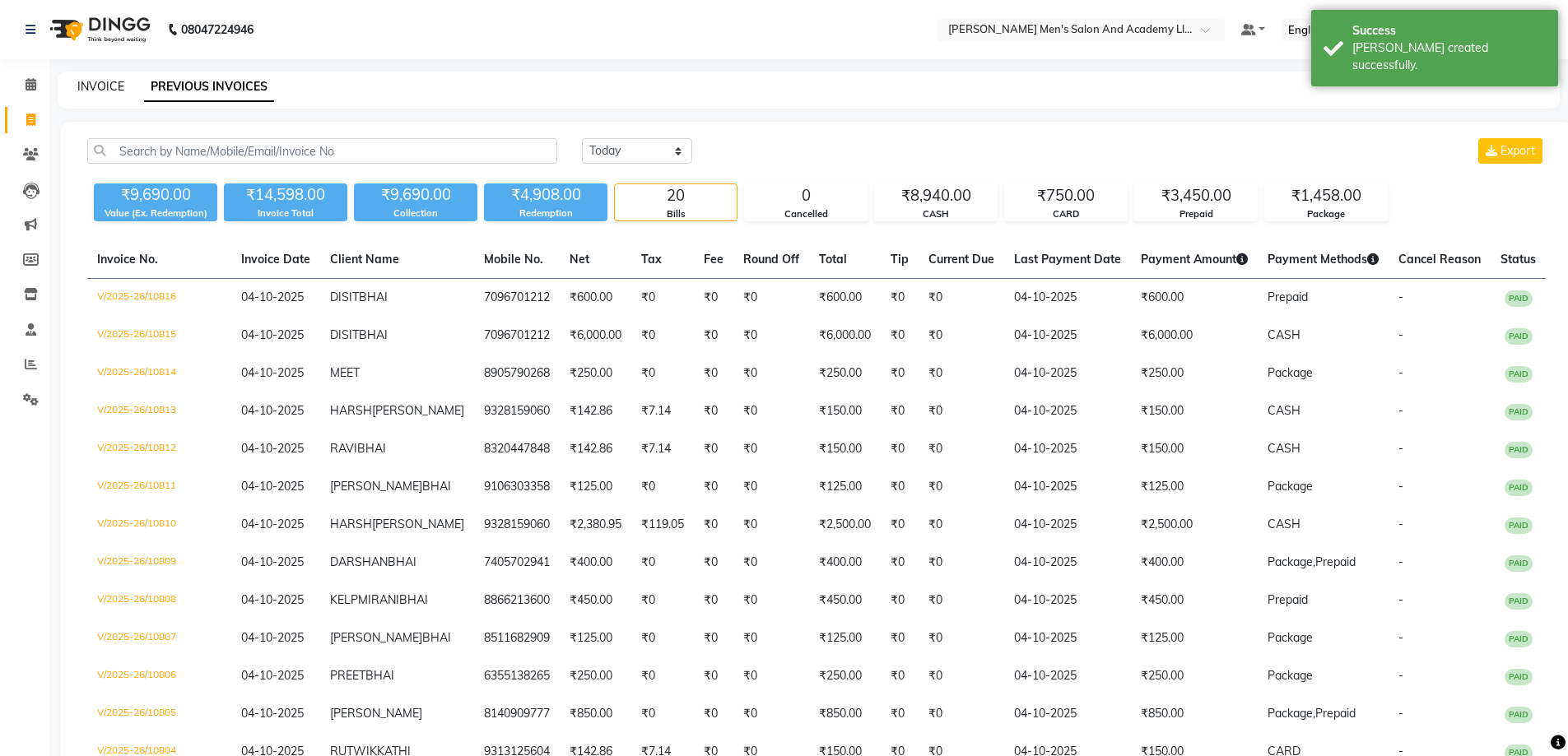
click at [106, 89] on link "INVOICE" at bounding box center [100, 86] width 47 height 15
select select "6752"
select select "service"
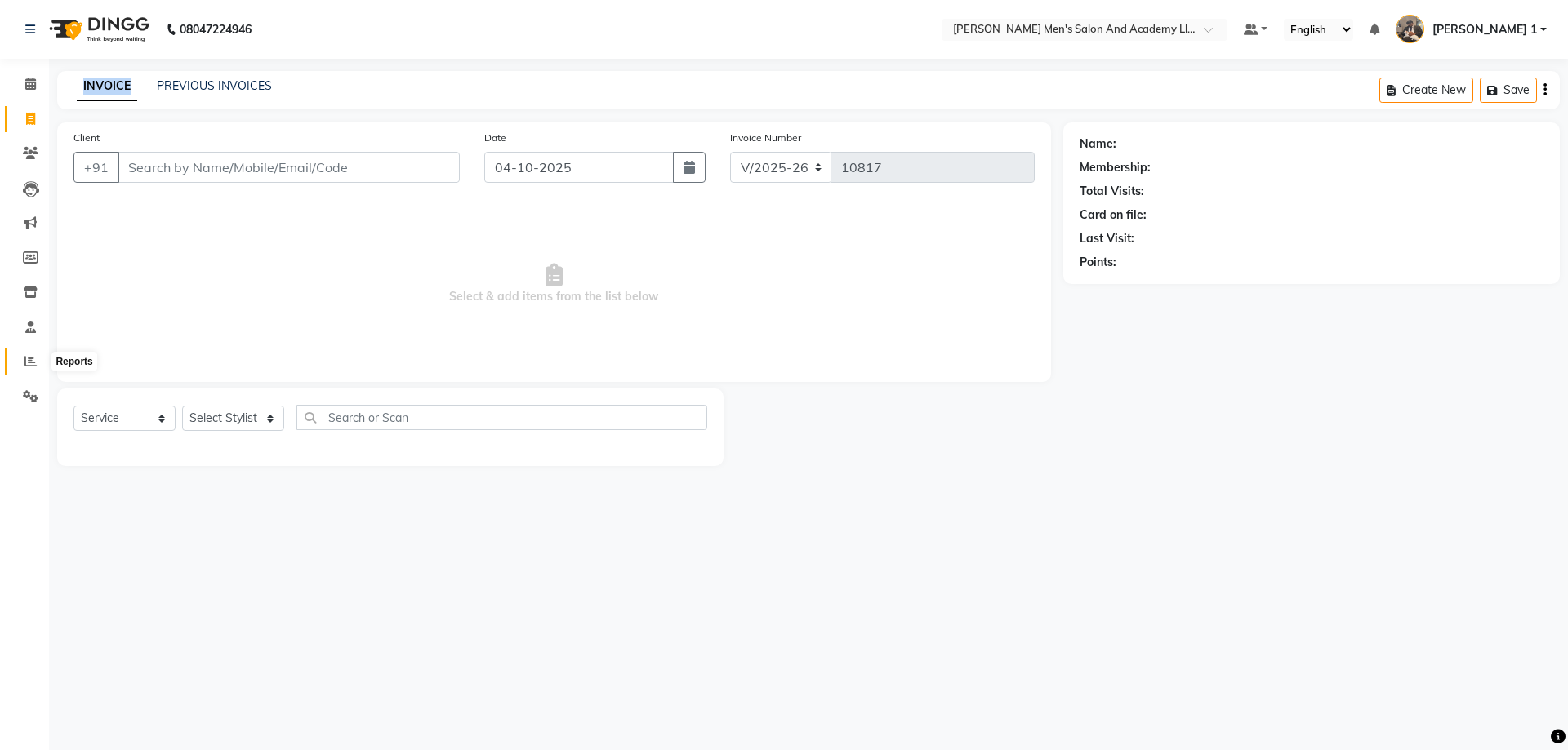
click at [21, 362] on span at bounding box center [30, 362] width 28 height 19
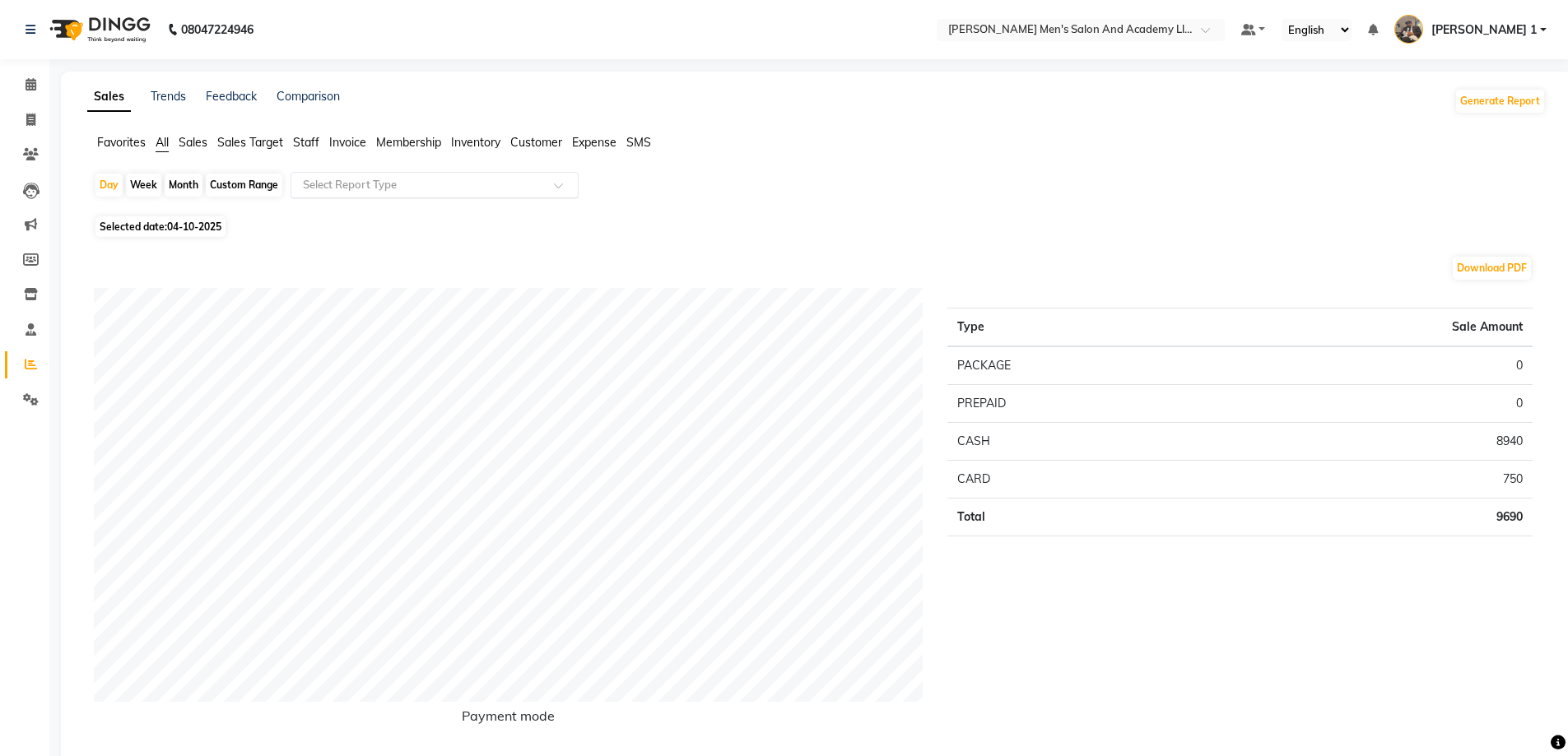
click at [330, 187] on input "text" at bounding box center [418, 185] width 237 height 16
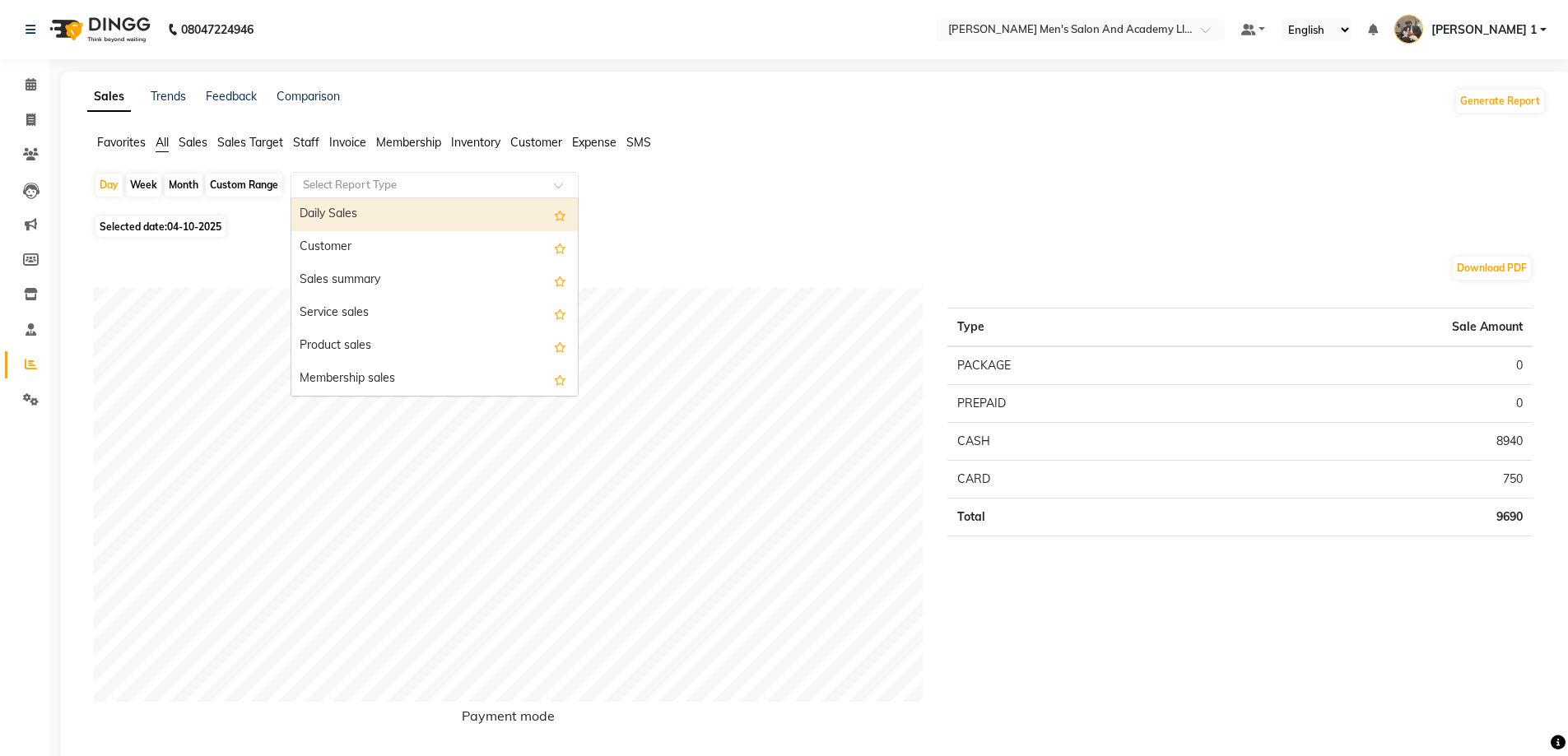
click at [307, 144] on span "Staff" at bounding box center [306, 142] width 26 height 15
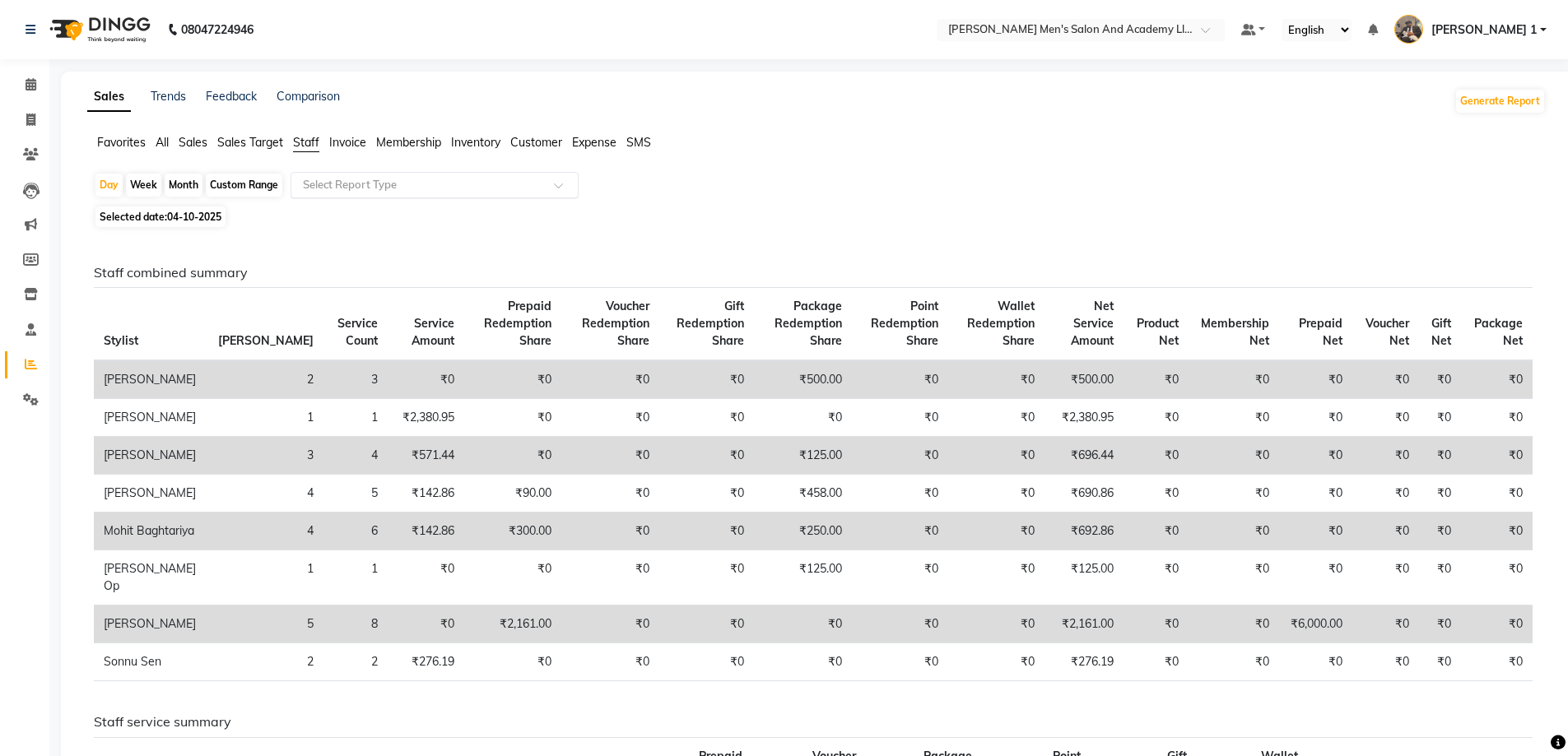
click at [310, 183] on input "text" at bounding box center [418, 185] width 237 height 16
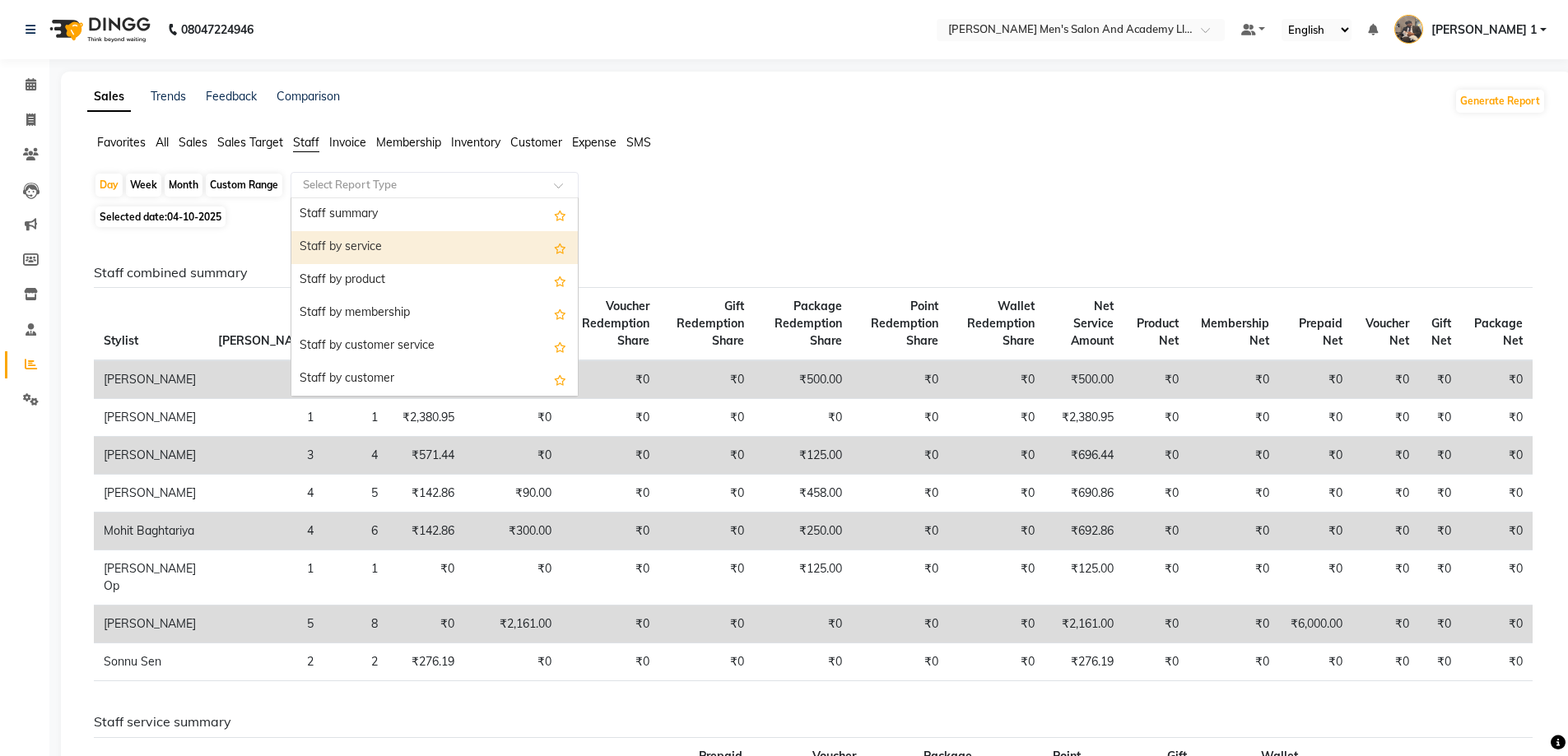
click at [309, 247] on div "Staff by service" at bounding box center [434, 247] width 286 height 33
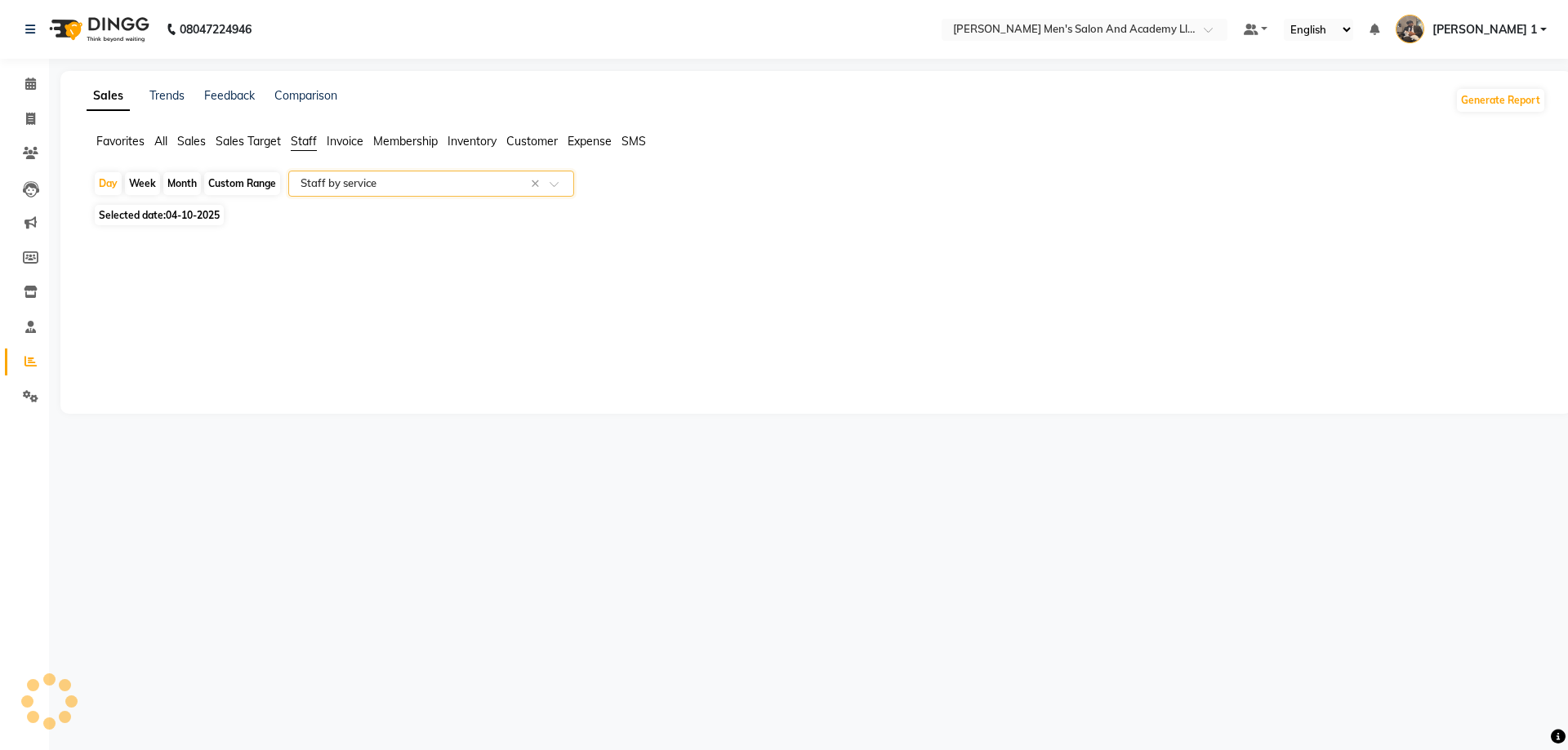
select select "full_report"
select select "csv"
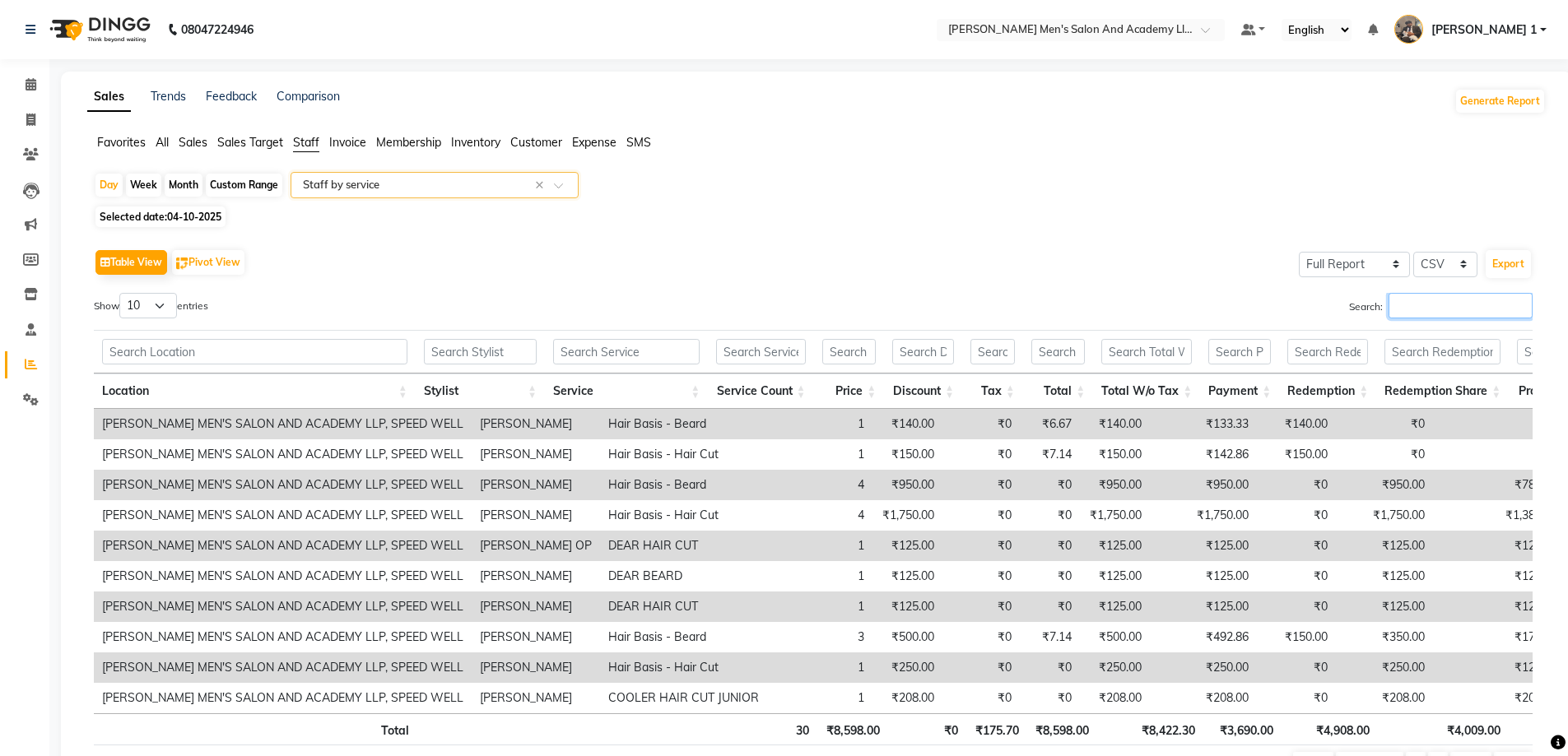
click at [1397, 302] on input "Search:" at bounding box center [1460, 305] width 144 height 25
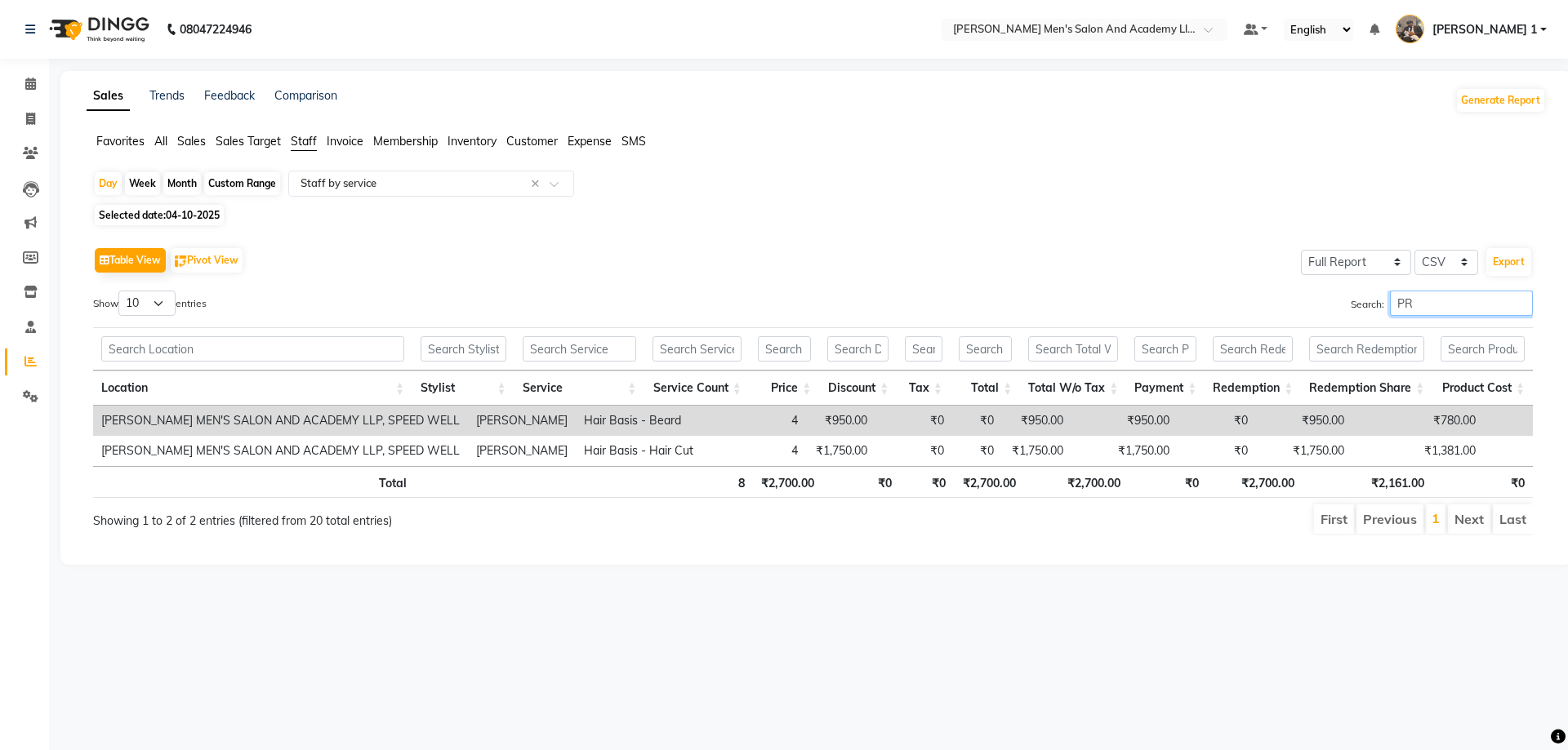
type input "P"
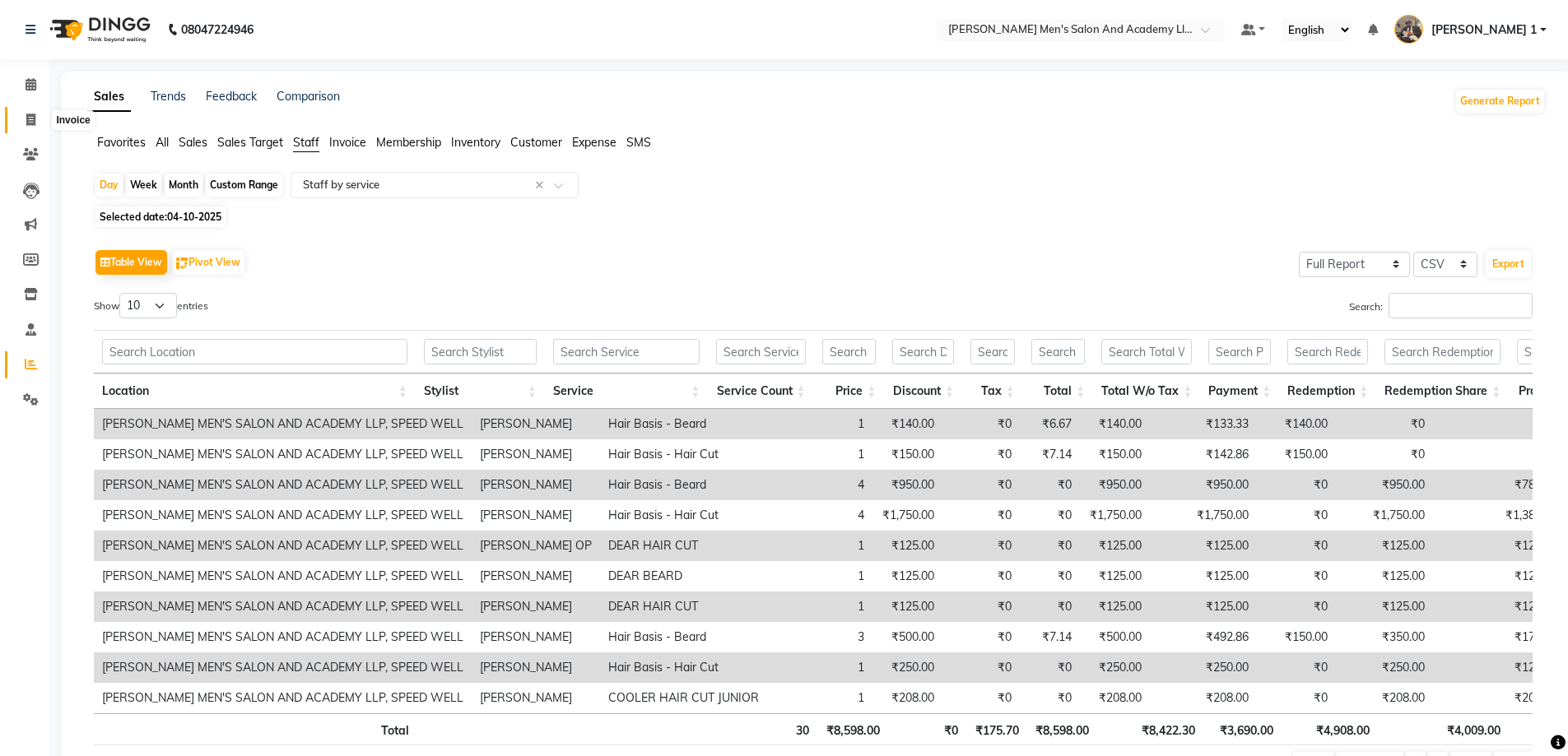
click at [28, 115] on icon at bounding box center [30, 119] width 9 height 12
click at [27, 117] on icon at bounding box center [30, 119] width 9 height 12
select select "service"
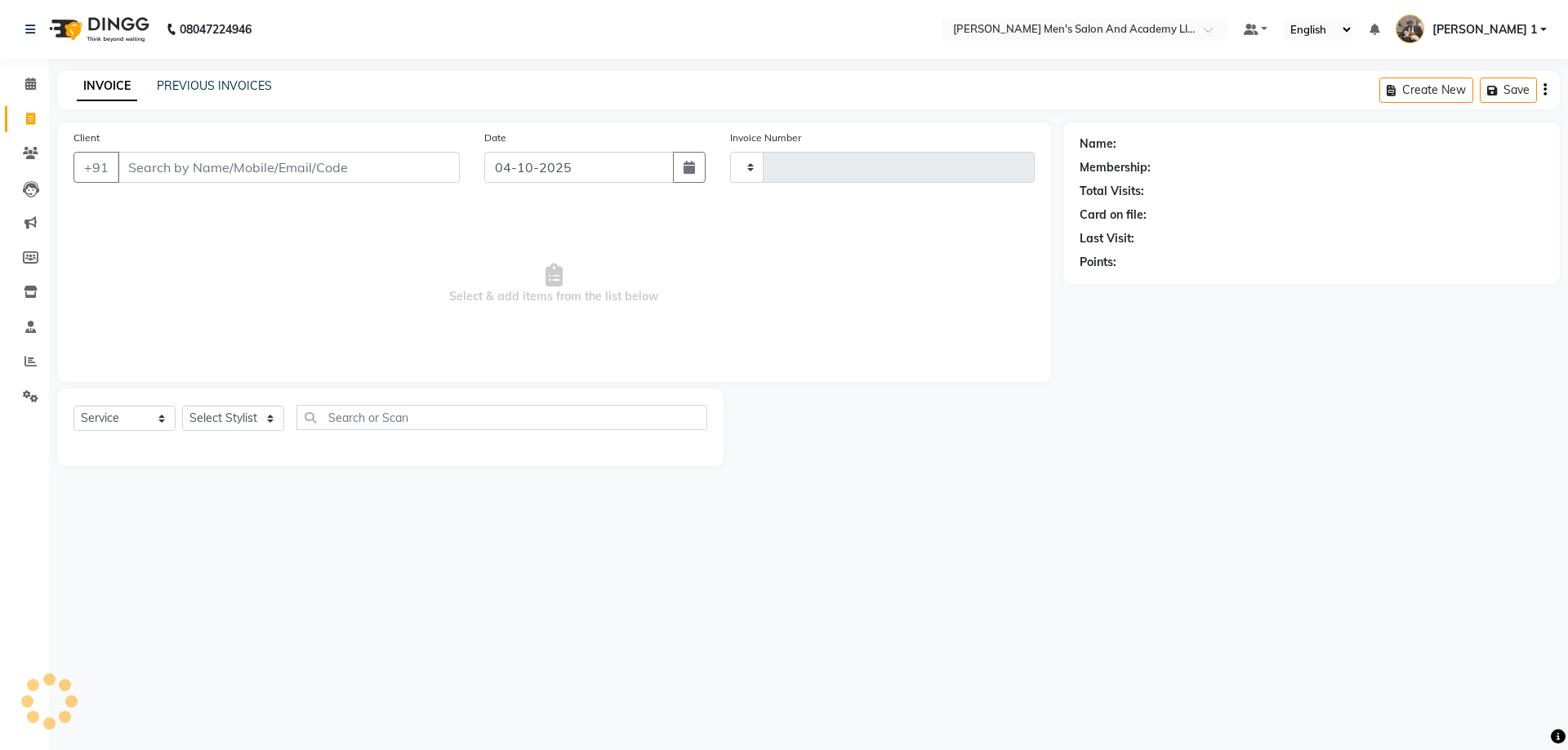
type input "10817"
select select "6752"
click at [209, 95] on div "INVOICE PREVIOUS INVOICES" at bounding box center [174, 87] width 234 height 19
click at [198, 88] on link "PREVIOUS INVOICES" at bounding box center [215, 85] width 115 height 15
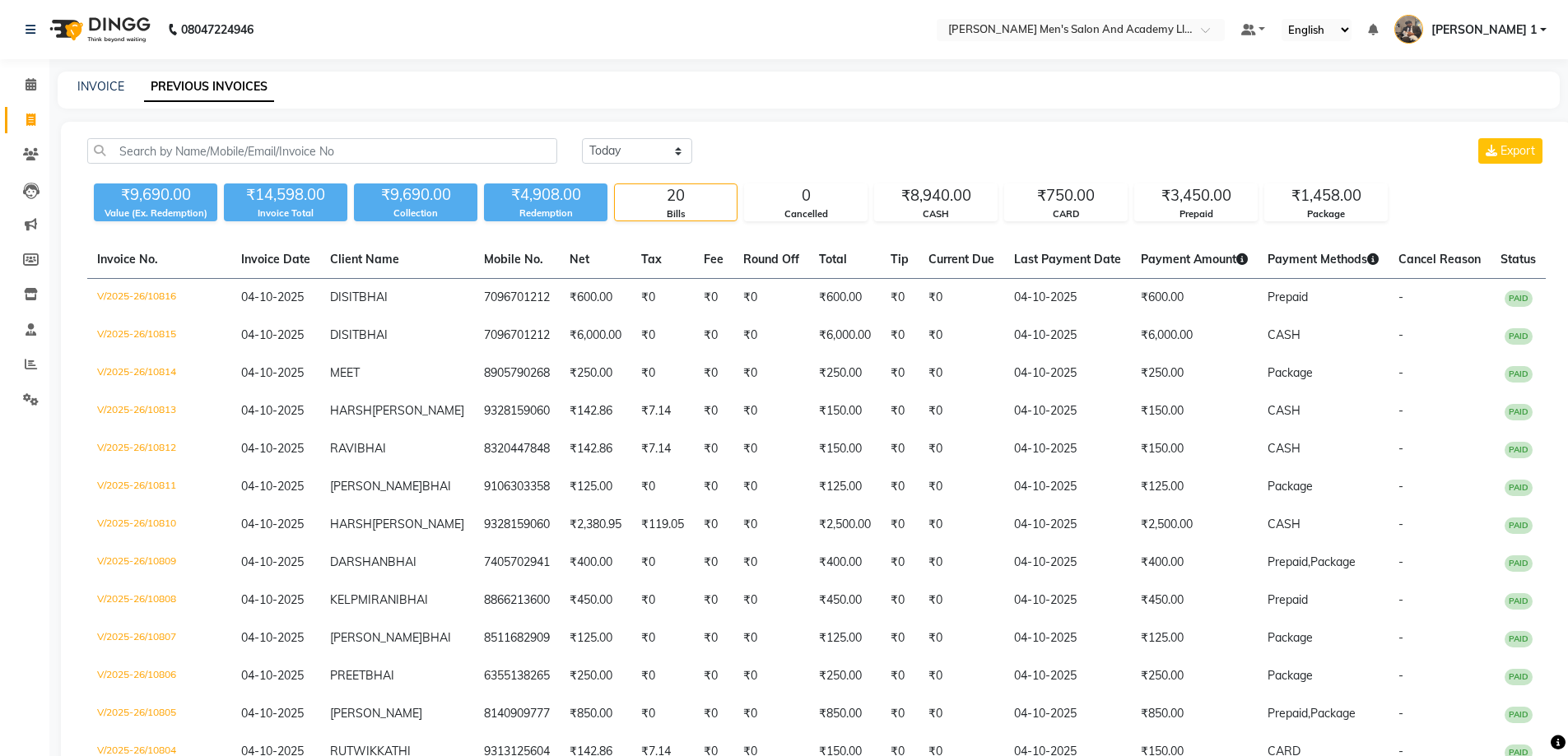
click at [45, 152] on li "Clients" at bounding box center [24, 155] width 49 height 35
click at [29, 156] on icon at bounding box center [31, 154] width 16 height 12
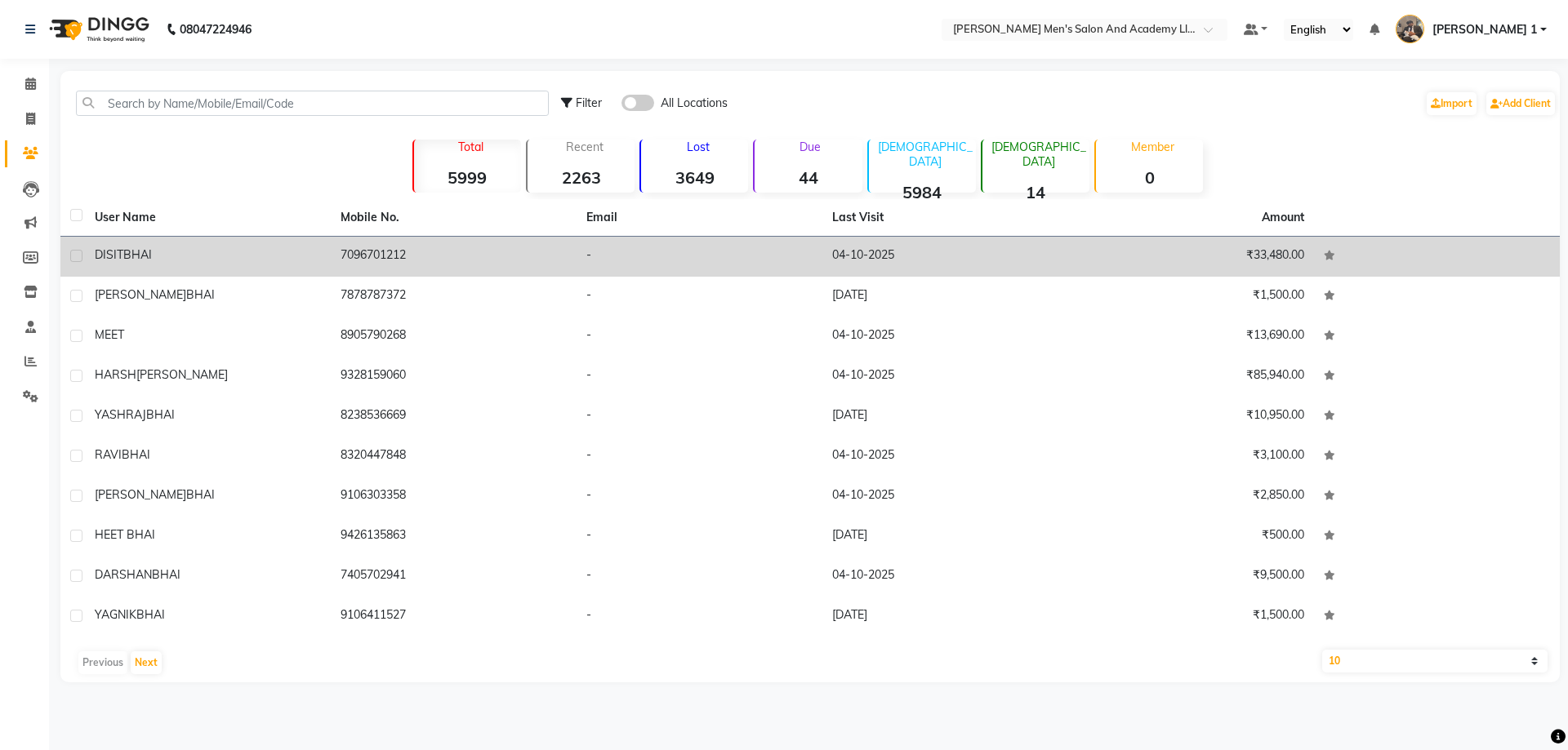
click at [203, 258] on div "DISITBHAI" at bounding box center [208, 255] width 227 height 17
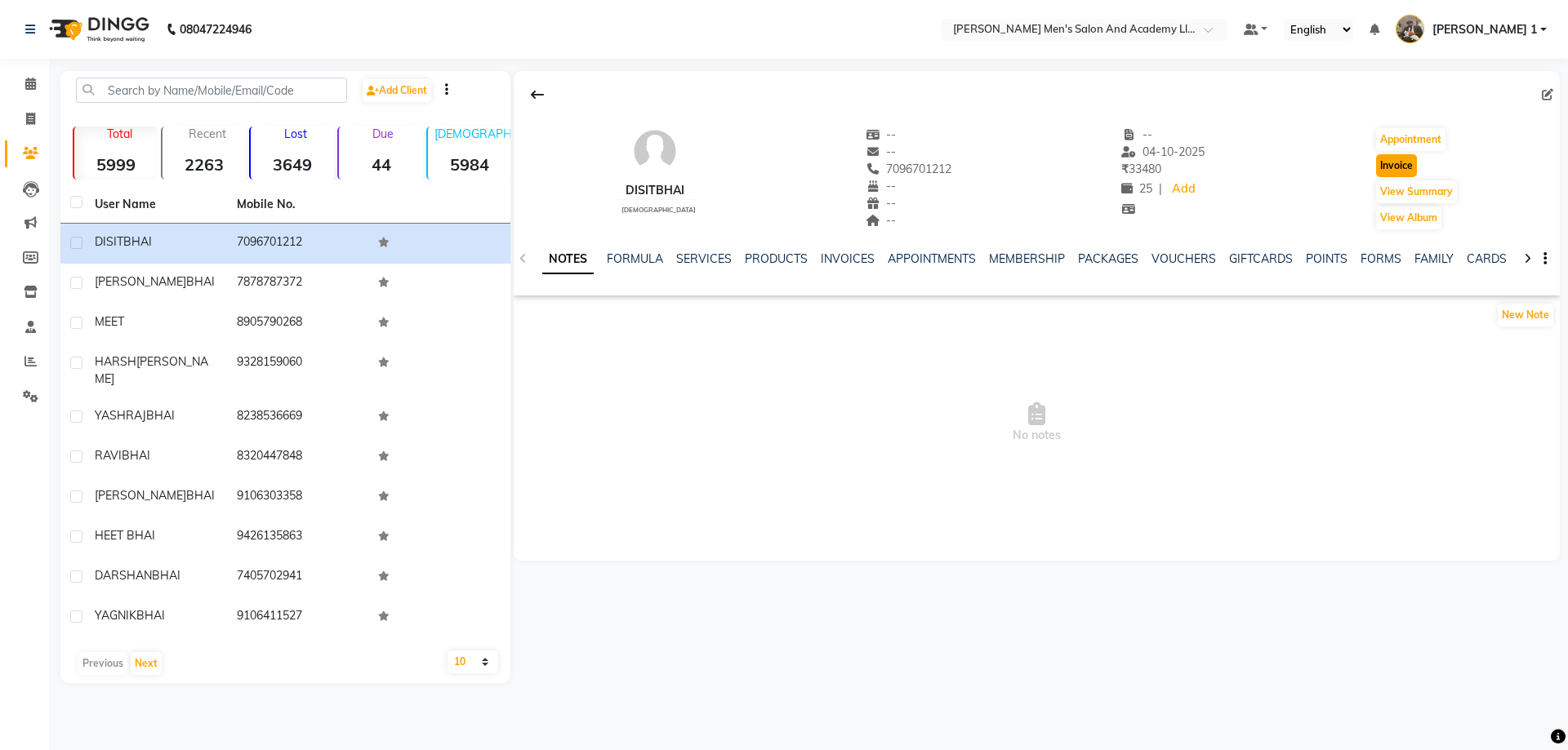
click at [1408, 167] on button "Invoice" at bounding box center [1396, 166] width 41 height 23
select select "service"
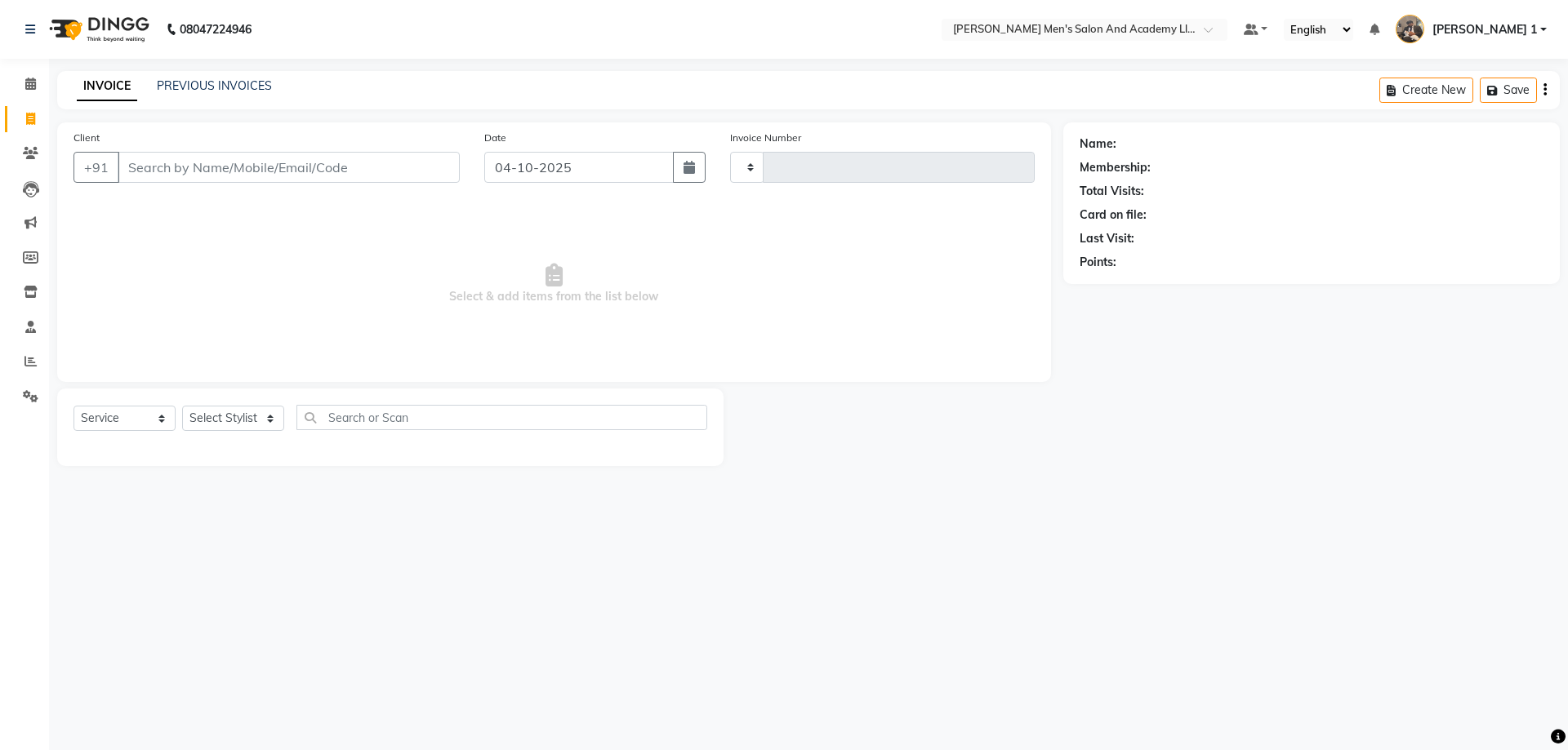
type input "10817"
select select "6752"
click at [232, 429] on select "Select Stylist" at bounding box center [233, 418] width 102 height 25
type input "7096701212"
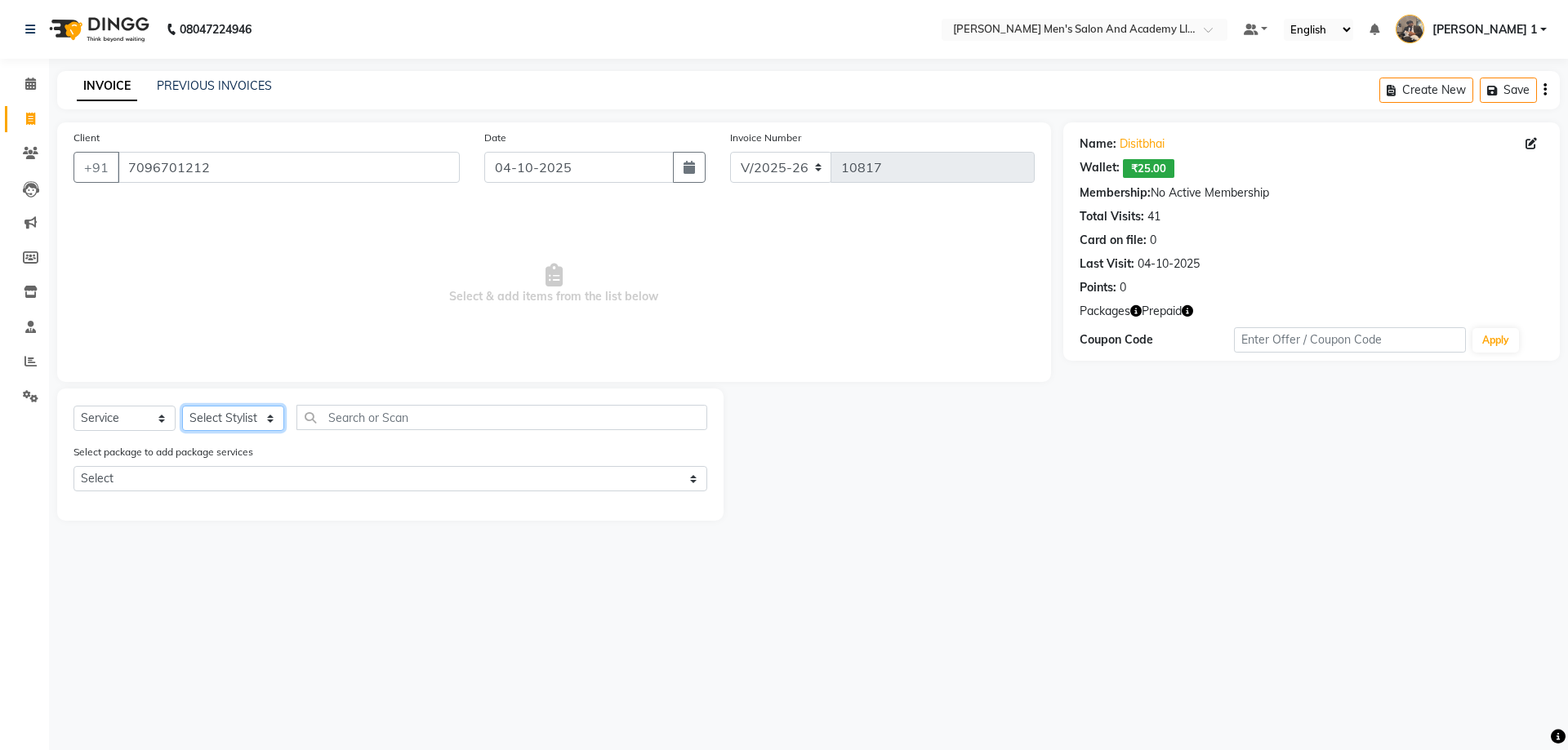
select select "52738"
click at [182, 406] on select "Select Stylist [PERSON_NAME] [PERSON_NAME] [PERSON_NAME] [PERSON_NAME] [PERSON_…" at bounding box center [233, 418] width 102 height 25
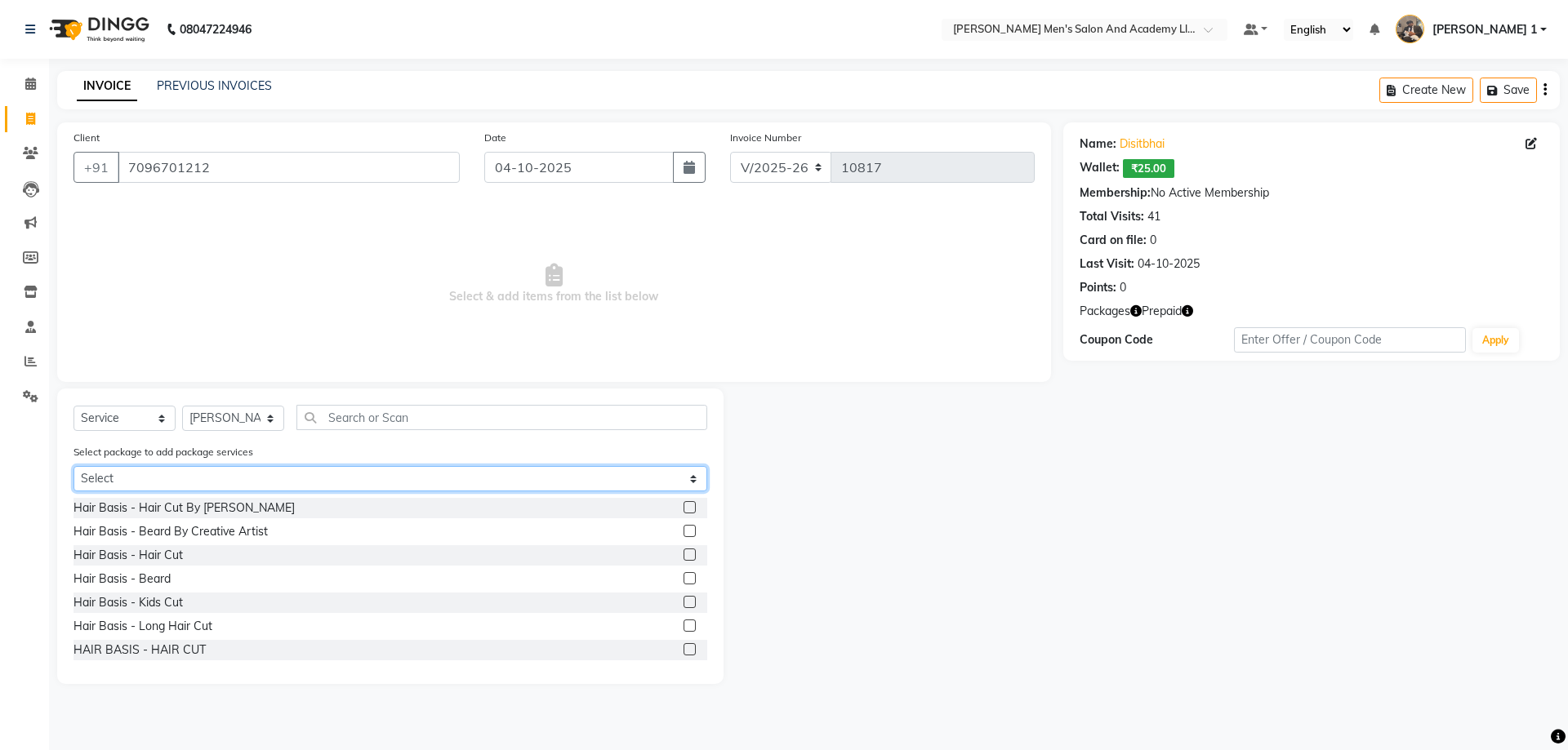
click at [194, 469] on select "Select SPEED WELL BEARD PAY 5 AND & 1 FREE COOLER SENIOR PACKAGE SINIER MAGIC P…" at bounding box center [390, 478] width 633 height 25
select select "2: Object"
click at [74, 466] on select "Select SPEED WELL BEARD PAY 5 AND & 1 FREE COOLER SENIOR PACKAGE SINIER MAGIC P…" at bounding box center [390, 478] width 633 height 25
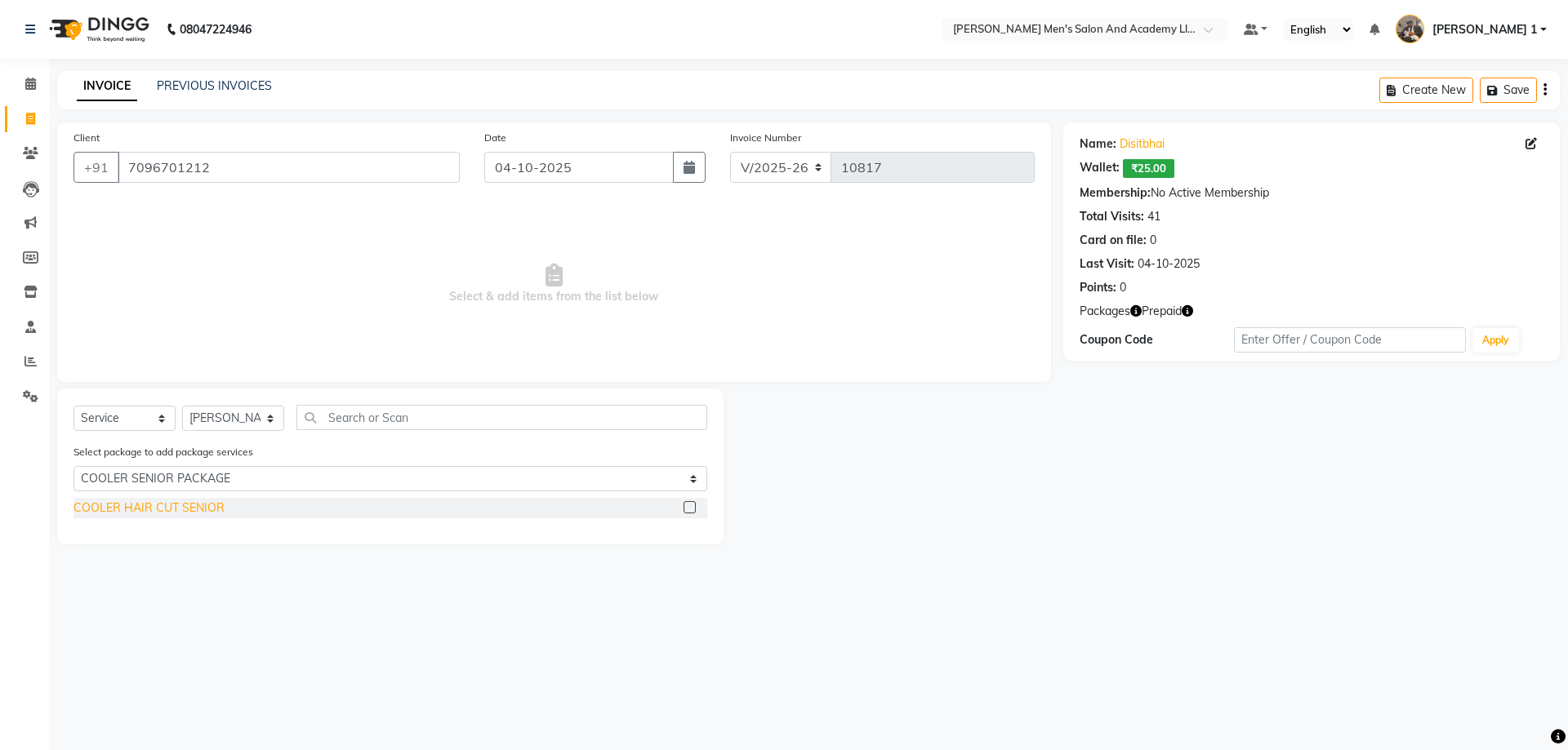
click at [156, 509] on div "COOLER HAIR CUT SENIOR" at bounding box center [149, 508] width 151 height 17
checkbox input "false"
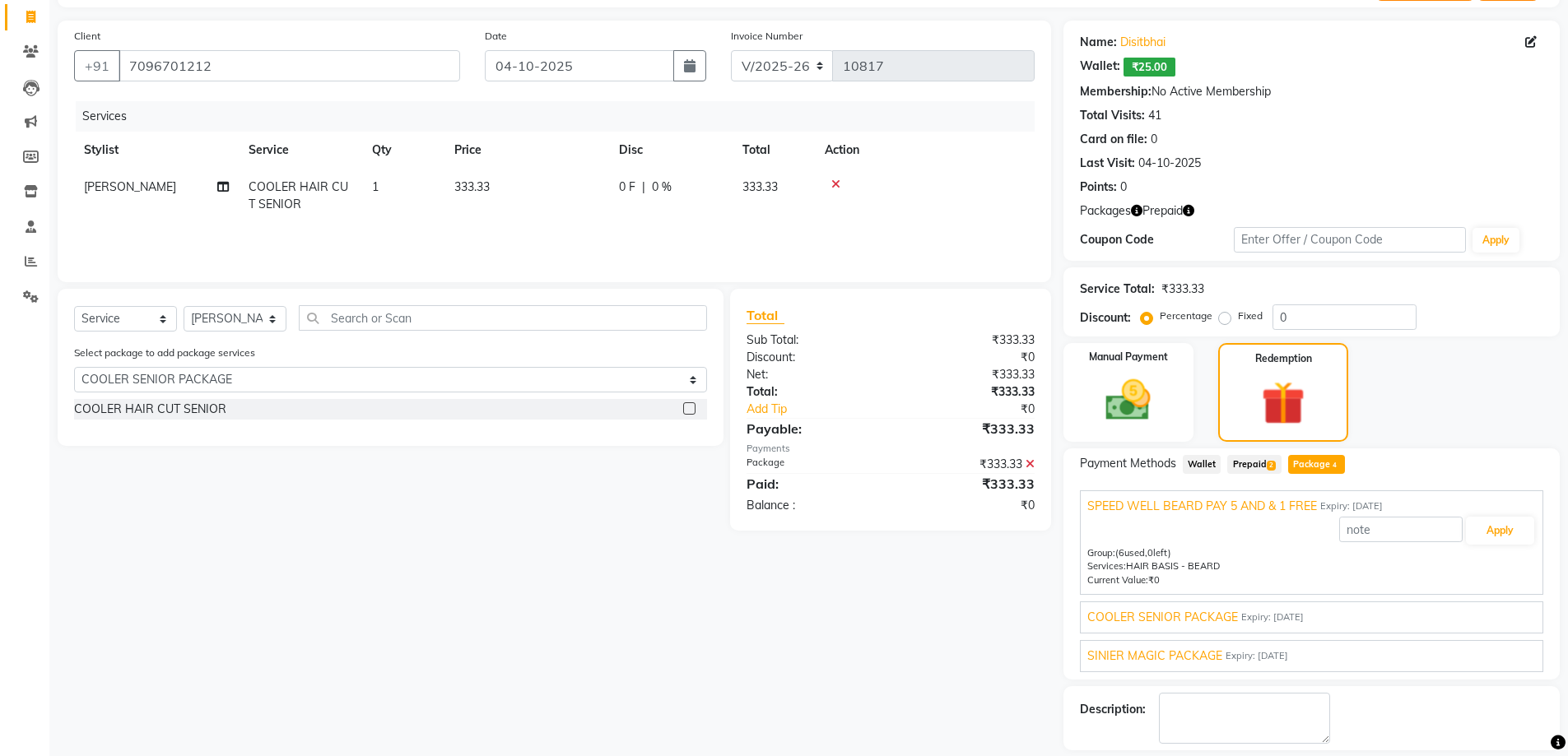
scroll to position [178, 0]
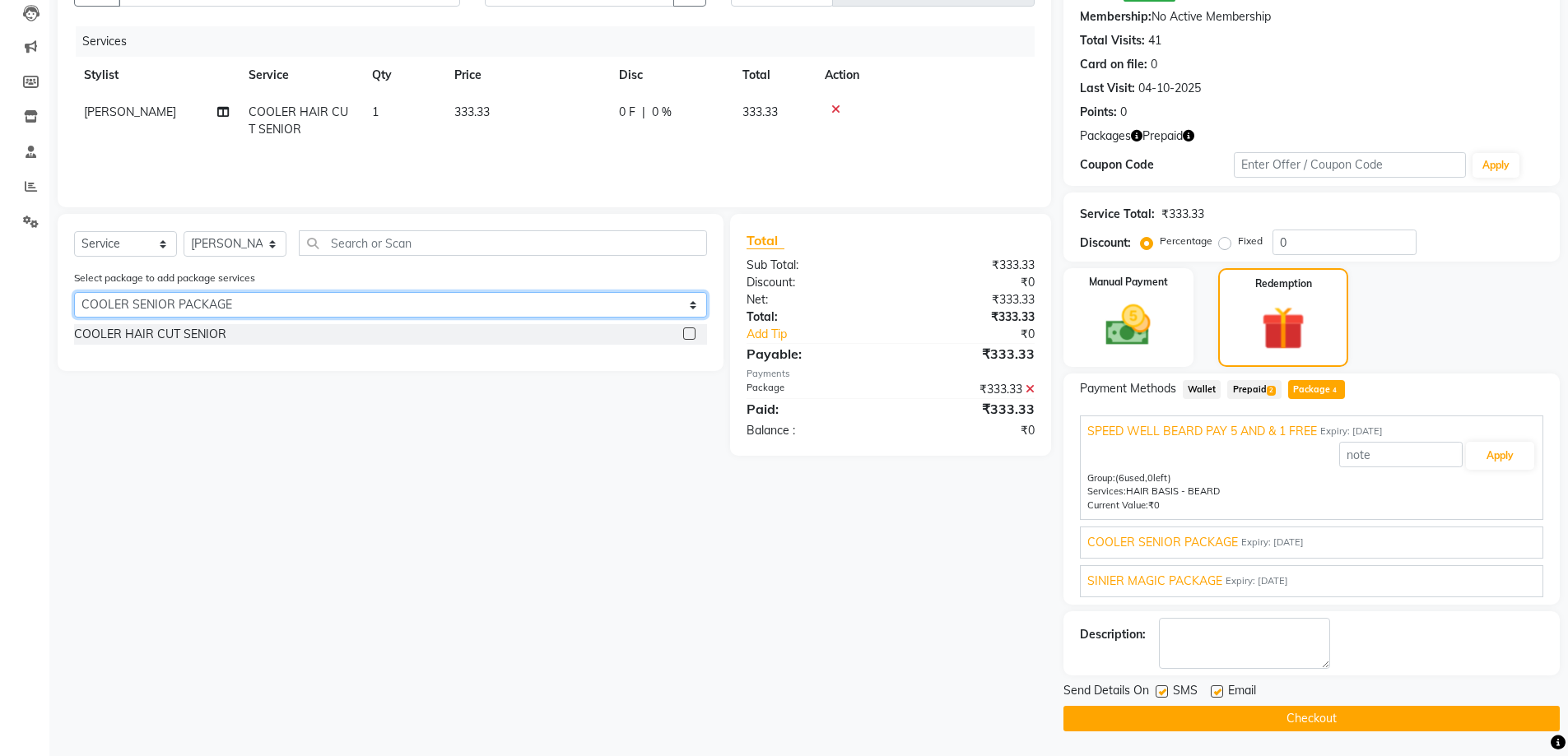
drag, startPoint x: 112, startPoint y: 296, endPoint x: 117, endPoint y: 316, distance: 20.6
click at [112, 296] on select "Select SPEED WELL BEARD PAY 5 AND & 1 FREE COOLER SENIOR PACKAGE SINIER MAGIC P…" at bounding box center [391, 304] width 633 height 25
select select "3: Object"
click at [74, 292] on select "Select SPEED WELL BEARD PAY 5 AND & 1 FREE COOLER SENIOR PACKAGE SINIER MAGIC P…" at bounding box center [391, 304] width 633 height 25
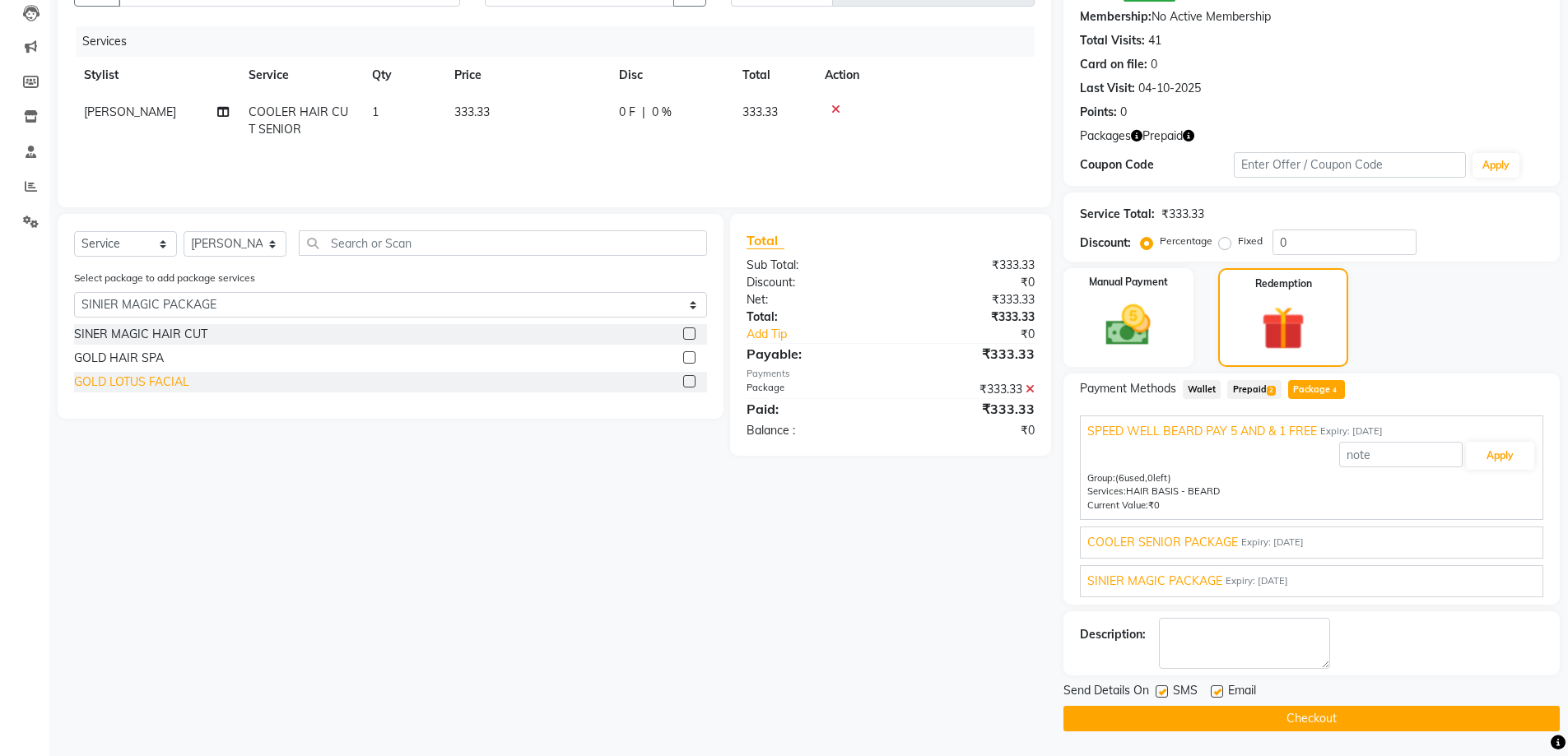
click at [143, 385] on div "GOLD LOTUS FACIAL" at bounding box center [131, 382] width 115 height 17
checkbox input "false"
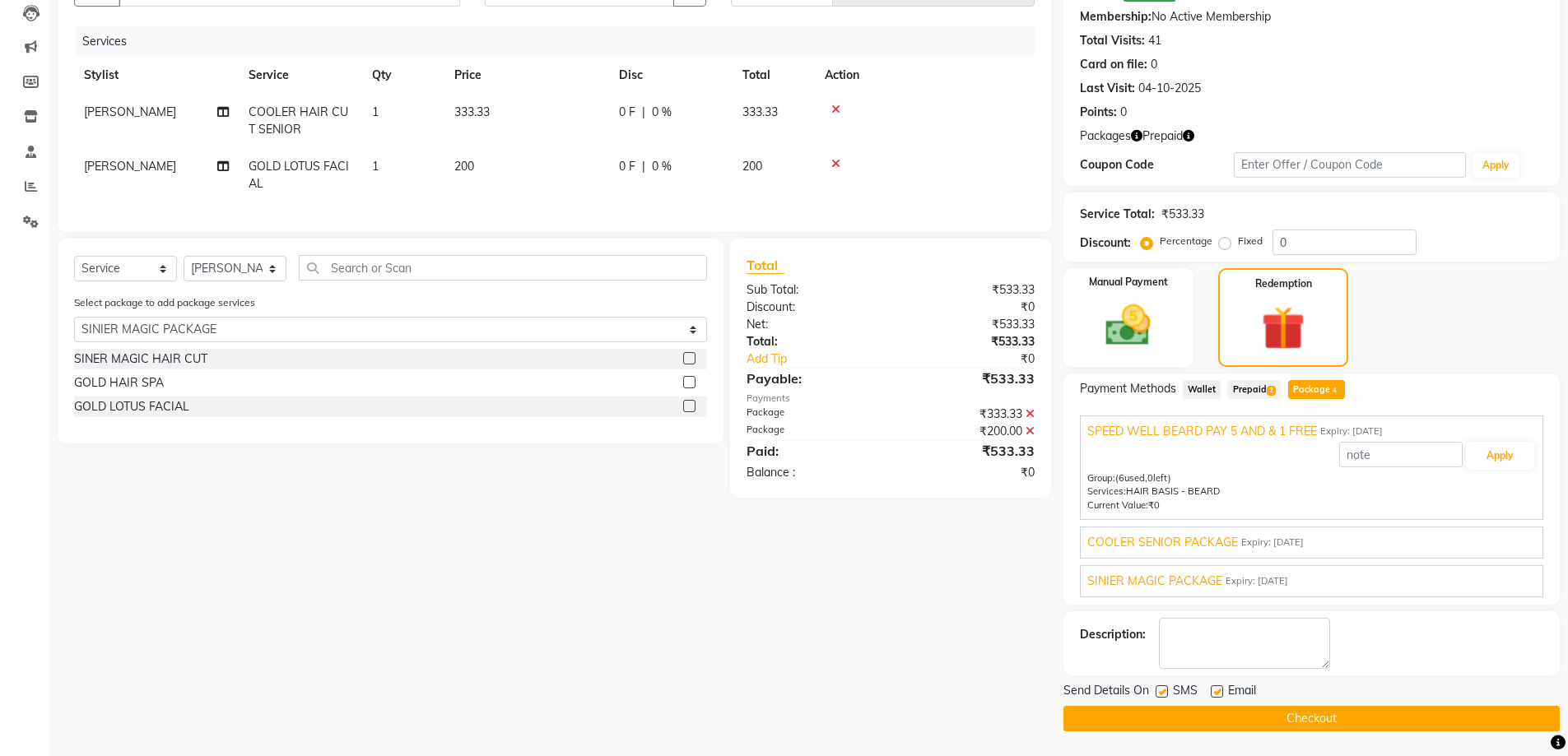
click at [831, 163] on icon at bounding box center [835, 163] width 9 height 11
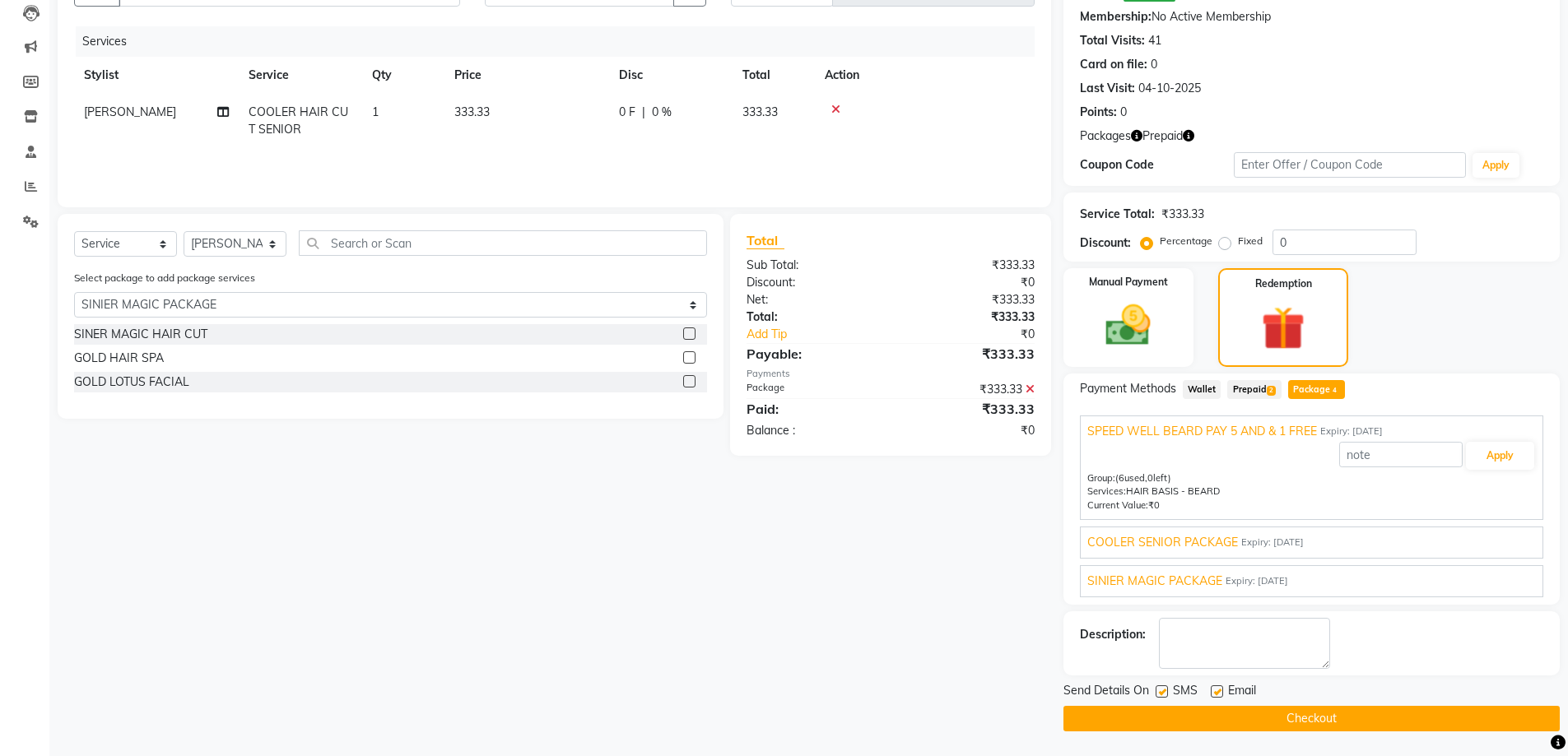
click at [838, 104] on icon at bounding box center [835, 109] width 9 height 11
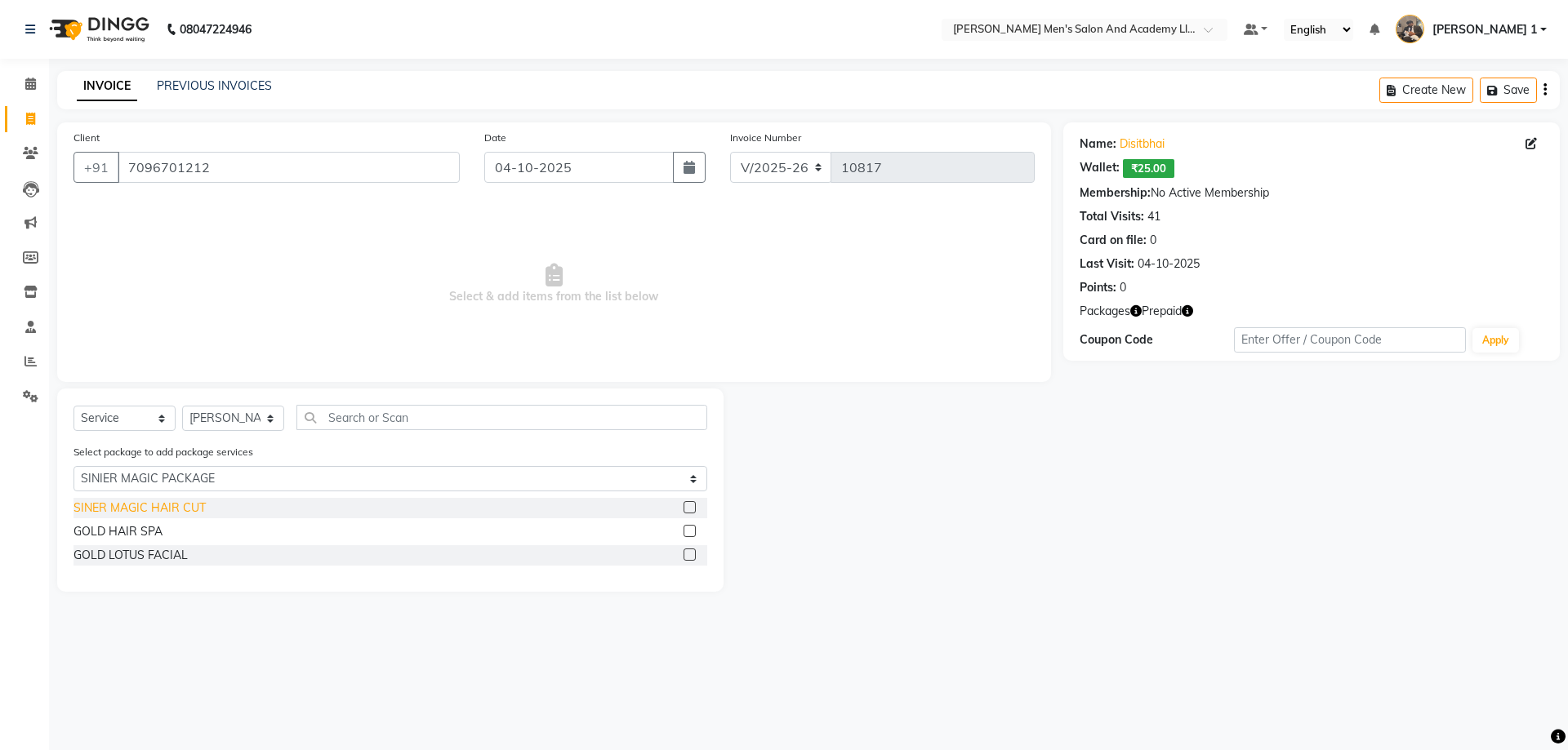
click at [145, 516] on div "SINER MAGIC HAIR CUT" at bounding box center [140, 508] width 132 height 17
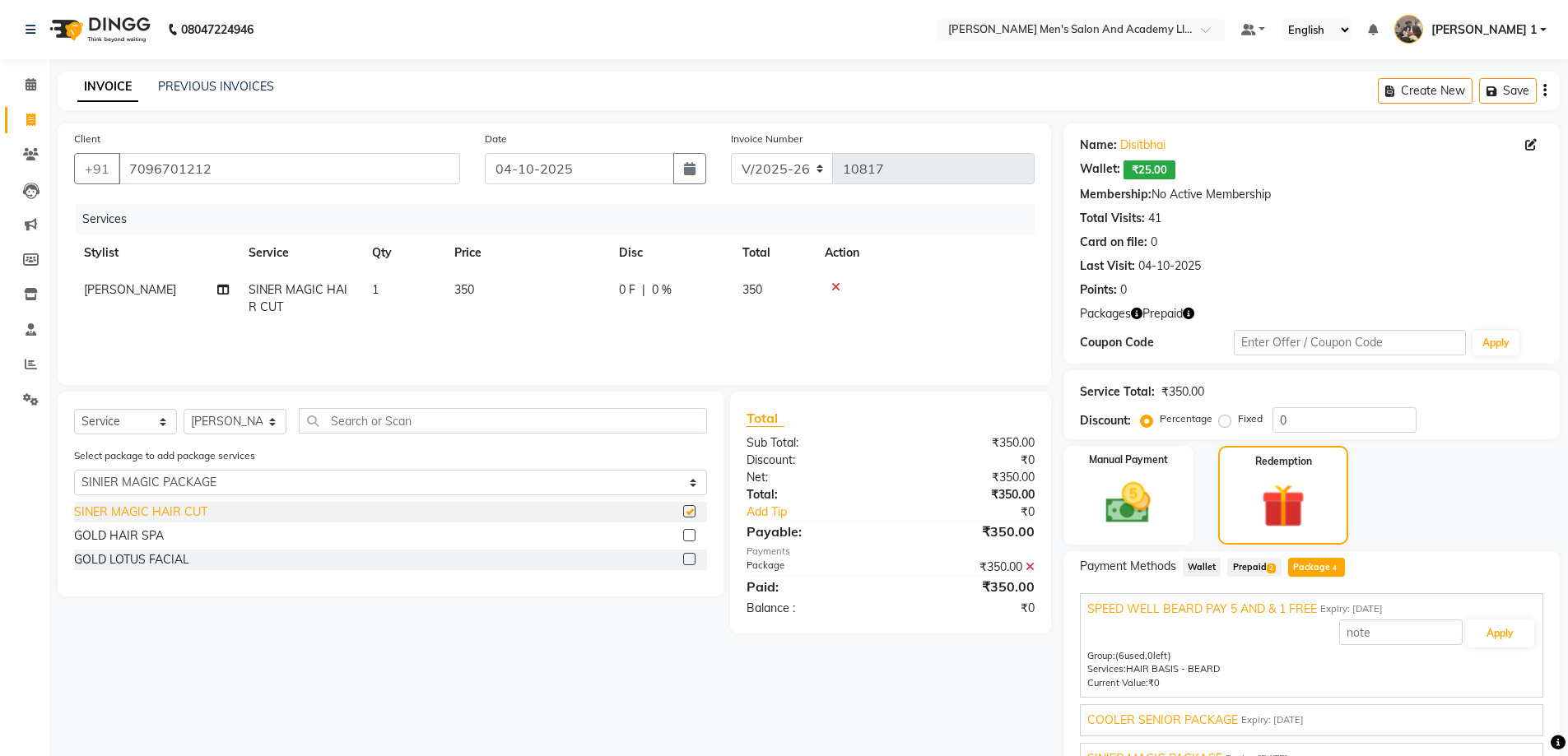
checkbox input "false"
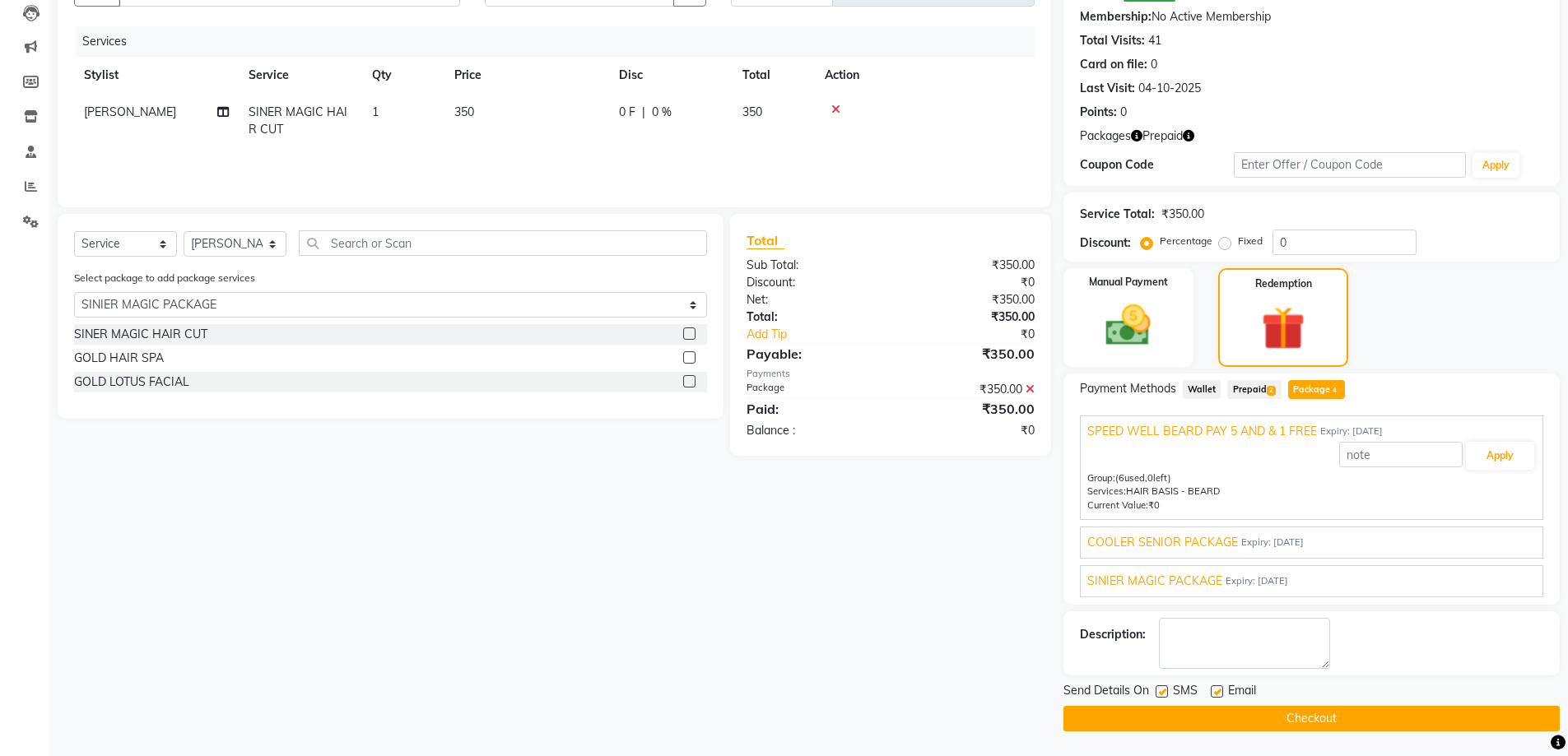
click at [1213, 689] on label at bounding box center [1217, 692] width 12 height 12
click at [1213, 689] on input "checkbox" at bounding box center [1216, 693] width 10 height 10
checkbox input "false"
click at [1163, 695] on label at bounding box center [1162, 692] width 12 height 12
click at [1163, 695] on input "checkbox" at bounding box center [1161, 693] width 10 height 10
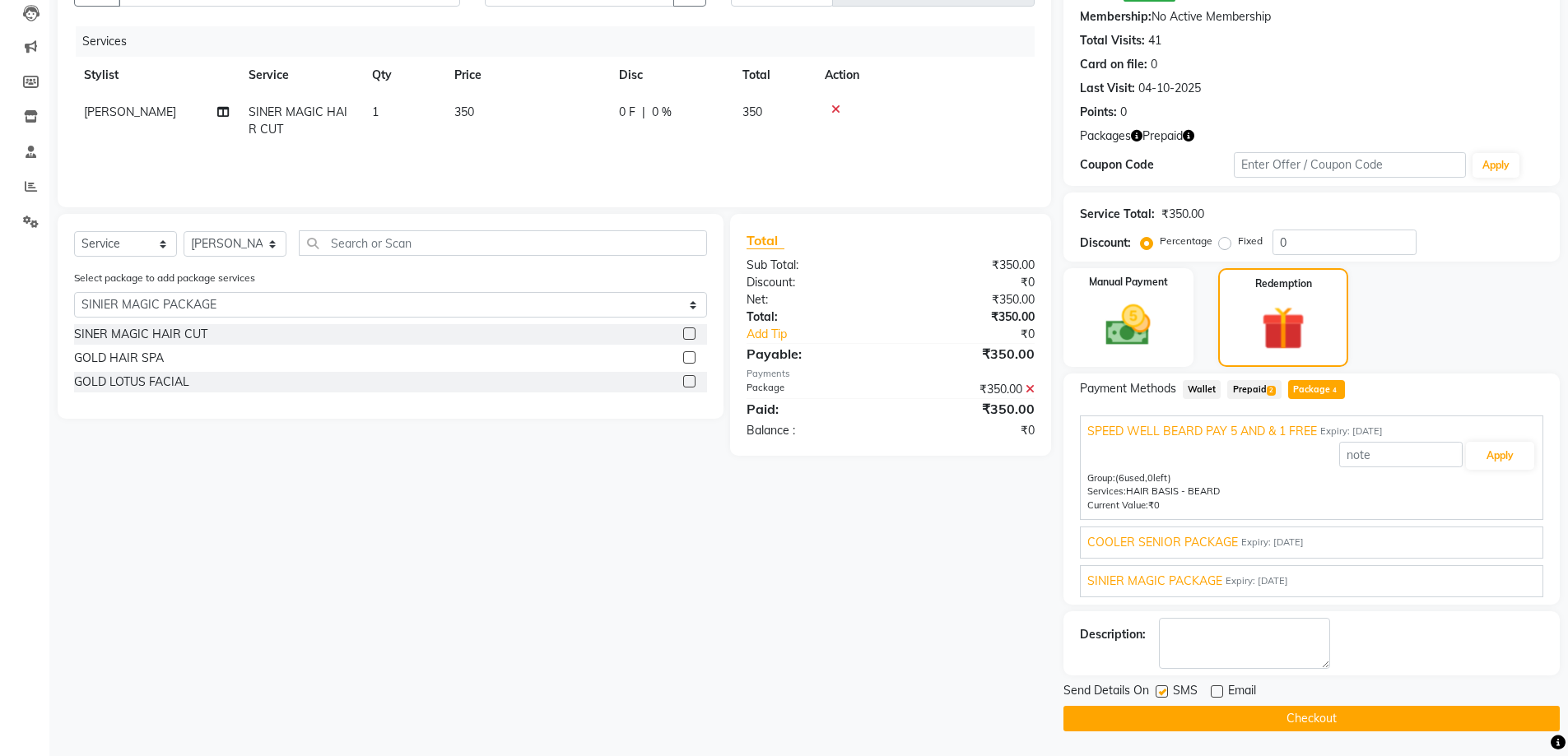
checkbox input "false"
click at [1172, 720] on button "Checkout" at bounding box center [1311, 718] width 496 height 25
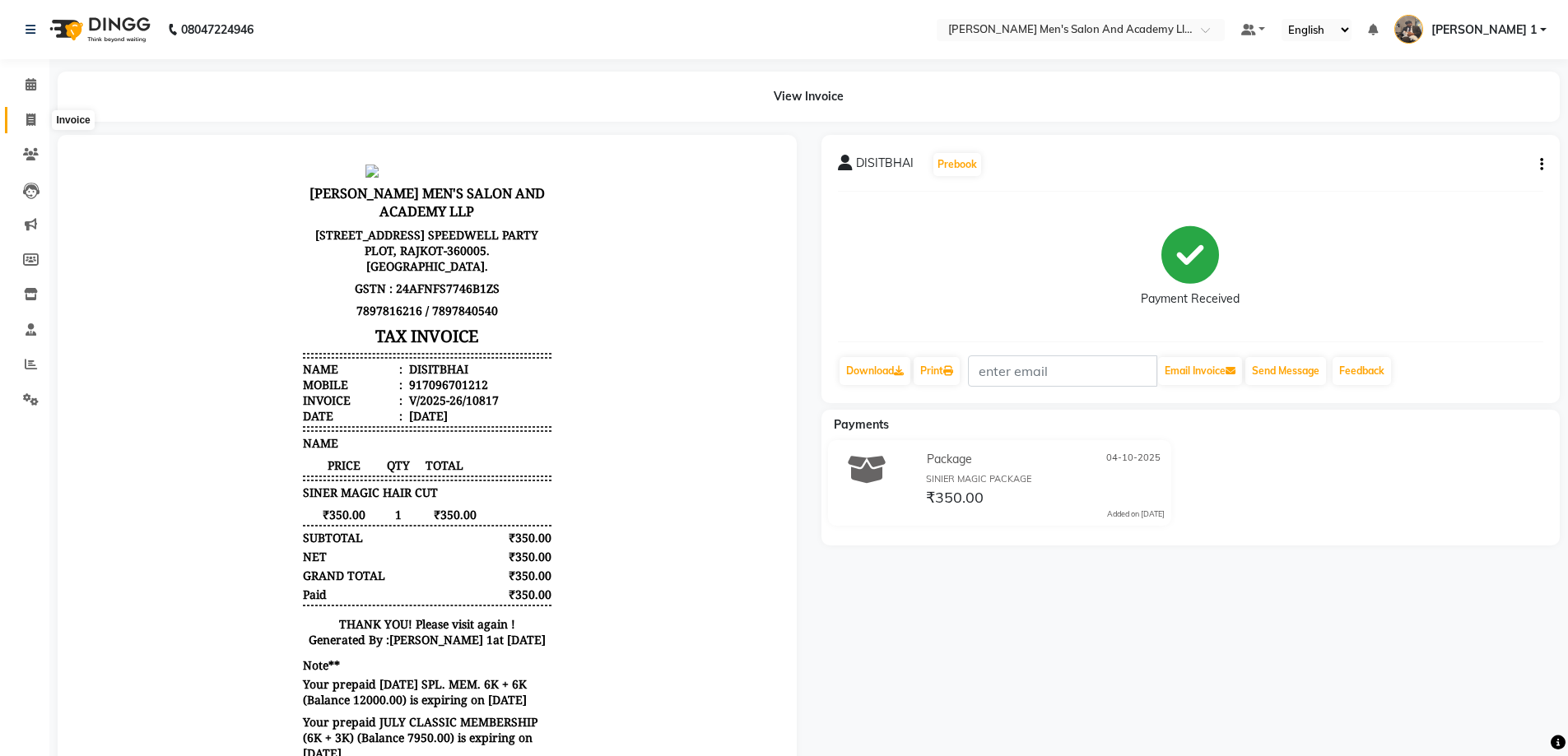
click at [38, 116] on span at bounding box center [30, 120] width 29 height 19
select select "service"
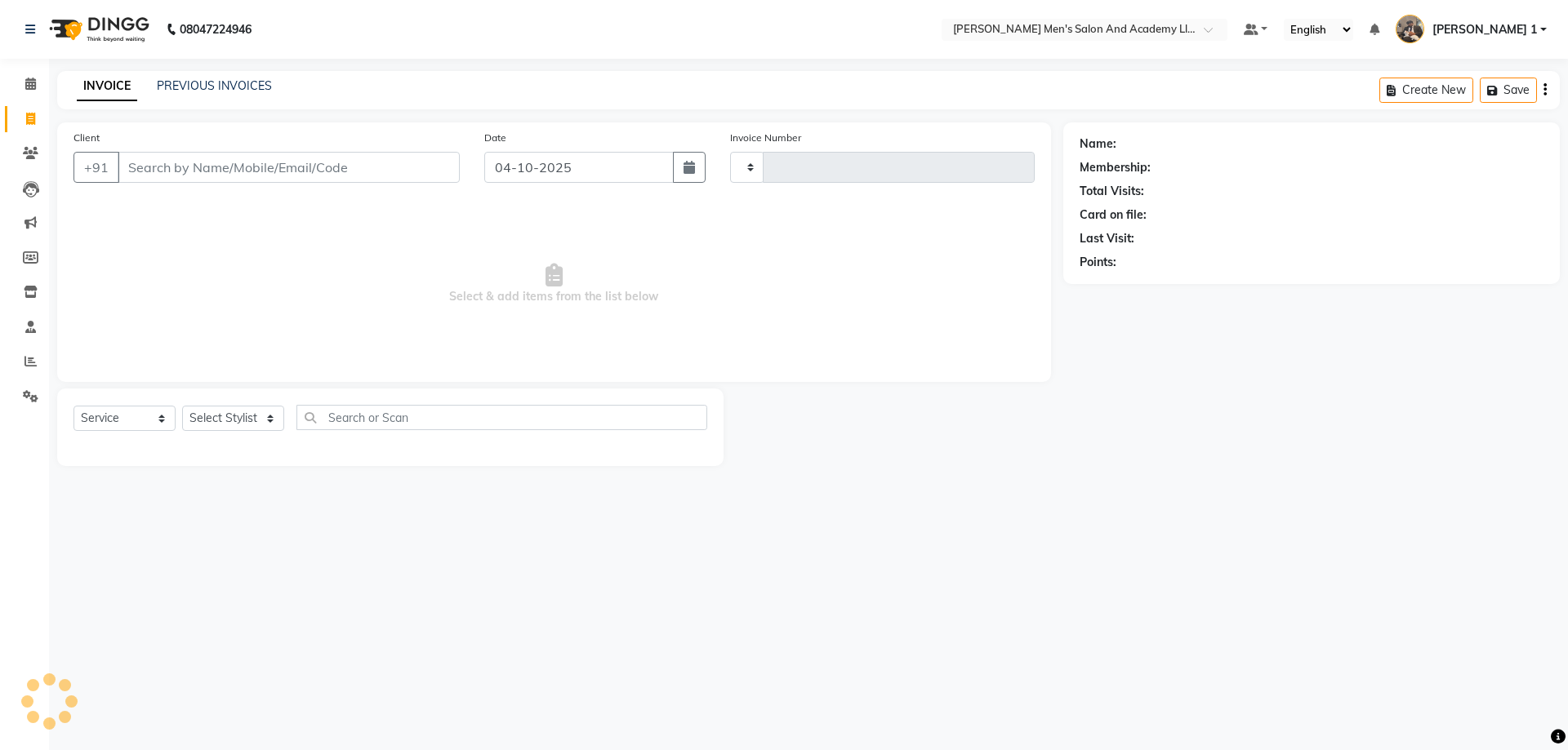
type input "10818"
select select "6752"
click at [154, 158] on input "Client" at bounding box center [288, 167] width 342 height 31
click at [154, 161] on input "Client" at bounding box center [288, 167] width 342 height 31
click at [163, 170] on input "Client" at bounding box center [288, 167] width 342 height 31
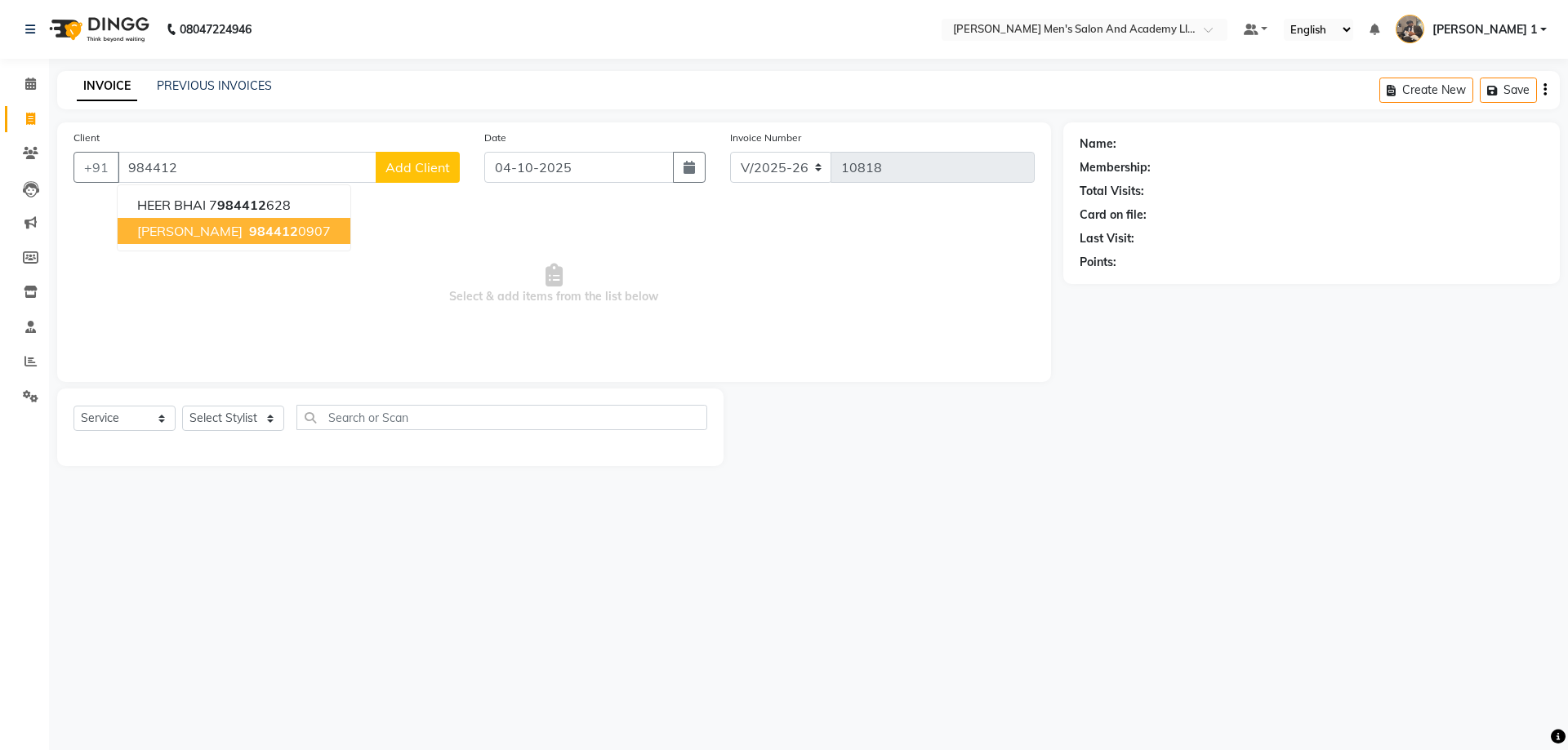
click at [197, 221] on button "DR.MAULIK MORI 984412 0907" at bounding box center [233, 231] width 233 height 26
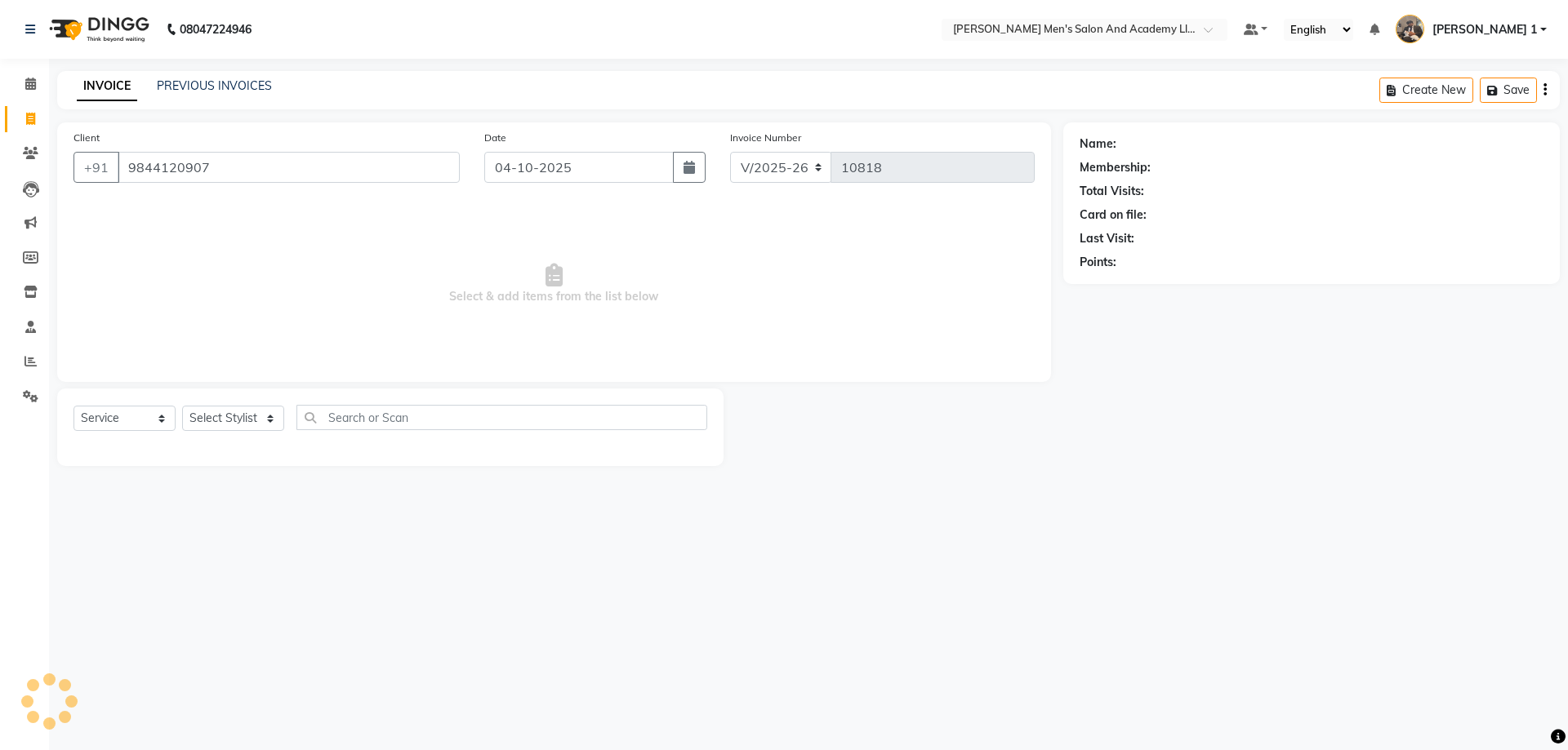
type input "9844120907"
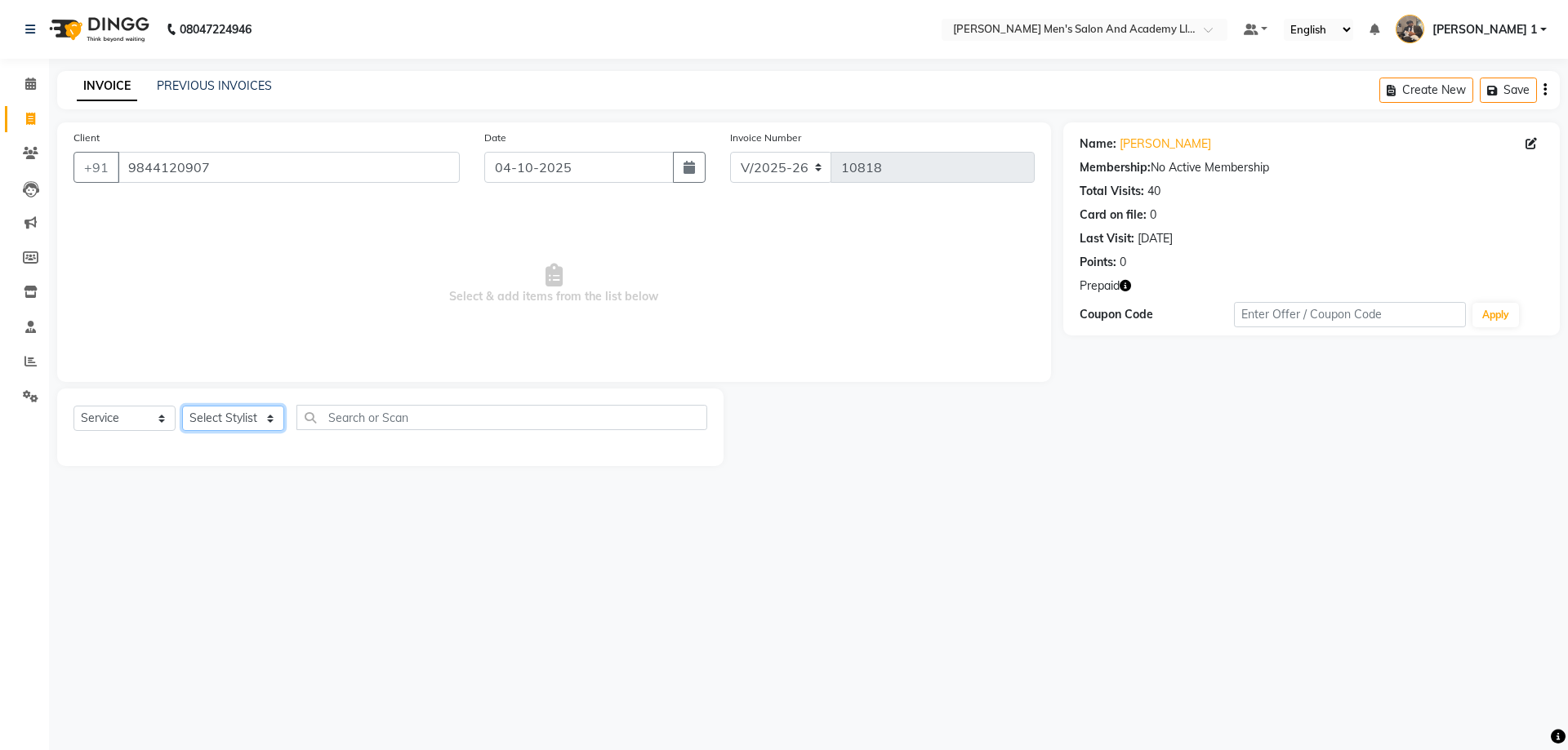
click at [223, 428] on select "Select Stylist [PERSON_NAME] [PERSON_NAME] [PERSON_NAME] [PERSON_NAME] [PERSON_…" at bounding box center [233, 418] width 102 height 25
select select "52737"
click at [182, 406] on select "Select Stylist [PERSON_NAME] [PERSON_NAME] [PERSON_NAME] [PERSON_NAME] [PERSON_…" at bounding box center [233, 418] width 102 height 25
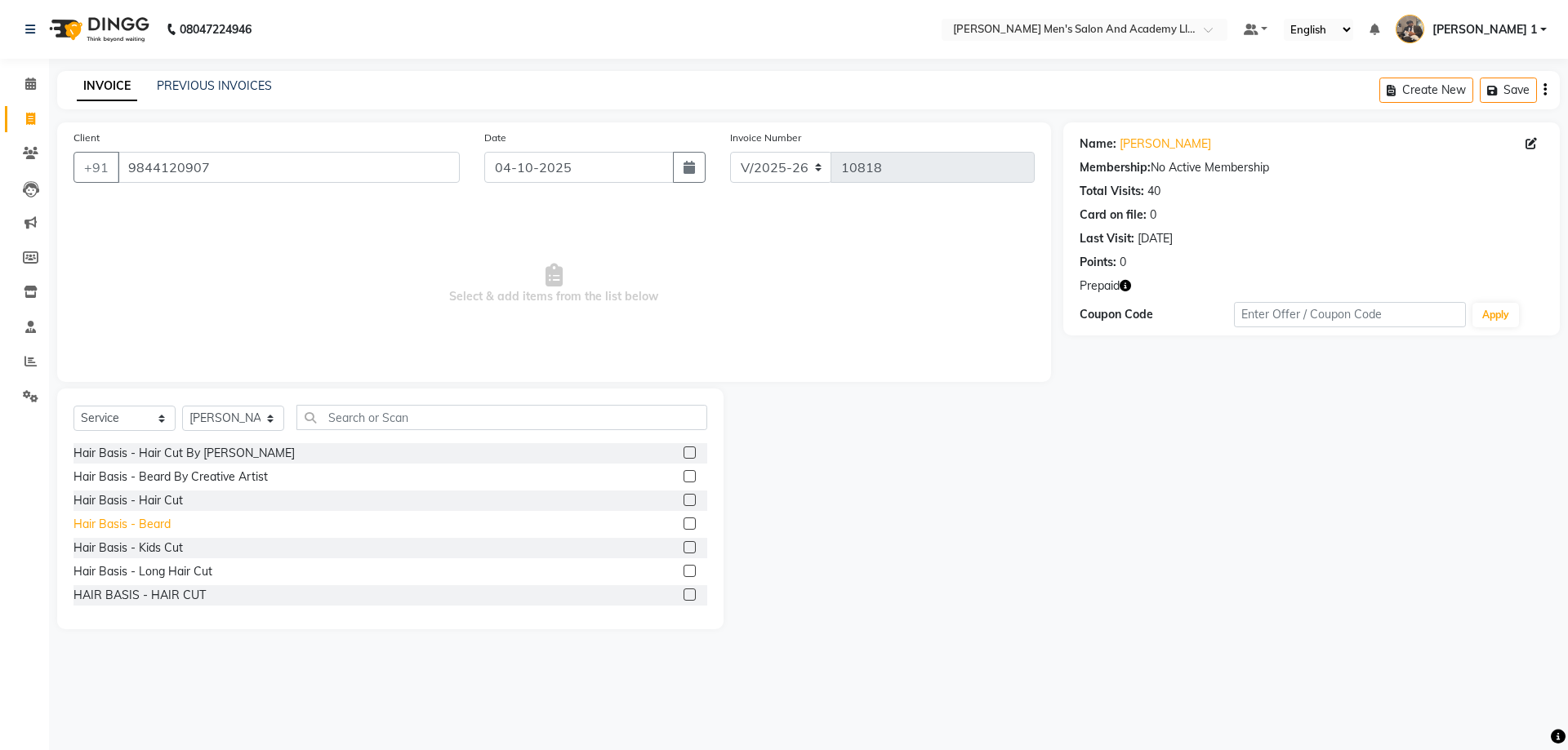
click at [146, 526] on div "Hair Basis - Beard" at bounding box center [122, 524] width 97 height 17
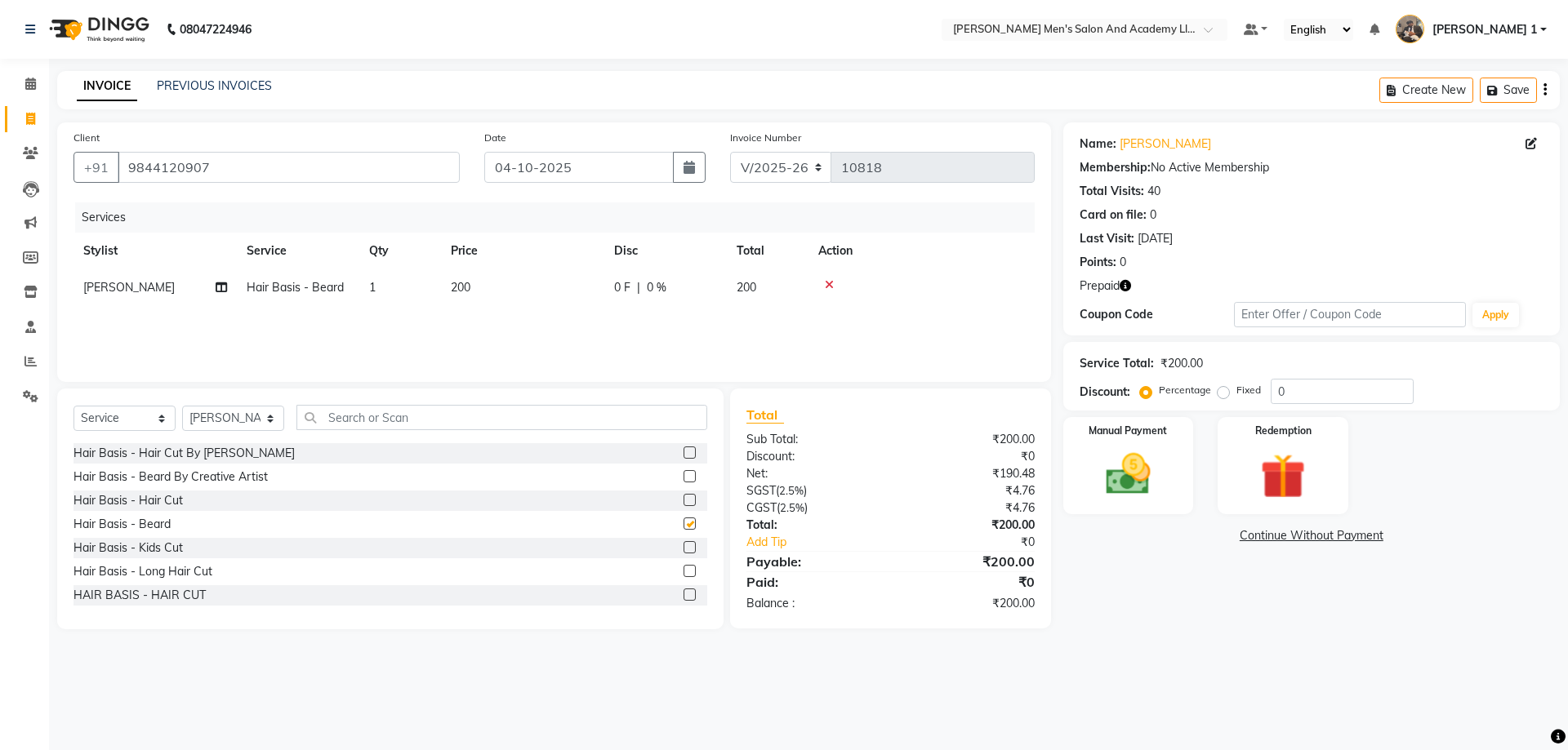
checkbox input "false"
click at [542, 295] on td "200" at bounding box center [523, 287] width 163 height 37
select select "52737"
click at [534, 294] on input "200" at bounding box center [599, 291] width 143 height 25
type input "250"
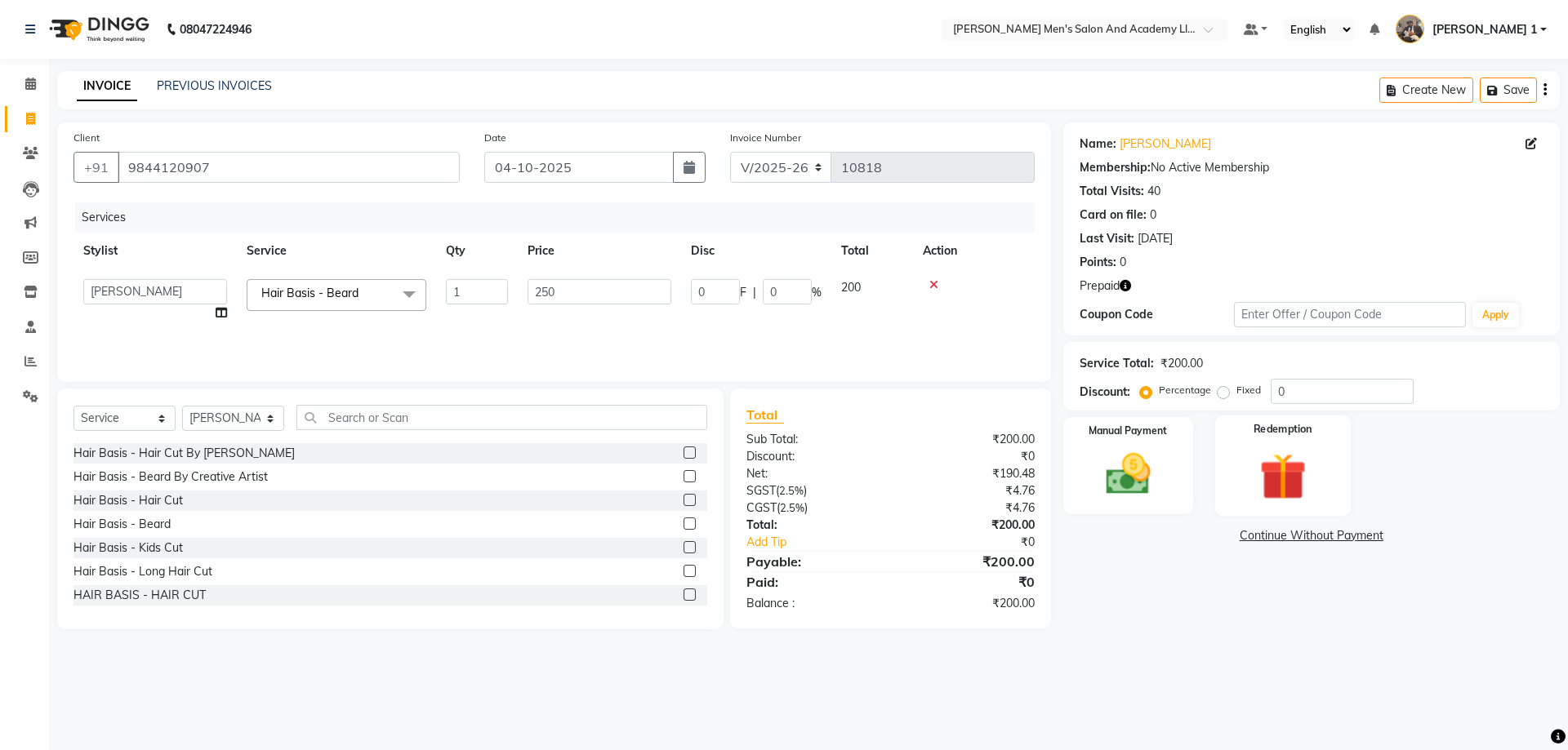
click at [1287, 469] on img at bounding box center [1282, 476] width 76 height 58
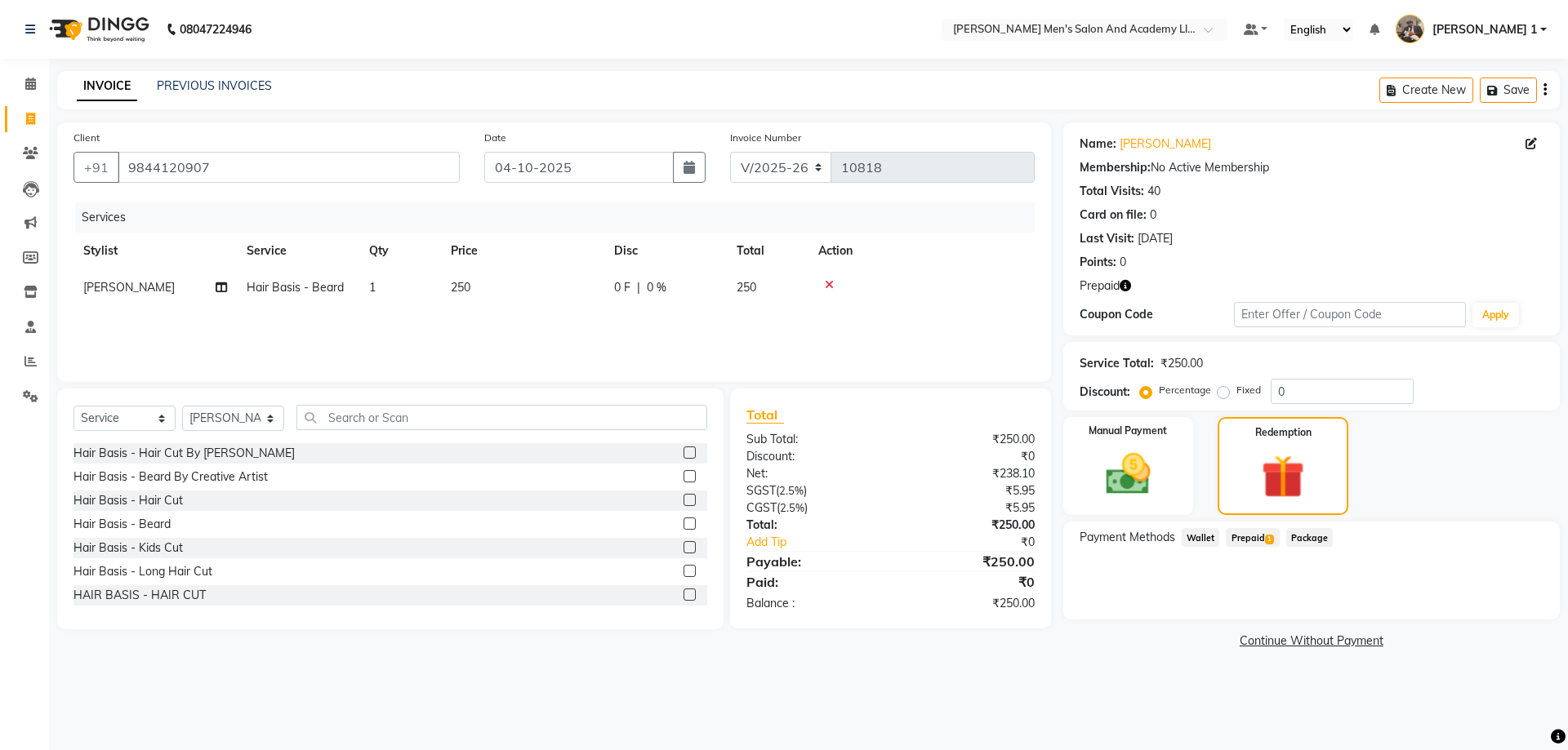
click at [1244, 539] on span "Prepaid 1" at bounding box center [1252, 538] width 53 height 19
click at [1502, 593] on button "Add" at bounding box center [1504, 603] width 59 height 27
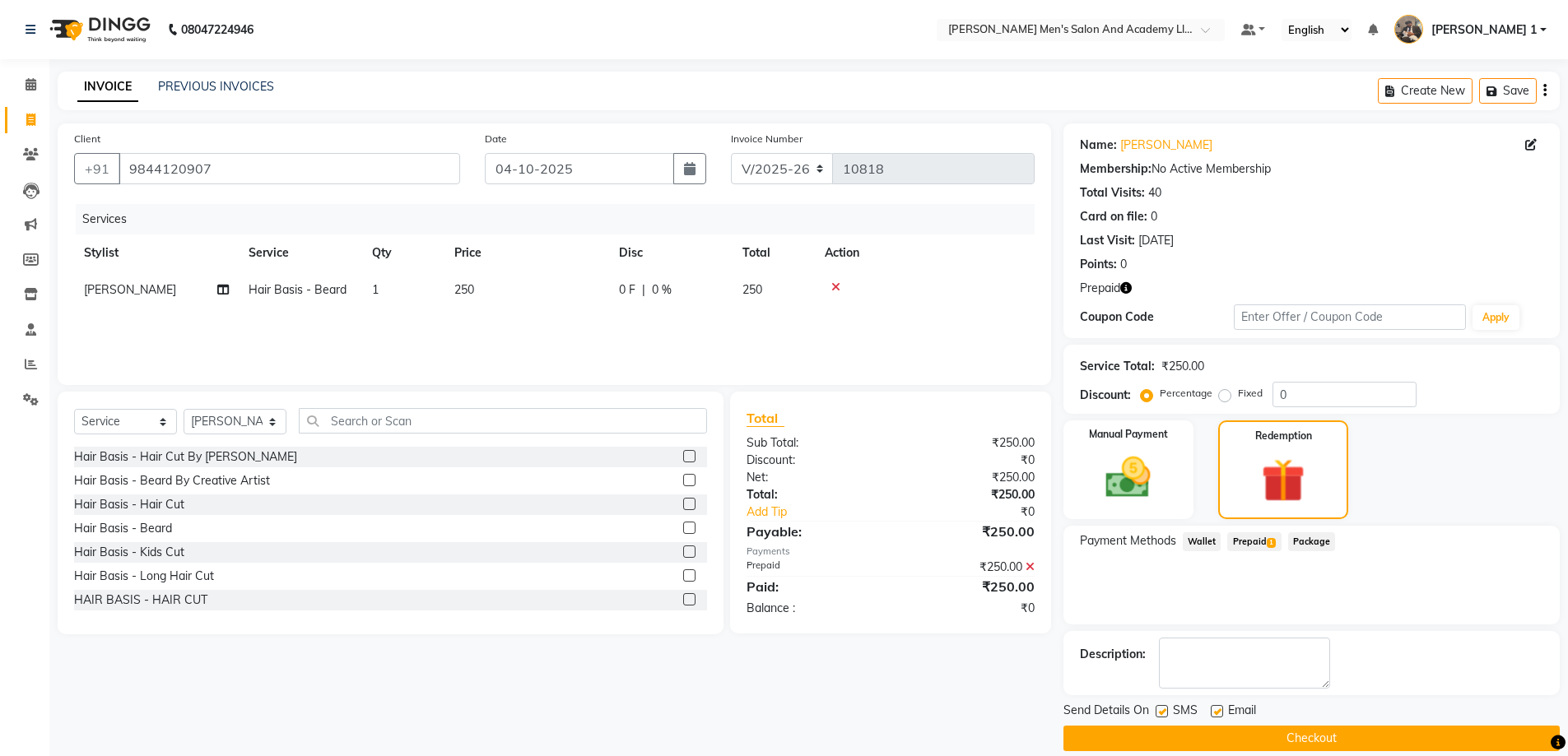
click at [1213, 720] on div at bounding box center [1216, 714] width 10 height 17
click at [1213, 734] on button "Checkout" at bounding box center [1311, 738] width 496 height 25
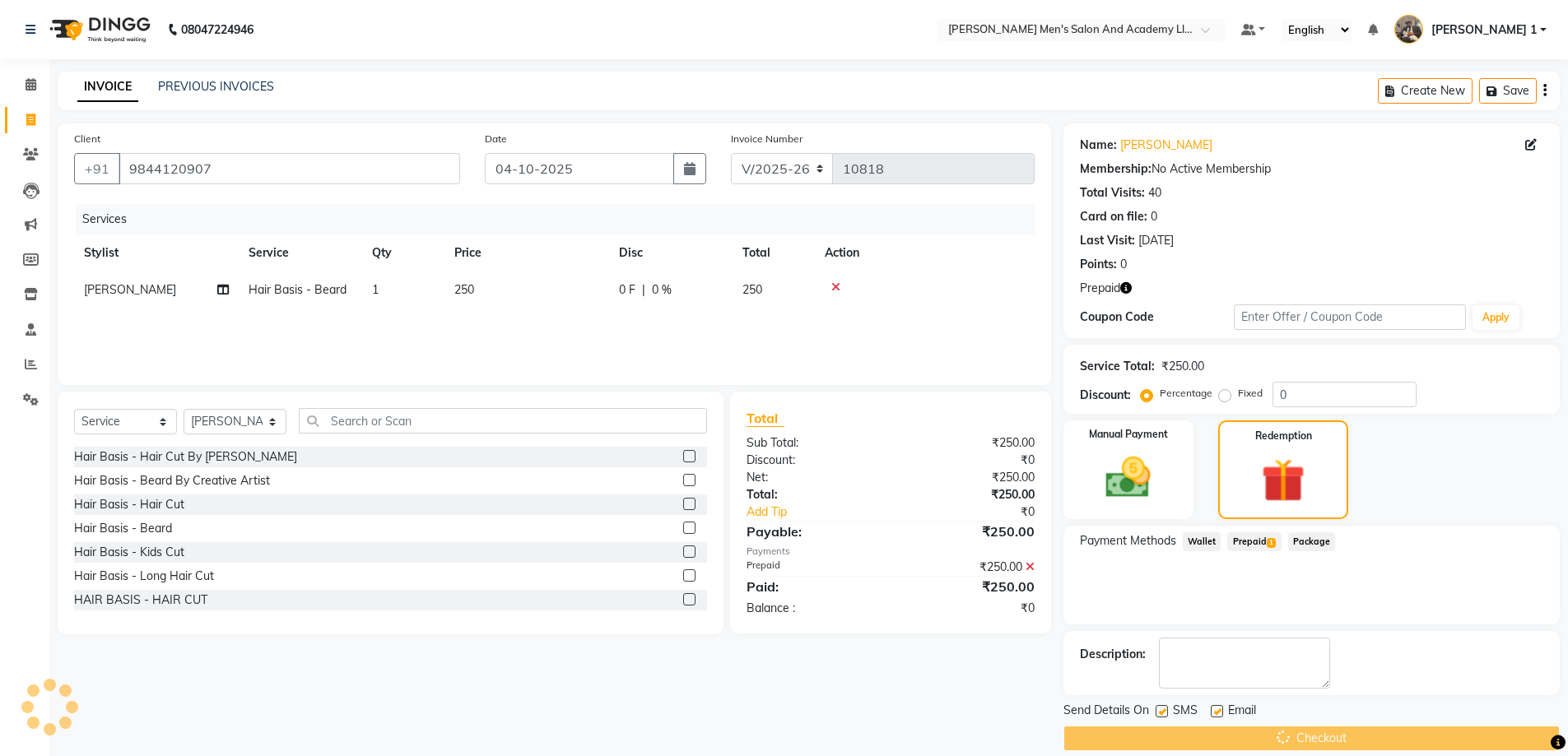
click at [1213, 714] on label at bounding box center [1217, 711] width 12 height 12
click at [1213, 714] on input "checkbox" at bounding box center [1216, 712] width 10 height 10
checkbox input "false"
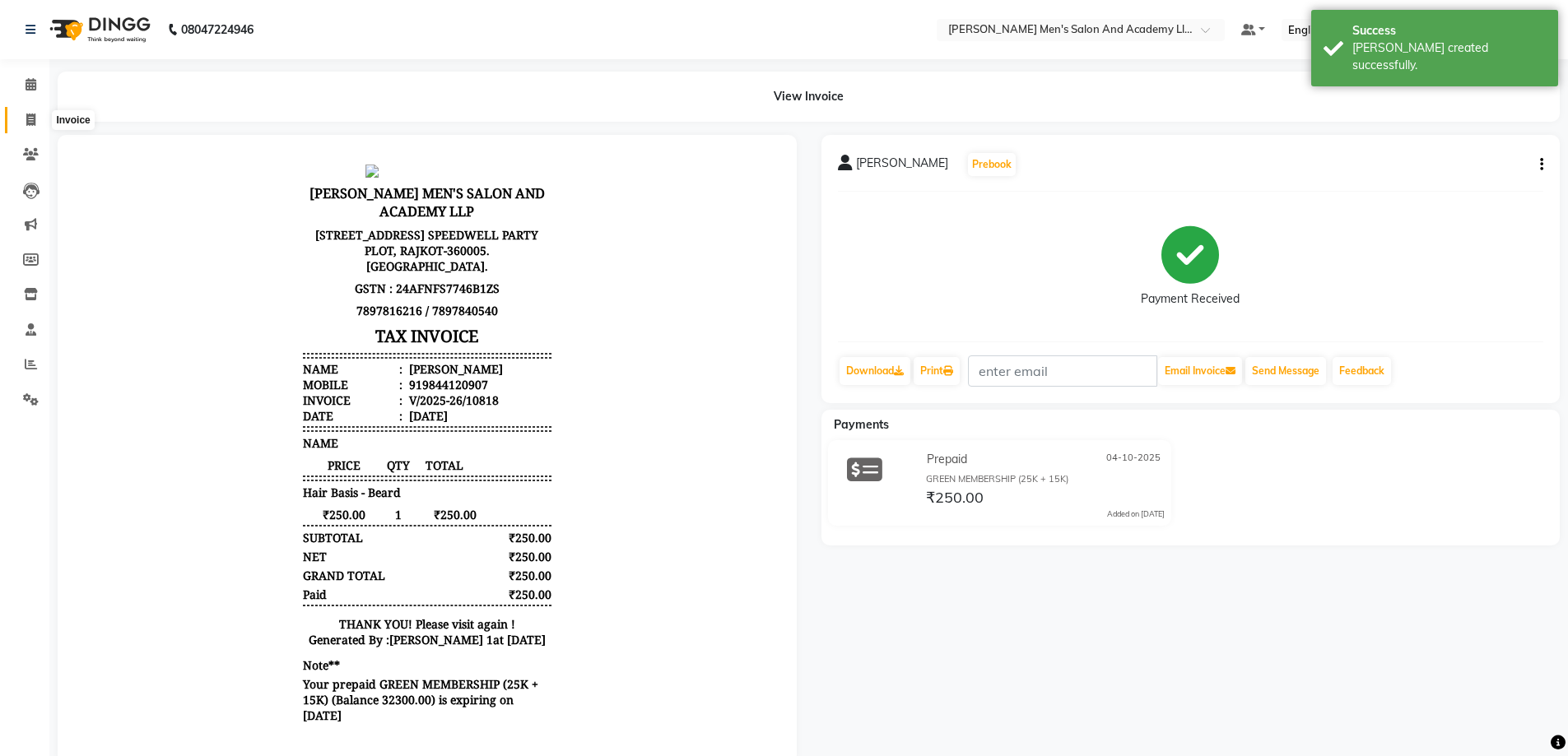
click at [34, 125] on icon at bounding box center [30, 119] width 9 height 12
select select "service"
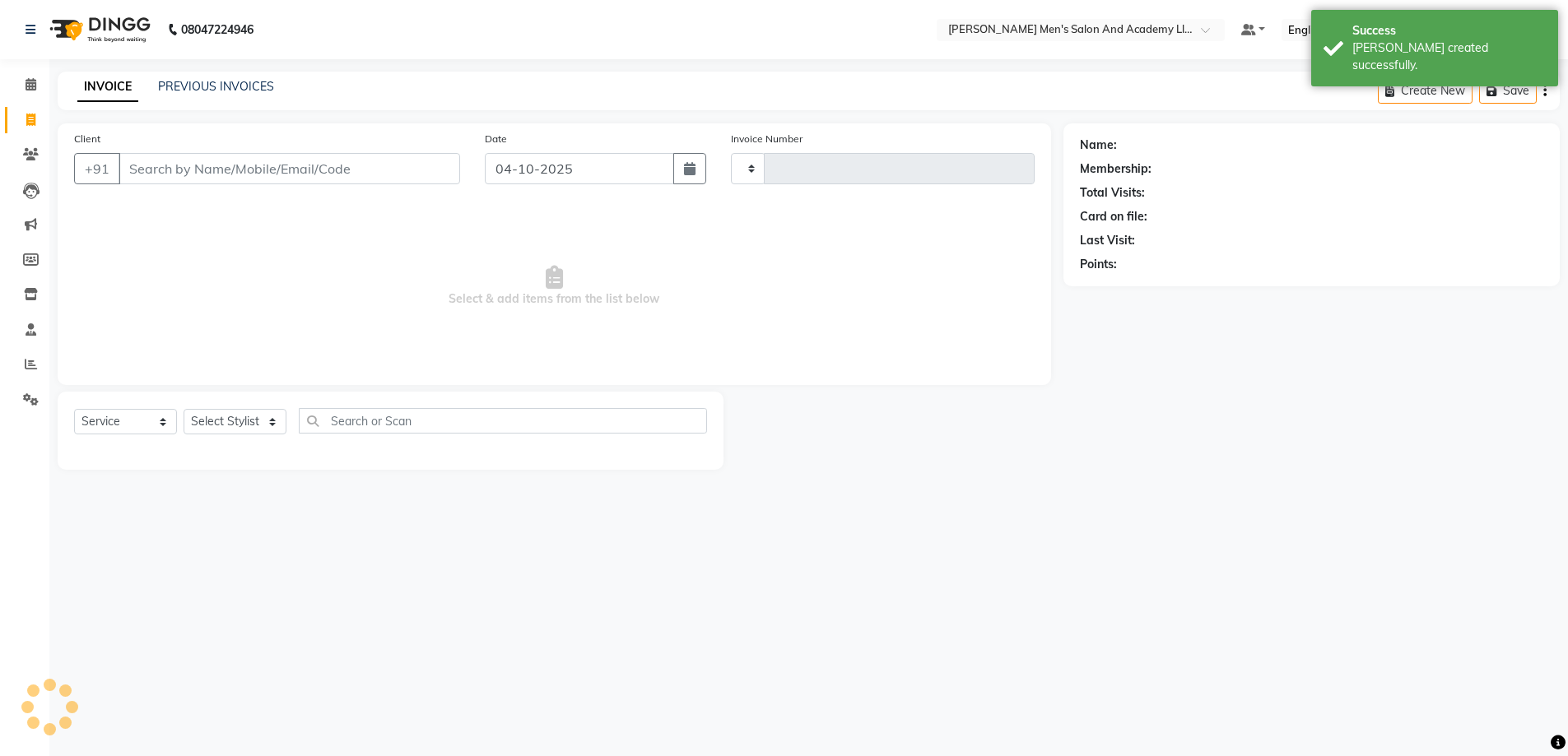
type input "10819"
select select "6752"
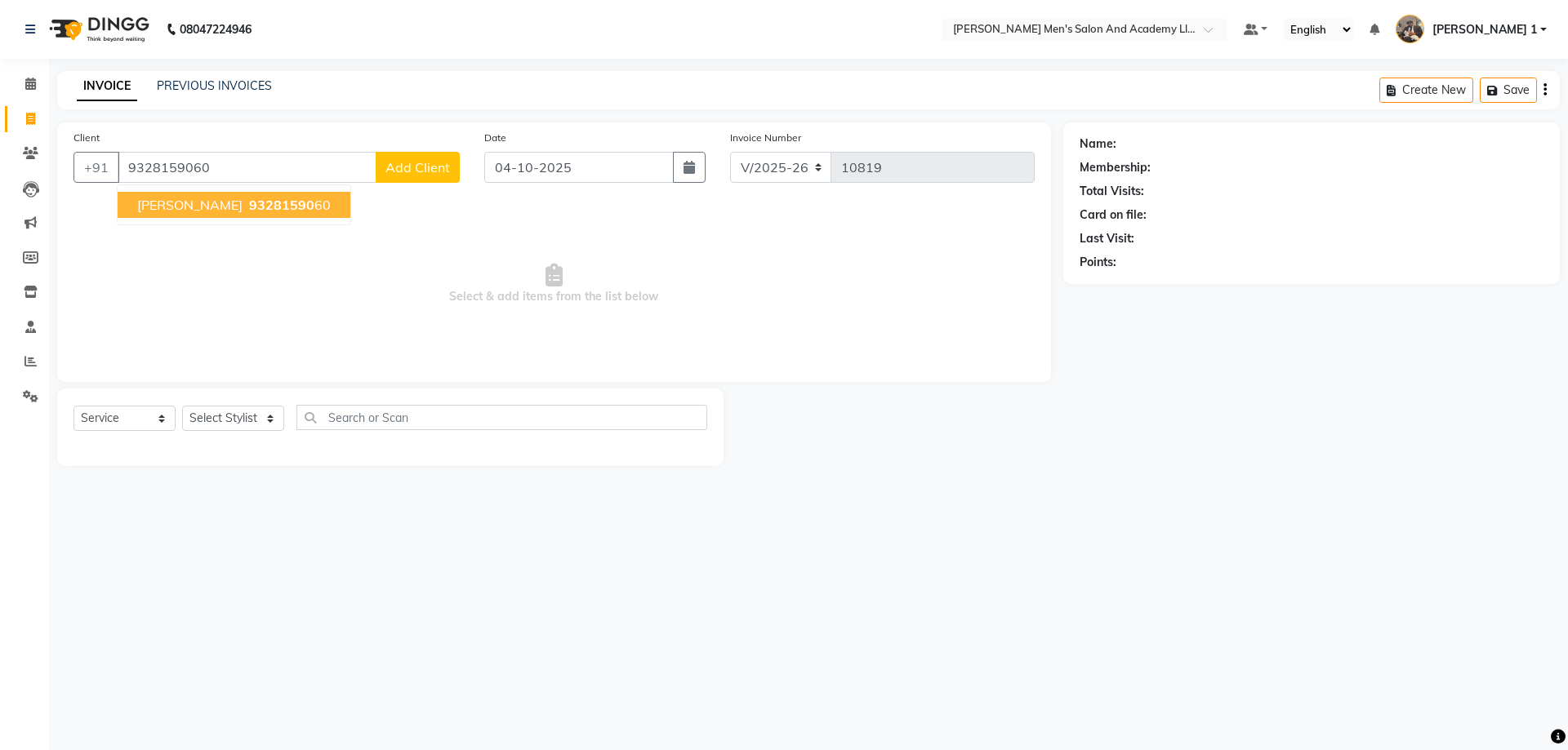
type input "9328159060"
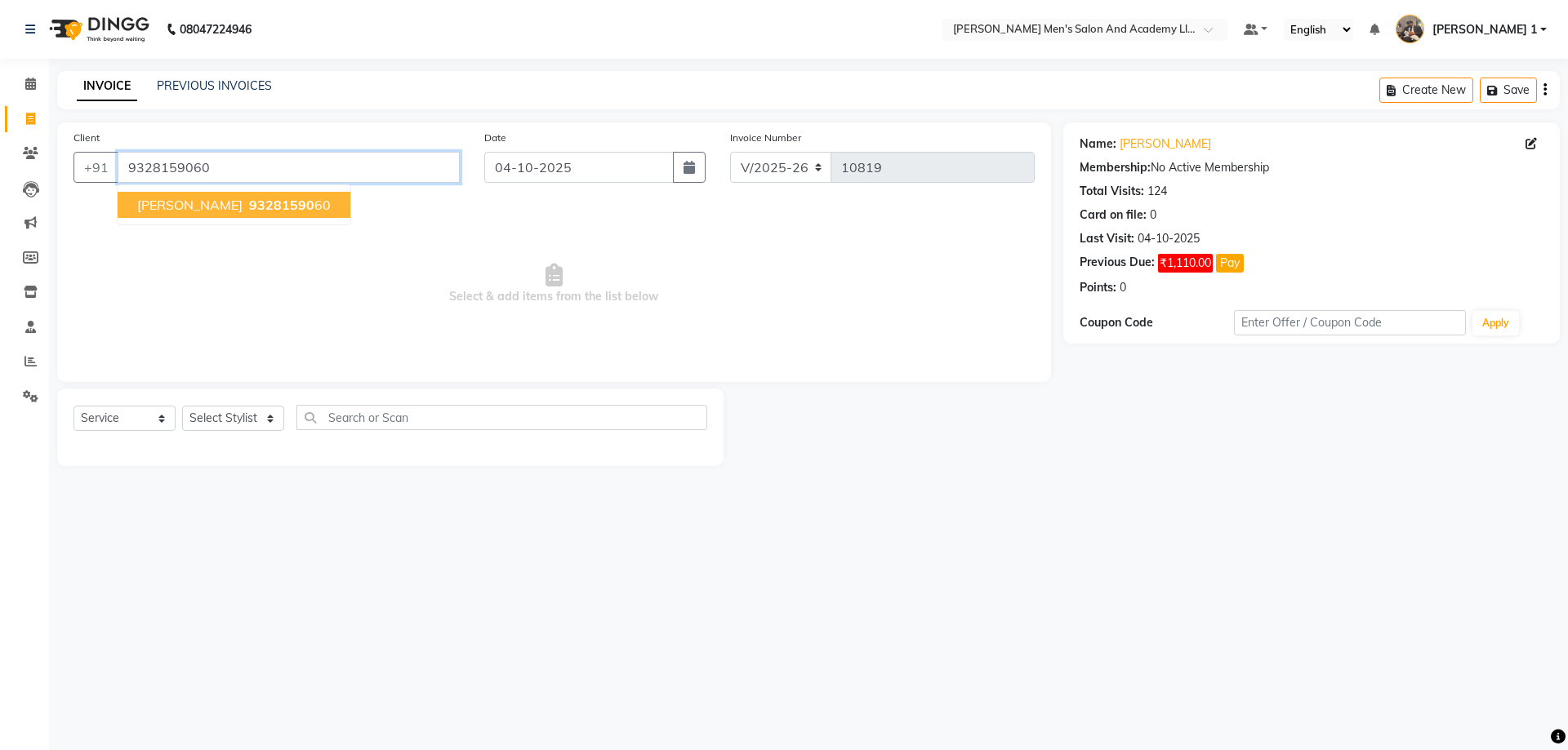
drag, startPoint x: 306, startPoint y: 209, endPoint x: 33, endPoint y: 278, distance: 281.6
click at [43, 284] on app-home "08047224946 Select Location × Sandy Men's Salon And Academy Llp, Speed Well Def…" at bounding box center [784, 245] width 1568 height 491
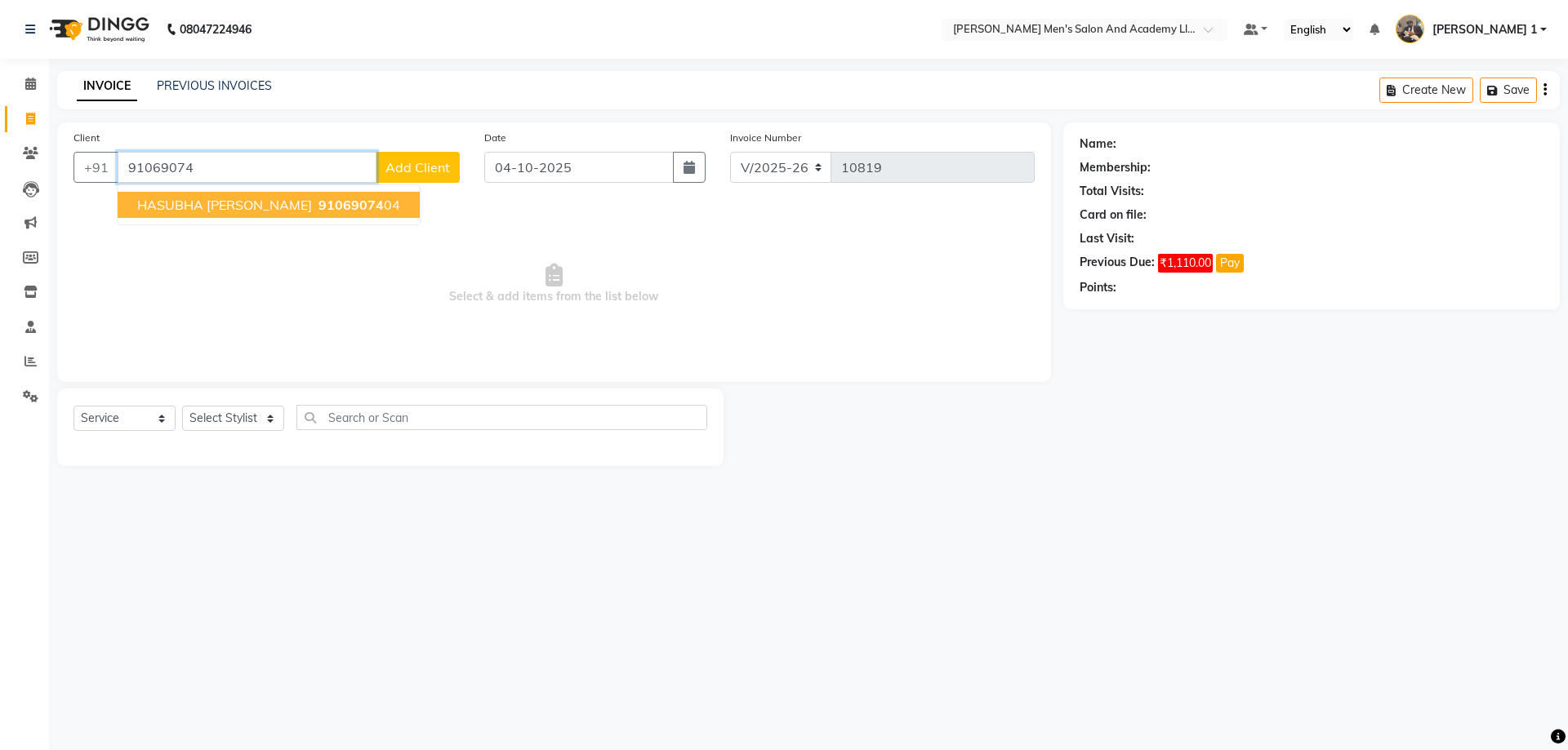
click at [215, 210] on span "HASUBHA THAKOR" at bounding box center [225, 204] width 175 height 16
type input "9106907404"
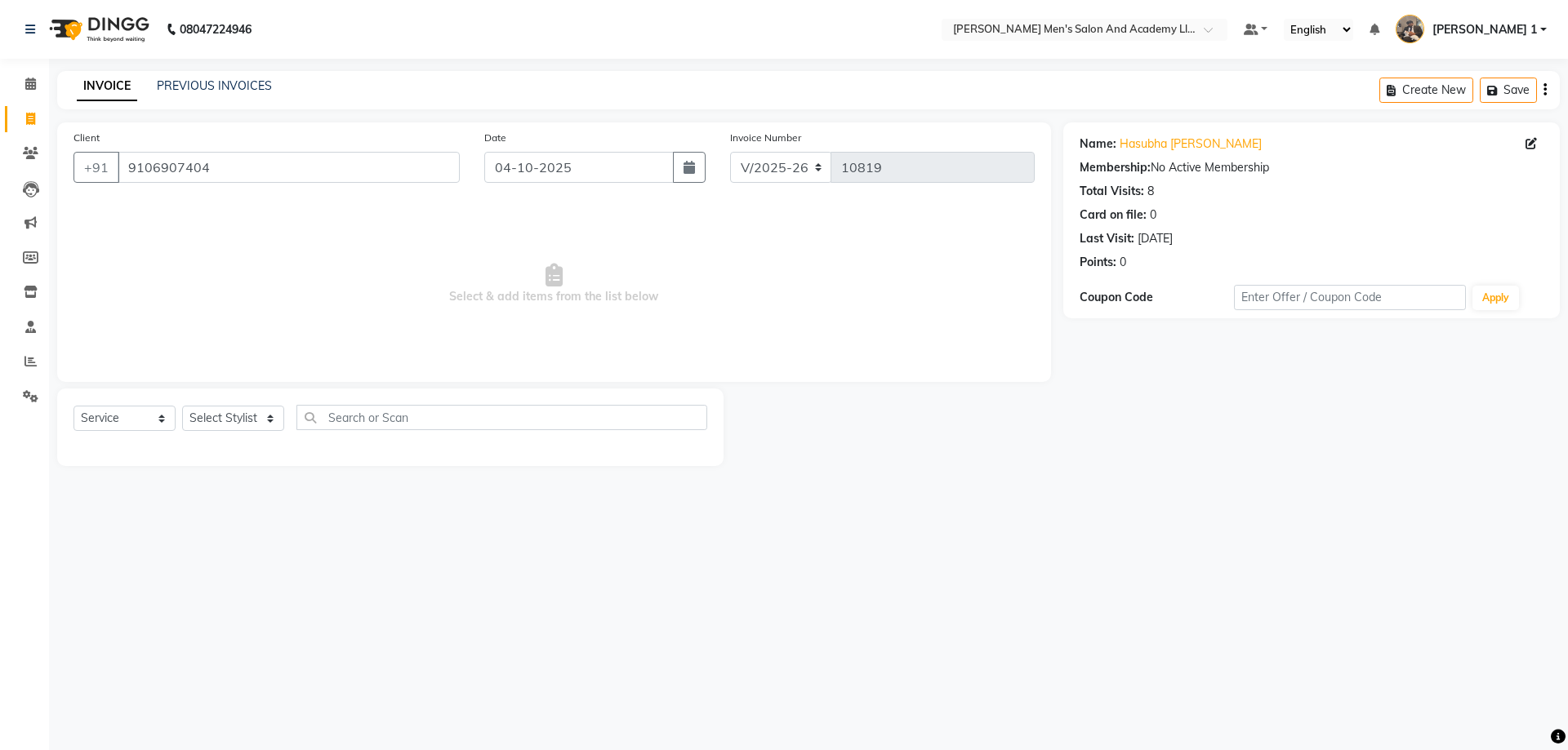
drag, startPoint x: 1084, startPoint y: 266, endPoint x: 946, endPoint y: 264, distance: 138.0
click at [996, 264] on div "Client +91 9106907404 Date 04-10-2025 Invoice Number V/2025 V/2025-26 10819 Sel…" at bounding box center [808, 294] width 1527 height 344
click at [923, 272] on span "Select & add items from the list below" at bounding box center [554, 284] width 961 height 163
click at [279, 431] on select "Select Stylist [PERSON_NAME] [PERSON_NAME] [PERSON_NAME] [PERSON_NAME] [PERSON_…" at bounding box center [233, 418] width 102 height 25
click at [234, 445] on div at bounding box center [390, 447] width 633 height 7
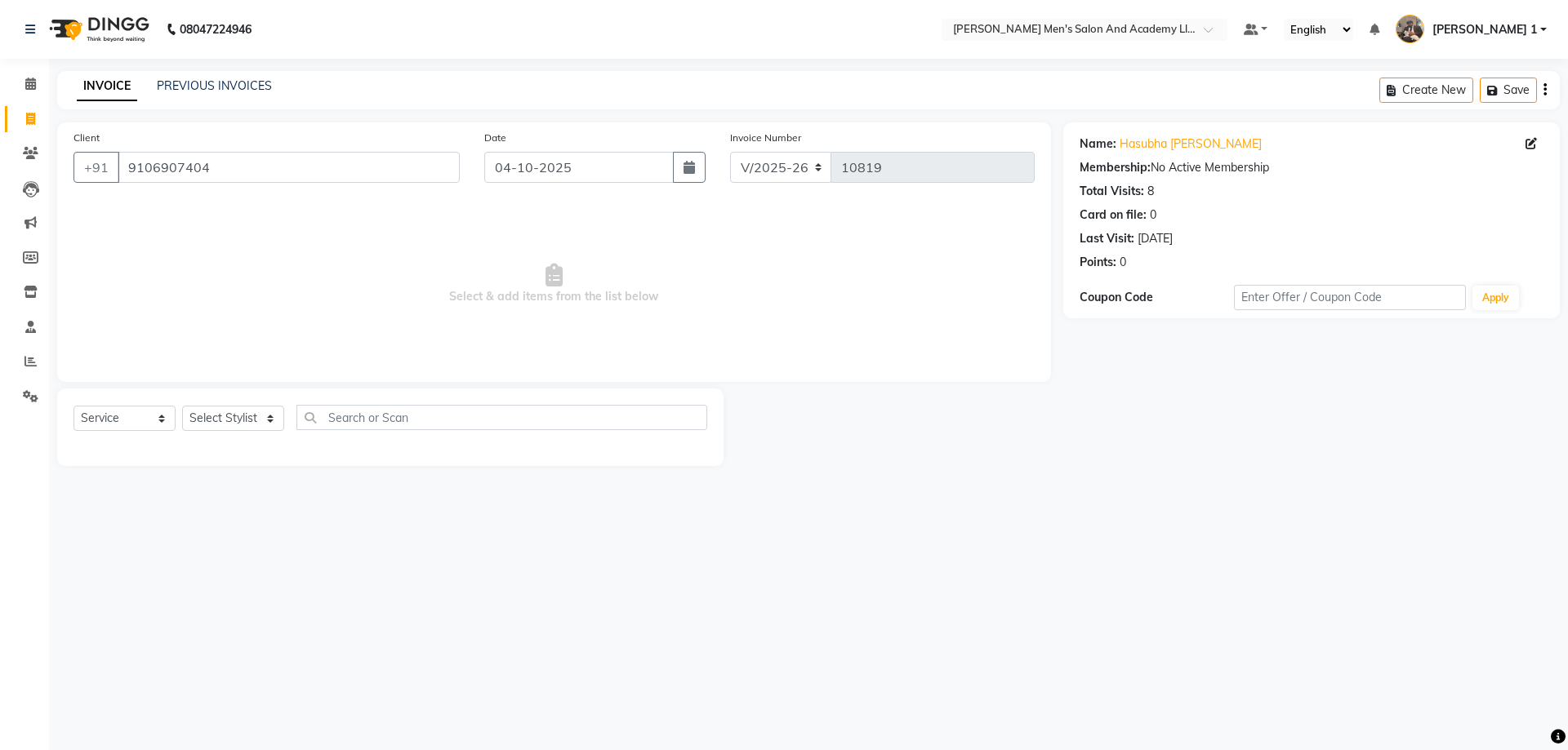
click at [234, 445] on div at bounding box center [390, 447] width 633 height 7
click at [16, 148] on span at bounding box center [30, 154] width 28 height 19
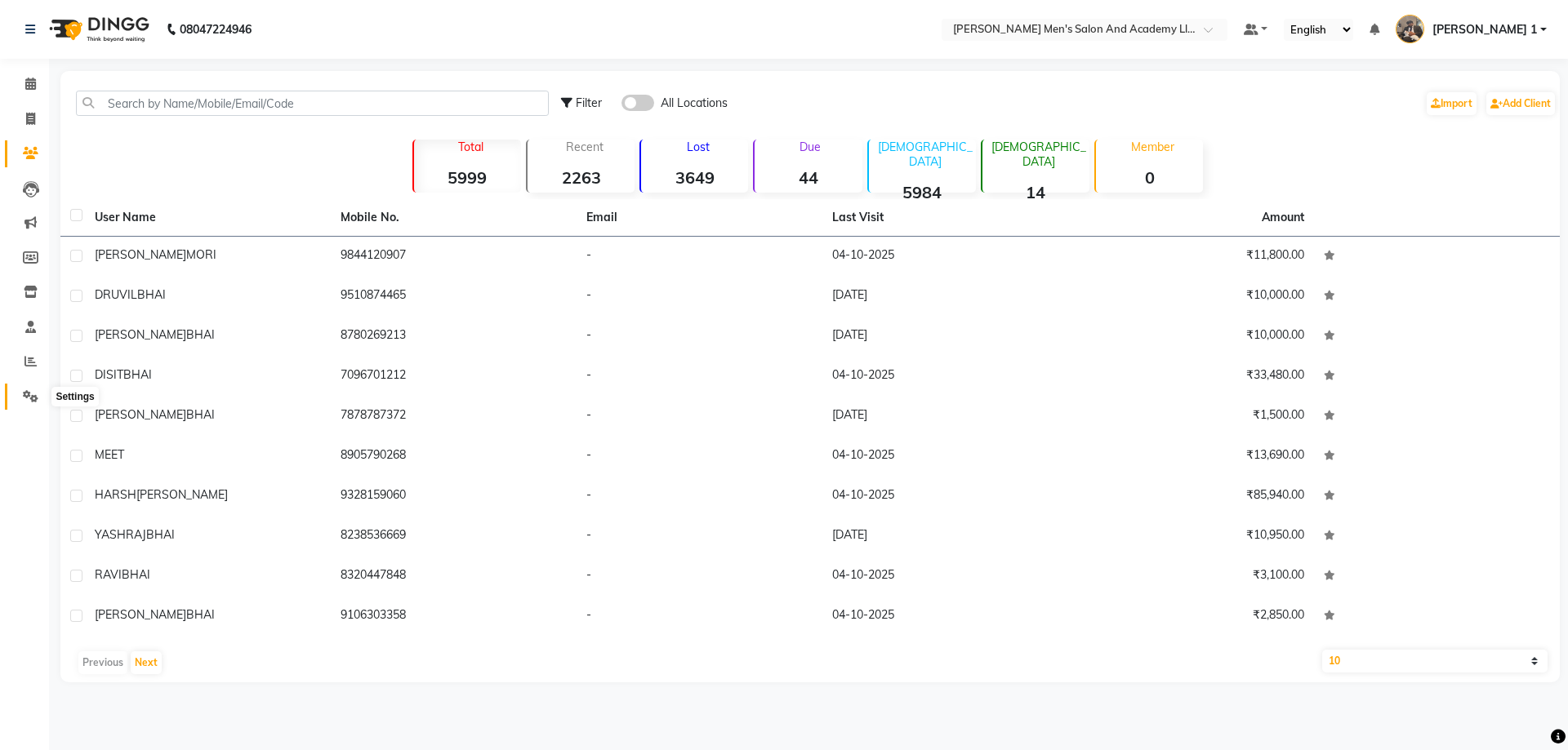
drag, startPoint x: 25, startPoint y: 404, endPoint x: 54, endPoint y: 396, distance: 30.1
click at [25, 406] on link "Settings" at bounding box center [25, 396] width 39 height 27
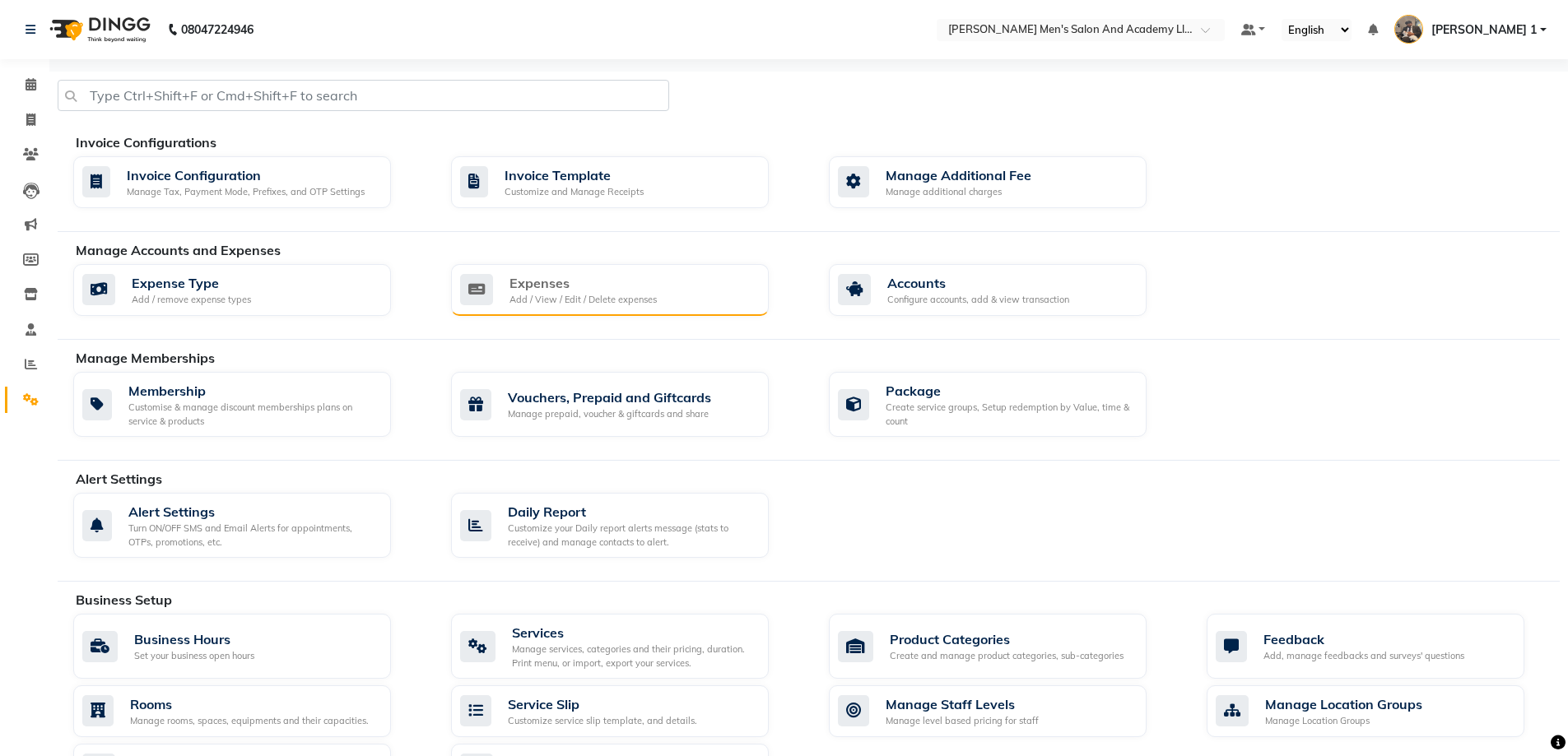
click at [583, 308] on div "Expenses Add / View / Edit / Delete expenses" at bounding box center [609, 290] width 317 height 53
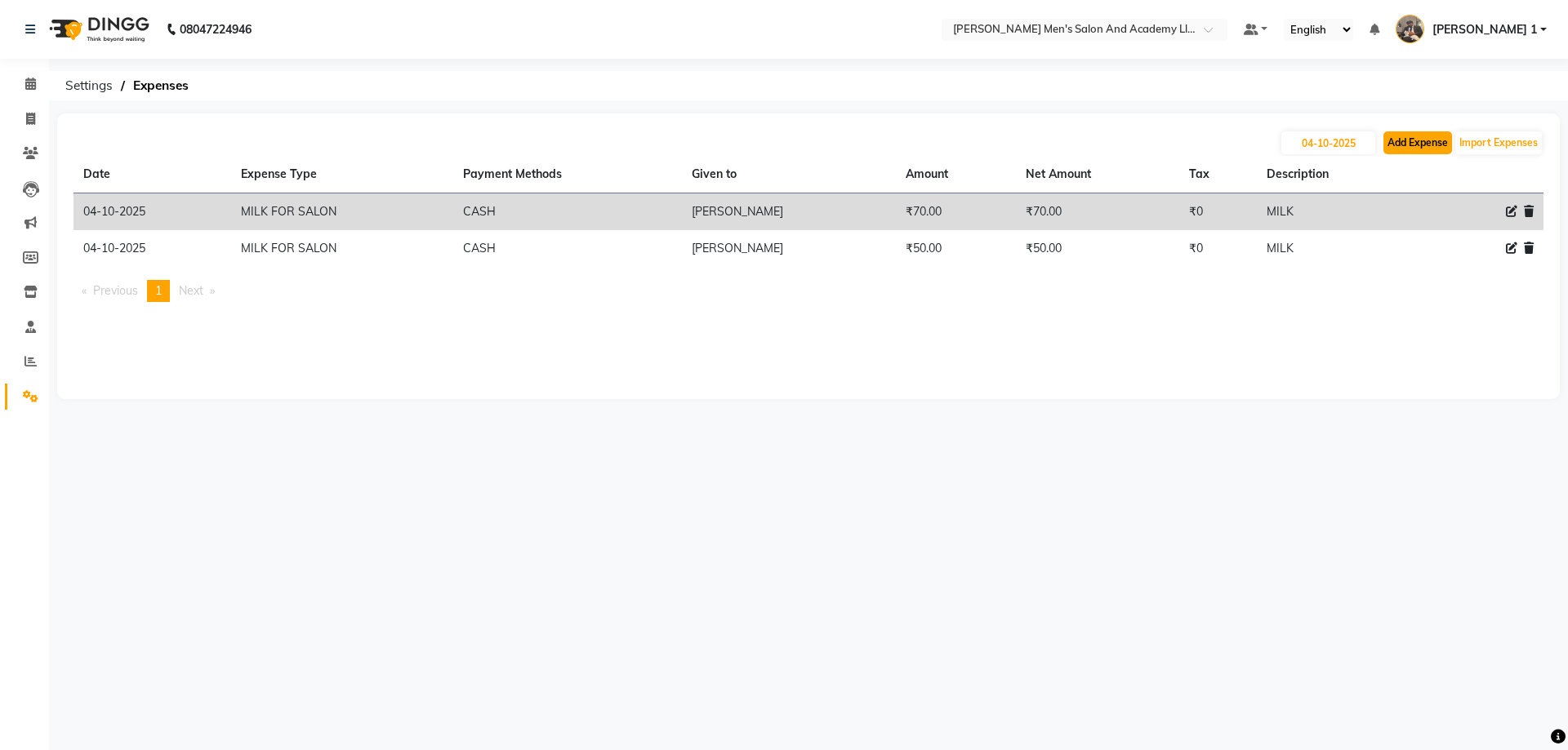
click at [1433, 148] on button "Add Expense" at bounding box center [1418, 142] width 69 height 23
select select "1"
select select "5802"
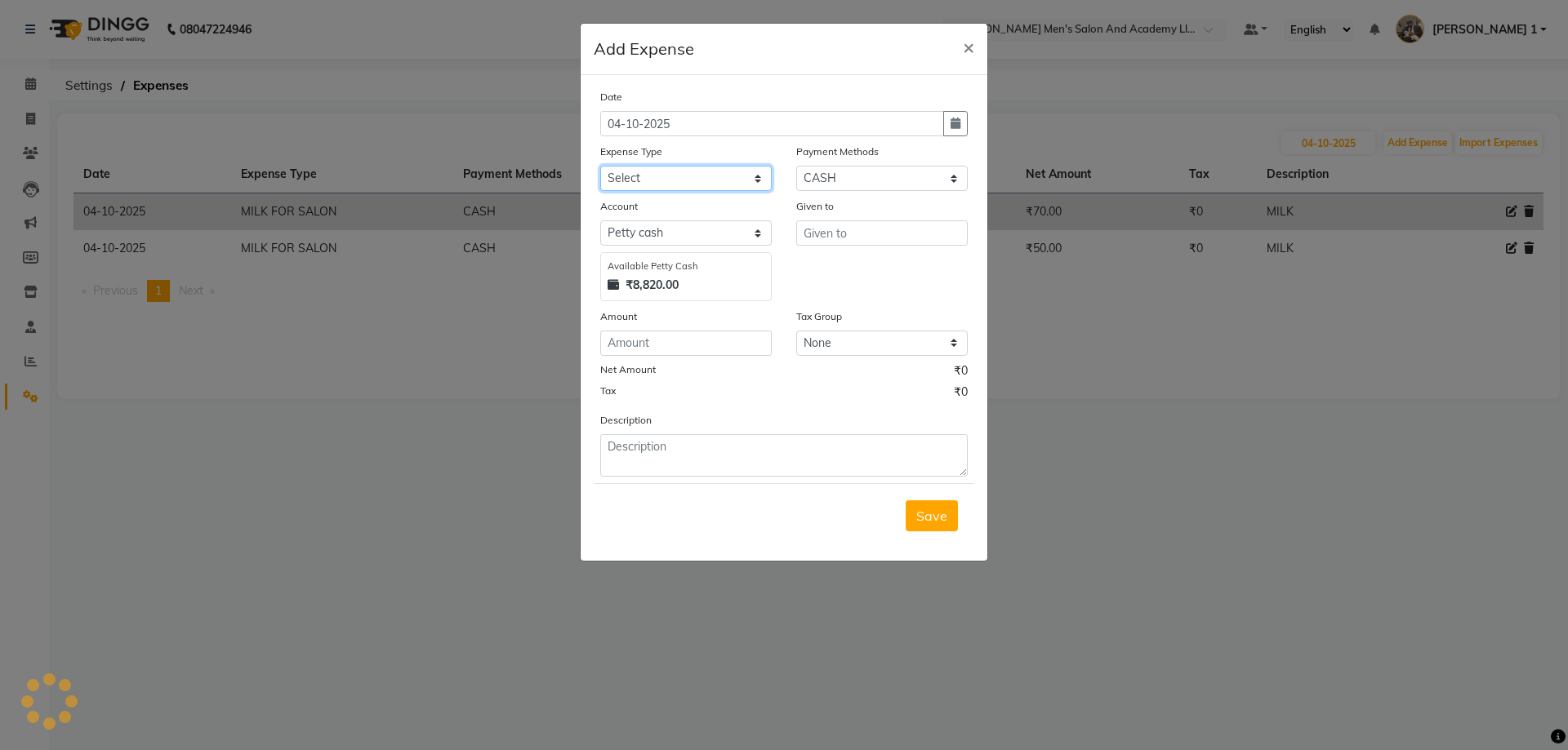
drag, startPoint x: 634, startPoint y: 166, endPoint x: 653, endPoint y: 190, distance: 30.6
click at [634, 166] on select "Select ADVANCE RUPEES FOR STAFF CLEANING GROSSERY CLENING ITEM HOUSEKEEPIN clie…" at bounding box center [686, 178] width 172 height 25
select select "19507"
click at [600, 166] on select "Select ADVANCE RUPEES FOR STAFF CLEANING GROSSERY CLENING ITEM HOUSEKEEPIN clie…" at bounding box center [686, 178] width 172 height 25
click at [675, 340] on input "number" at bounding box center [686, 342] width 172 height 25
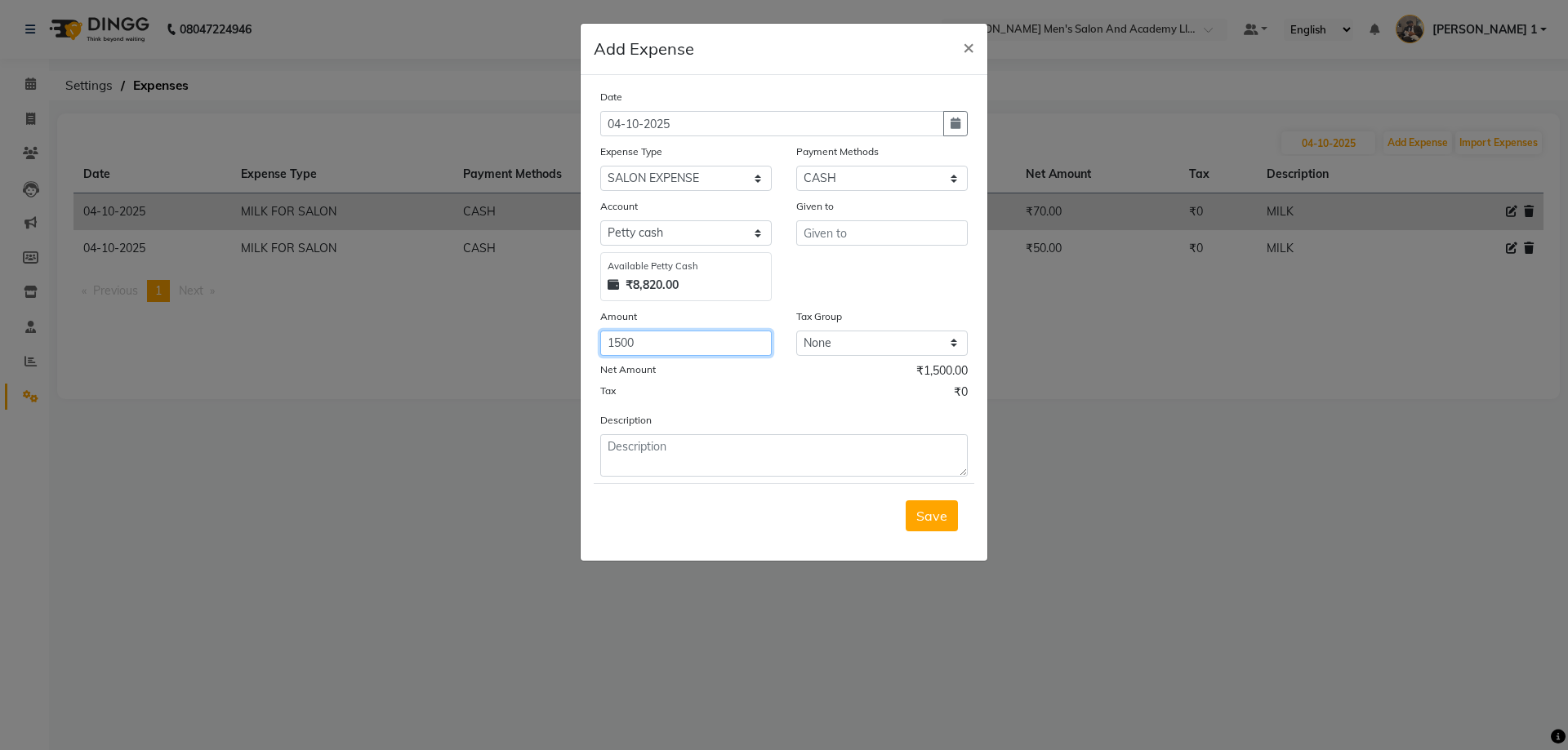
type input "1500"
click at [864, 242] on input "text" at bounding box center [882, 233] width 172 height 25
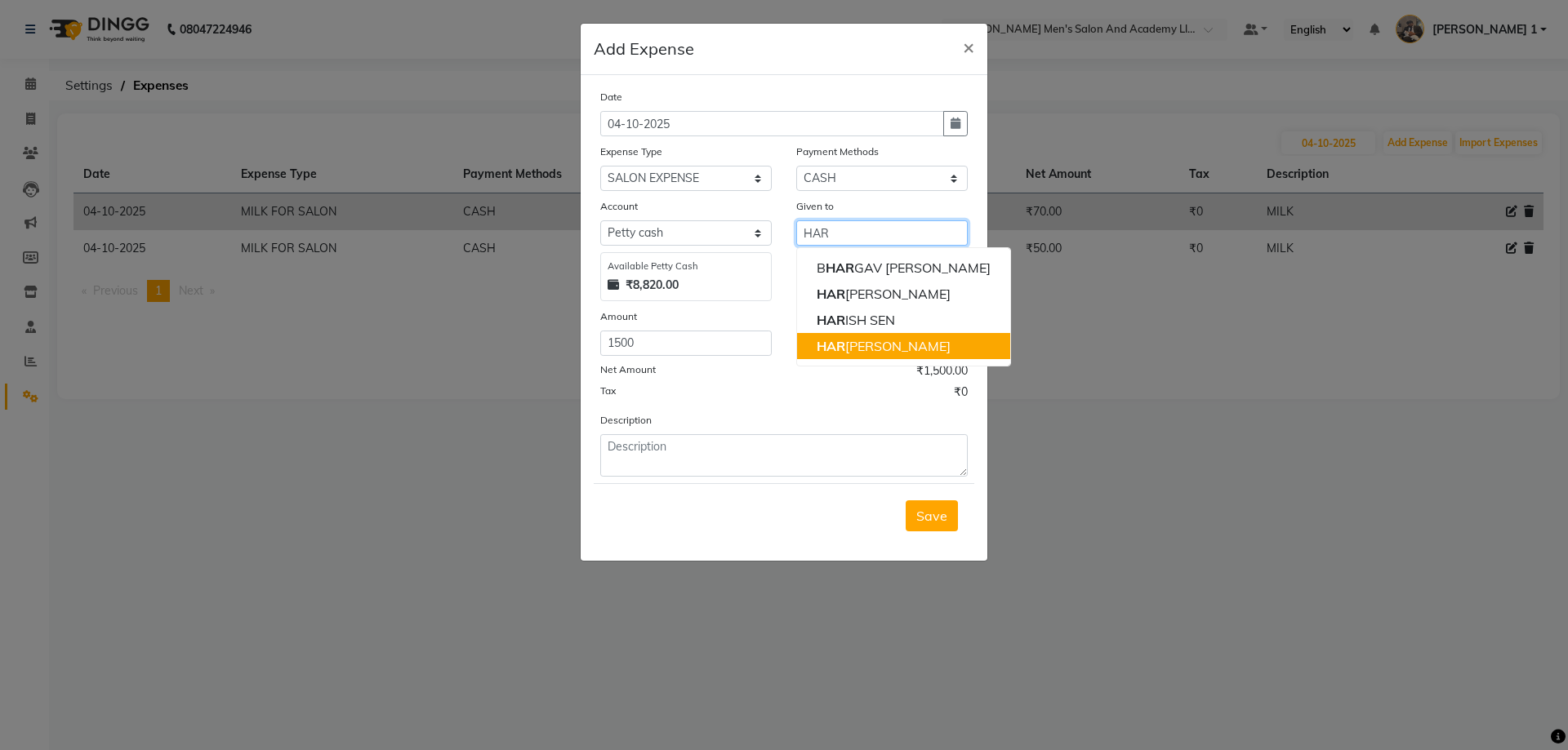
click at [881, 353] on ngb-highlight "HAR [PERSON_NAME]" at bounding box center [884, 346] width 134 height 16
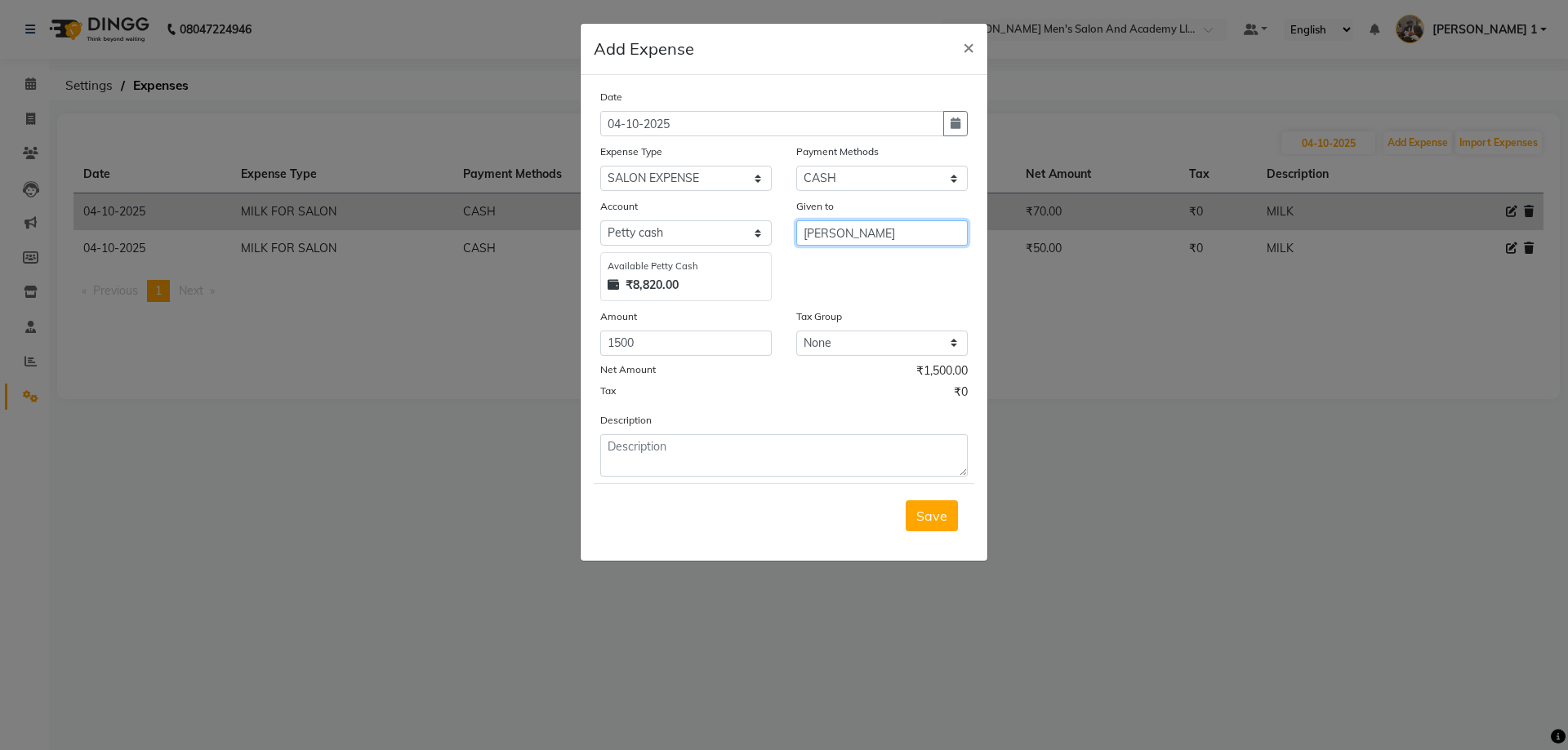
type input "[PERSON_NAME]"
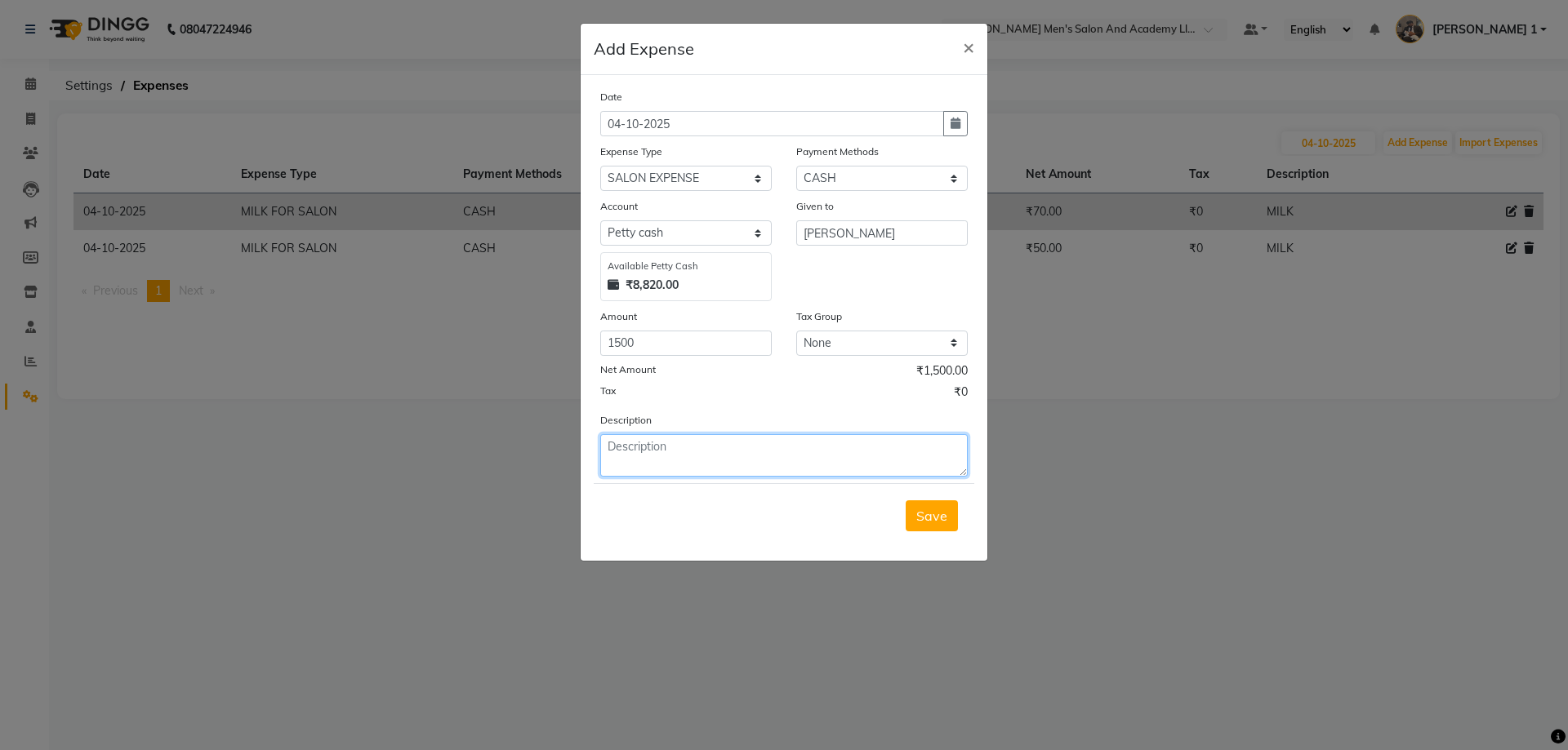
click at [826, 447] on textarea at bounding box center [784, 455] width 367 height 42
type textarea "COMPLEX CLENING SUNIL BHAI"
click at [942, 514] on span "Save" at bounding box center [932, 516] width 31 height 16
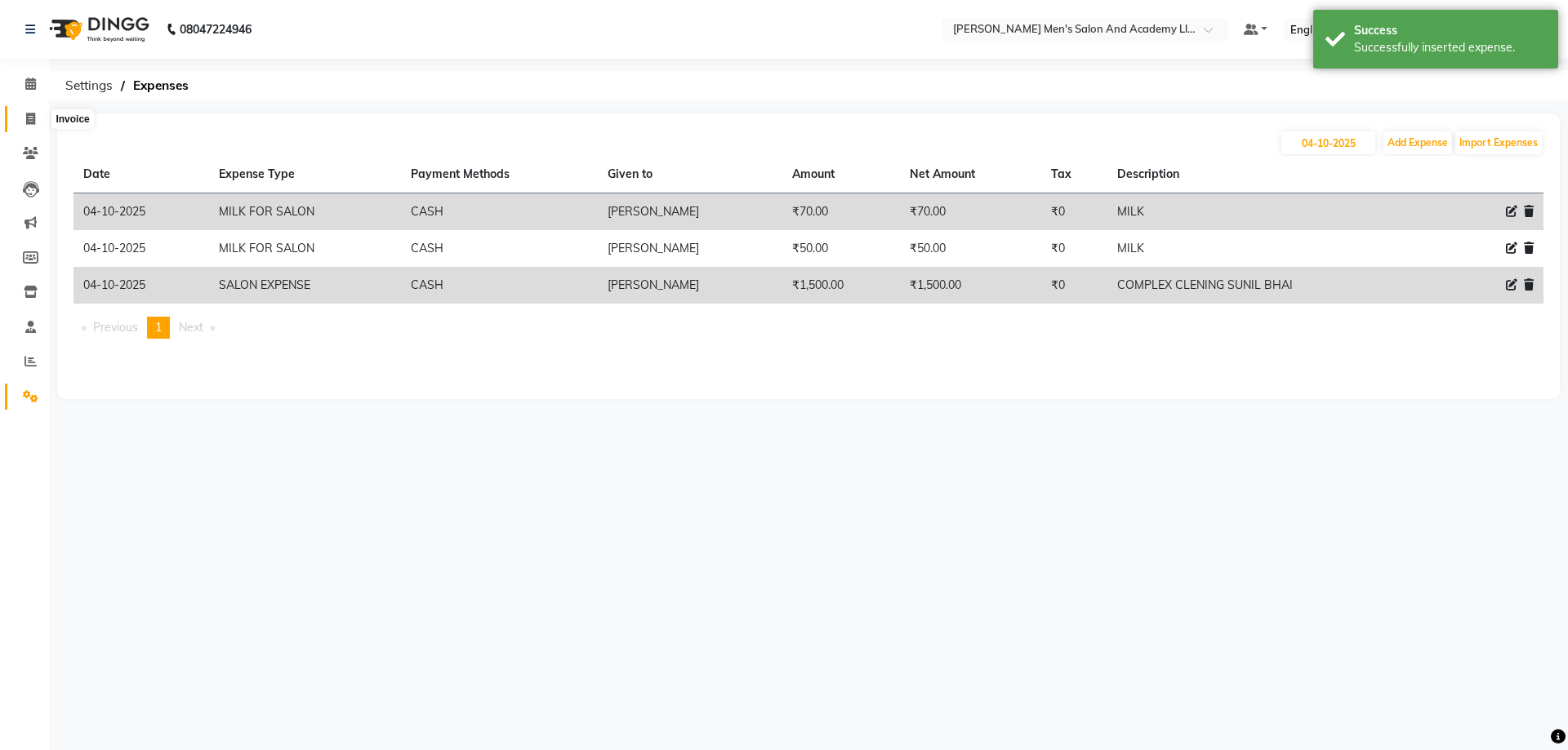
click at [33, 117] on icon at bounding box center [30, 118] width 9 height 12
select select "service"
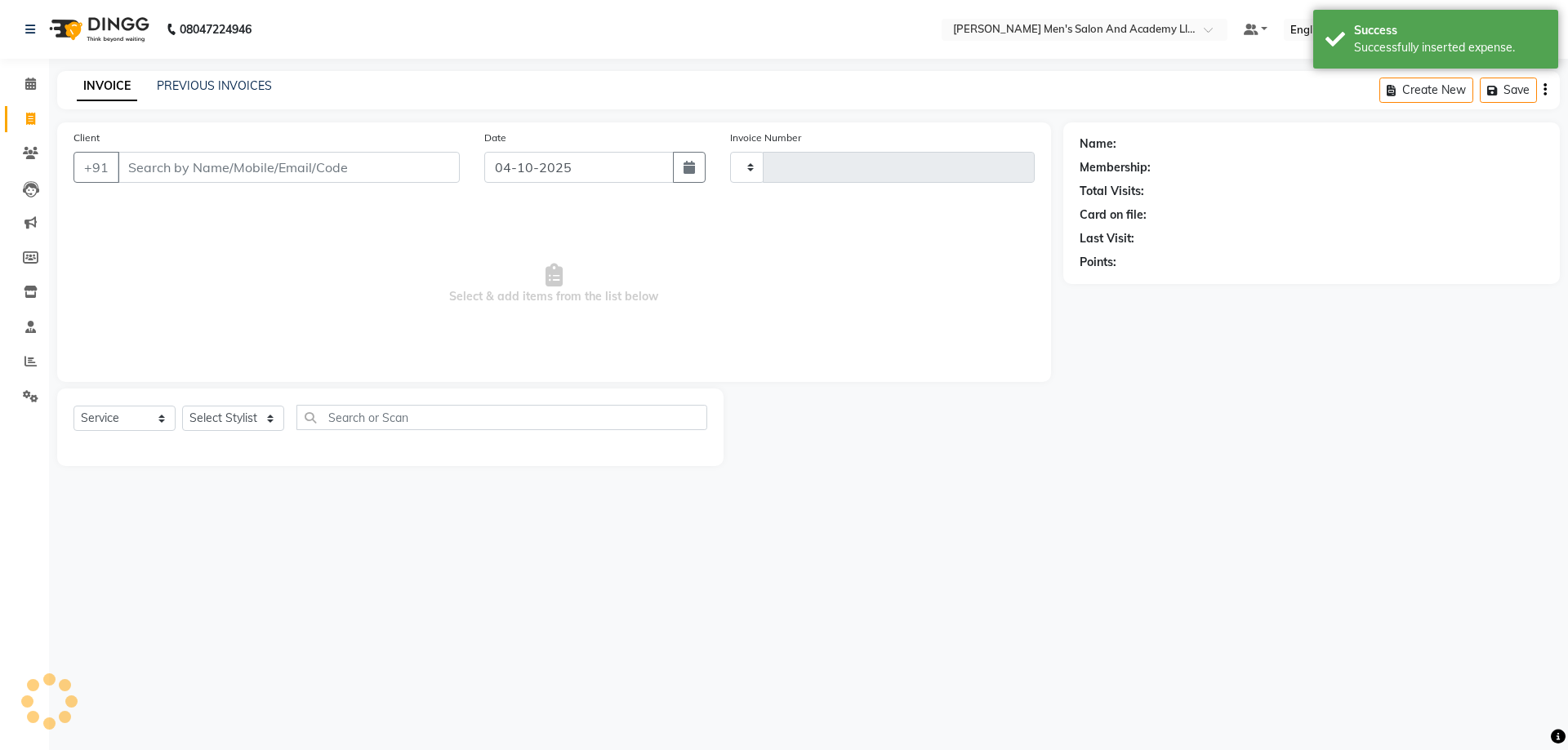
type input "10819"
select select "6752"
